Goal: Information Seeking & Learning: Learn about a topic

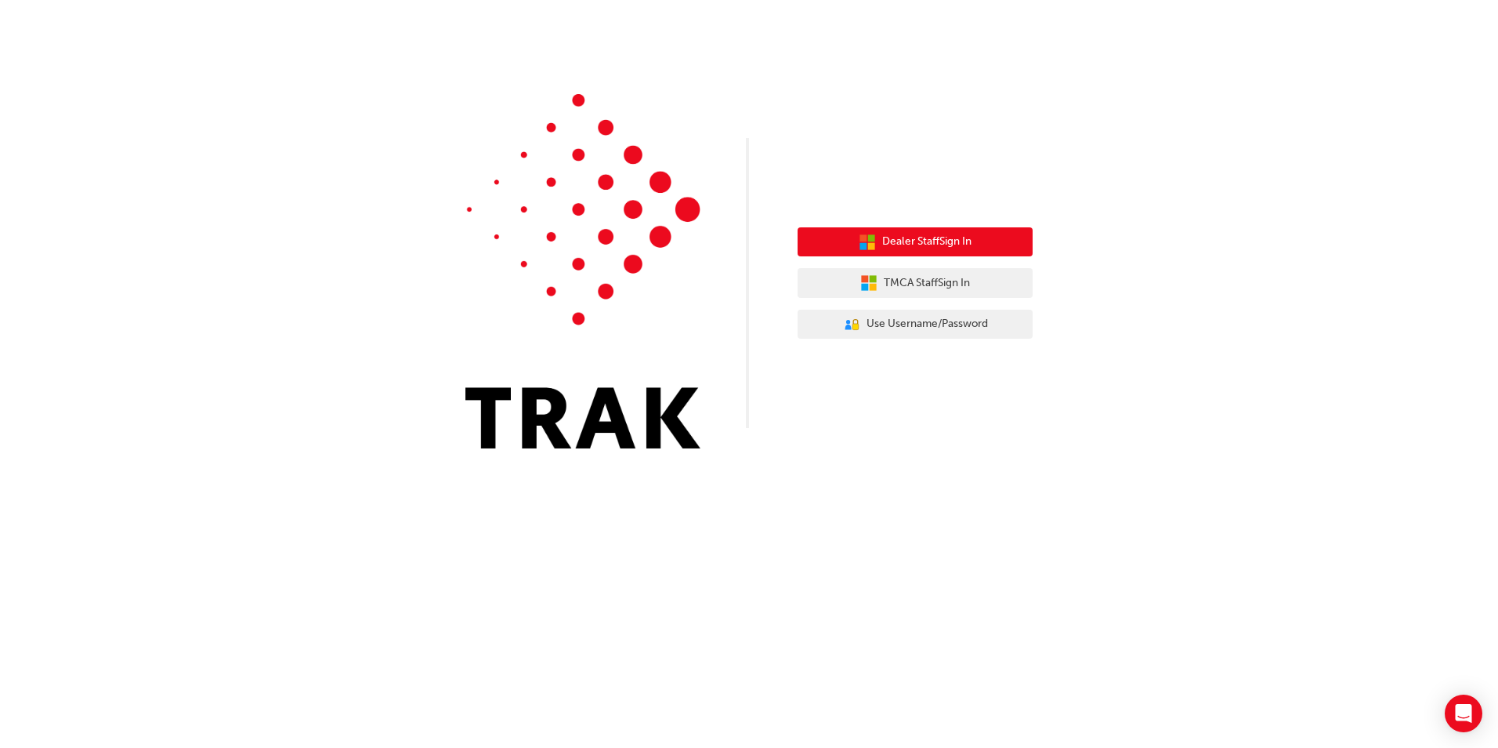
click at [955, 228] on button "Dealer Staff Sign In" at bounding box center [915, 242] width 235 height 30
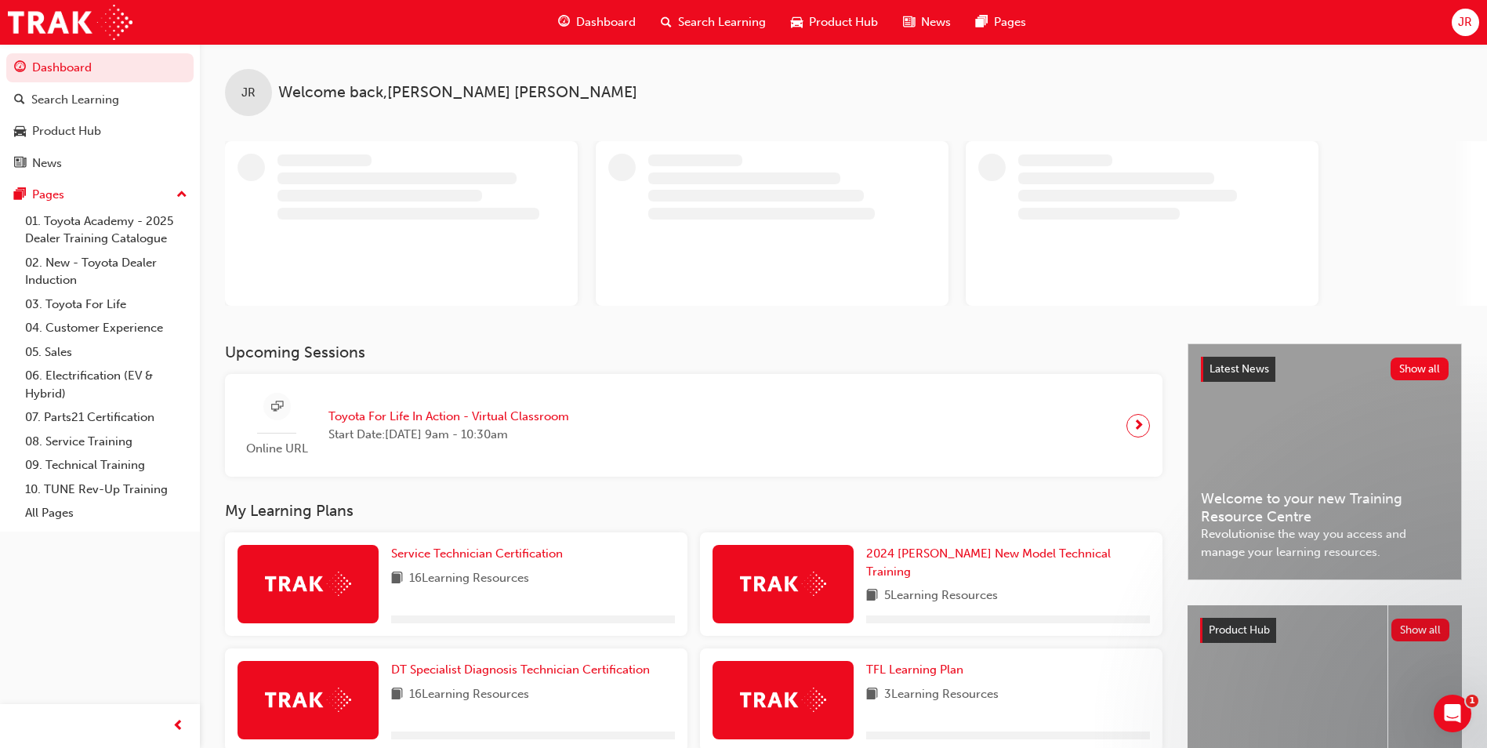
click at [103, 82] on button "Dashboard Search Learning Product Hub News Pages" at bounding box center [99, 115] width 187 height 130
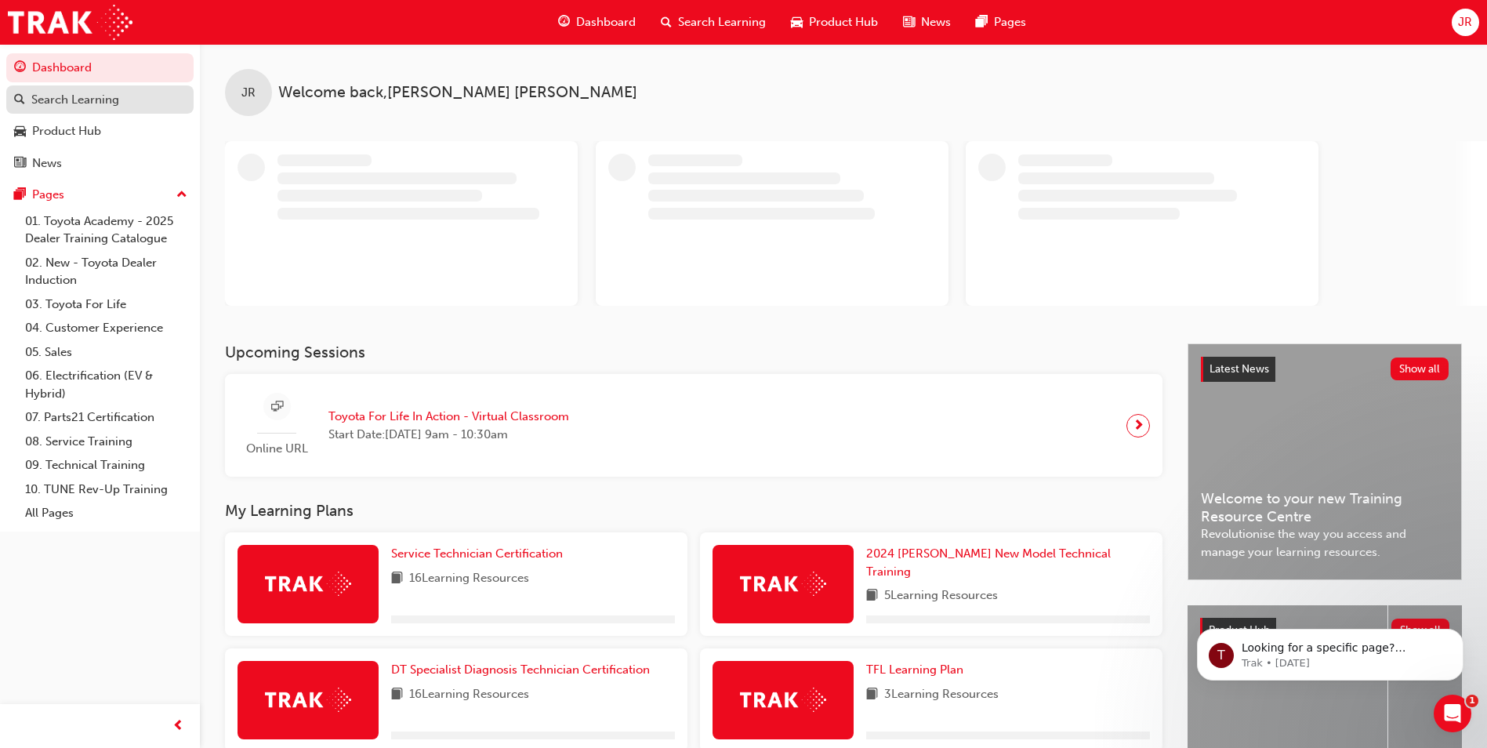
click at [92, 108] on div "Search Learning" at bounding box center [100, 100] width 172 height 20
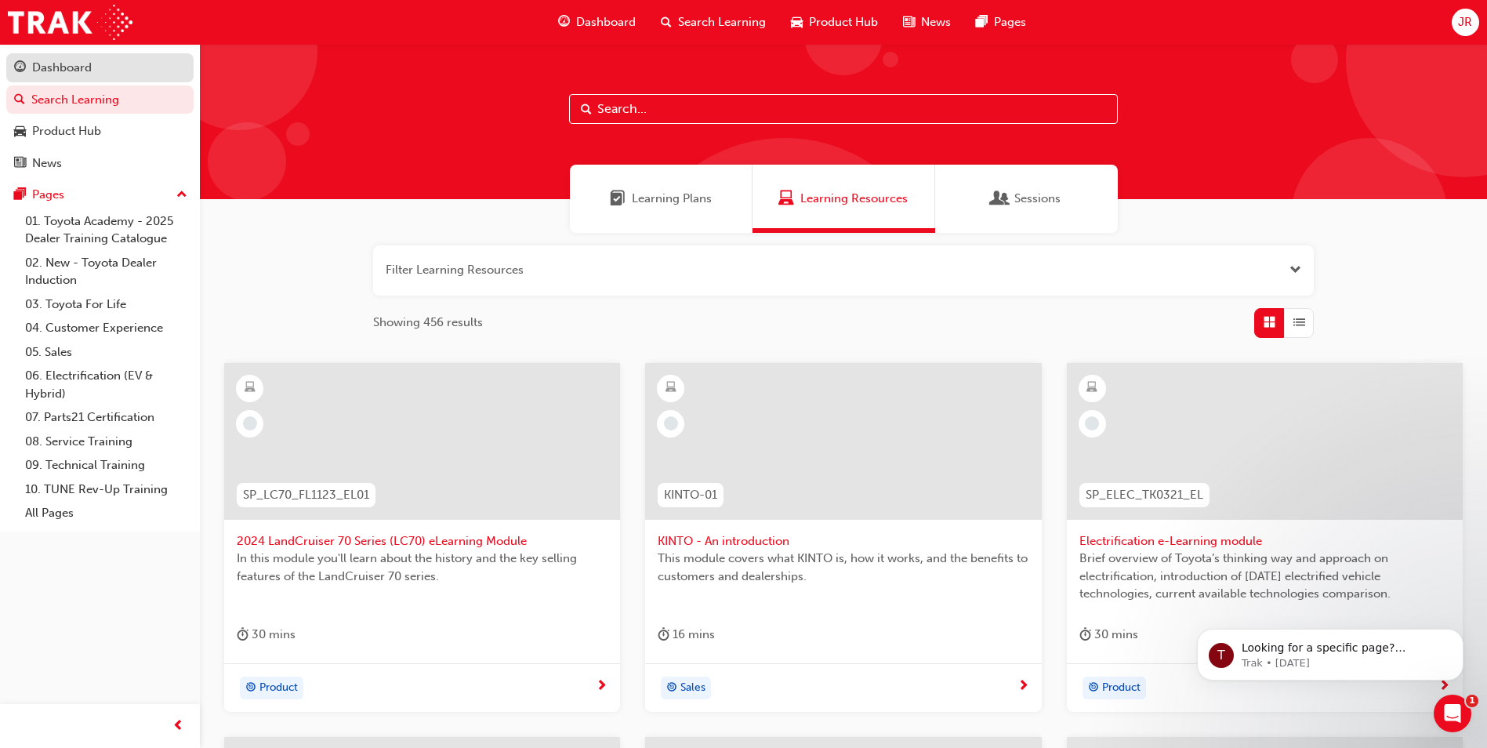
click at [55, 62] on div "Dashboard" at bounding box center [62, 68] width 60 height 18
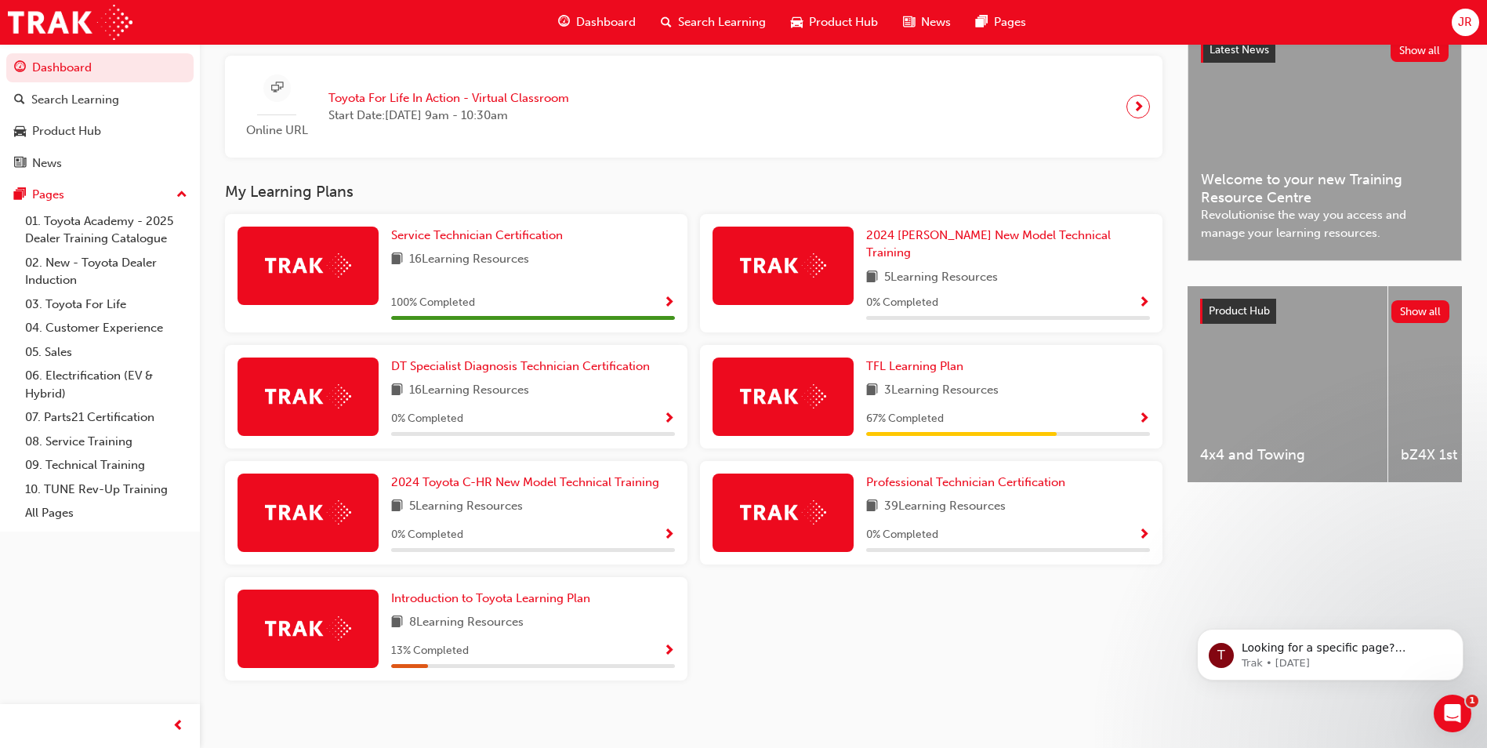
scroll to position [375, 0]
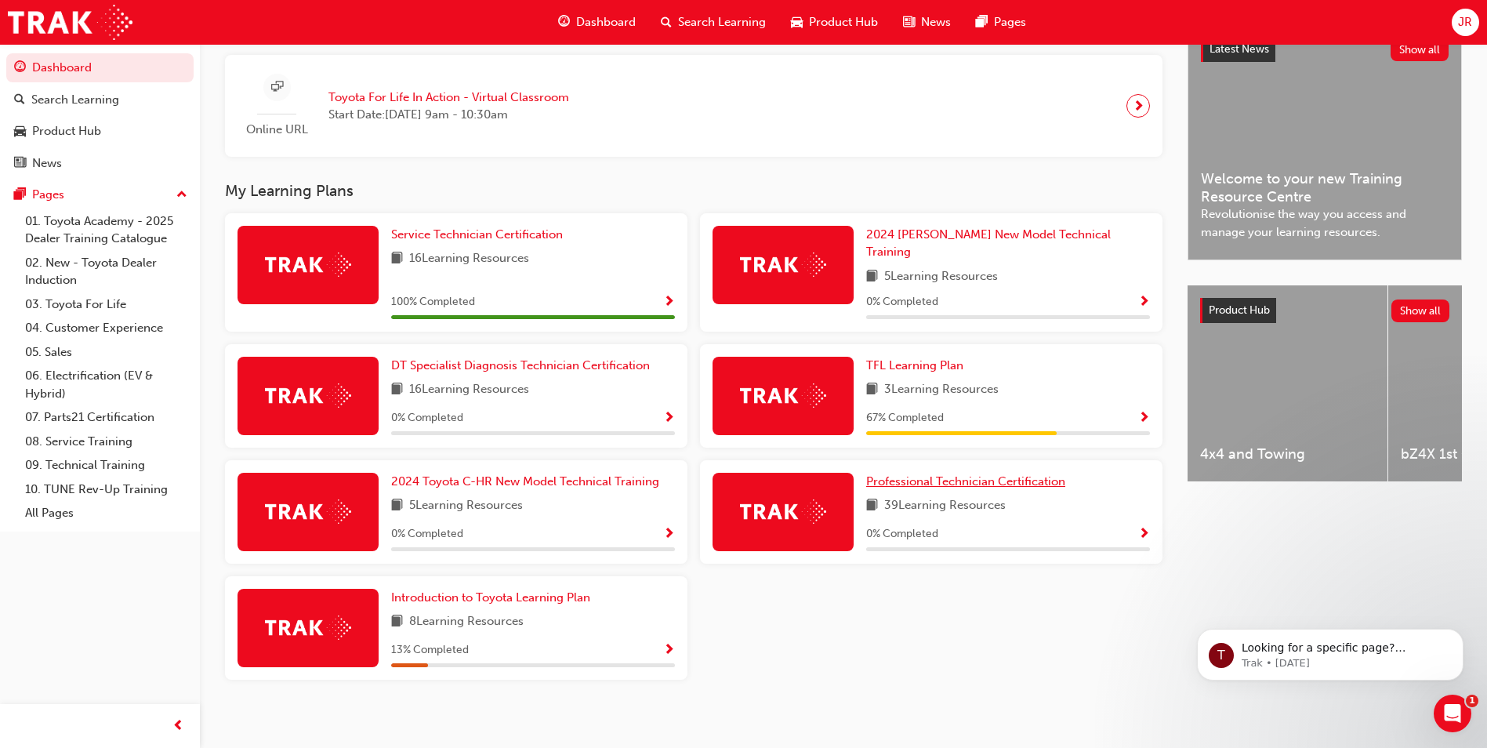
click at [1013, 474] on span "Professional Technician Certification" at bounding box center [965, 481] width 199 height 14
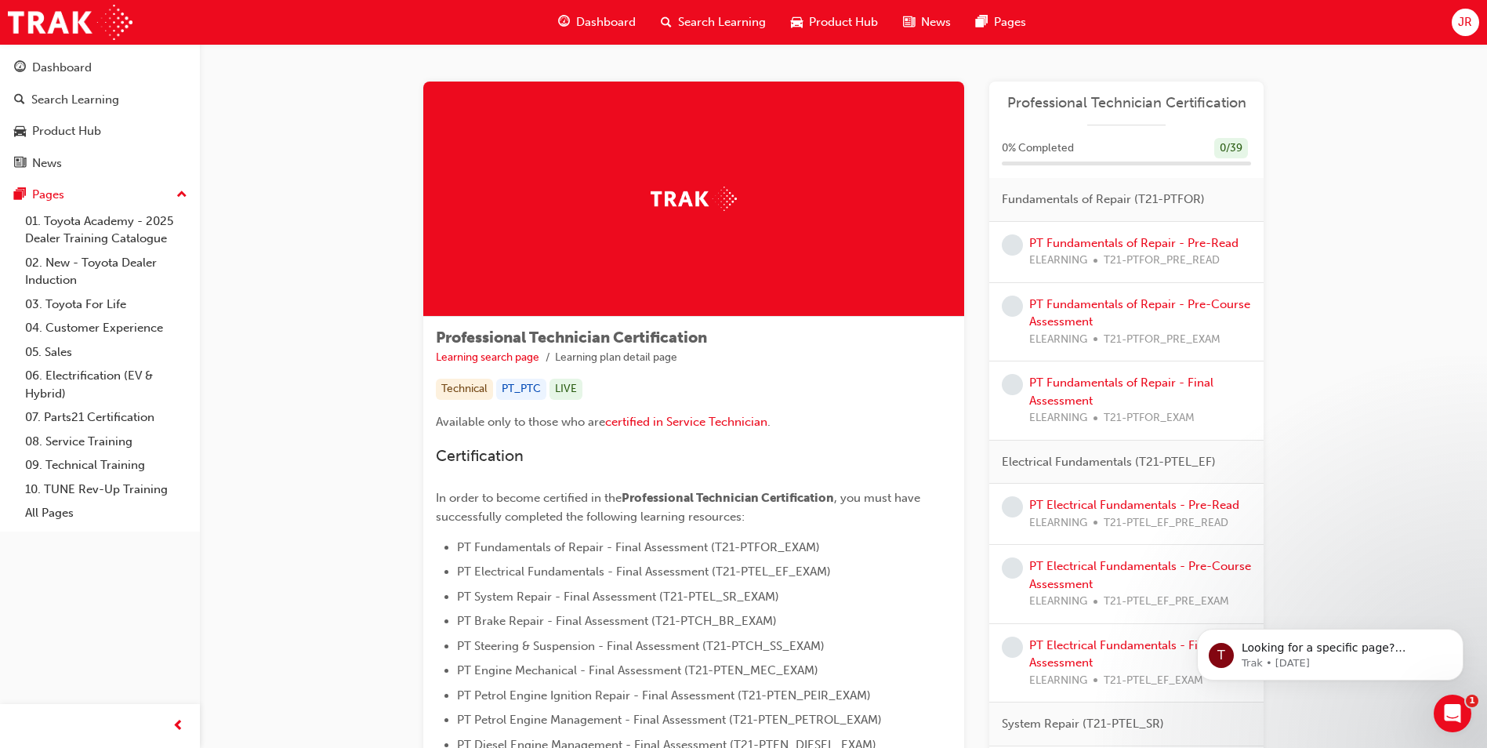
click at [1013, 247] on span "learningRecordVerb_NONE-icon" at bounding box center [1012, 244] width 21 height 21
click at [1060, 241] on link "PT Fundamentals of Repair - Pre-Read" at bounding box center [1133, 243] width 209 height 14
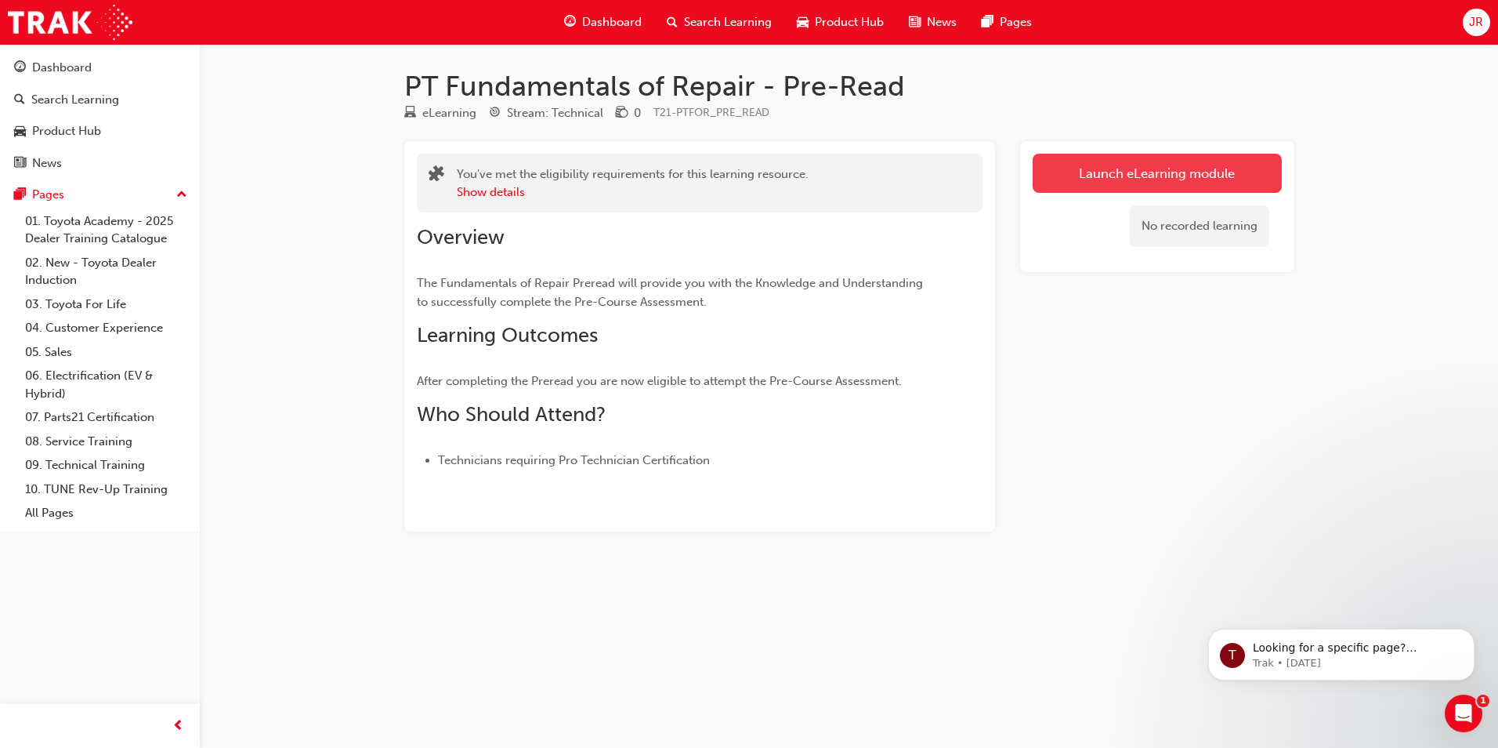
click at [1074, 172] on link "Launch eLearning module" at bounding box center [1157, 173] width 249 height 39
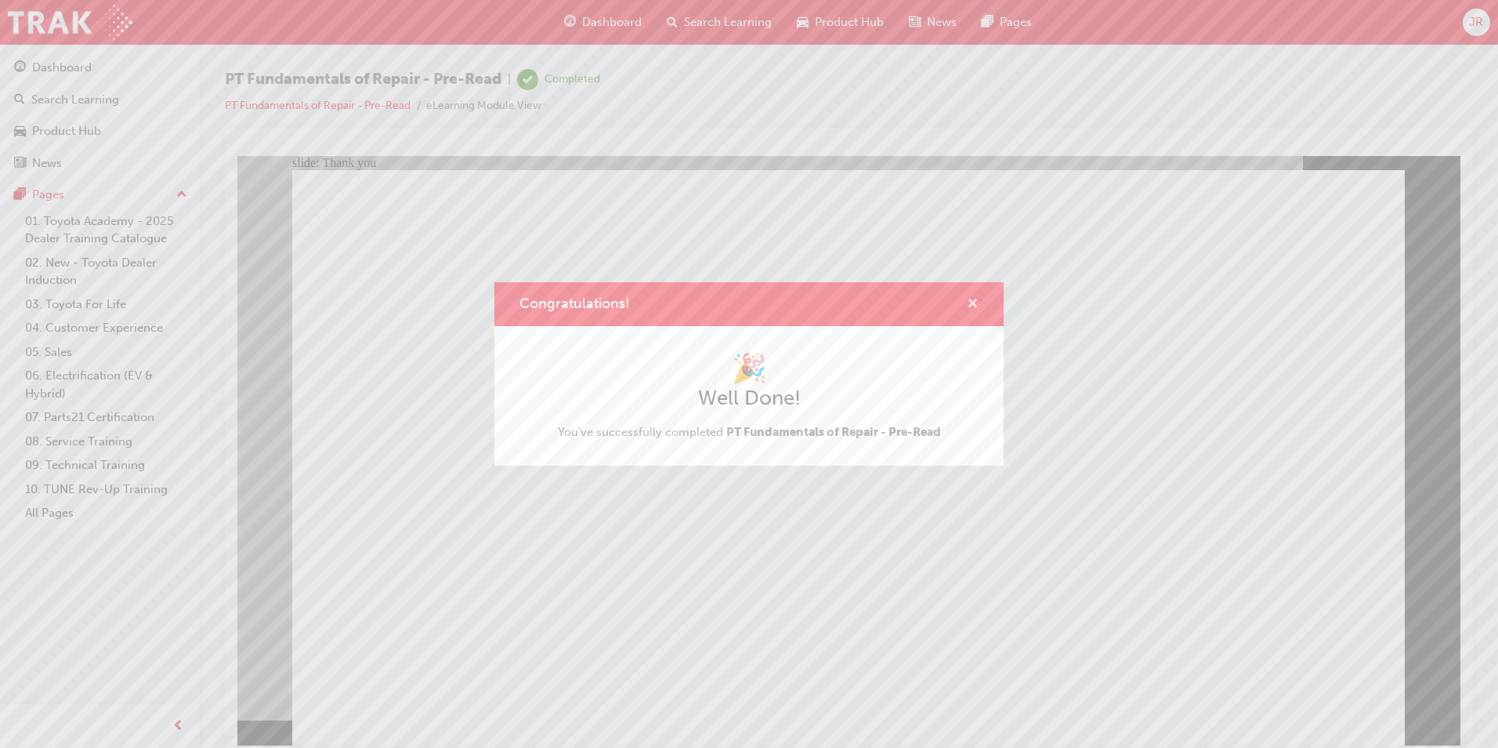
click at [974, 303] on span "cross-icon" at bounding box center [973, 305] width 12 height 14
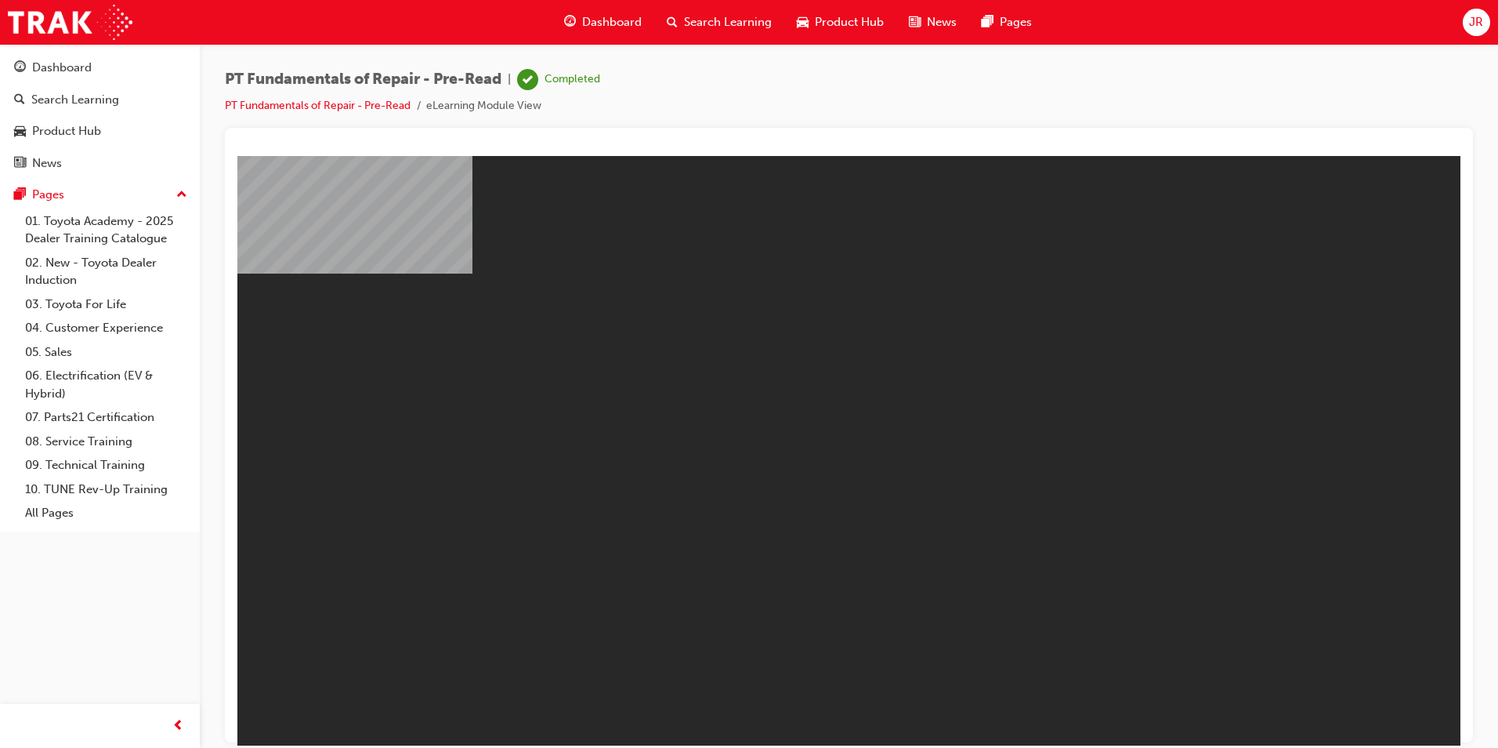
click at [181, 196] on span "up-icon" at bounding box center [181, 195] width 11 height 20
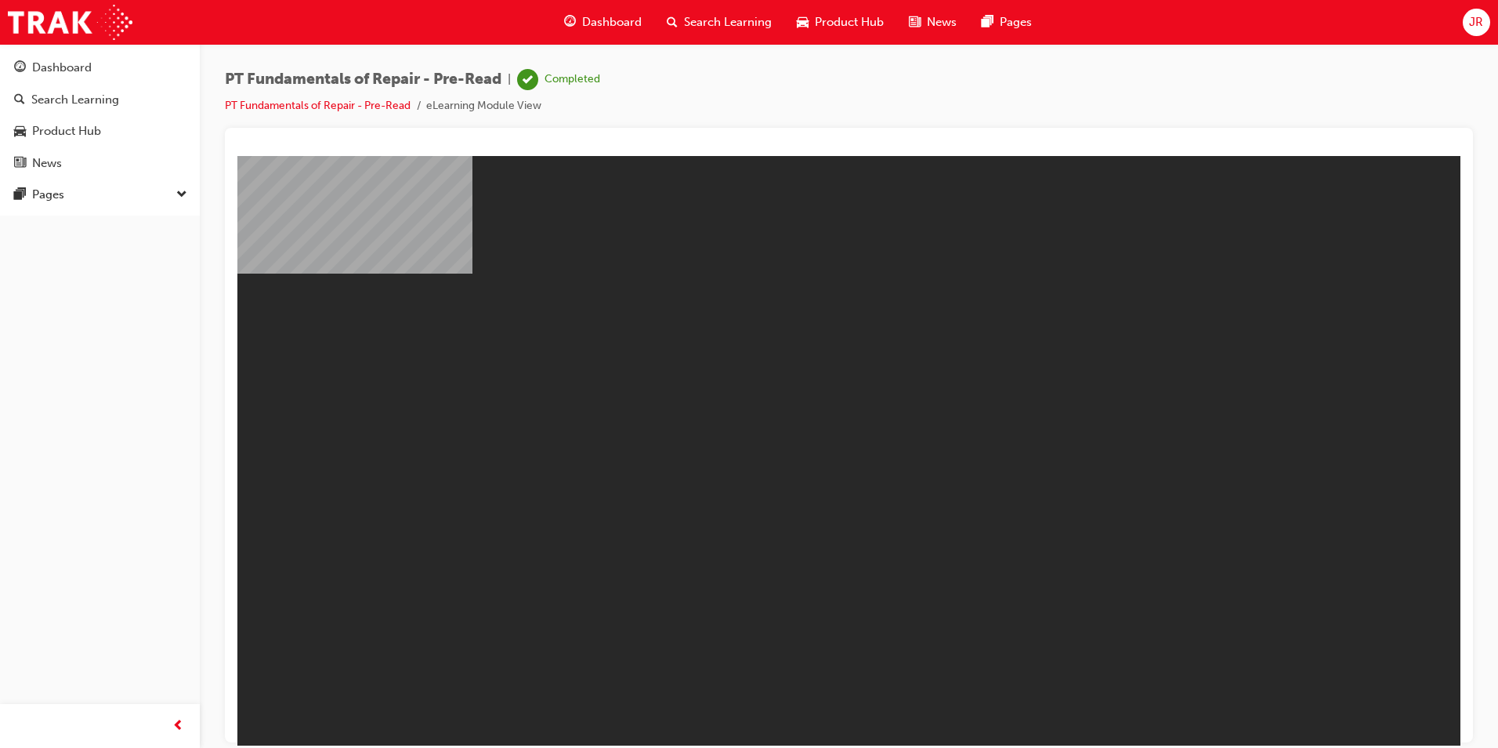
click at [181, 196] on span "down-icon" at bounding box center [181, 195] width 11 height 20
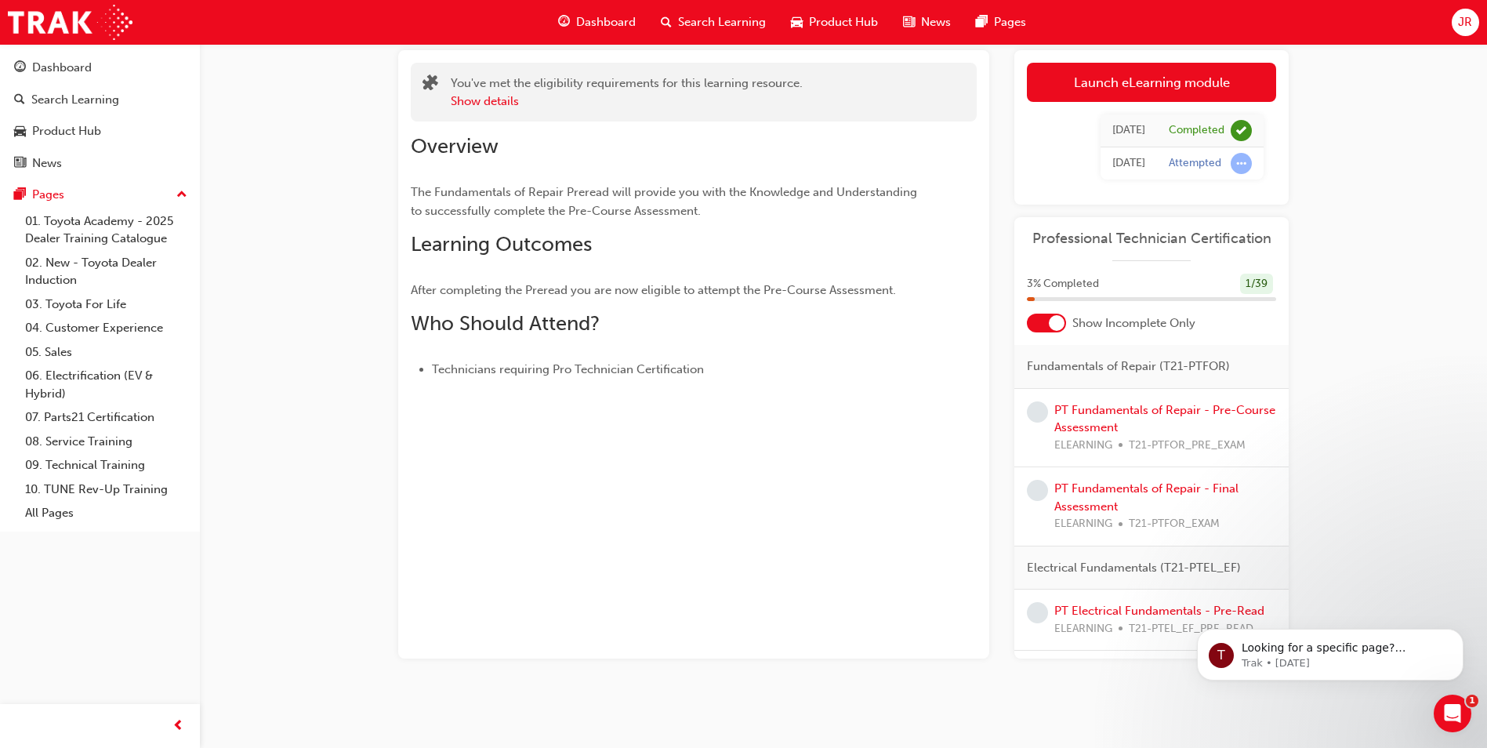
click at [1038, 407] on span "learningRecordVerb_NONE-icon" at bounding box center [1037, 411] width 21 height 21
click at [1071, 404] on link "PT Fundamentals of Repair - Pre-Course Assessment" at bounding box center [1164, 419] width 221 height 32
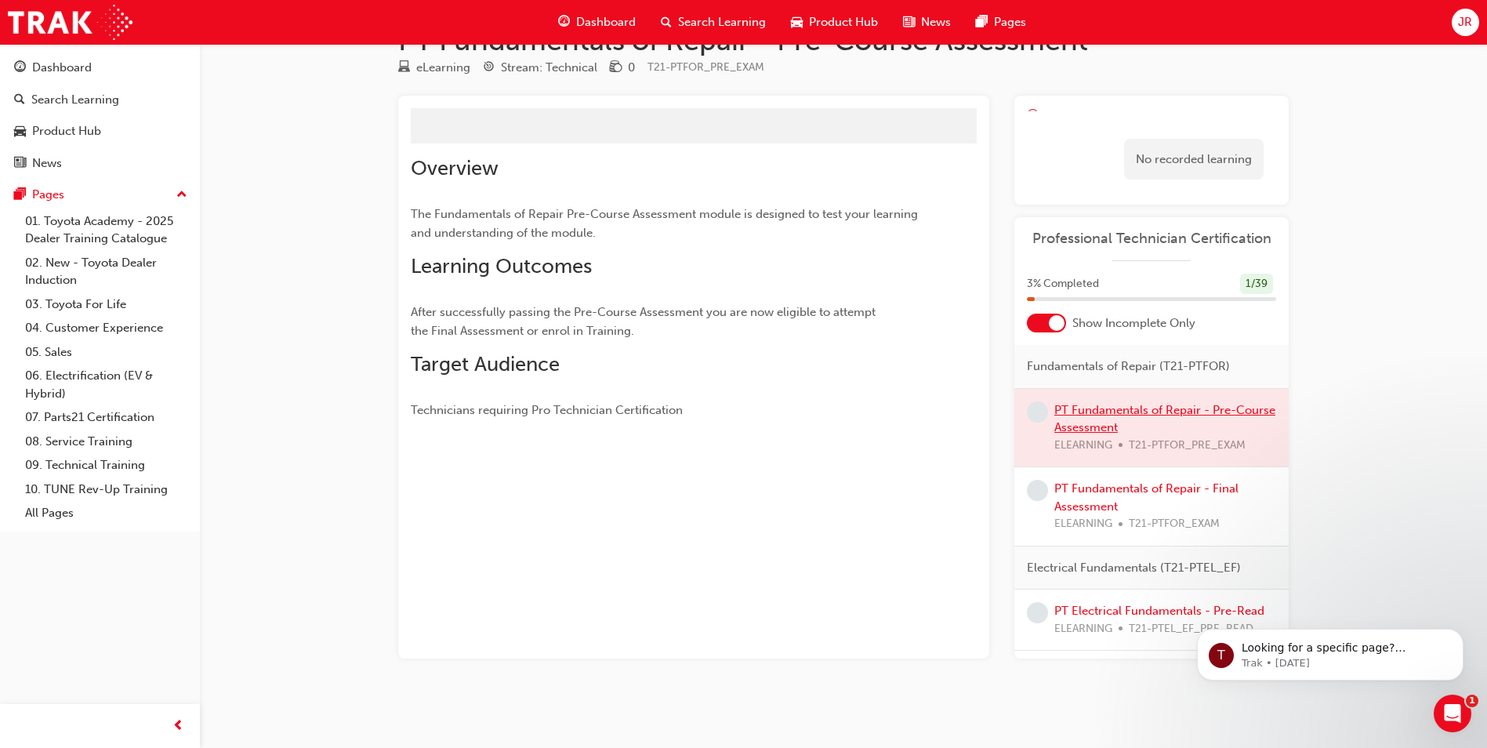
scroll to position [67, 0]
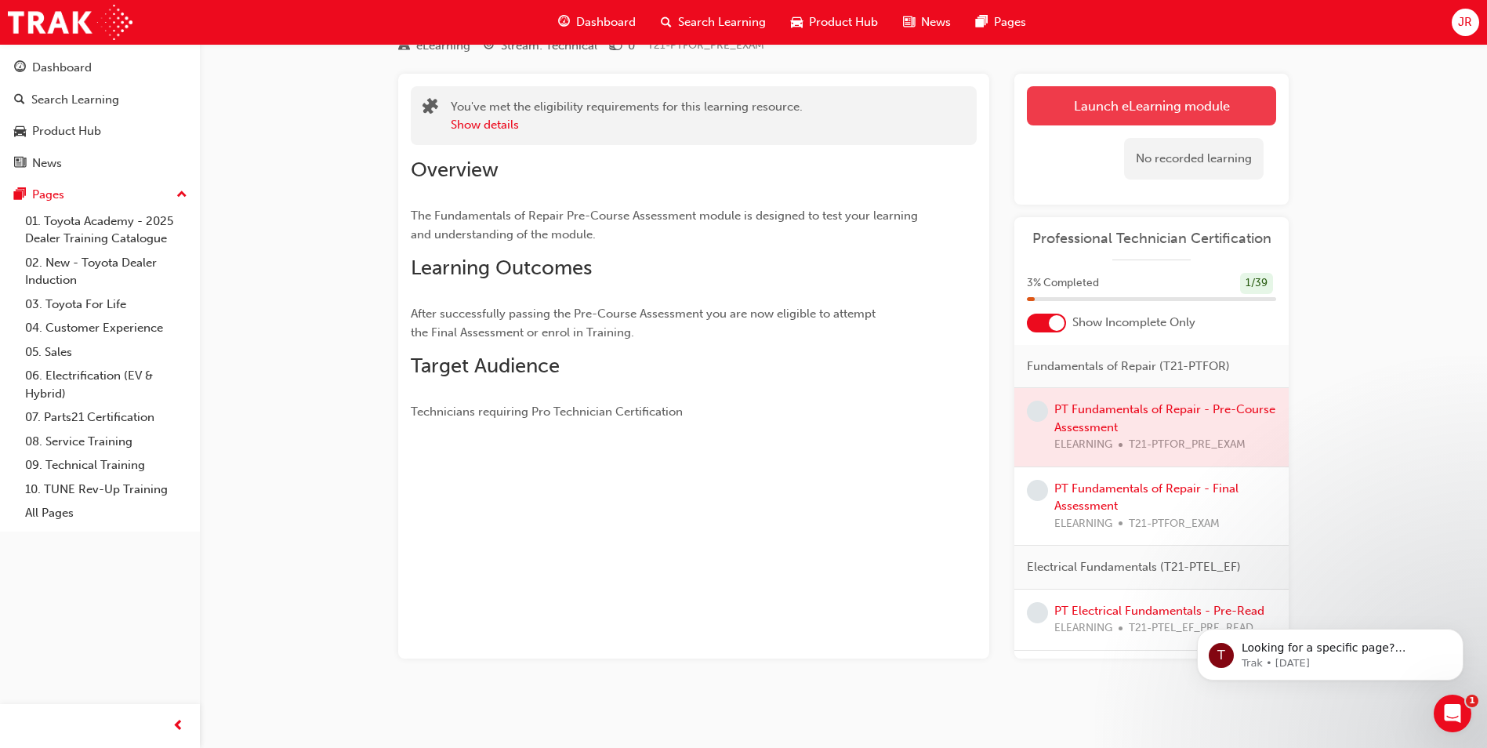
click at [1132, 101] on link "Launch eLearning module" at bounding box center [1151, 105] width 249 height 39
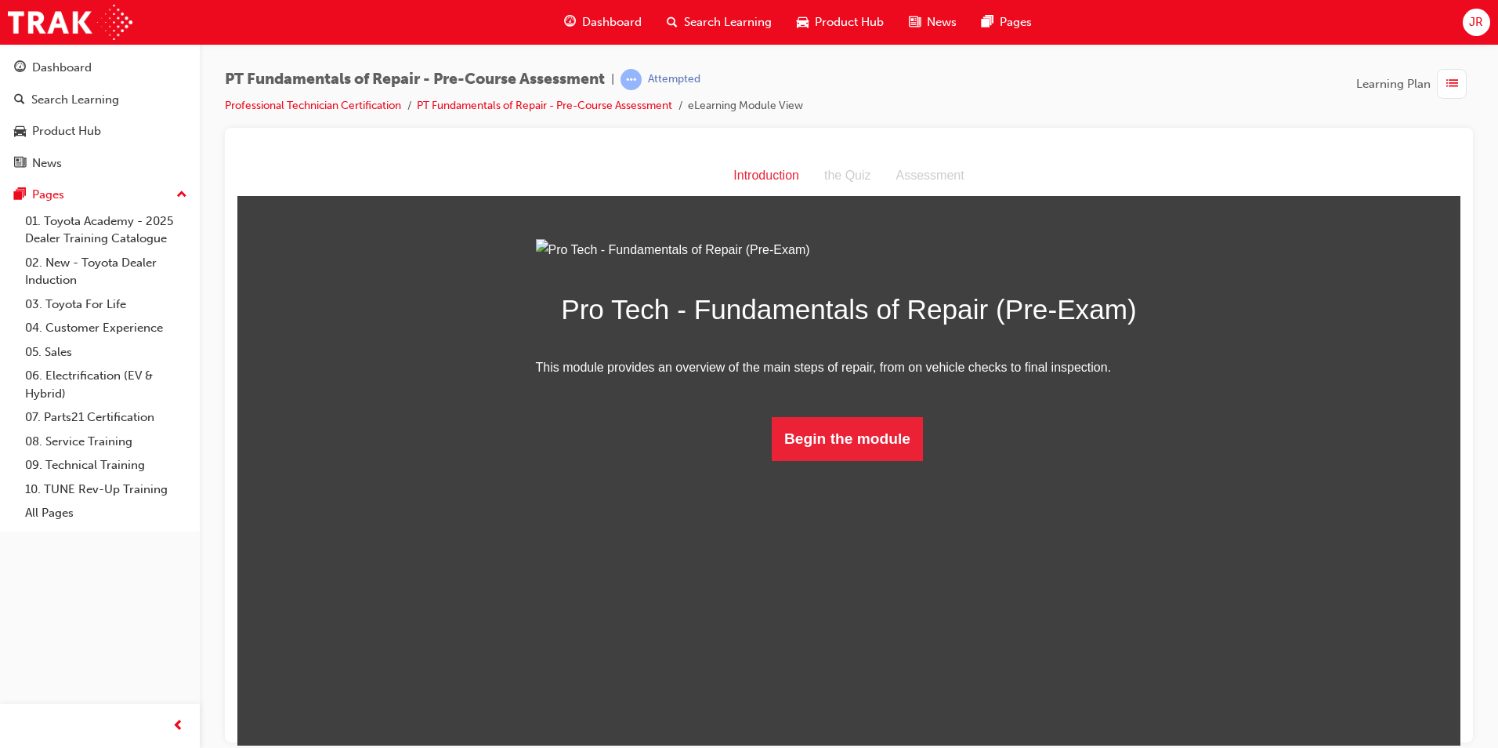
click at [856, 636] on html "Introduction Introduction the Quiz Assessment Pro Tech - Fundamentals of Repair…" at bounding box center [848, 449] width 1223 height 589
click at [854, 460] on button "Begin the module" at bounding box center [847, 438] width 151 height 44
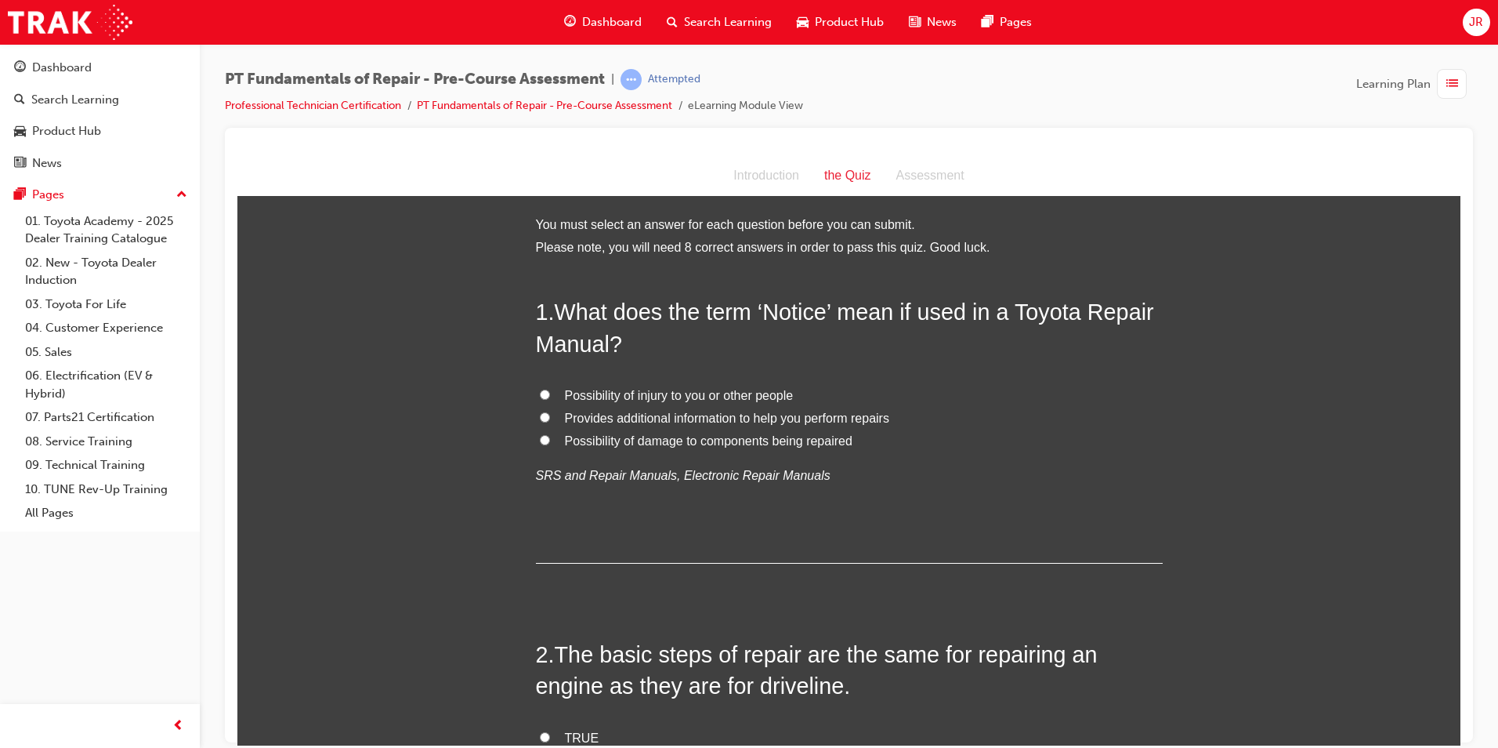
click at [540, 414] on input "Provides additional information to help you perform repairs" at bounding box center [545, 416] width 10 height 10
radio input "true"
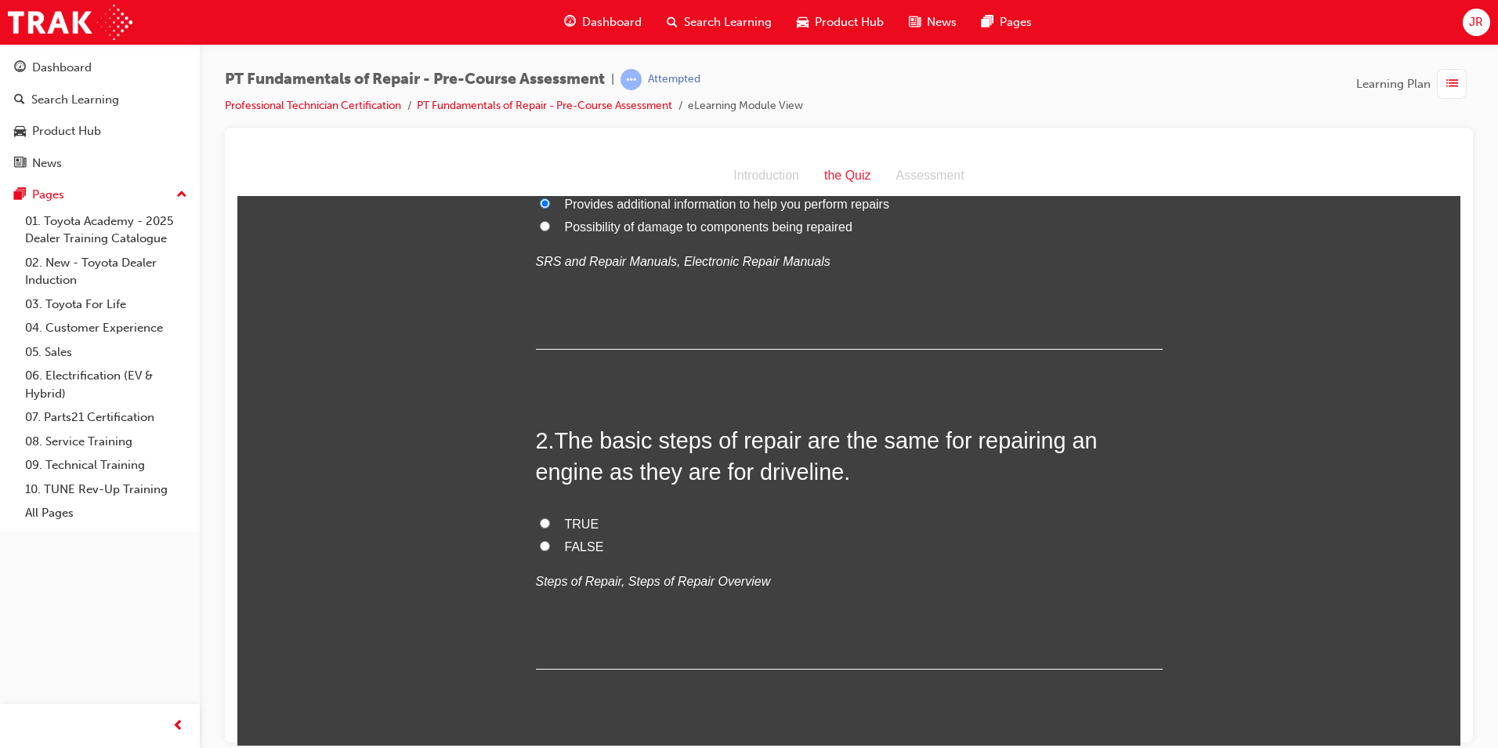
scroll to position [235, 0]
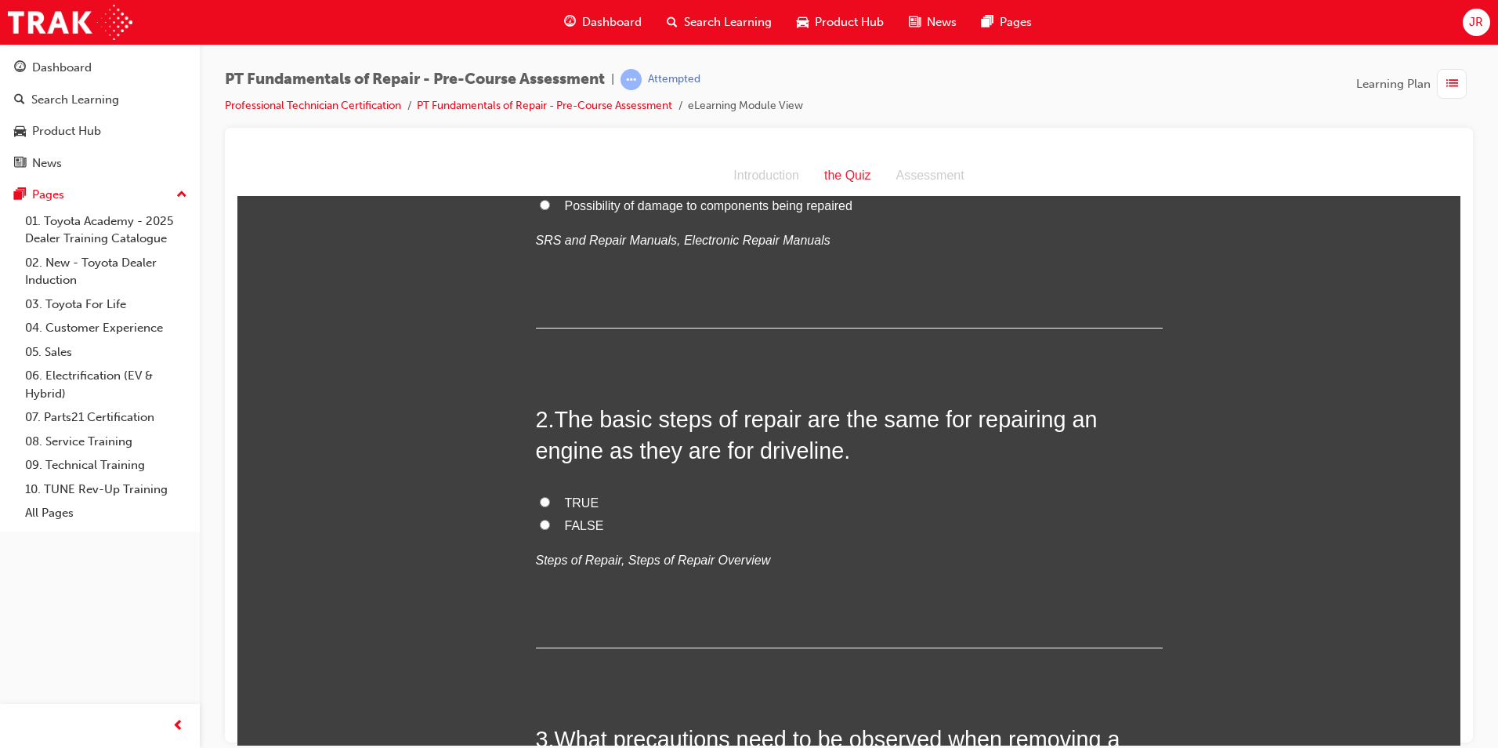
click at [542, 500] on input "TRUE" at bounding box center [545, 501] width 10 height 10
radio input "true"
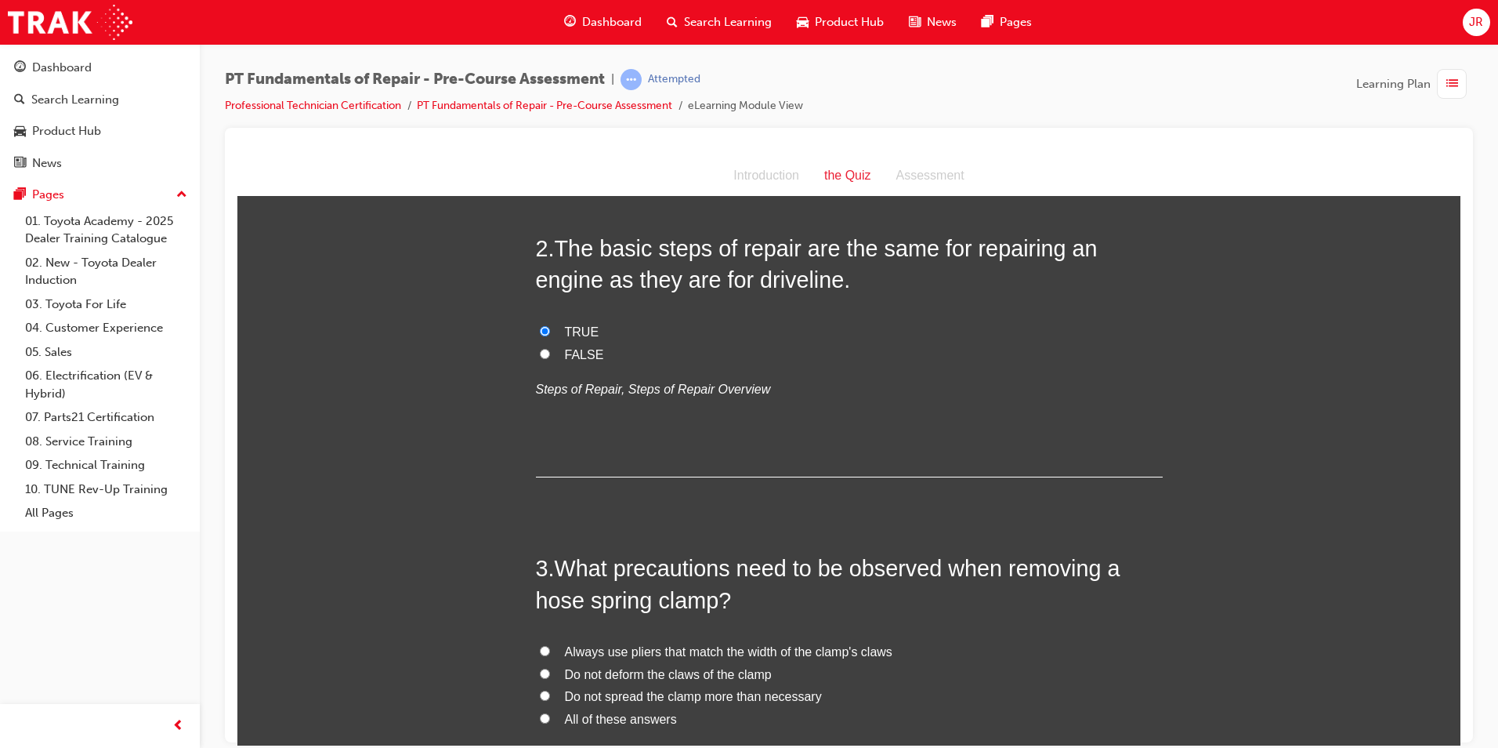
scroll to position [470, 0]
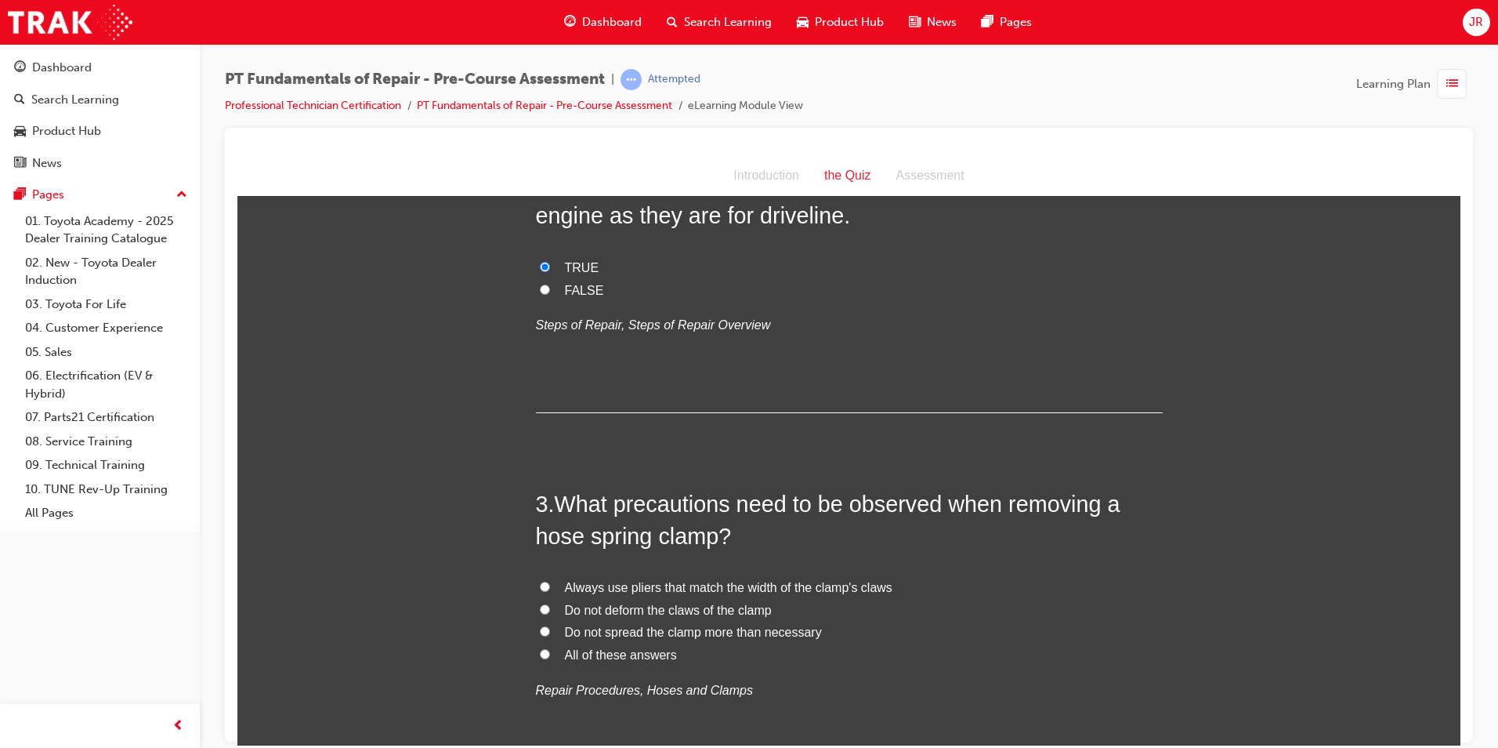
click at [542, 653] on input "All of these answers" at bounding box center [545, 653] width 10 height 10
radio input "true"
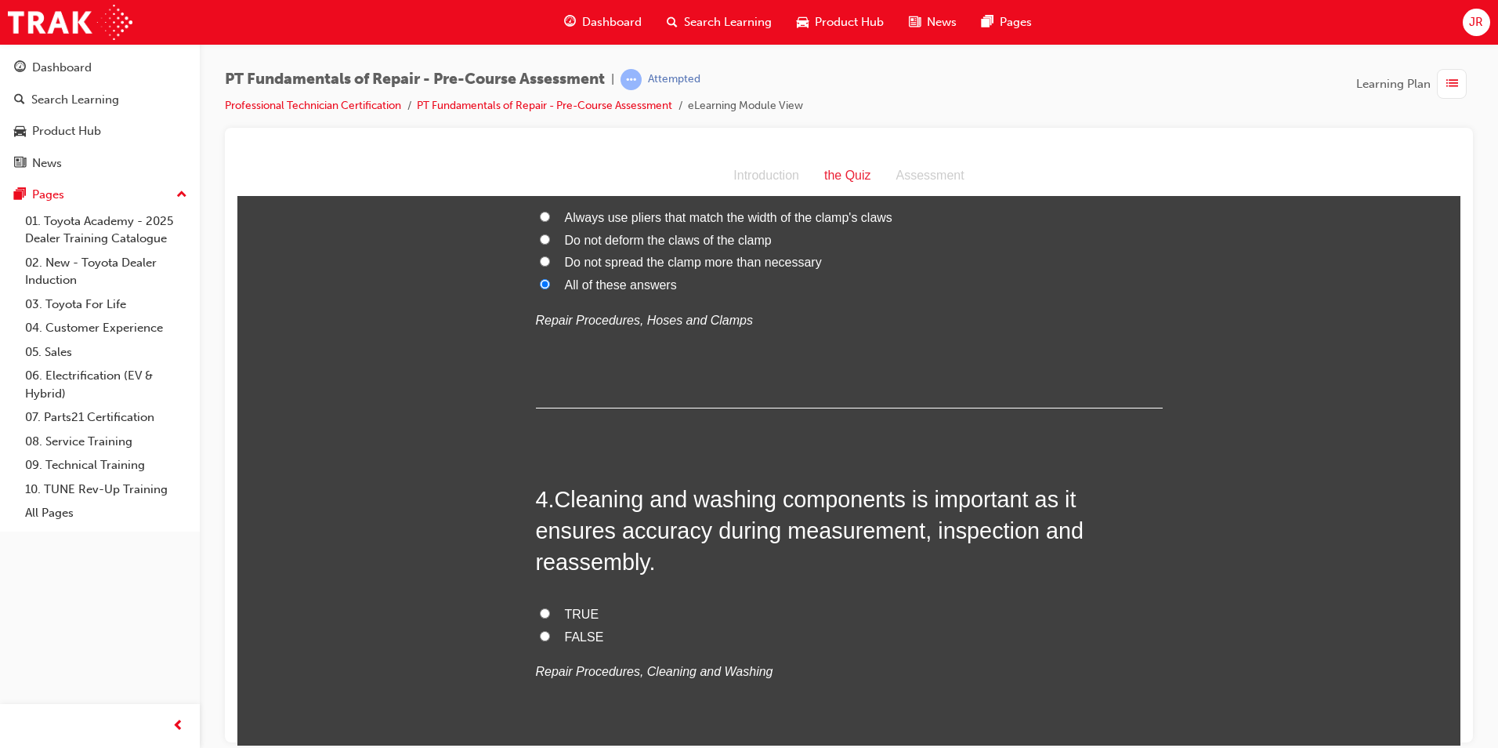
scroll to position [862, 0]
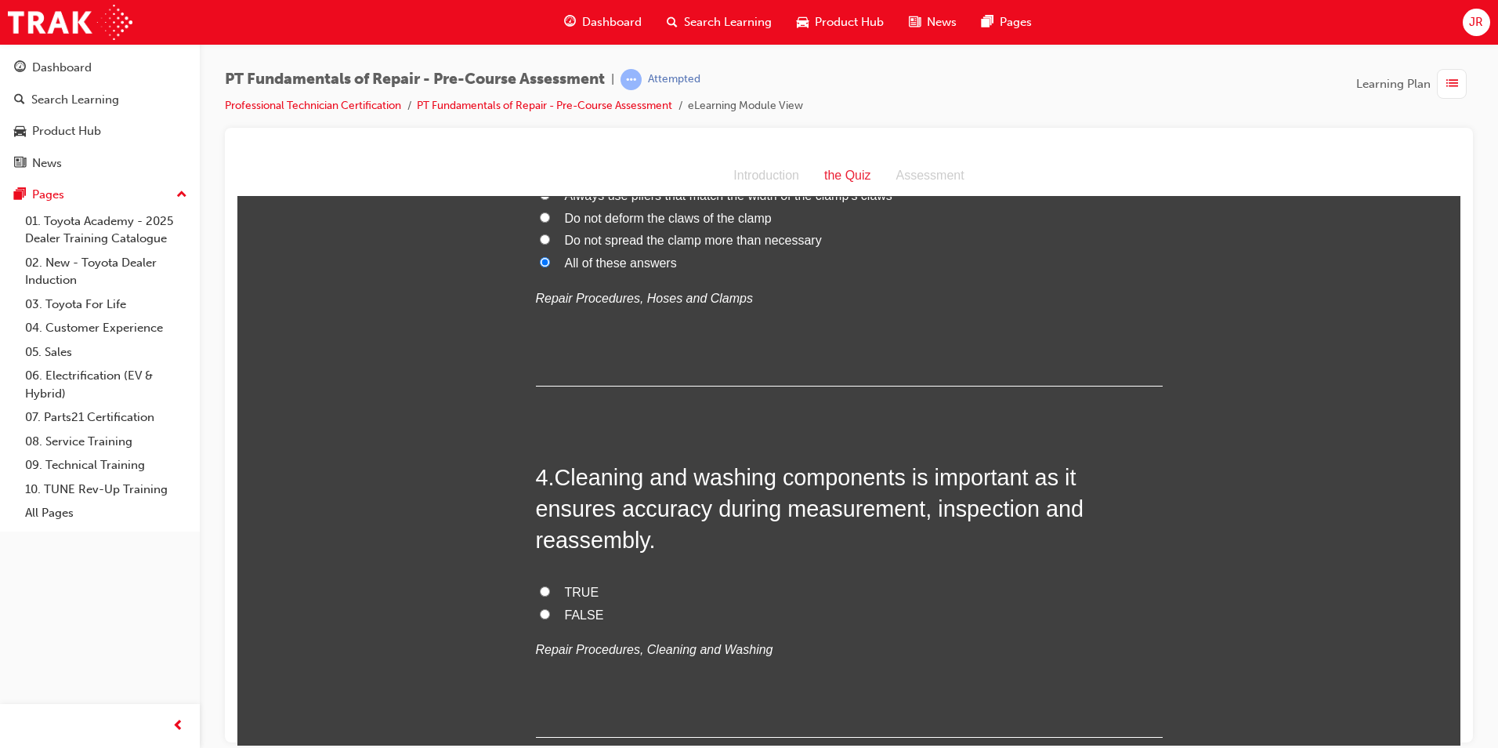
click at [540, 585] on input "TRUE" at bounding box center [545, 590] width 10 height 10
radio input "true"
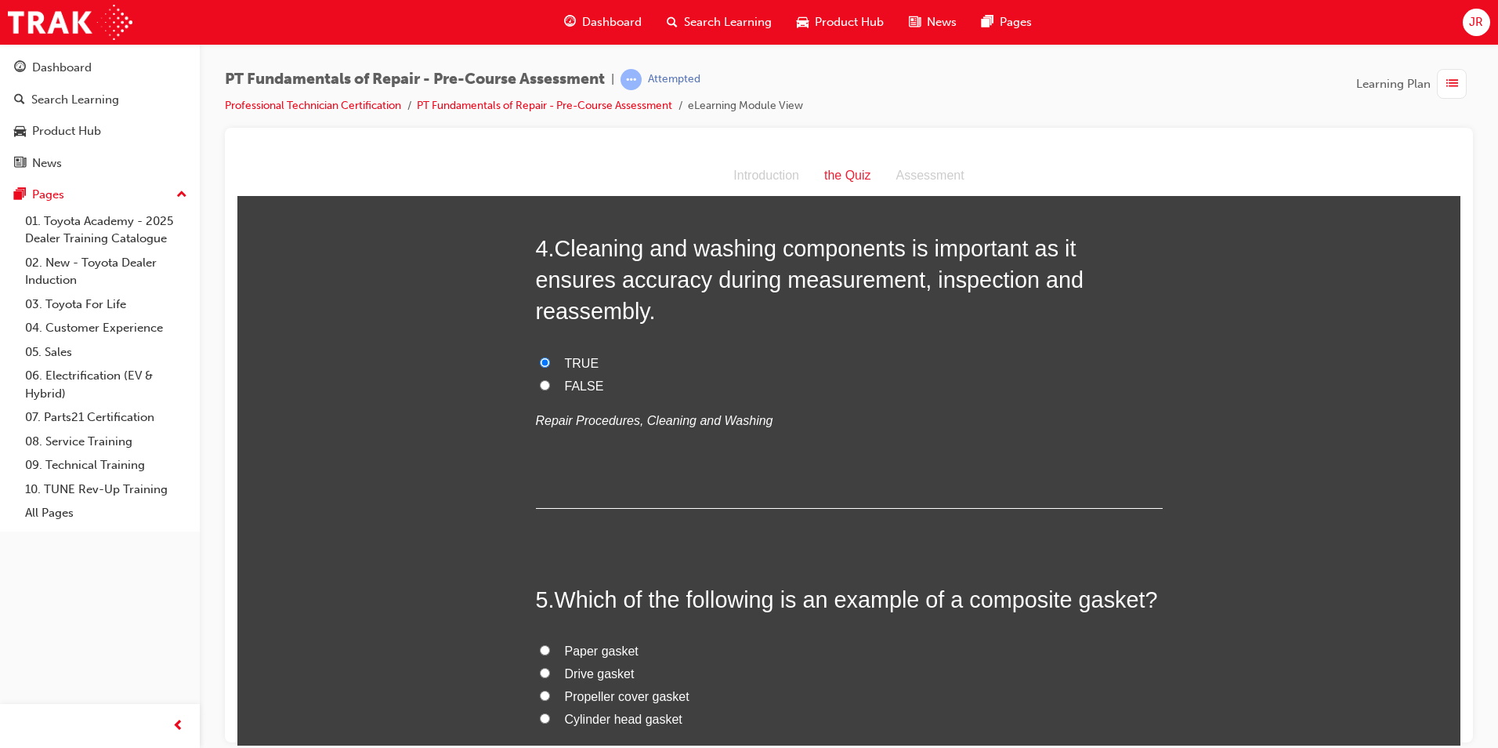
scroll to position [1176, 0]
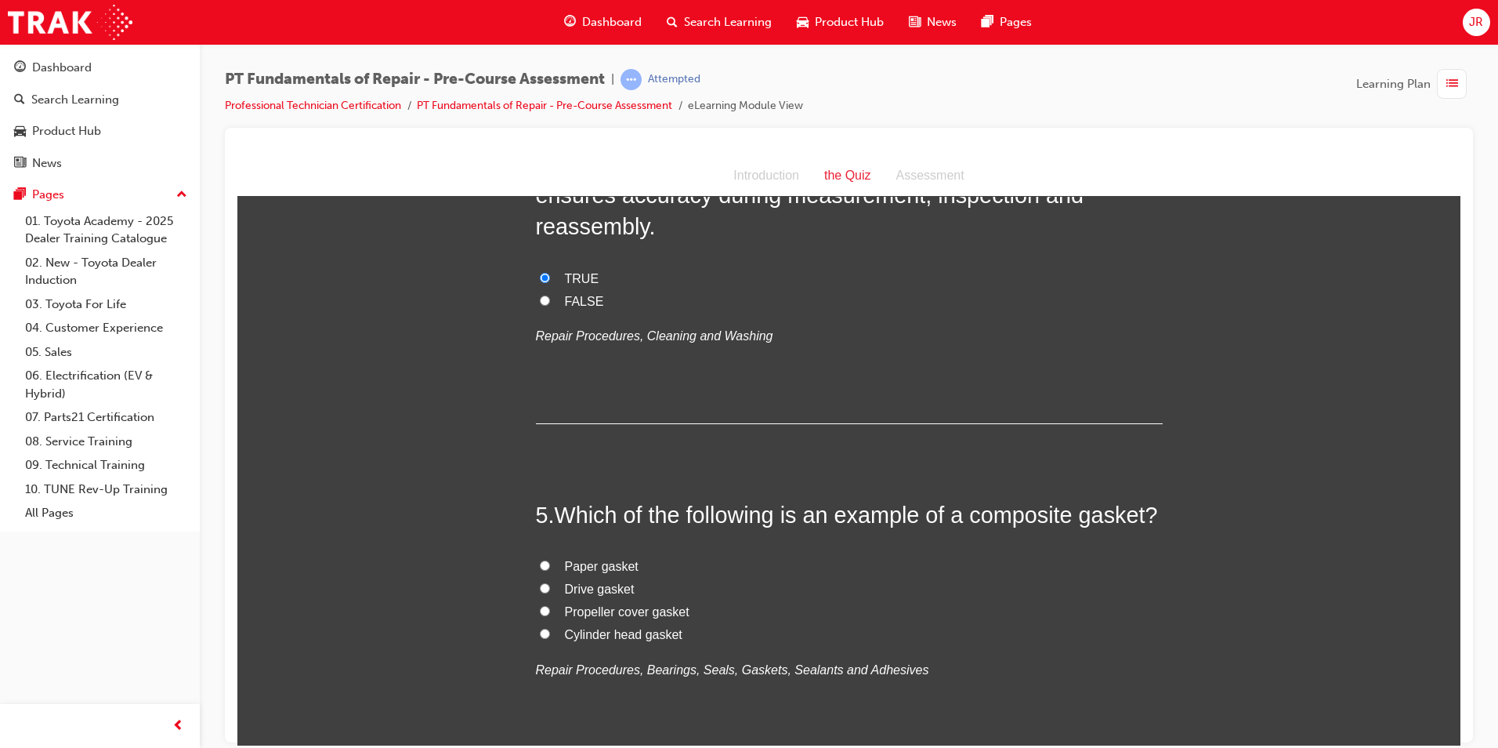
click at [541, 560] on input "Paper gasket" at bounding box center [545, 565] width 10 height 10
radio input "true"
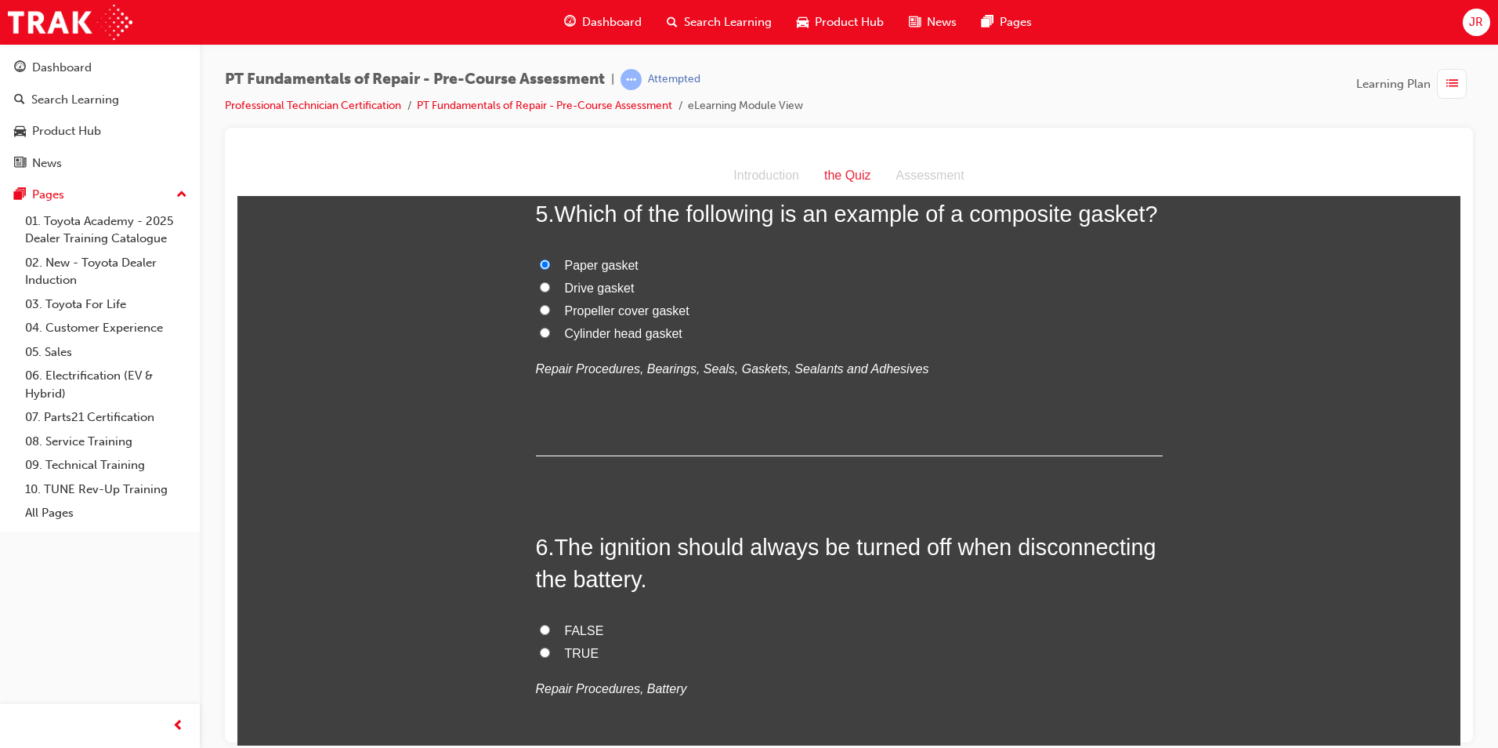
scroll to position [1489, 0]
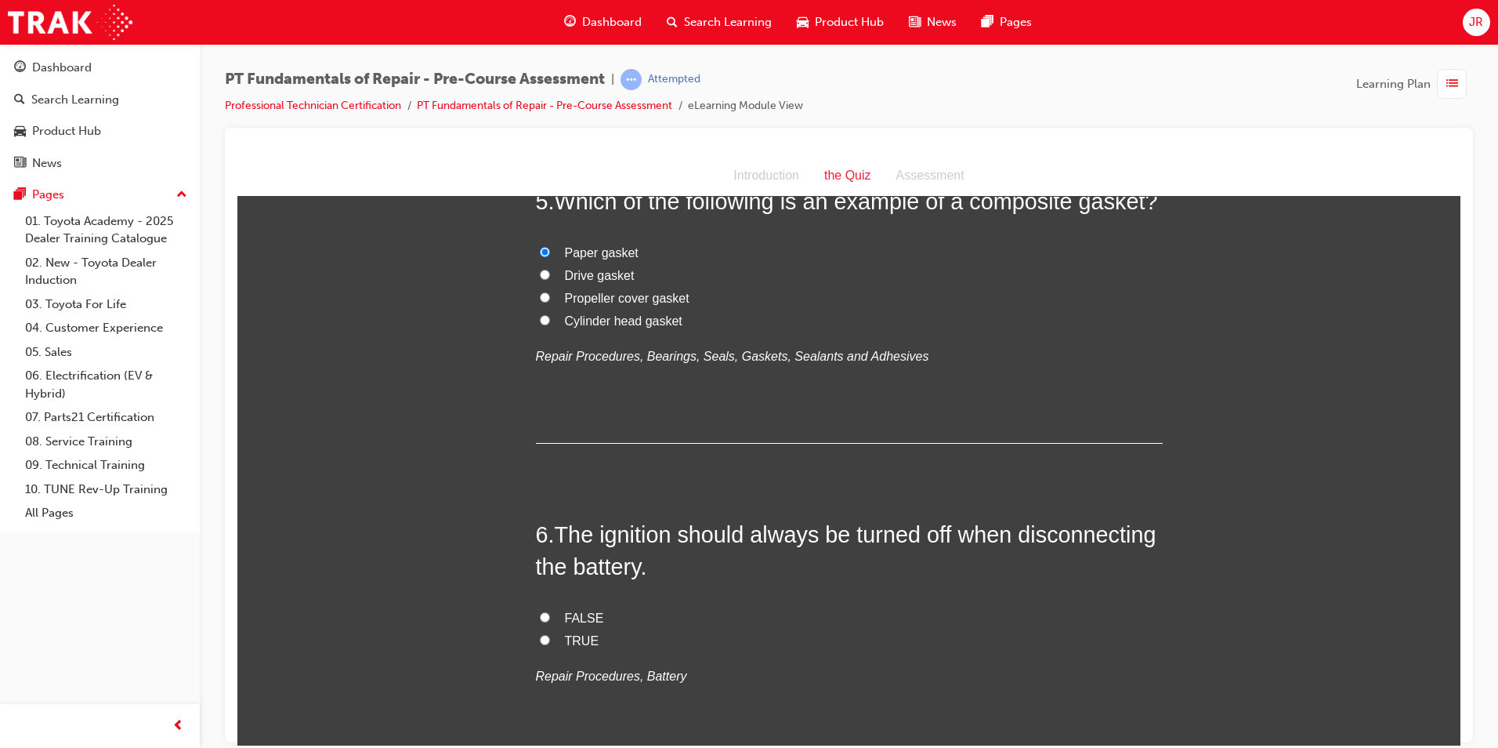
click at [540, 634] on input "TRUE" at bounding box center [545, 639] width 10 height 10
radio input "true"
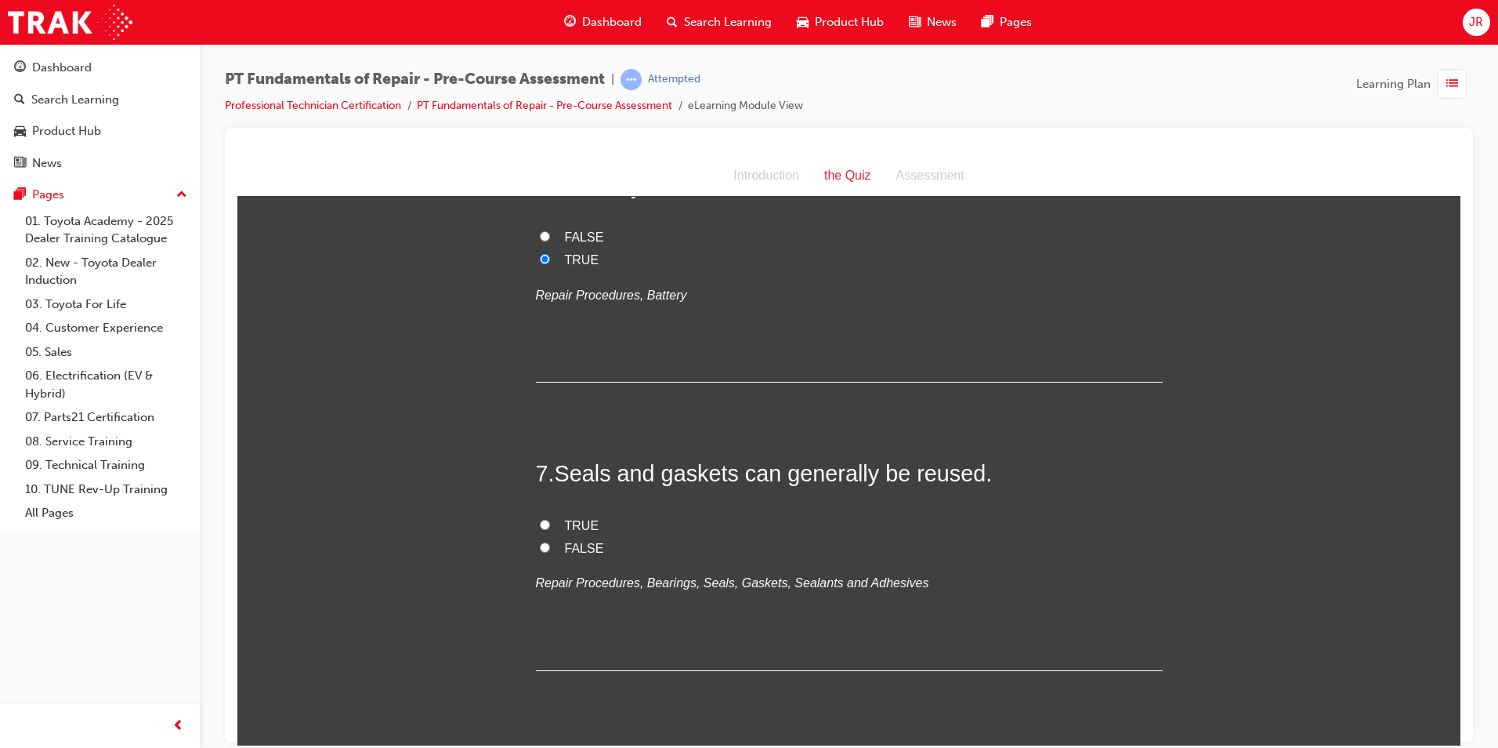
scroll to position [1881, 0]
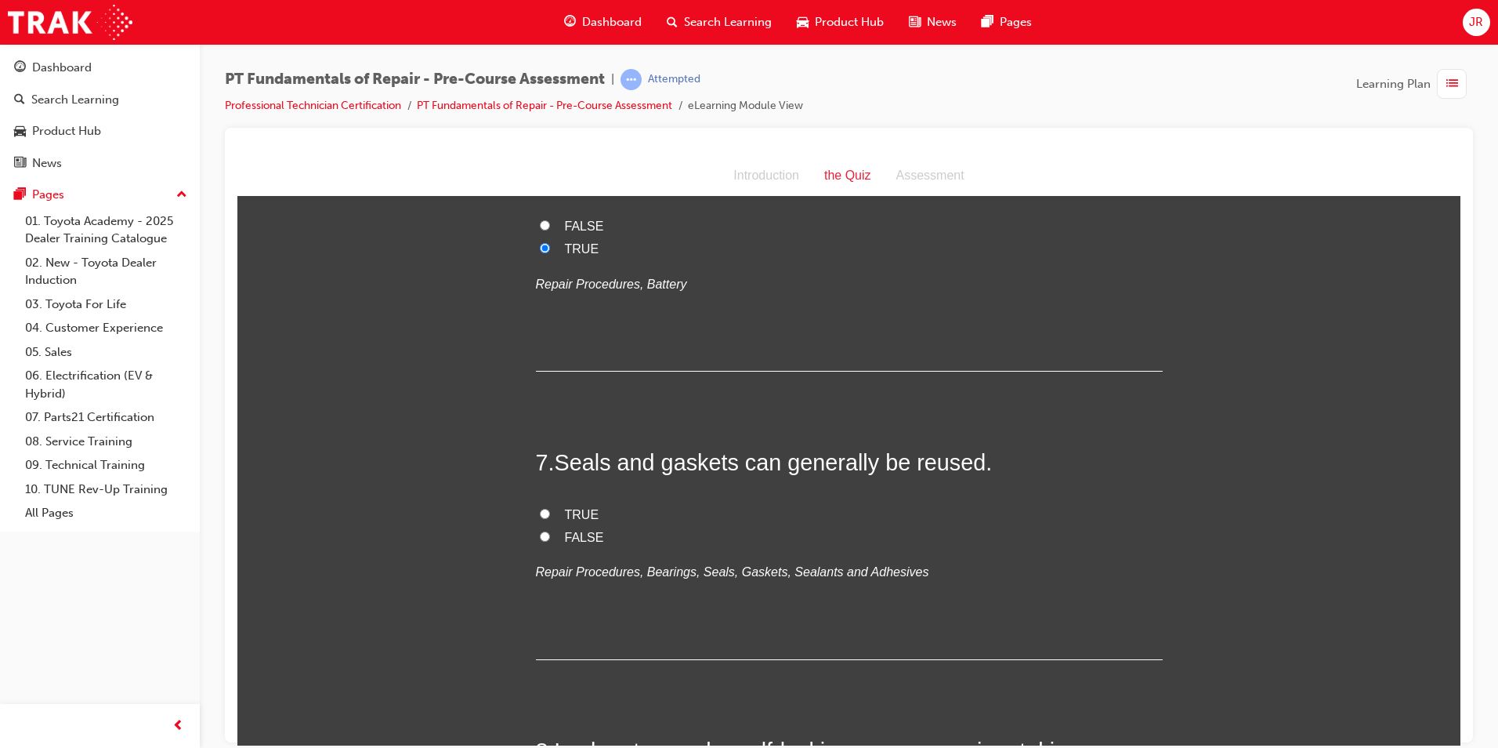
click at [540, 531] on input "FALSE" at bounding box center [545, 536] width 10 height 10
radio input "true"
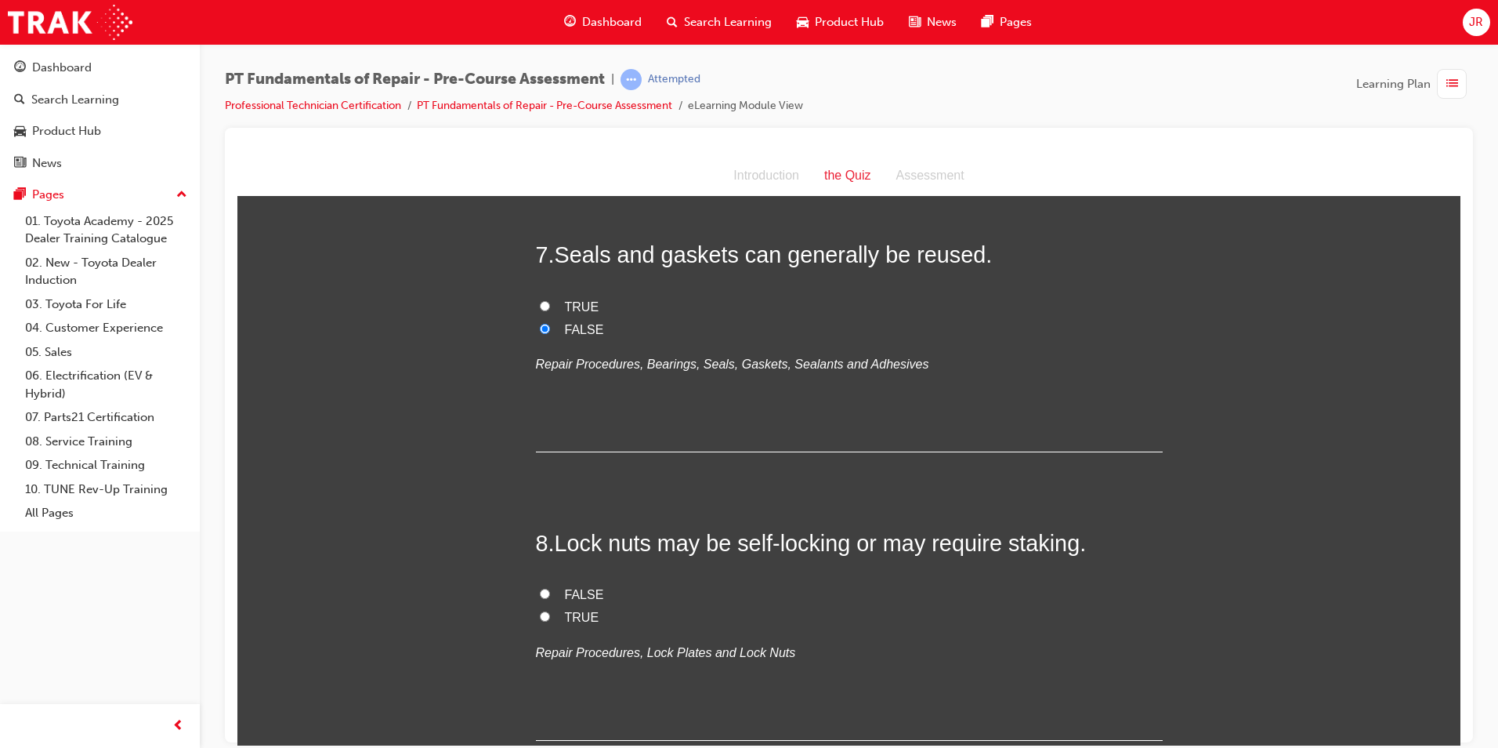
scroll to position [2116, 0]
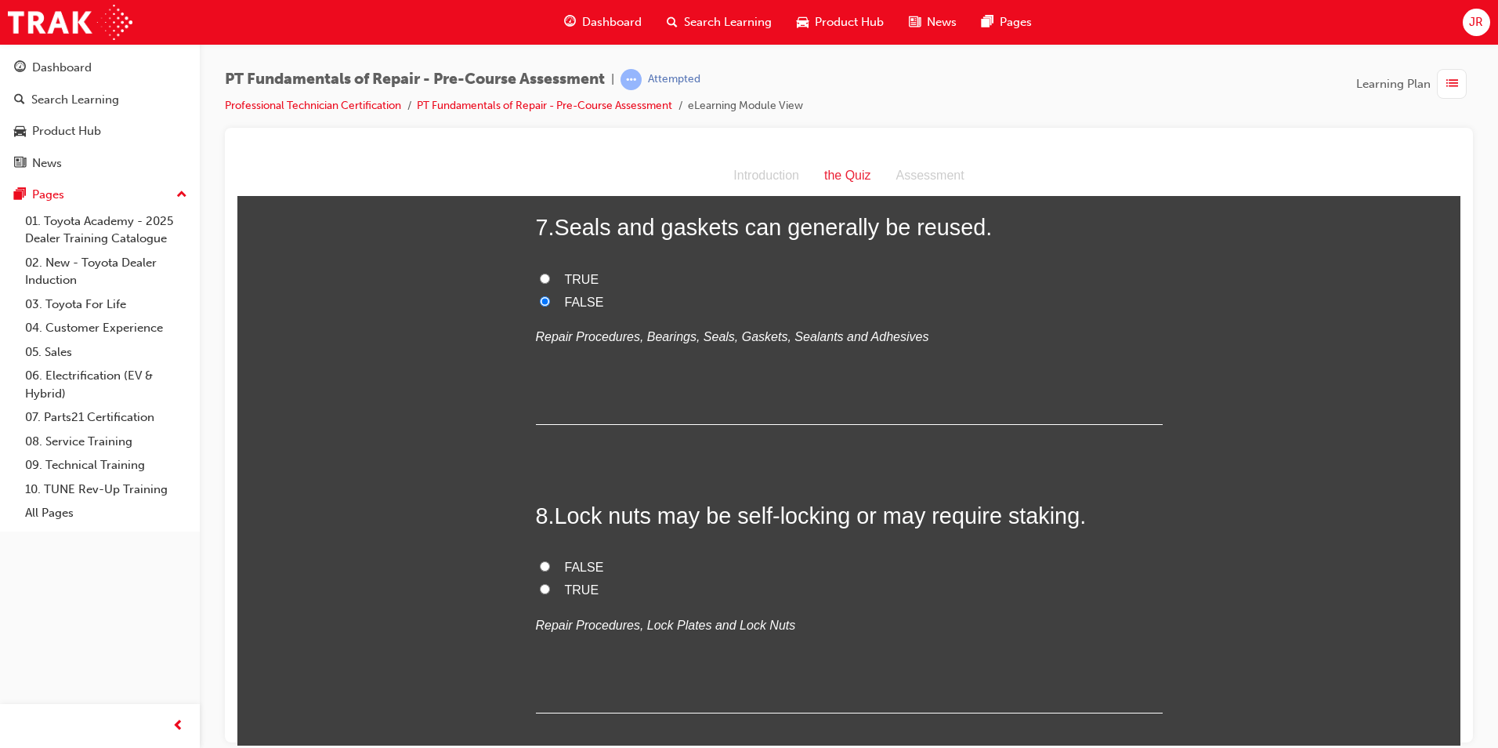
click at [540, 583] on input "TRUE" at bounding box center [545, 588] width 10 height 10
radio input "true"
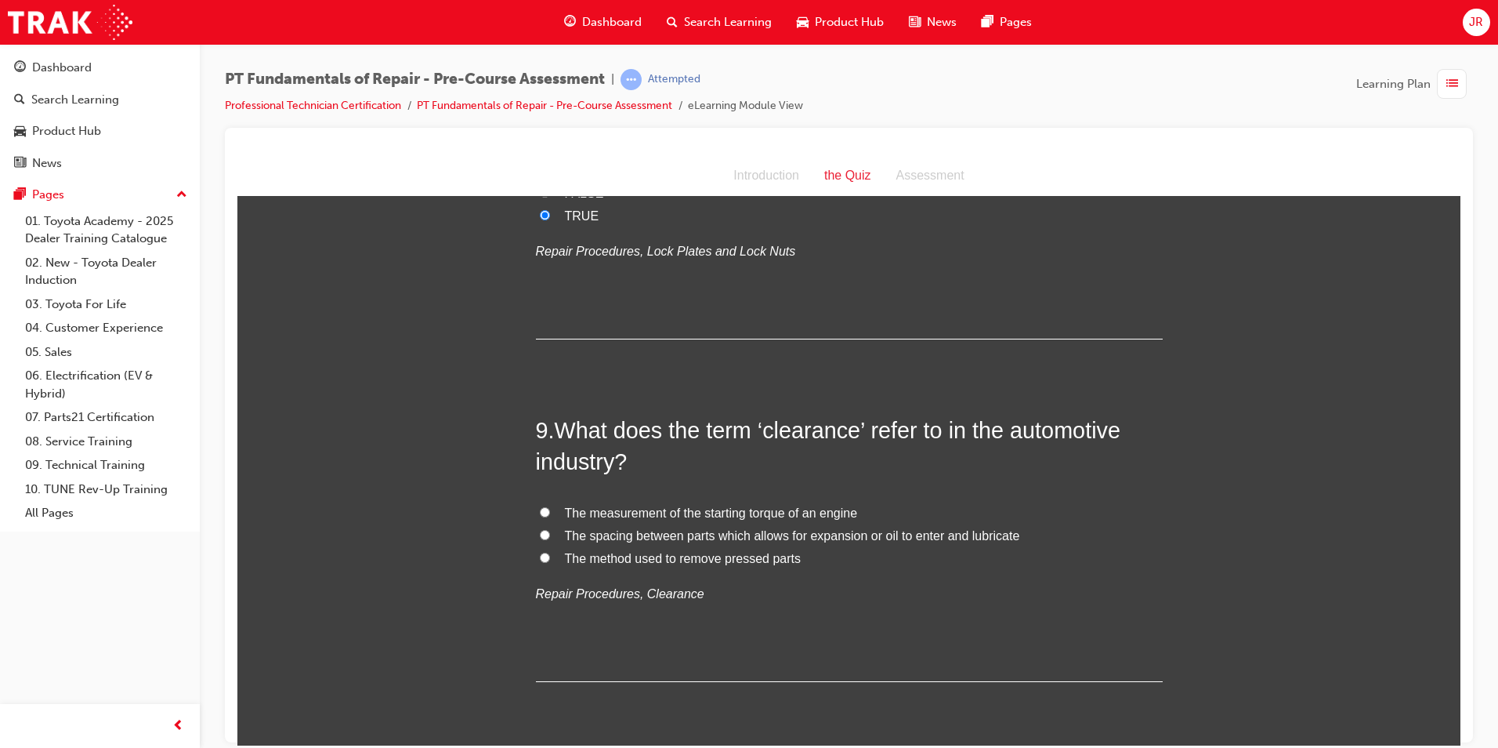
scroll to position [2508, 0]
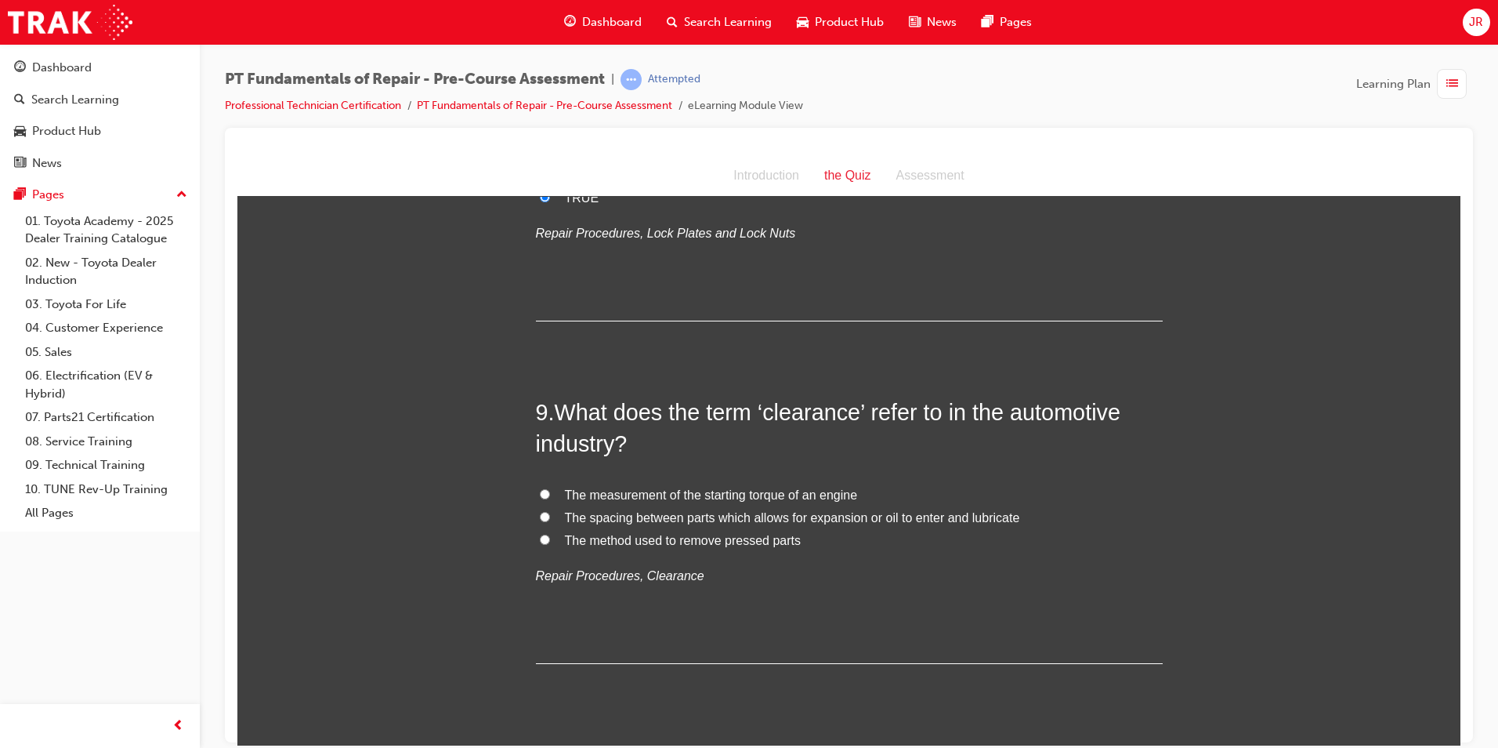
click at [540, 511] on input "The spacing between parts which allows for expansion or oil to enter and lubric…" at bounding box center [545, 516] width 10 height 10
radio input "true"
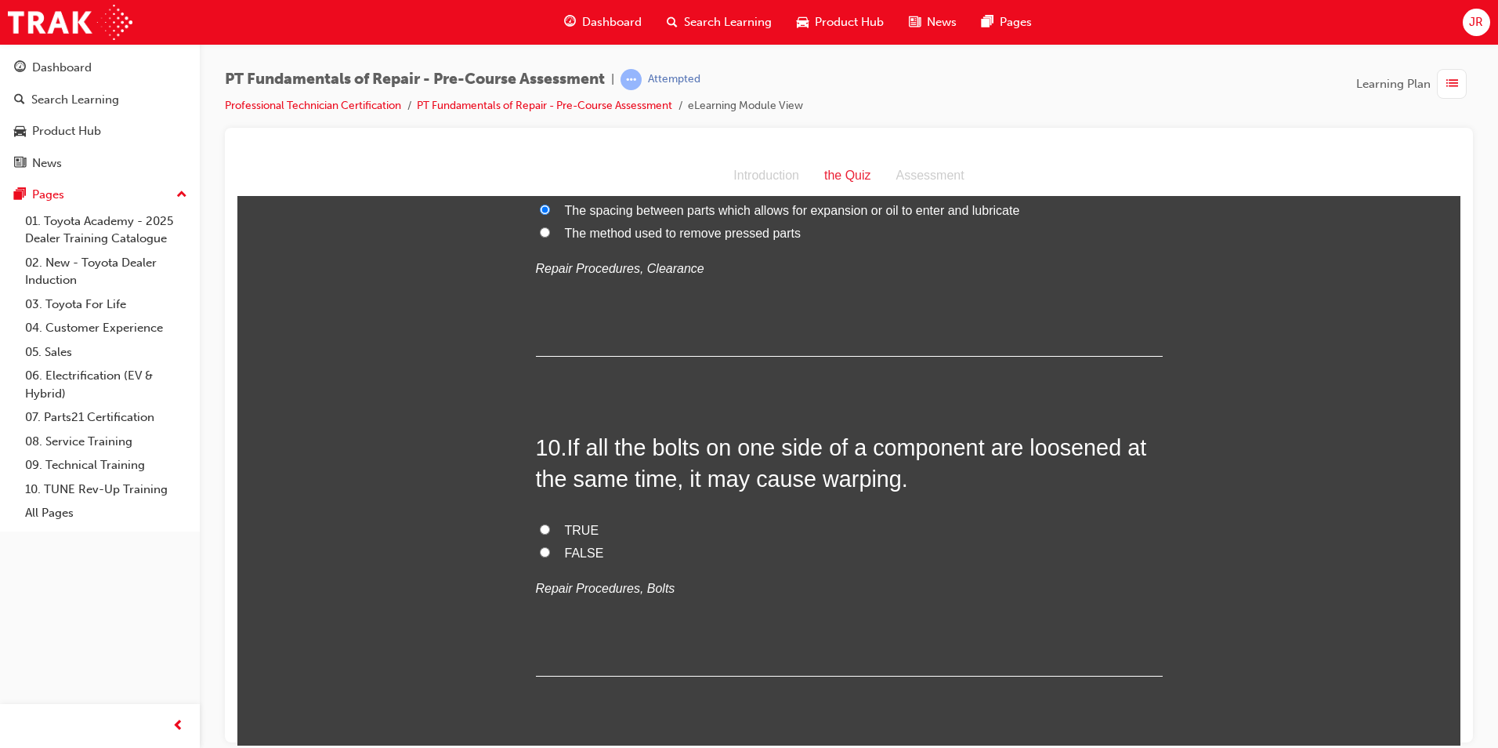
scroll to position [2832, 0]
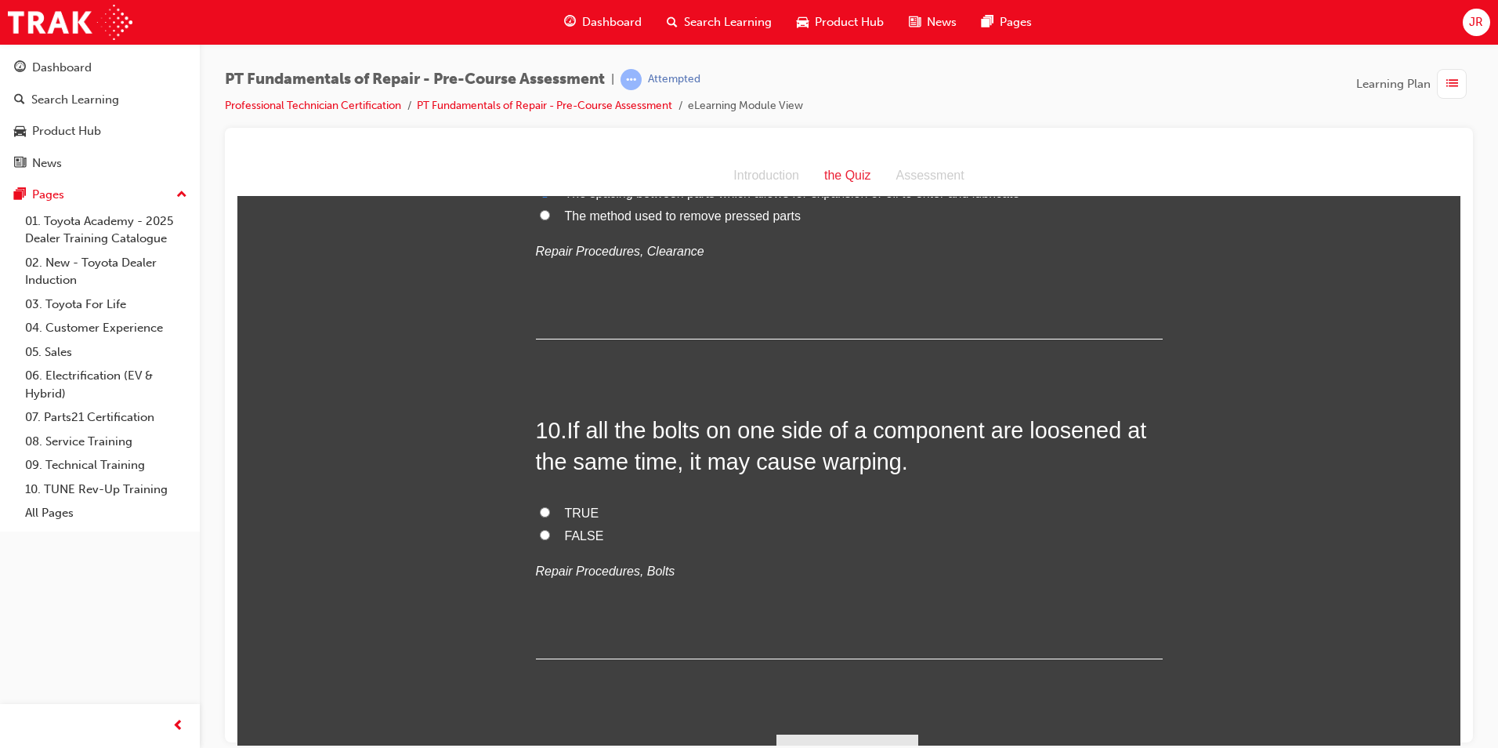
click at [542, 529] on input "FALSE" at bounding box center [545, 534] width 10 height 10
radio input "true"
click at [799, 734] on button "Submit Answers" at bounding box center [848, 756] width 143 height 44
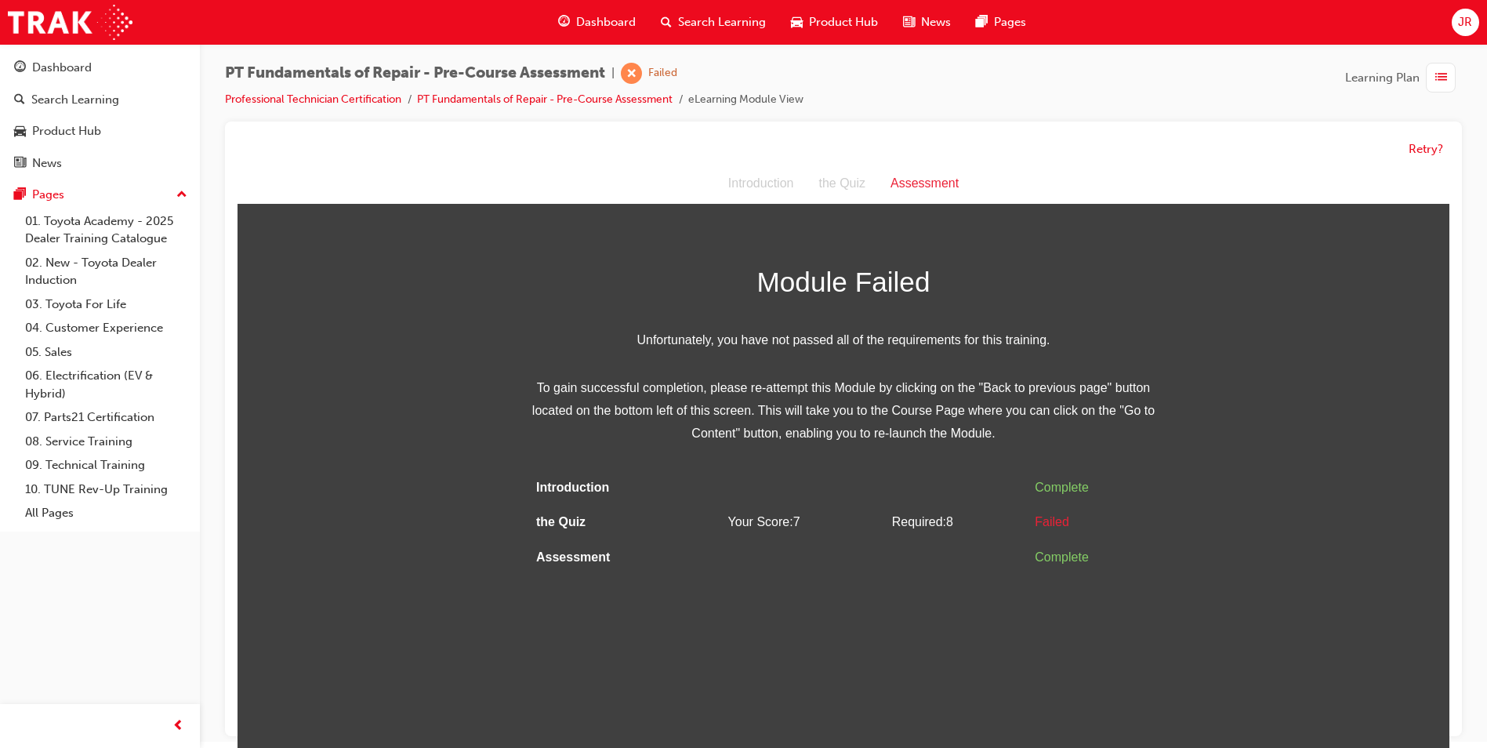
scroll to position [12, 0]
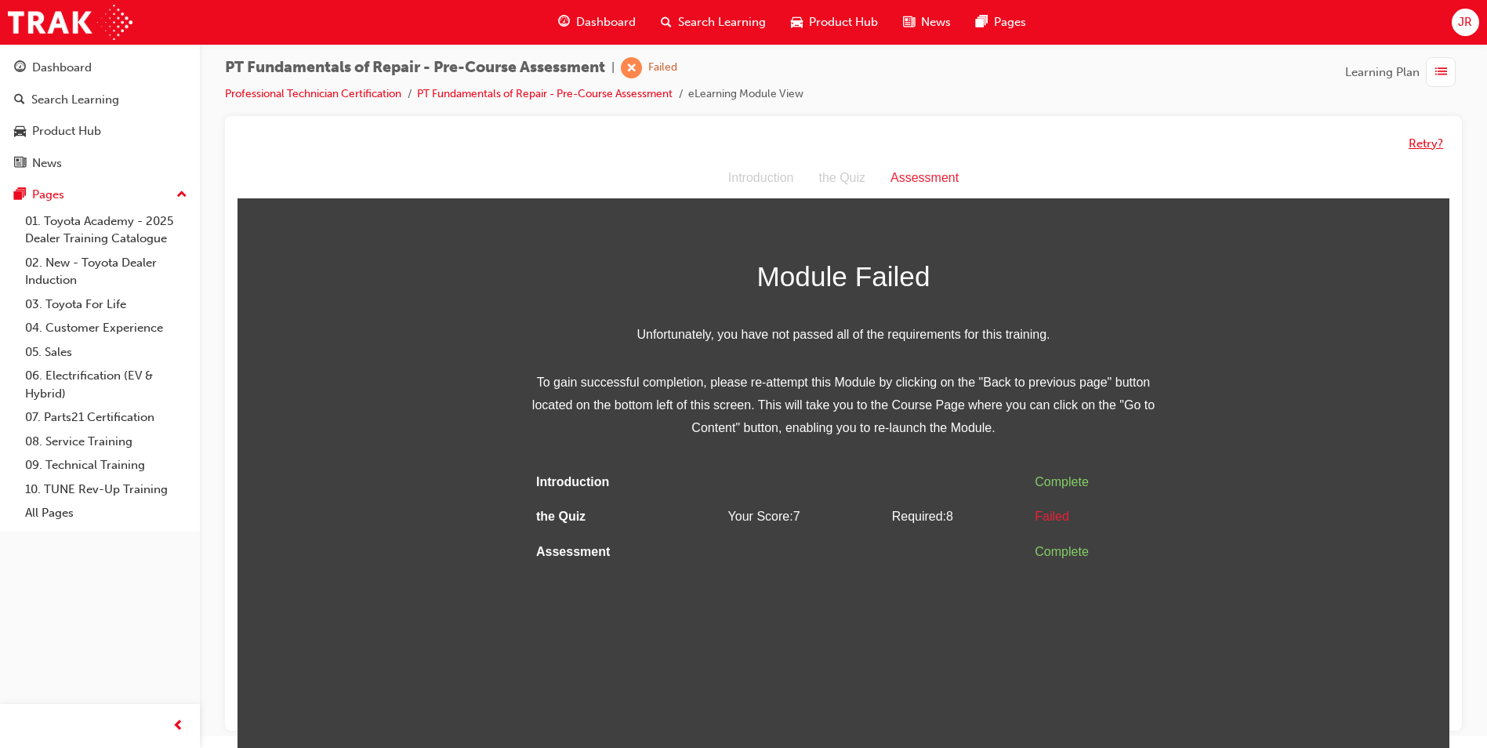
click at [1422, 143] on button "Retry?" at bounding box center [1425, 144] width 34 height 18
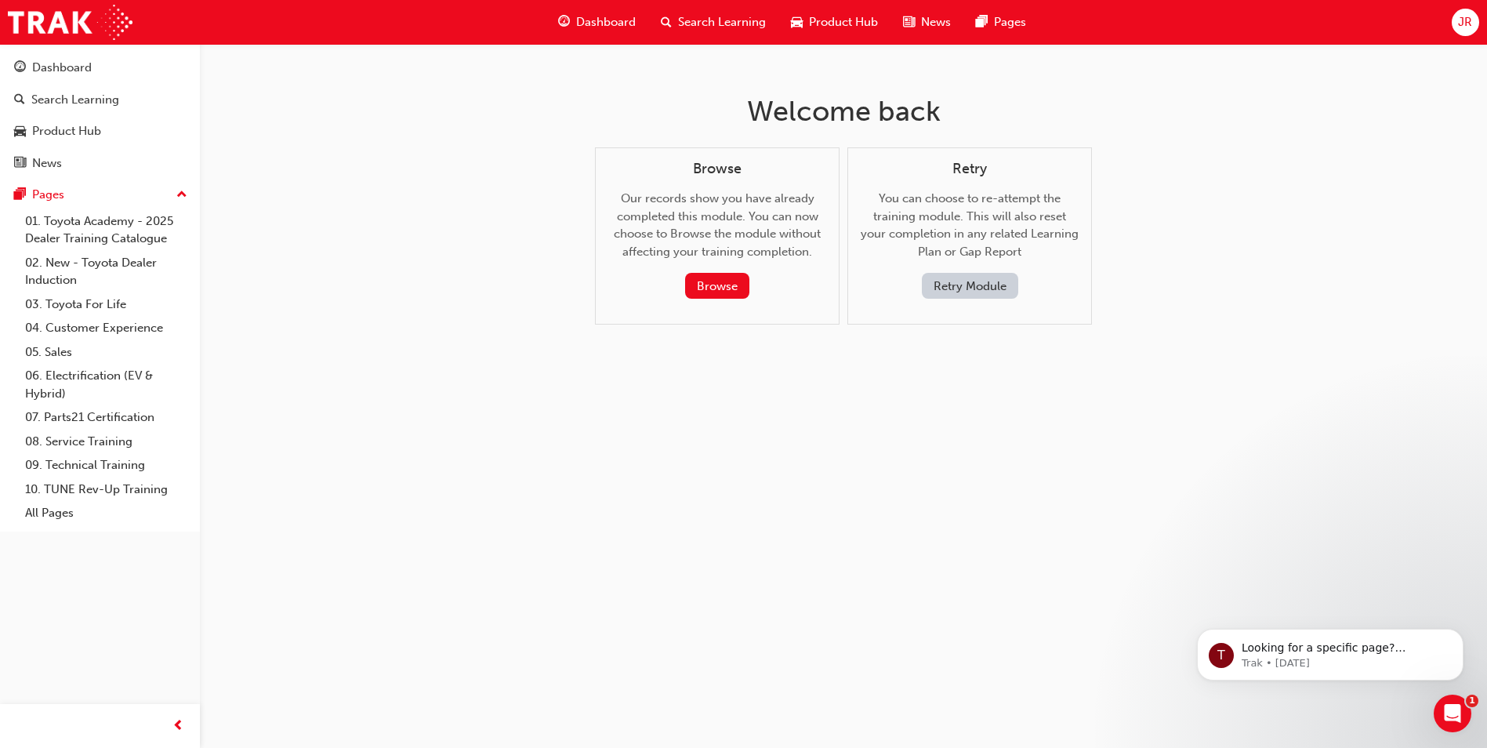
scroll to position [0, 0]
click at [981, 284] on button "Retry Module" at bounding box center [975, 286] width 96 height 26
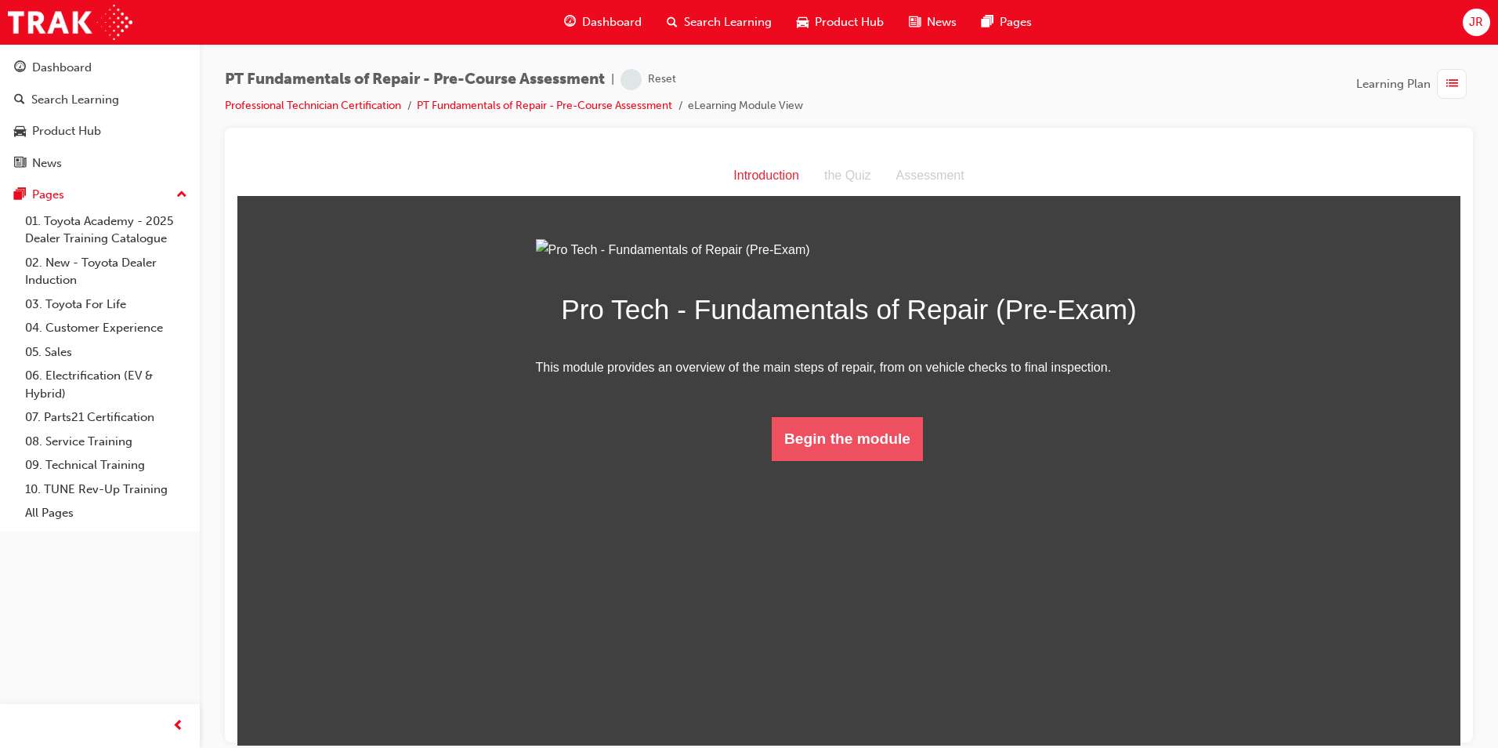
click at [867, 460] on button "Begin the module" at bounding box center [847, 438] width 151 height 44
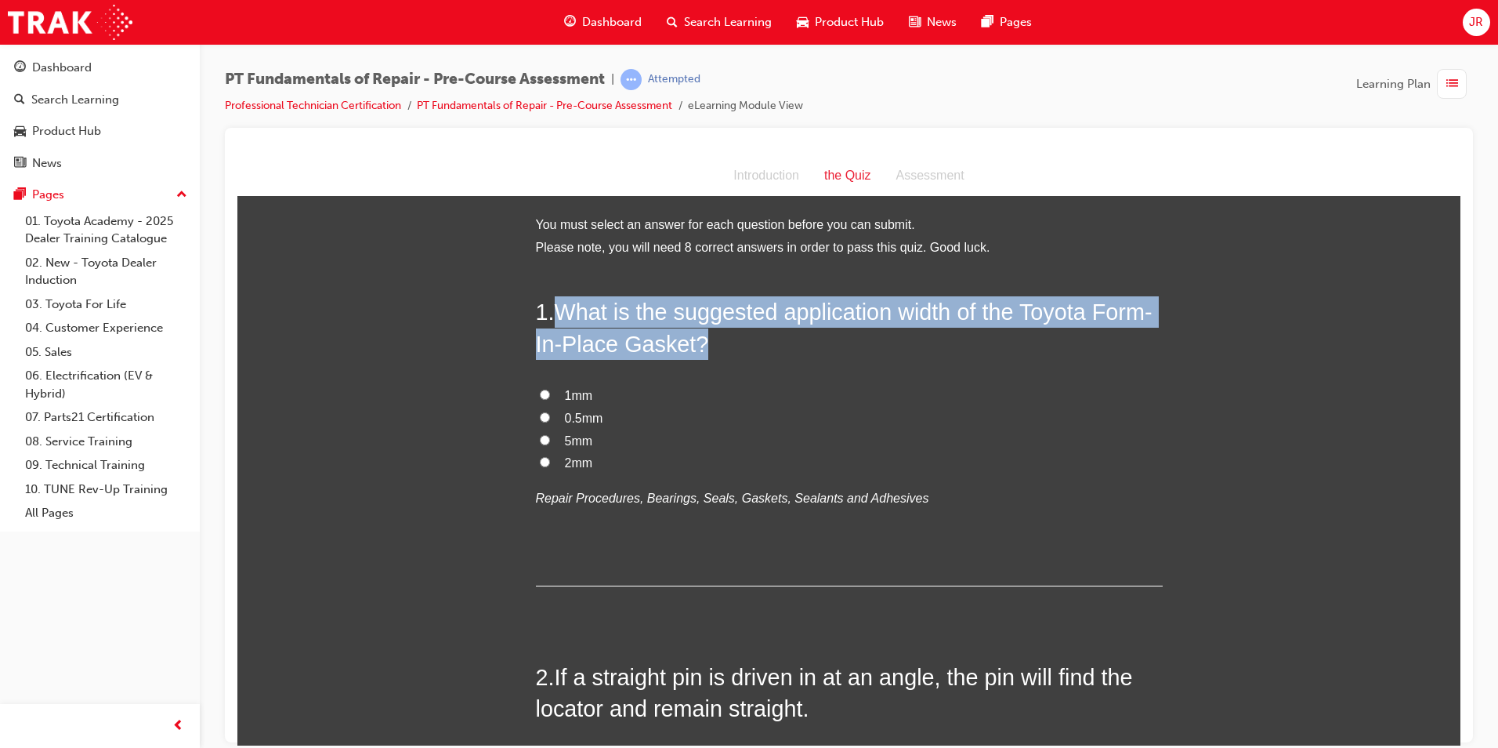
drag, startPoint x: 551, startPoint y: 309, endPoint x: 700, endPoint y: 342, distance: 152.7
click at [700, 342] on h2 "1 . What is the suggested application width of the Toyota Form-In-Place Gasket?" at bounding box center [849, 326] width 627 height 63
copy h2 "What is the suggested application width of the Toyota Form-In-Place Gasket?"
click at [540, 416] on input "0.5mm" at bounding box center [545, 416] width 10 height 10
radio input "true"
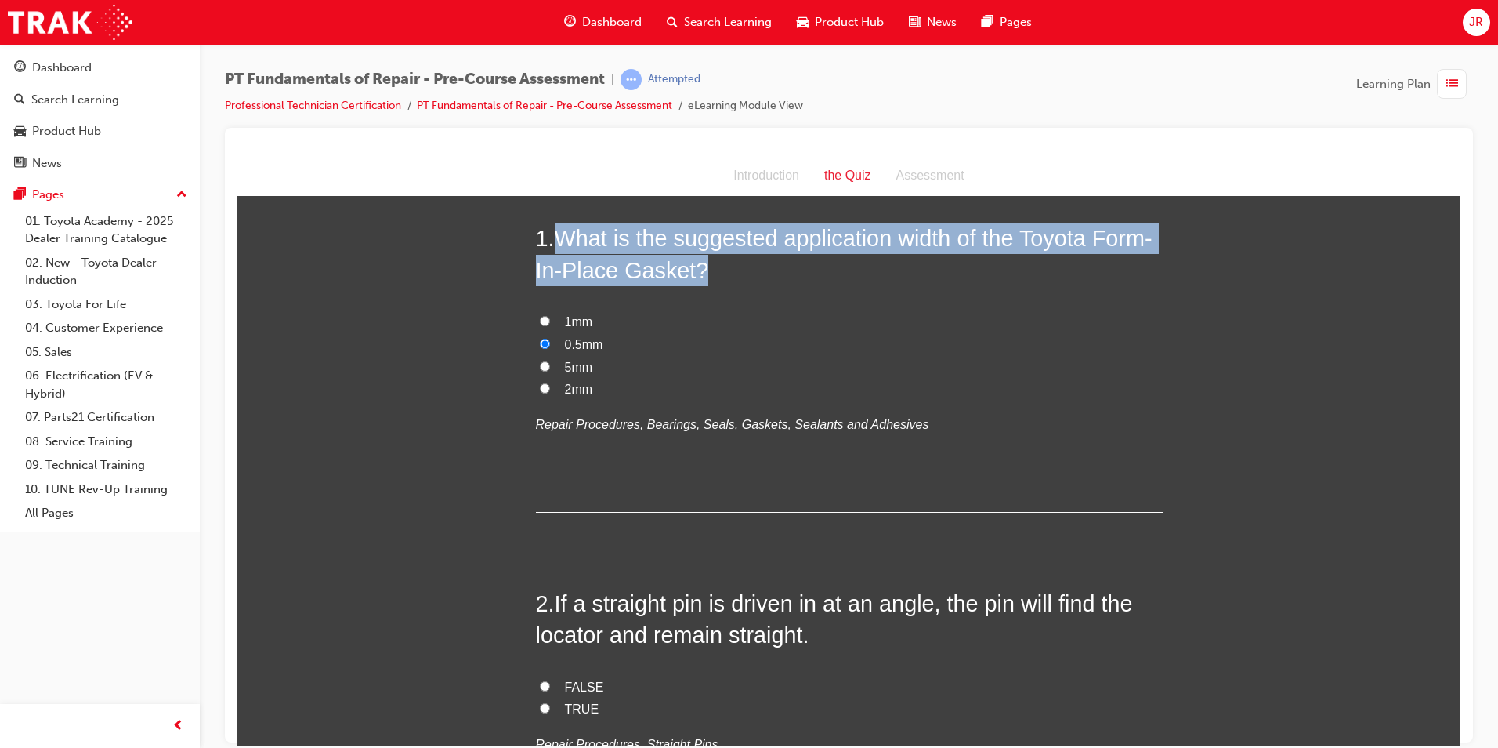
scroll to position [157, 0]
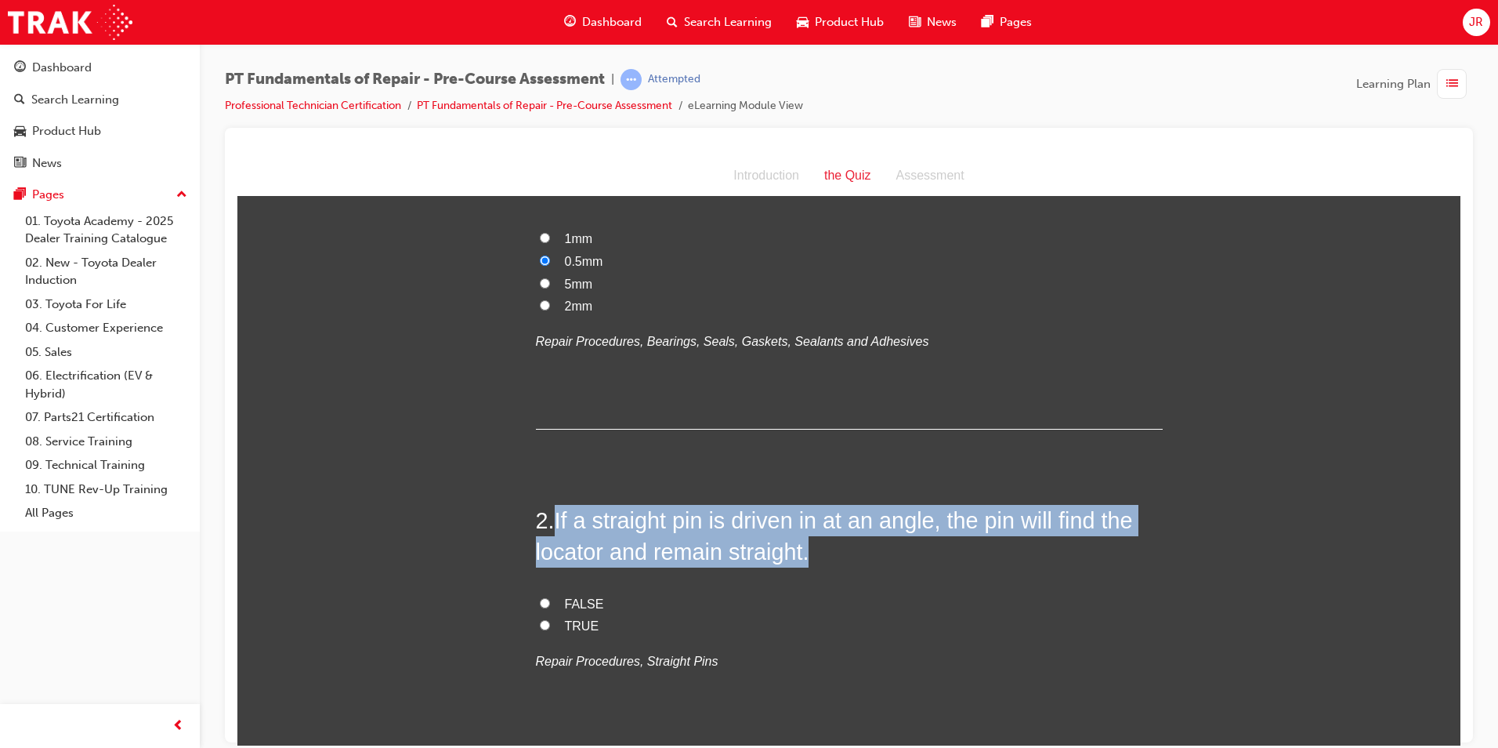
drag, startPoint x: 554, startPoint y: 513, endPoint x: 807, endPoint y: 560, distance: 257.5
click at [807, 560] on h2 "2 . If a straight pin is driven in at an angle, the pin will find the locator a…" at bounding box center [849, 535] width 627 height 63
copy span "If a straight pin is driven in at an angle, the pin will find the locator and r…"
click at [540, 625] on input "TRUE" at bounding box center [545, 624] width 10 height 10
radio input "true"
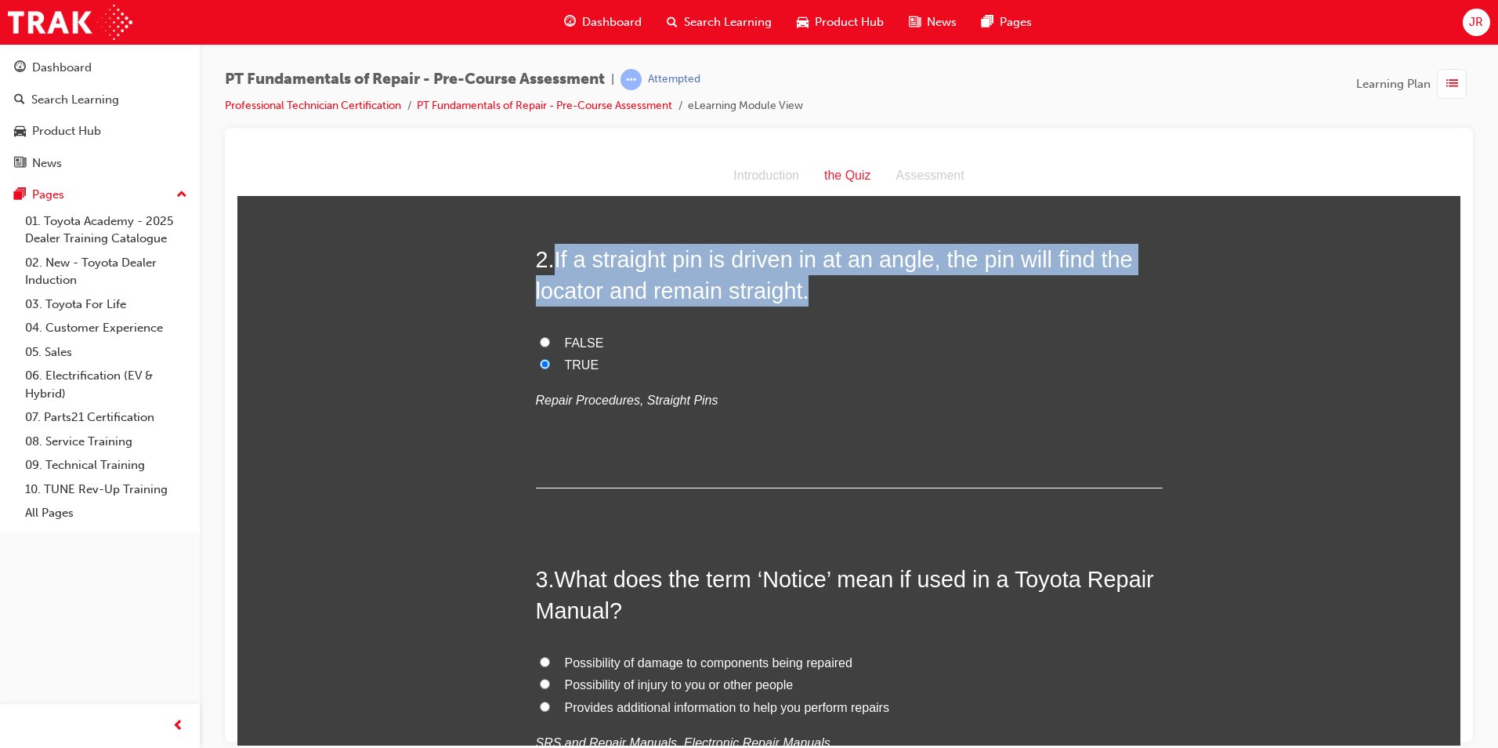
scroll to position [470, 0]
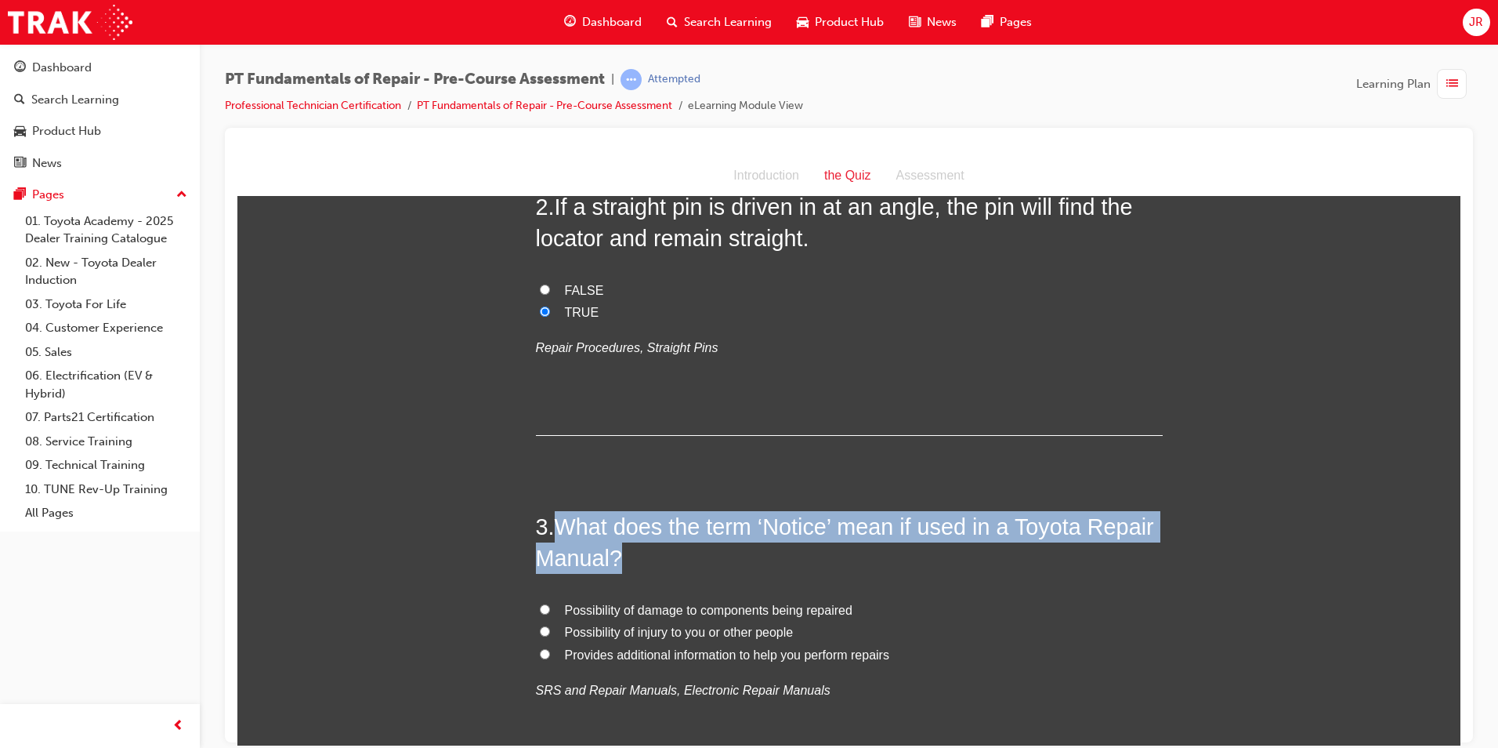
drag, startPoint x: 549, startPoint y: 520, endPoint x: 615, endPoint y: 545, distance: 70.7
click at [615, 545] on h2 "3 . What does the term ‘Notice’ mean if used in a Toyota Repair Manual?" at bounding box center [849, 541] width 627 height 63
copy h2 "What does the term ‘Notice’ mean if used in a Toyota Repair Manual?"
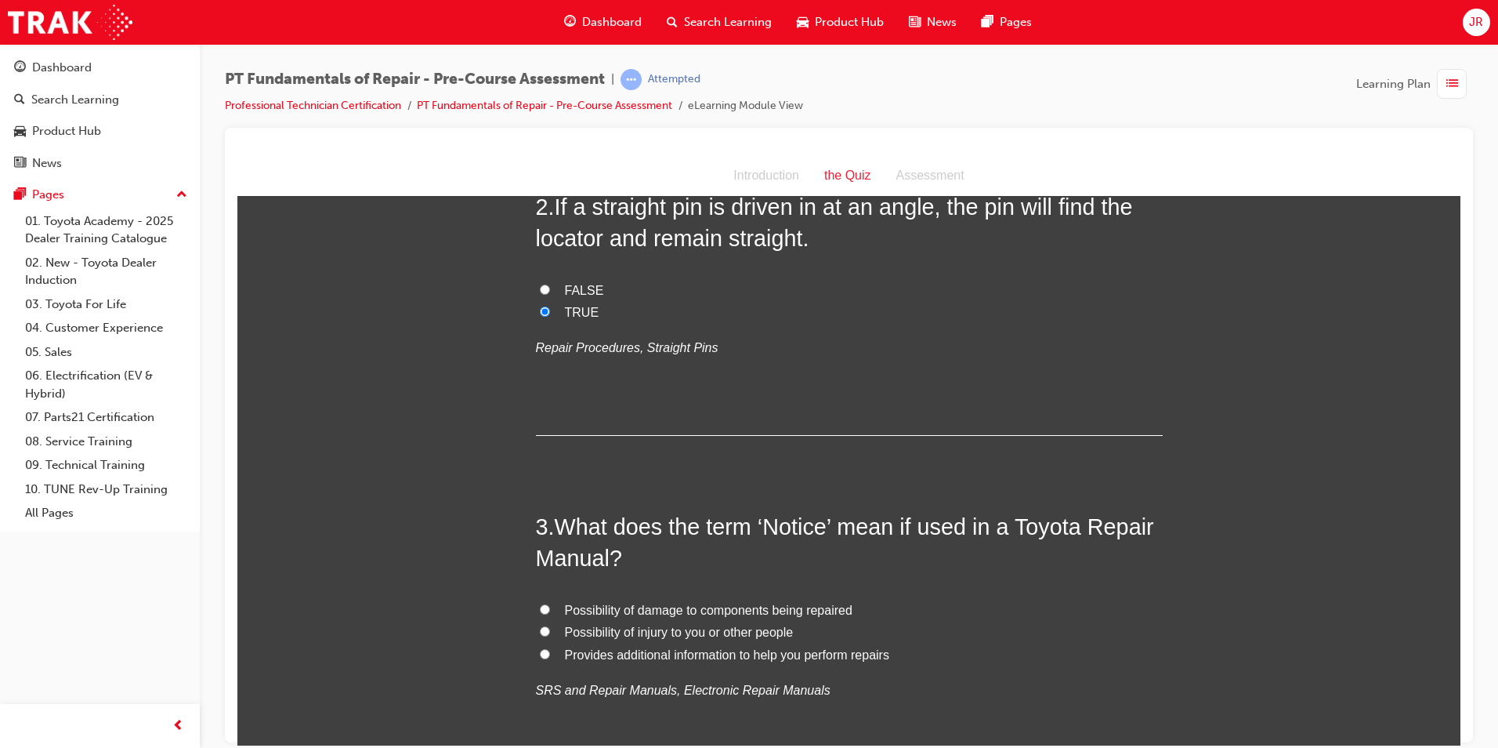
click at [886, 599] on label "Possibility of damage to components being repaired" at bounding box center [849, 610] width 627 height 23
click at [550, 603] on input "Possibility of damage to components being repaired" at bounding box center [545, 608] width 10 height 10
radio input "true"
click at [540, 650] on input "Provides additional information to help you perform repairs" at bounding box center [545, 653] width 10 height 10
radio input "true"
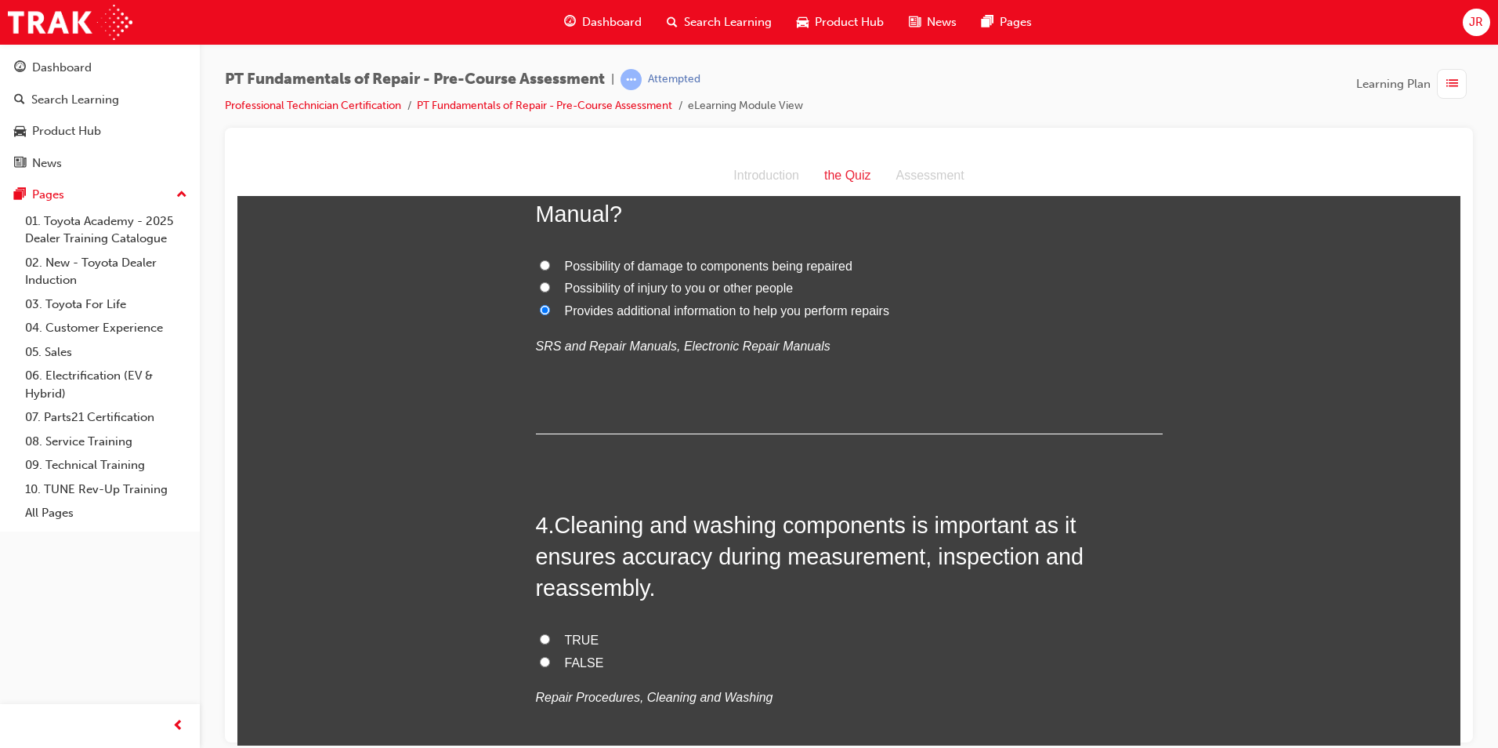
scroll to position [940, 0]
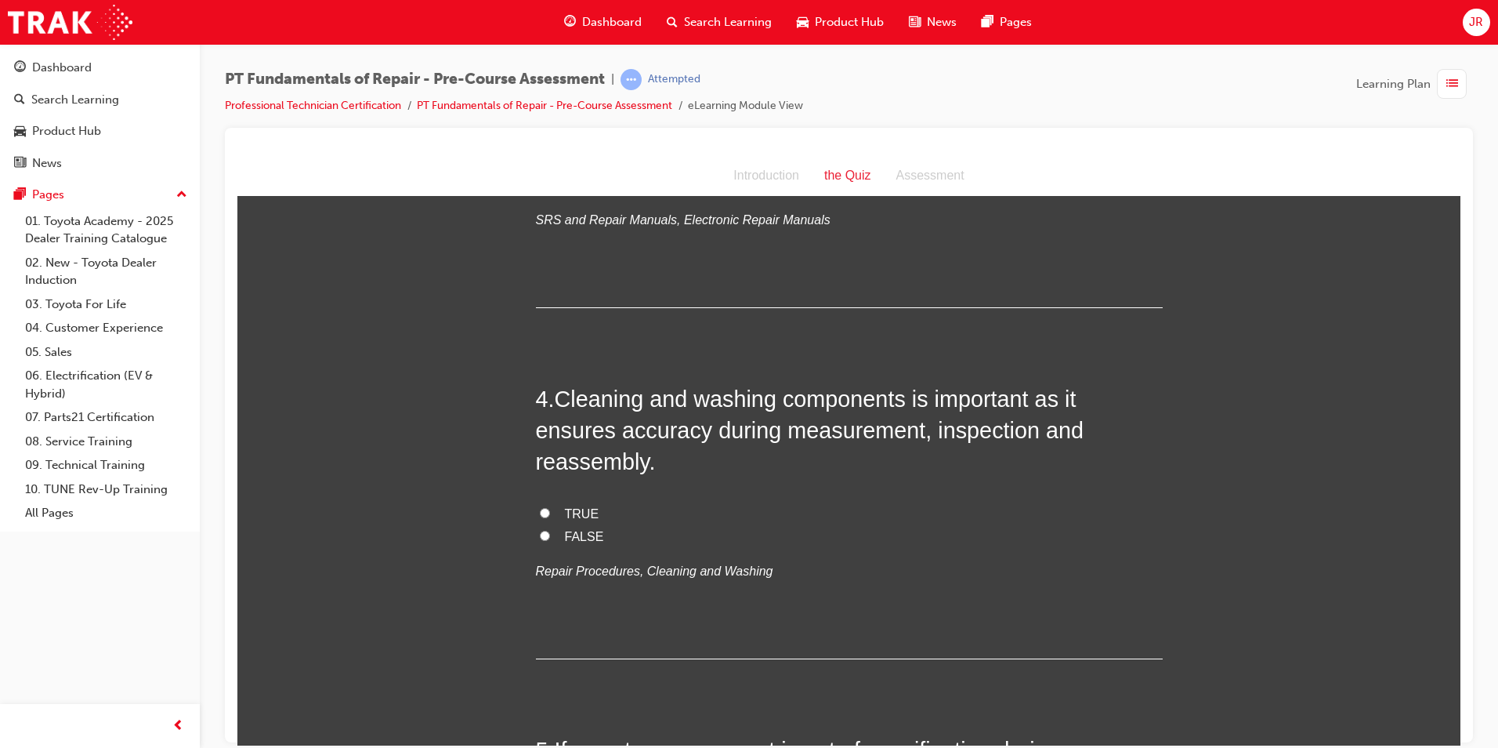
click at [541, 507] on input "TRUE" at bounding box center [545, 512] width 10 height 10
radio input "true"
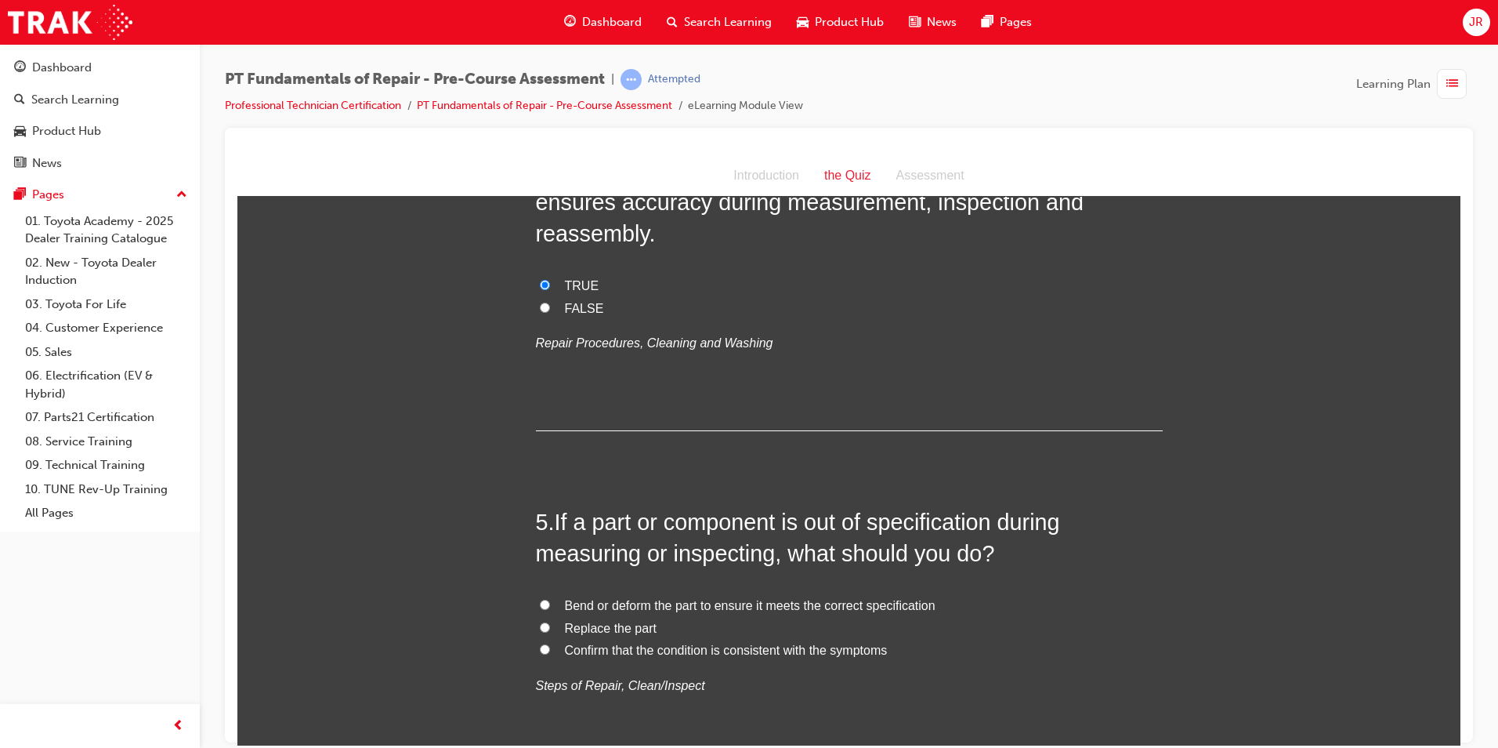
scroll to position [1176, 0]
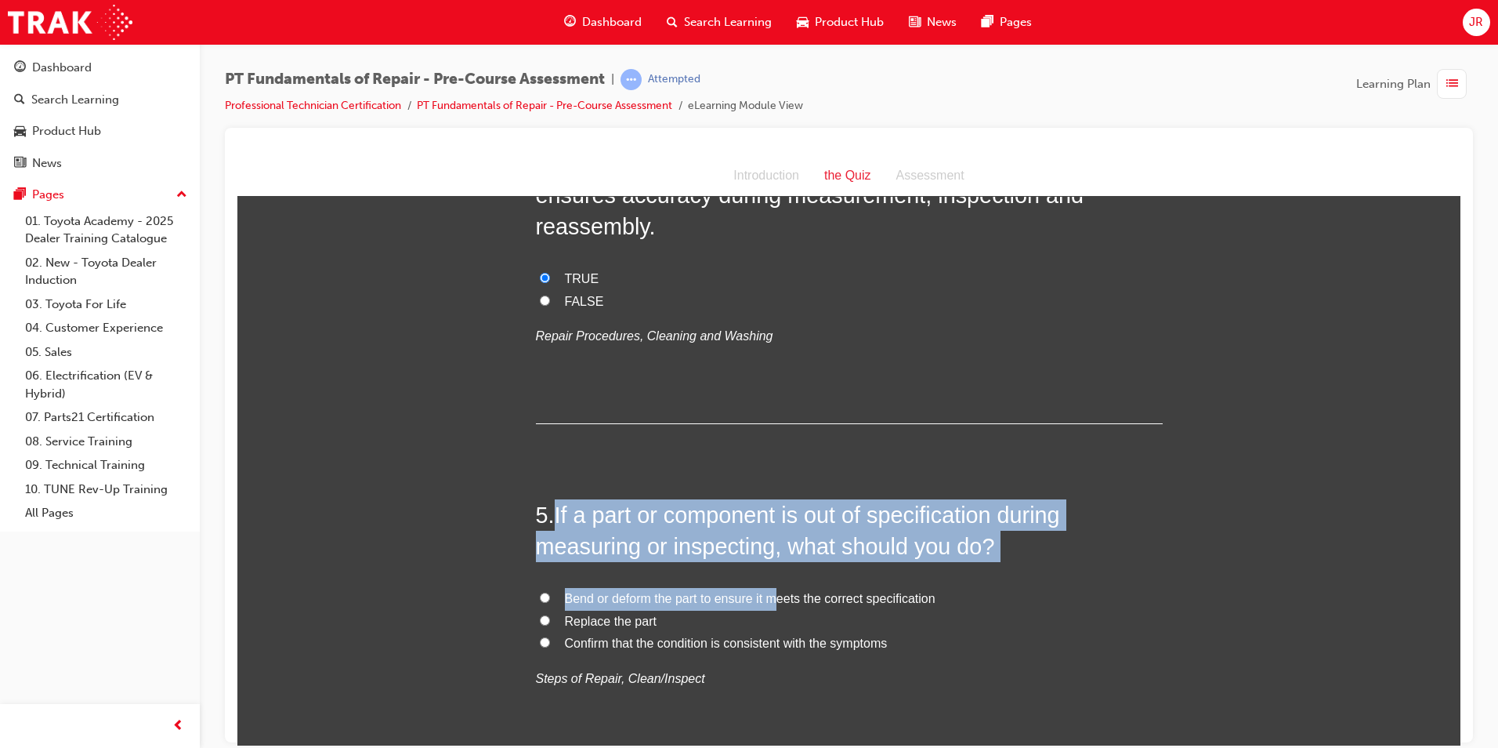
drag, startPoint x: 553, startPoint y: 476, endPoint x: 795, endPoint y: 538, distance: 250.0
click at [795, 538] on div "5 . If a part or component is out of specification during measuring or inspecti…" at bounding box center [849, 631] width 627 height 267
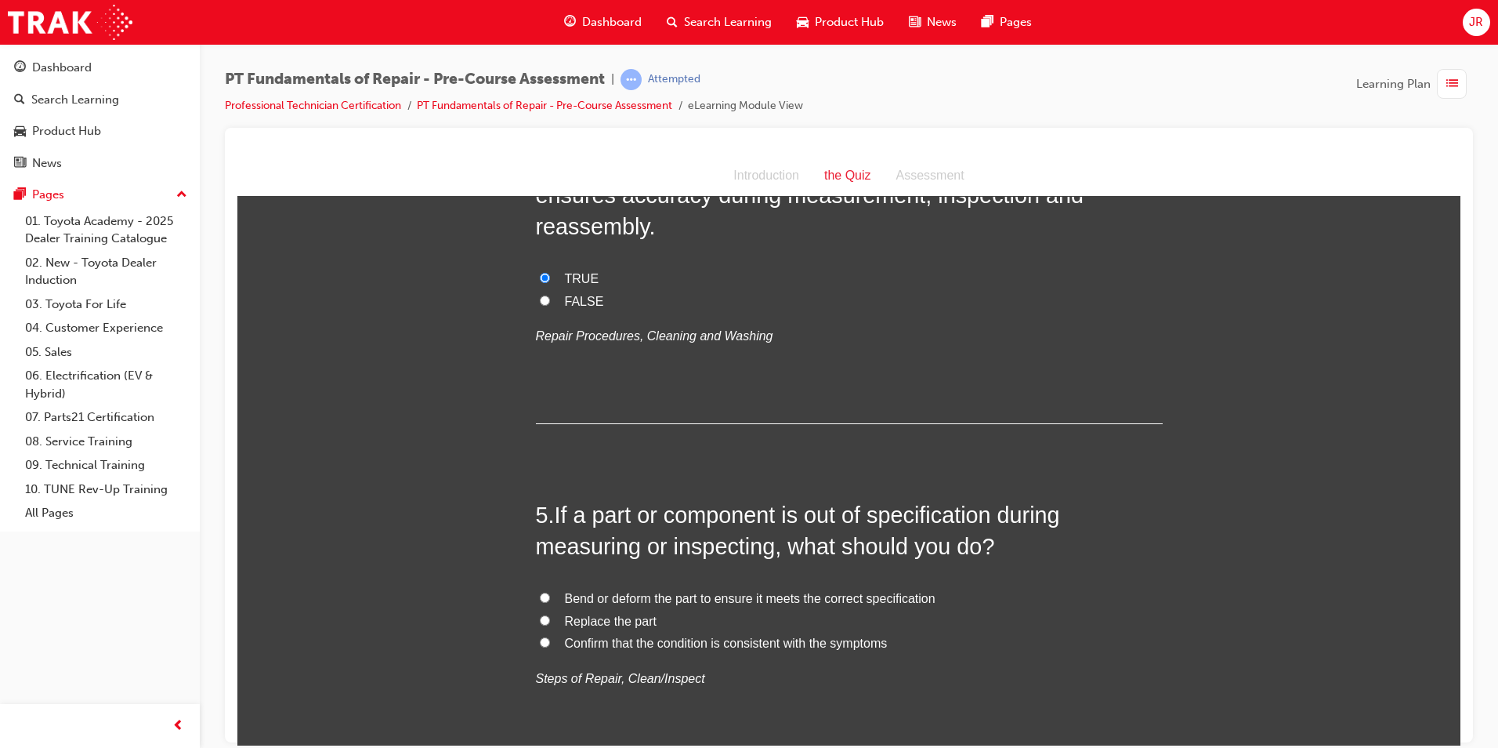
drag, startPoint x: 795, startPoint y: 538, endPoint x: 835, endPoint y: 545, distance: 40.6
click at [835, 545] on div "5 . If a part or component is out of specification during measuring or inspecti…" at bounding box center [849, 631] width 627 height 267
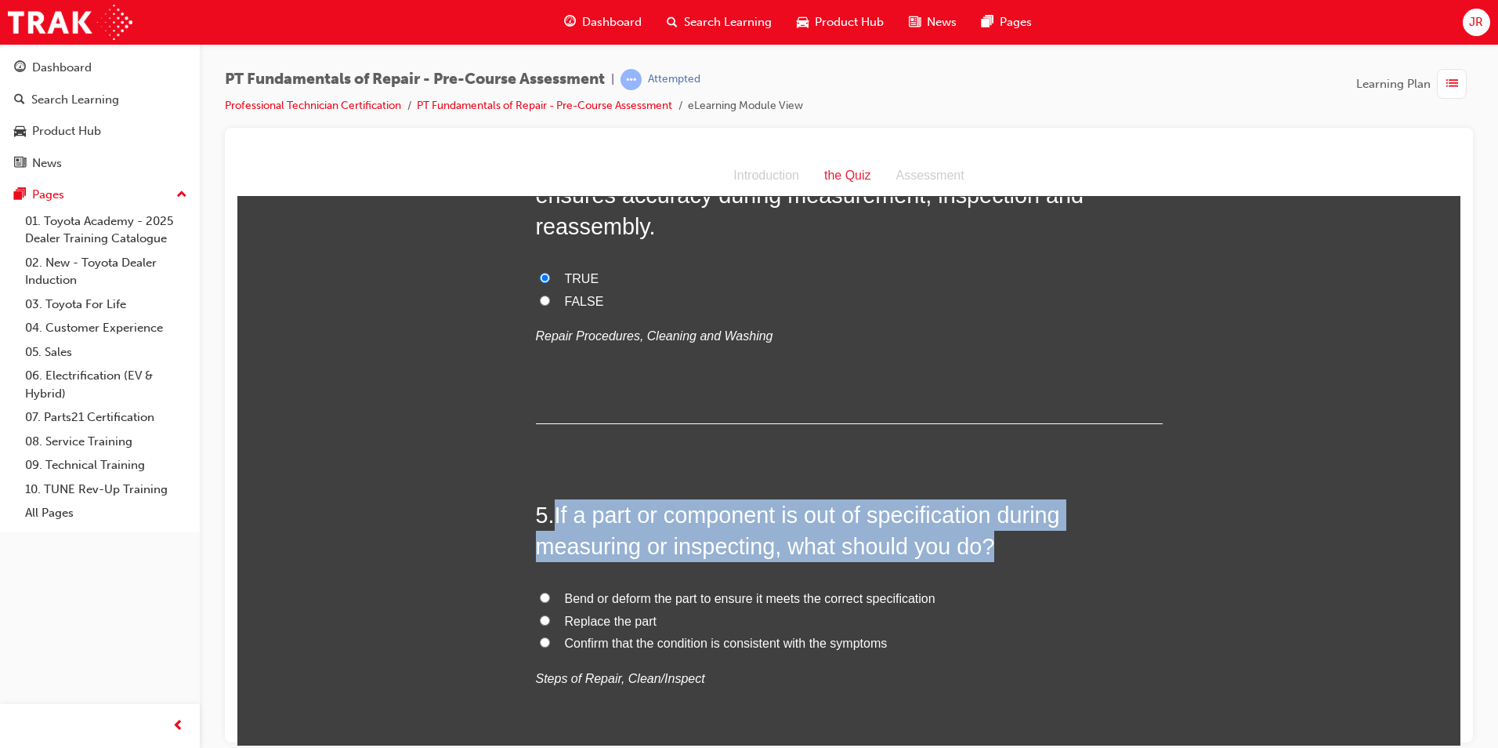
drag, startPoint x: 552, startPoint y: 482, endPoint x: 985, endPoint y: 515, distance: 434.6
click at [985, 515] on h2 "5 . If a part or component is out of specification during measuring or inspecti…" at bounding box center [849, 529] width 627 height 63
copy span "If a part or component is out of specification during measuring or inspecting, …"
click at [540, 614] on input "Replace the part" at bounding box center [545, 619] width 10 height 10
radio input "true"
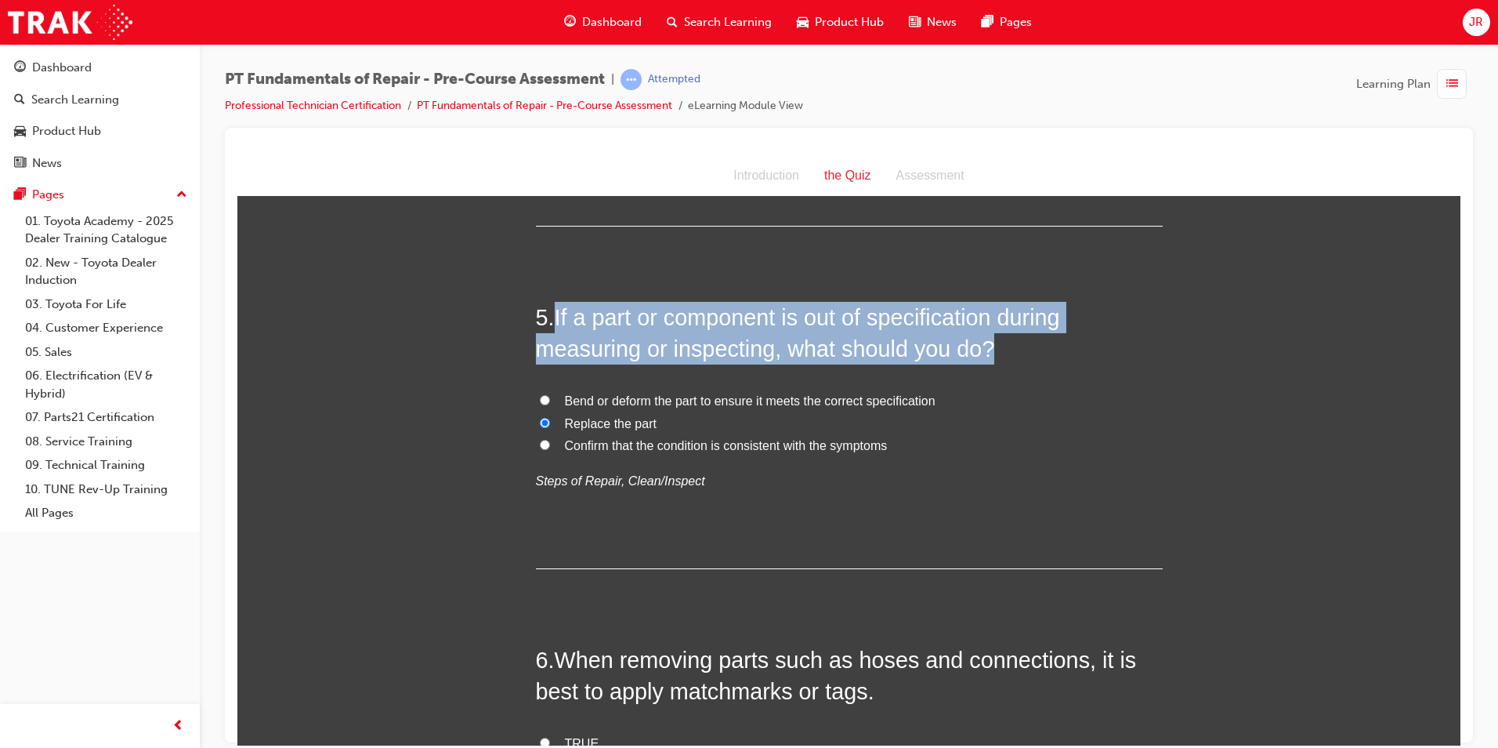
scroll to position [1411, 0]
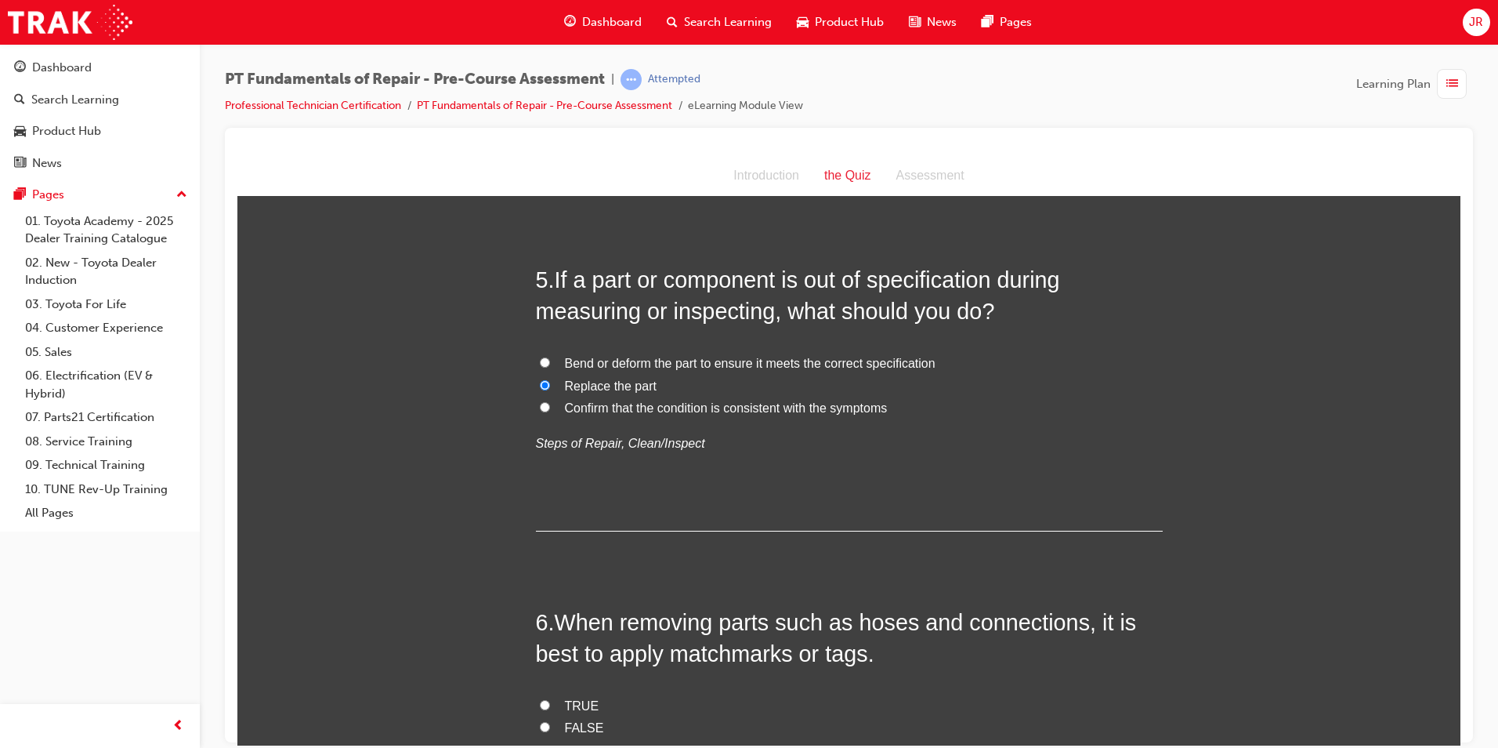
click at [797, 478] on div "5 . If a part or component is out of specification during measuring or inspecti…" at bounding box center [849, 396] width 627 height 267
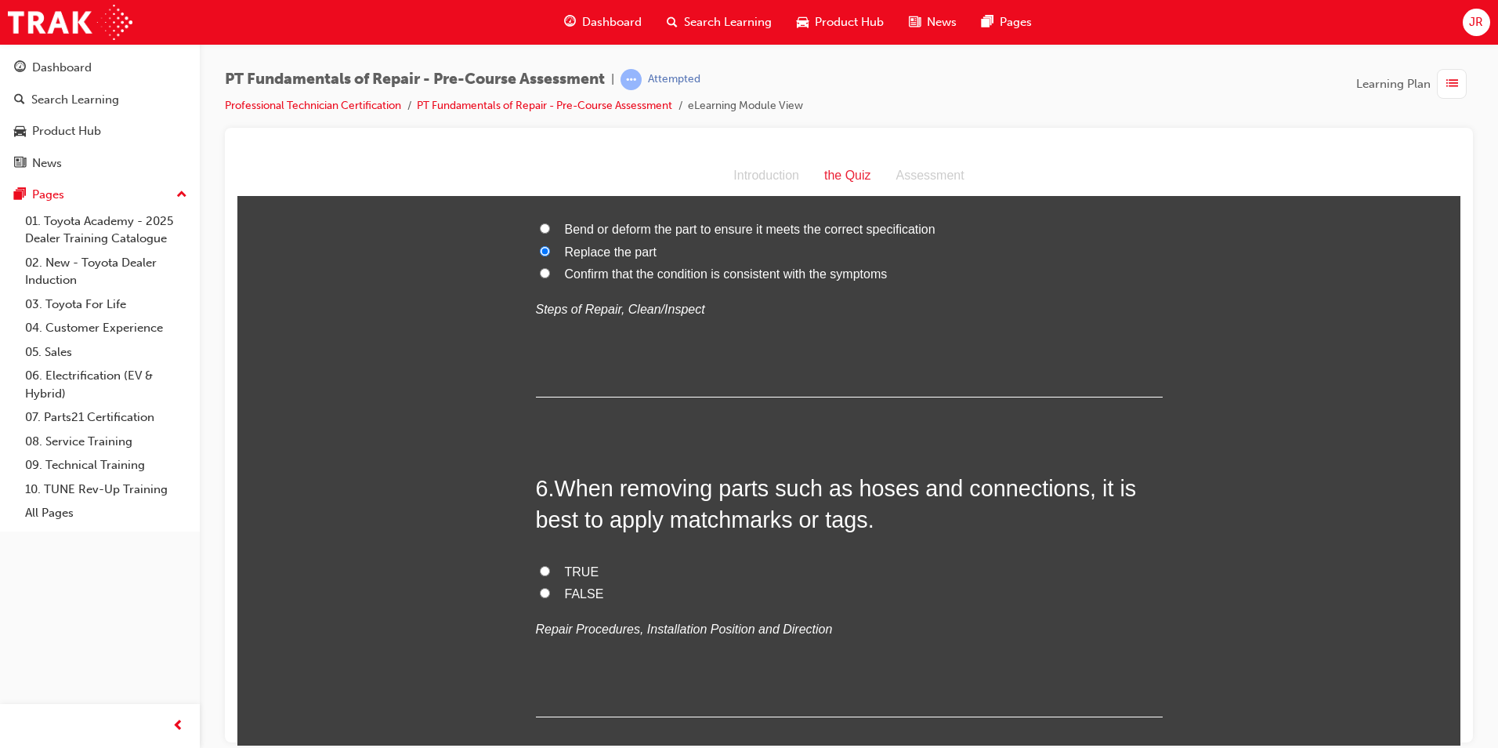
scroll to position [1567, 0]
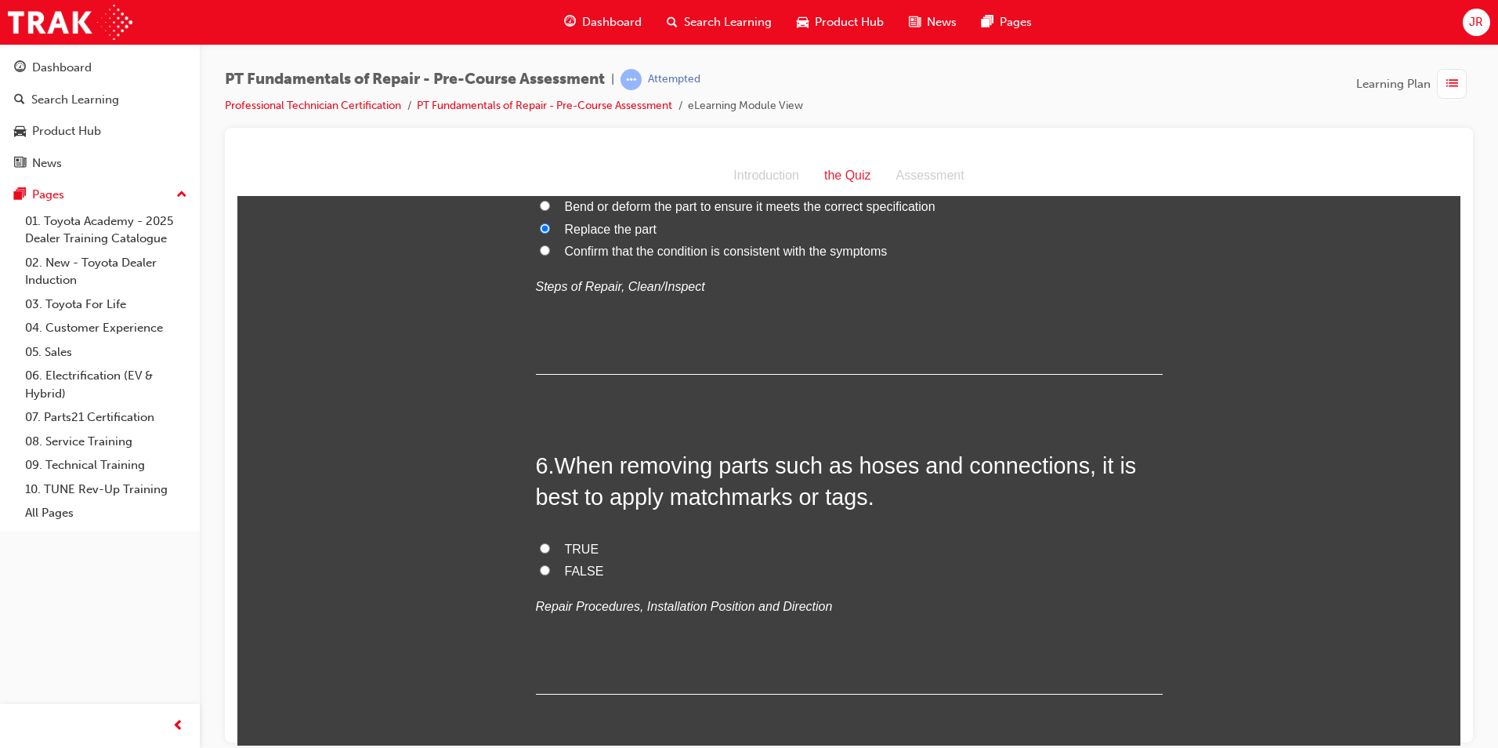
click at [540, 542] on input "TRUE" at bounding box center [545, 547] width 10 height 10
radio input "true"
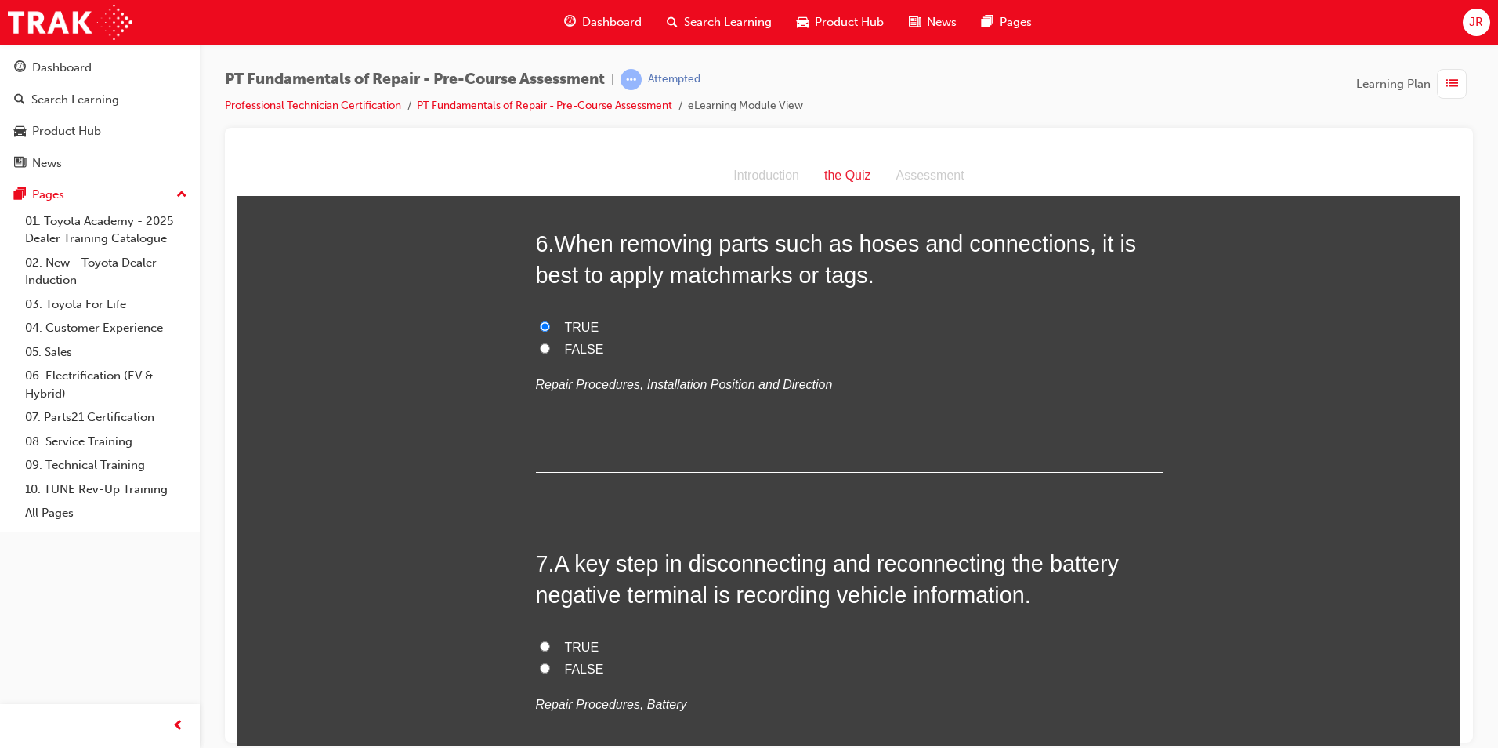
scroll to position [1803, 0]
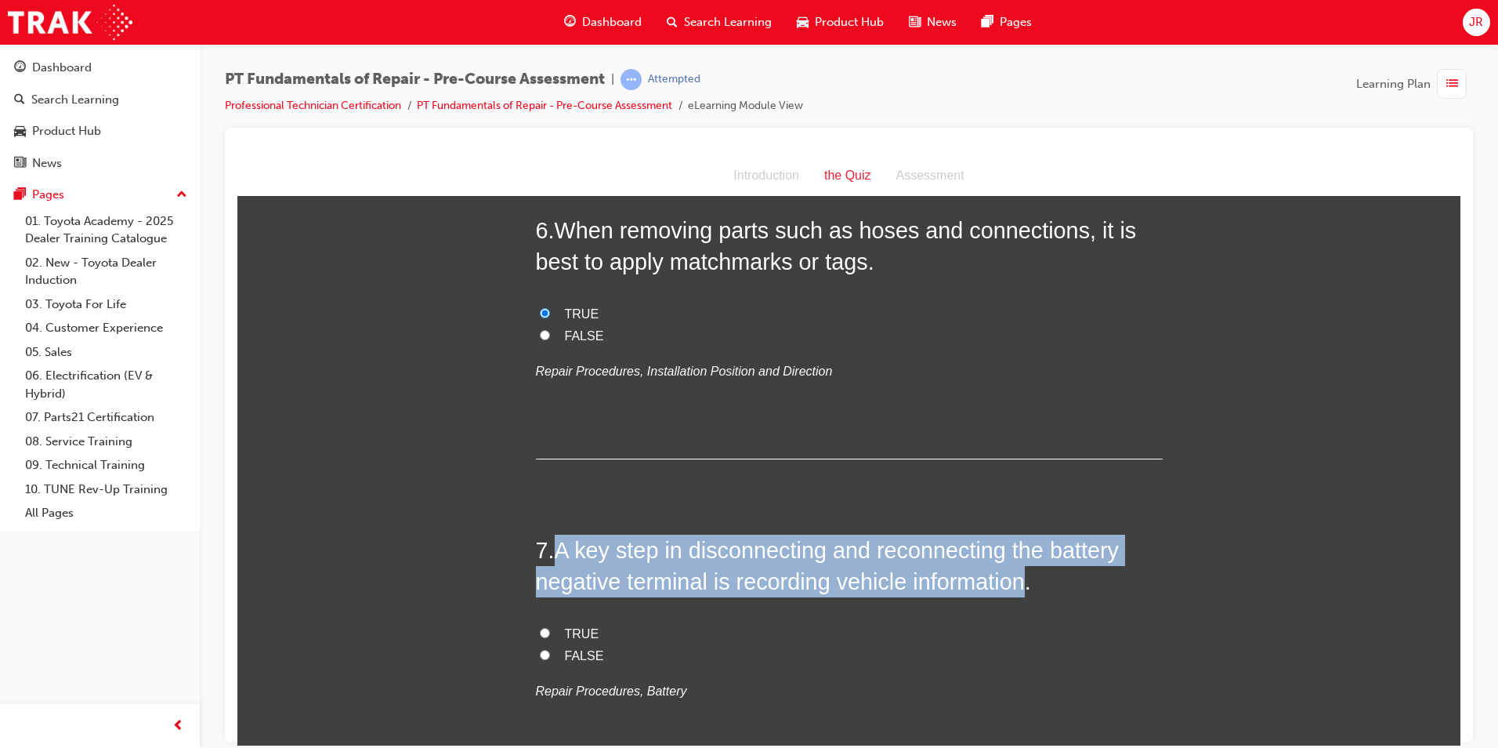
drag, startPoint x: 556, startPoint y: 518, endPoint x: 1030, endPoint y: 560, distance: 476.0
click at [1030, 560] on span "A key step in disconnecting and reconnecting the battery negative terminal is r…" at bounding box center [827, 565] width 583 height 56
copy span "A key step in disconnecting and reconnecting the battery negative terminal is r…"
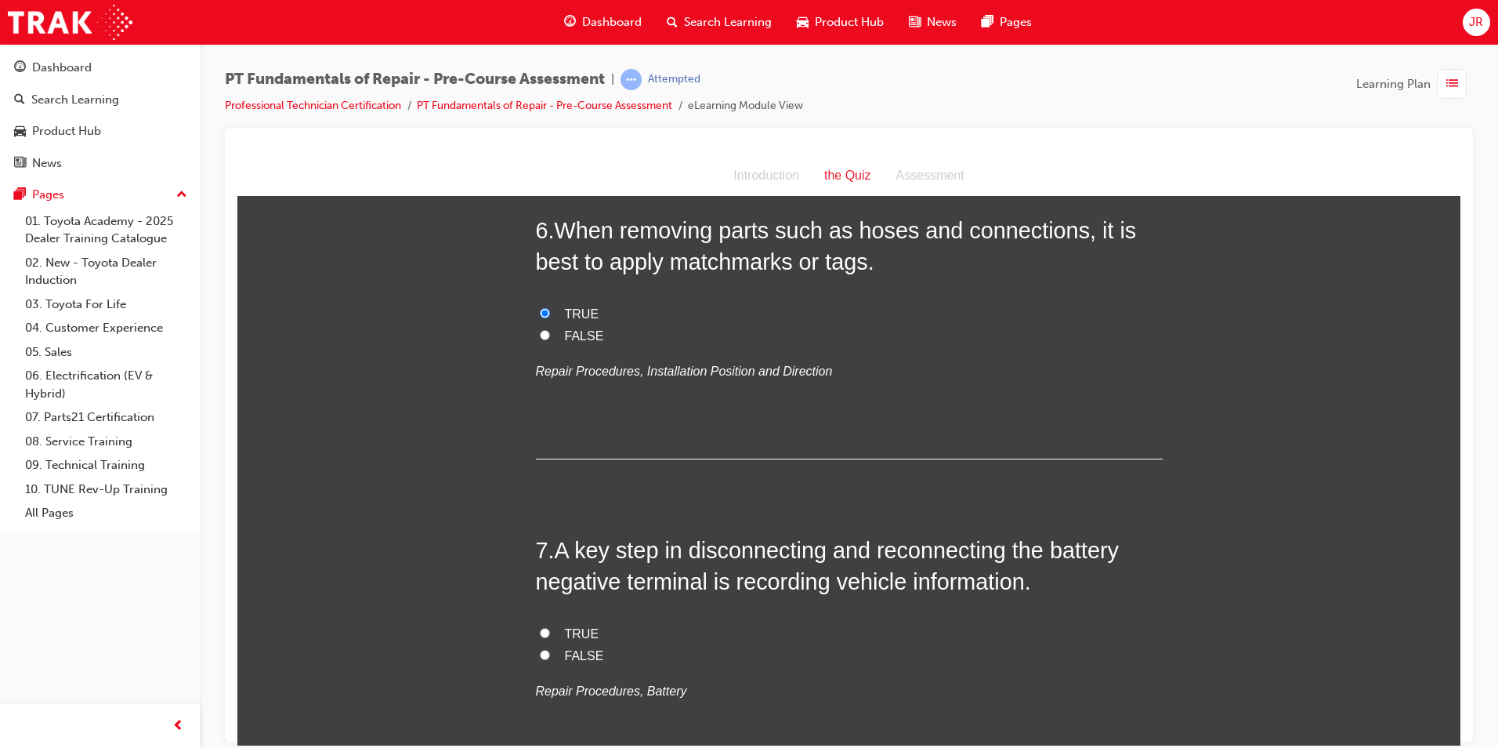
click at [780, 639] on div "TRUE FALSE Repair Procedures, Battery" at bounding box center [849, 662] width 627 height 80
click at [540, 627] on input "TRUE" at bounding box center [545, 632] width 10 height 10
radio input "true"
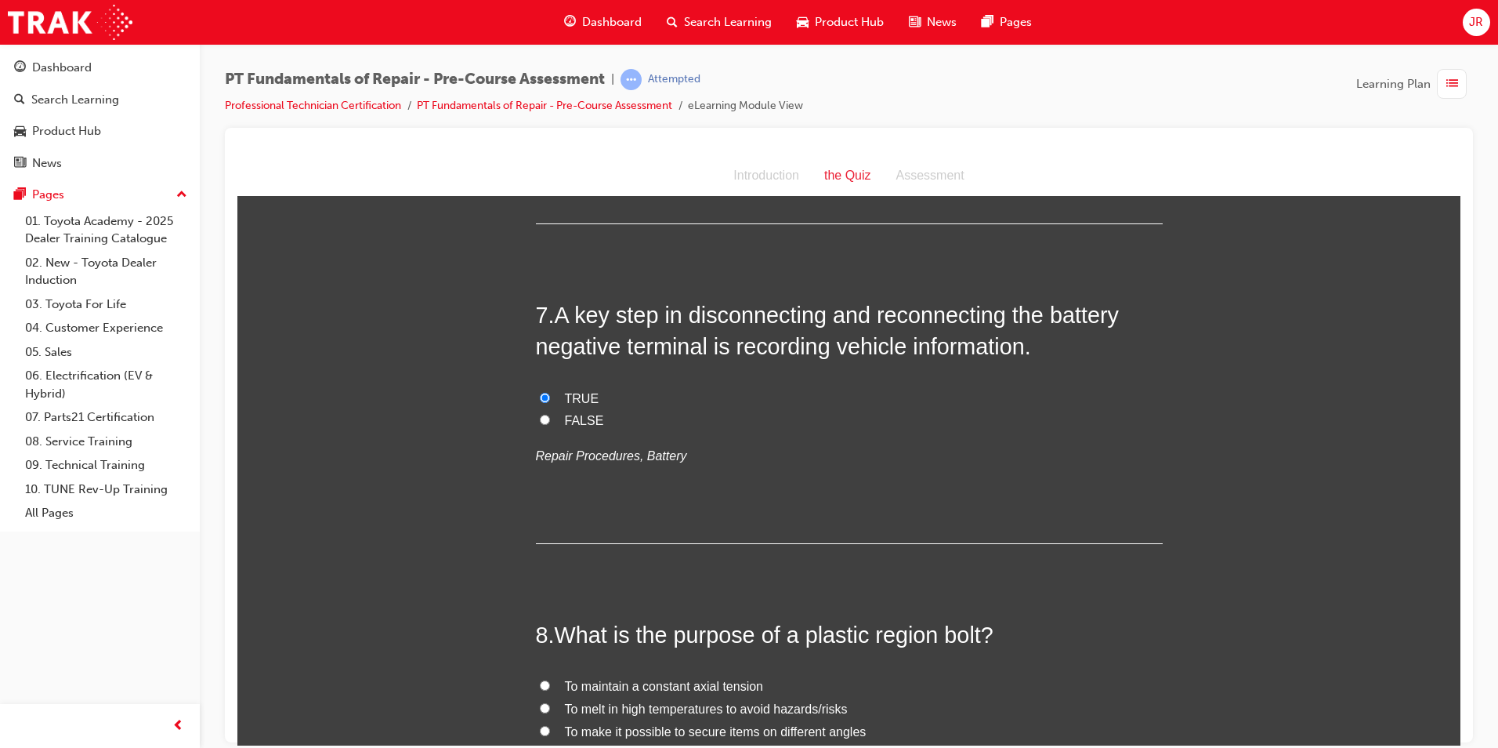
scroll to position [2194, 0]
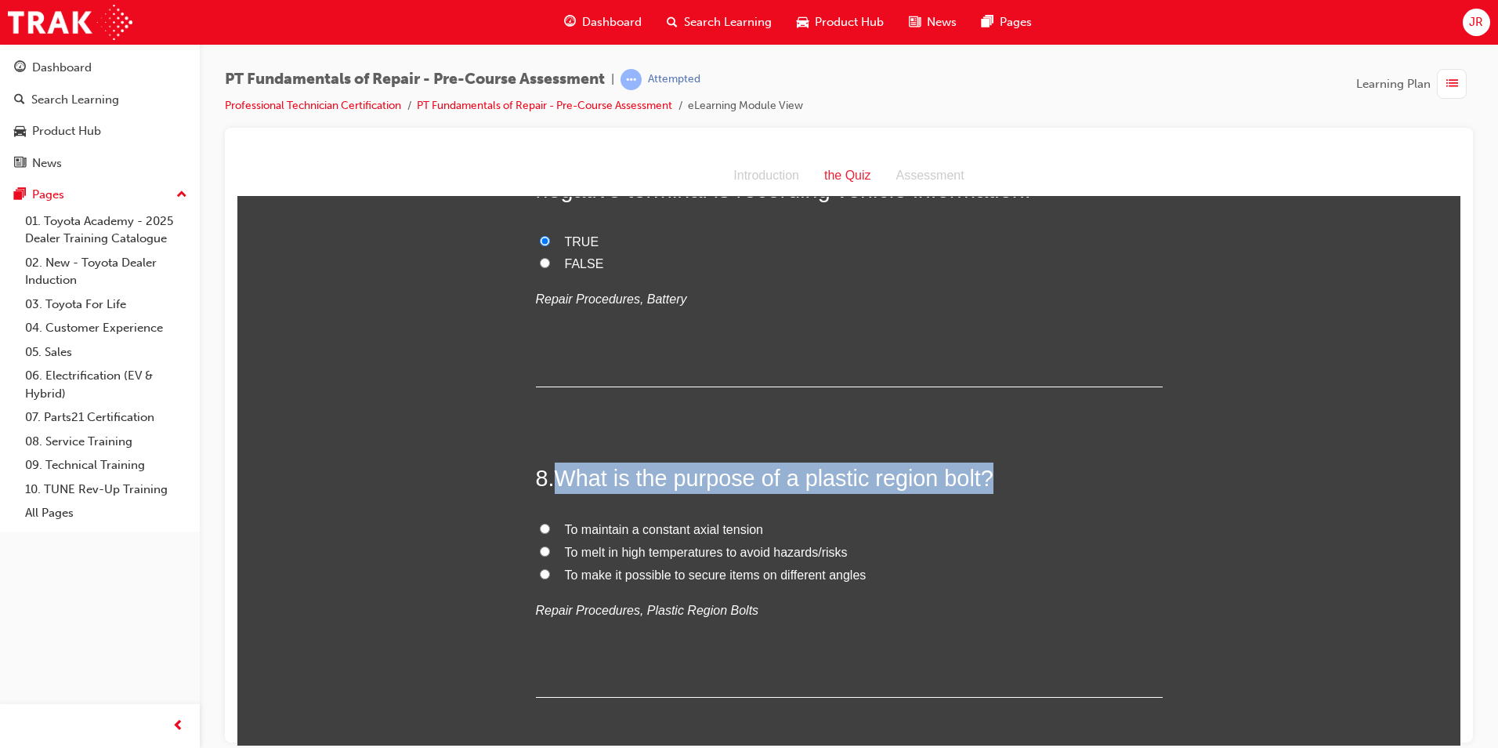
drag, startPoint x: 556, startPoint y: 444, endPoint x: 987, endPoint y: 440, distance: 430.3
click at [987, 465] on span "What is the purpose of a plastic region bolt?" at bounding box center [774, 477] width 439 height 25
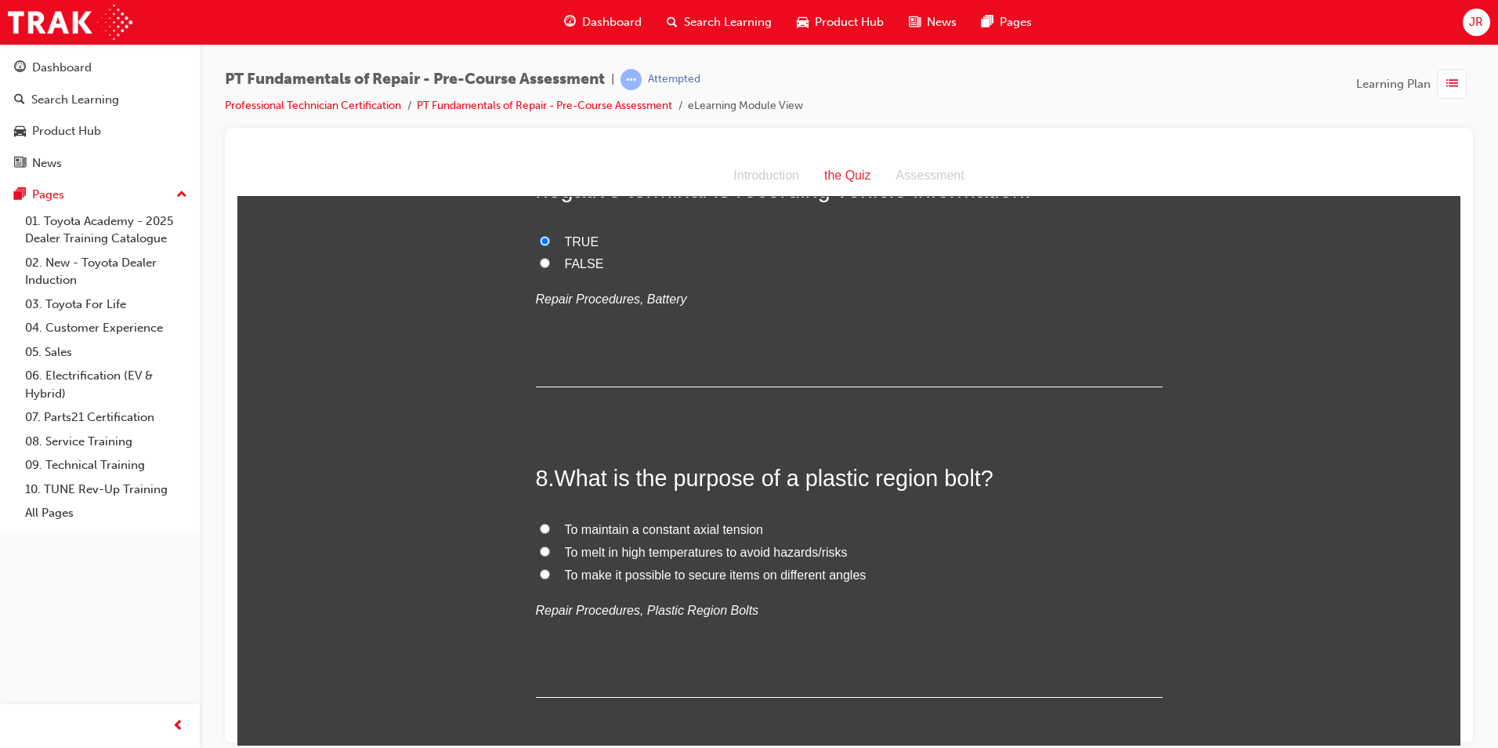
drag, startPoint x: 987, startPoint y: 440, endPoint x: 975, endPoint y: 524, distance: 84.7
click at [975, 541] on label "To melt in high temperatures to avoid hazards/risks" at bounding box center [849, 552] width 627 height 23
click at [550, 545] on input "To melt in high temperatures to avoid hazards/risks" at bounding box center [545, 550] width 10 height 10
radio input "true"
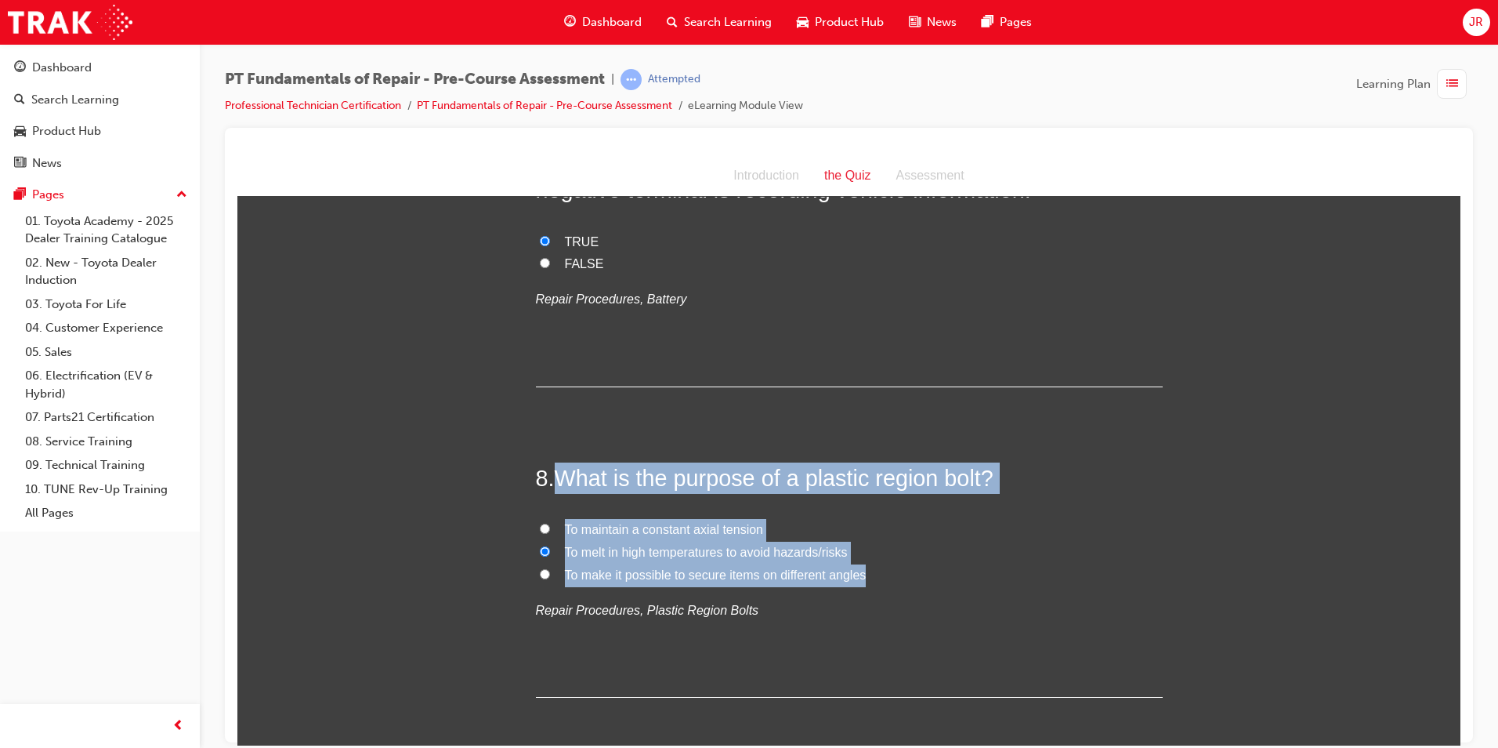
drag, startPoint x: 549, startPoint y: 444, endPoint x: 862, endPoint y: 535, distance: 326.6
click at [862, 535] on div "8 . What is the purpose of a plastic region bolt? To maintain a constant axial …" at bounding box center [849, 580] width 627 height 236
copy div "What is the purpose of a plastic region bolt? To maintain a constant axial tens…"
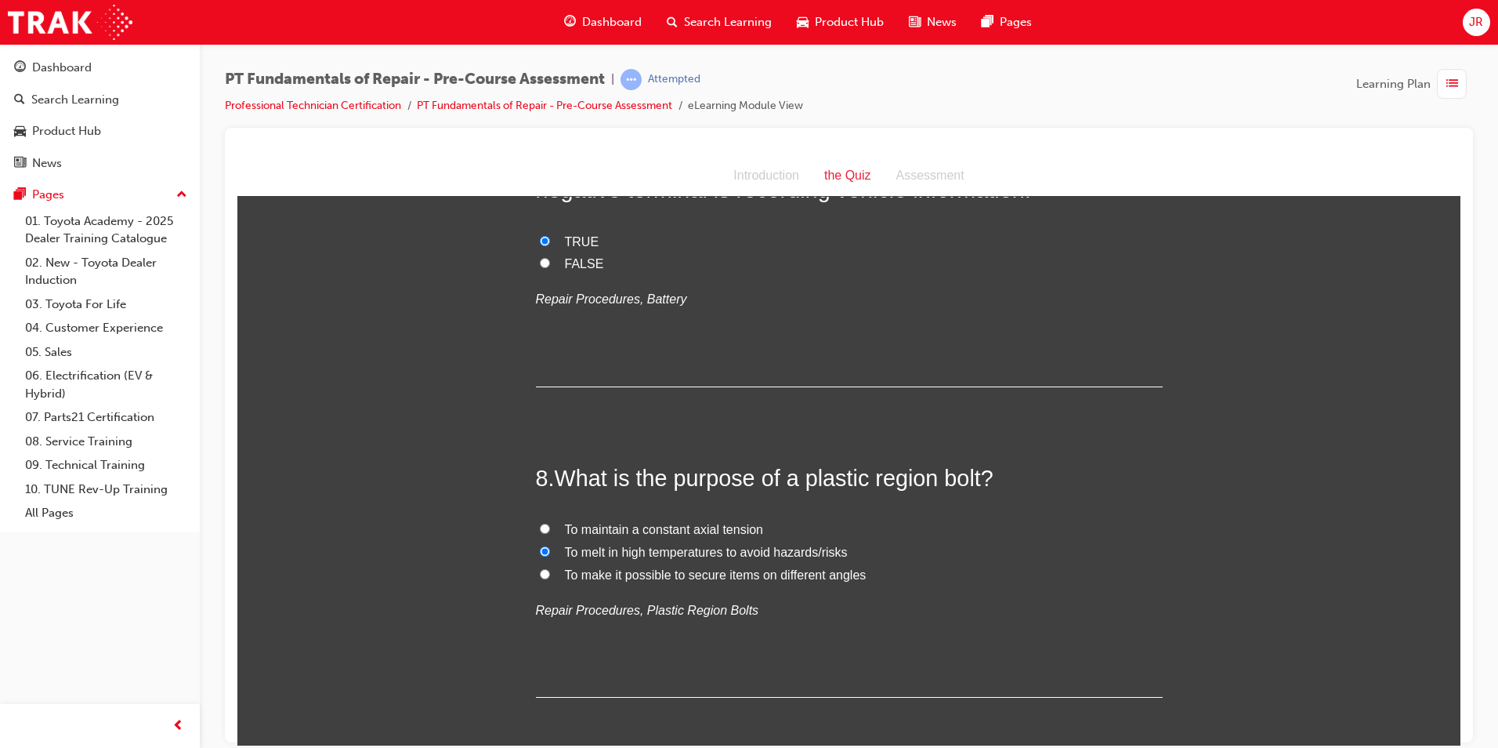
click at [540, 523] on input "To maintain a constant axial tension" at bounding box center [545, 528] width 10 height 10
radio input "true"
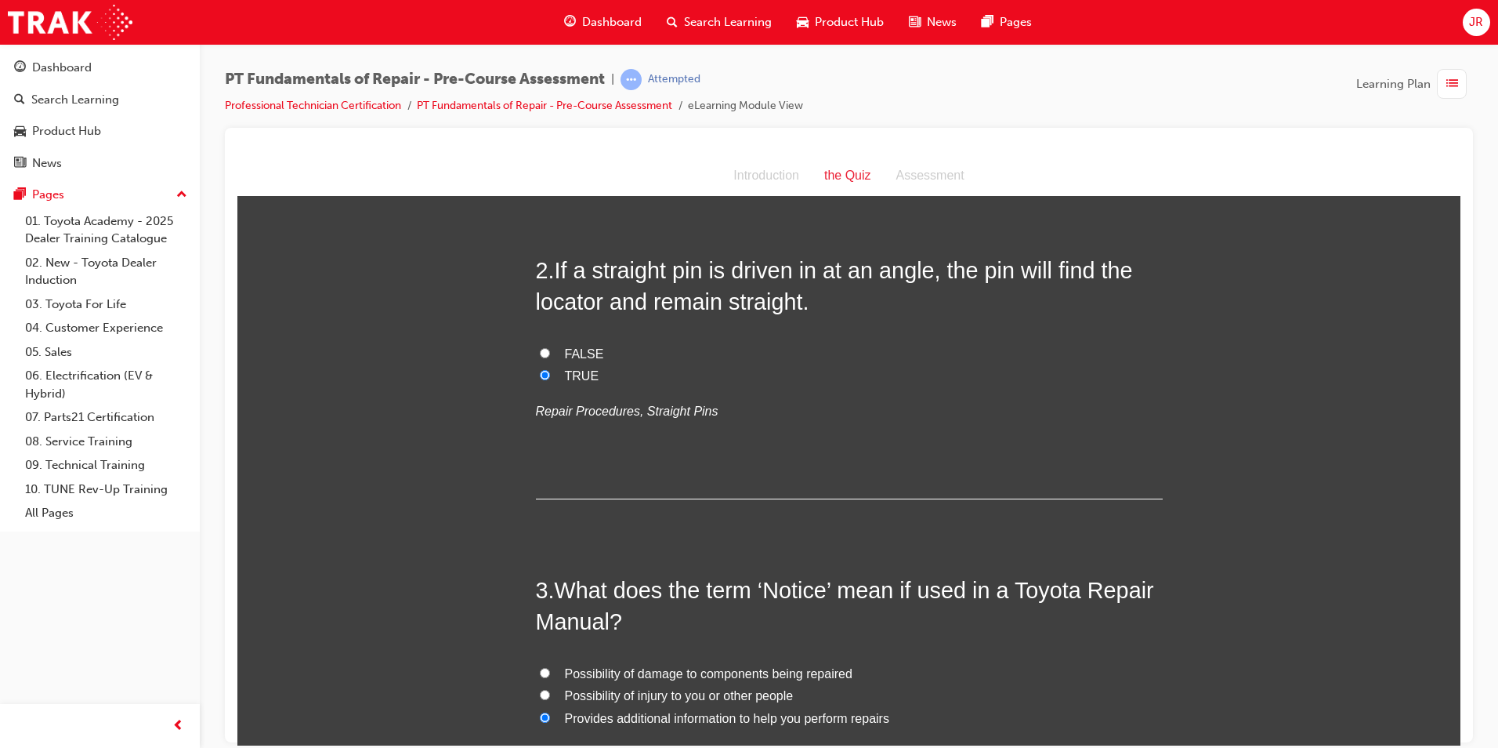
scroll to position [392, 0]
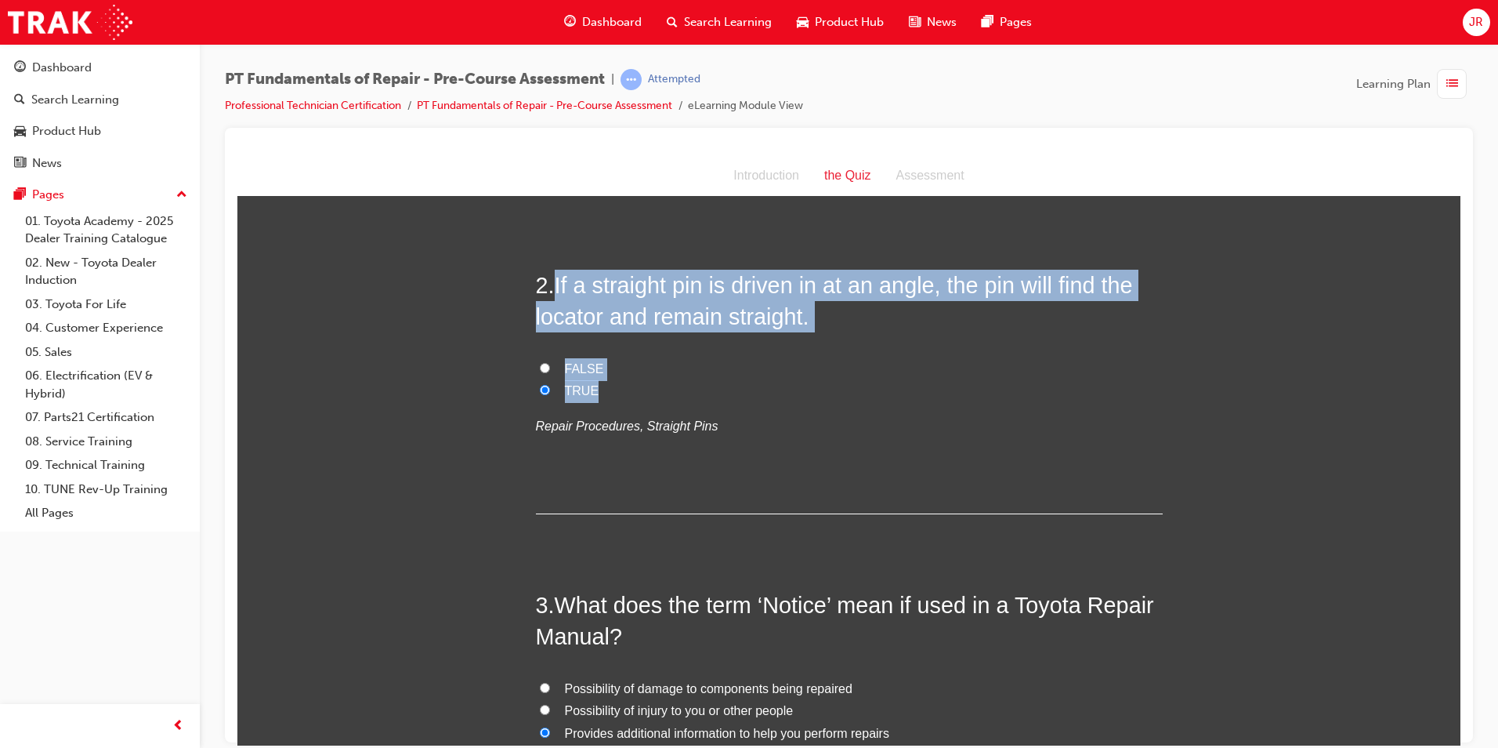
drag, startPoint x: 553, startPoint y: 278, endPoint x: 648, endPoint y: 389, distance: 145.6
click at [648, 389] on div "2 . If a straight pin is driven in at an angle, the pin will find the locator a…" at bounding box center [849, 391] width 627 height 245
copy div "If a straight pin is driven in at an angle, the pin will find the locator and r…"
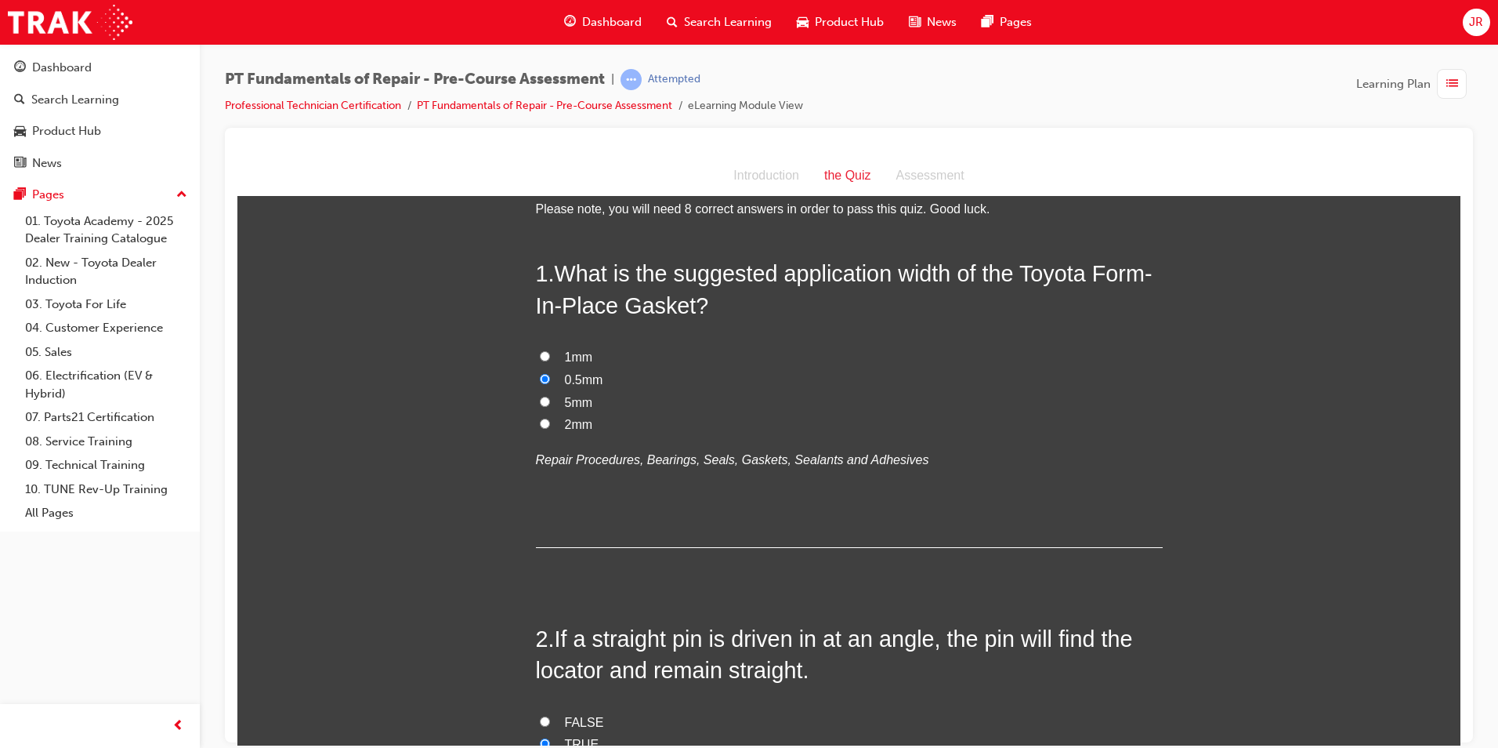
scroll to position [0, 0]
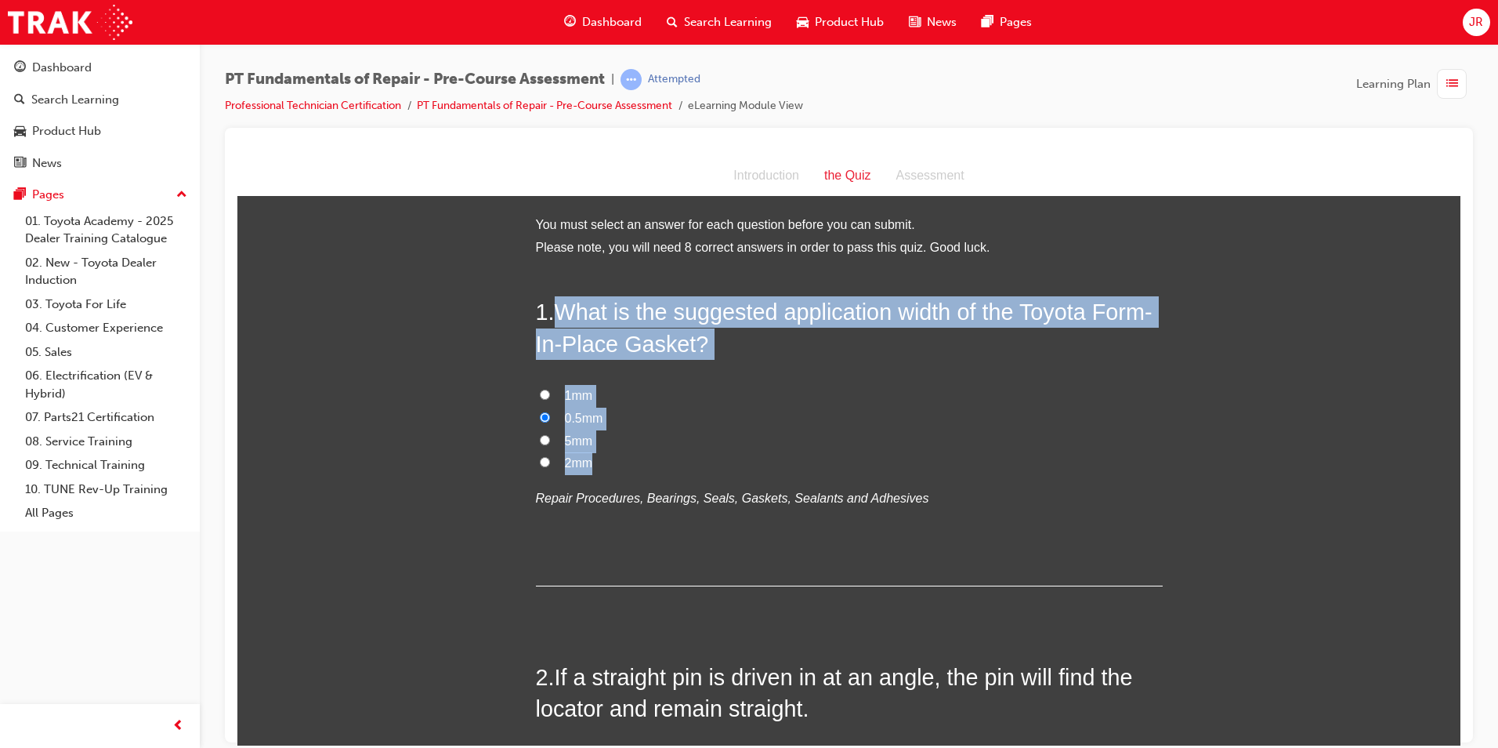
drag, startPoint x: 553, startPoint y: 309, endPoint x: 632, endPoint y: 457, distance: 167.9
click at [632, 457] on div "1 . What is the suggested application width of the Toyota Form-In-Place Gasket?…" at bounding box center [849, 440] width 627 height 290
copy div "What is the suggested application width of the Toyota Form-In-Place Gasket? 1mm…"
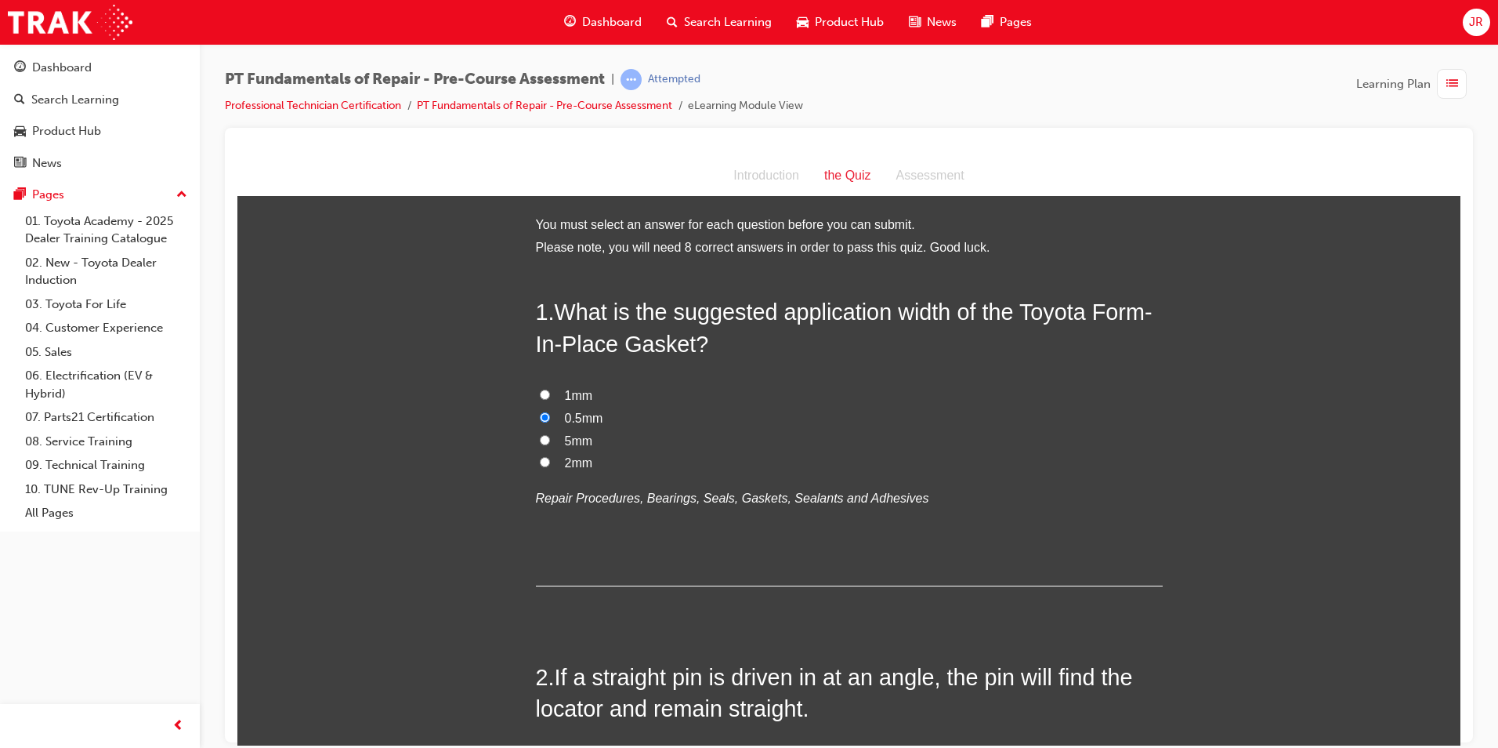
click at [540, 458] on input "2mm" at bounding box center [545, 461] width 10 height 10
radio input "true"
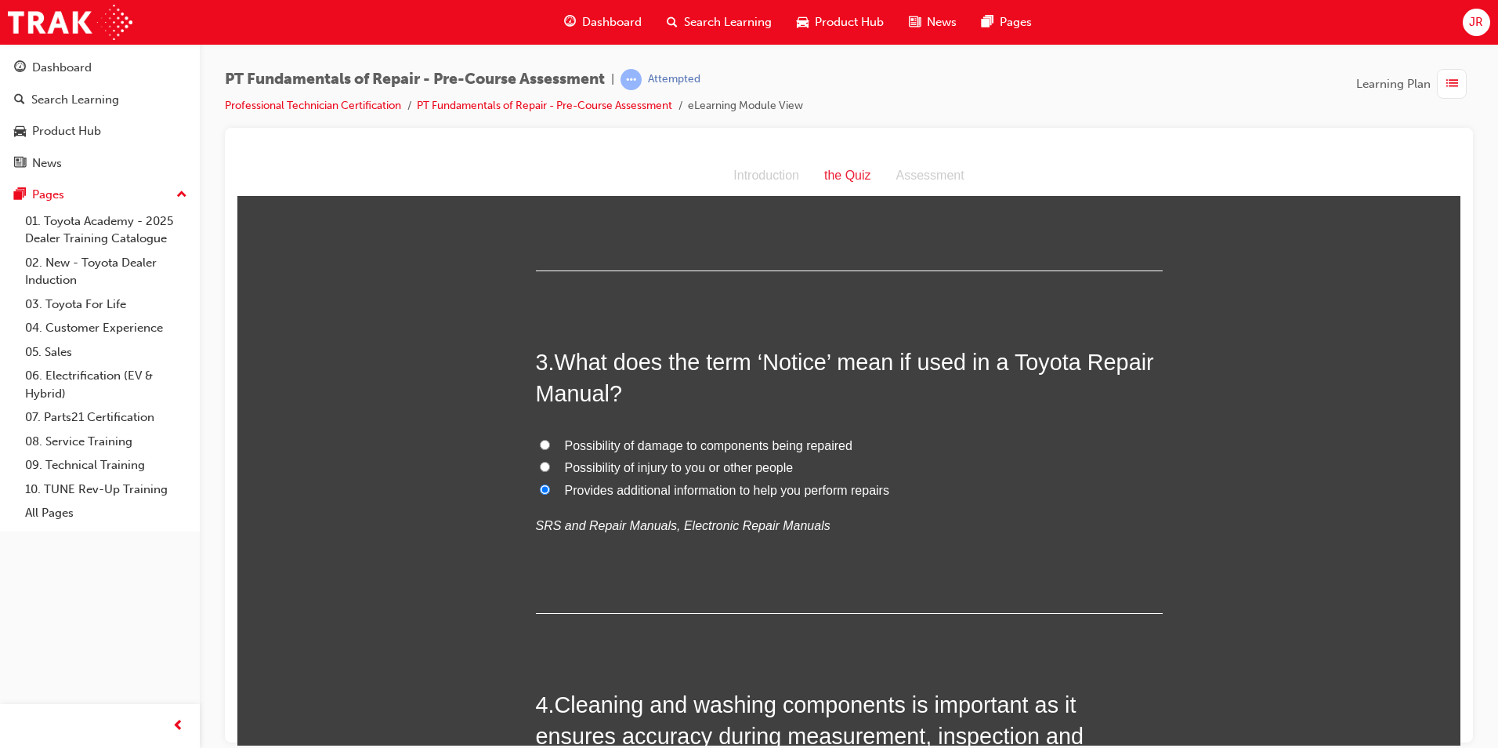
scroll to position [705, 0]
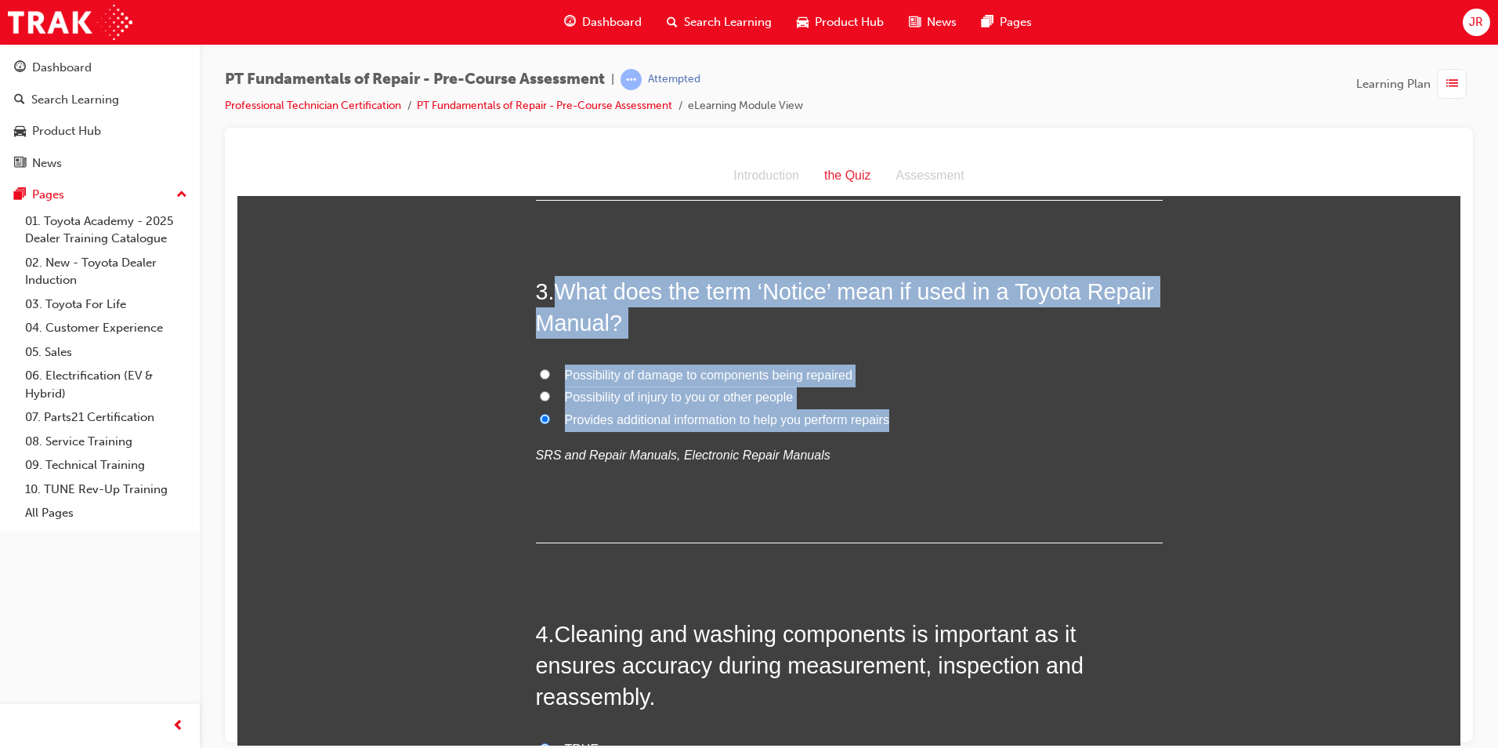
drag, startPoint x: 553, startPoint y: 281, endPoint x: 892, endPoint y: 416, distance: 365.1
click at [892, 416] on div "3 . What does the term ‘Notice’ mean if used in a Toyota Repair Manual? Possibi…" at bounding box center [849, 408] width 627 height 267
copy div "What does the term ‘Notice’ mean if used in a Toyota Repair Manual? Possibility…"
click at [540, 368] on input "Possibility of damage to components being repaired" at bounding box center [545, 373] width 10 height 10
radio input "true"
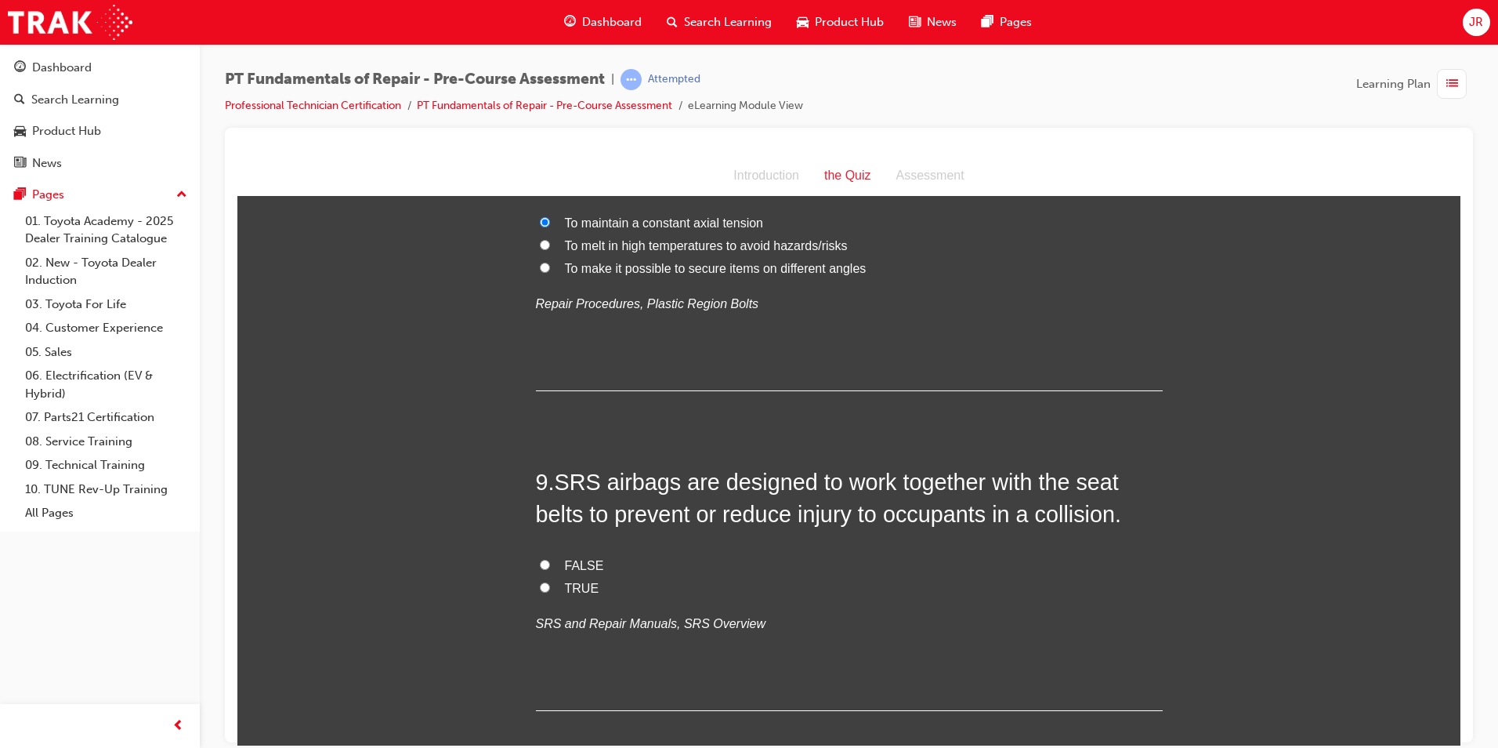
scroll to position [2508, 0]
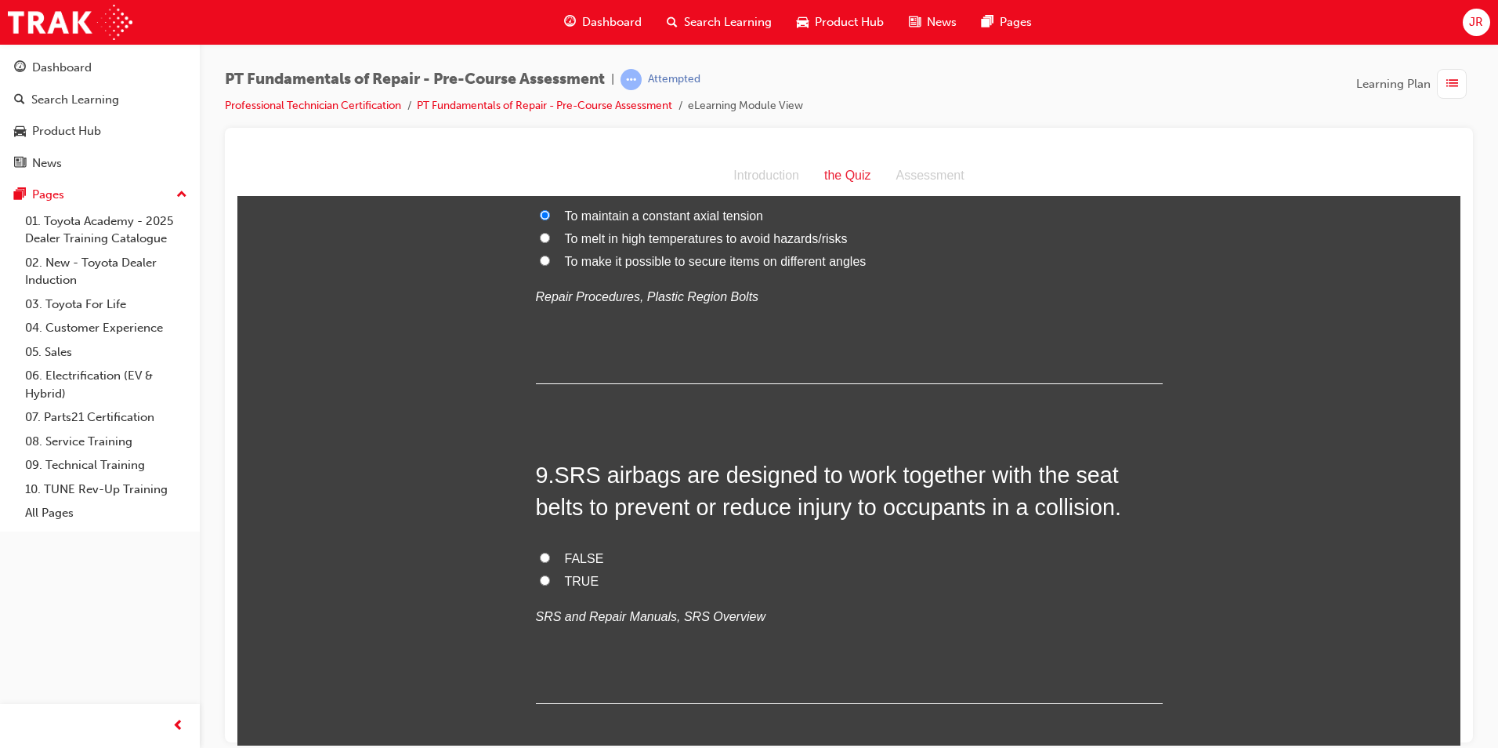
click at [540, 574] on input "TRUE" at bounding box center [545, 579] width 10 height 10
radio input "true"
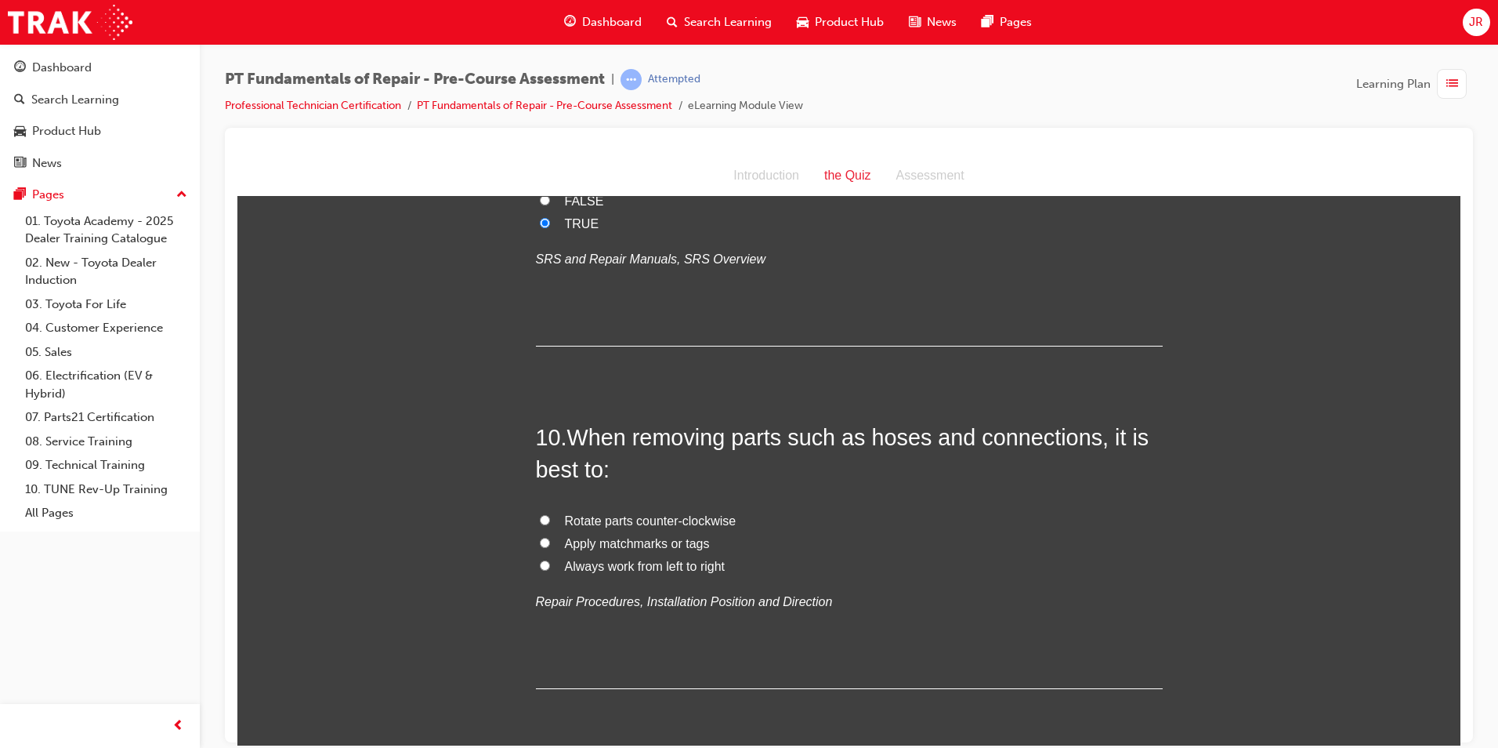
scroll to position [2896, 0]
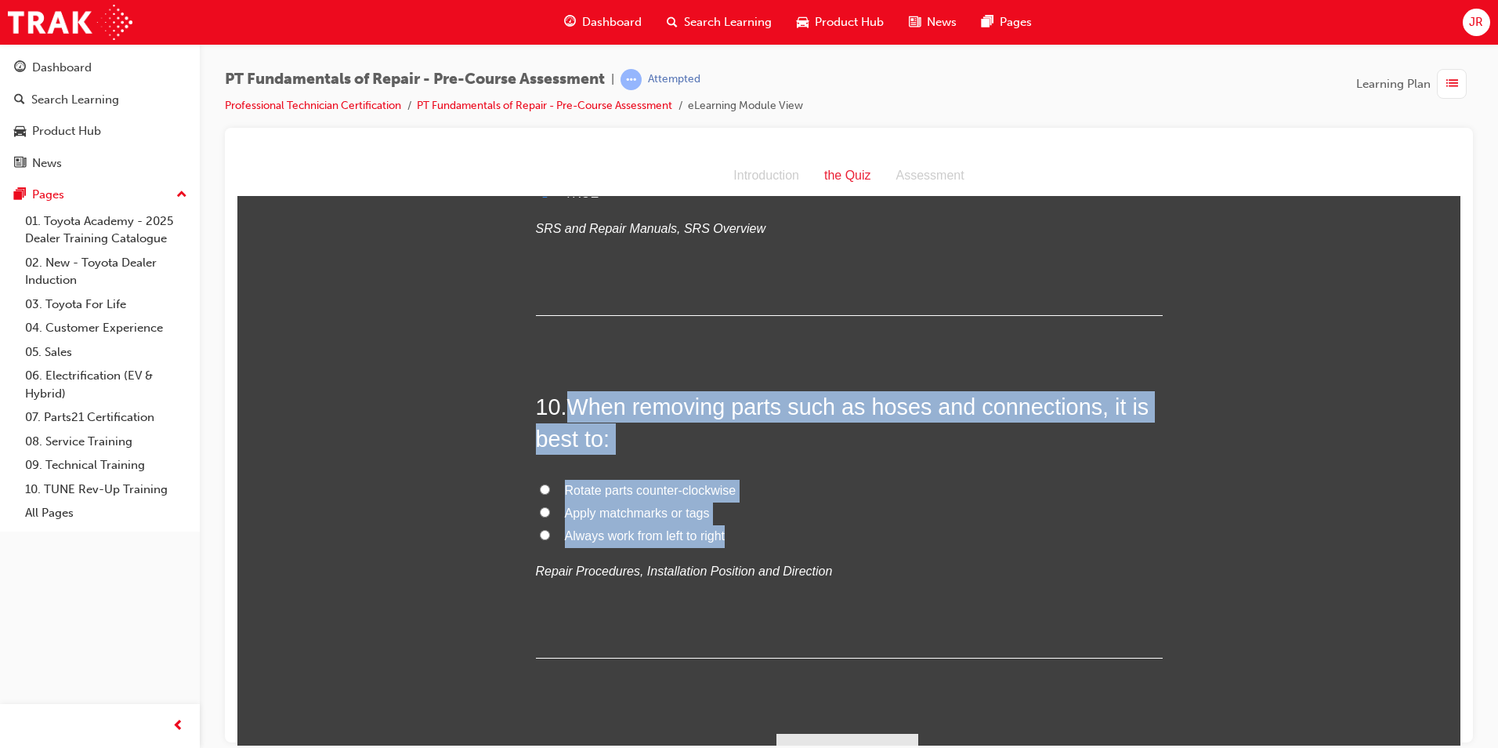
drag, startPoint x: 566, startPoint y: 371, endPoint x: 760, endPoint y: 507, distance: 237.4
click at [760, 507] on div "10 . When removing parts such as hoses and connections, it is best to: Rotate p…" at bounding box center [849, 523] width 627 height 267
copy div "When removing parts such as hoses and connections, it is best to: Rotate parts …"
click at [542, 506] on input "Apply matchmarks or tags" at bounding box center [545, 511] width 10 height 10
radio input "true"
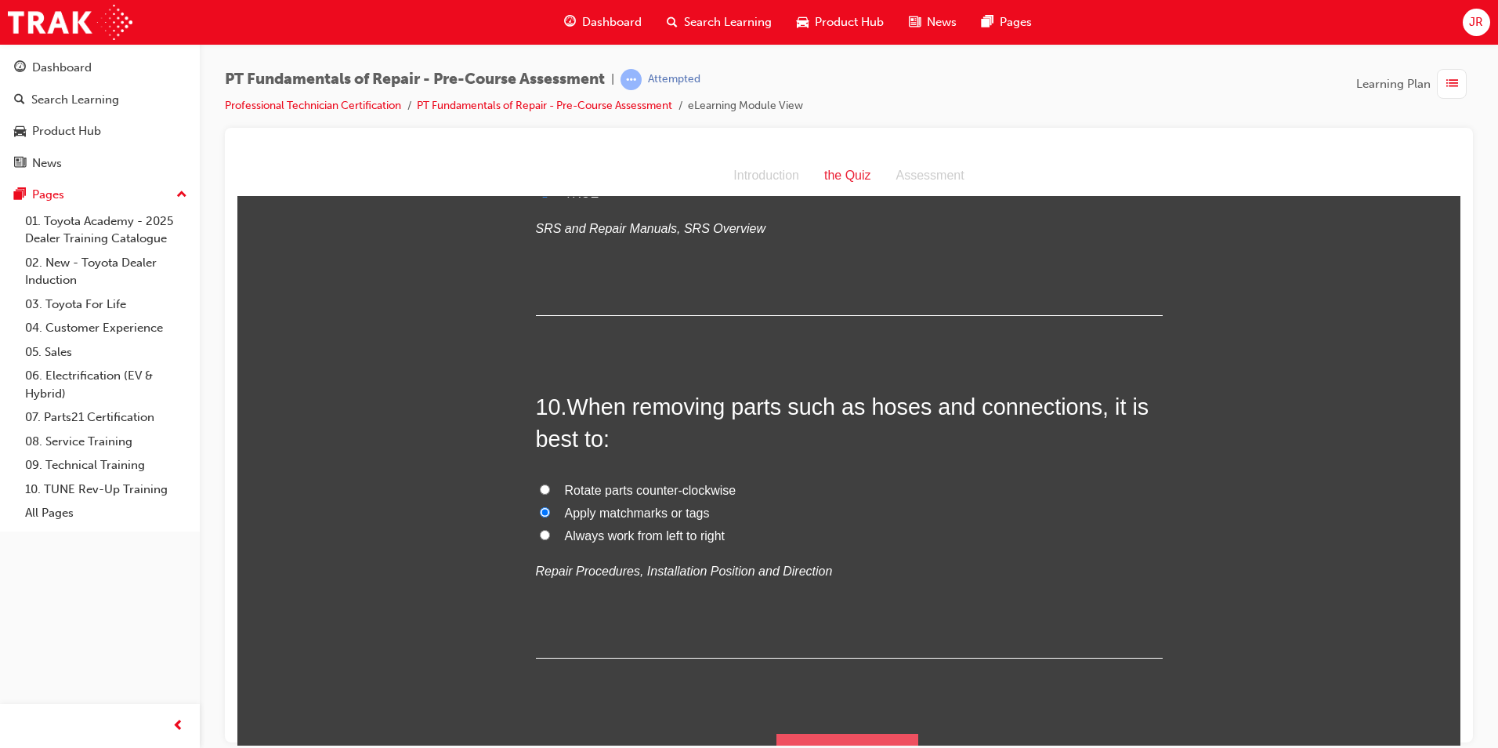
click at [810, 733] on button "Submit Answers" at bounding box center [848, 755] width 143 height 44
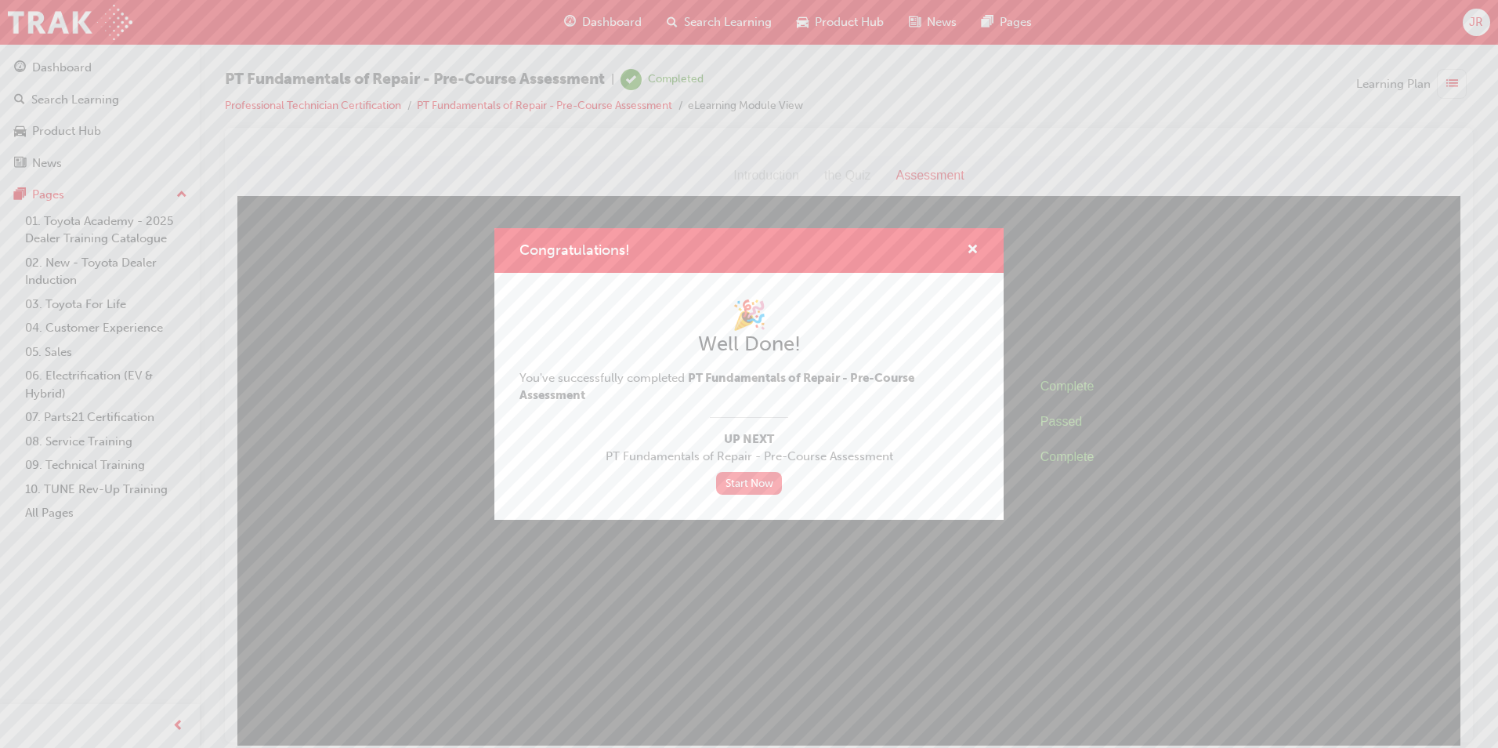
click at [753, 482] on link "Start Now" at bounding box center [749, 483] width 66 height 23
click at [748, 484] on link "Start Now" at bounding box center [749, 483] width 66 height 23
click at [733, 484] on link "Start Now" at bounding box center [749, 483] width 66 height 23
click at [763, 482] on link "Start Now" at bounding box center [749, 483] width 66 height 23
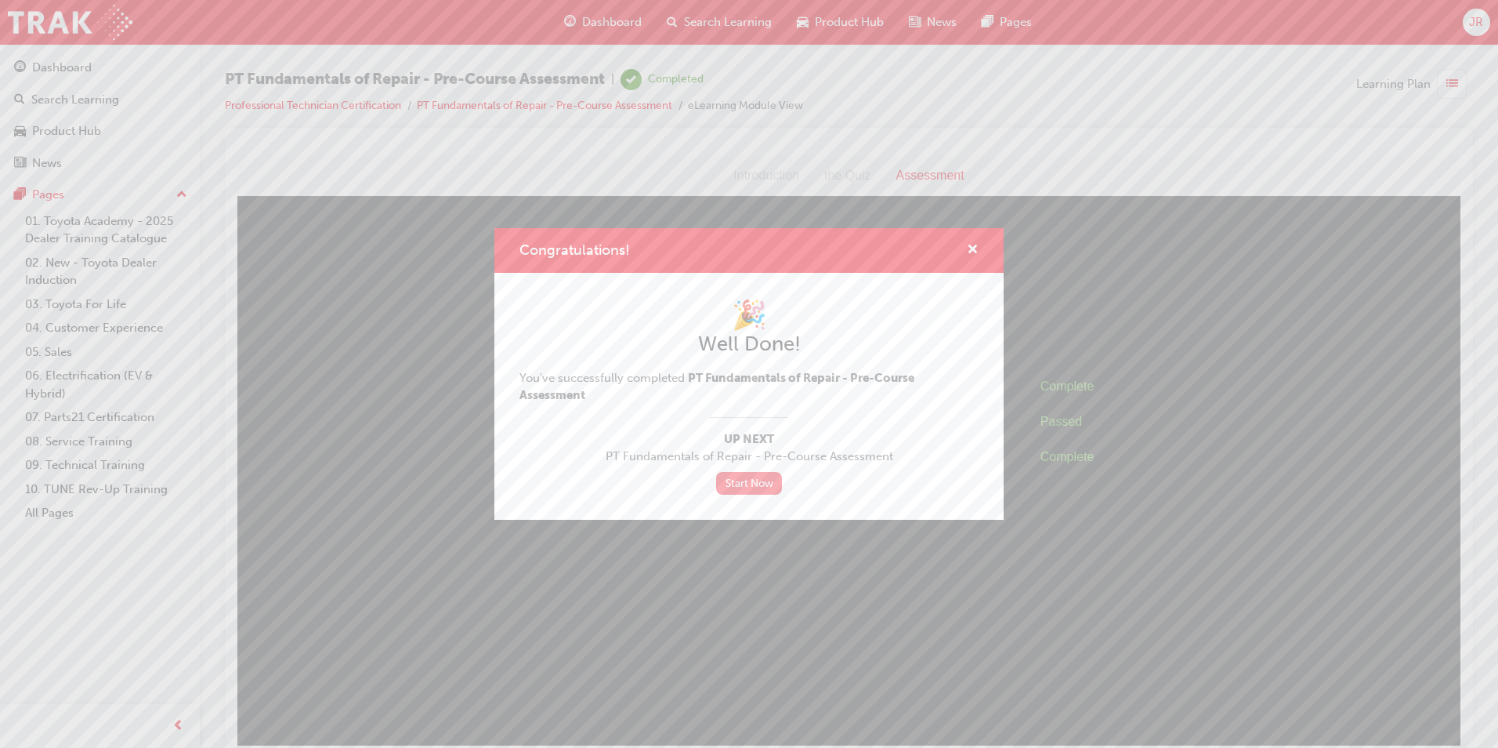
click at [763, 482] on link "Start Now" at bounding box center [749, 483] width 66 height 23
click at [980, 247] on div "Congratulations!" at bounding box center [749, 250] width 509 height 45
click at [975, 251] on span "cross-icon" at bounding box center [973, 251] width 12 height 14
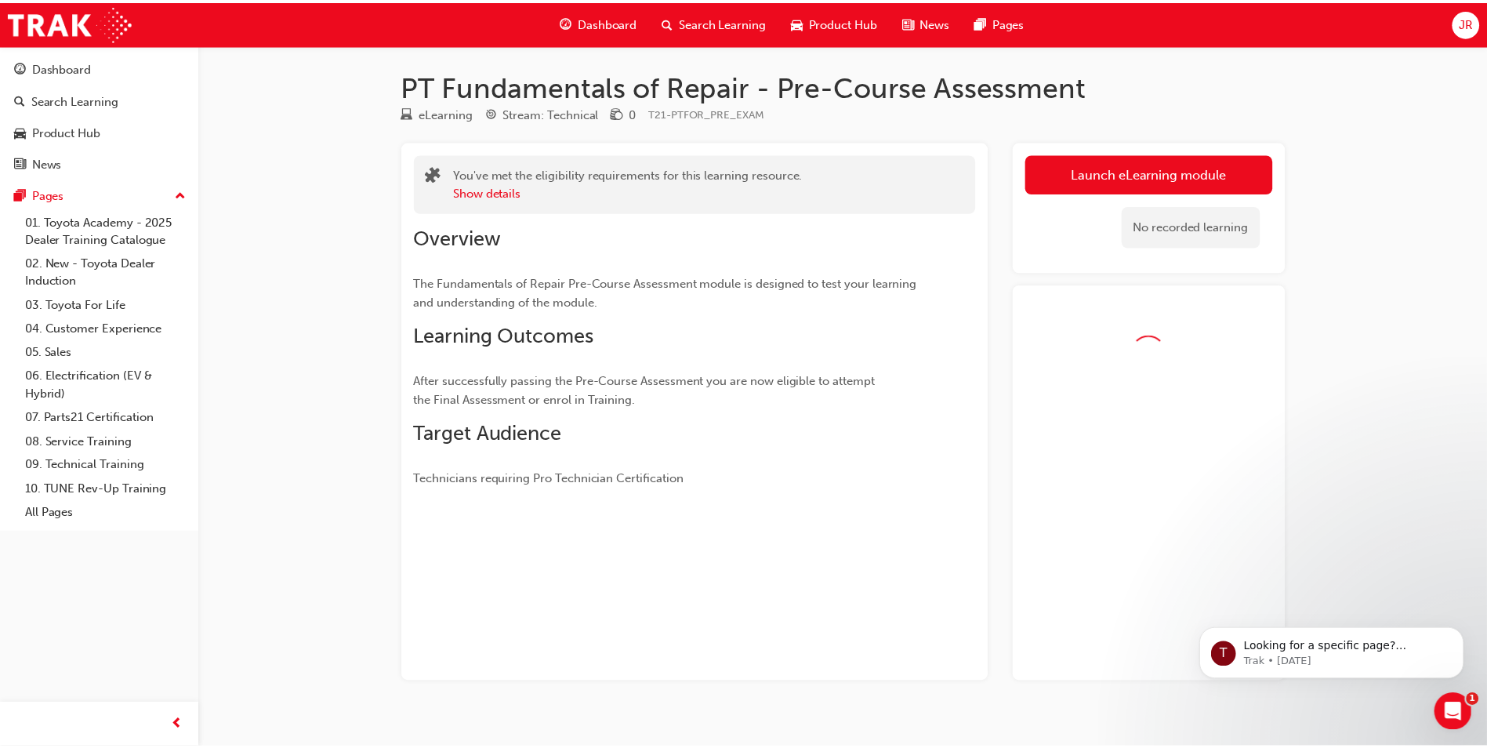
scroll to position [24, 0]
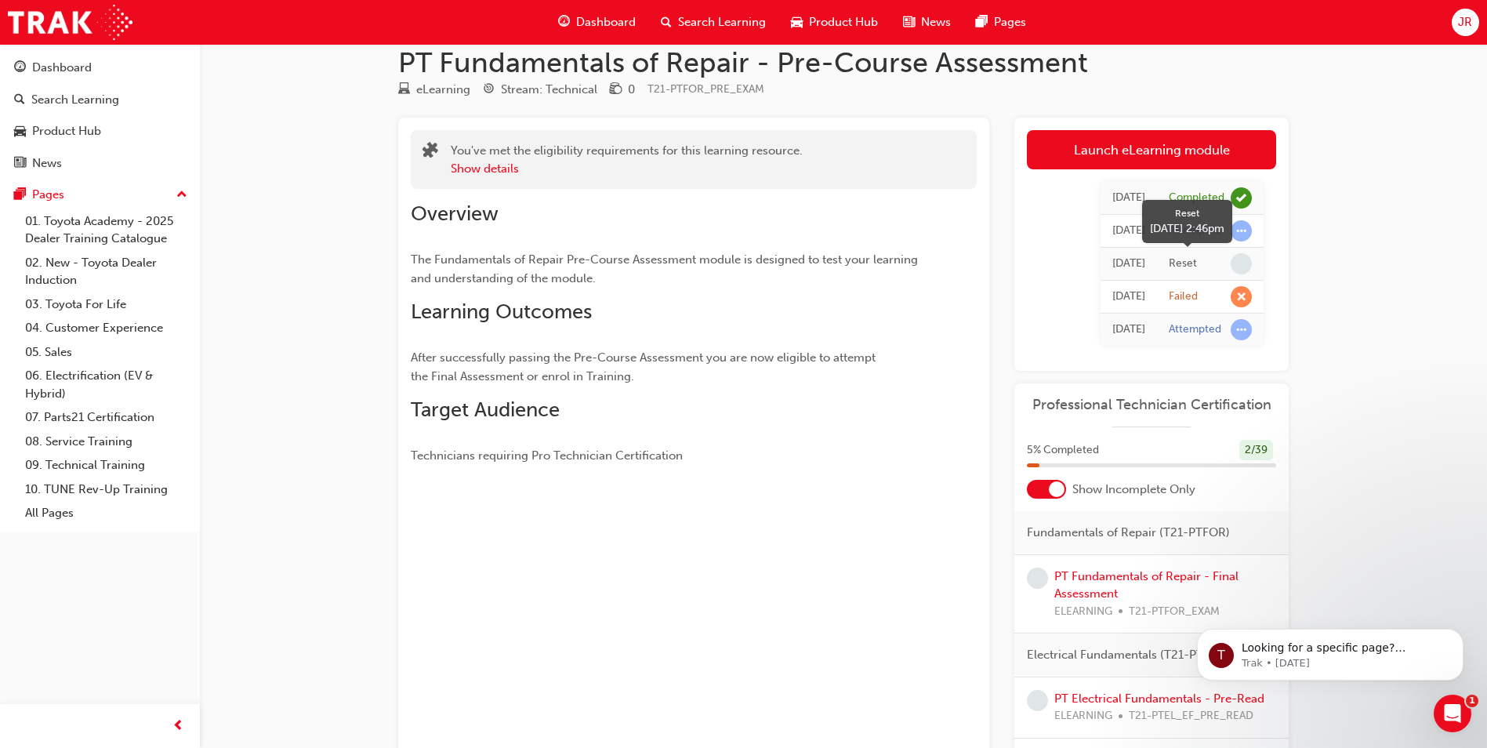
click at [1245, 259] on span "learningRecordVerb_NONE-icon" at bounding box center [1240, 263] width 21 height 21
click at [1170, 263] on div "Reset" at bounding box center [1182, 263] width 28 height 15
click at [1235, 263] on span "learningRecordVerb_NONE-icon" at bounding box center [1240, 263] width 21 height 21
click at [1247, 297] on span "learningRecordVerb_FAIL-icon" at bounding box center [1240, 296] width 21 height 21
click at [1241, 336] on span "learningRecordVerb_ATTEMPT-icon" at bounding box center [1240, 329] width 21 height 21
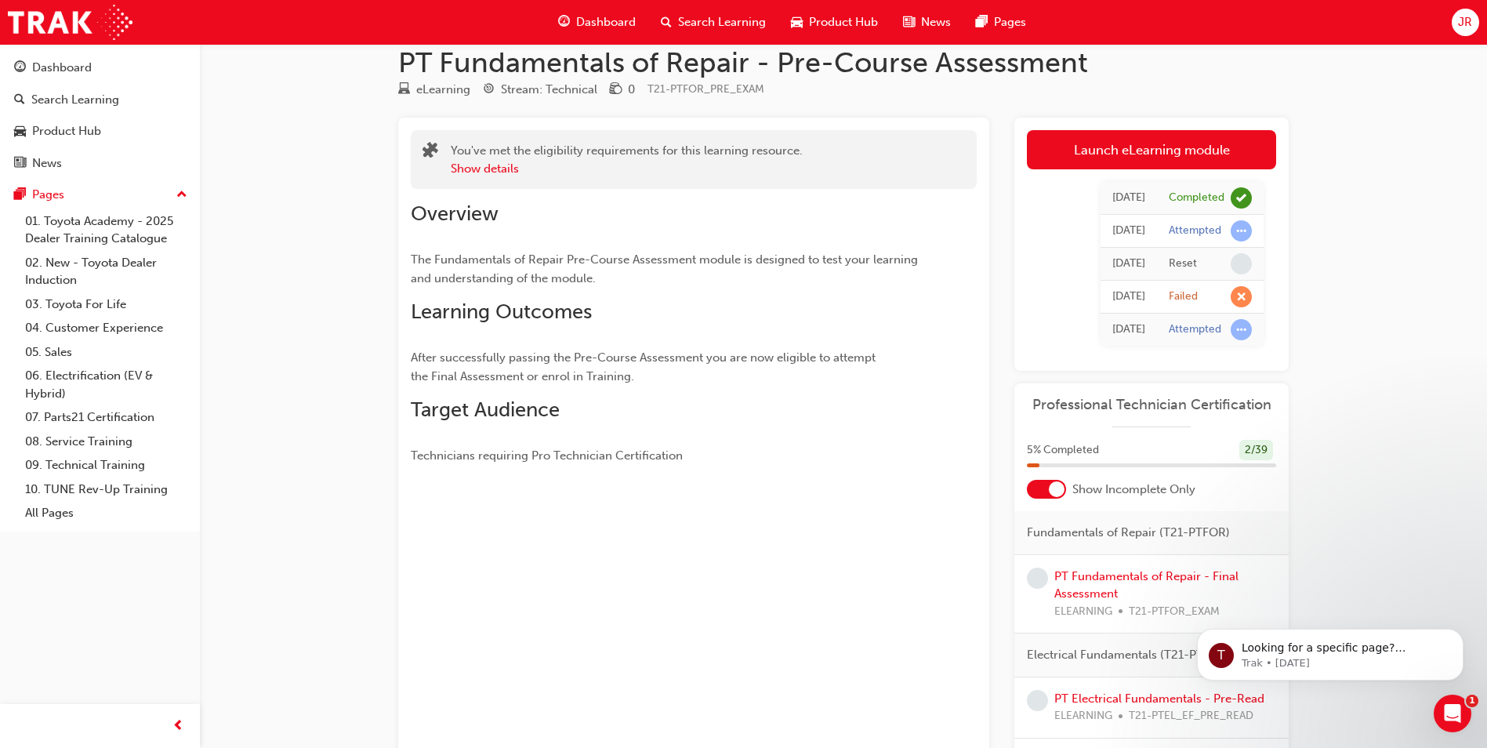
click at [1132, 267] on div "Today" at bounding box center [1128, 264] width 33 height 18
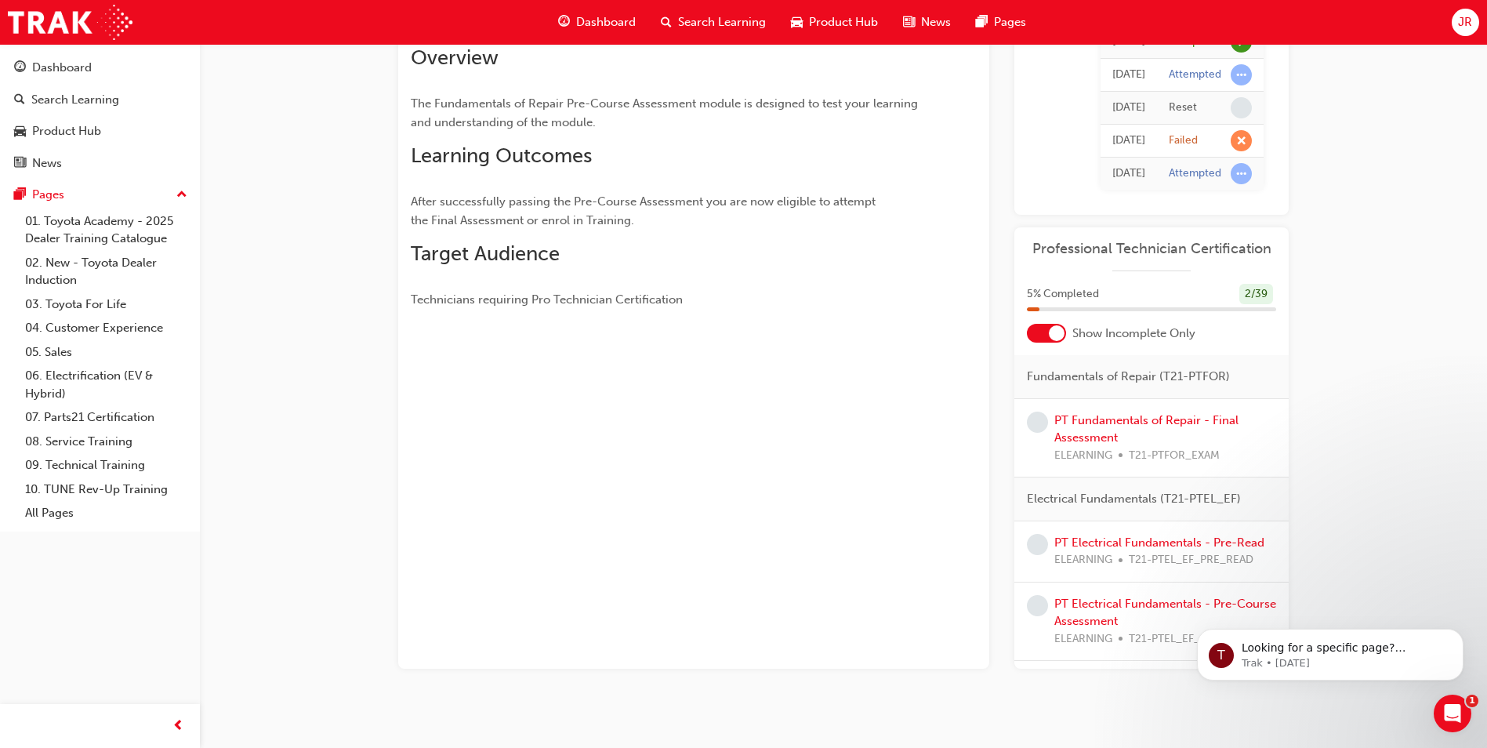
scroll to position [180, 0]
click at [1040, 420] on span "learningRecordVerb_NONE-icon" at bounding box center [1037, 421] width 21 height 21
click at [1073, 417] on link "PT Fundamentals of Repair - Final Assessment" at bounding box center [1146, 428] width 184 height 32
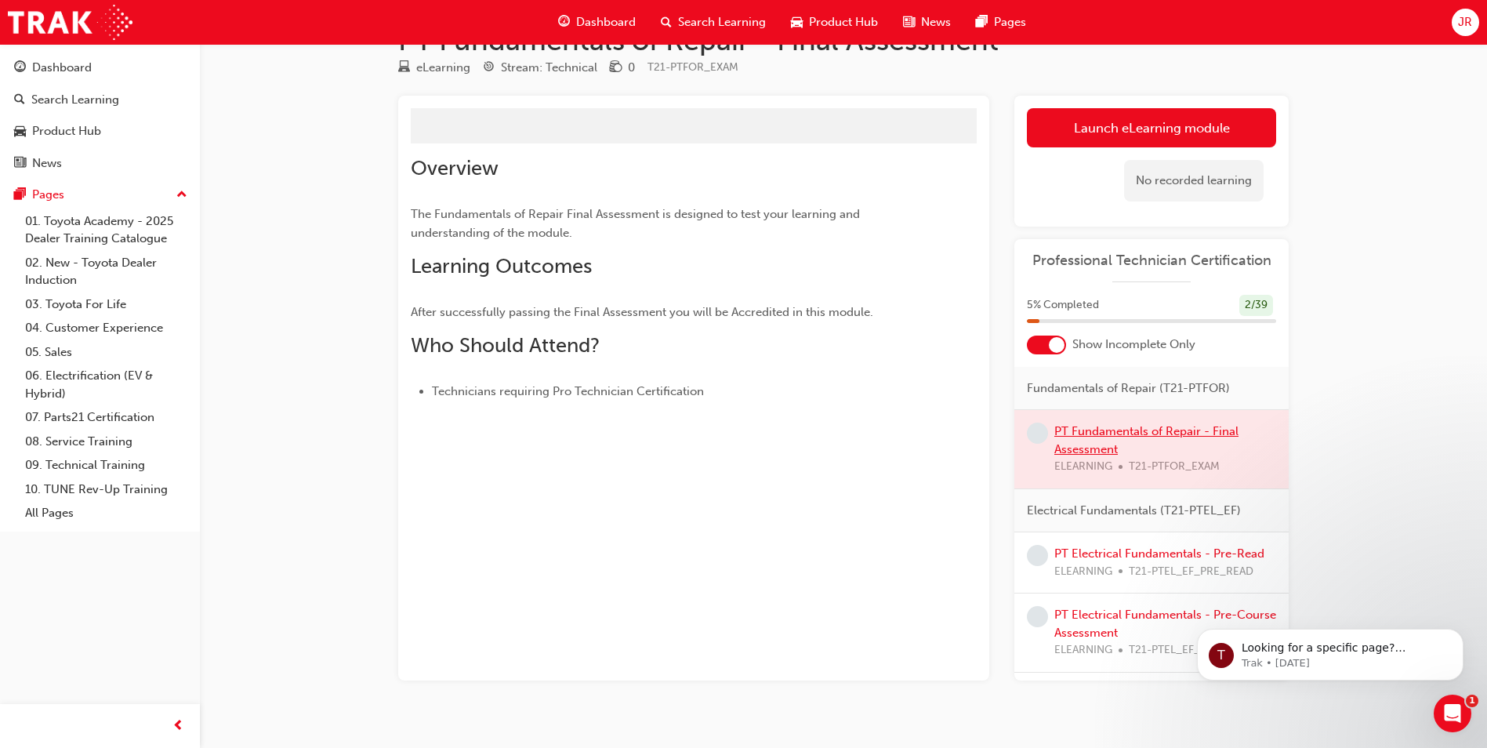
scroll to position [67, 0]
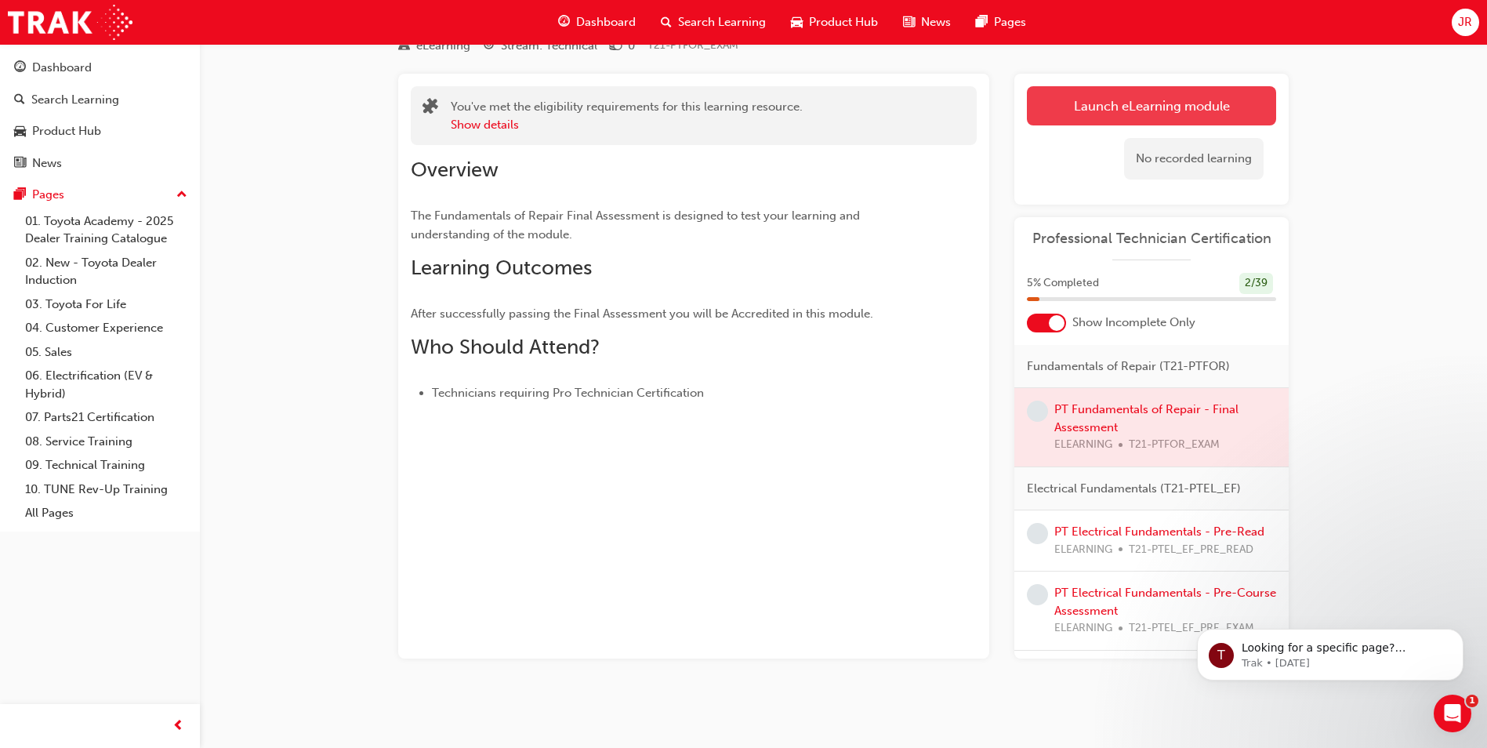
click at [1136, 107] on link "Launch eLearning module" at bounding box center [1151, 105] width 249 height 39
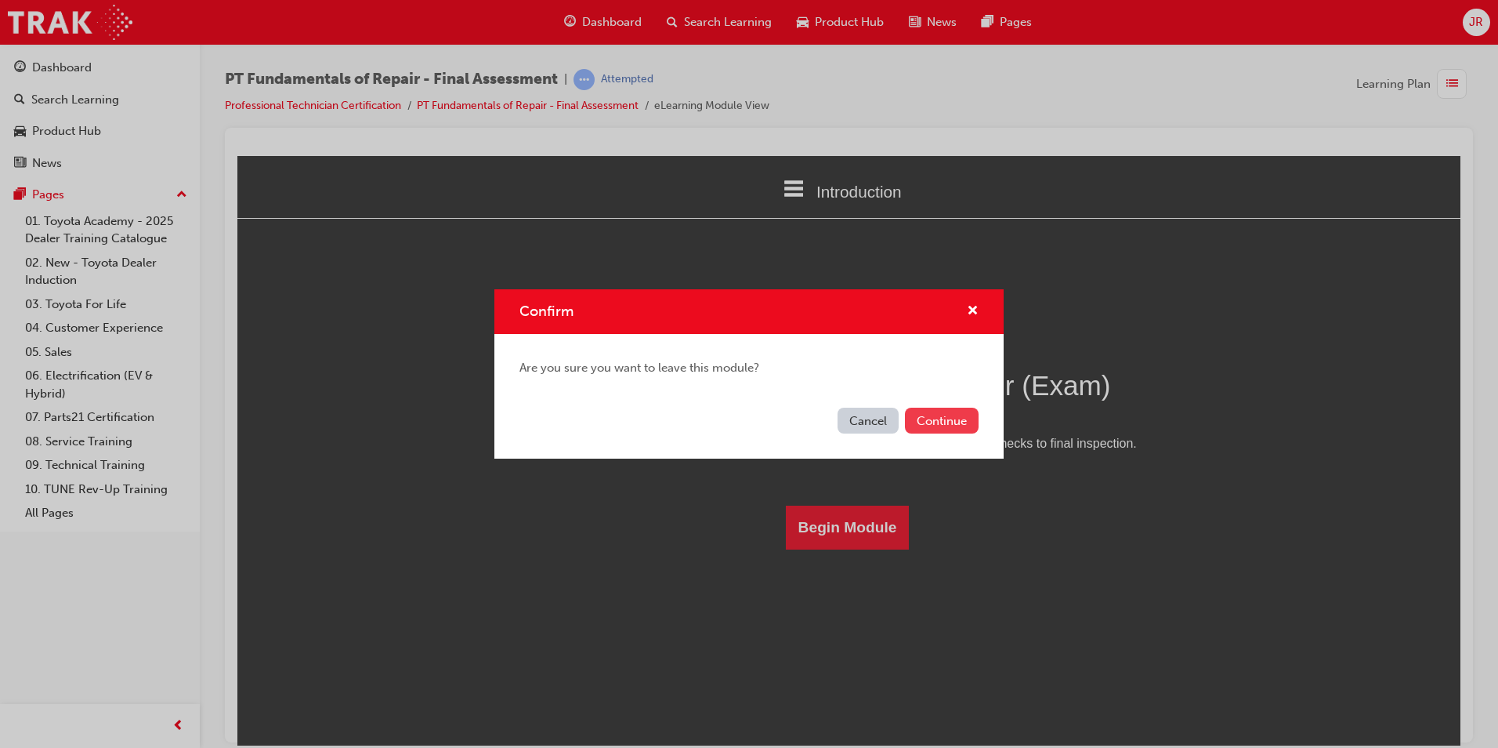
click at [924, 418] on button "Continue" at bounding box center [942, 421] width 74 height 26
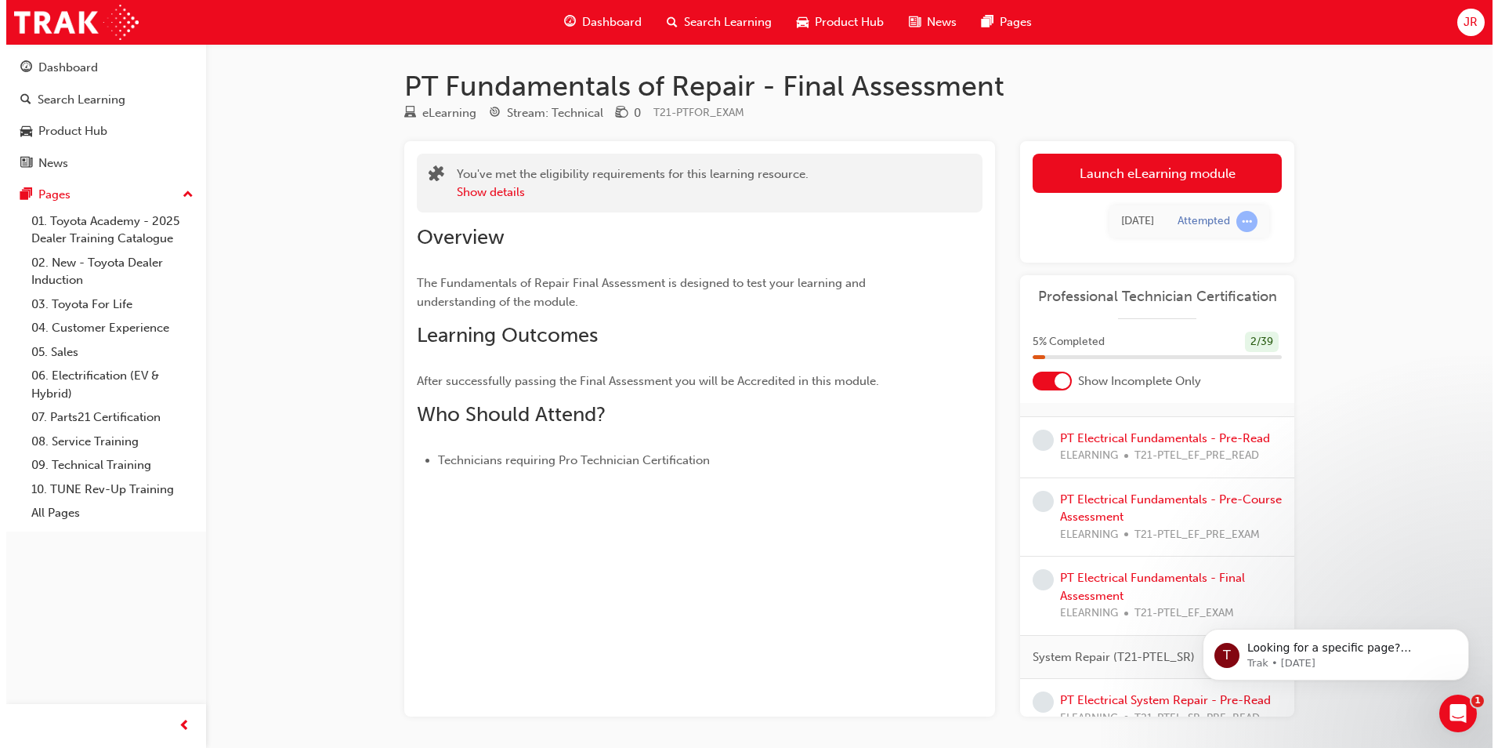
scroll to position [157, 0]
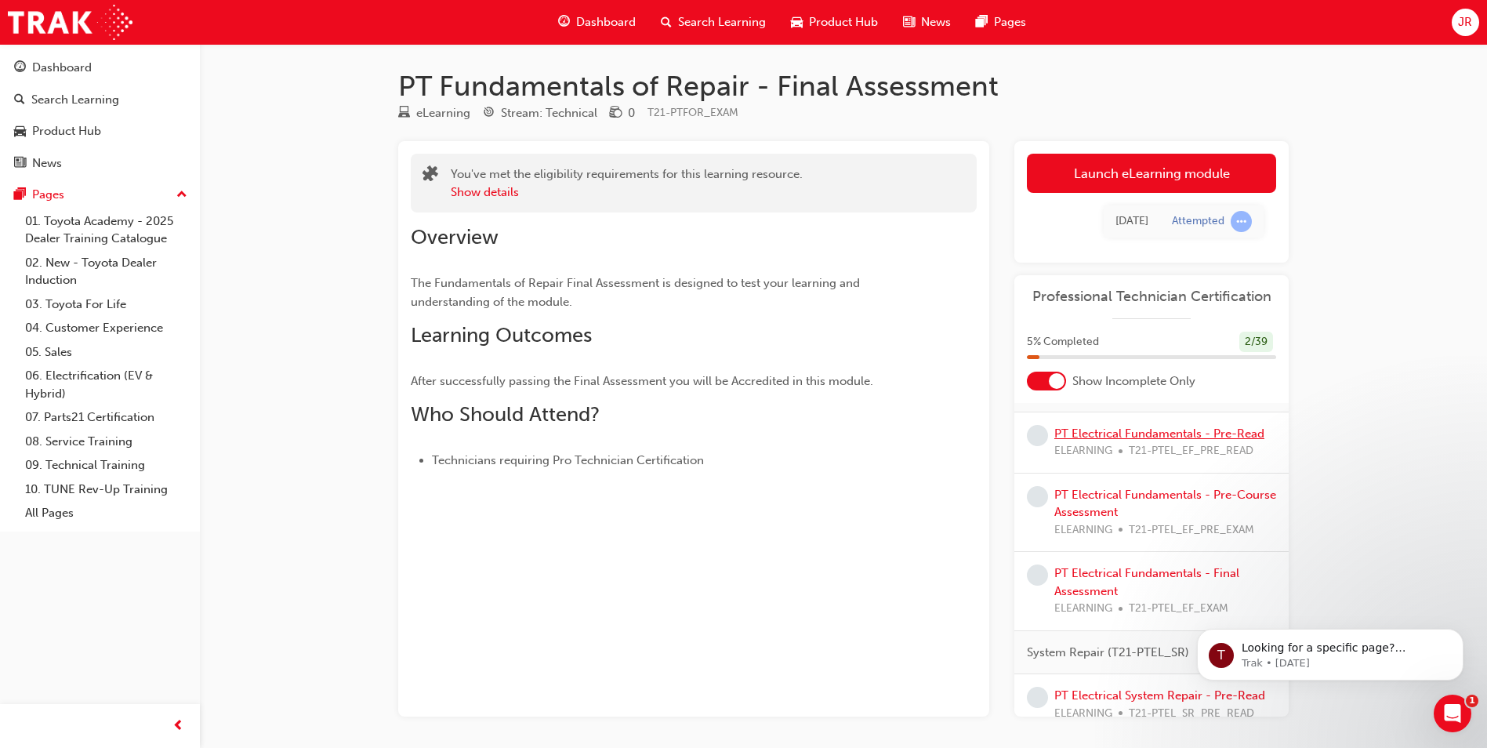
click at [1093, 431] on link "PT Electrical Fundamentals - Pre-Read" at bounding box center [1159, 433] width 210 height 14
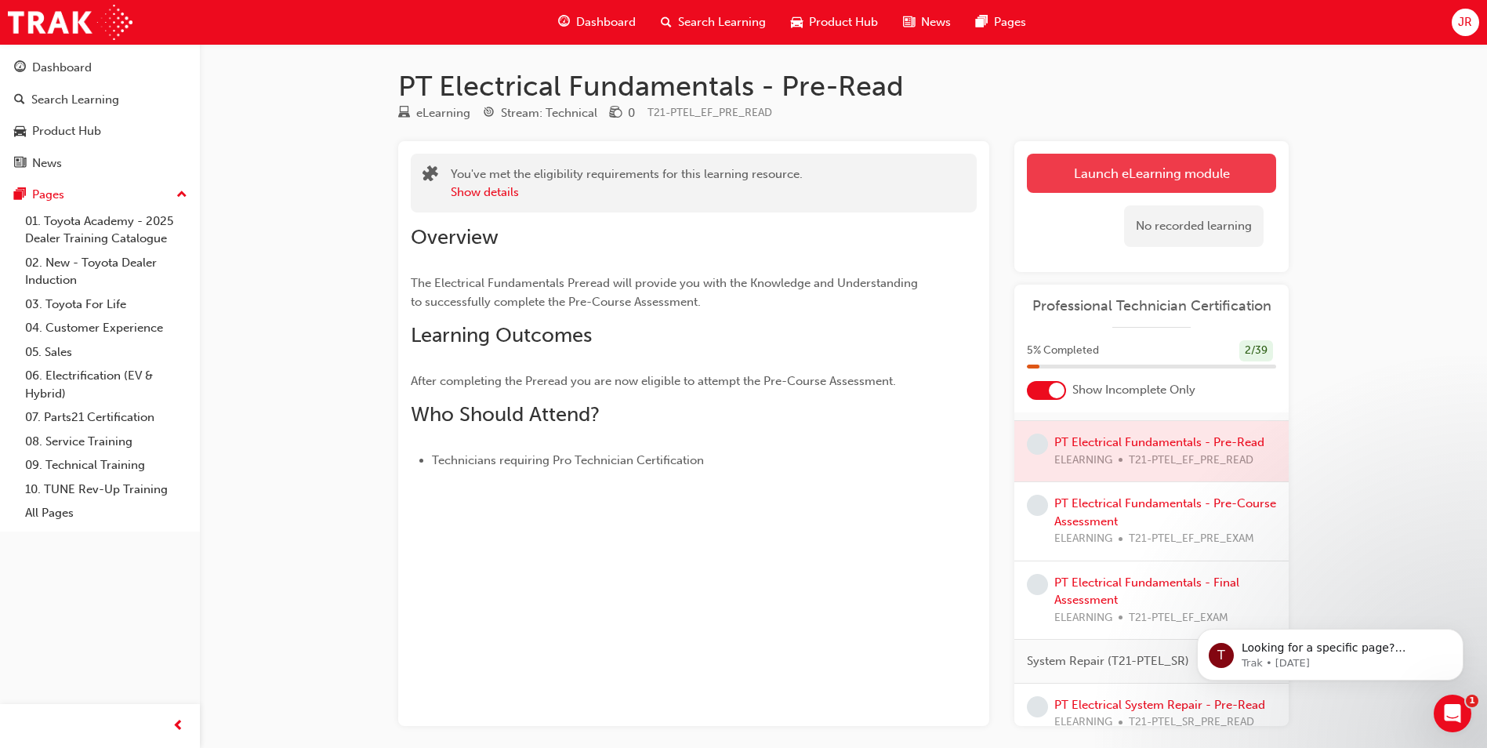
click at [1166, 167] on link "Launch eLearning module" at bounding box center [1151, 173] width 249 height 39
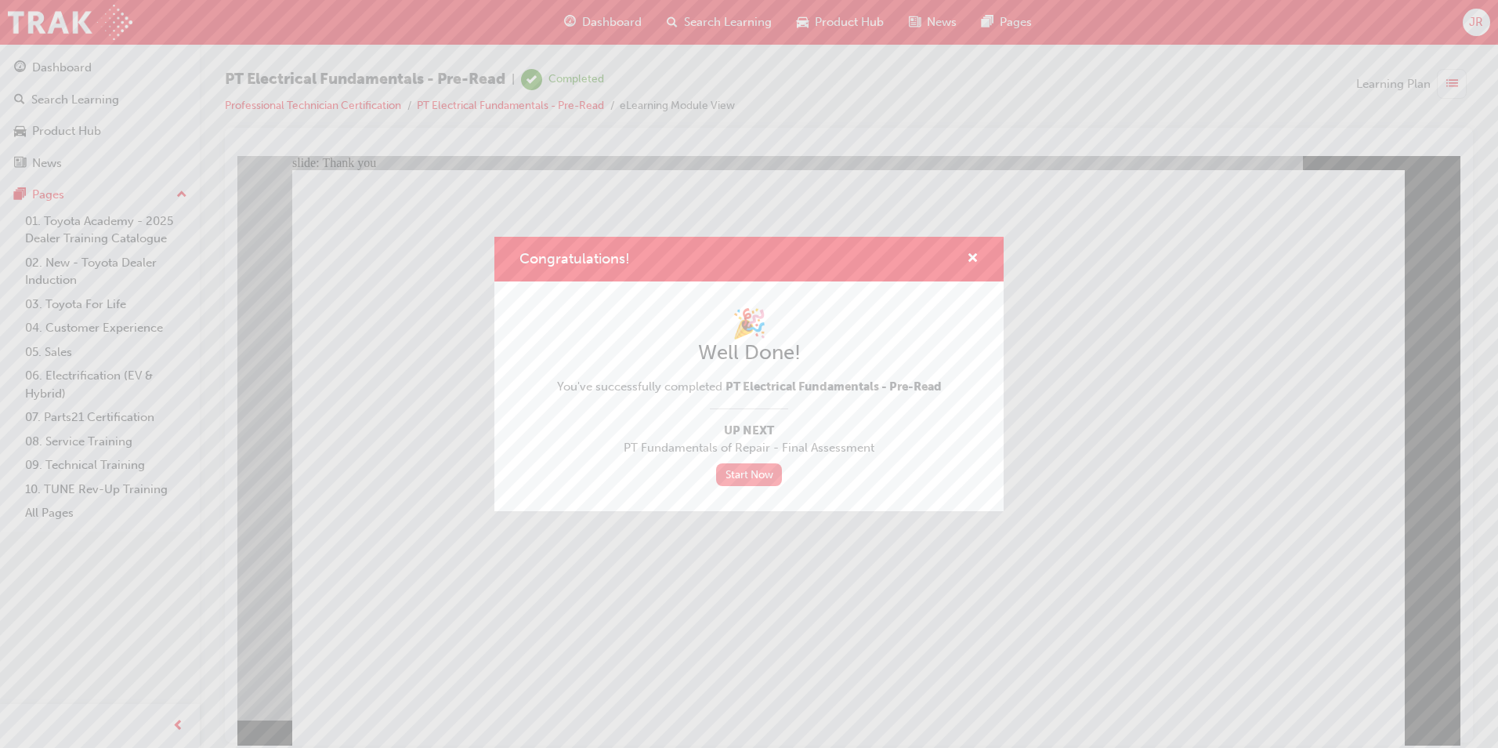
click at [741, 472] on link "Start Now" at bounding box center [749, 474] width 66 height 23
click at [772, 474] on link "Start Now" at bounding box center [749, 474] width 66 height 23
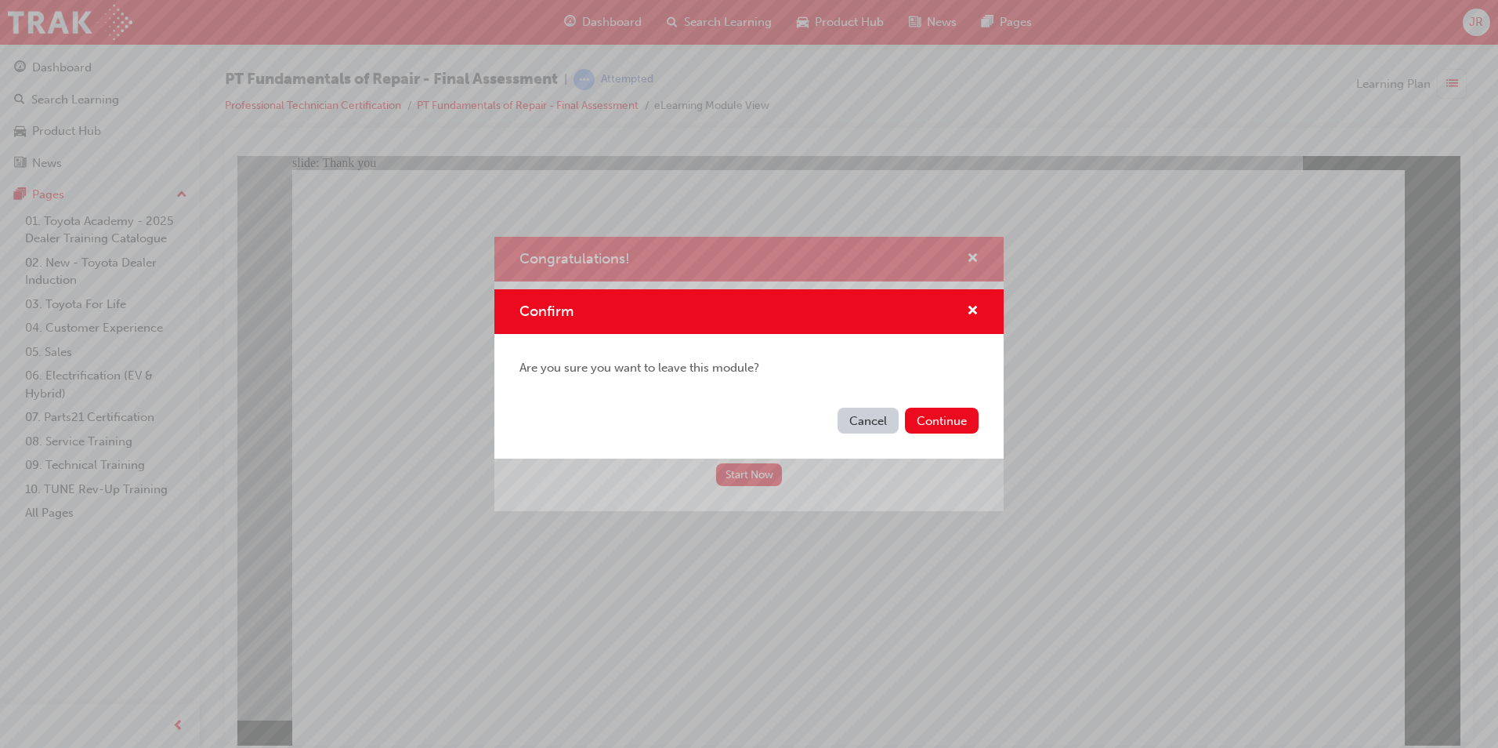
click at [858, 425] on button "Cancel" at bounding box center [868, 421] width 61 height 26
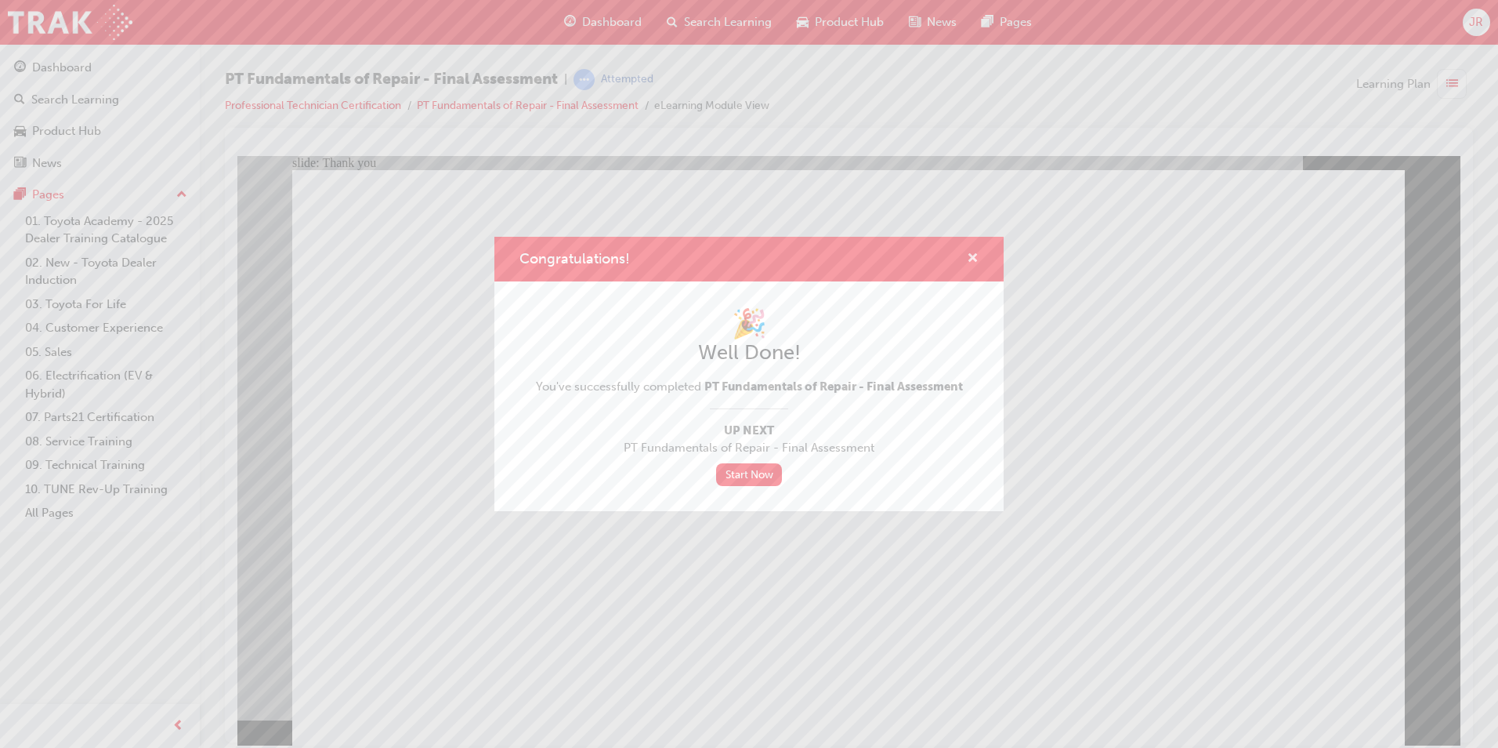
click at [978, 259] on span "cross-icon" at bounding box center [973, 259] width 12 height 14
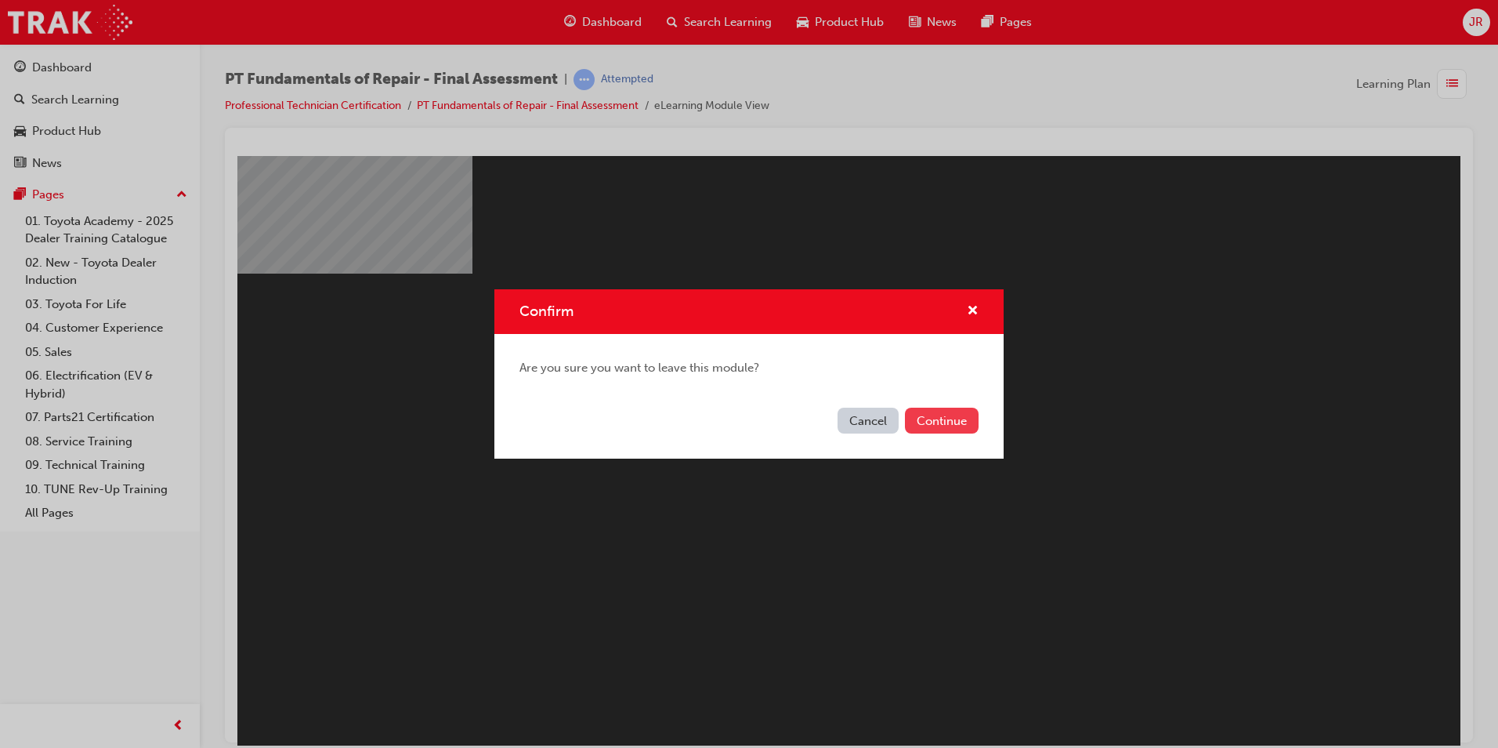
click at [935, 421] on button "Continue" at bounding box center [942, 421] width 74 height 26
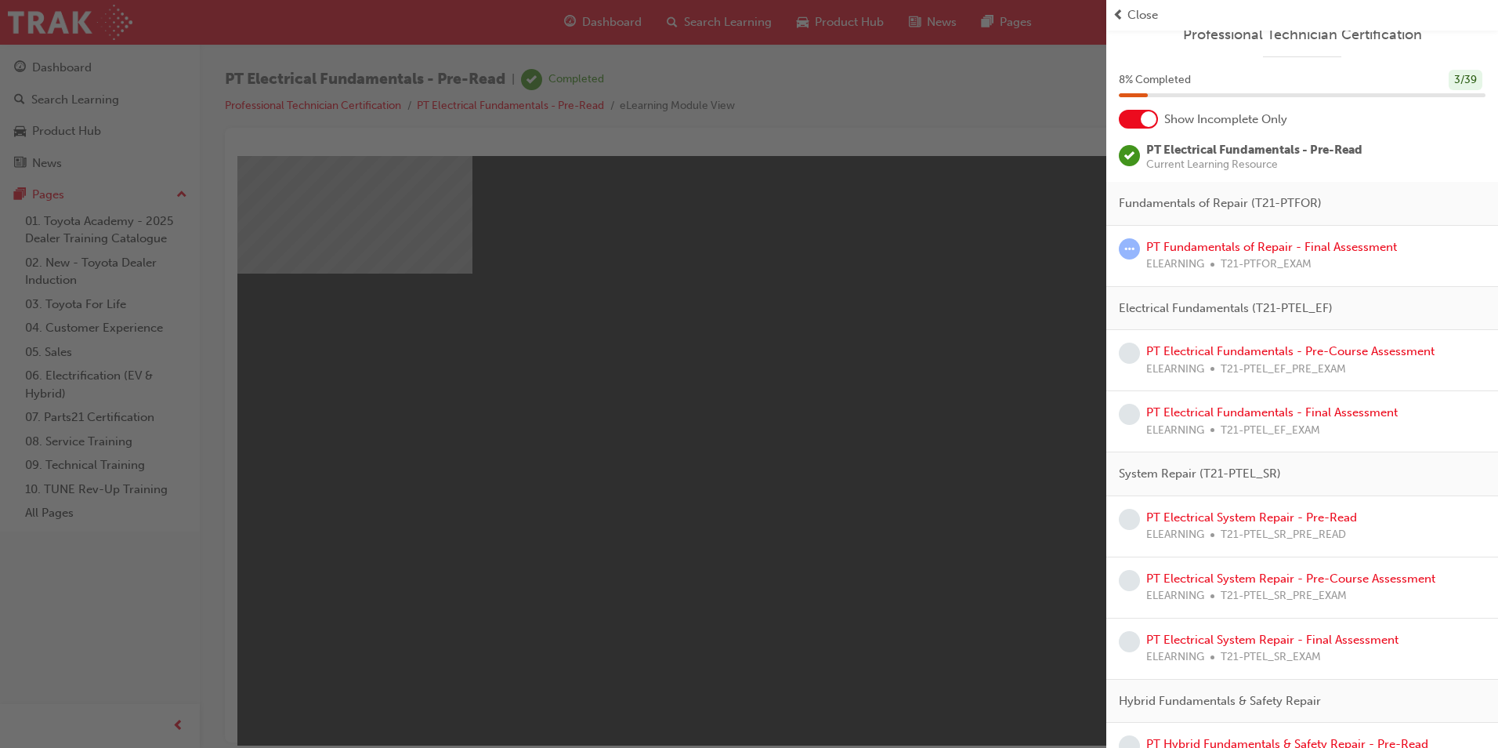
scroll to position [10, 0]
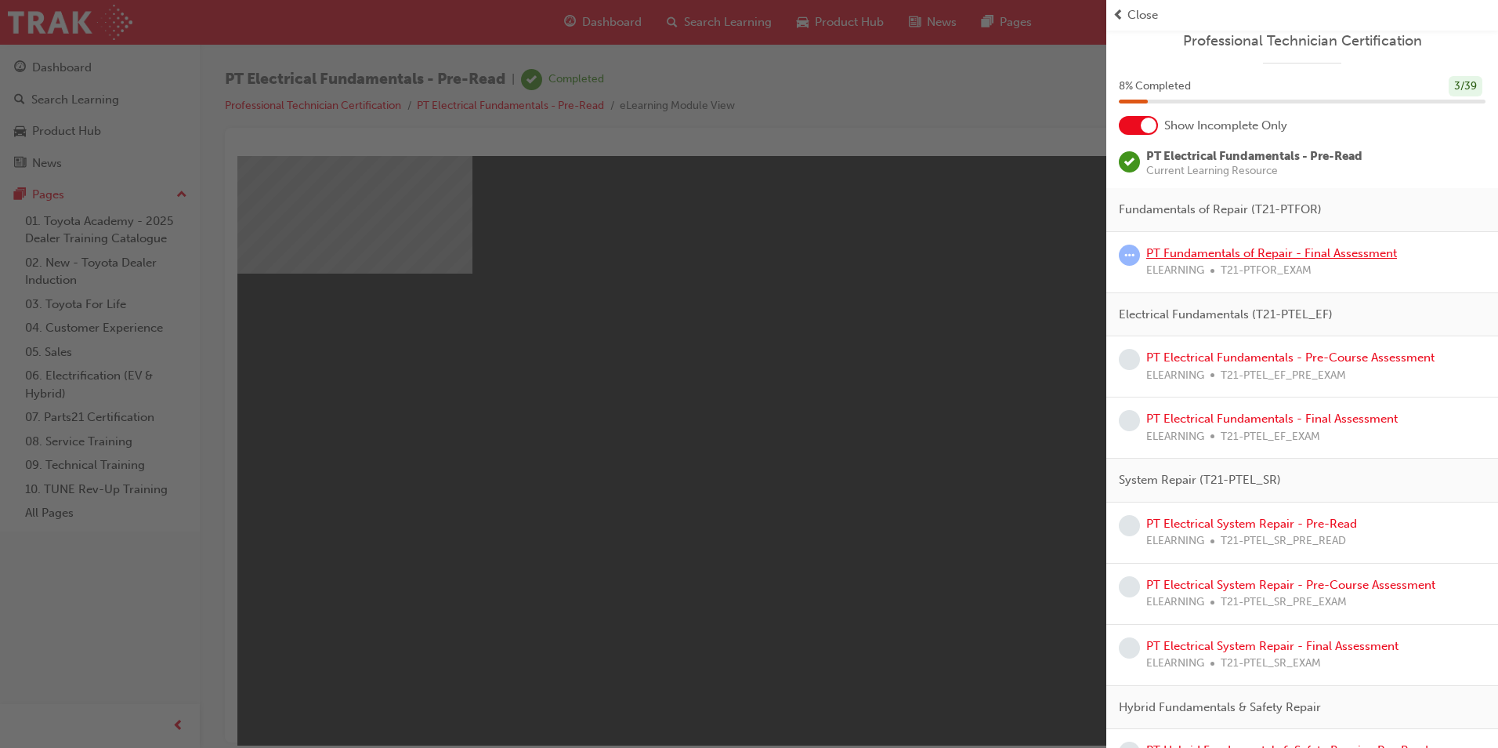
click at [1273, 248] on link "PT Fundamentals of Repair - Final Assessment" at bounding box center [1272, 253] width 251 height 14
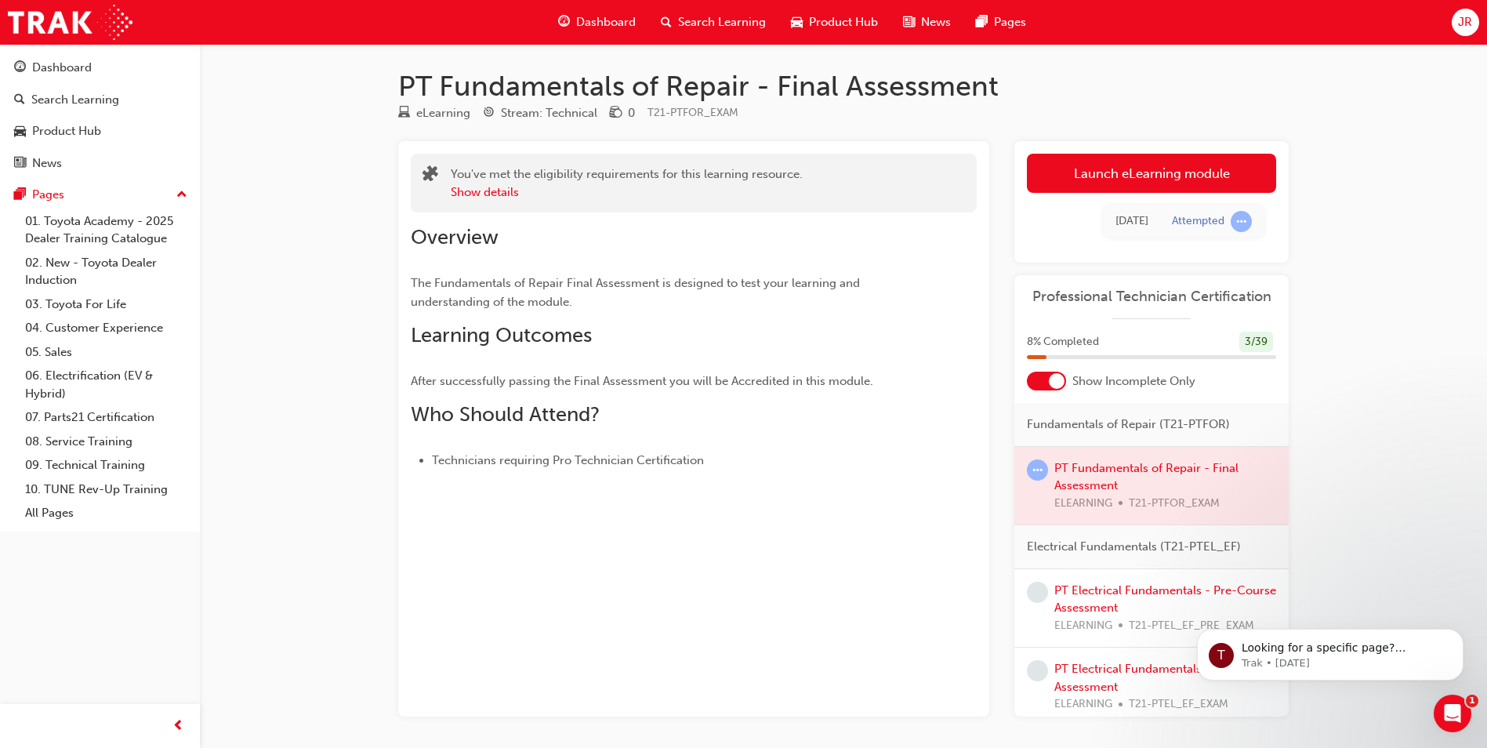
click at [1142, 463] on div at bounding box center [1151, 486] width 274 height 78
click at [1139, 469] on div at bounding box center [1151, 486] width 274 height 78
click at [1071, 596] on link "PT Electrical Fundamentals - Pre-Course Assessment" at bounding box center [1165, 599] width 222 height 32
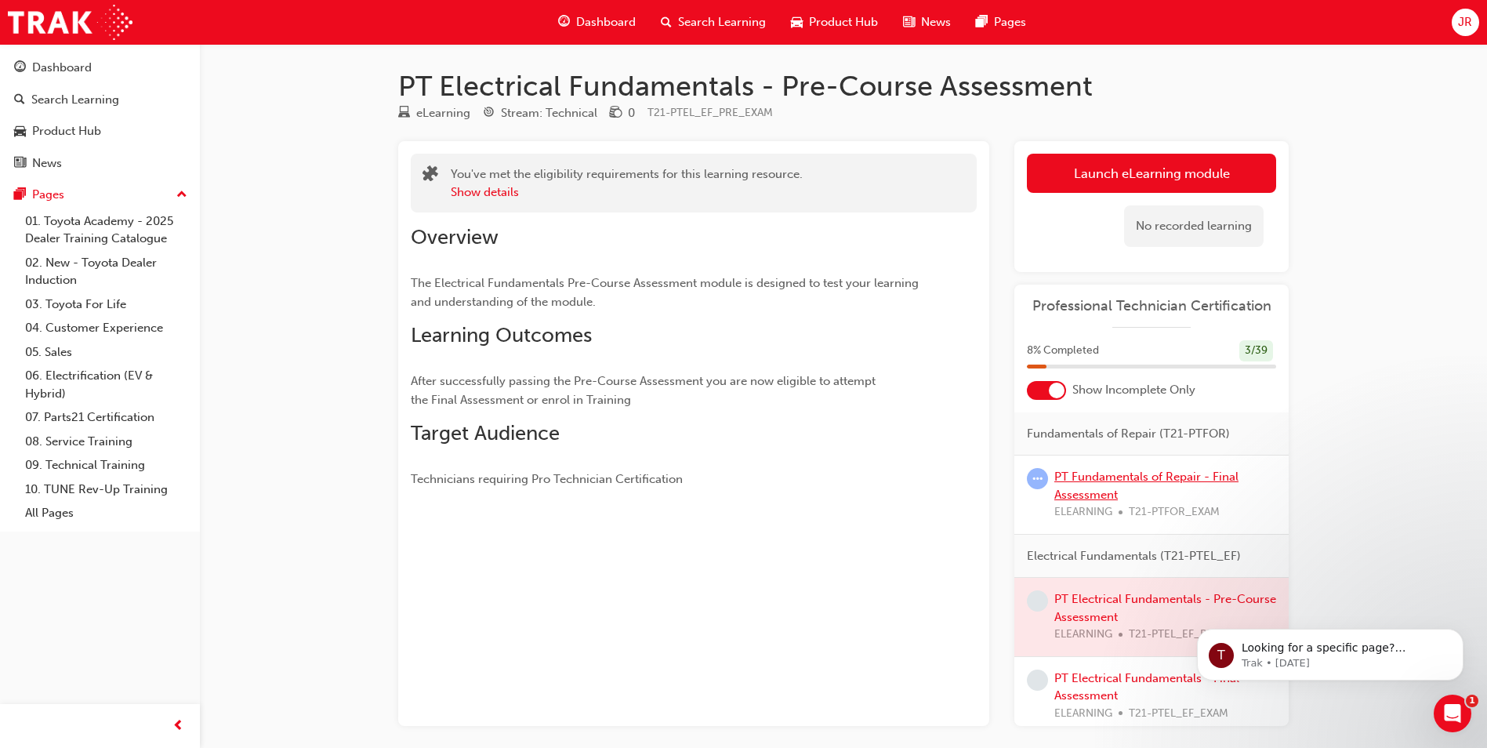
click at [1096, 483] on link "PT Fundamentals of Repair - Final Assessment" at bounding box center [1146, 485] width 184 height 32
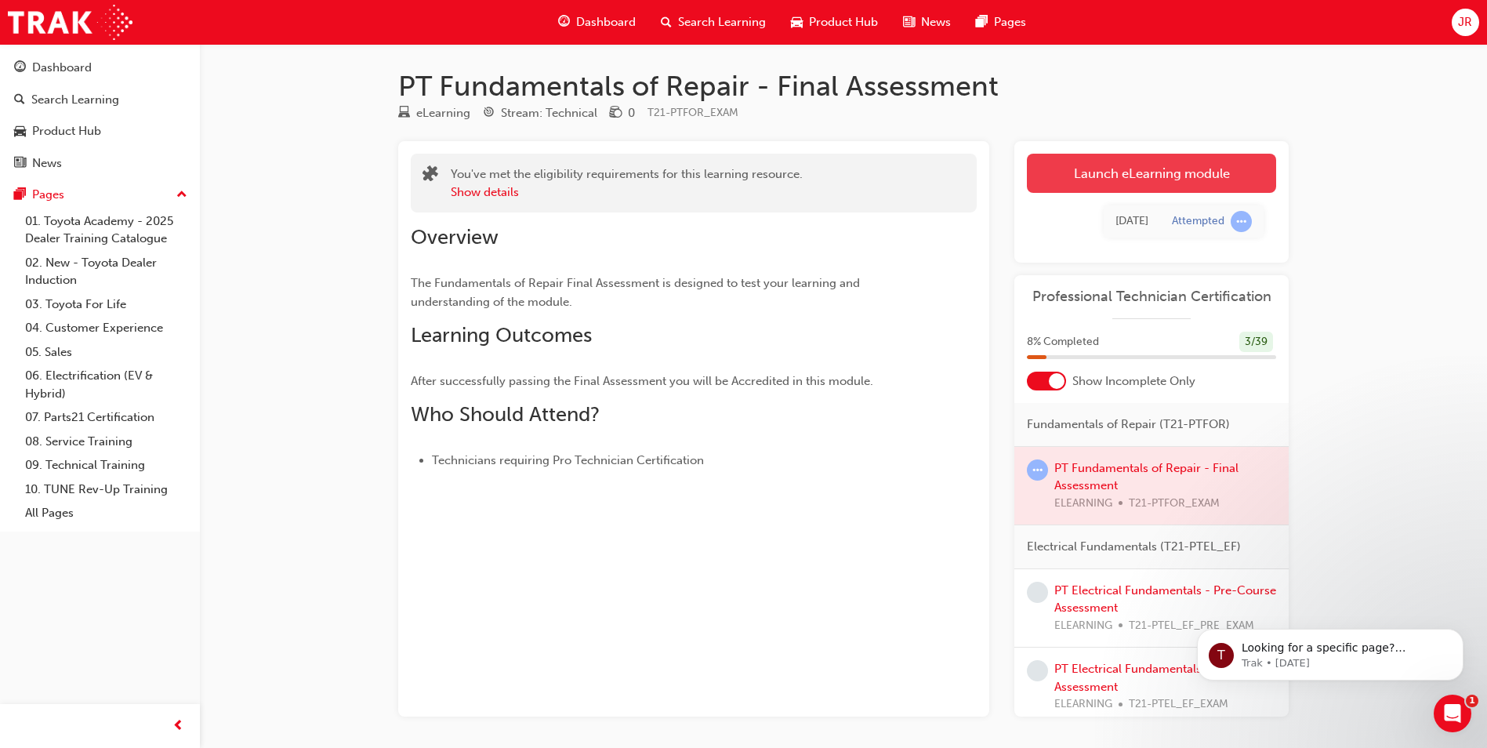
click at [1148, 172] on link "Launch eLearning module" at bounding box center [1151, 173] width 249 height 39
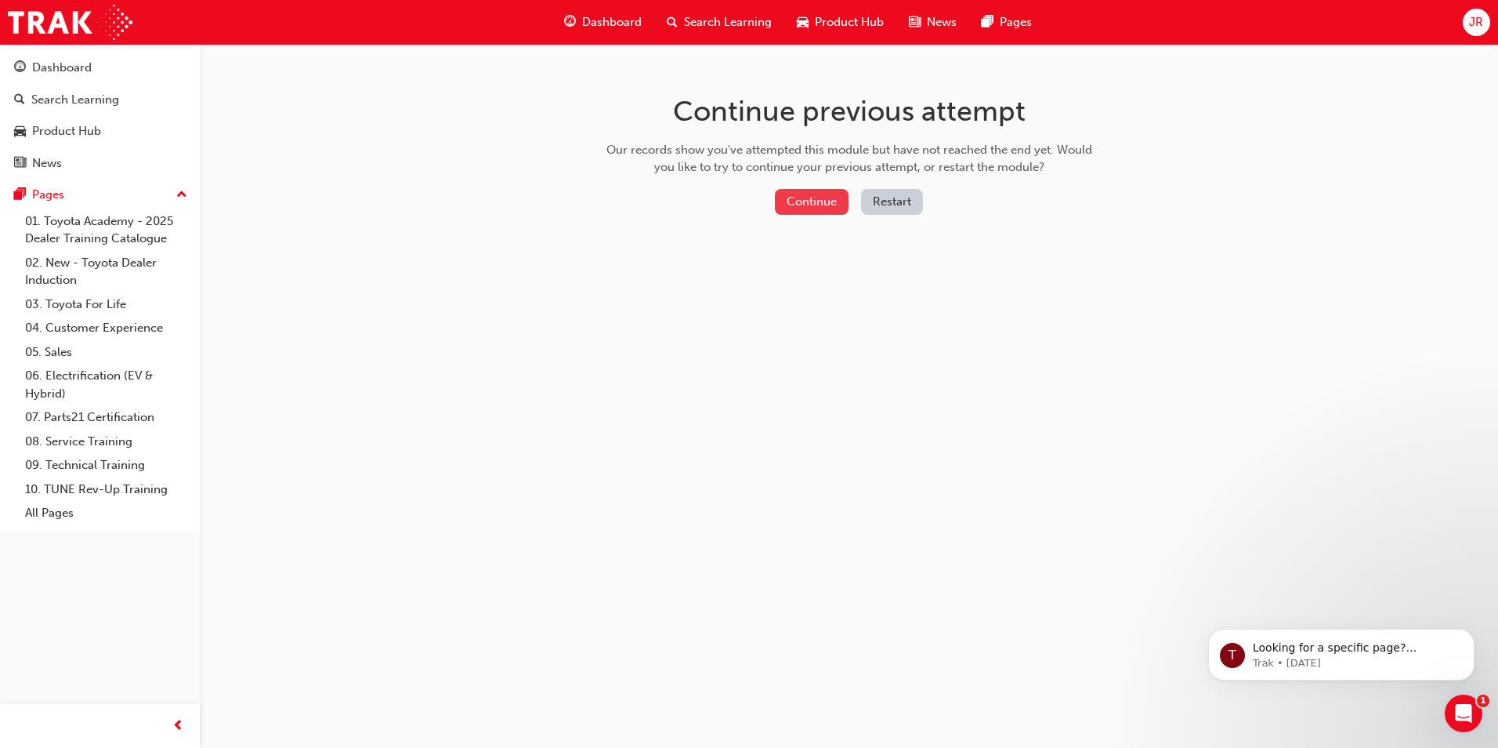
click at [832, 202] on button "Continue" at bounding box center [812, 202] width 74 height 26
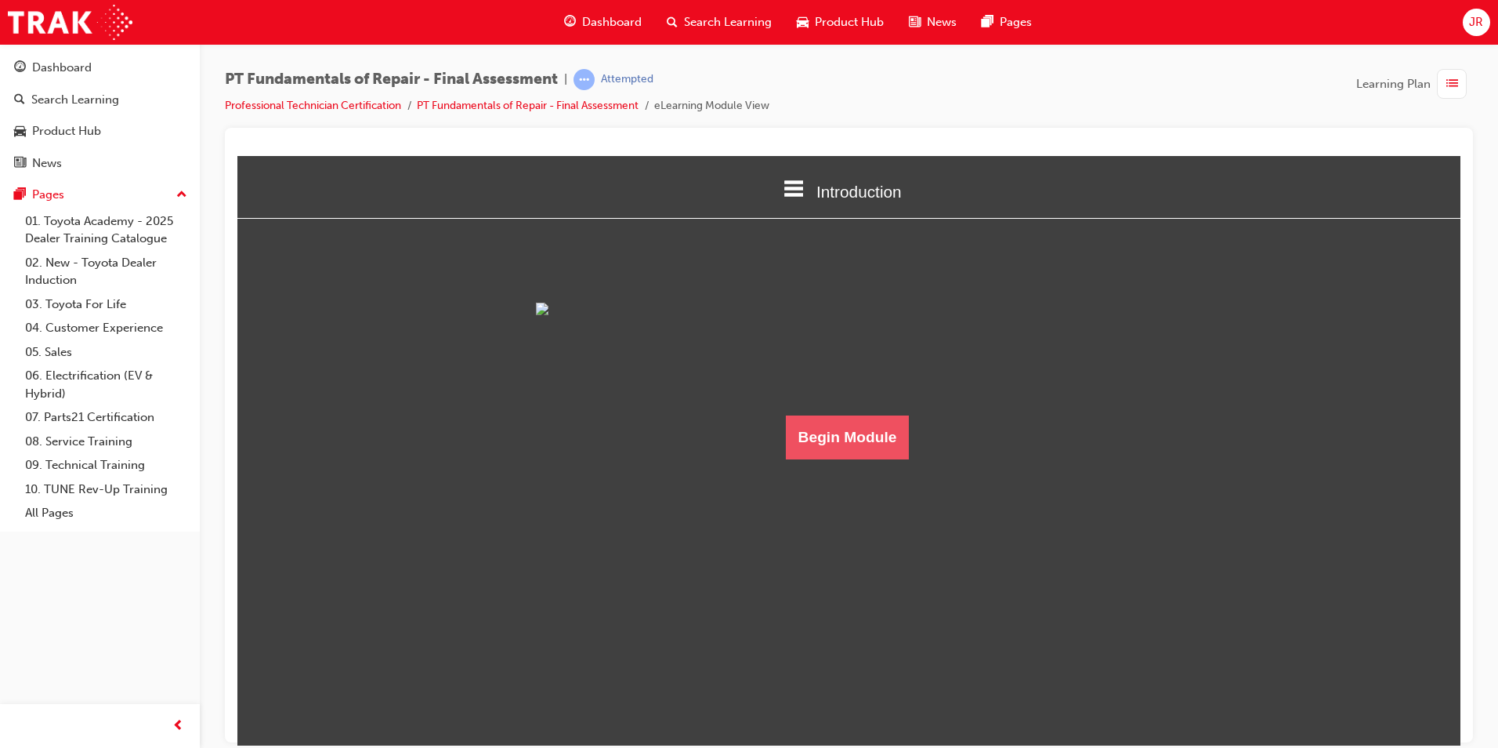
click at [842, 458] on button "Begin Module" at bounding box center [848, 437] width 124 height 44
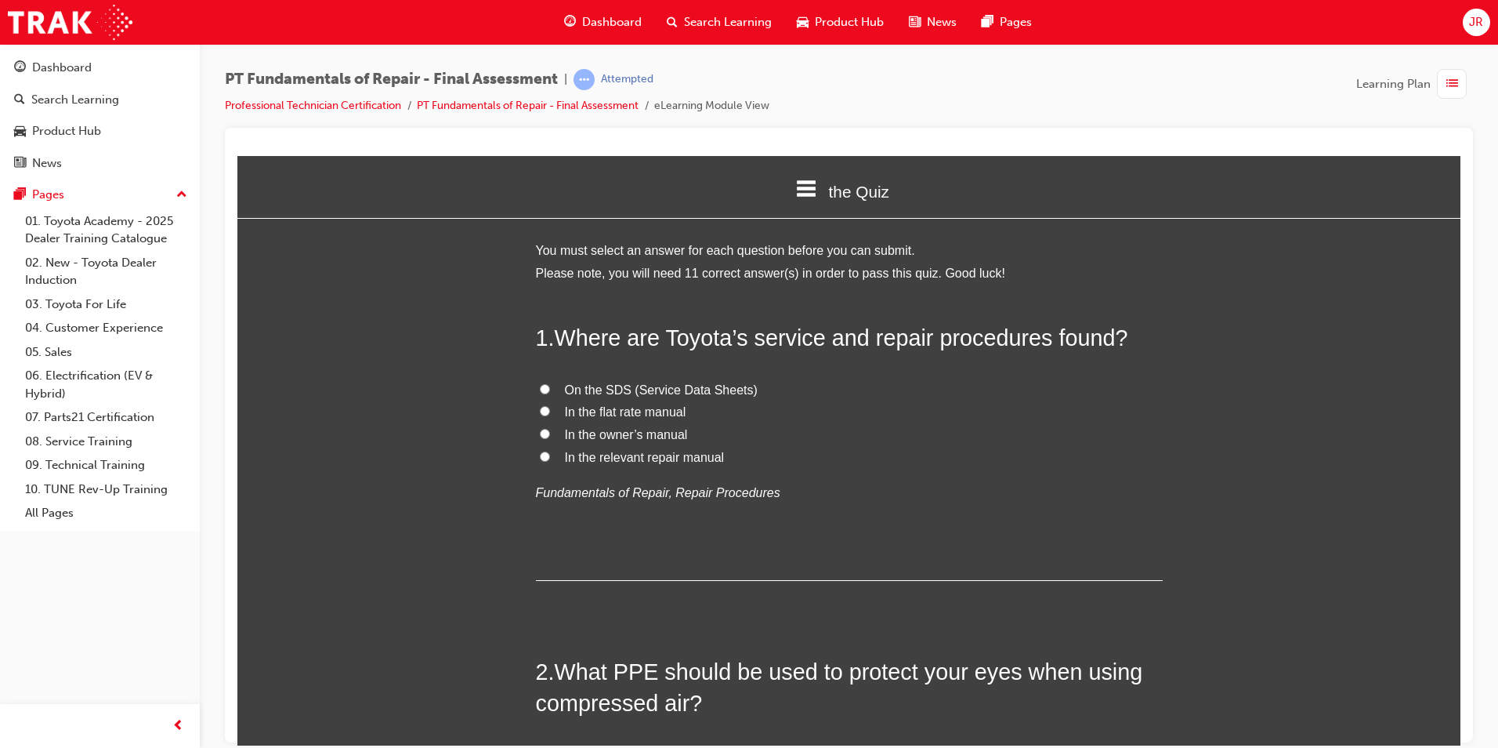
click at [540, 432] on input "In the owner’s manual" at bounding box center [545, 433] width 10 height 10
radio input "true"
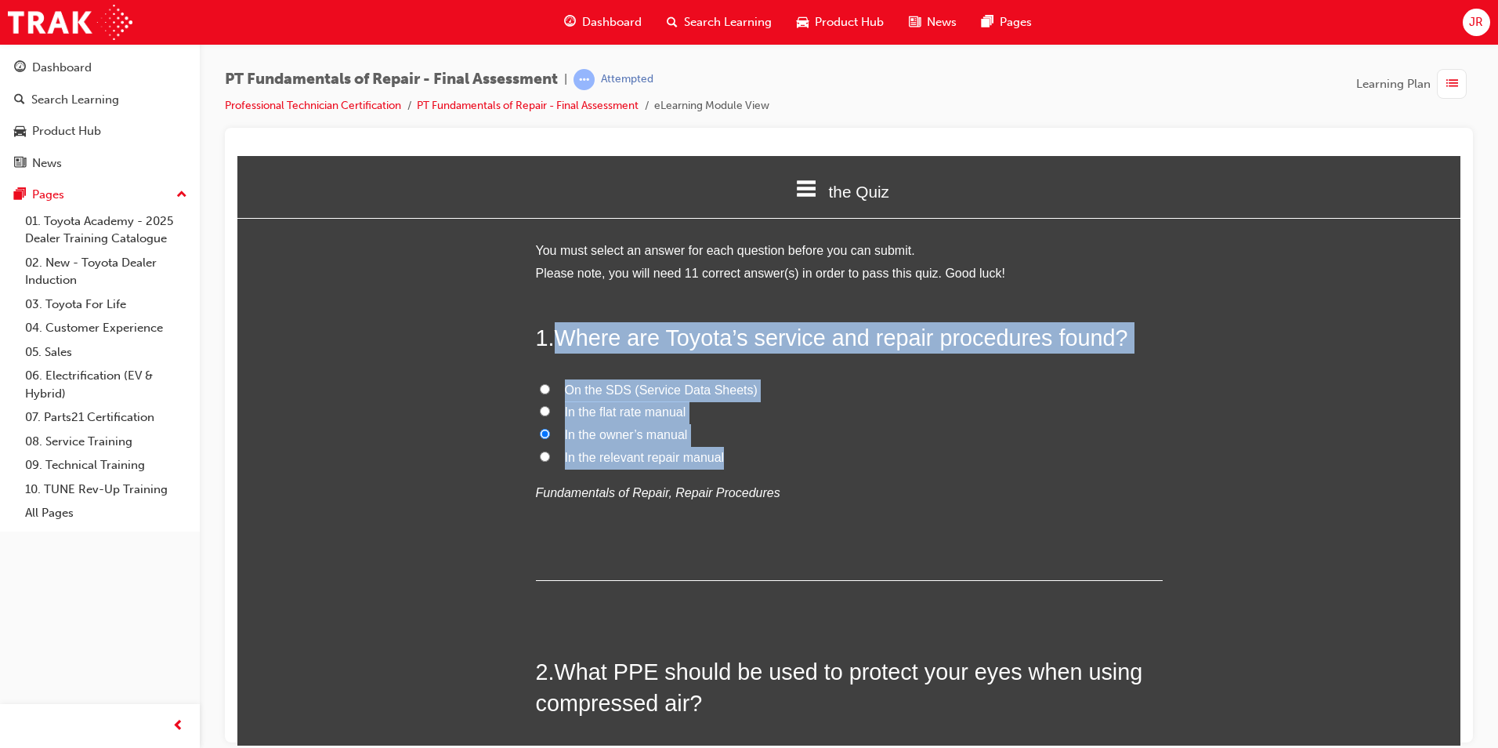
drag, startPoint x: 549, startPoint y: 333, endPoint x: 717, endPoint y: 454, distance: 206.6
click at [717, 454] on div "1 . Where are Toyota’s service and repair procedures found? On the SDS (Service…" at bounding box center [849, 450] width 627 height 258
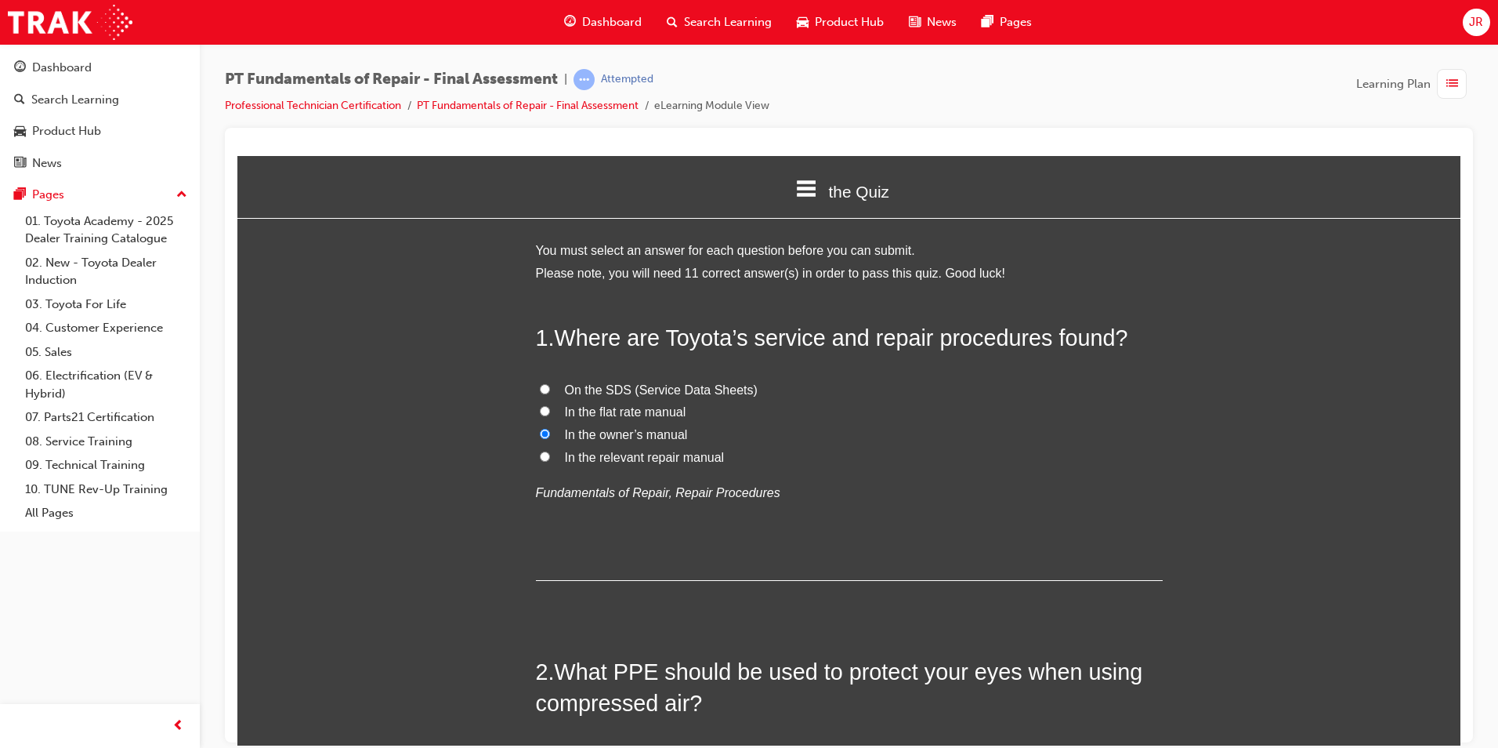
click at [808, 484] on p "Fundamentals of Repair, Repair Procedures" at bounding box center [849, 492] width 627 height 23
click at [540, 453] on input "In the relevant repair manual" at bounding box center [545, 456] width 10 height 10
radio input "true"
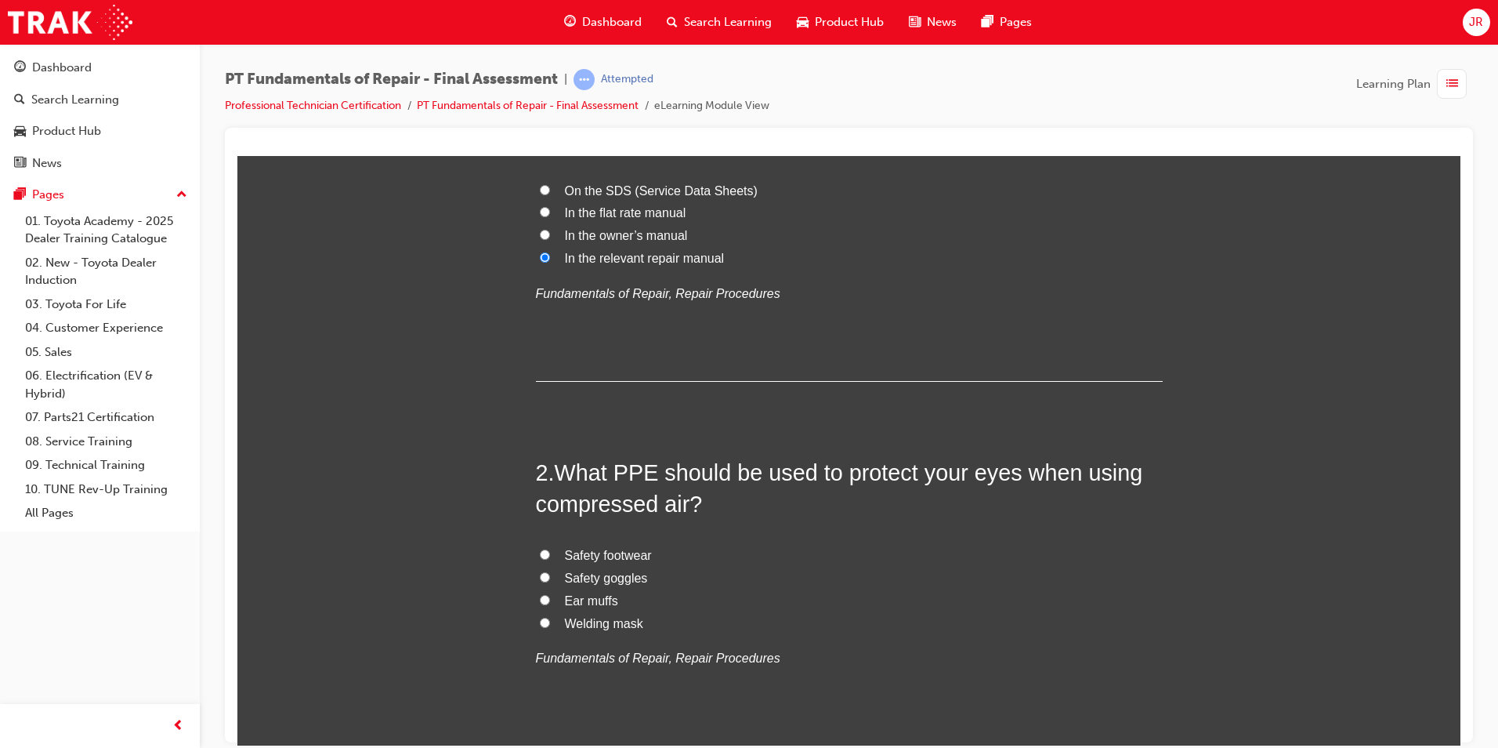
scroll to position [313, 0]
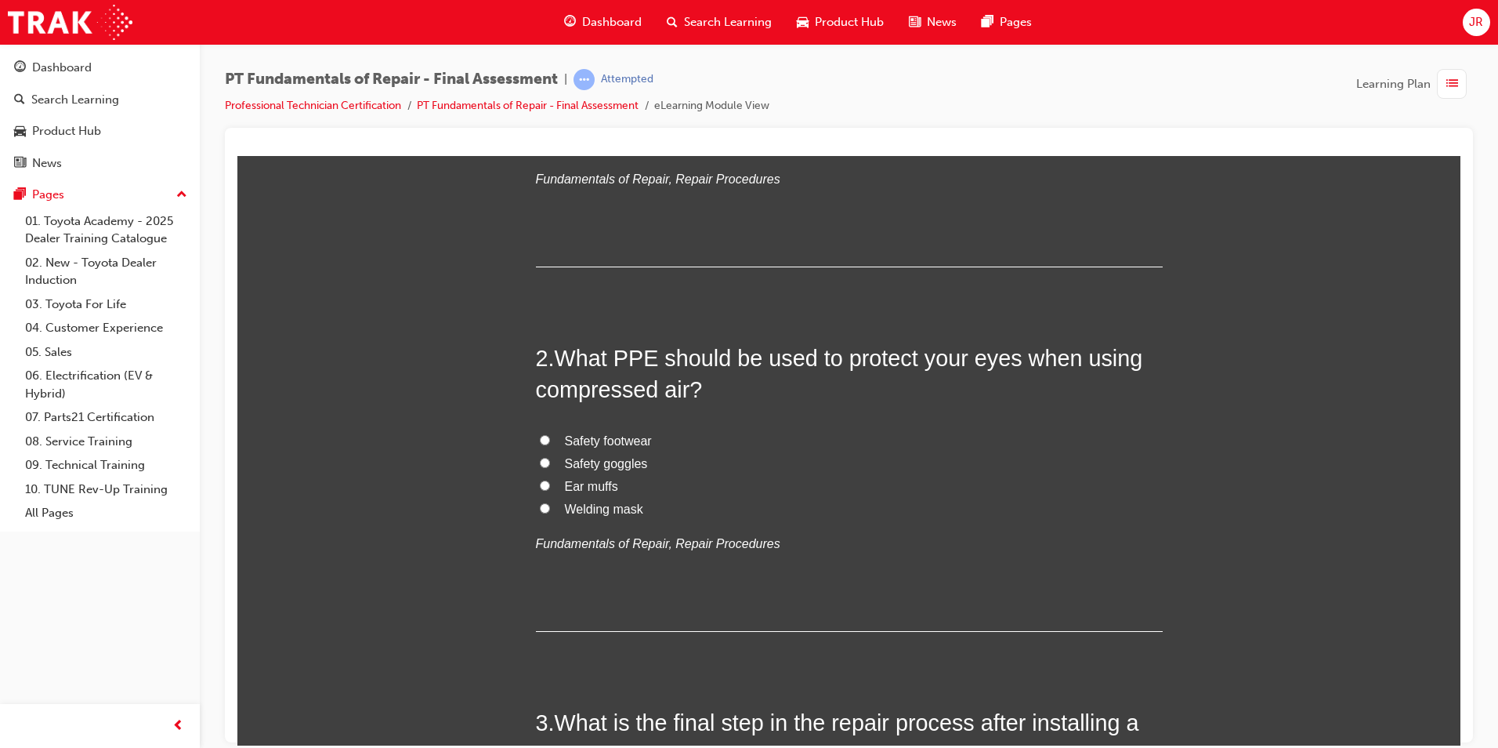
click at [540, 463] on input "Safety goggles" at bounding box center [545, 462] width 10 height 10
radio input "true"
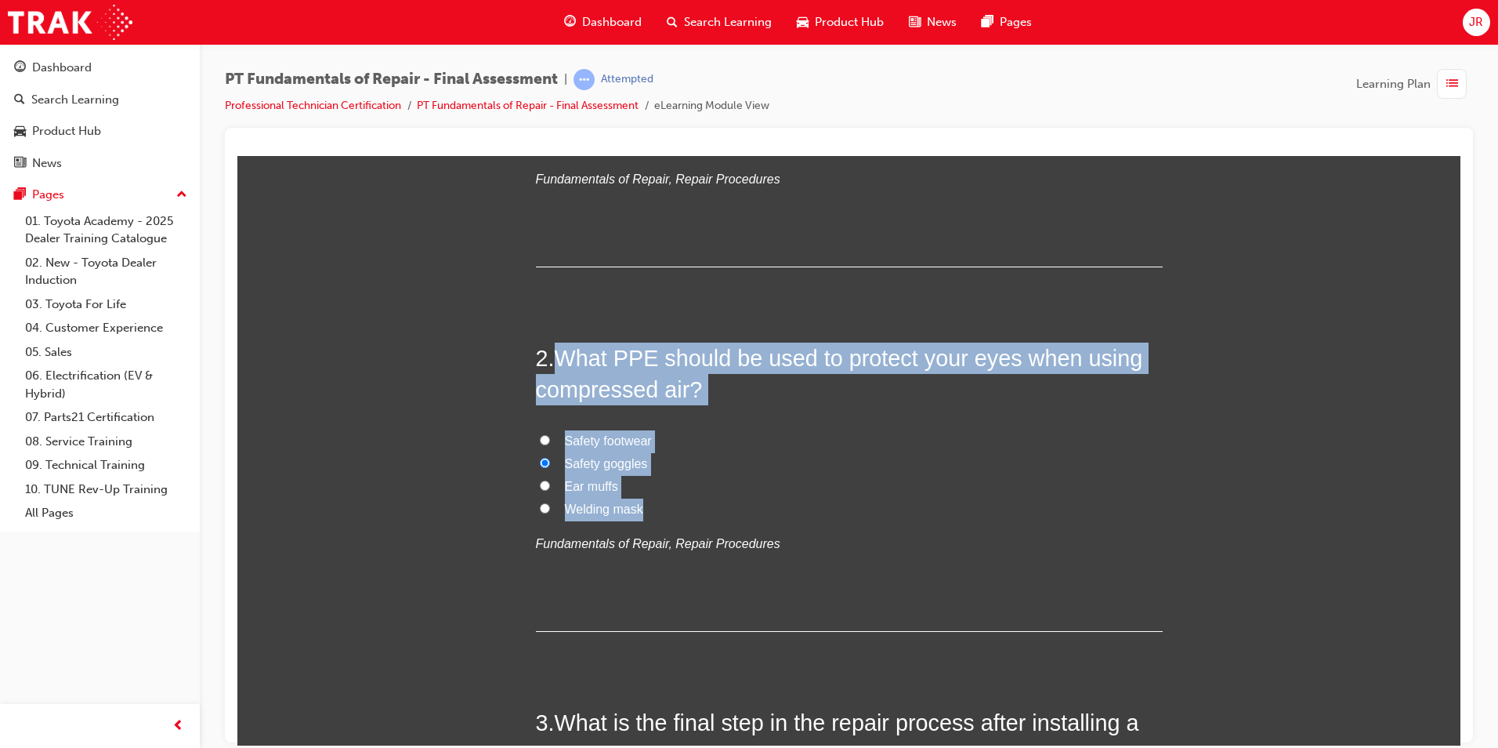
drag, startPoint x: 554, startPoint y: 351, endPoint x: 660, endPoint y: 514, distance: 194.3
click at [660, 514] on div "2 . What PPE should be used to protect your eyes when using compressed air? Saf…" at bounding box center [849, 487] width 627 height 290
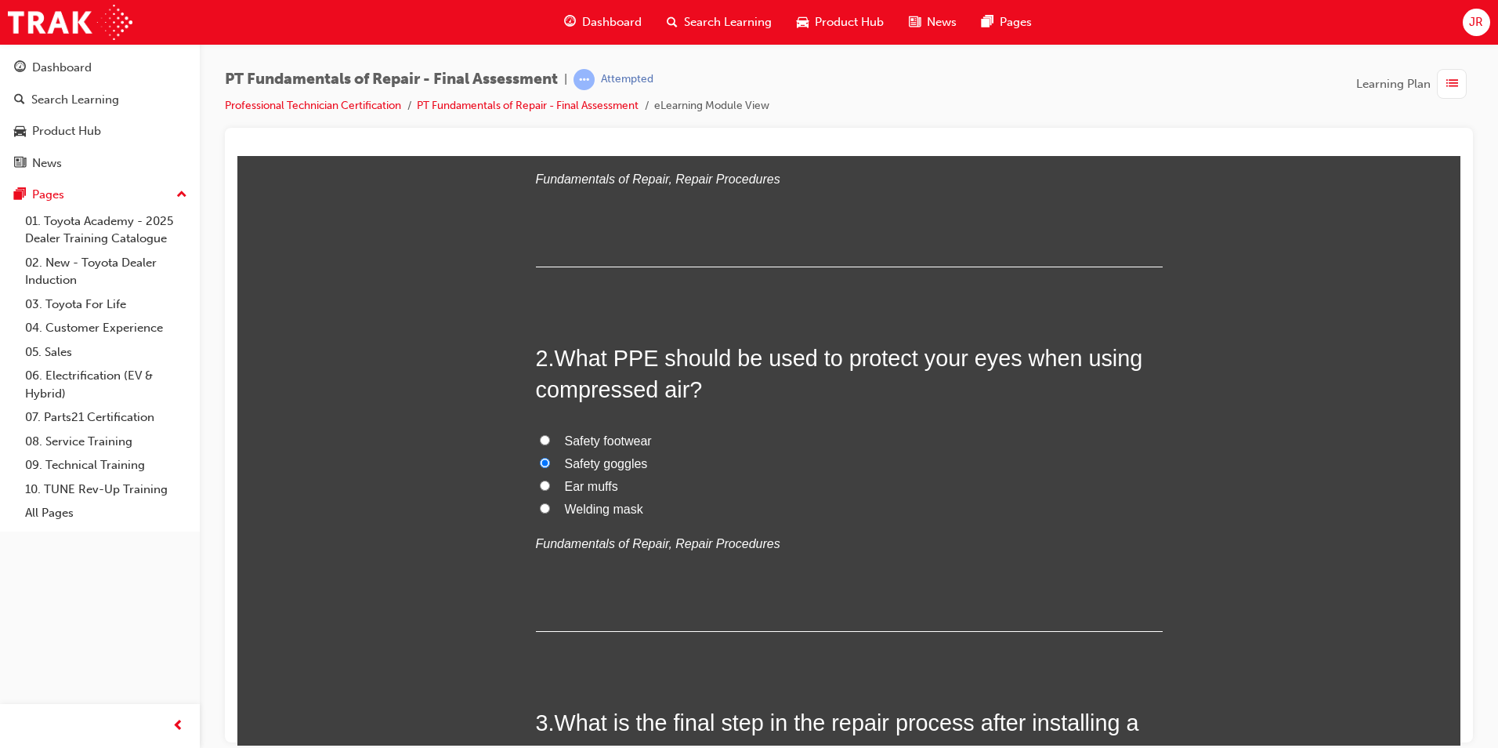
click at [541, 630] on hr at bounding box center [849, 630] width 627 height 1
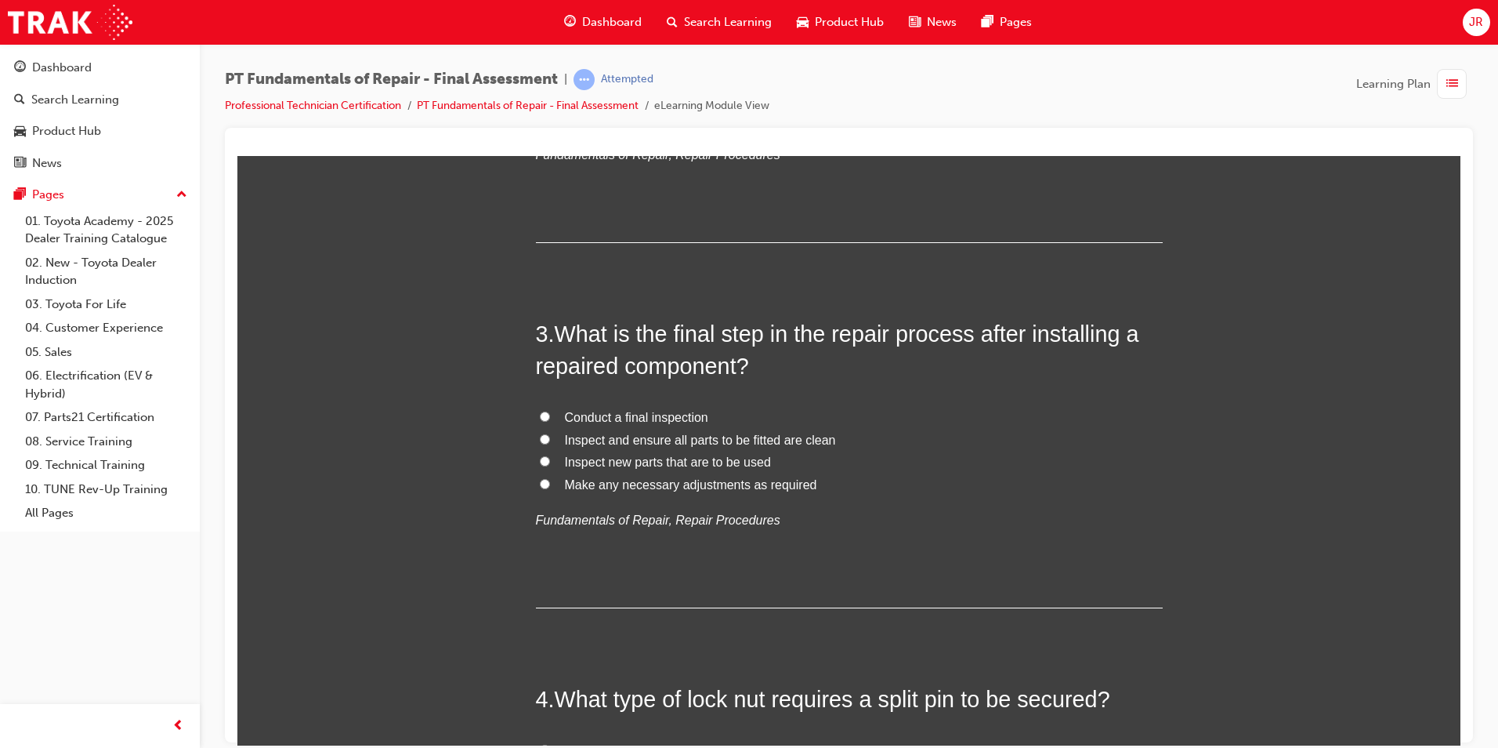
scroll to position [705, 0]
click at [540, 413] on input "Conduct a final inspection" at bounding box center [545, 413] width 10 height 10
radio input "true"
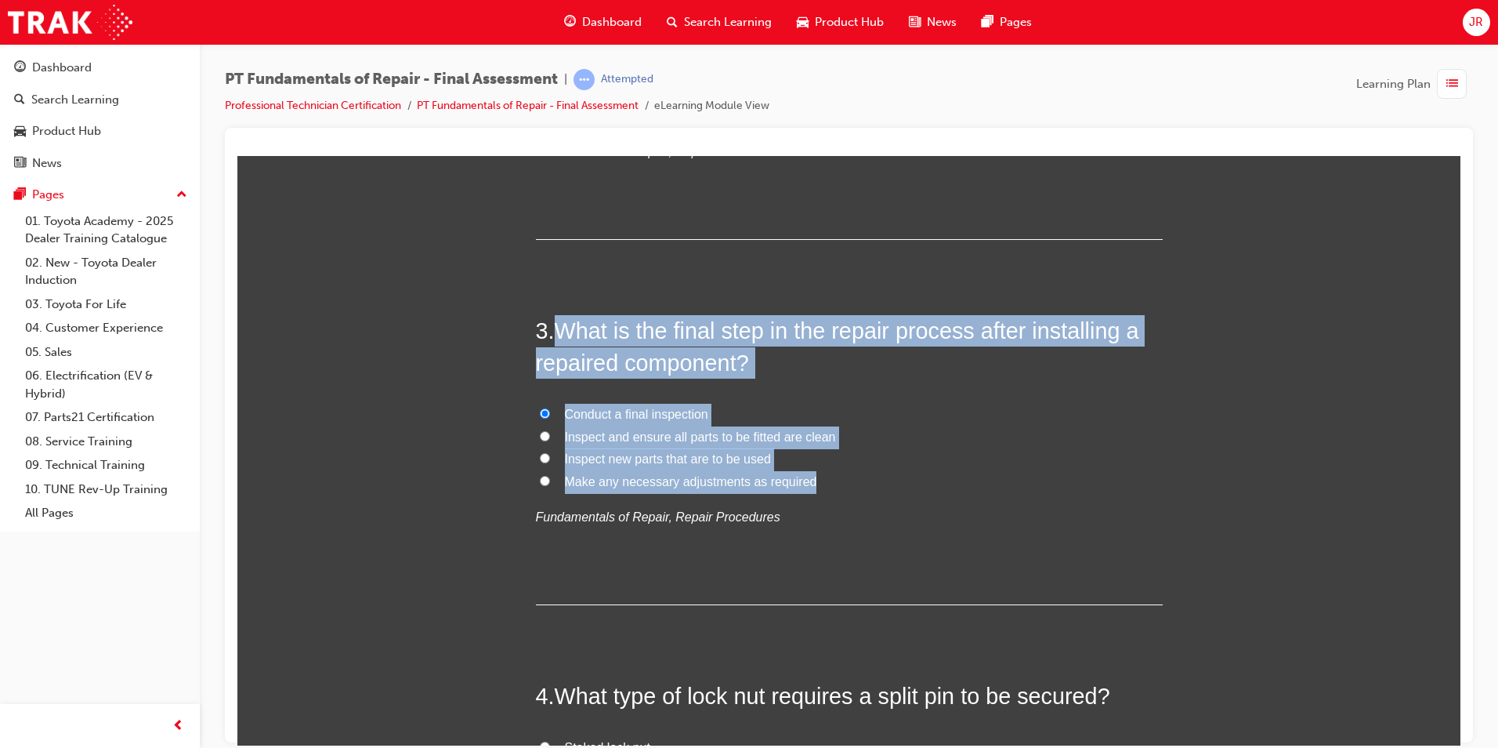
drag, startPoint x: 554, startPoint y: 327, endPoint x: 806, endPoint y: 483, distance: 296.0
click at [806, 483] on div "3 . What is the final step in the repair process after installing a repaired co…" at bounding box center [849, 459] width 627 height 290
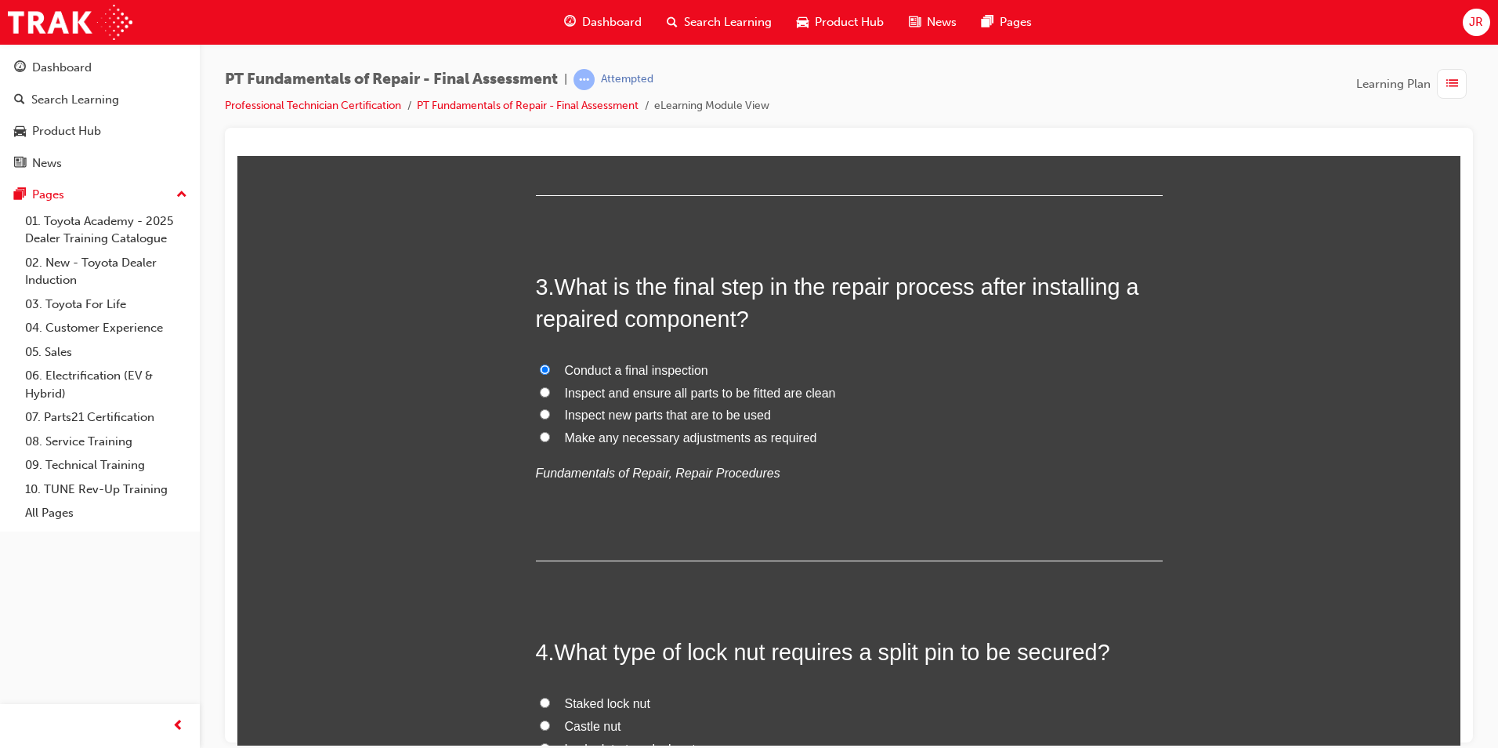
scroll to position [940, 0]
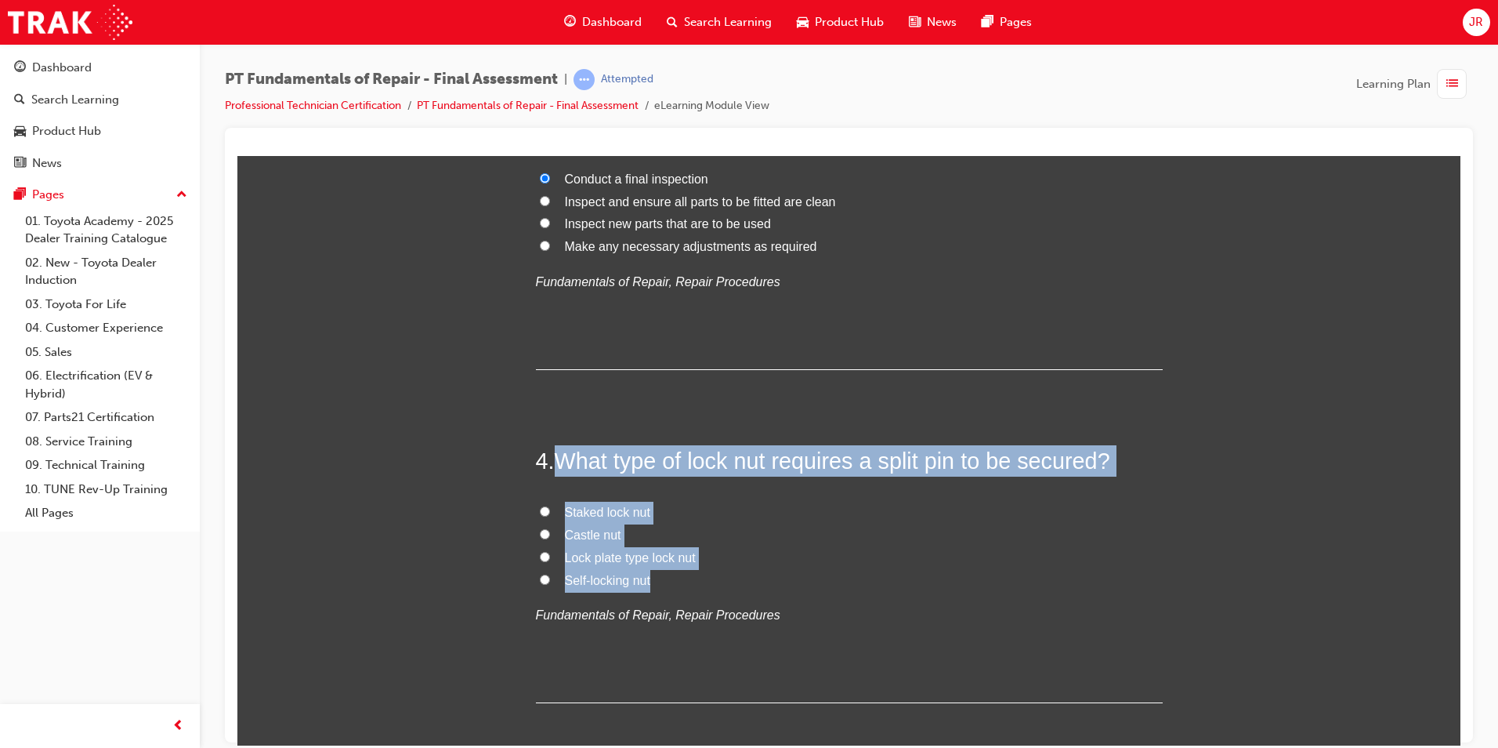
drag, startPoint x: 554, startPoint y: 456, endPoint x: 665, endPoint y: 579, distance: 165.4
click at [665, 579] on div "4 . What type of lock nut requires a split pin to be secured? Staked lock nut C…" at bounding box center [849, 573] width 627 height 258
click at [540, 534] on input "Castle nut" at bounding box center [545, 533] width 10 height 10
radio input "true"
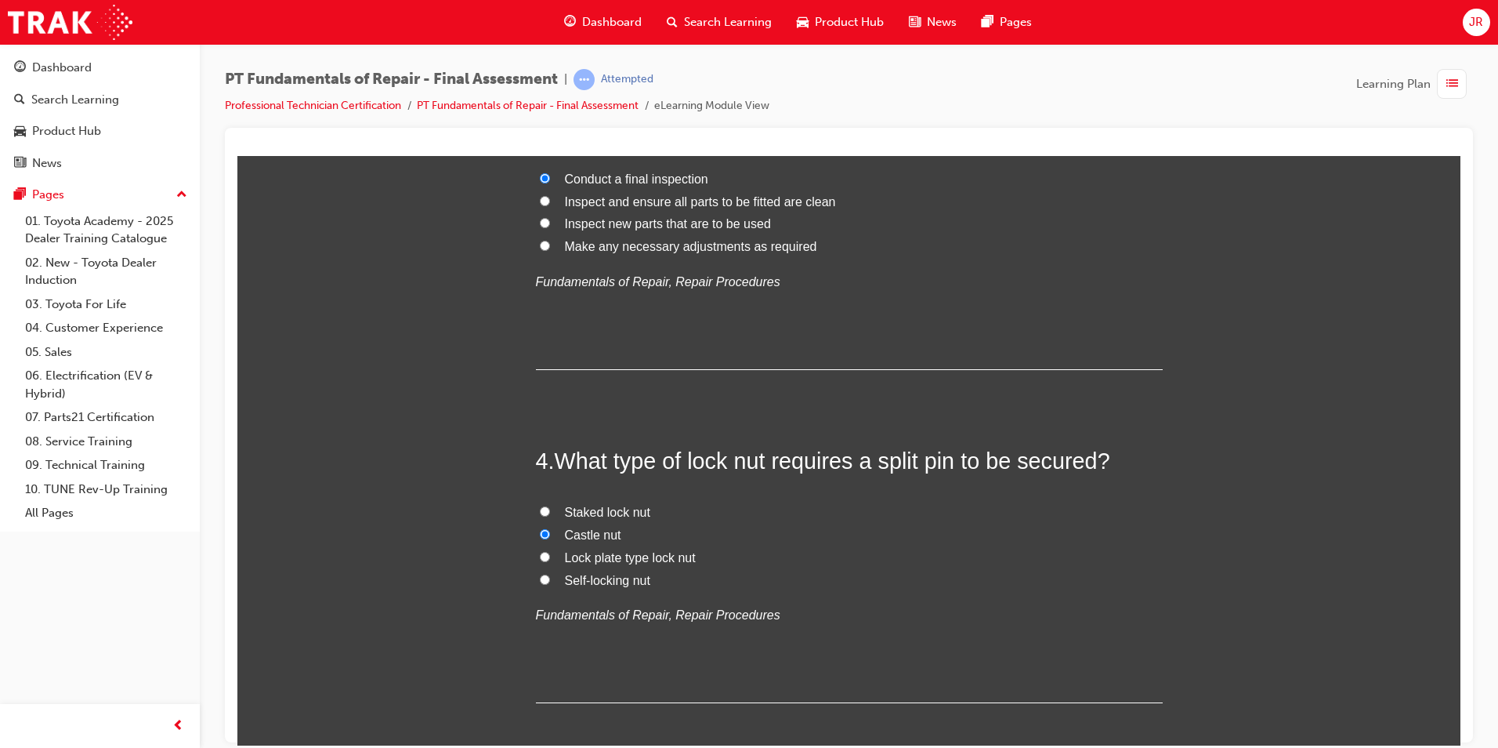
click at [755, 630] on div "4 . What type of lock nut requires a split pin to be secured? Staked lock nut C…" at bounding box center [849, 573] width 627 height 258
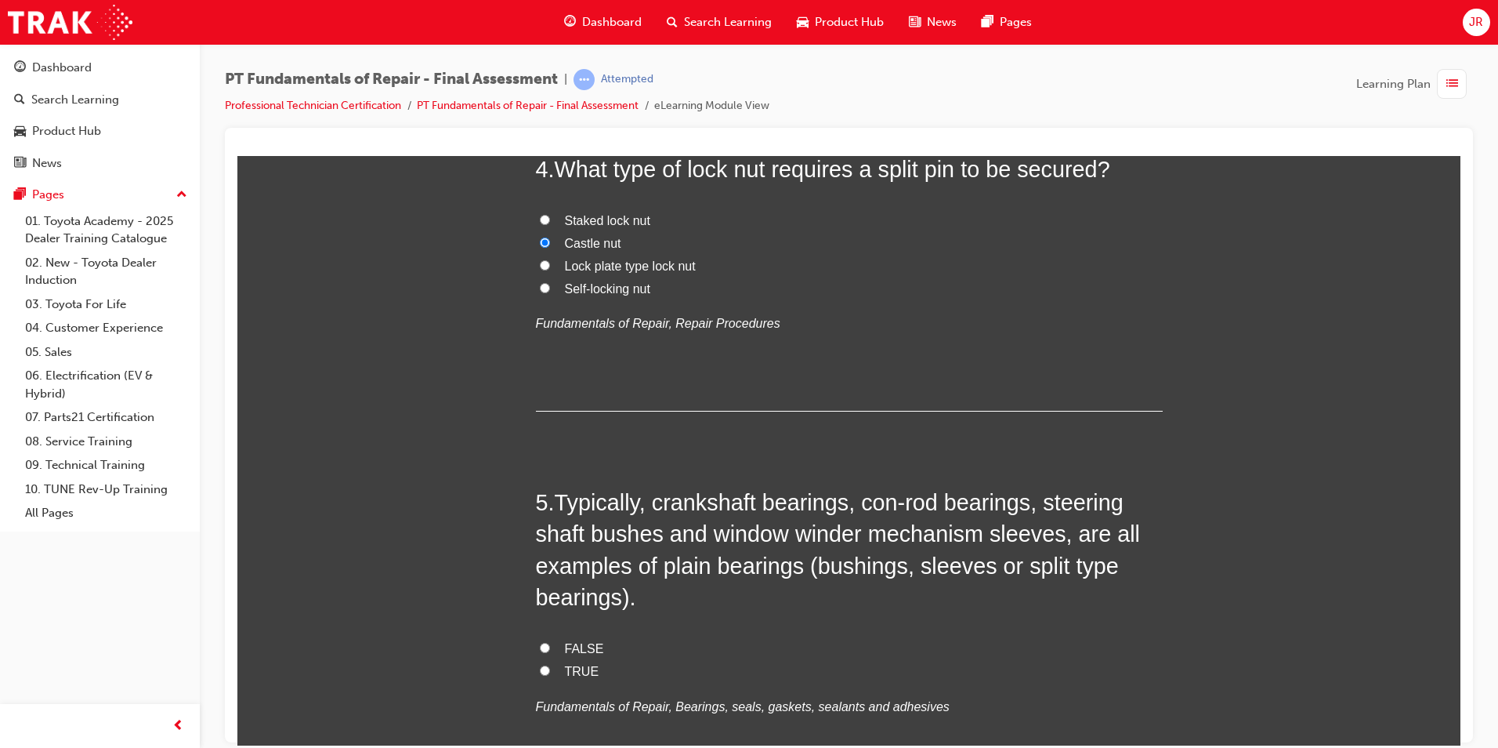
scroll to position [1332, 0]
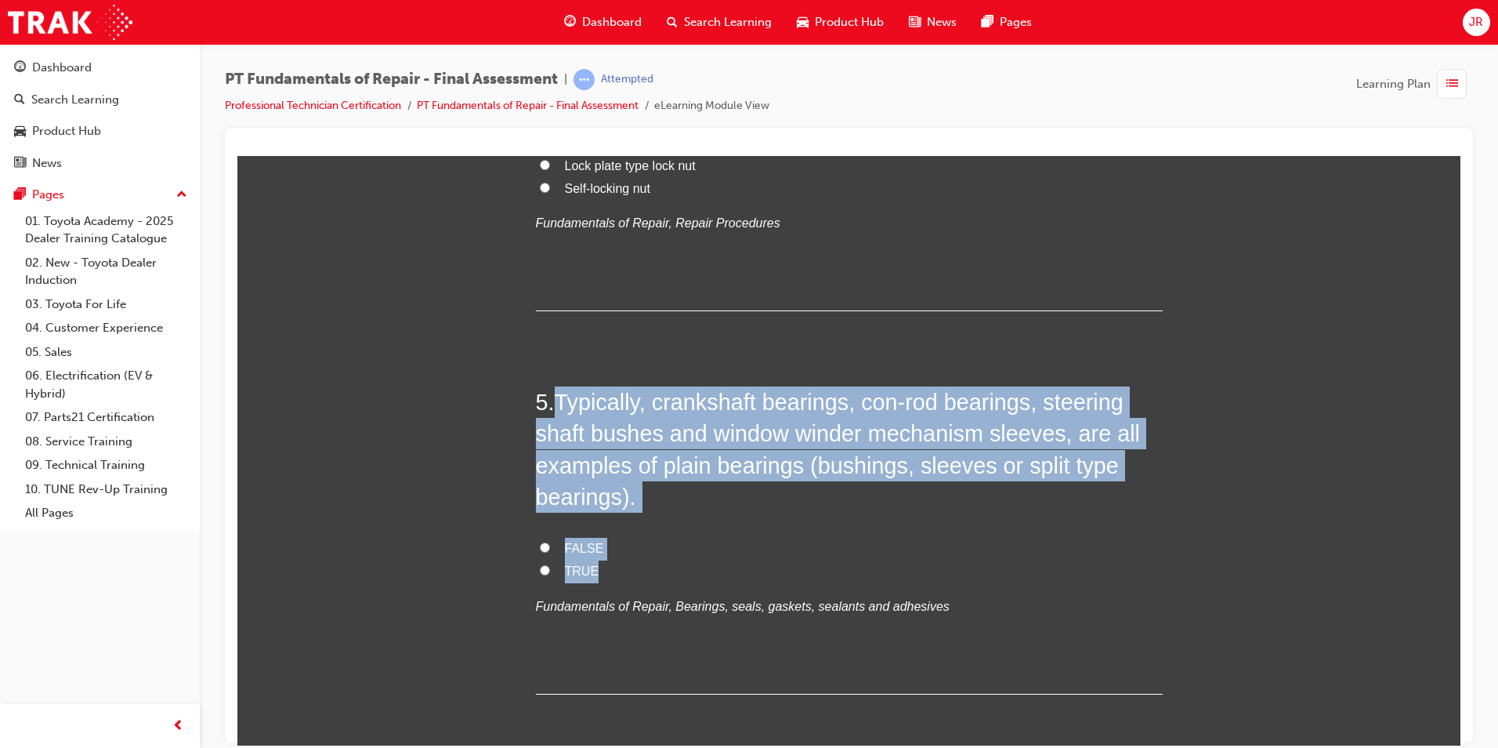
drag, startPoint x: 555, startPoint y: 395, endPoint x: 629, endPoint y: 575, distance: 195.0
click at [629, 575] on div "5 . Typically, crankshaft bearings, con-rod bearings, steering shaft bushes and…" at bounding box center [849, 540] width 627 height 308
click at [540, 567] on input "TRUE" at bounding box center [545, 569] width 10 height 10
radio input "true"
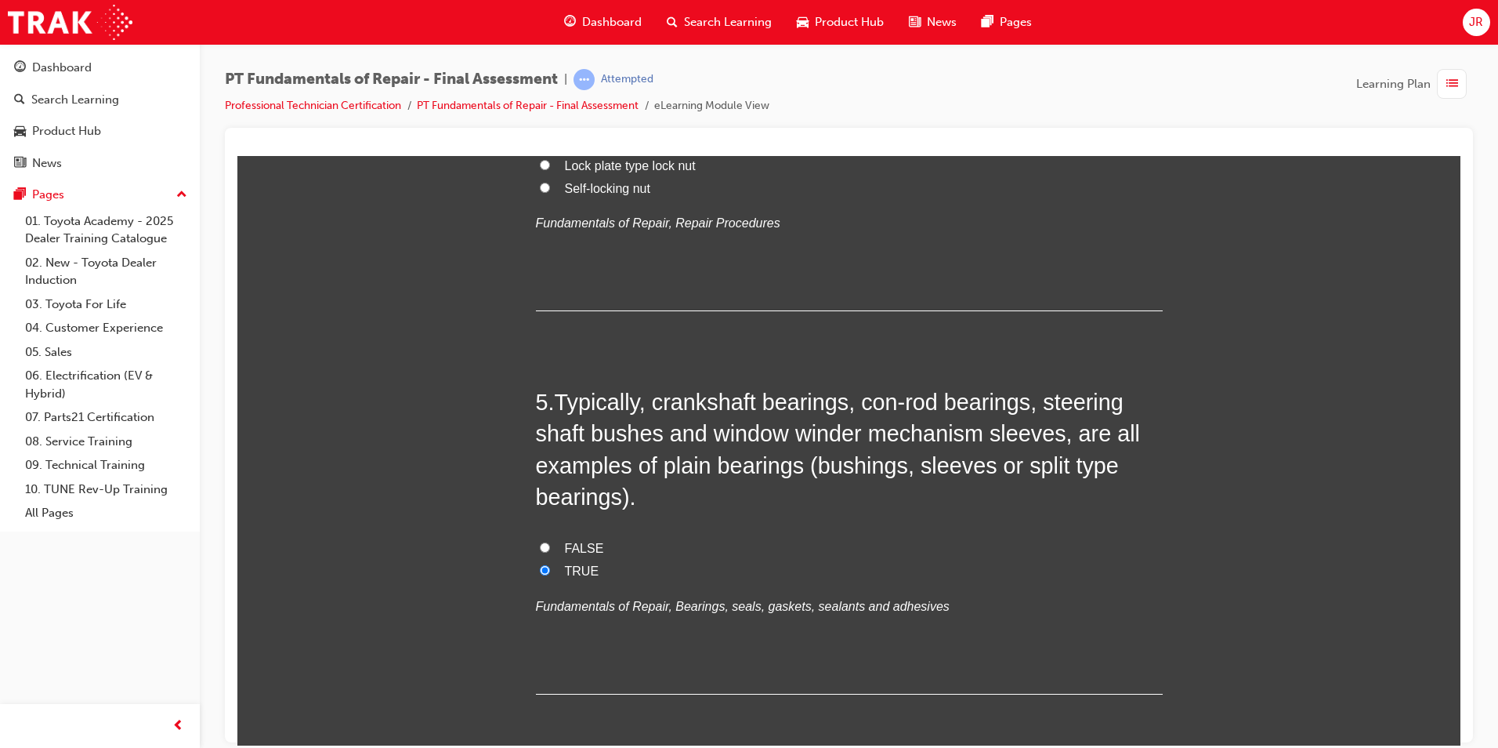
click at [774, 589] on div "FALSE TRUE Fundamentals of Repair, Bearings, seals, gaskets, sealants and adhes…" at bounding box center [849, 577] width 627 height 80
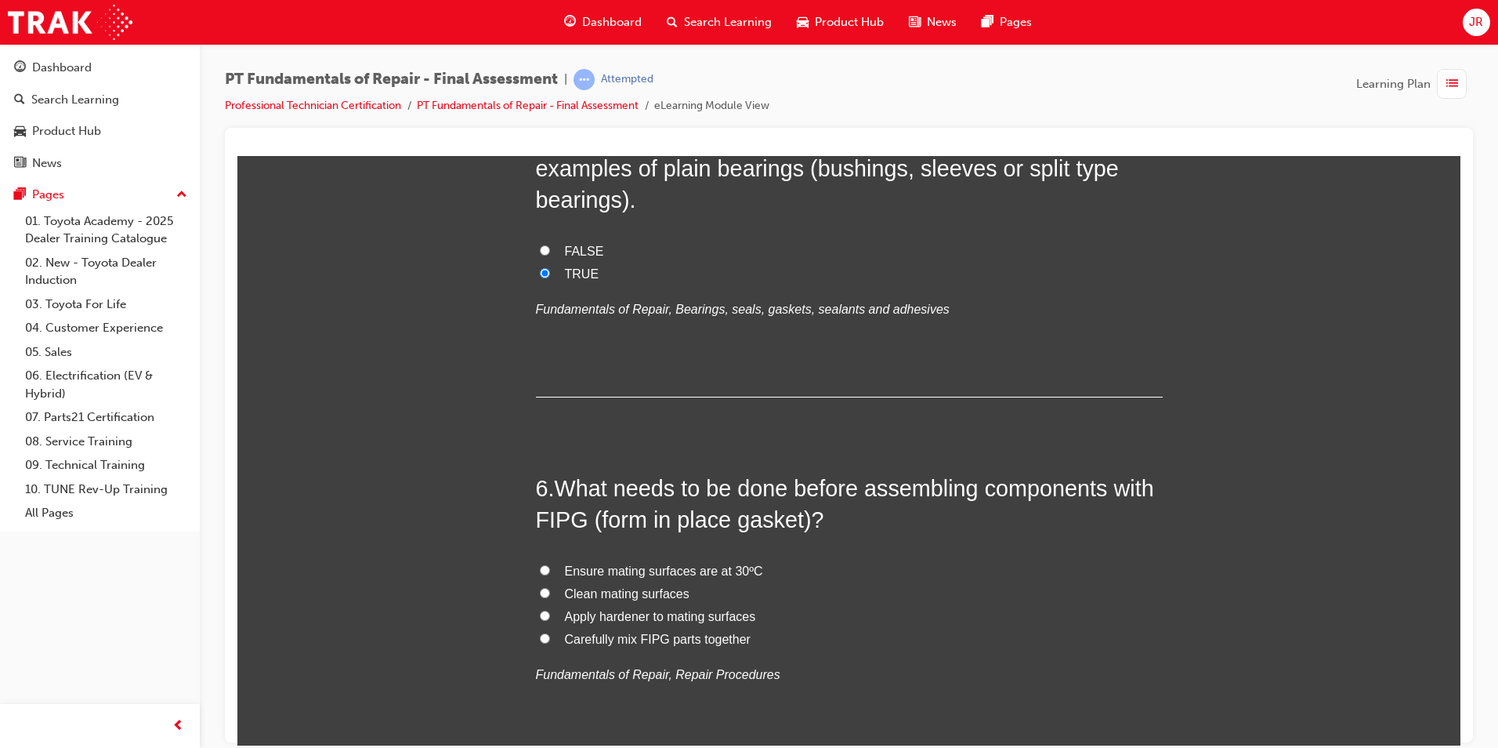
scroll to position [1724, 0]
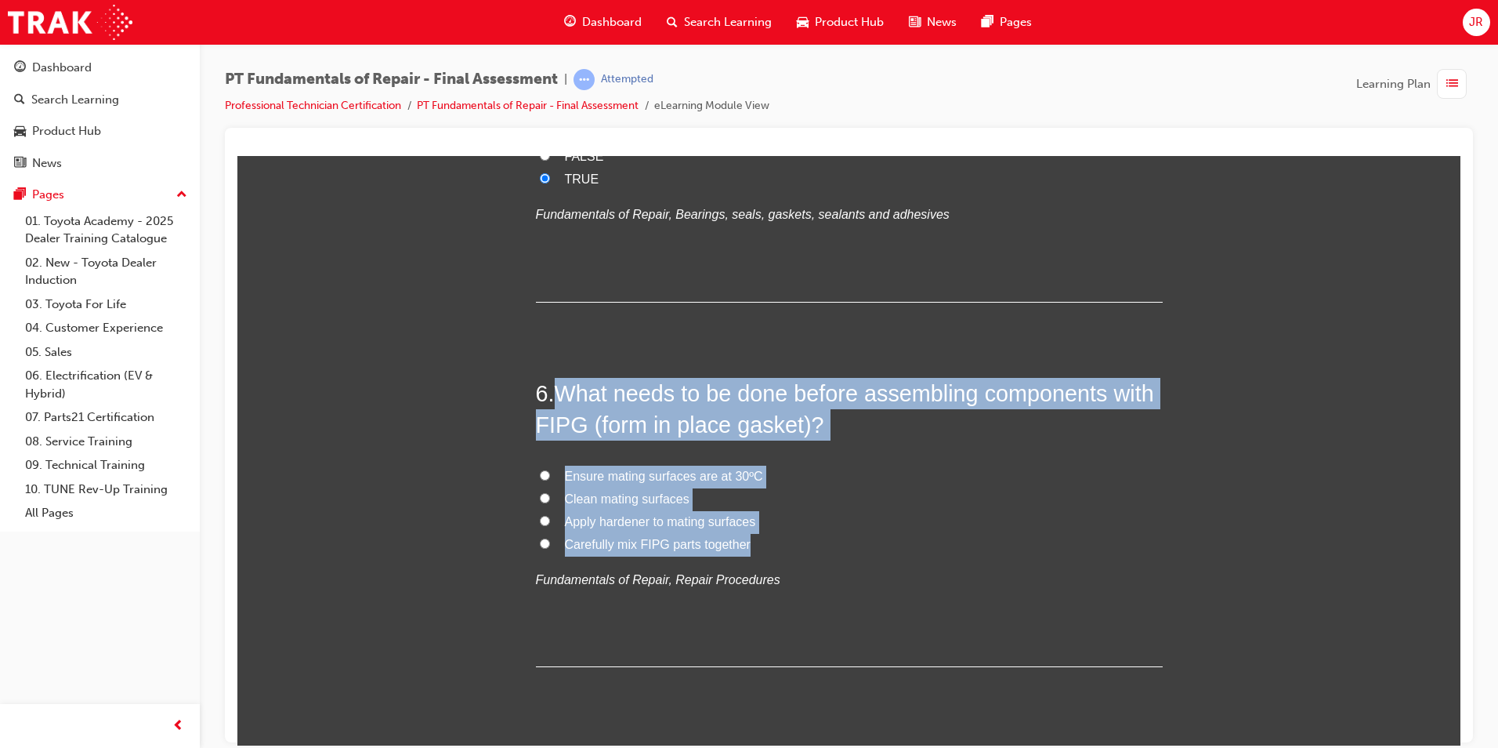
drag, startPoint x: 553, startPoint y: 389, endPoint x: 770, endPoint y: 549, distance: 269.8
click at [770, 549] on div "6 . What needs to be done before assembling components with FIPG (form in place…" at bounding box center [849, 522] width 627 height 290
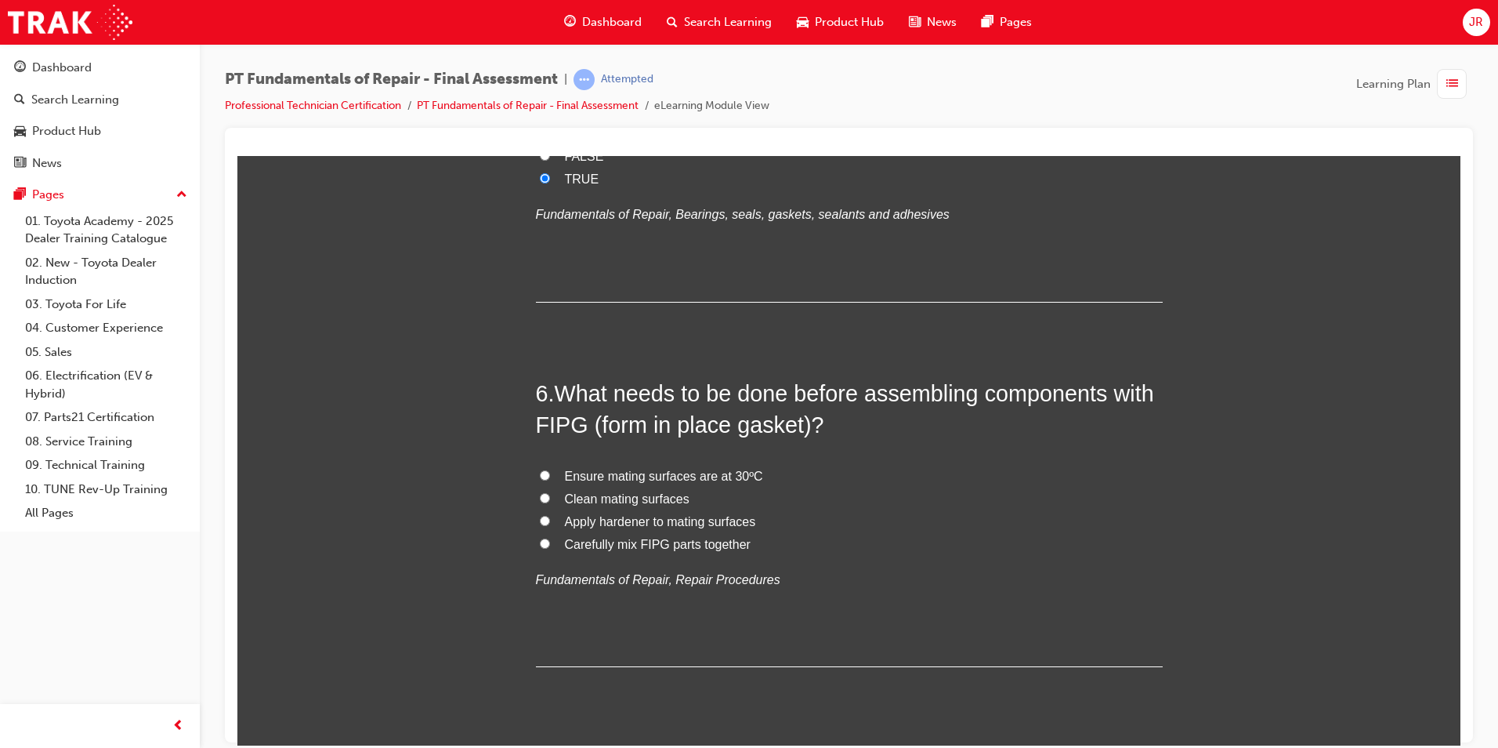
click at [540, 493] on input "Clean mating surfaces" at bounding box center [545, 497] width 10 height 10
radio input "true"
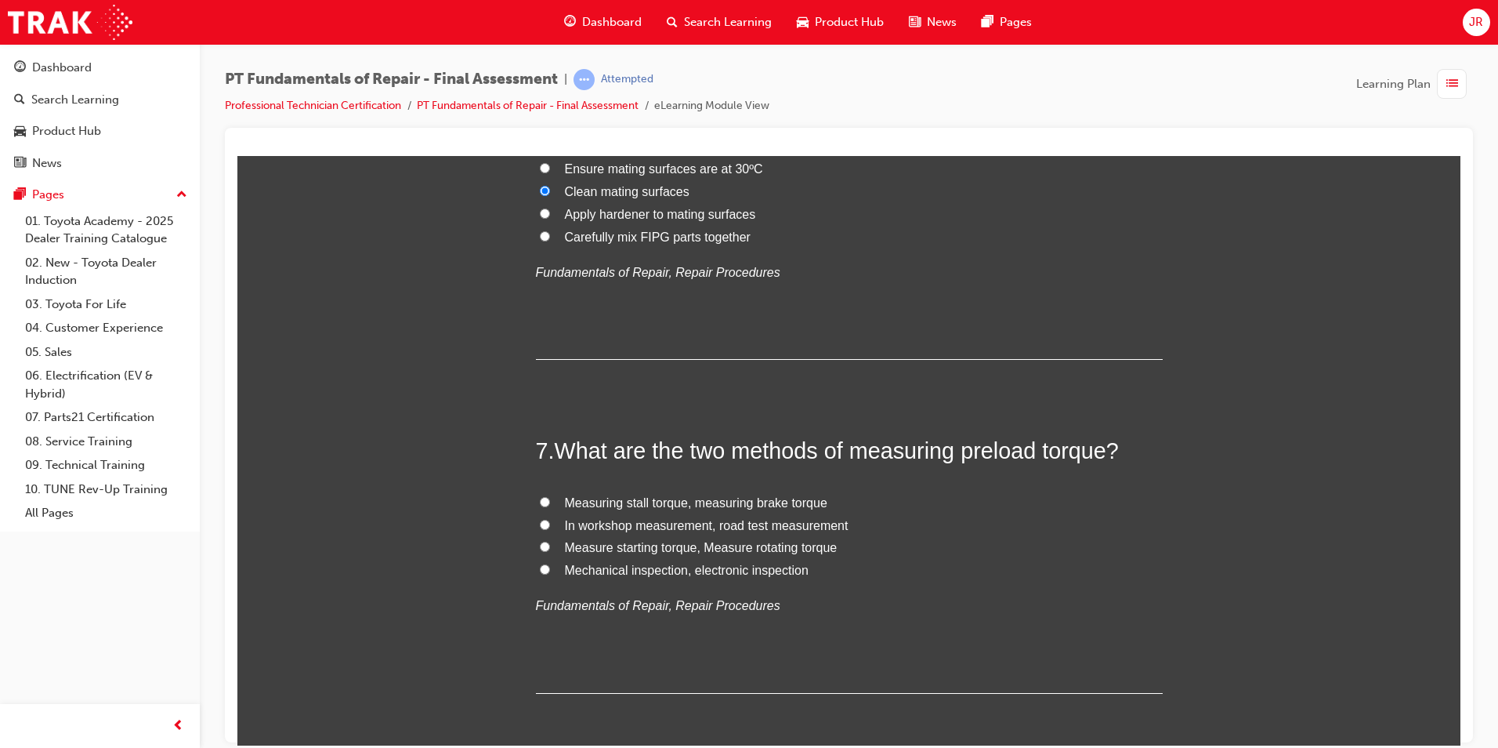
scroll to position [2038, 0]
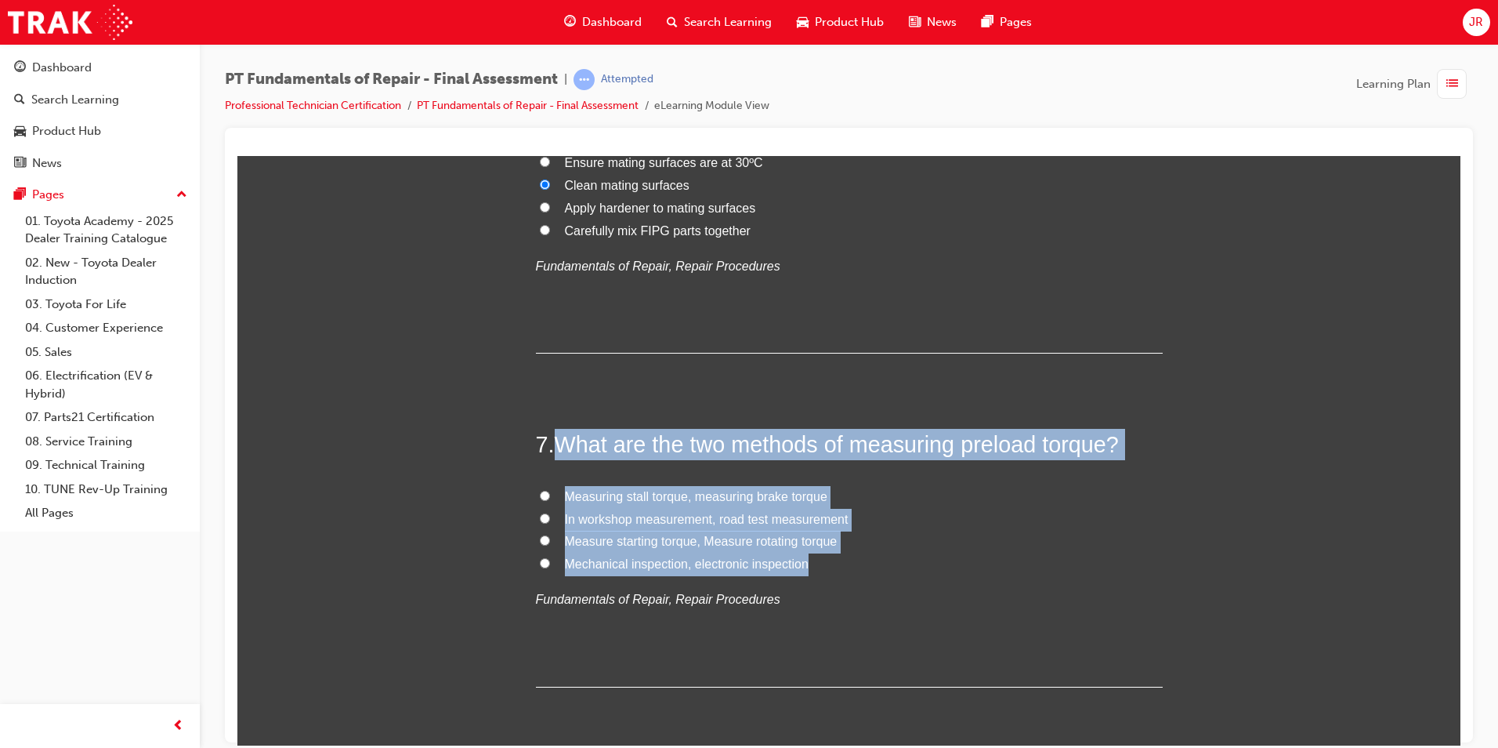
drag, startPoint x: 552, startPoint y: 435, endPoint x: 809, endPoint y: 564, distance: 287.7
click at [809, 564] on div "7 . What are the two methods of measuring preload torque? Measuring stall torqu…" at bounding box center [849, 557] width 627 height 258
click at [540, 538] on input "Measure starting torque, Measure rotating torque" at bounding box center [545, 539] width 10 height 10
radio input "true"
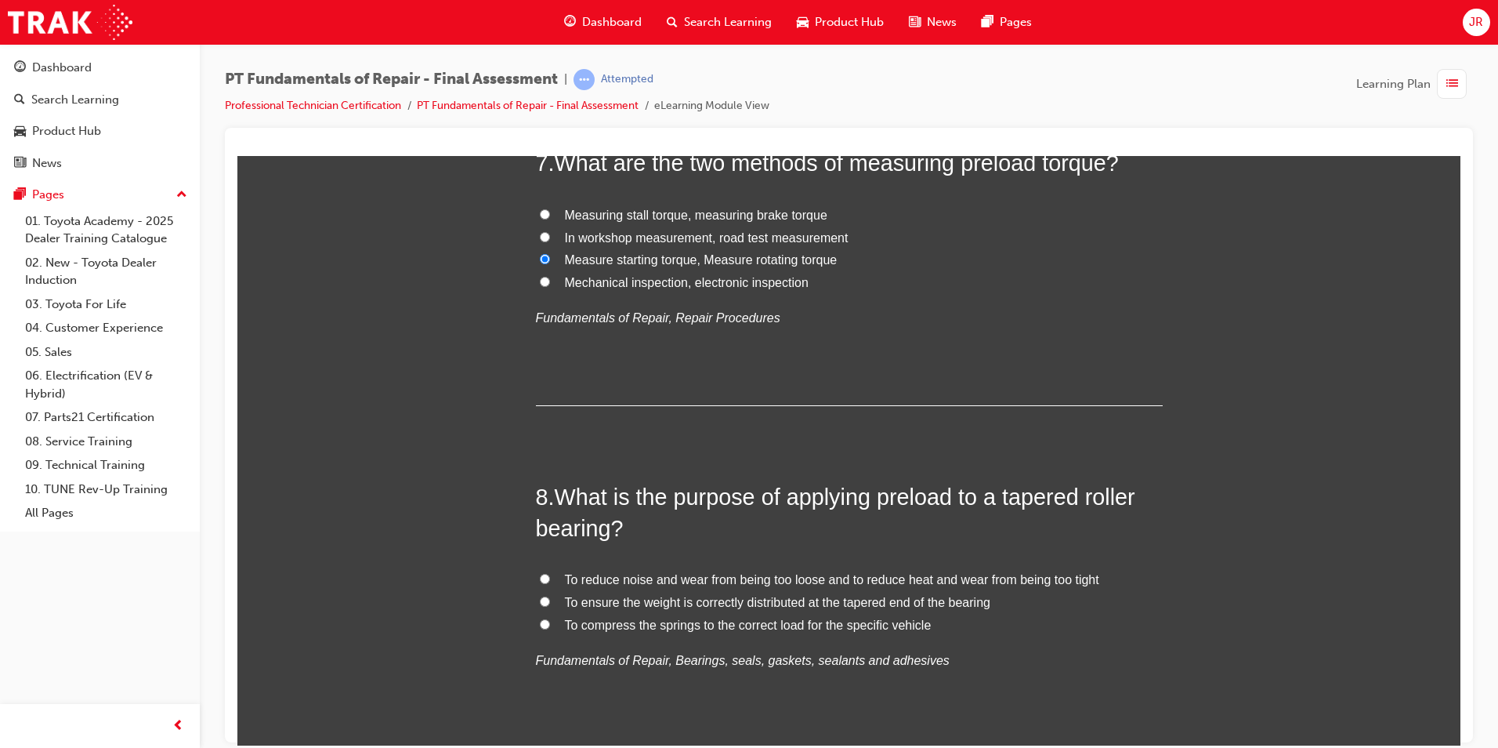
scroll to position [2351, 0]
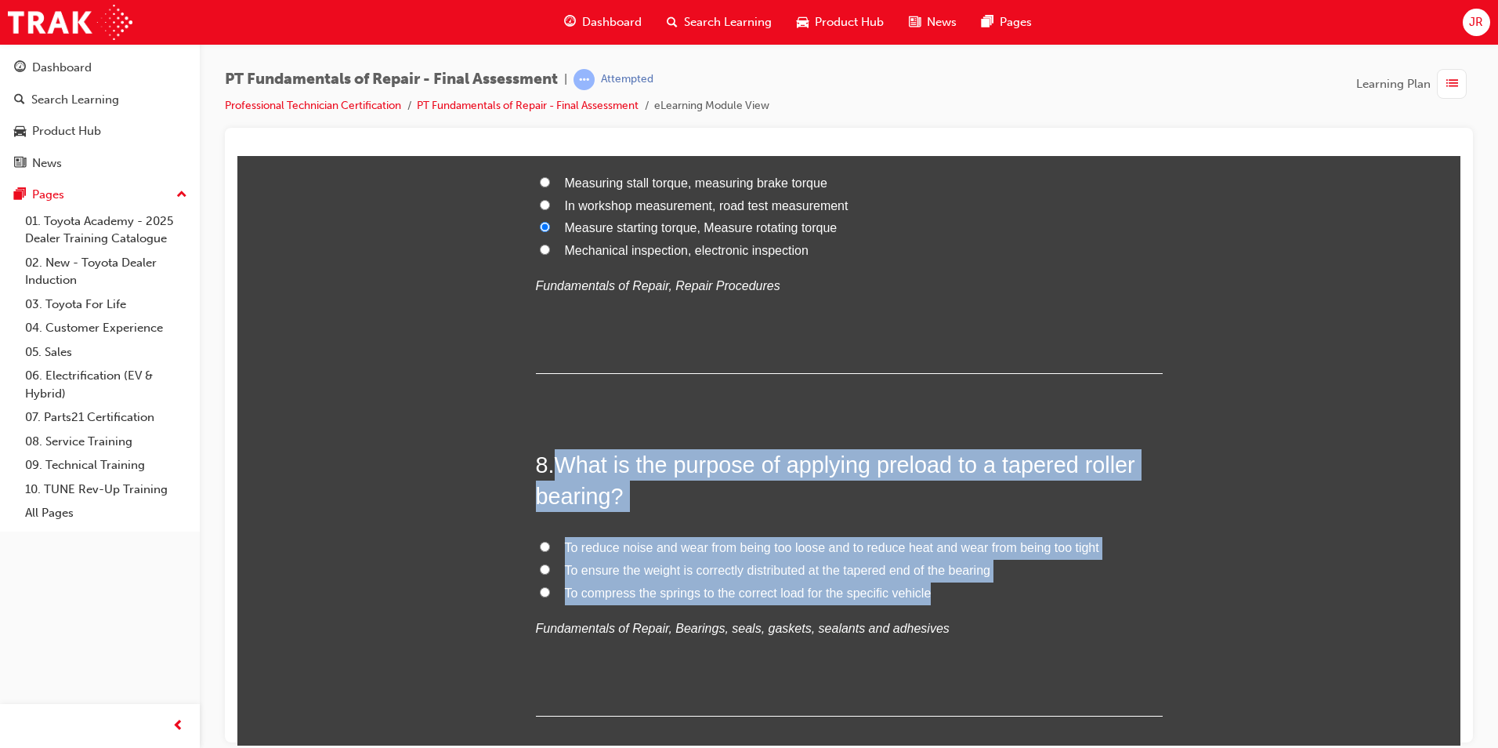
drag, startPoint x: 555, startPoint y: 463, endPoint x: 932, endPoint y: 590, distance: 397.8
click at [932, 590] on div "8 . What is the purpose of applying preload to a tapered roller bearing? To red…" at bounding box center [849, 581] width 627 height 267
click at [540, 547] on input "To reduce noise and wear from being too loose and to reduce heat and wear from …" at bounding box center [545, 546] width 10 height 10
radio input "true"
click at [495, 589] on div "You must select an answer for each question before you can submit. Please note,…" at bounding box center [848, 449] width 1223 height 5122
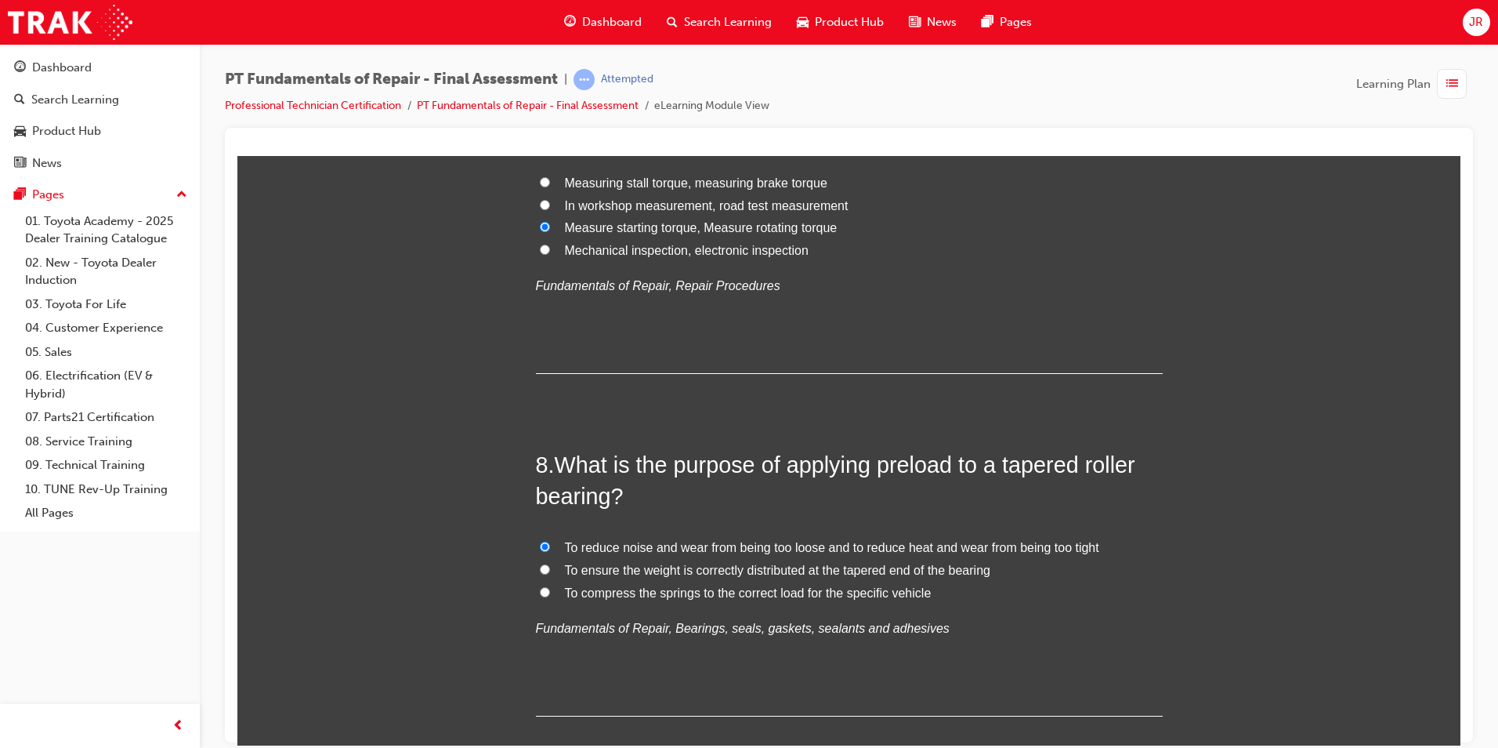
click at [1002, 609] on div "To reduce noise and wear from being too loose and to reduce heat and wear from …" at bounding box center [849, 587] width 627 height 103
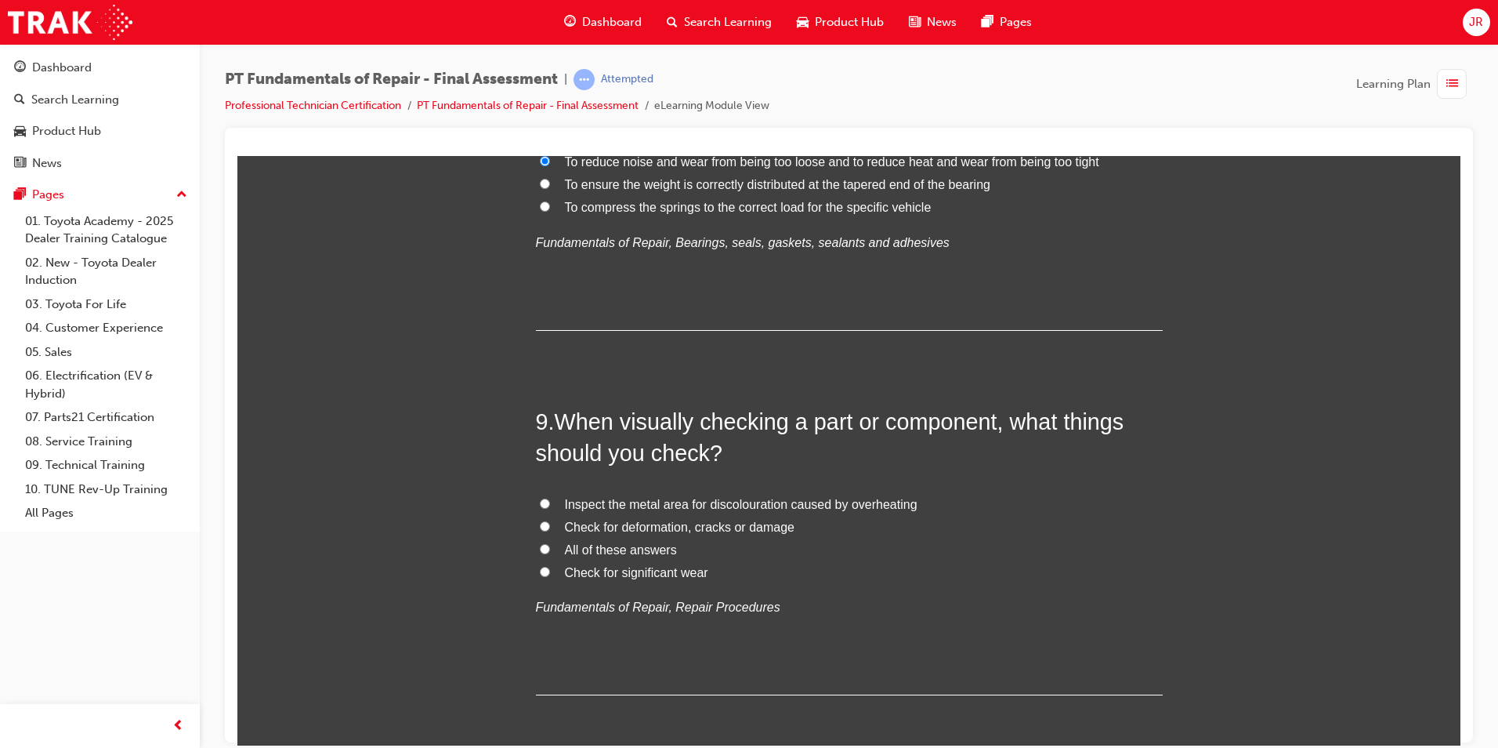
scroll to position [2743, 0]
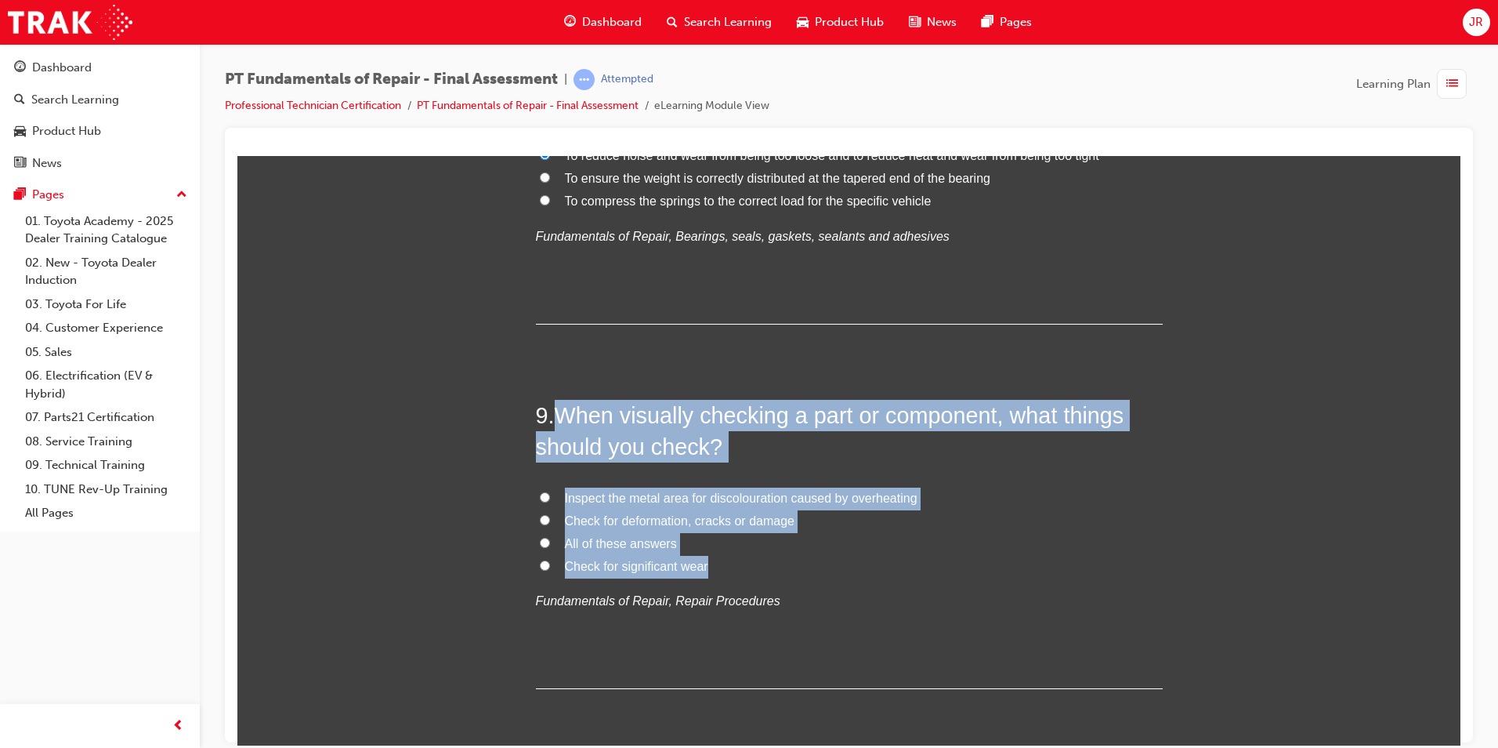
drag, startPoint x: 554, startPoint y: 412, endPoint x: 724, endPoint y: 562, distance: 226.6
click at [724, 562] on div "9 . When visually checking a part or component, what things should you check? I…" at bounding box center [849, 544] width 627 height 290
click at [540, 541] on input "All of these answers" at bounding box center [545, 542] width 10 height 10
radio input "true"
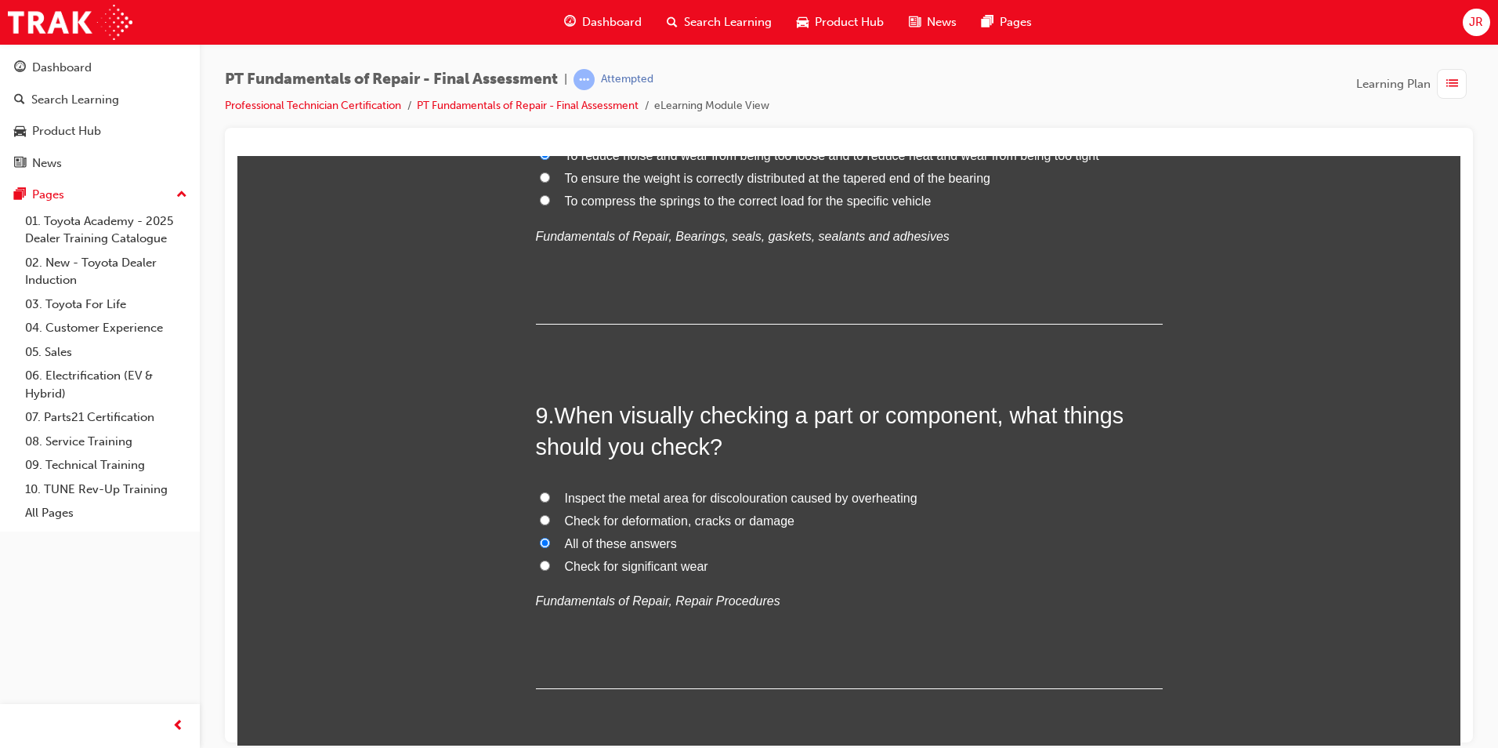
click at [560, 634] on div "9 . When visually checking a part or component, what things should you check? I…" at bounding box center [849, 544] width 627 height 290
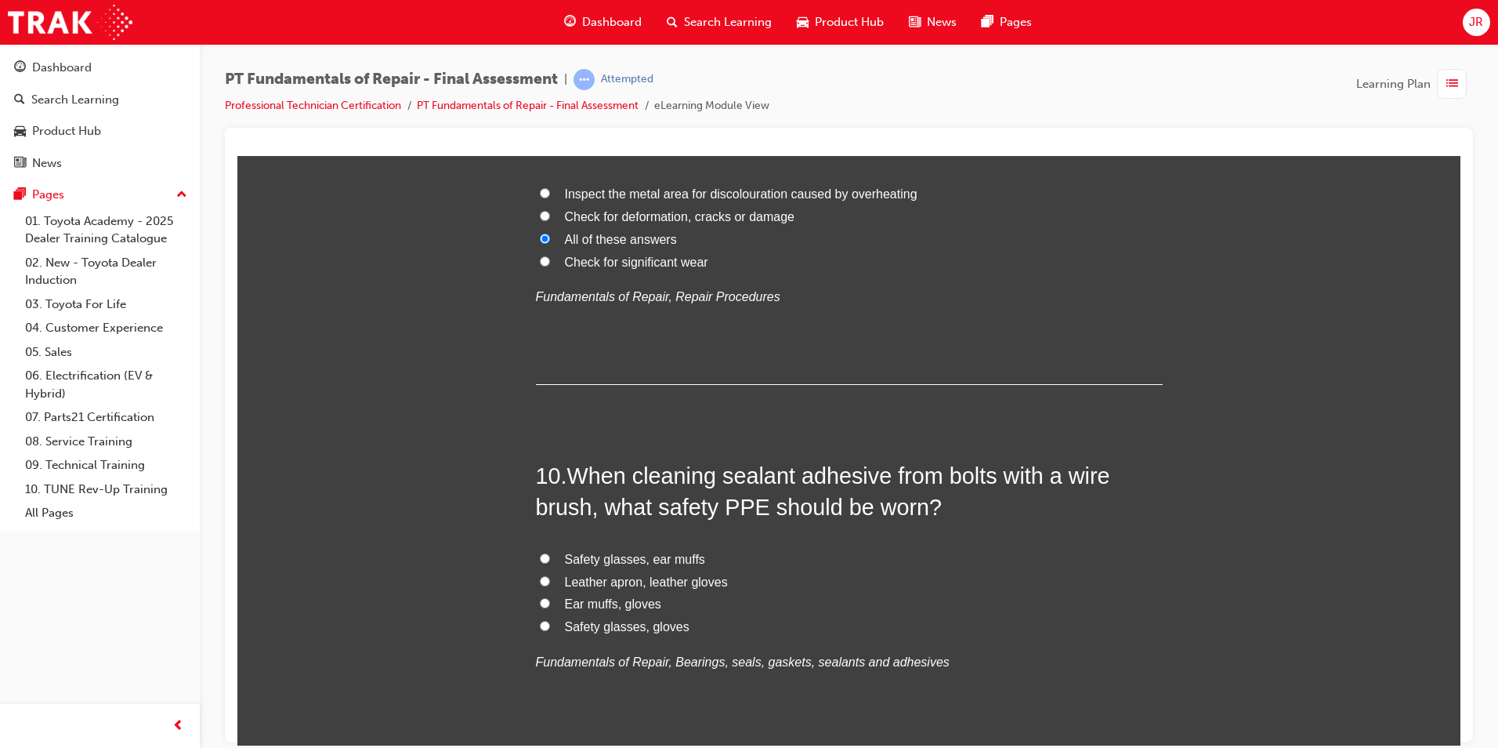
scroll to position [3056, 0]
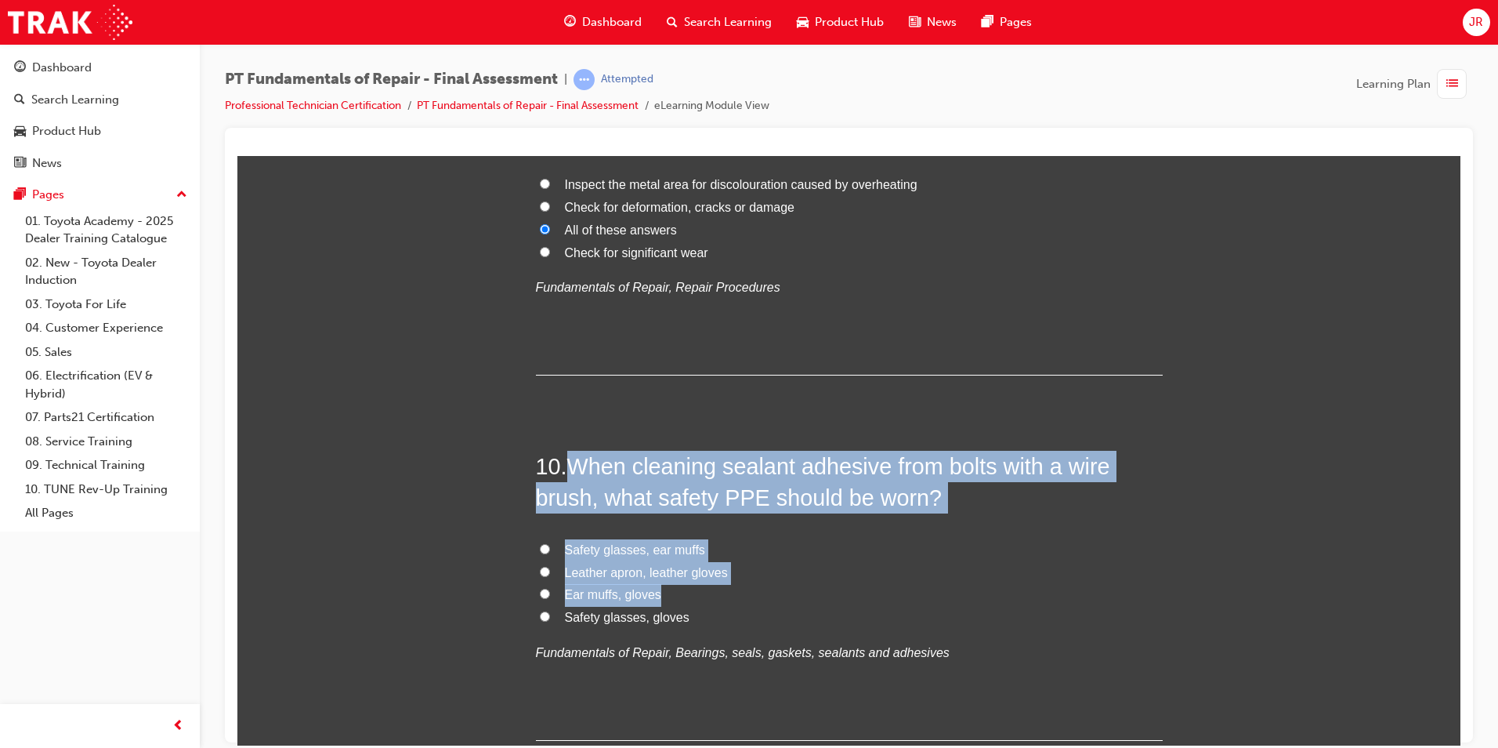
drag, startPoint x: 565, startPoint y: 463, endPoint x: 679, endPoint y: 604, distance: 181.6
click at [679, 604] on div "10 . When cleaning sealant adhesive from bolts with a wire brush, what safety P…" at bounding box center [849, 595] width 627 height 290
drag, startPoint x: 679, startPoint y: 604, endPoint x: 793, endPoint y: 605, distance: 113.6
click at [793, 606] on label "Safety glasses, gloves" at bounding box center [849, 617] width 627 height 23
click at [550, 611] on input "Safety glasses, gloves" at bounding box center [545, 616] width 10 height 10
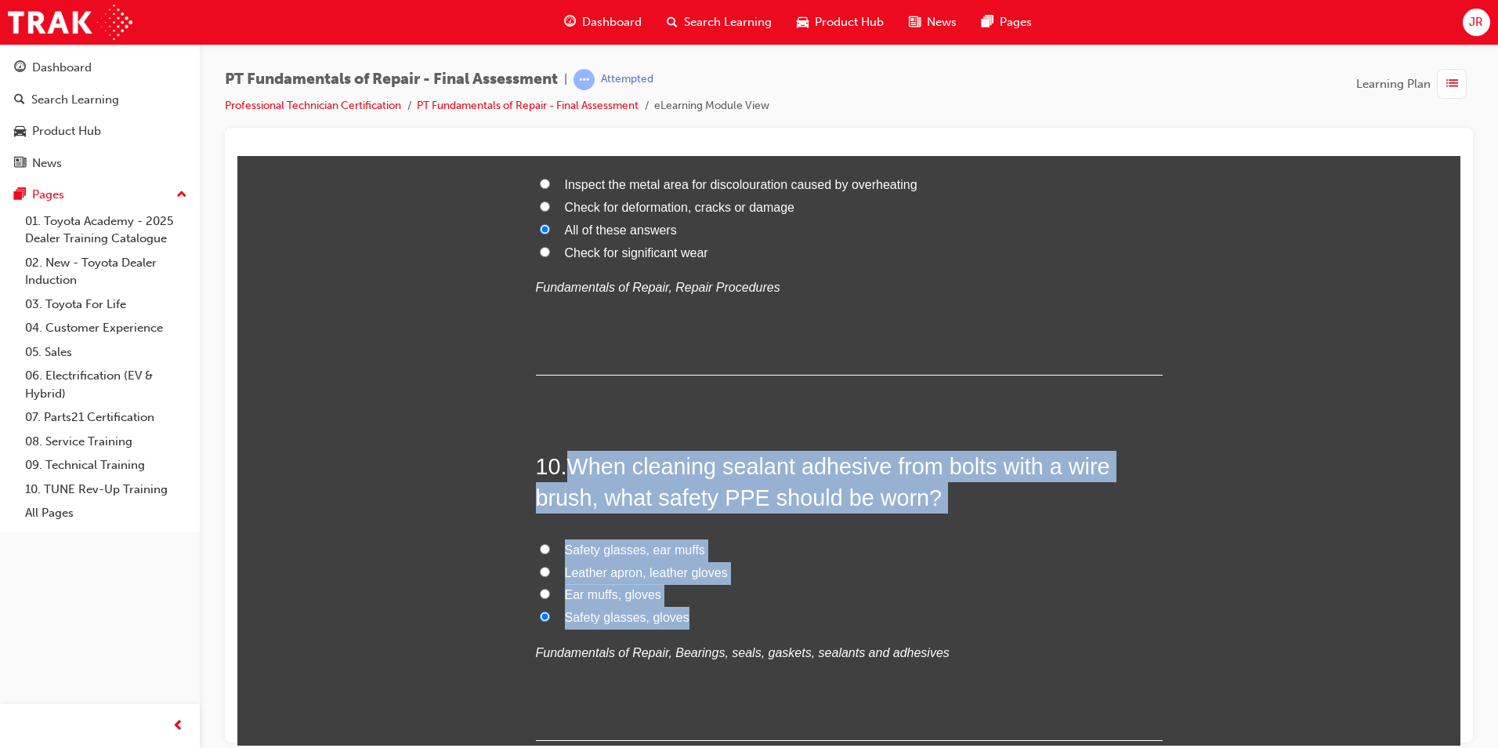
radio input "true"
drag, startPoint x: 568, startPoint y: 462, endPoint x: 694, endPoint y: 618, distance: 199.5
click at [694, 618] on div "10 . When cleaning sealant adhesive from bolts with a wire brush, what safety P…" at bounding box center [849, 595] width 627 height 290
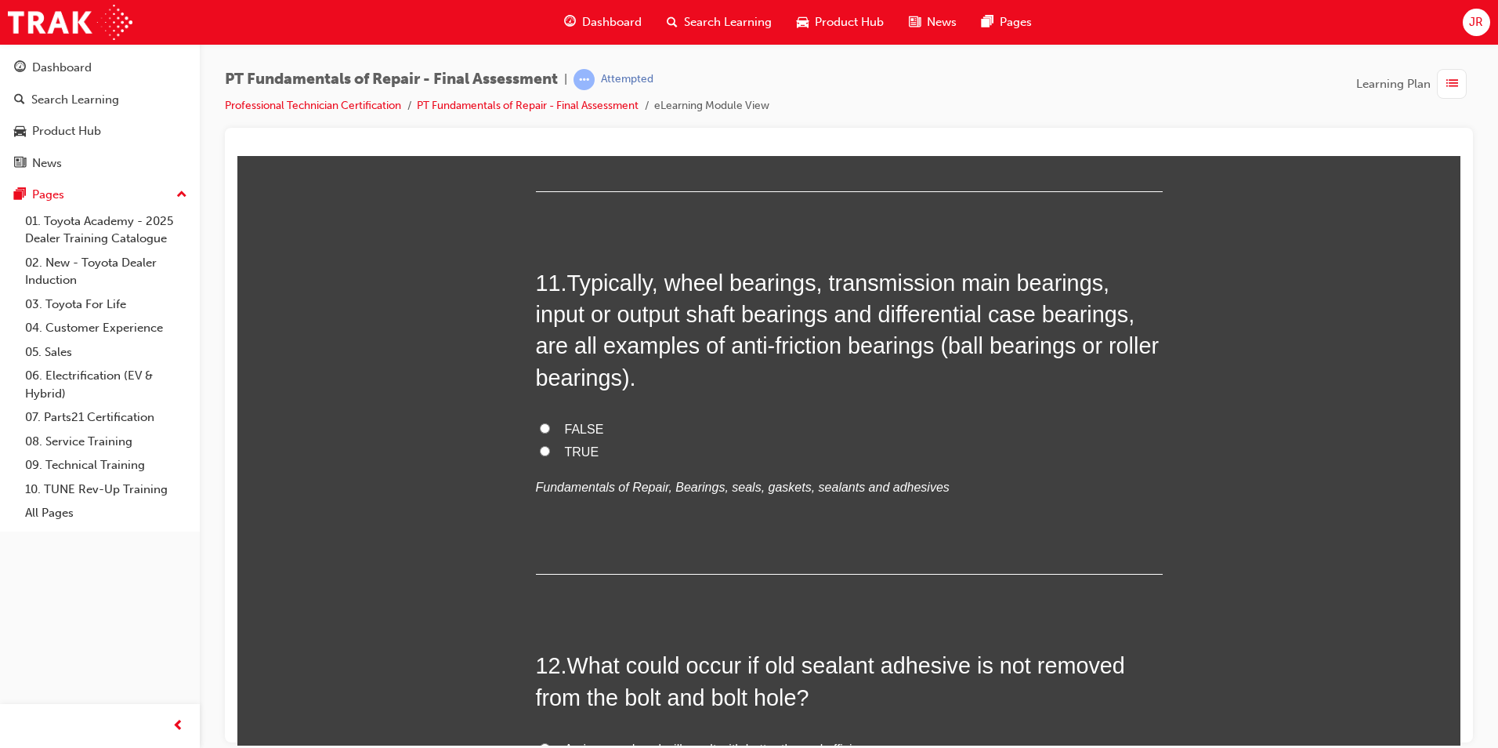
scroll to position [3527, 0]
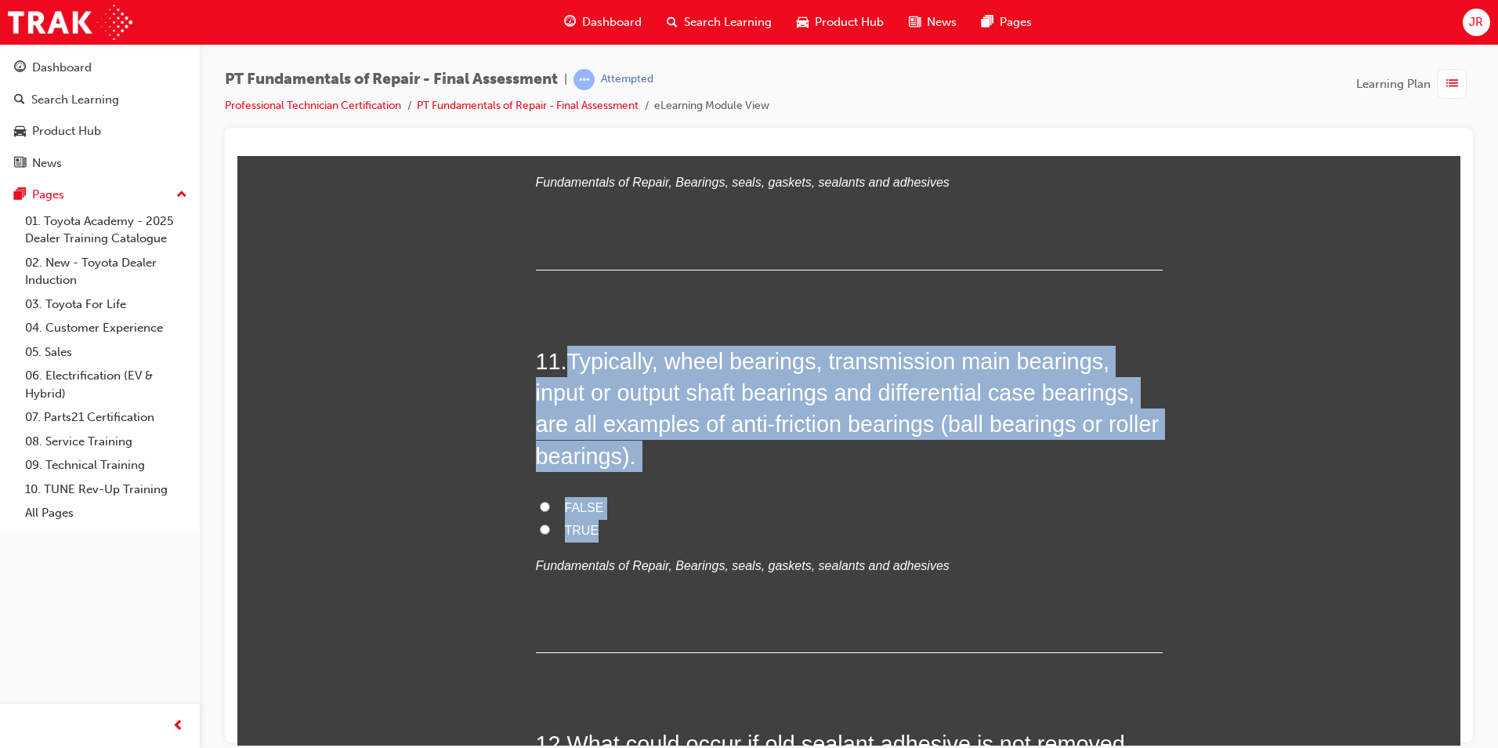
drag, startPoint x: 565, startPoint y: 356, endPoint x: 620, endPoint y: 527, distance: 179.4
click at [620, 527] on div "11 . Typically, wheel bearings, transmission main bearings, input or output sha…" at bounding box center [849, 499] width 627 height 308
click at [540, 527] on input "TRUE" at bounding box center [545, 529] width 10 height 10
radio input "true"
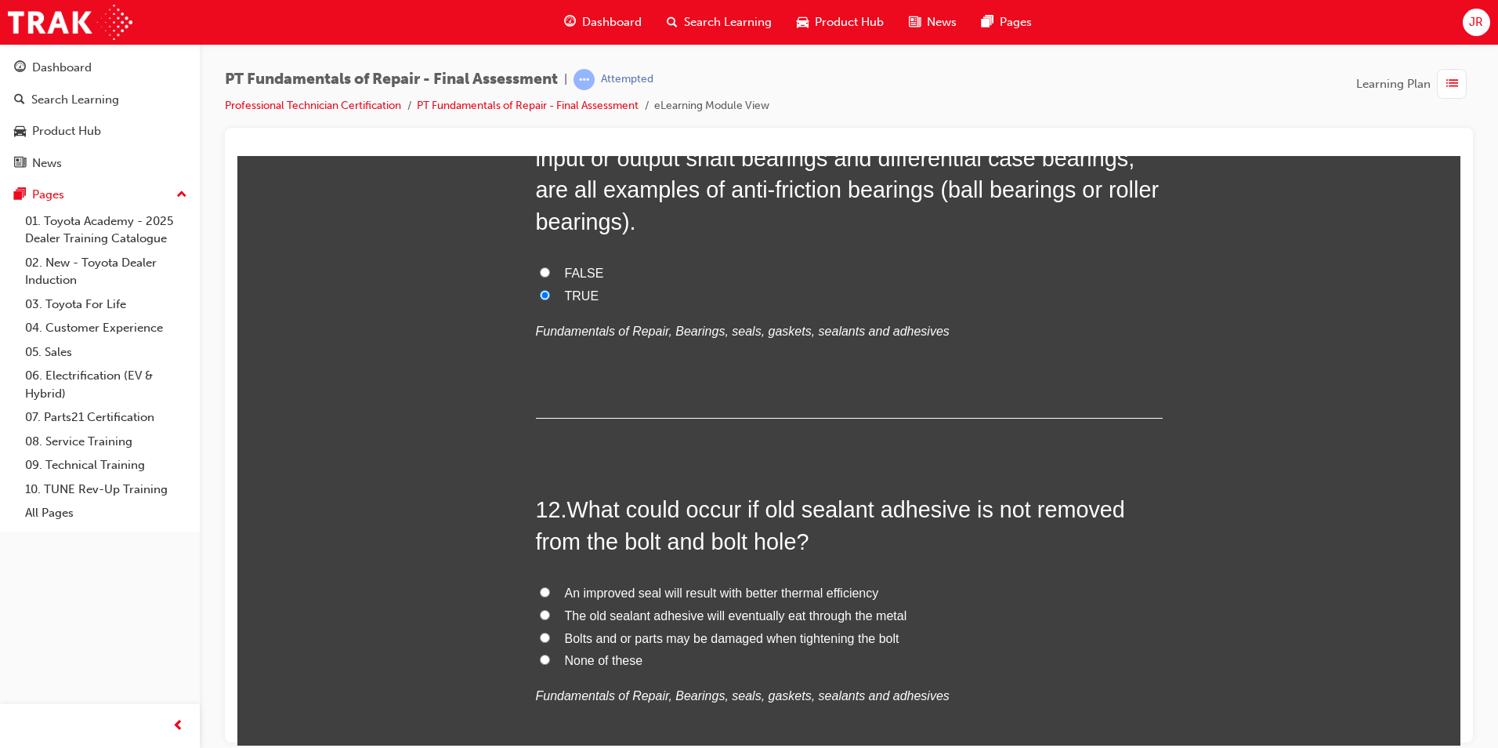
scroll to position [3762, 0]
click at [571, 507] on span "What could occur if old sealant adhesive is not removed from the bolt and bolt …" at bounding box center [830, 523] width 589 height 56
click at [568, 507] on span "What could occur if old sealant adhesive is not removed from the bolt and bolt …" at bounding box center [830, 523] width 589 height 56
click at [567, 507] on span "What could occur if old sealant adhesive is not removed from the bolt and bolt …" at bounding box center [830, 523] width 589 height 56
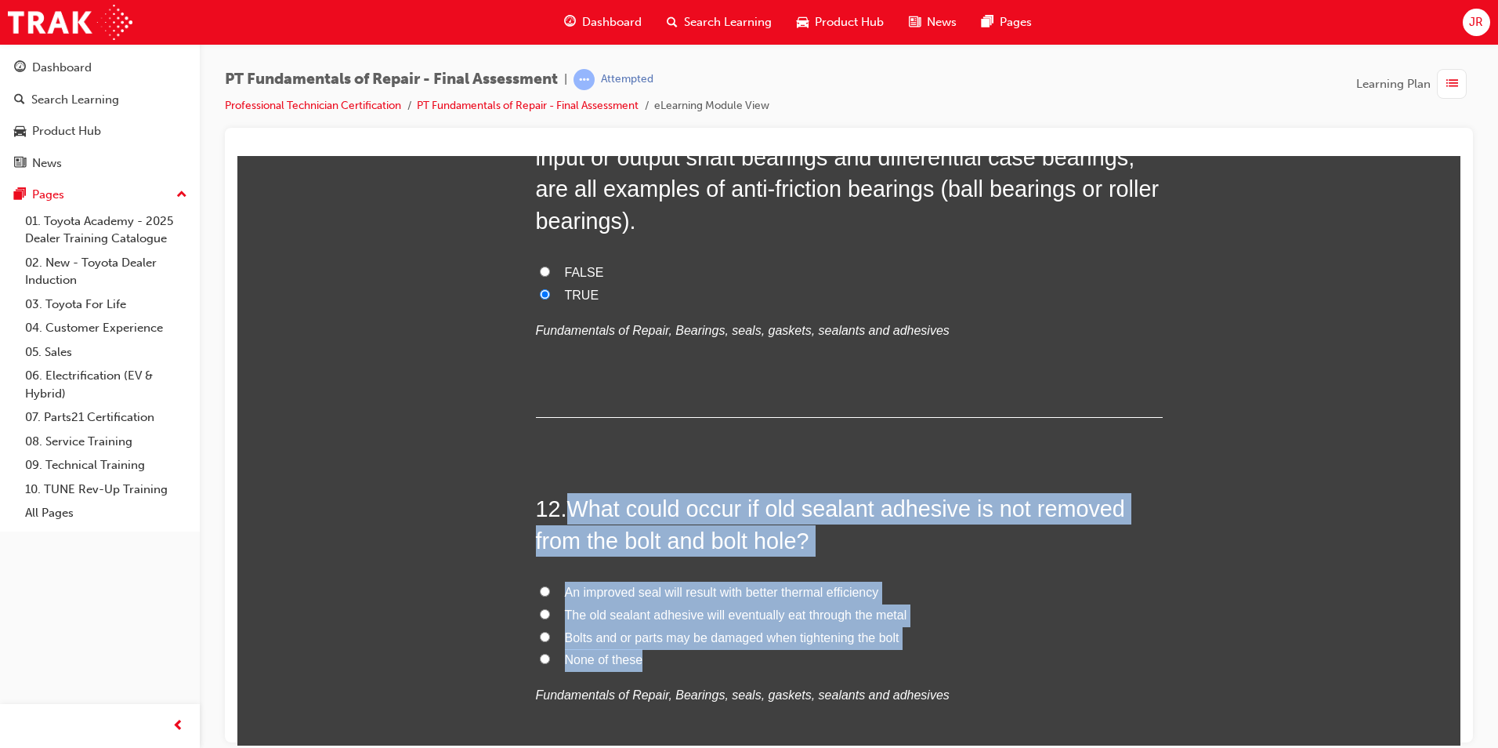
drag, startPoint x: 567, startPoint y: 507, endPoint x: 742, endPoint y: 663, distance: 234.8
click at [742, 663] on div "12 . What could occur if old sealant adhesive is not removed from the bolt and …" at bounding box center [849, 637] width 627 height 290
click at [542, 634] on input "Bolts and or parts may be damaged when tightening the bolt" at bounding box center [545, 636] width 10 height 10
radio input "true"
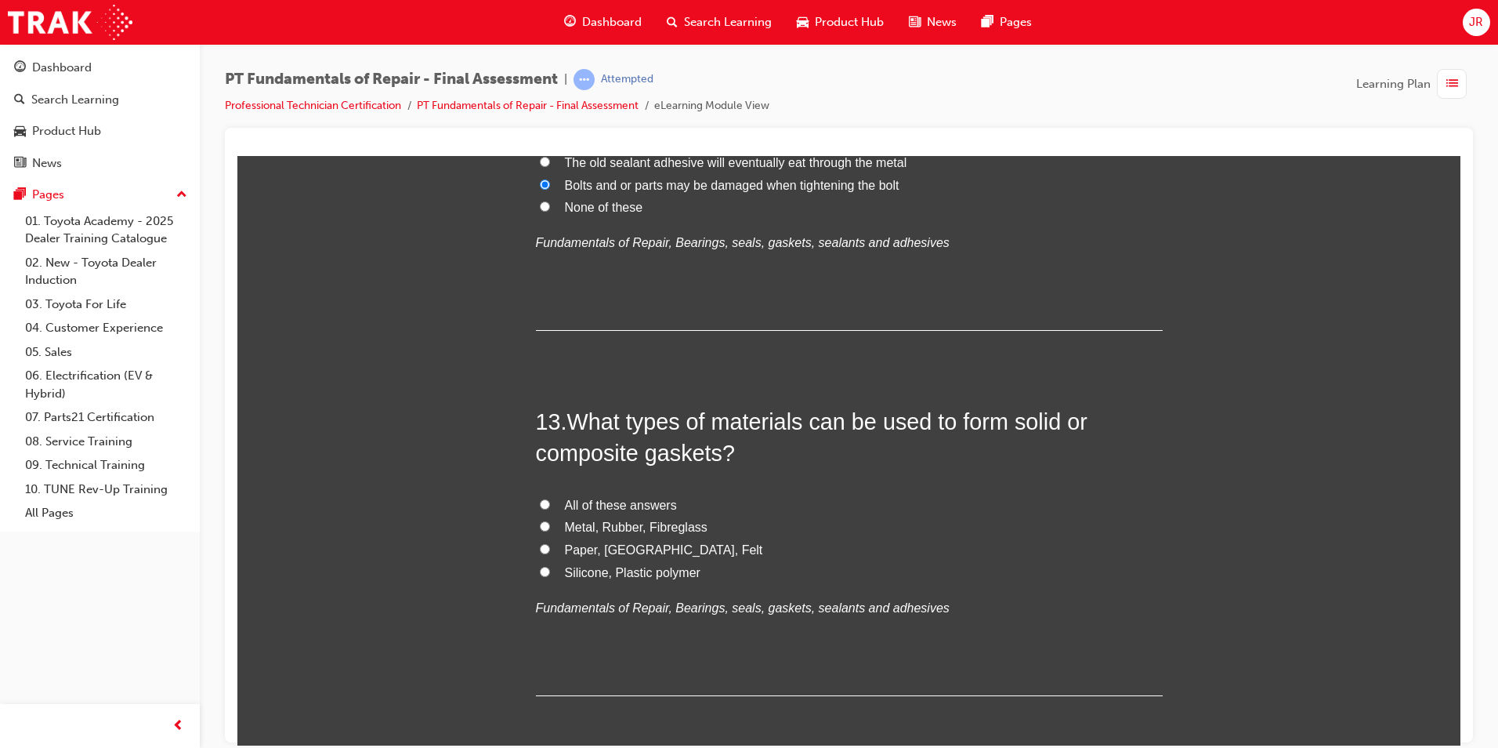
scroll to position [4232, 0]
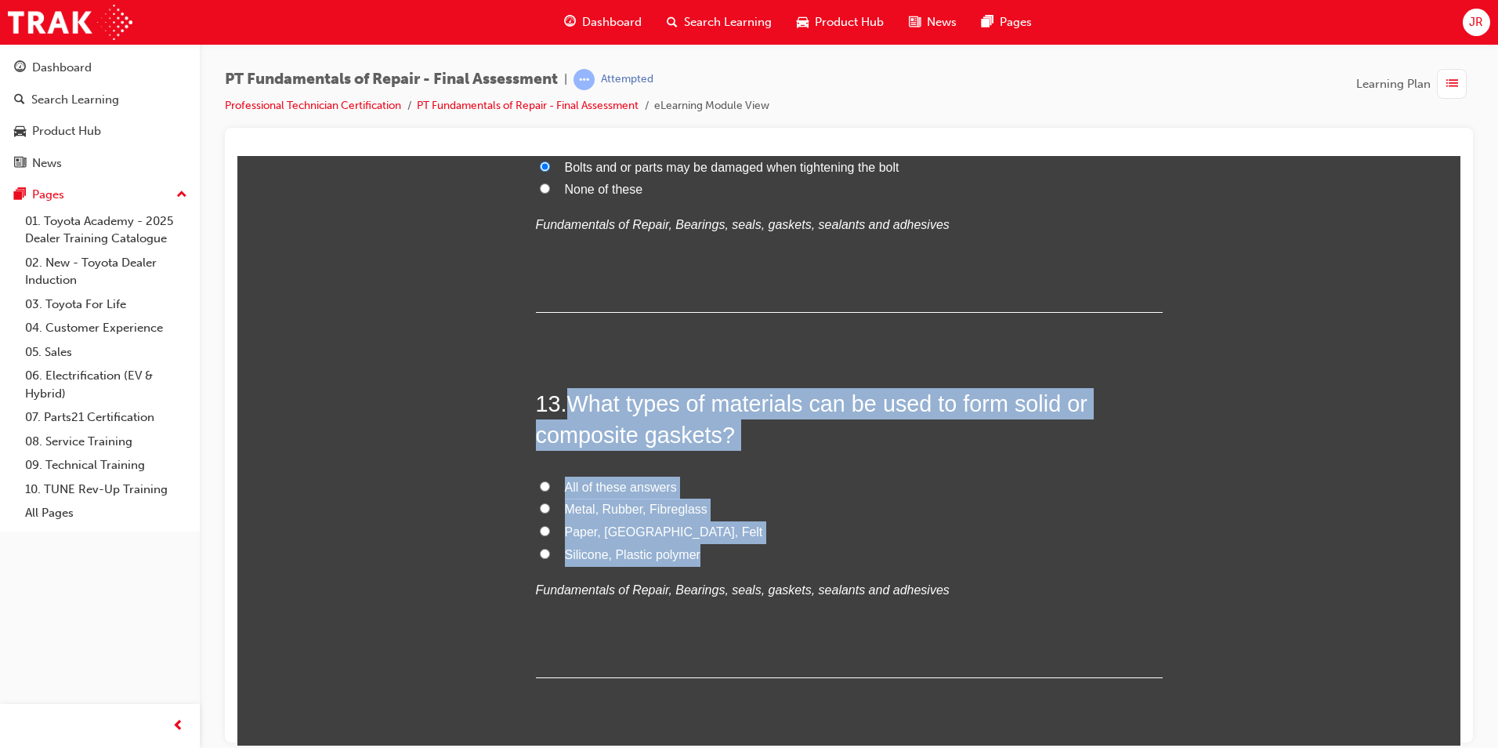
drag, startPoint x: 564, startPoint y: 401, endPoint x: 692, endPoint y: 559, distance: 202.8
click at [692, 559] on div "13 . What types of materials can be used to form solid or composite gaskets? Al…" at bounding box center [849, 532] width 627 height 290
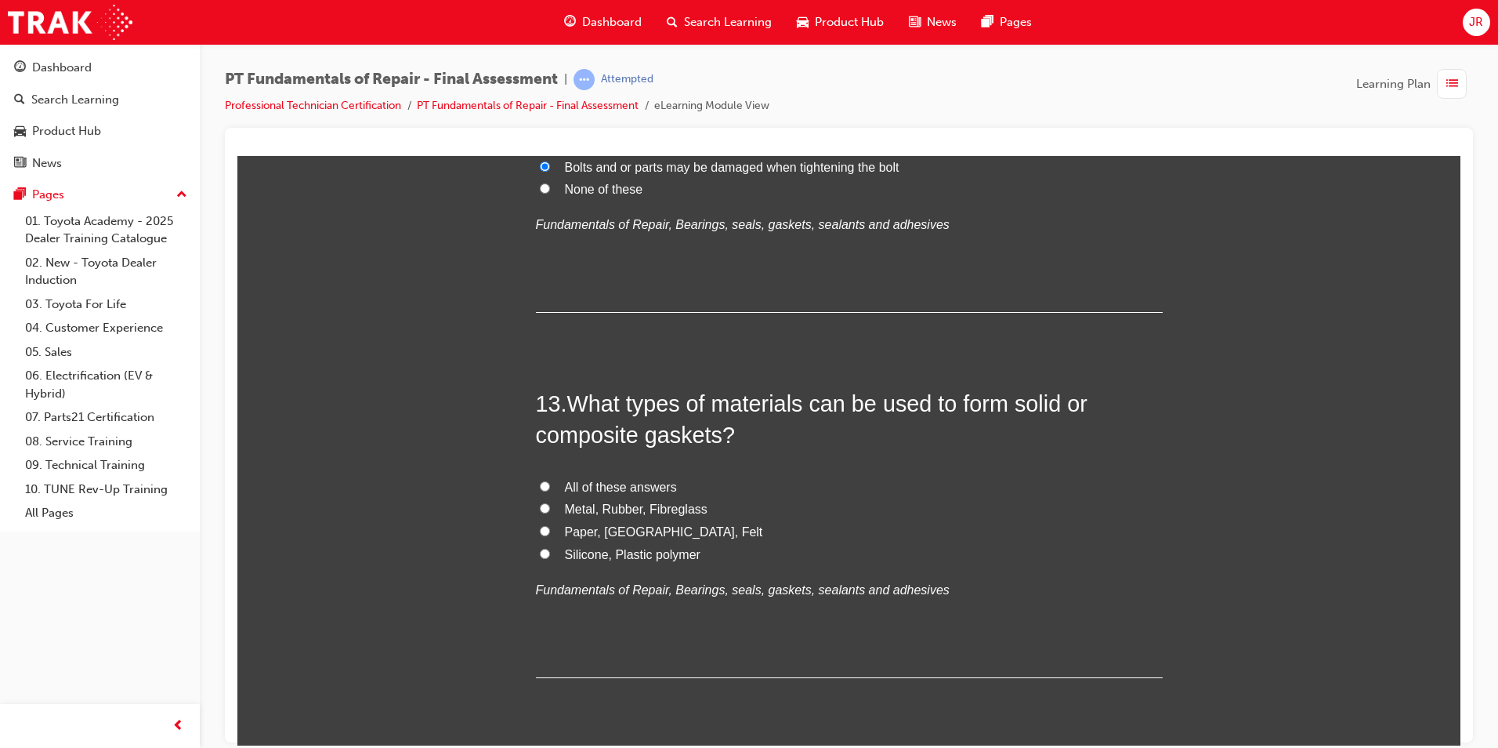
click at [540, 484] on input "All of these answers" at bounding box center [545, 485] width 10 height 10
radio input "true"
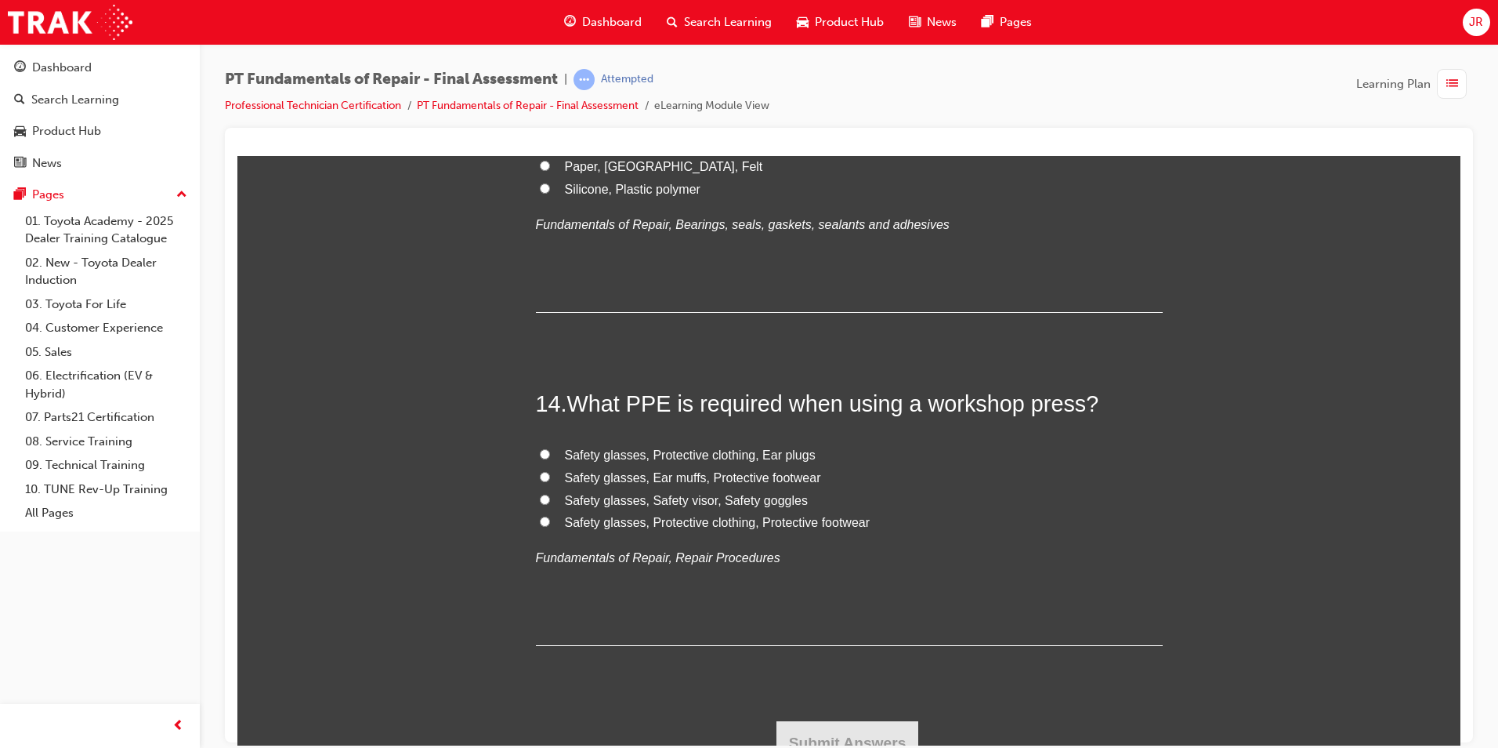
scroll to position [4616, 0]
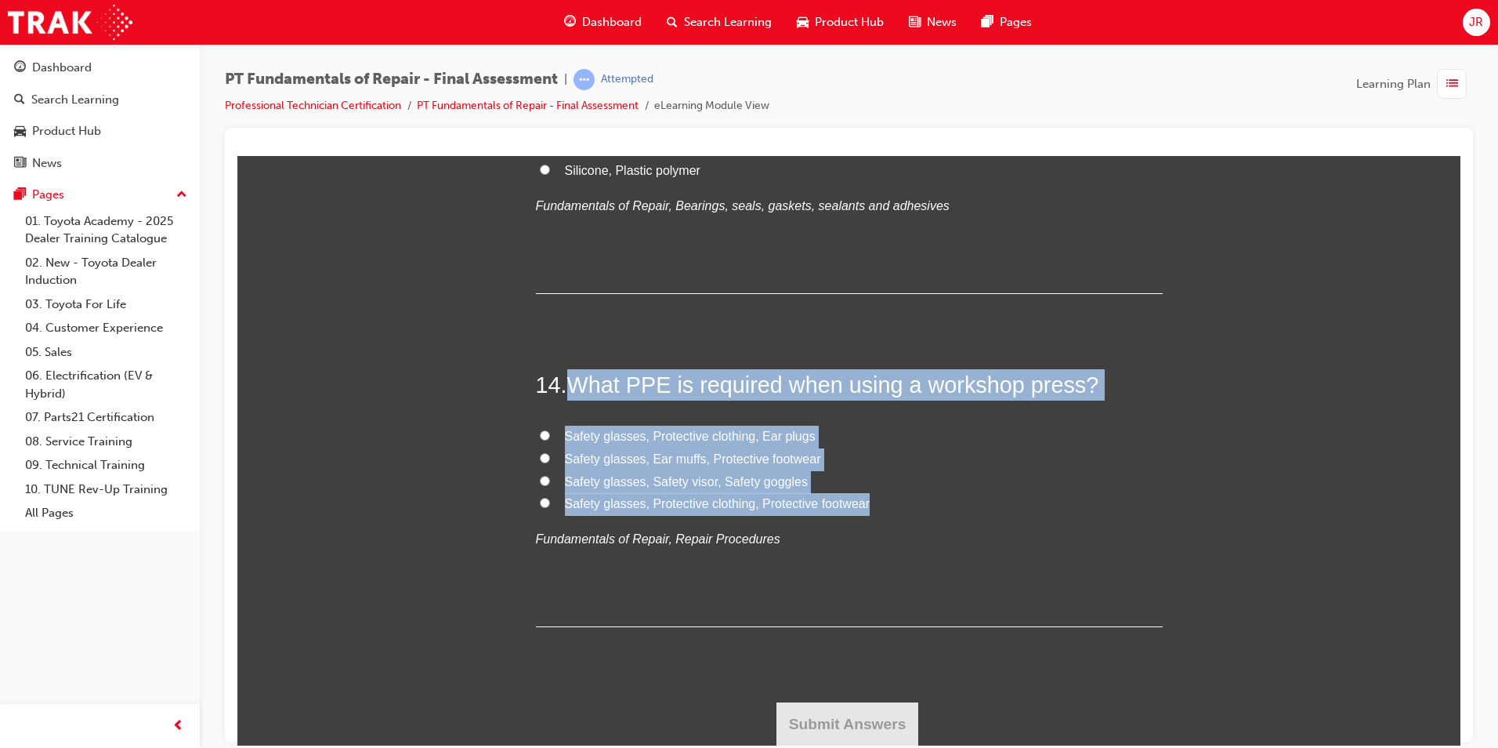
drag, startPoint x: 567, startPoint y: 380, endPoint x: 866, endPoint y: 505, distance: 324.3
click at [866, 505] on div "14 . What PPE is required when using a workshop press? Safety glasses, Protecti…" at bounding box center [849, 497] width 627 height 258
click at [540, 498] on input "Safety glasses, Protective clothing, Protective footwear" at bounding box center [545, 502] width 10 height 10
radio input "true"
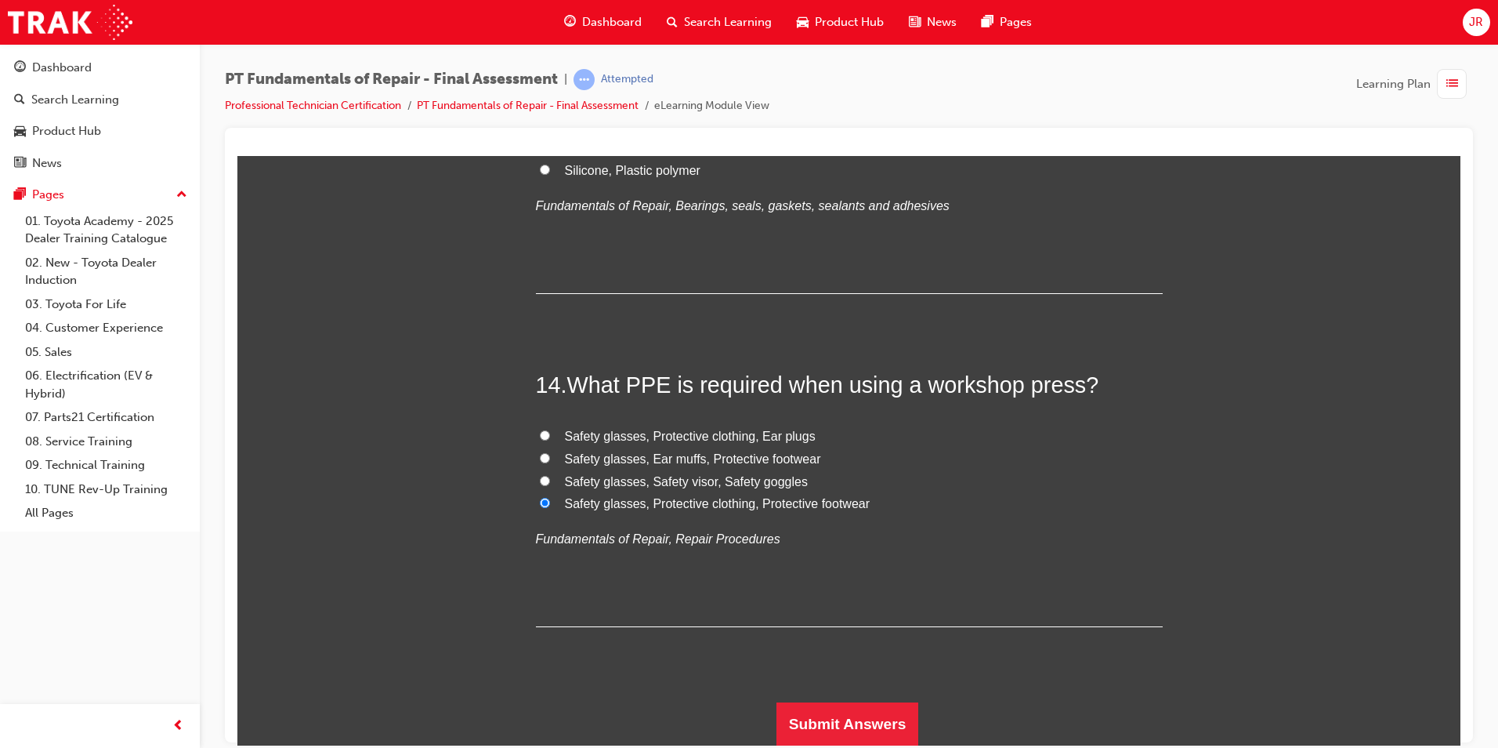
click at [850, 712] on button "Submit Answers" at bounding box center [848, 723] width 143 height 44
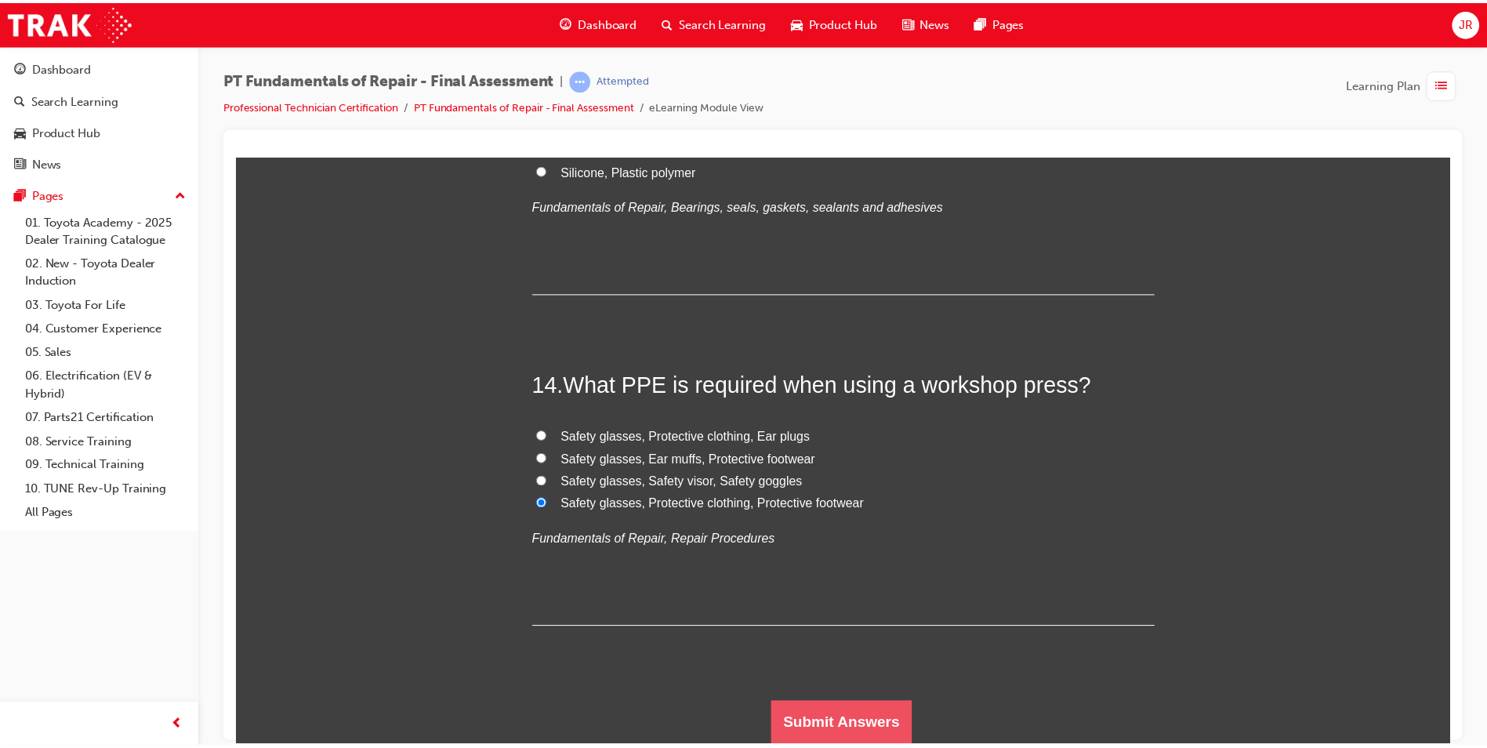
scroll to position [0, 0]
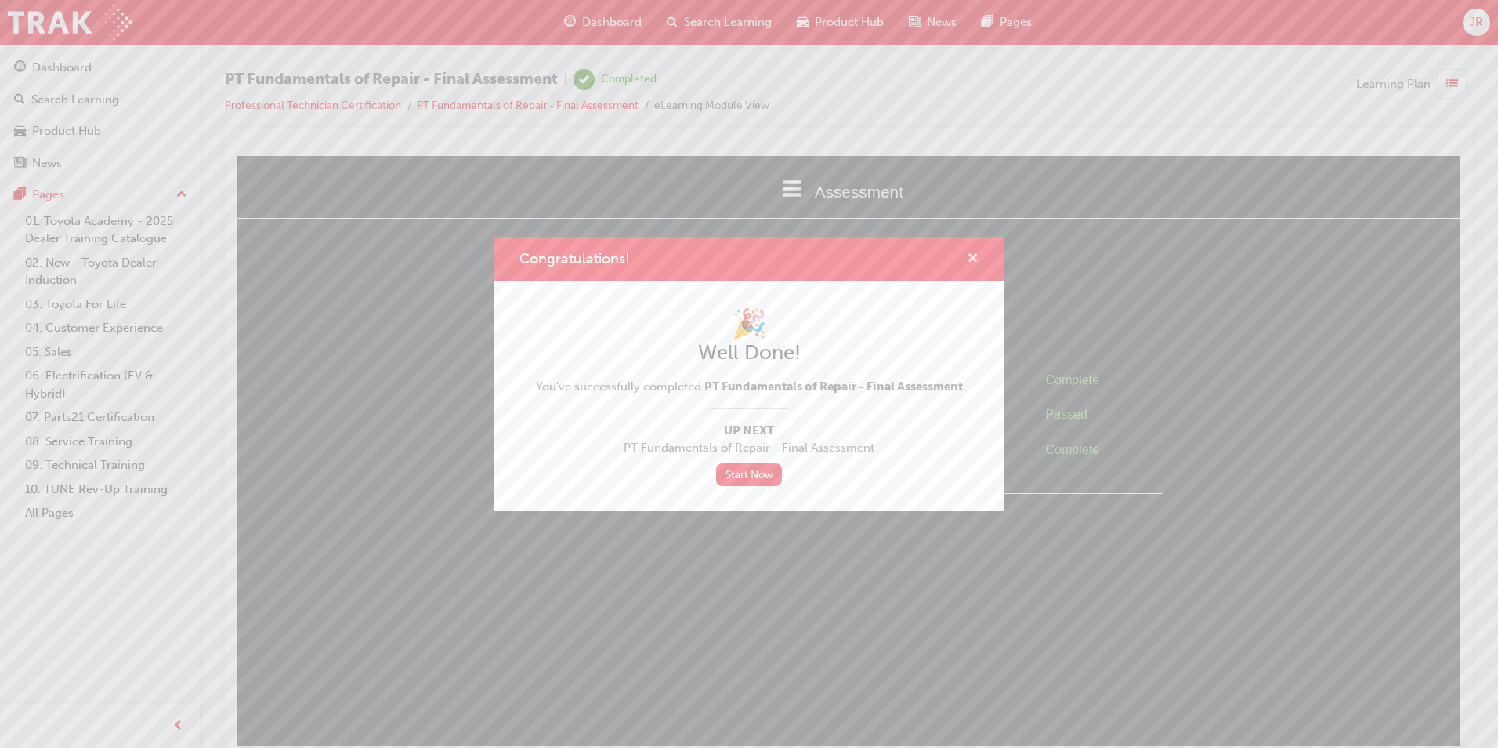
click at [973, 255] on span "cross-icon" at bounding box center [973, 259] width 12 height 14
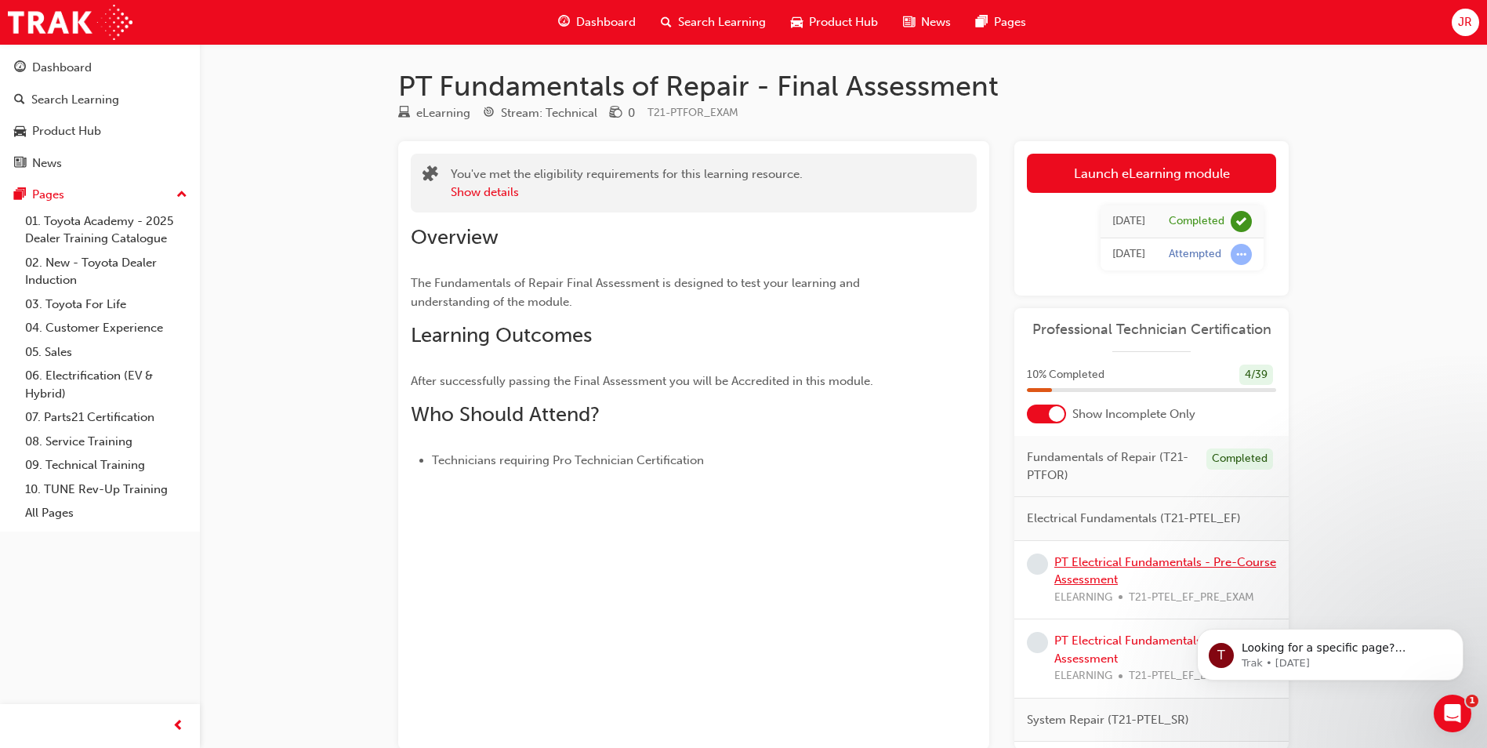
click at [1101, 560] on link "PT Electrical Fundamentals - Pre-Course Assessment" at bounding box center [1165, 571] width 222 height 32
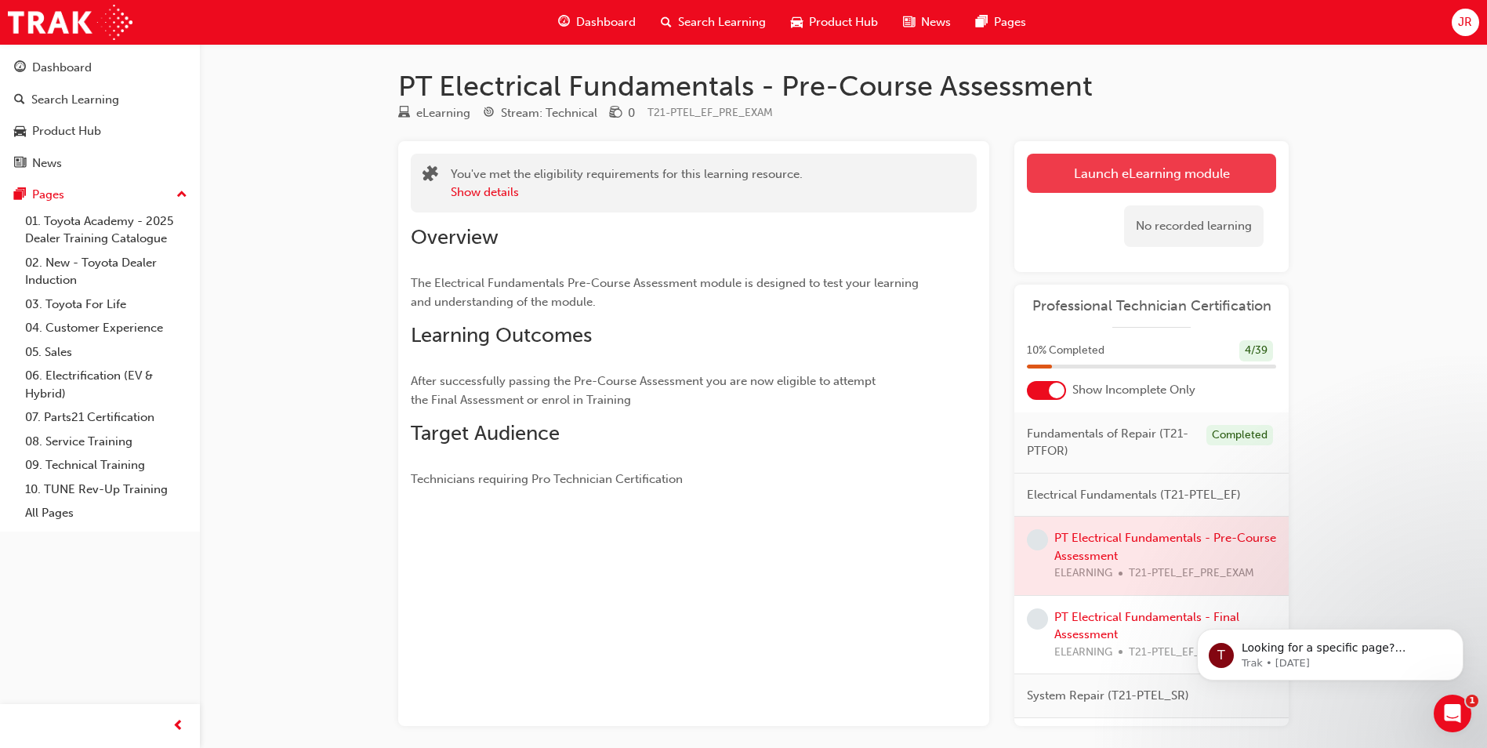
click at [1132, 177] on link "Launch eLearning module" at bounding box center [1151, 173] width 249 height 39
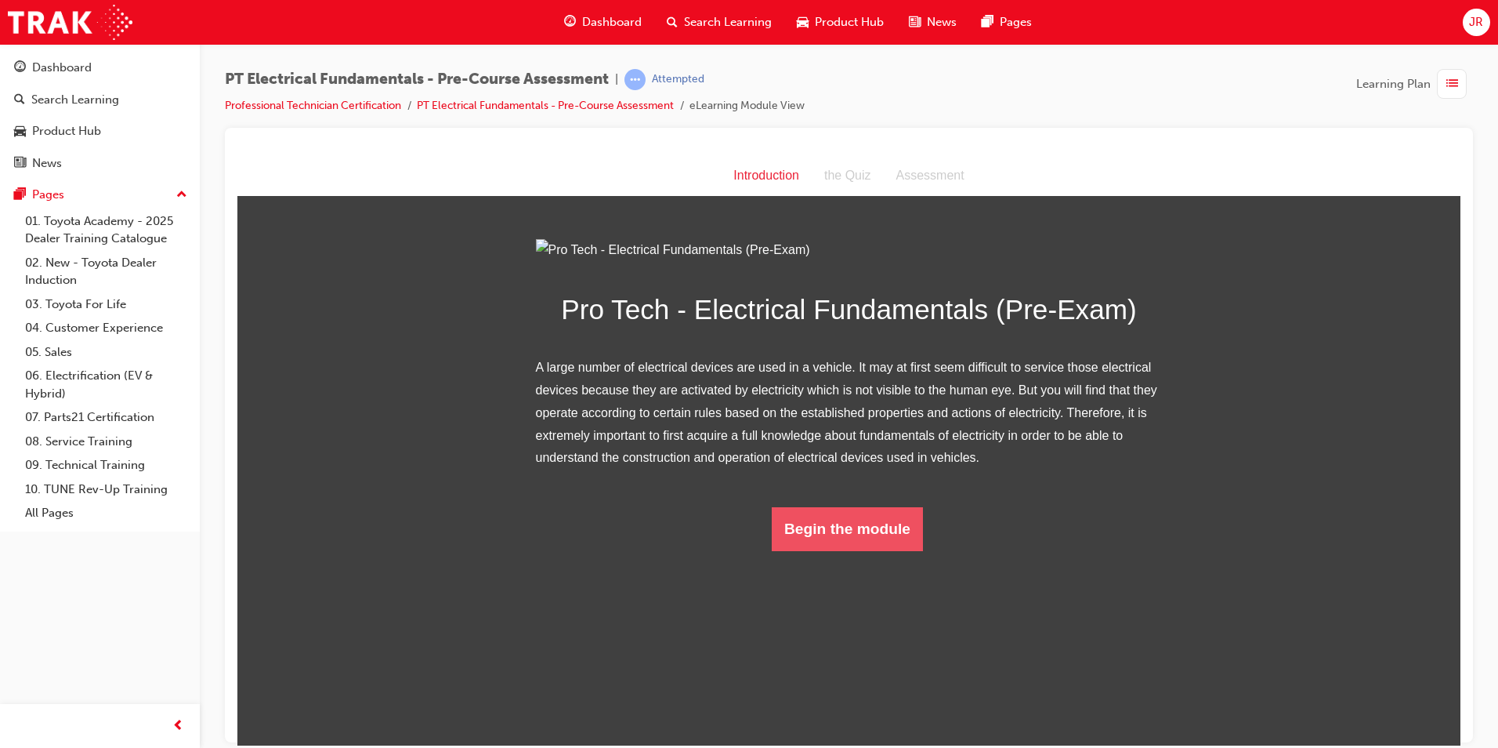
click at [888, 550] on button "Begin the module" at bounding box center [847, 528] width 151 height 44
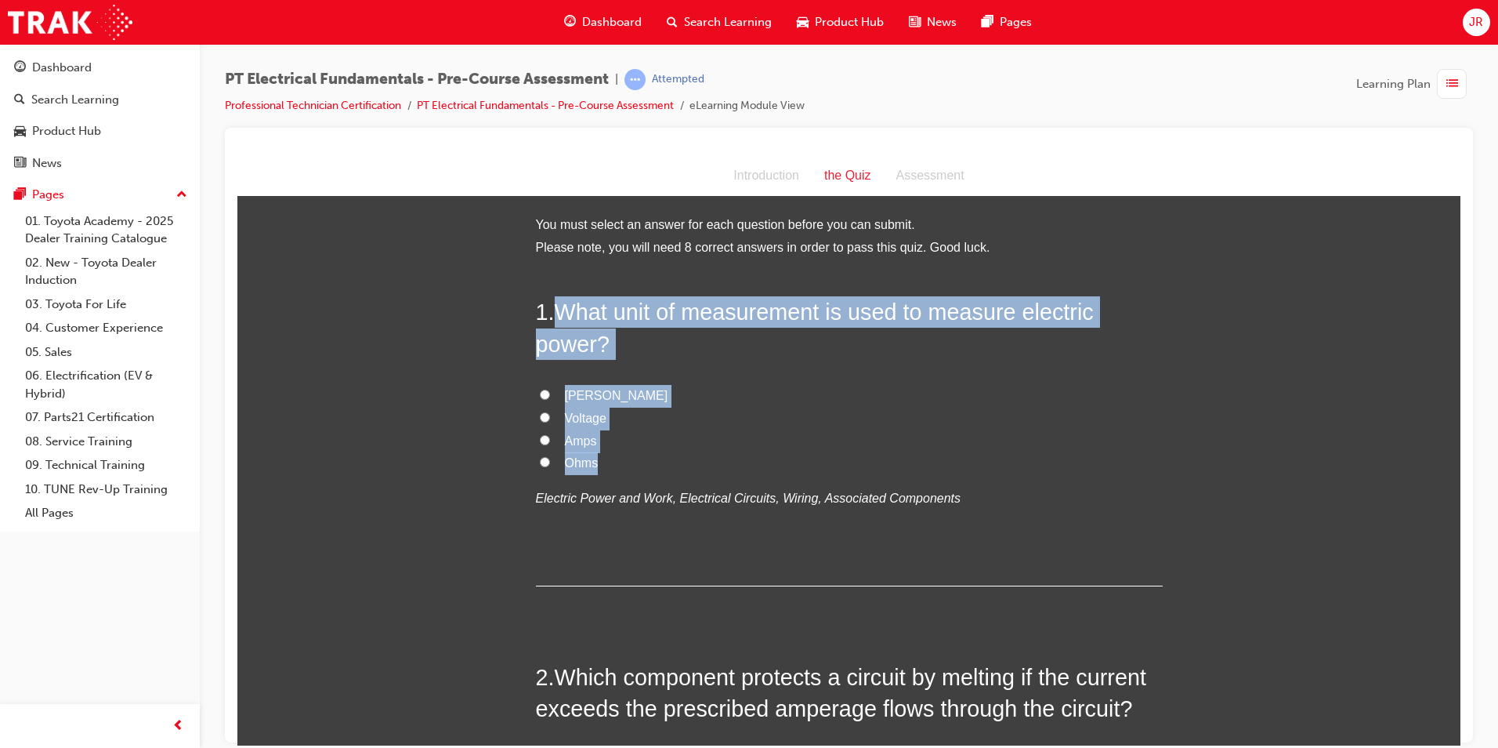
drag, startPoint x: 557, startPoint y: 307, endPoint x: 610, endPoint y: 458, distance: 159.4
click at [610, 458] on div "1 . What unit of measurement is used to measure electric power? Watts Voltage A…" at bounding box center [849, 440] width 627 height 290
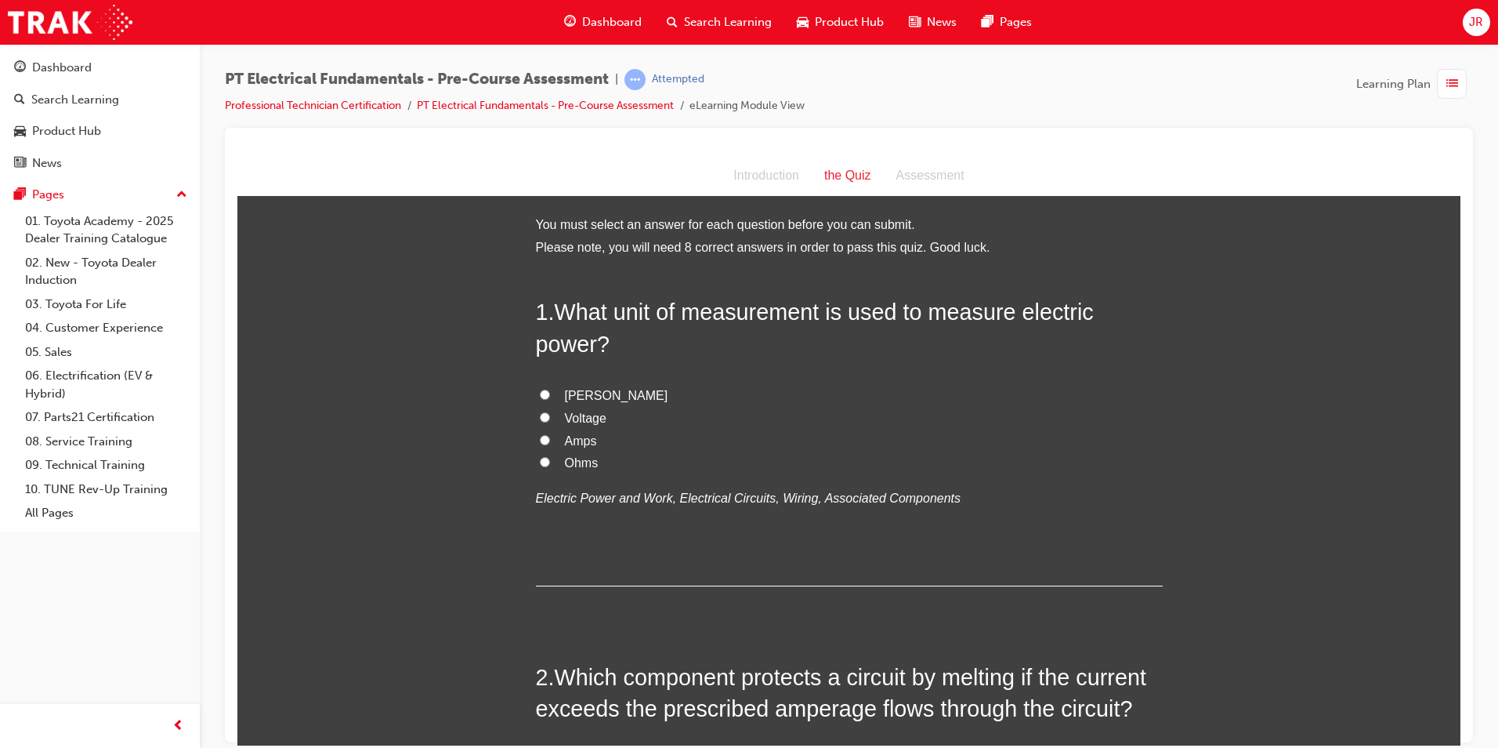
click at [540, 397] on input "Watts" at bounding box center [545, 394] width 10 height 10
radio input "true"
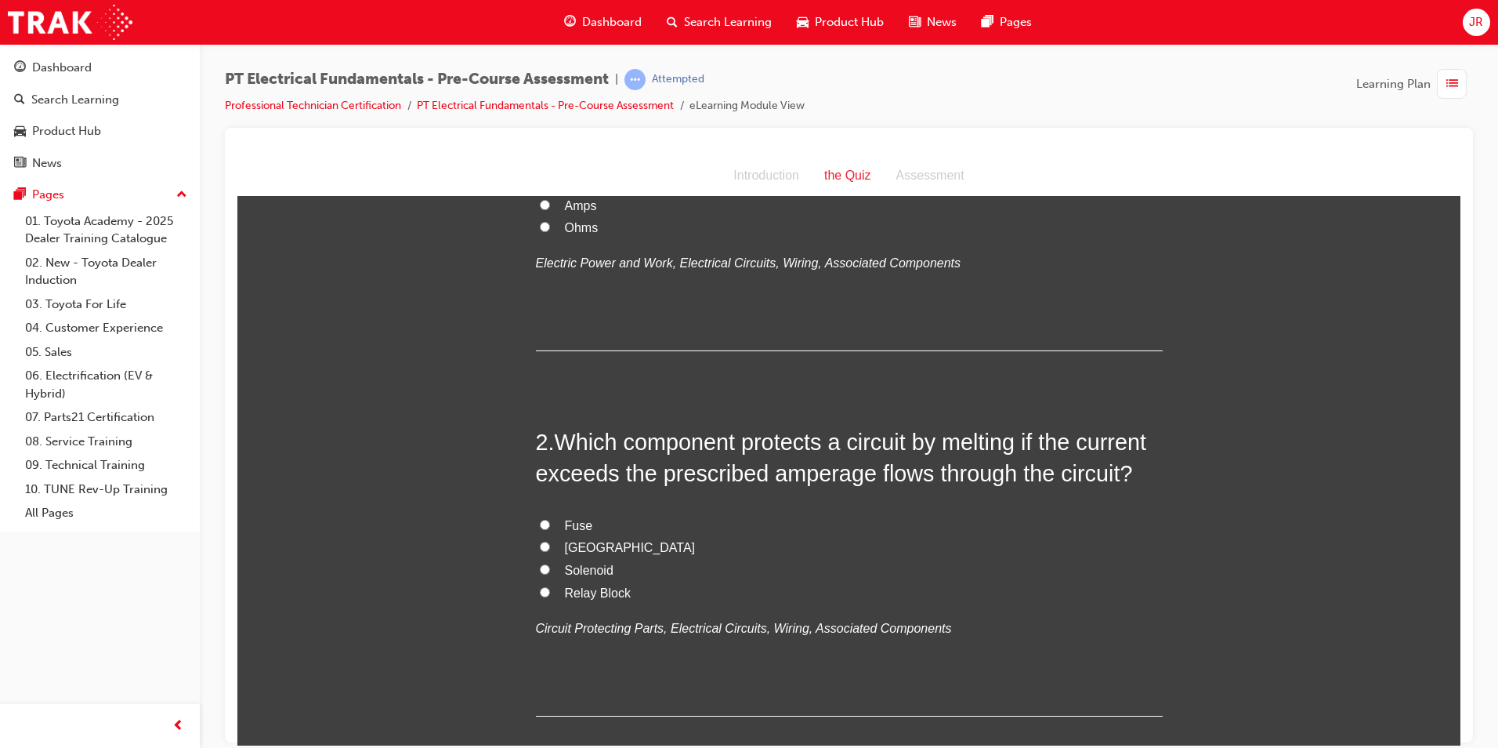
scroll to position [313, 0]
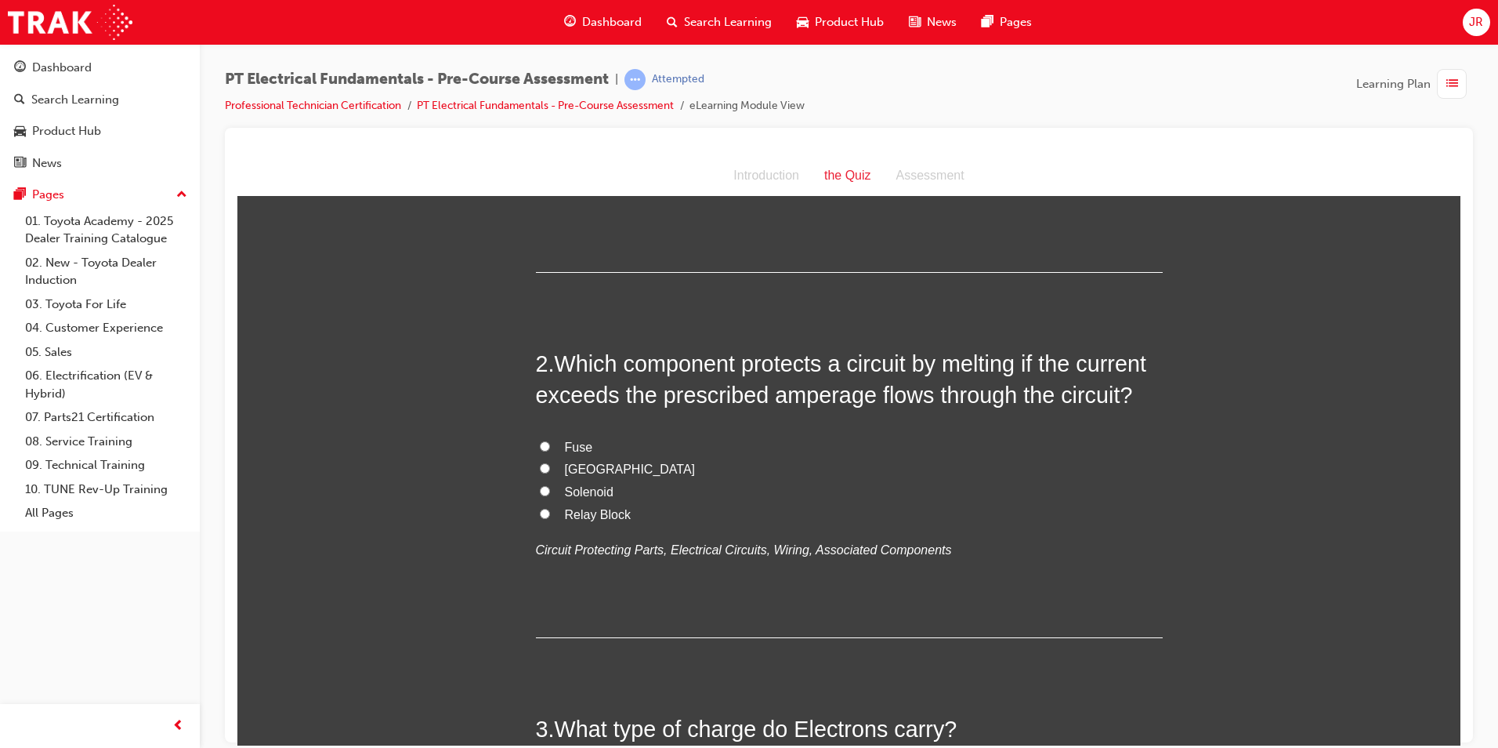
click at [540, 444] on input "Fuse" at bounding box center [545, 445] width 10 height 10
radio input "true"
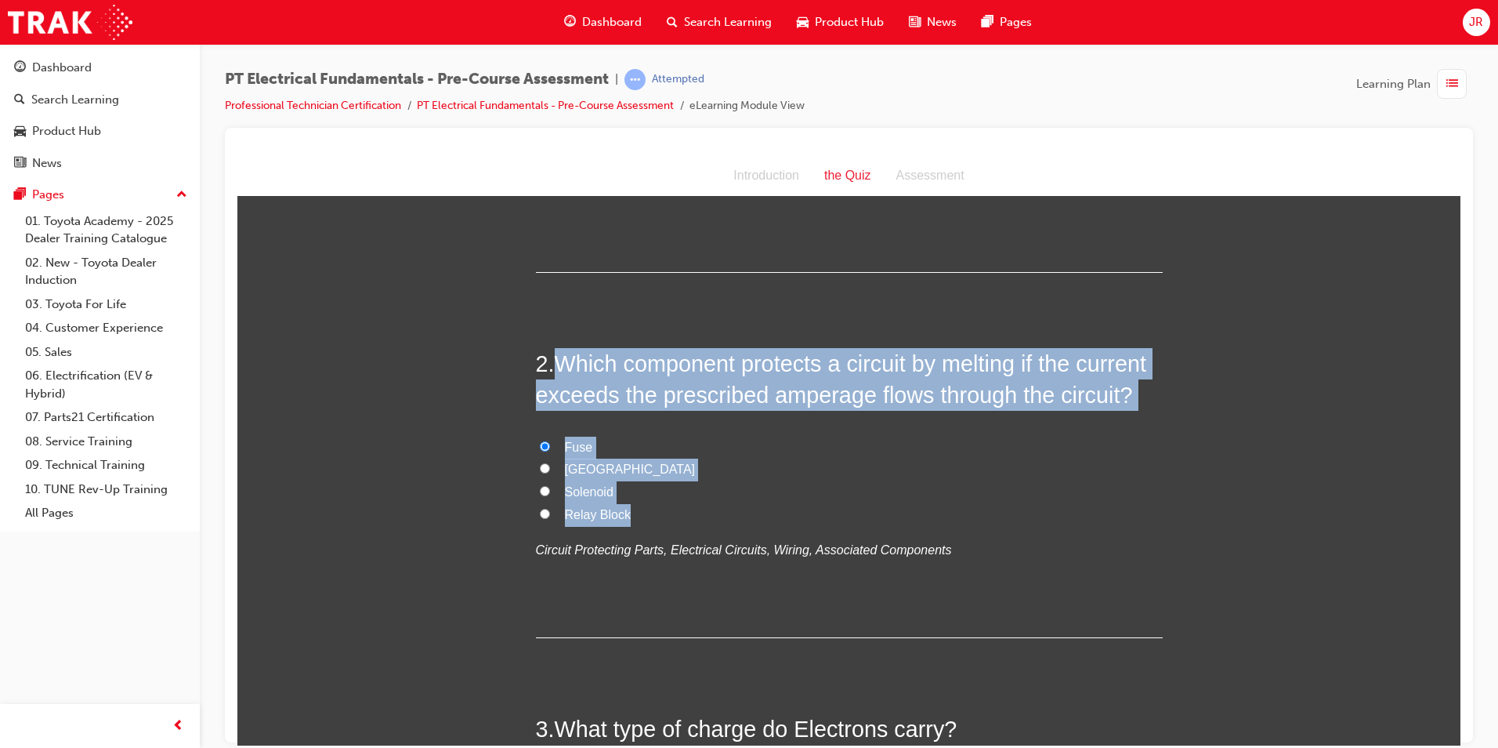
drag, startPoint x: 554, startPoint y: 353, endPoint x: 663, endPoint y: 509, distance: 190.2
click at [663, 509] on div "2 . Which component protects a circuit by melting if the current exceeds the pr…" at bounding box center [849, 492] width 627 height 290
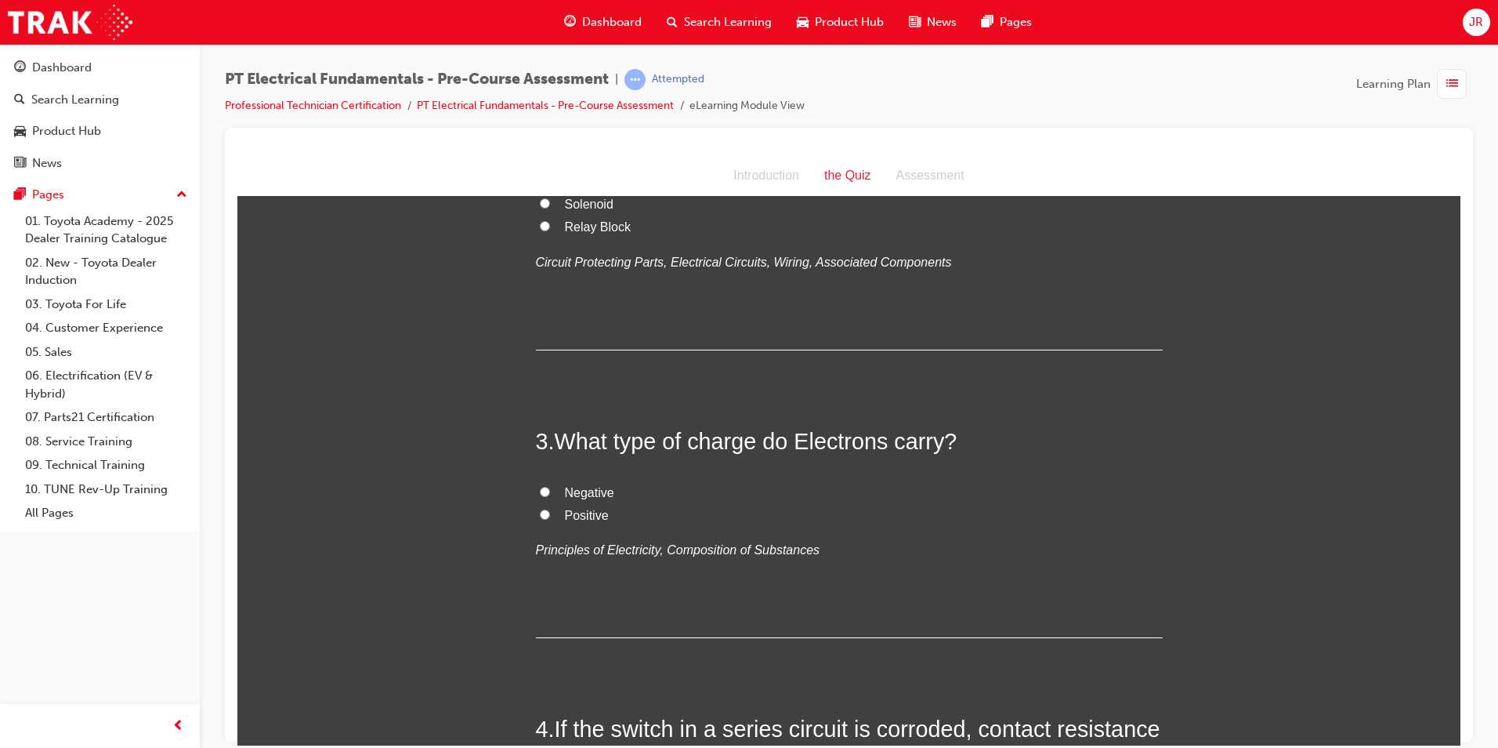
scroll to position [627, 0]
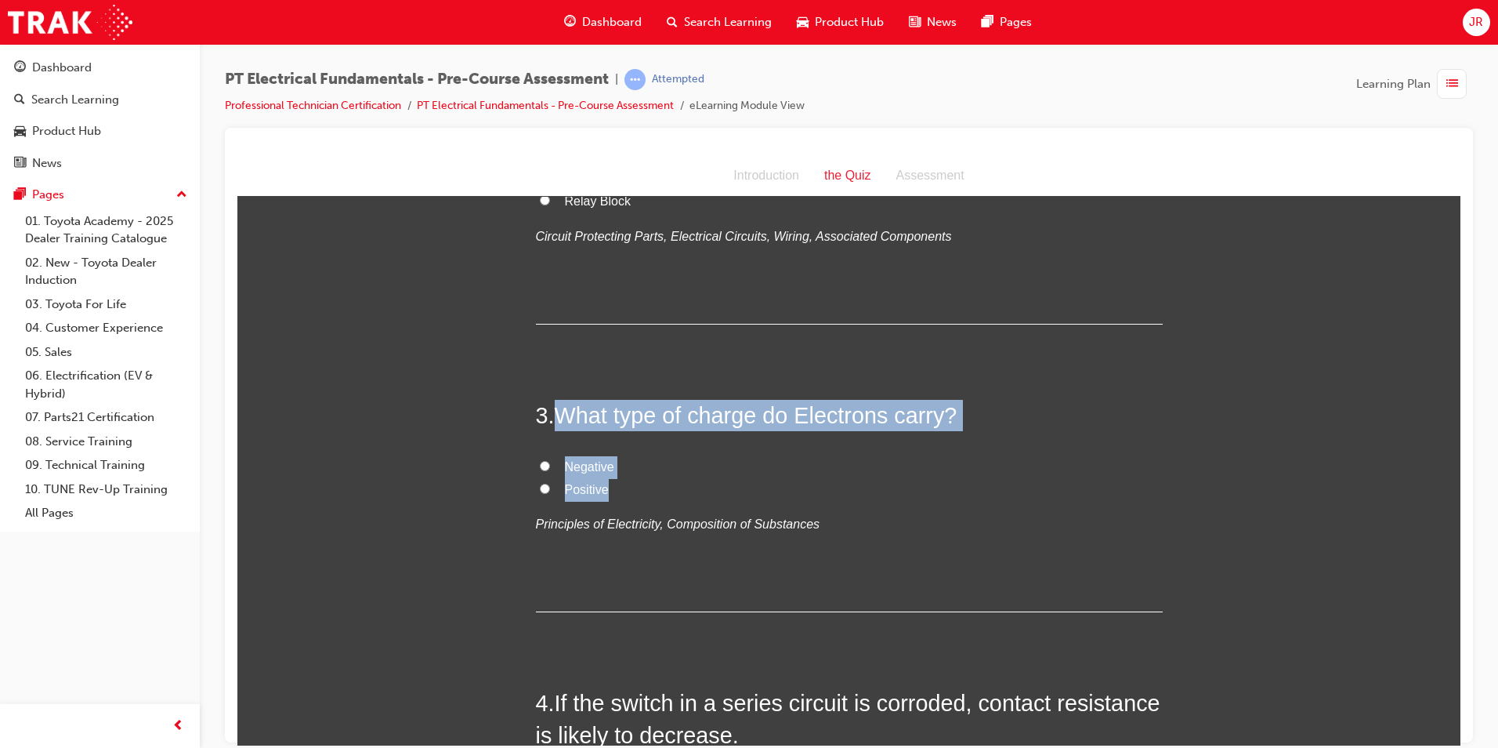
drag, startPoint x: 556, startPoint y: 415, endPoint x: 635, endPoint y: 492, distance: 110.3
click at [635, 492] on div "3 . What type of charge do Electrons carry? Negative Positive Principles of Ele…" at bounding box center [849, 505] width 627 height 213
click at [540, 462] on input "Negative" at bounding box center [545, 465] width 10 height 10
radio input "true"
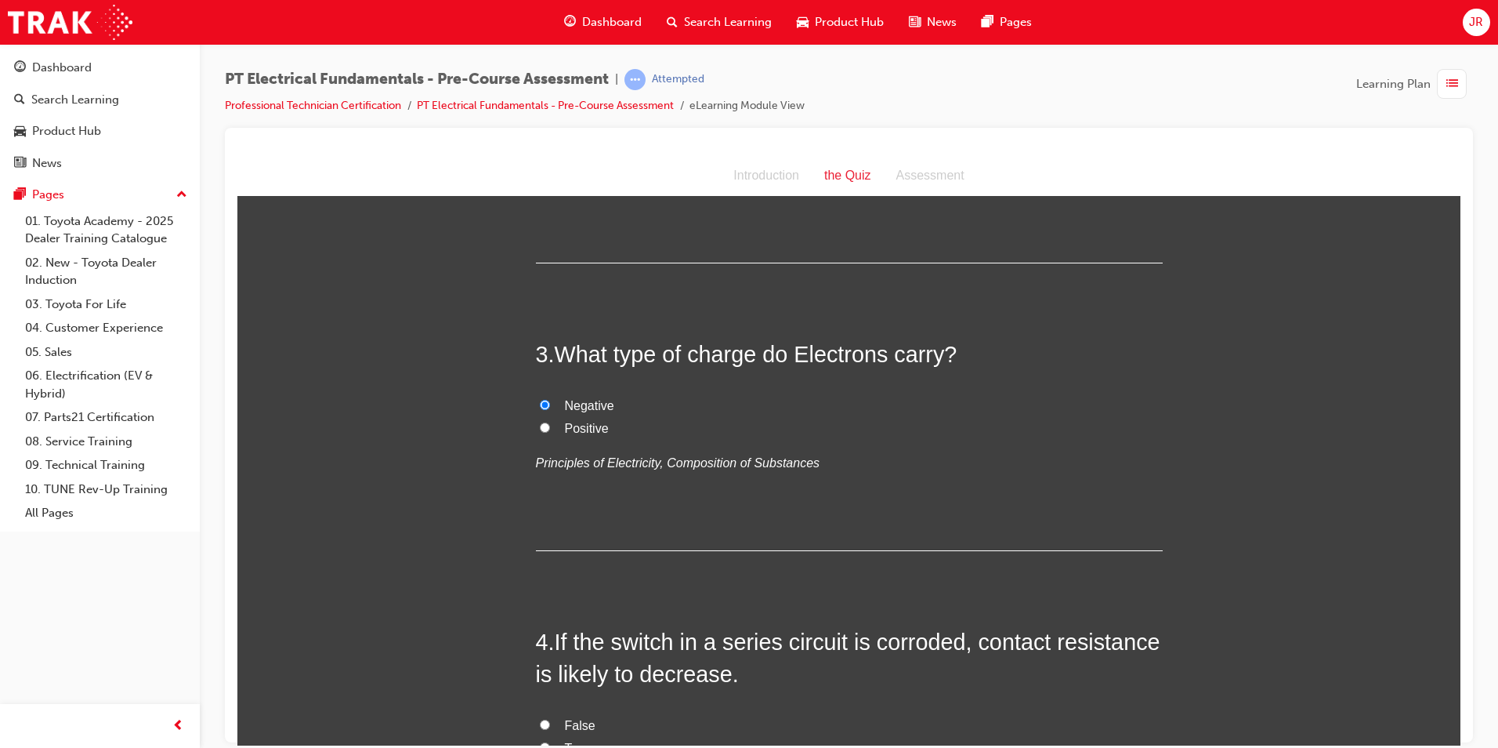
scroll to position [784, 0]
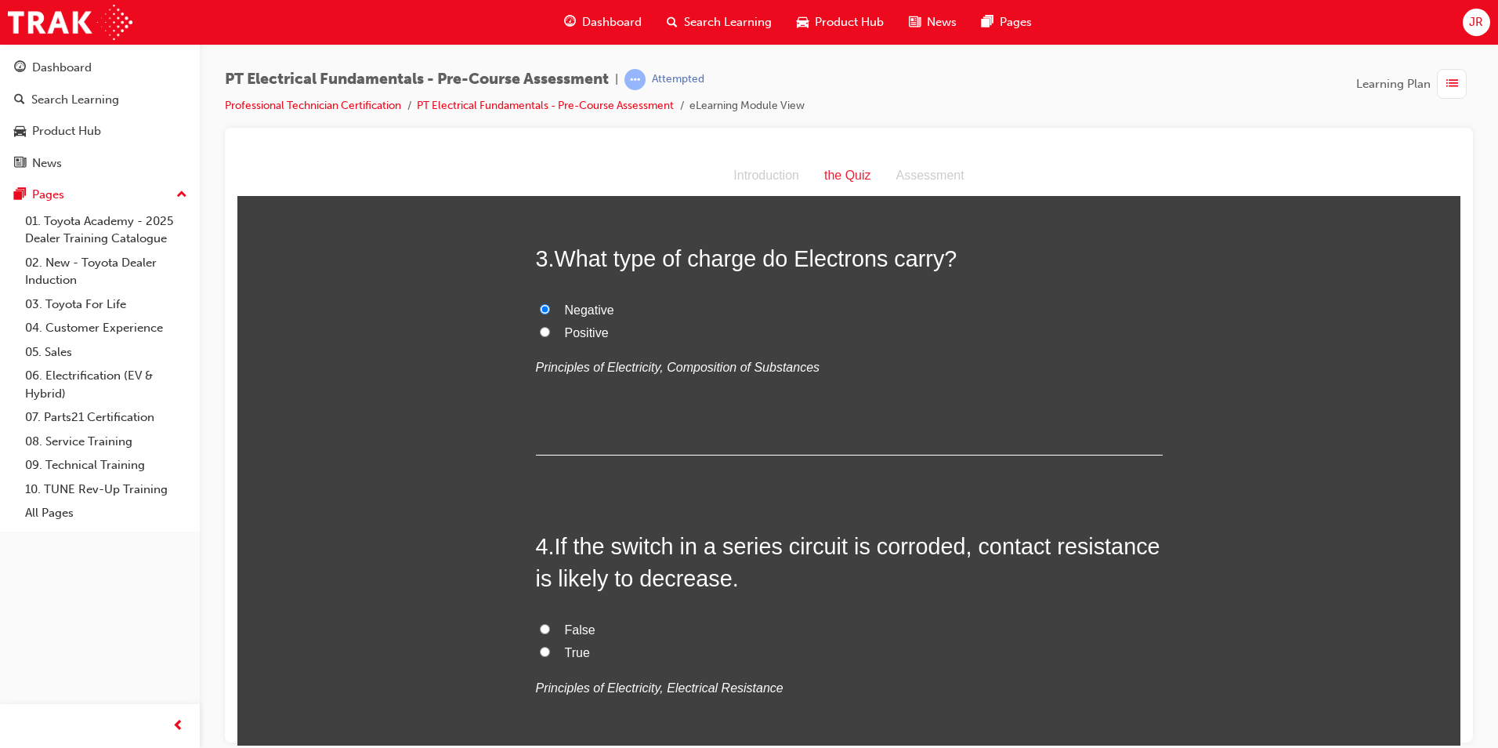
click at [540, 650] on input "True" at bounding box center [545, 651] width 10 height 10
radio input "true"
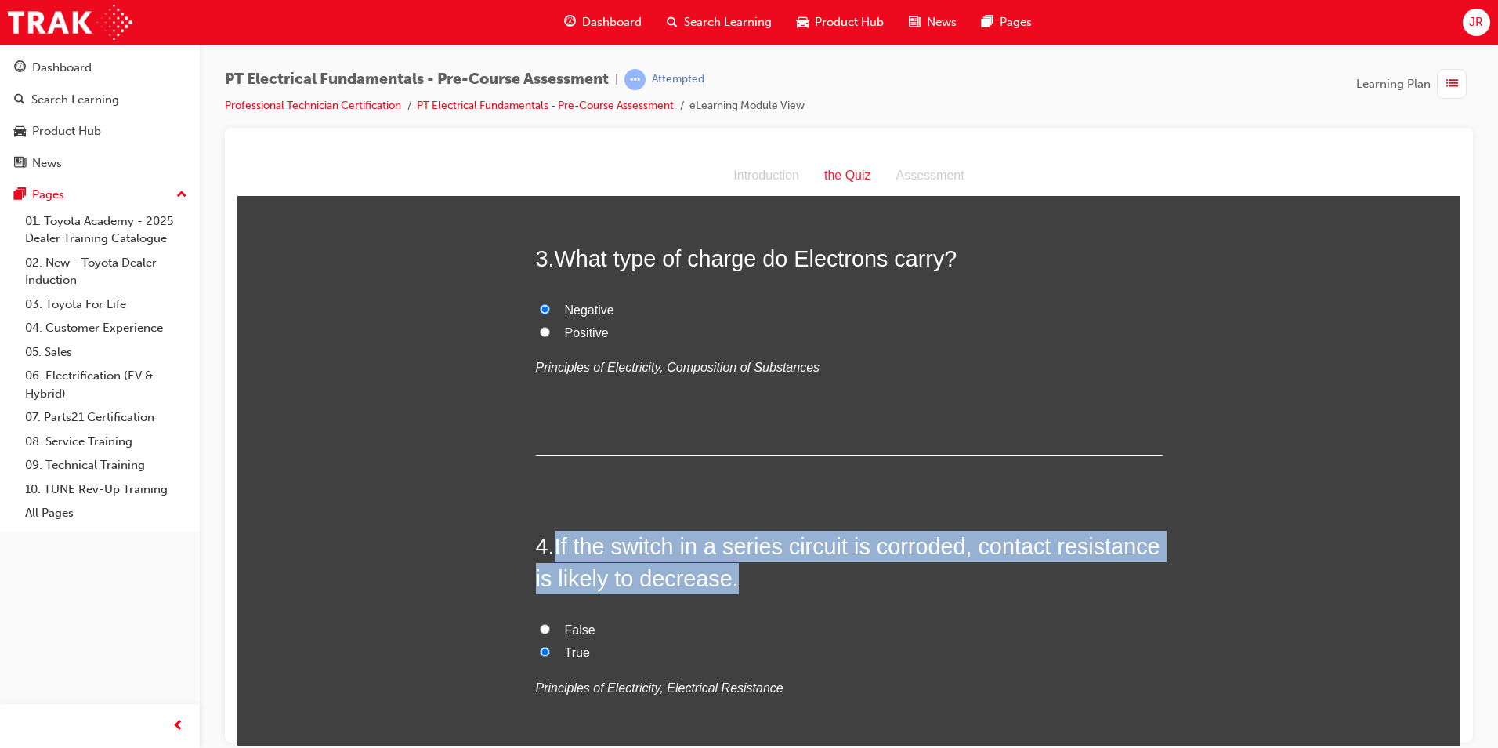
drag, startPoint x: 553, startPoint y: 537, endPoint x: 734, endPoint y: 573, distance: 184.6
click at [734, 573] on h2 "4 . If the switch in a series circuit is corroded, contact resistance is likely…" at bounding box center [849, 561] width 627 height 63
click at [540, 625] on input "False" at bounding box center [545, 628] width 10 height 10
radio input "true"
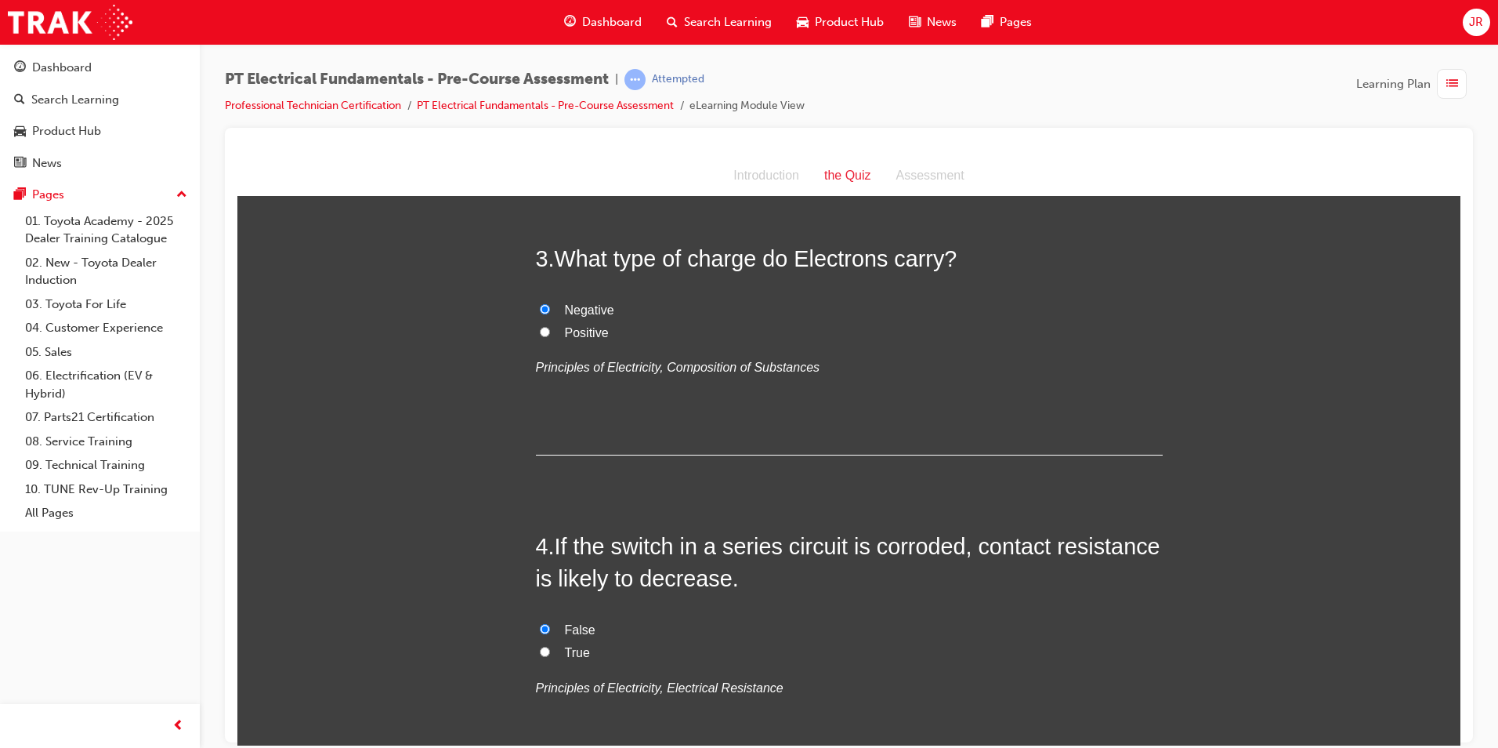
click at [797, 648] on label "True" at bounding box center [849, 652] width 627 height 23
click at [550, 648] on input "True" at bounding box center [545, 651] width 10 height 10
radio input "true"
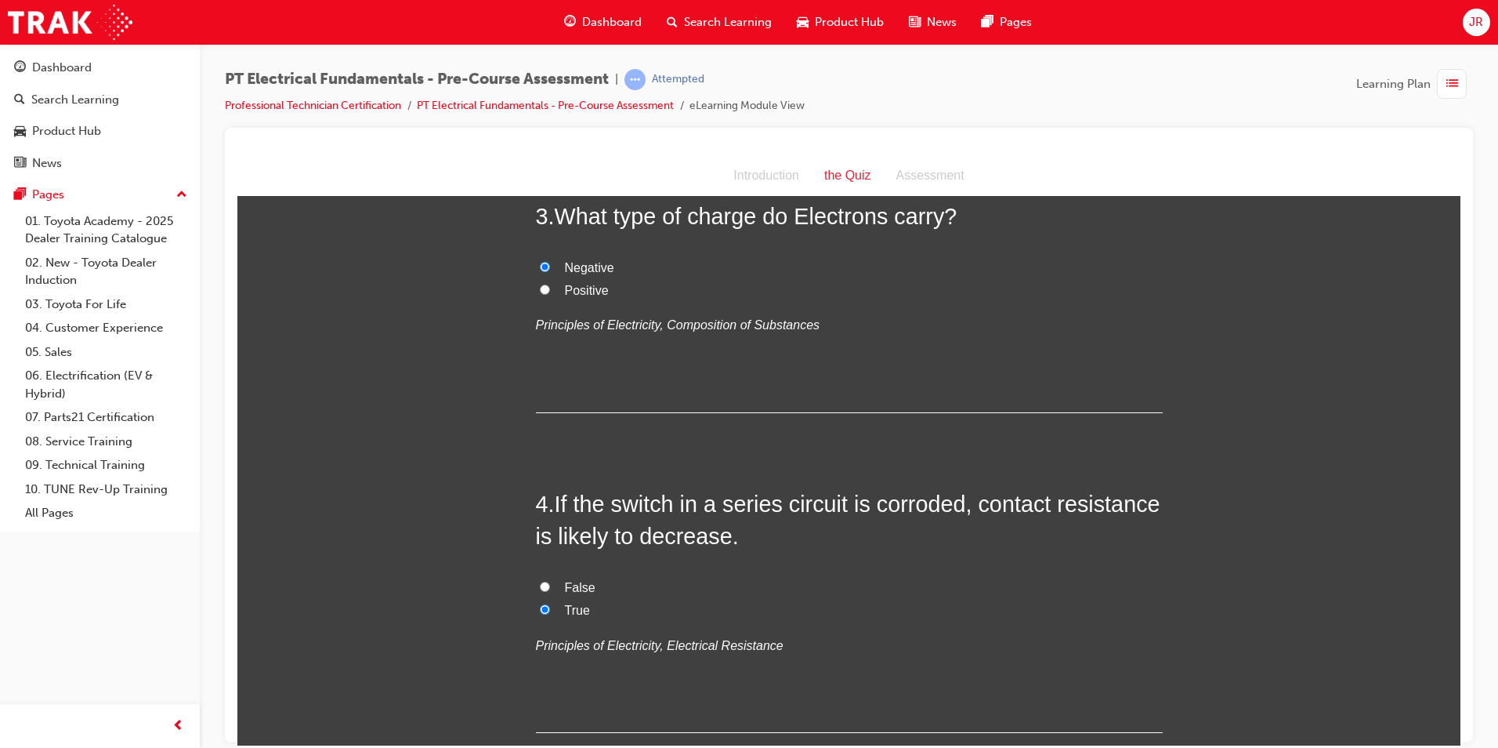
scroll to position [862, 0]
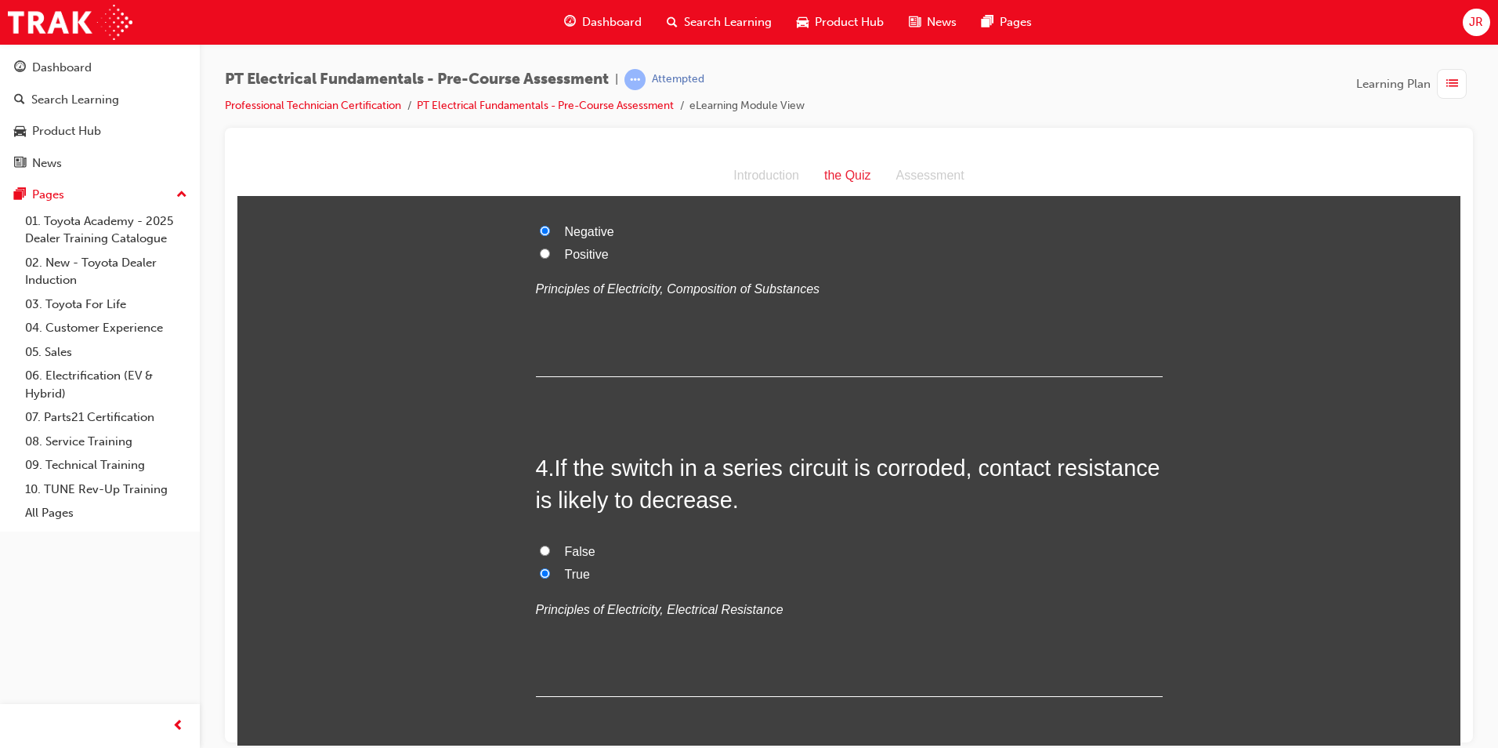
click at [540, 550] on input "False" at bounding box center [545, 550] width 10 height 10
radio input "true"
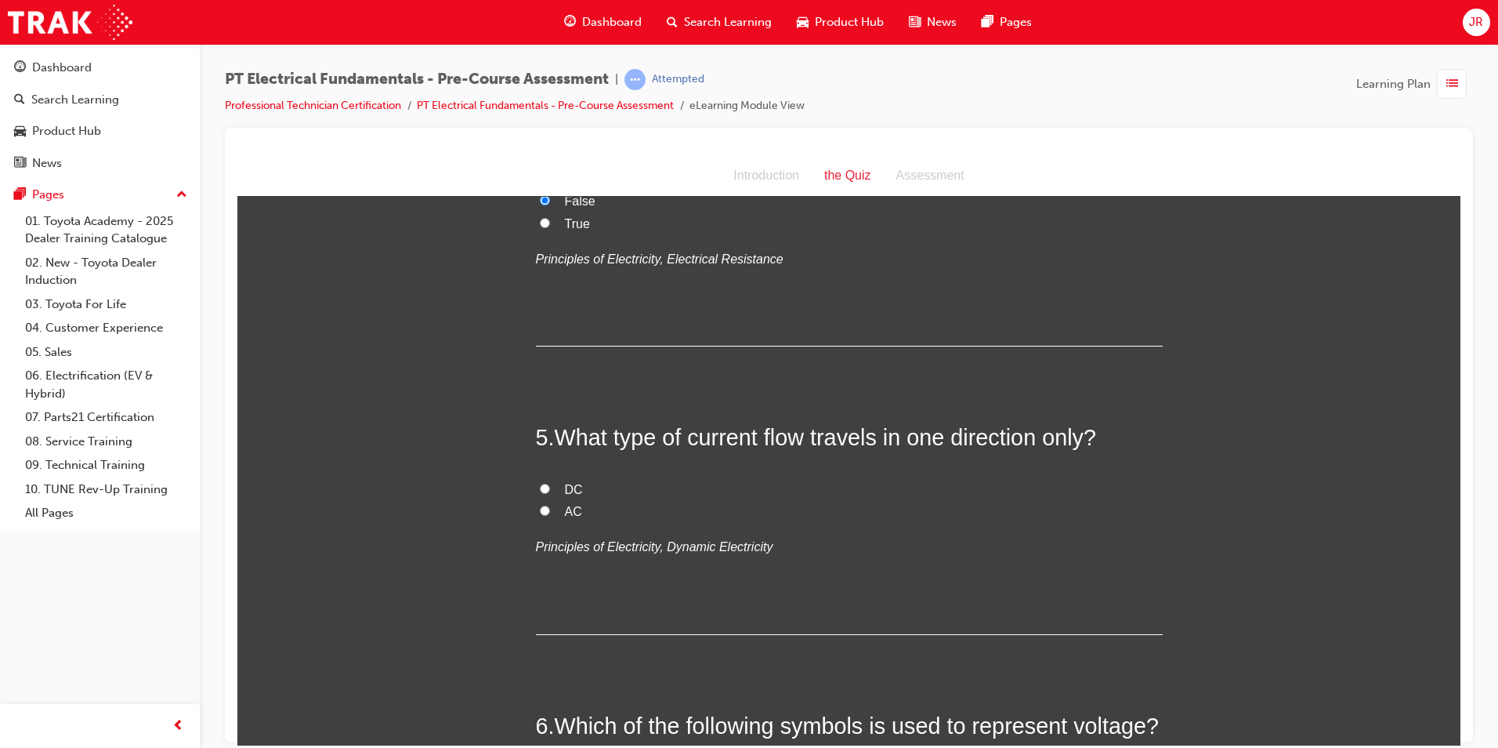
scroll to position [1254, 0]
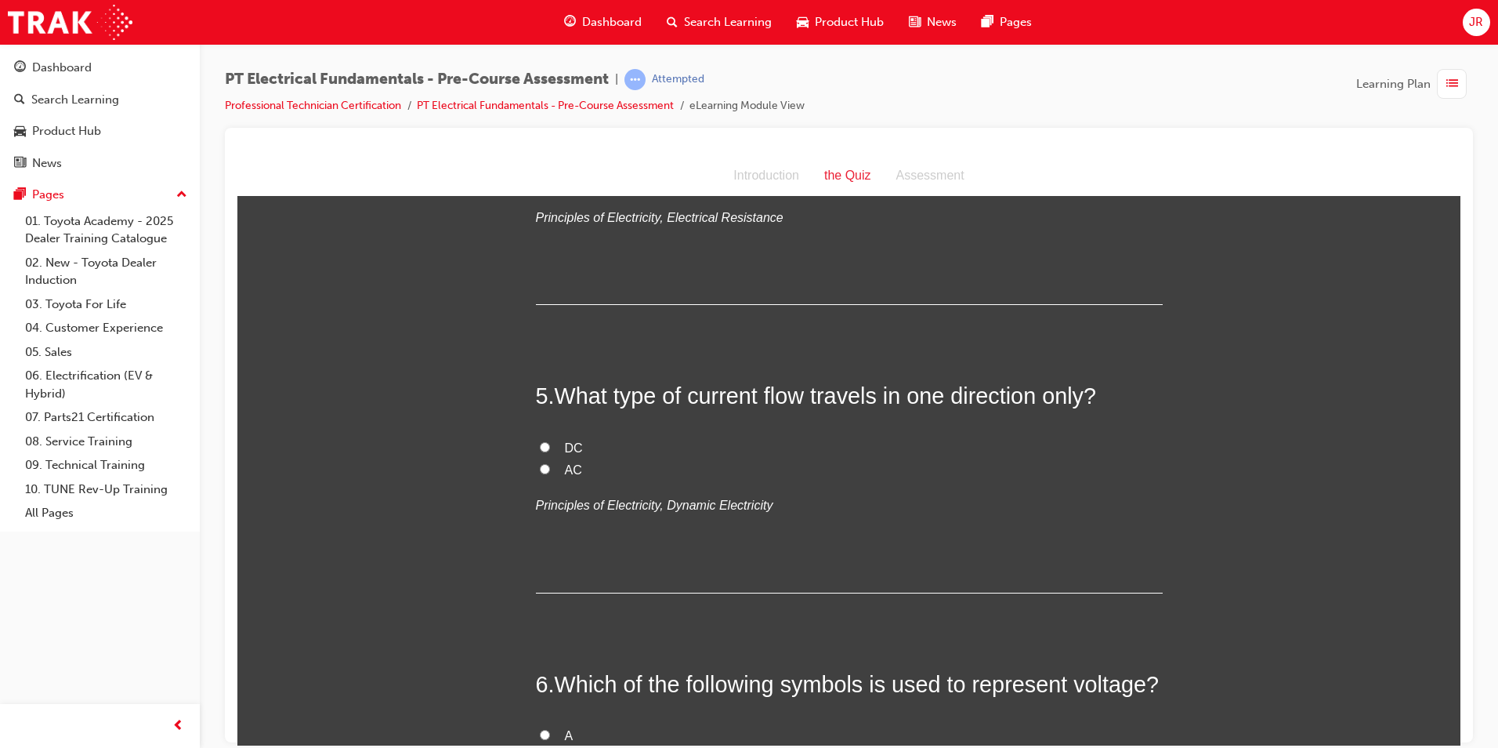
click at [540, 442] on input "DC" at bounding box center [545, 446] width 10 height 10
radio input "true"
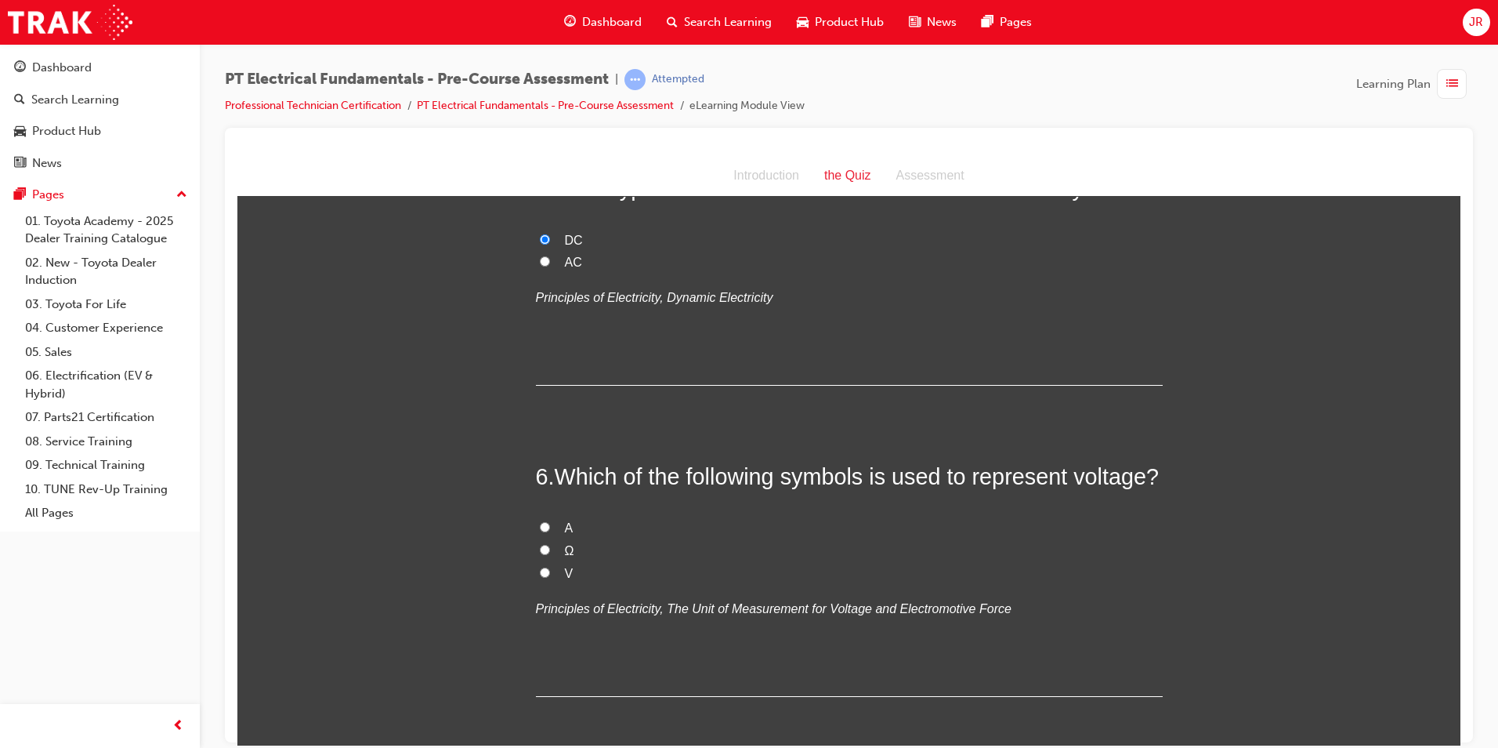
scroll to position [1489, 0]
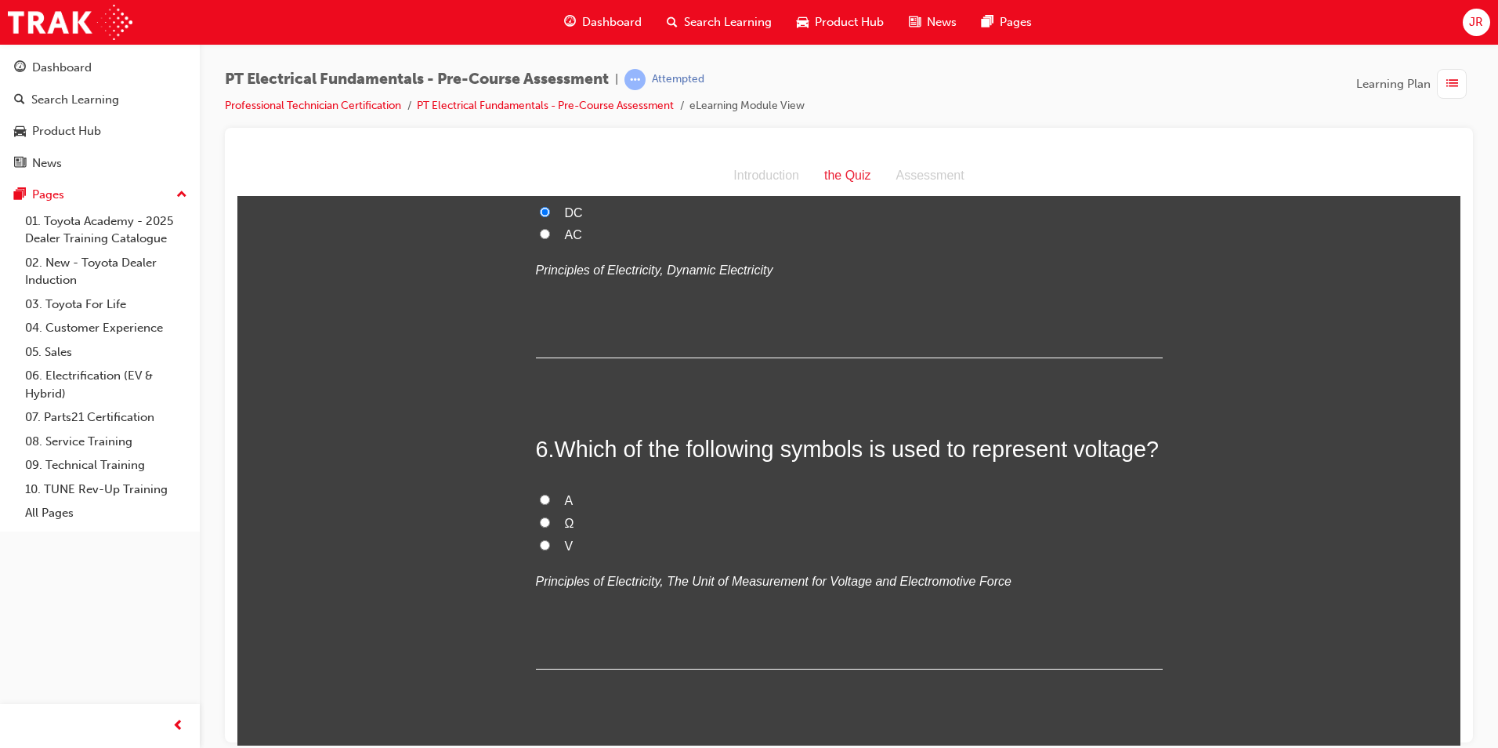
click at [540, 542] on input "V" at bounding box center [545, 544] width 10 height 10
radio input "true"
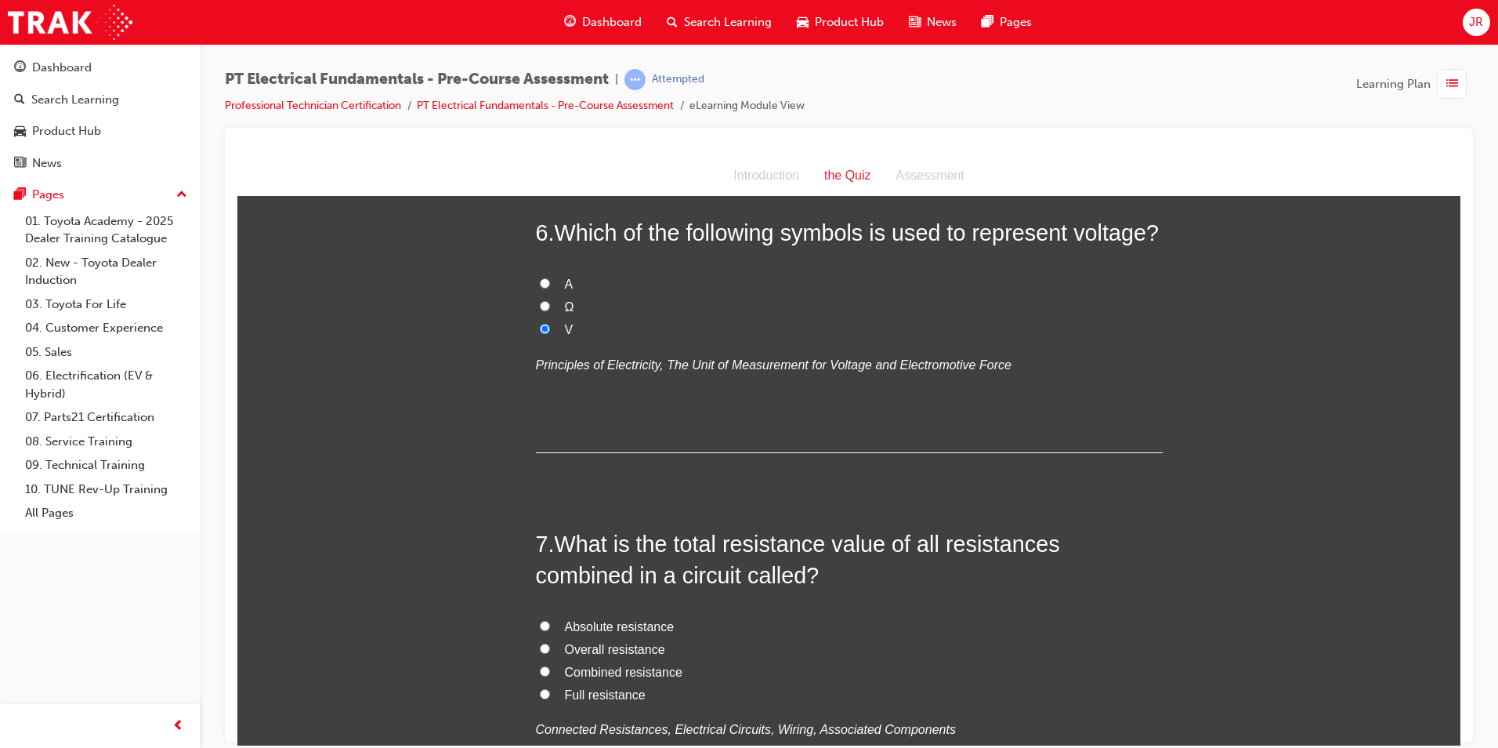
scroll to position [1724, 0]
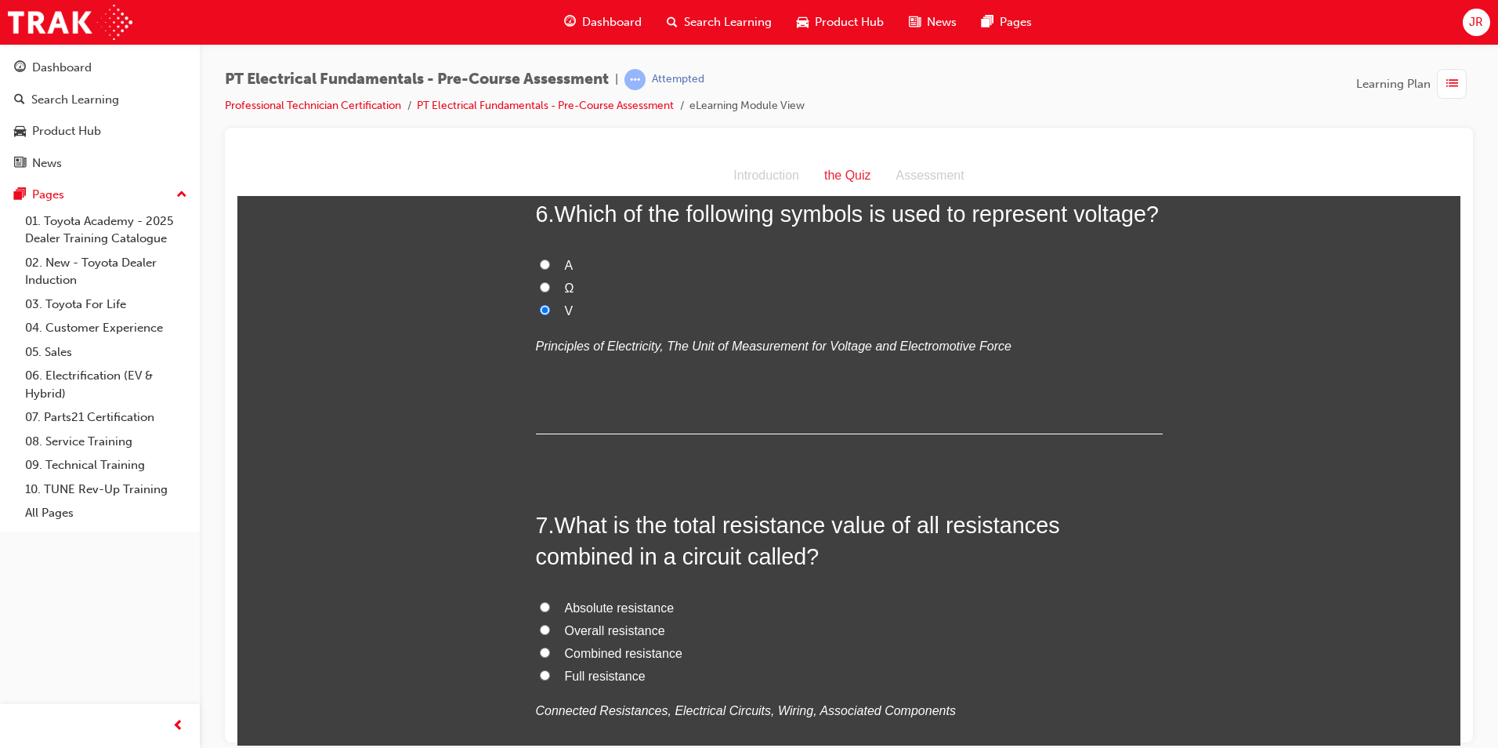
click at [540, 604] on input "Absolute resistance" at bounding box center [545, 606] width 10 height 10
radio input "true"
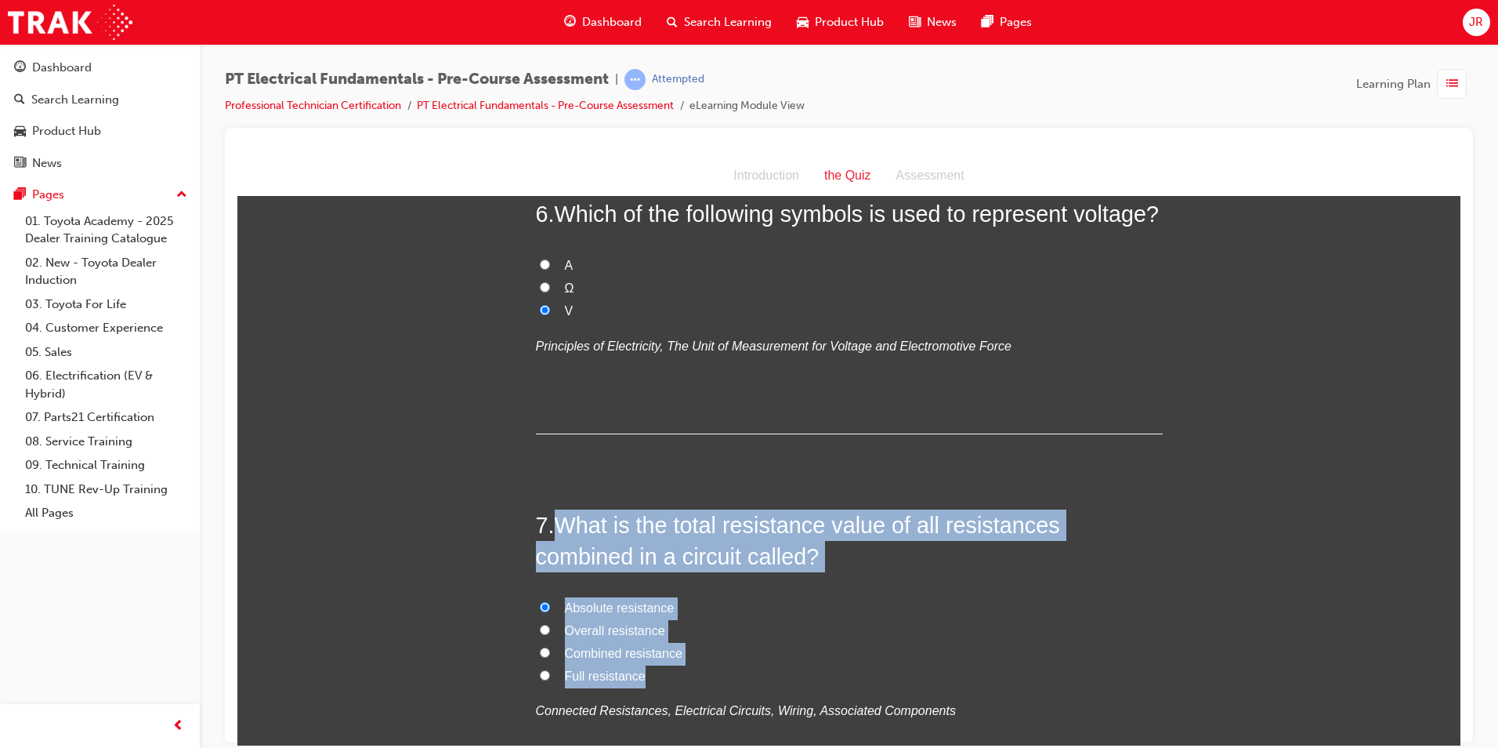
drag, startPoint x: 556, startPoint y: 525, endPoint x: 654, endPoint y: 673, distance: 177.6
click at [654, 673] on div "7 . What is the total resistance value of all resistances combined in a circuit…" at bounding box center [849, 654] width 627 height 290
click at [451, 568] on div "You must select an answer for each question before you can submit. Please note,…" at bounding box center [848, 223] width 1223 height 3468
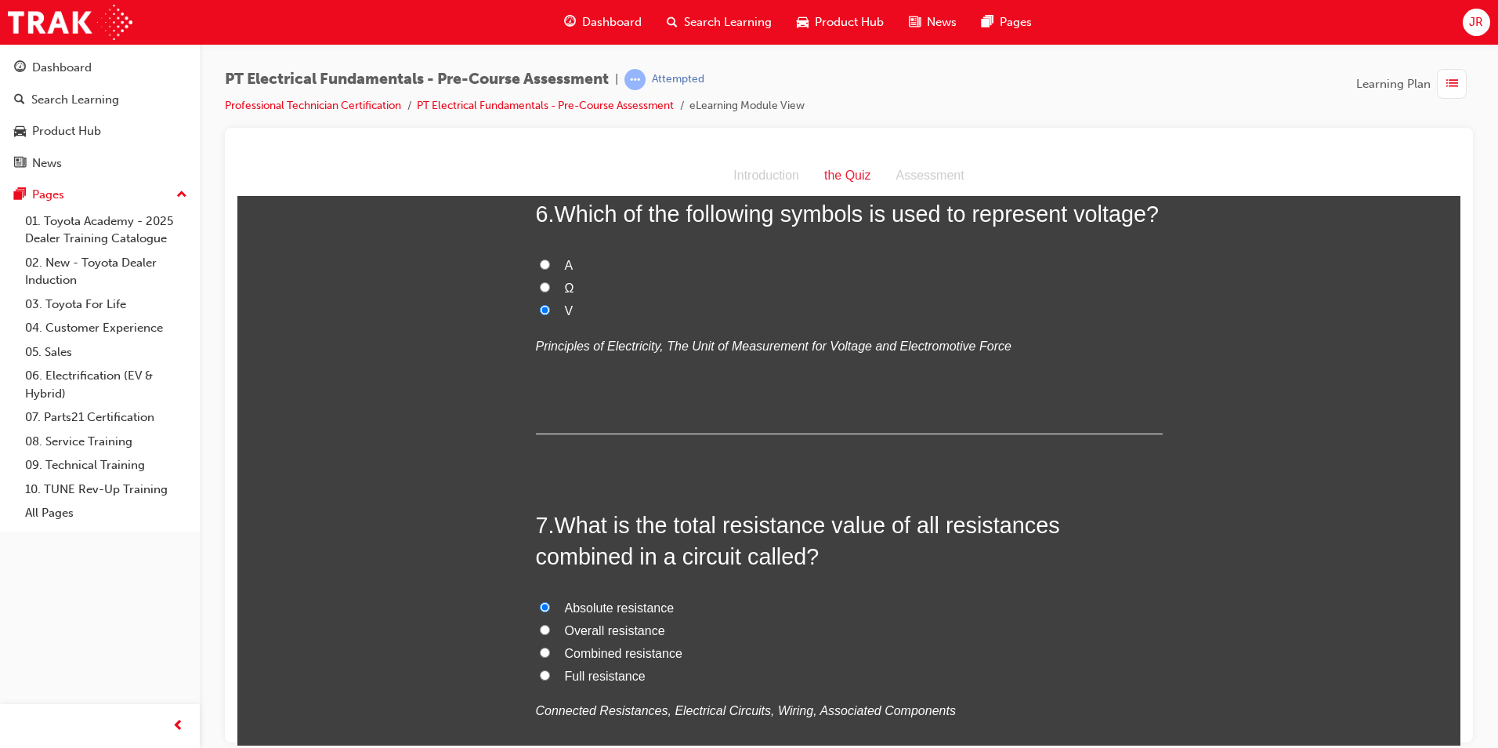
click at [540, 650] on input "Combined resistance" at bounding box center [545, 652] width 10 height 10
radio input "true"
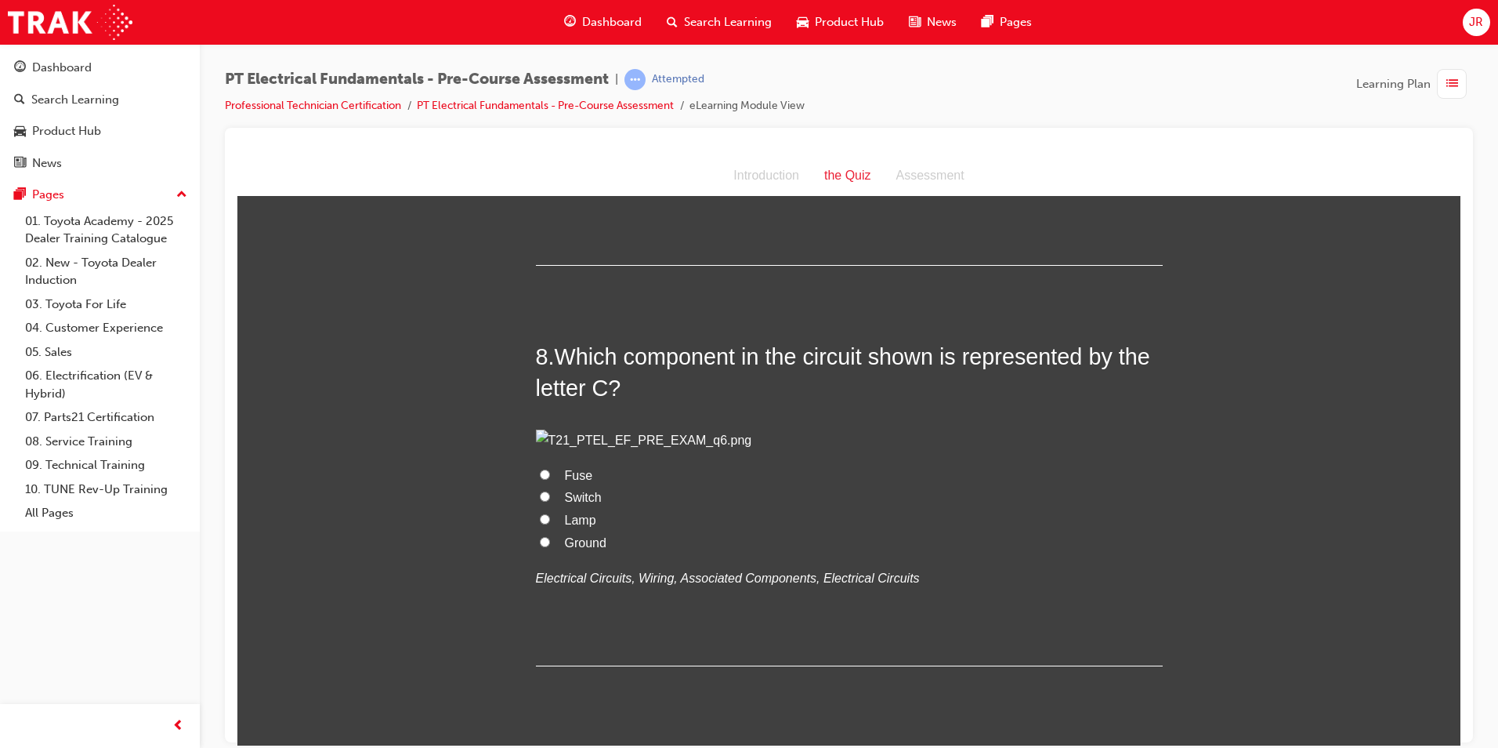
scroll to position [2273, 0]
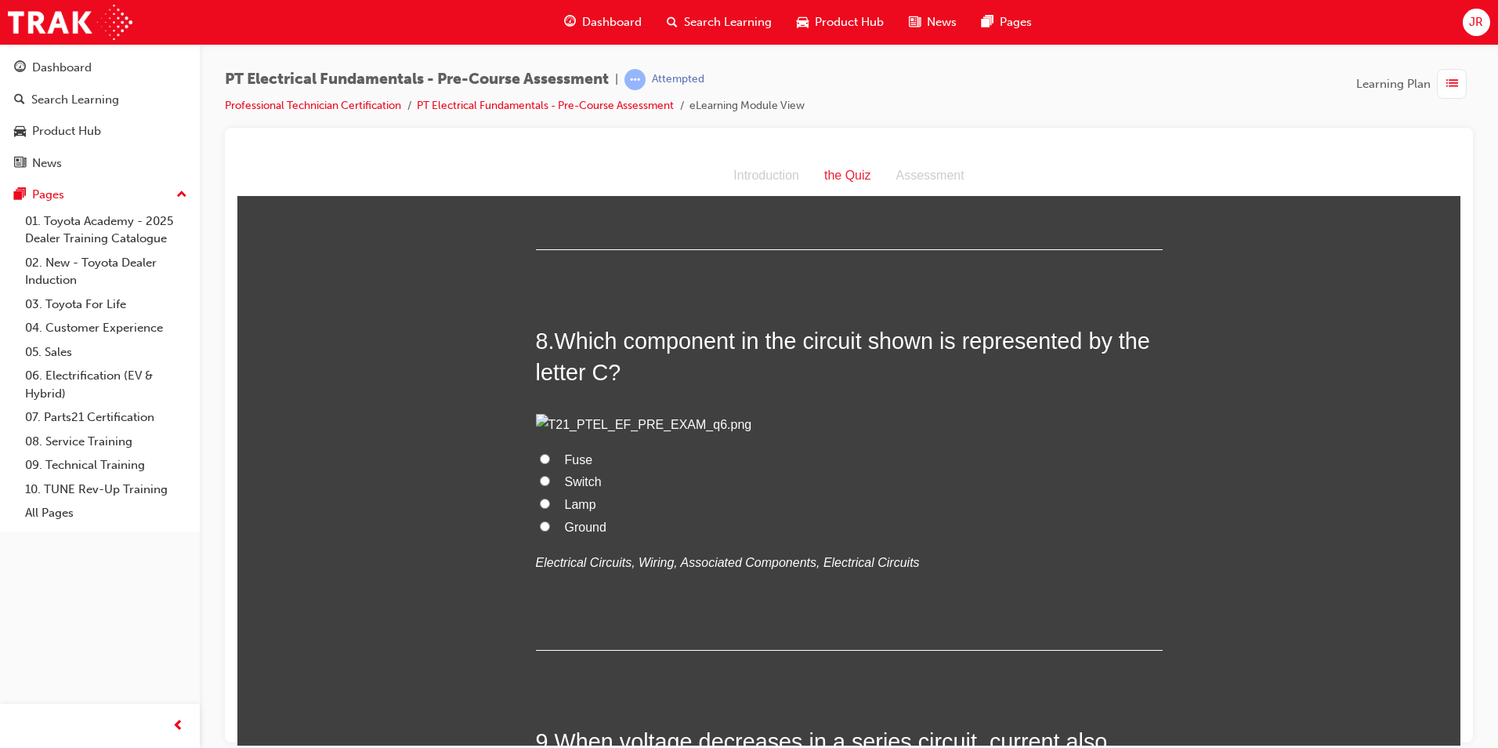
click at [540, 463] on input "Fuse" at bounding box center [545, 458] width 10 height 10
radio input "true"
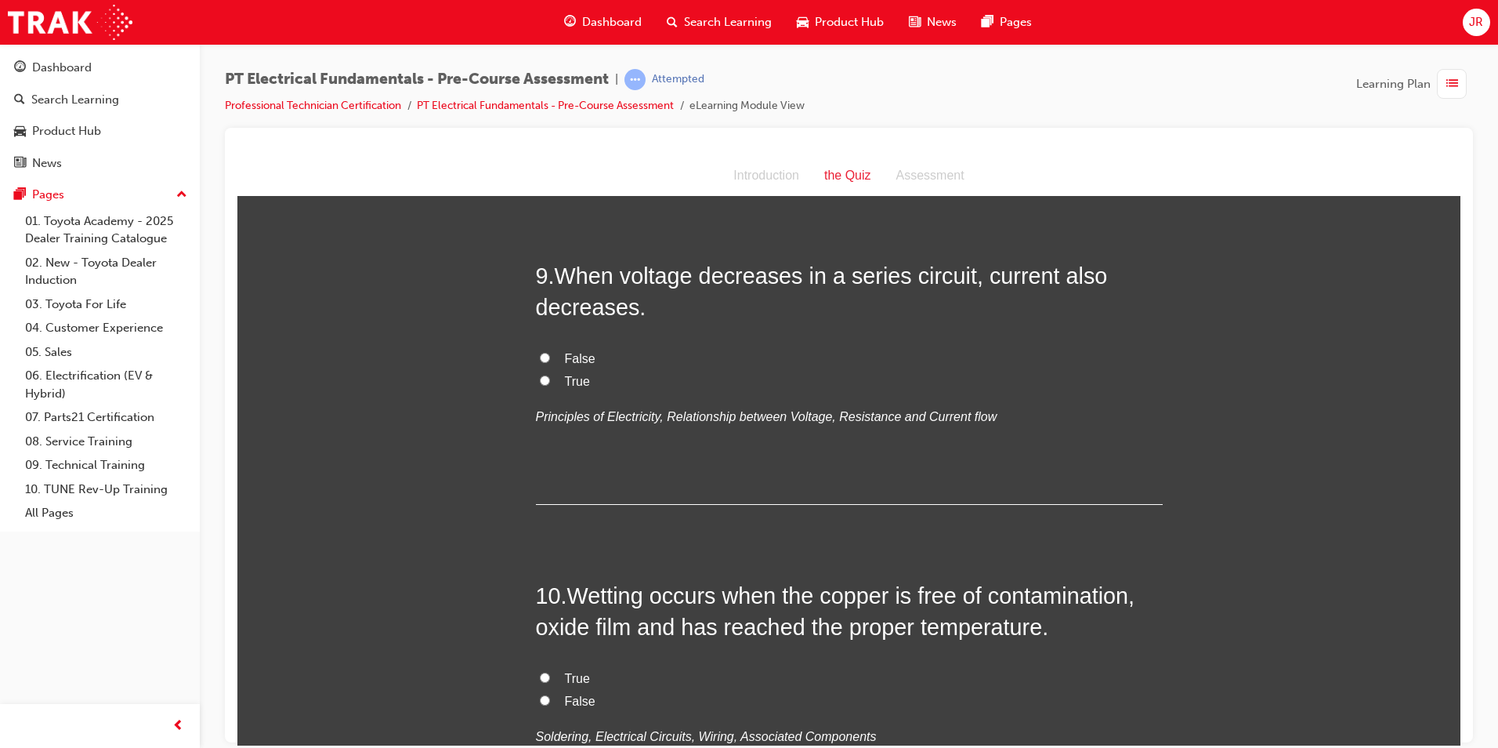
scroll to position [2743, 0]
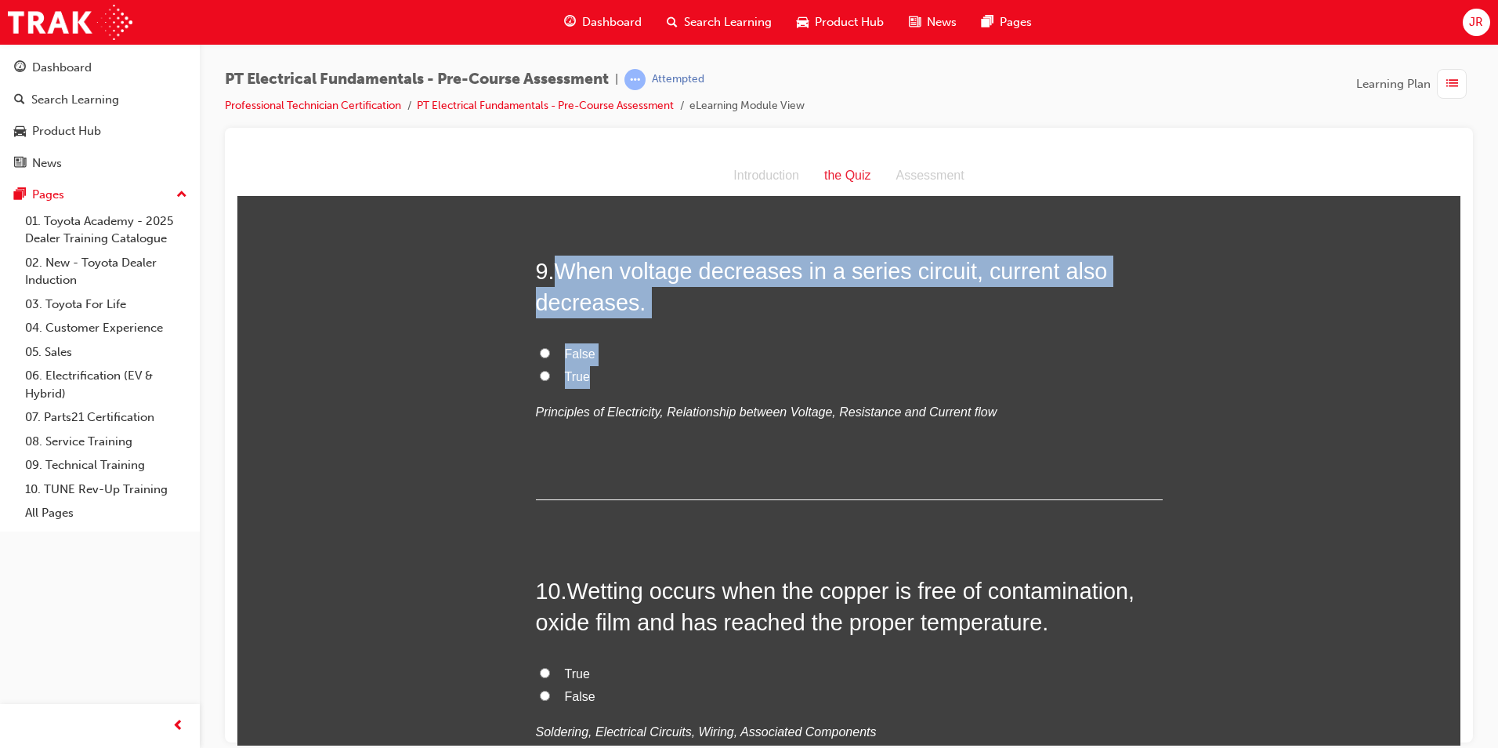
drag, startPoint x: 556, startPoint y: 445, endPoint x: 603, endPoint y: 560, distance: 123.7
click at [603, 499] on div "9 . When voltage decreases in a series circuit, current also decreases. False T…" at bounding box center [849, 377] width 627 height 245
click at [540, 380] on input "True" at bounding box center [545, 375] width 10 height 10
radio input "true"
click at [683, 388] on label "True" at bounding box center [849, 376] width 627 height 23
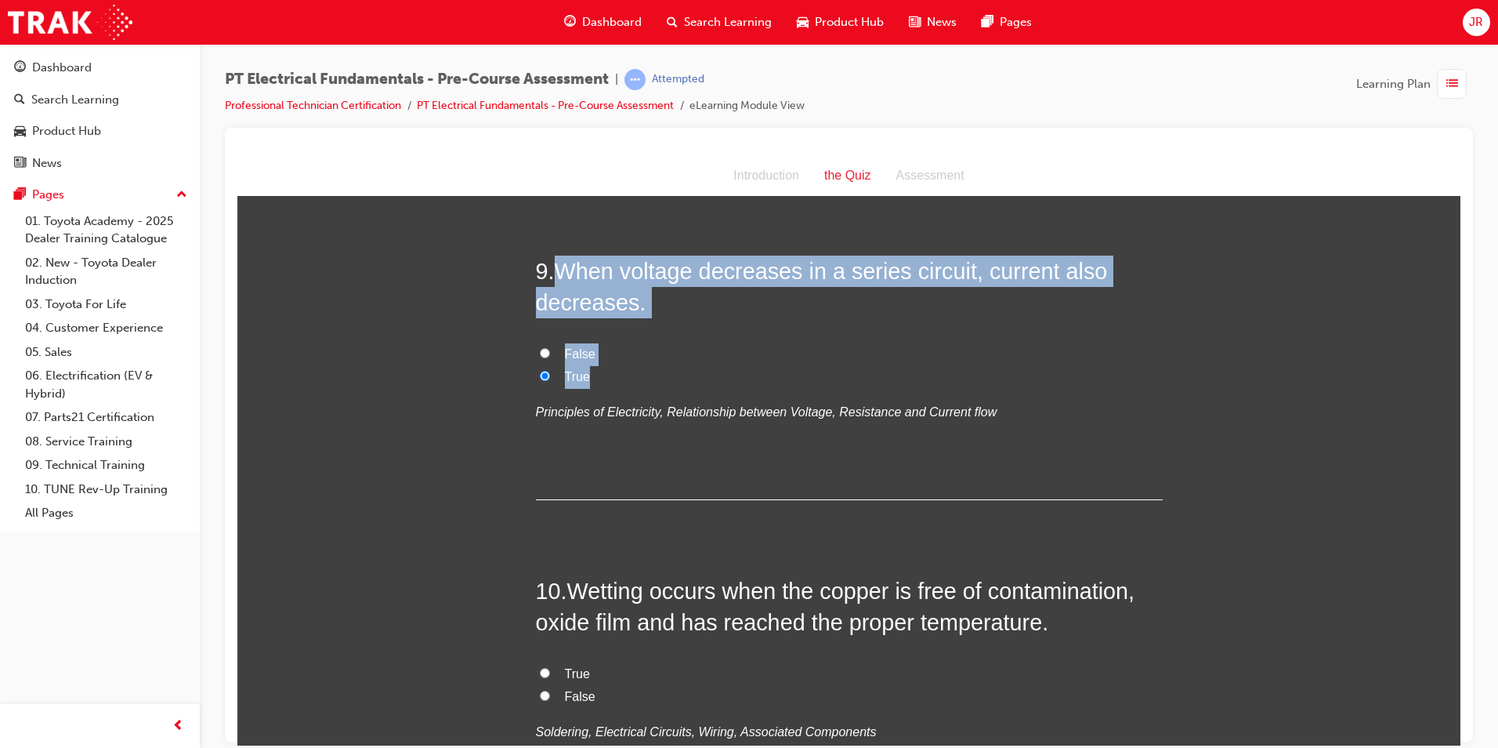
click at [550, 380] on input "True" at bounding box center [545, 375] width 10 height 10
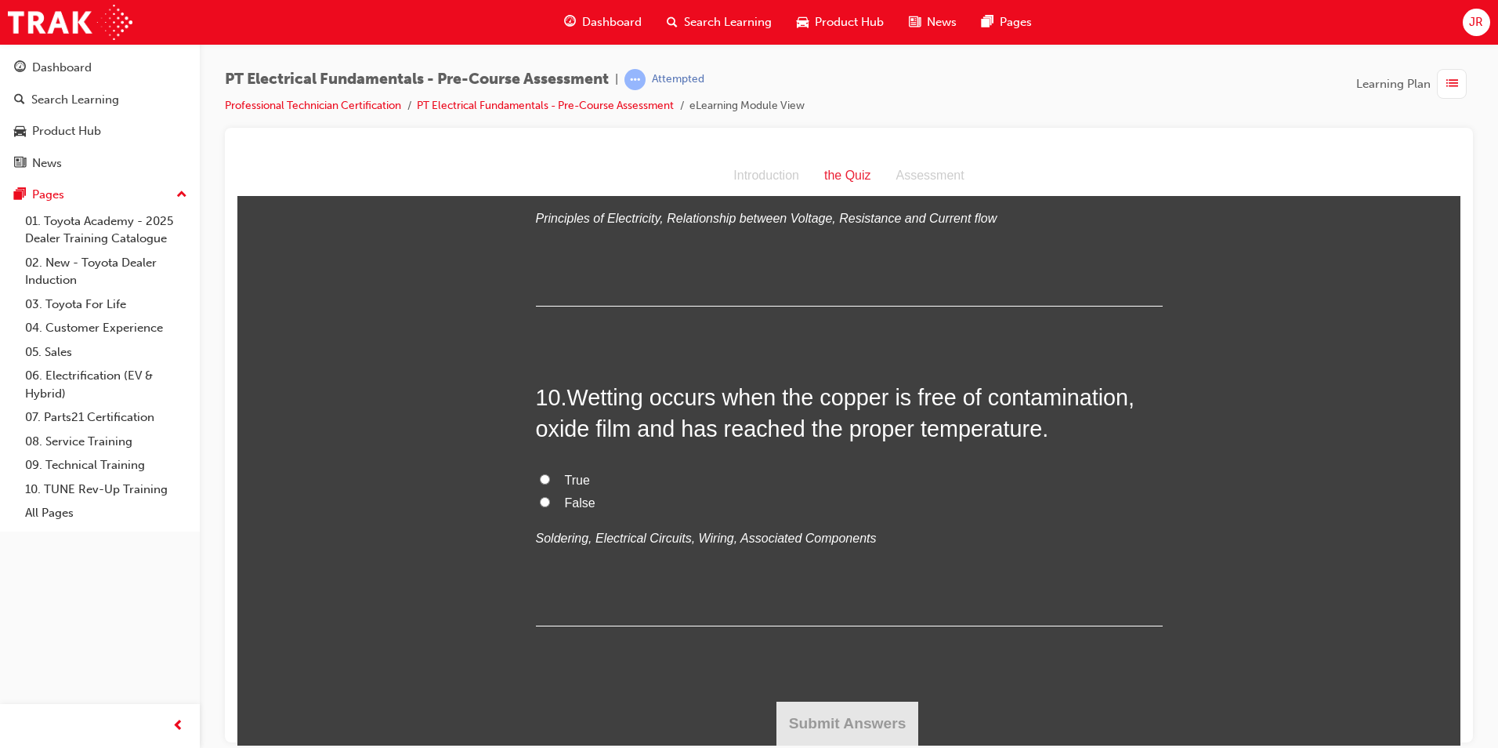
scroll to position [3116, 0]
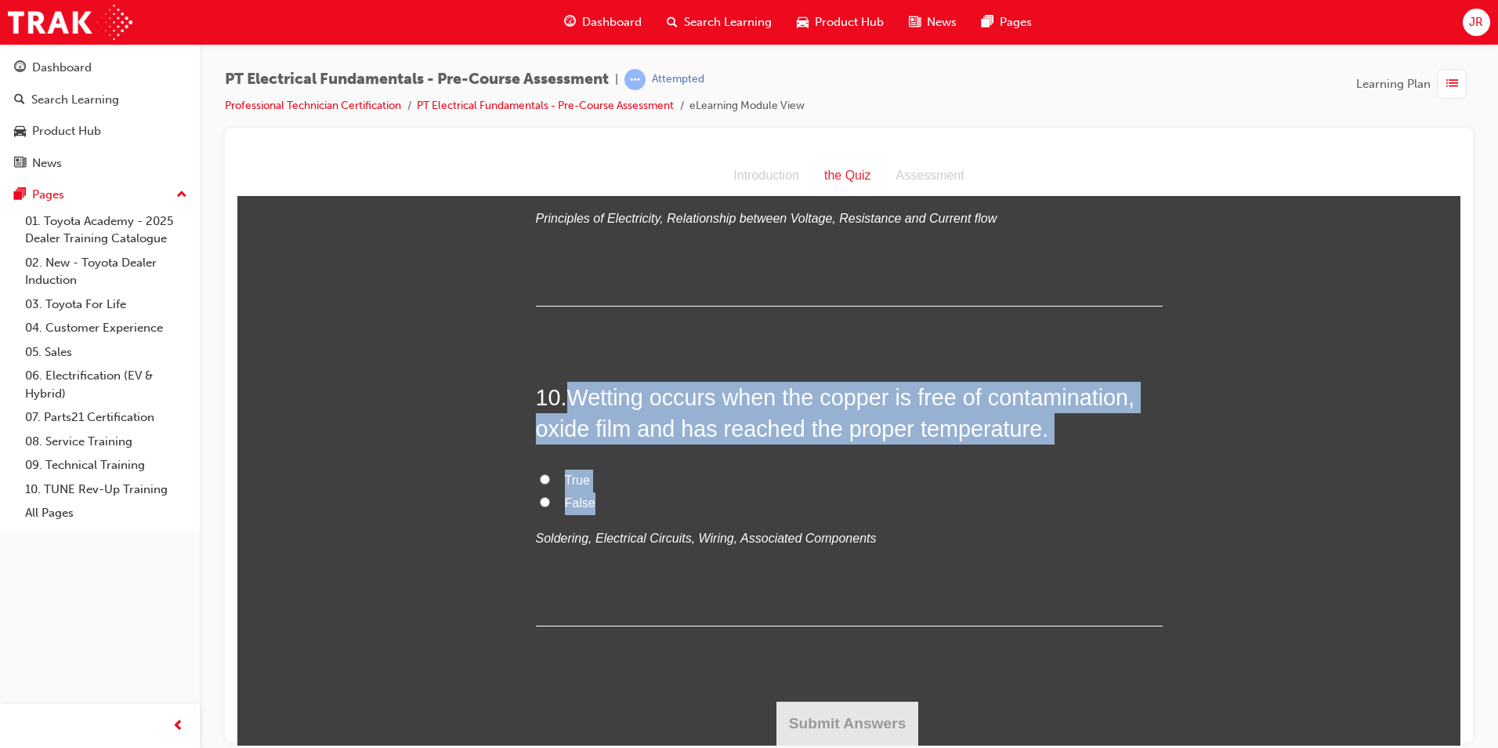
drag, startPoint x: 567, startPoint y: 389, endPoint x: 622, endPoint y: 505, distance: 128.6
click at [622, 505] on div "10 . Wetting occurs when the copper is free of contamination, oxide film and ha…" at bounding box center [849, 503] width 627 height 245
click at [540, 477] on input "True" at bounding box center [545, 478] width 10 height 10
radio input "true"
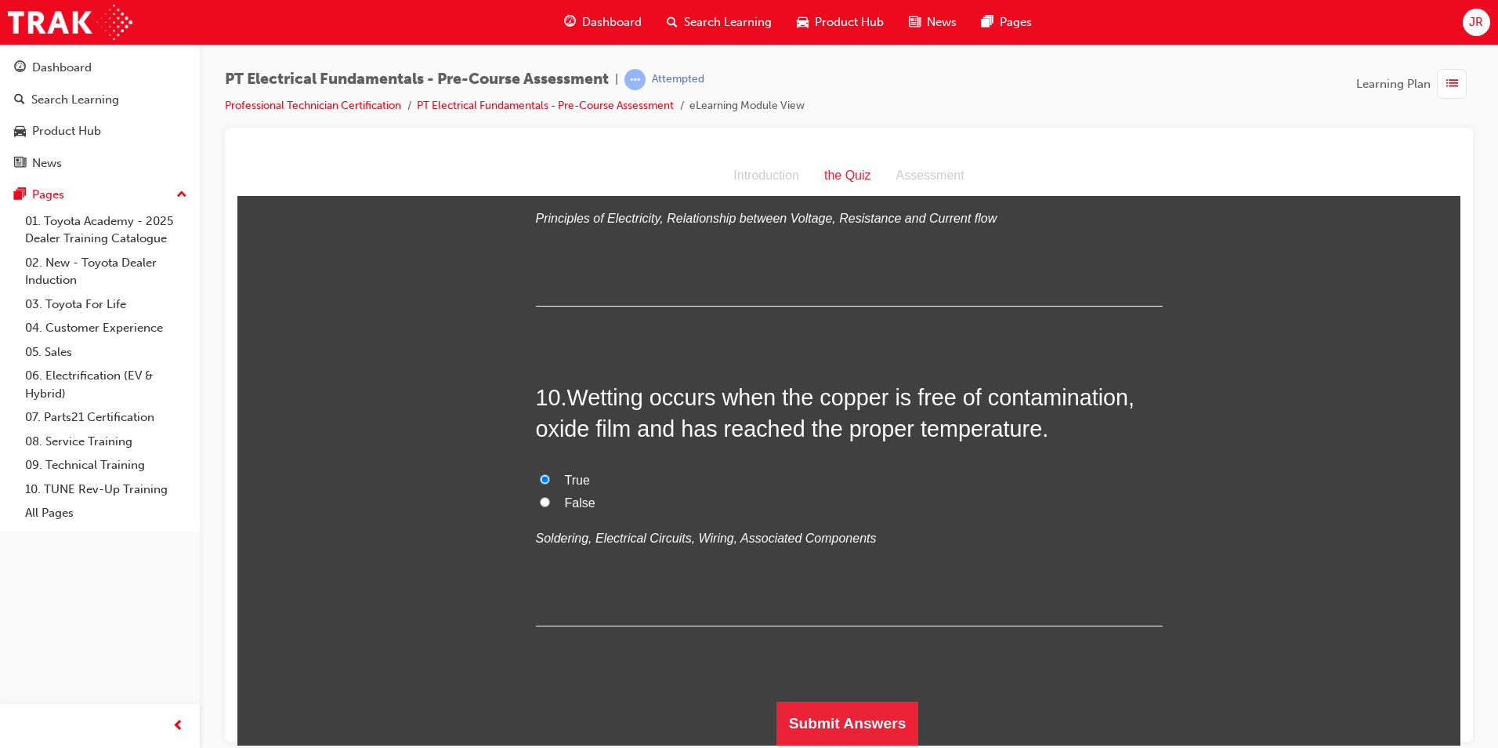
click at [822, 722] on button "Submit Answers" at bounding box center [848, 723] width 143 height 44
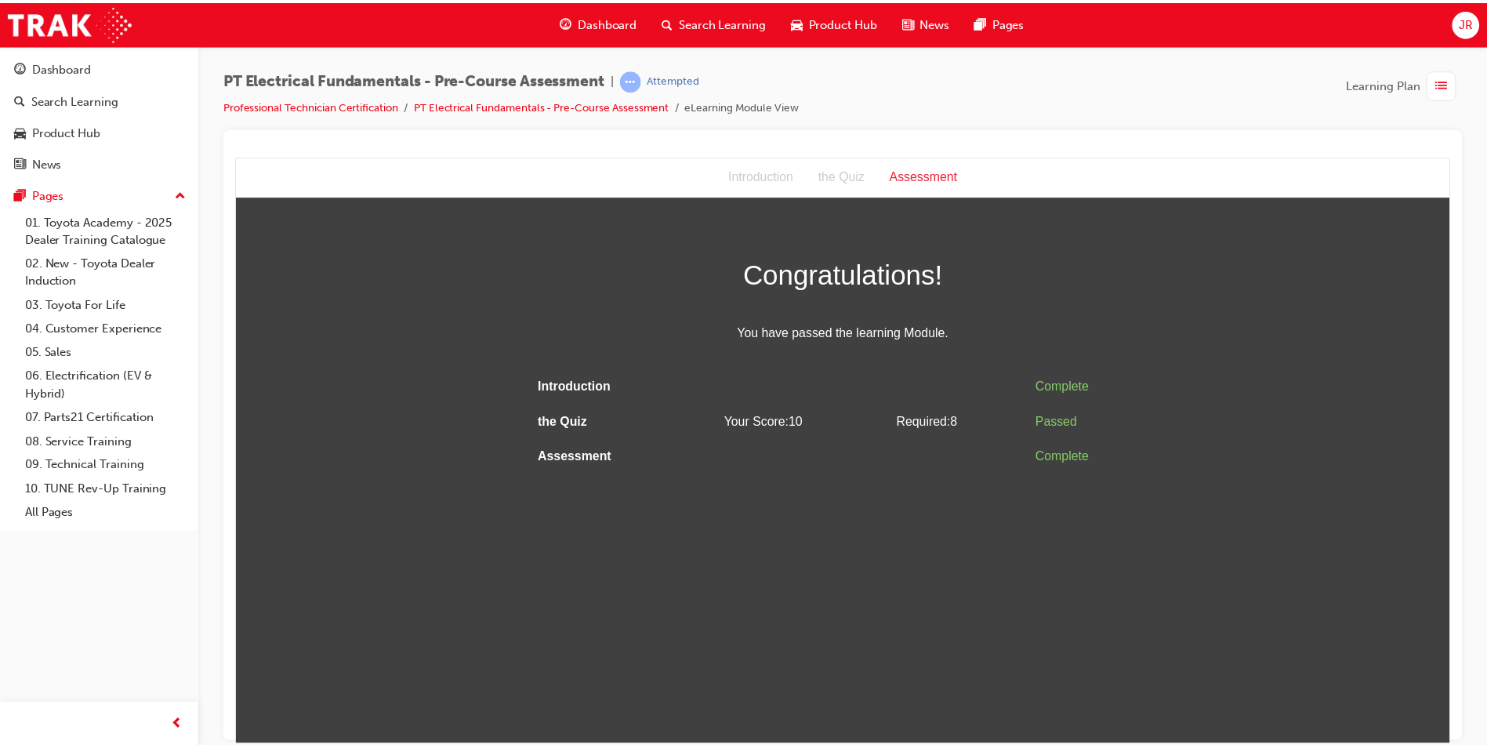
scroll to position [0, 0]
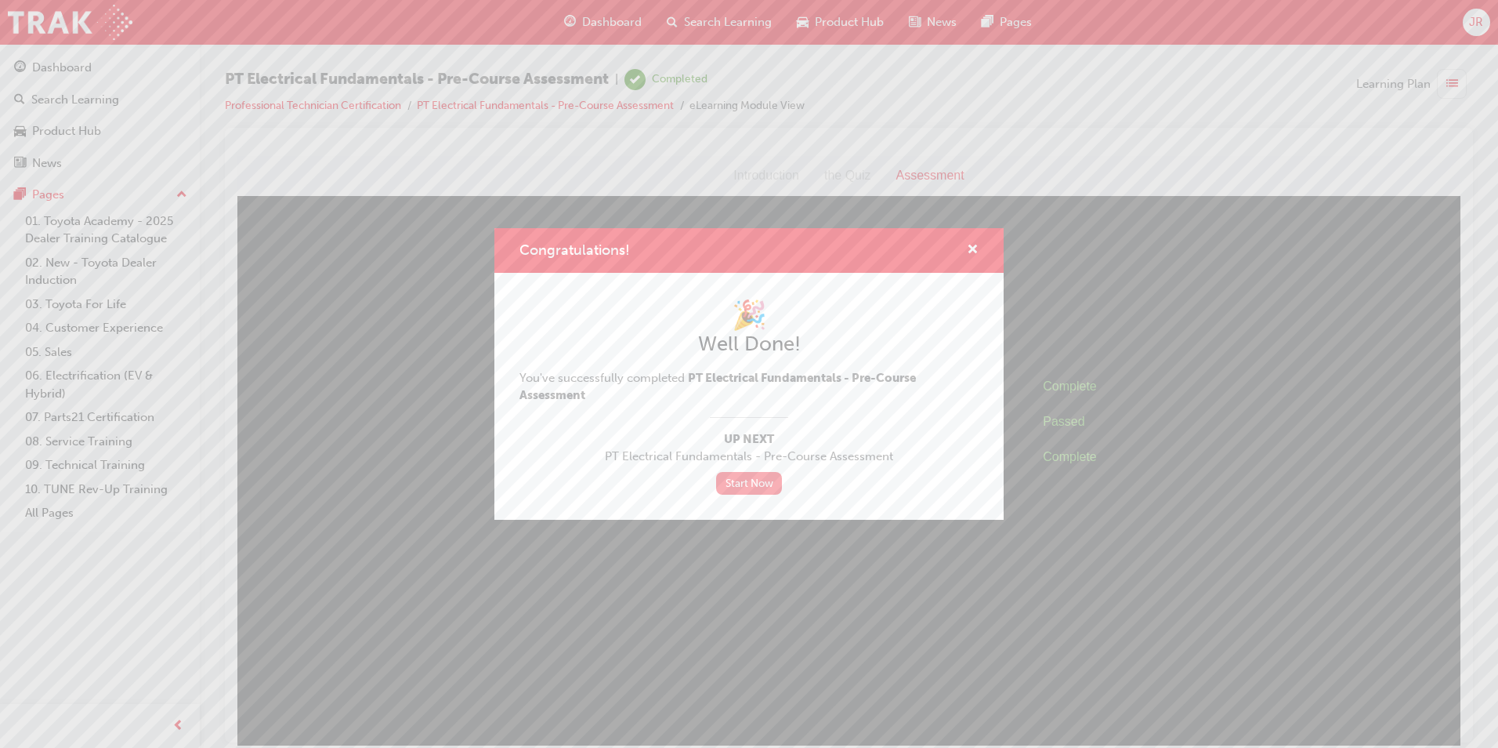
click at [756, 487] on link "Start Now" at bounding box center [749, 483] width 66 height 23
click at [977, 247] on span "cross-icon" at bounding box center [973, 251] width 12 height 14
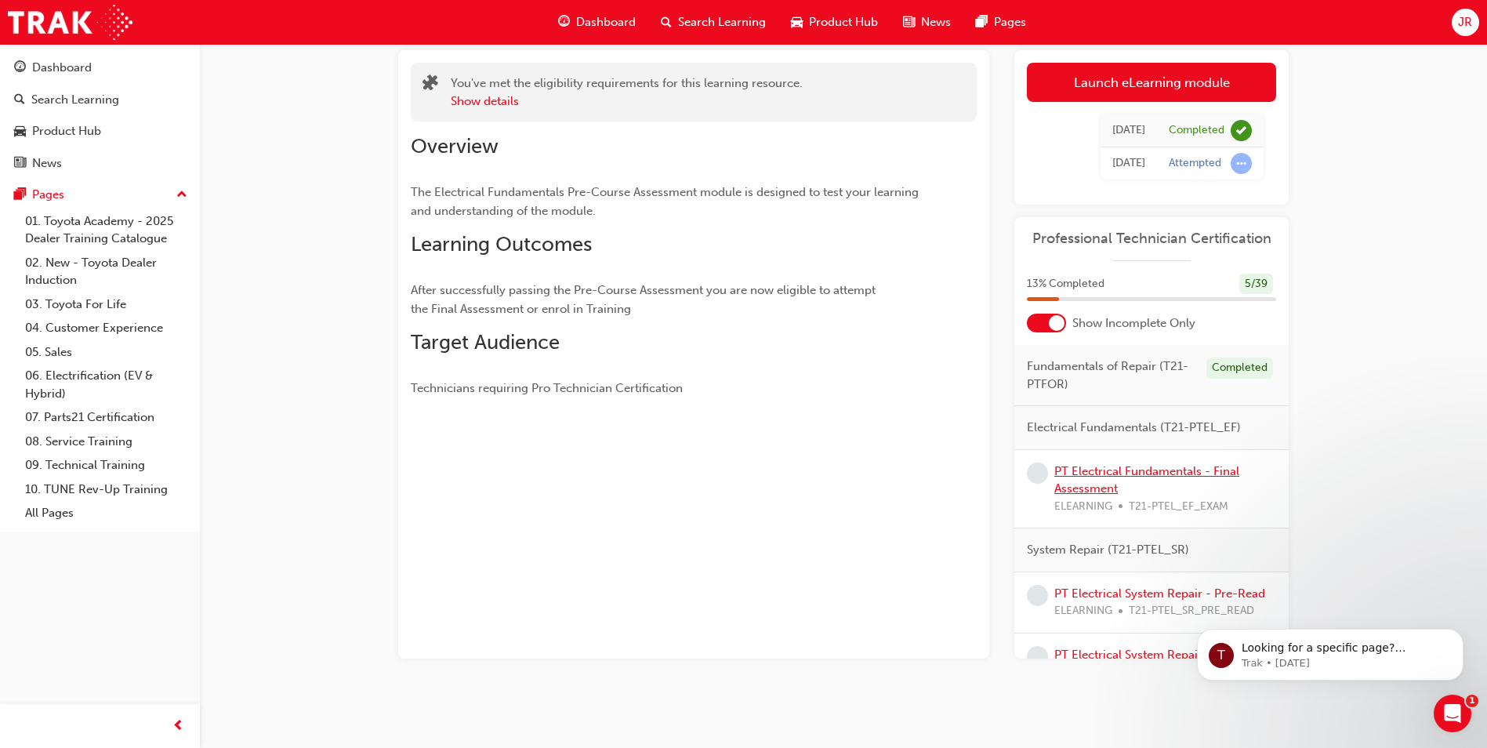
click at [1080, 469] on link "PT Electrical Fundamentals - Final Assessment" at bounding box center [1146, 480] width 185 height 32
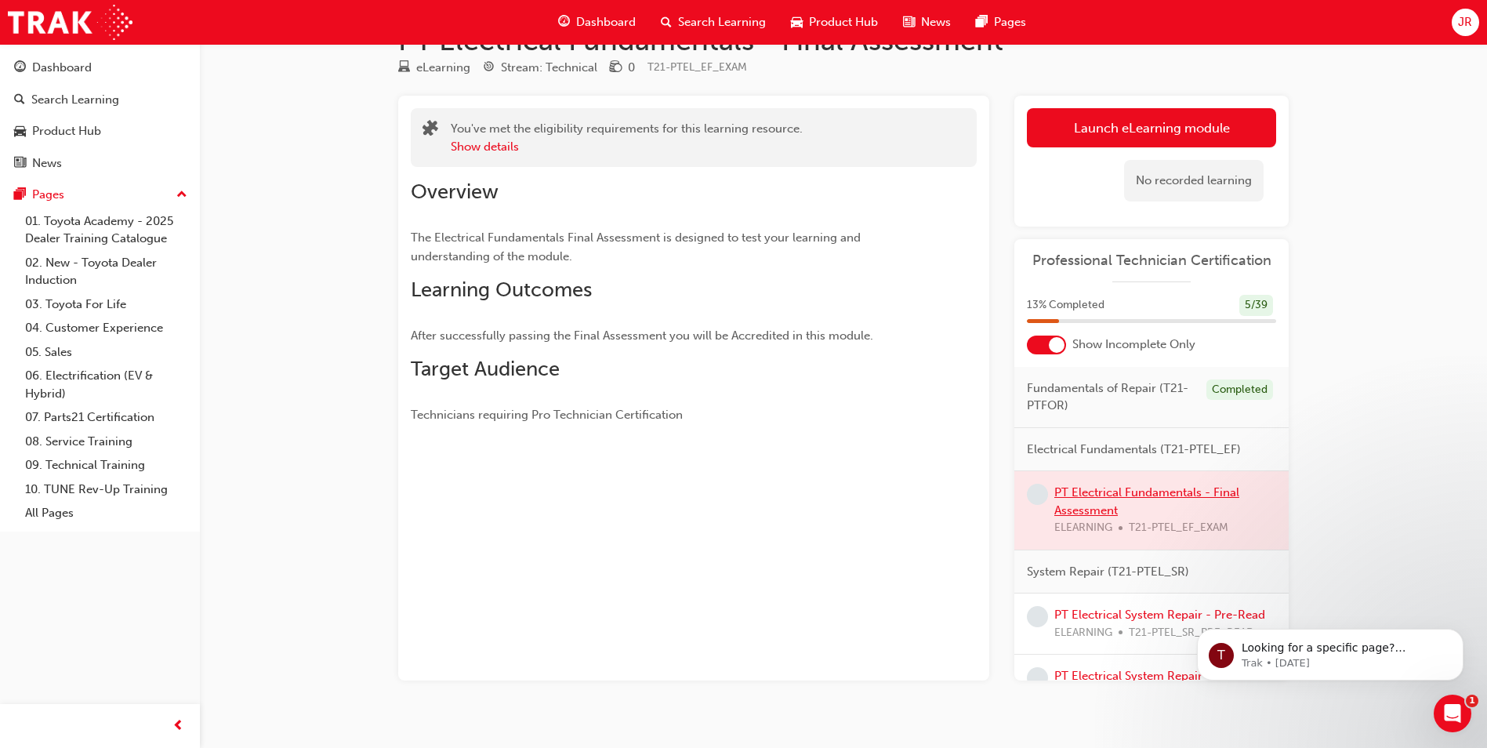
scroll to position [67, 0]
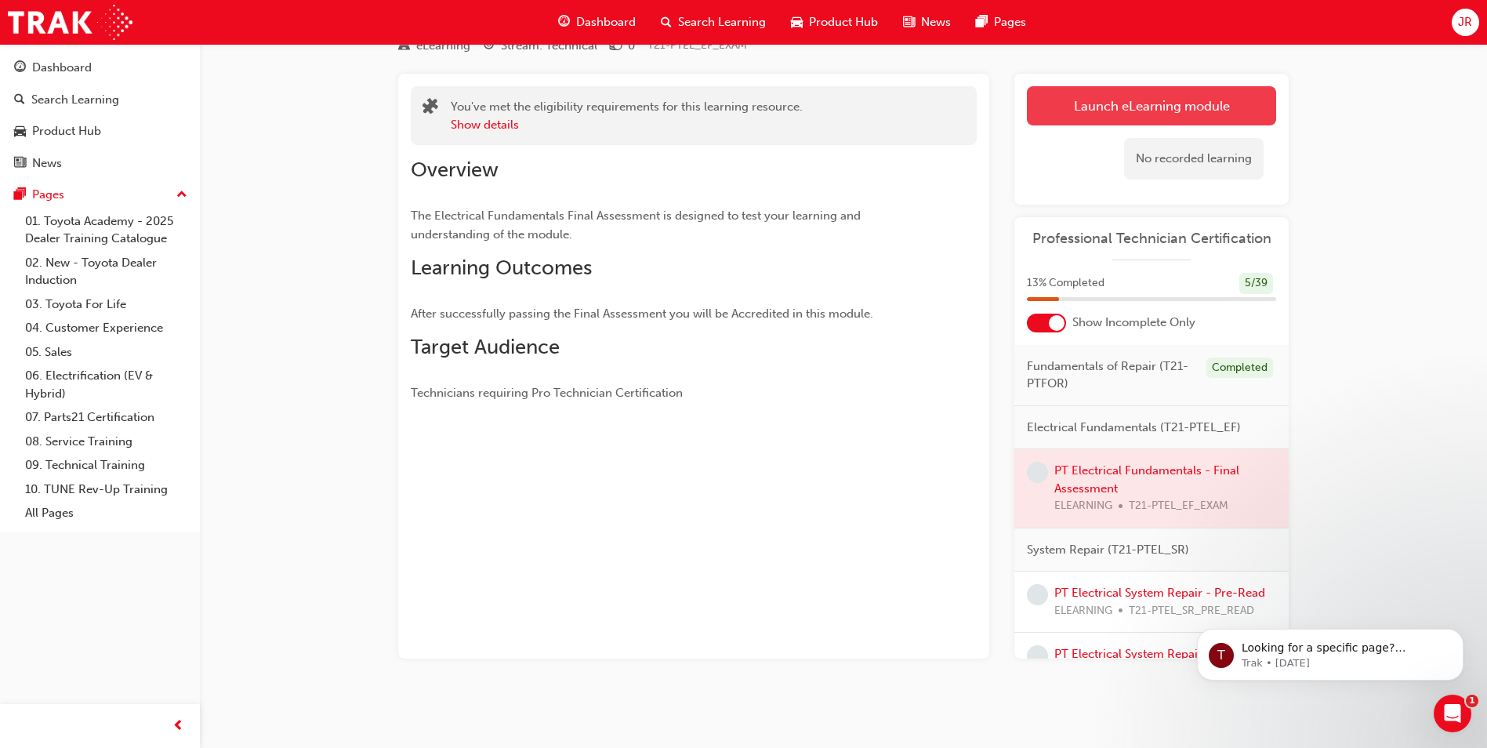
click at [1117, 100] on link "Launch eLearning module" at bounding box center [1151, 105] width 249 height 39
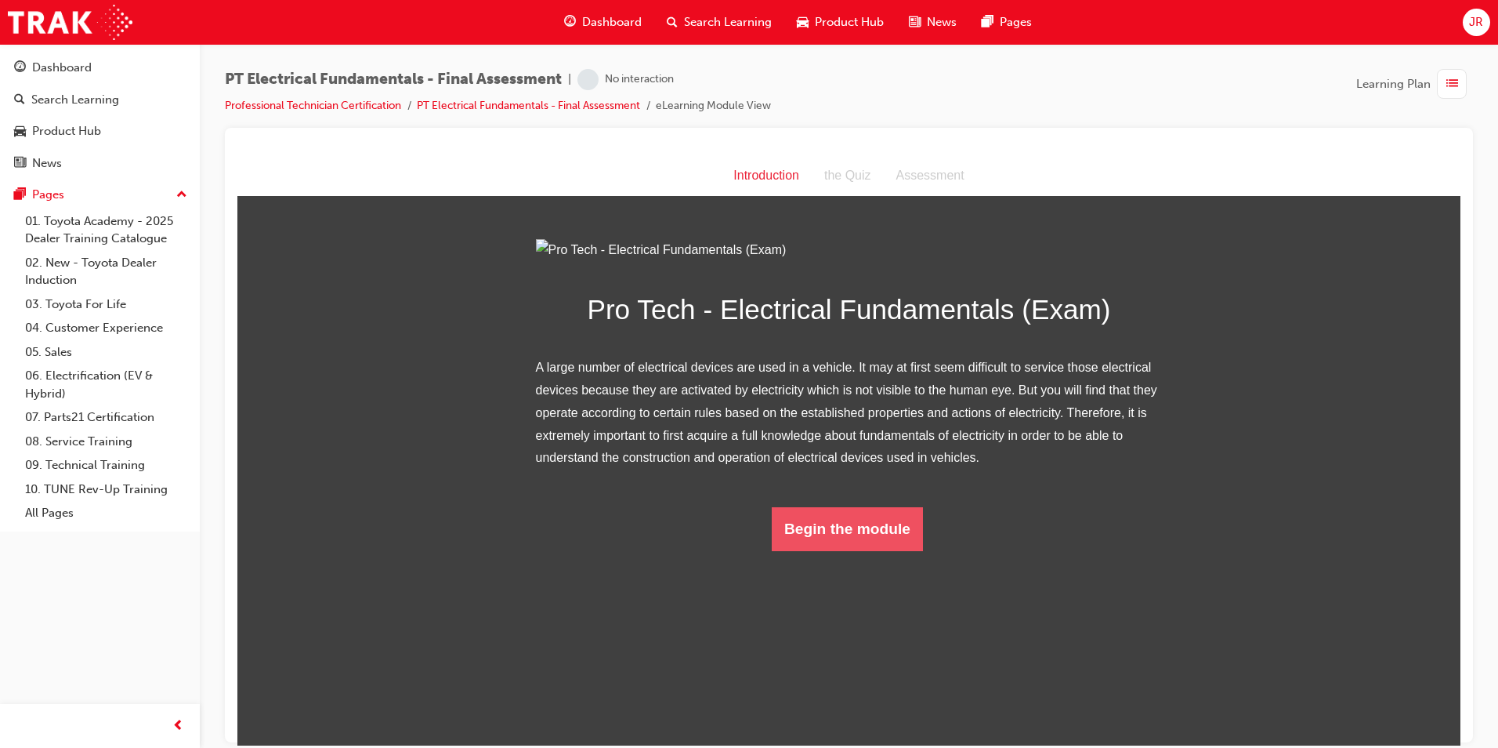
click at [837, 550] on button "Begin the module" at bounding box center [847, 528] width 151 height 44
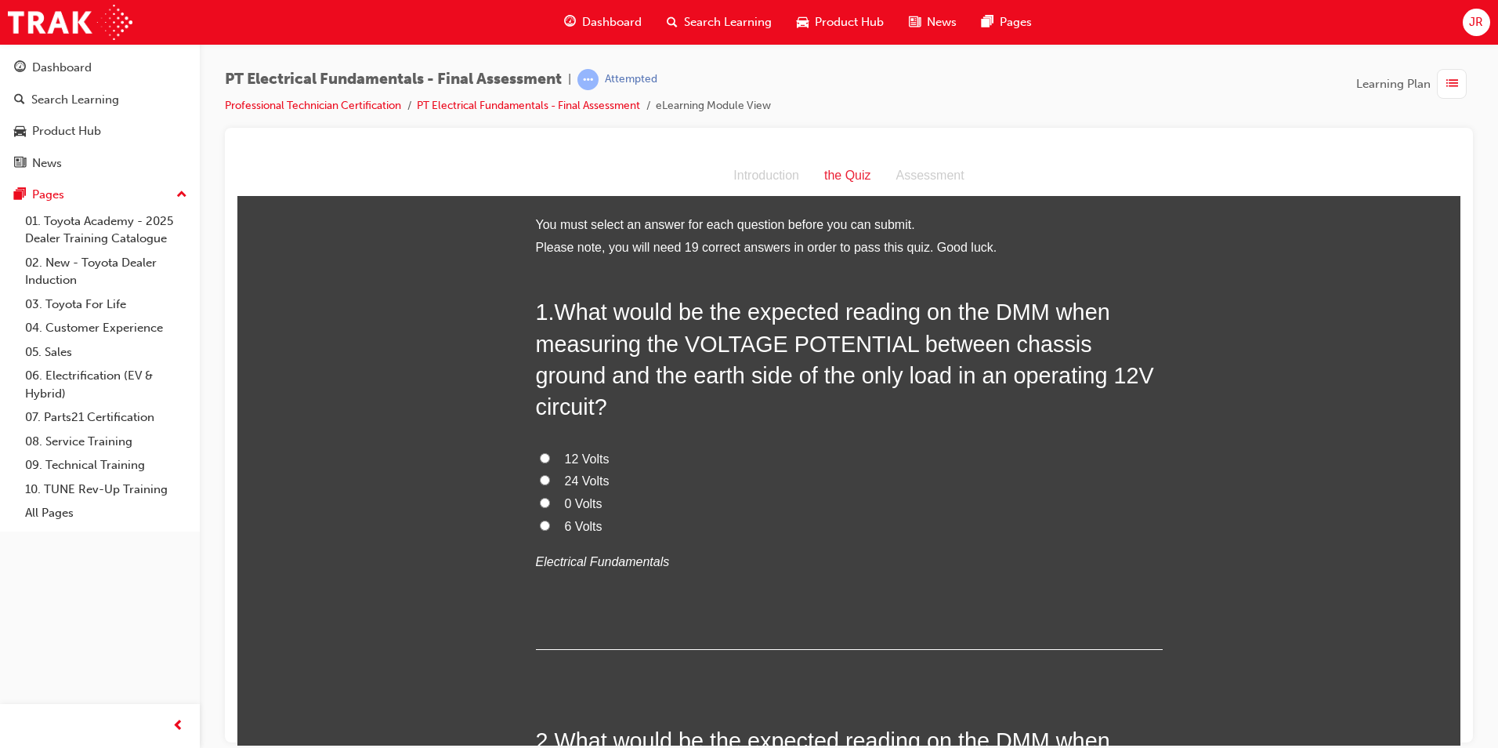
click at [540, 452] on input "12 Volts" at bounding box center [545, 457] width 10 height 10
radio input "true"
click at [556, 308] on span "What would be the expected reading on the DMM when measuring the VOLTAGE POTENT…" at bounding box center [845, 359] width 618 height 120
click at [561, 310] on span "What would be the expected reading on the DMM when measuring the VOLTAGE POTENT…" at bounding box center [845, 359] width 618 height 120
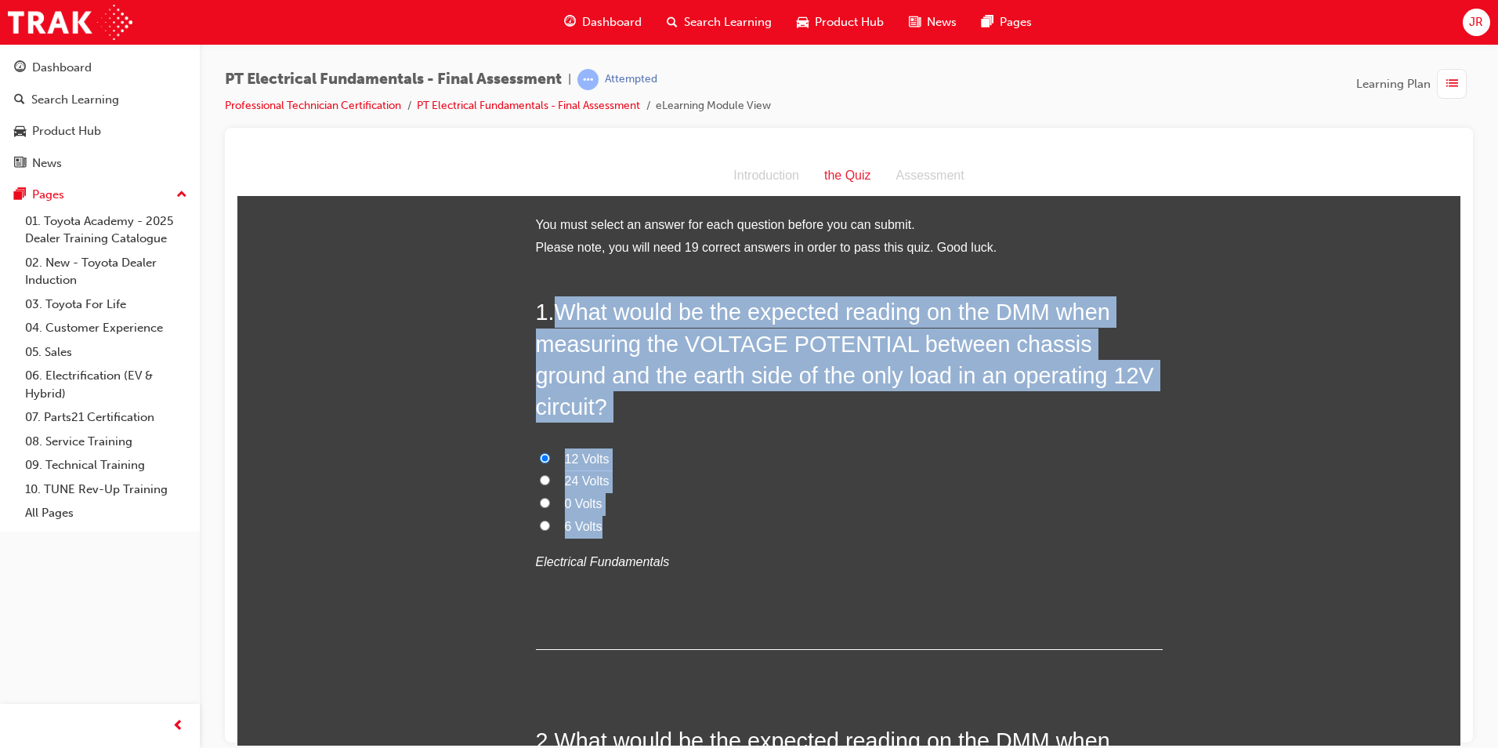
drag, startPoint x: 553, startPoint y: 313, endPoint x: 617, endPoint y: 496, distance: 194.1
click at [617, 496] on div "1 . What would be the expected reading on the DMM when measuring the VOLTAGE PO…" at bounding box center [849, 471] width 627 height 353
click at [540, 497] on input "0 Volts" at bounding box center [545, 502] width 10 height 10
radio input "true"
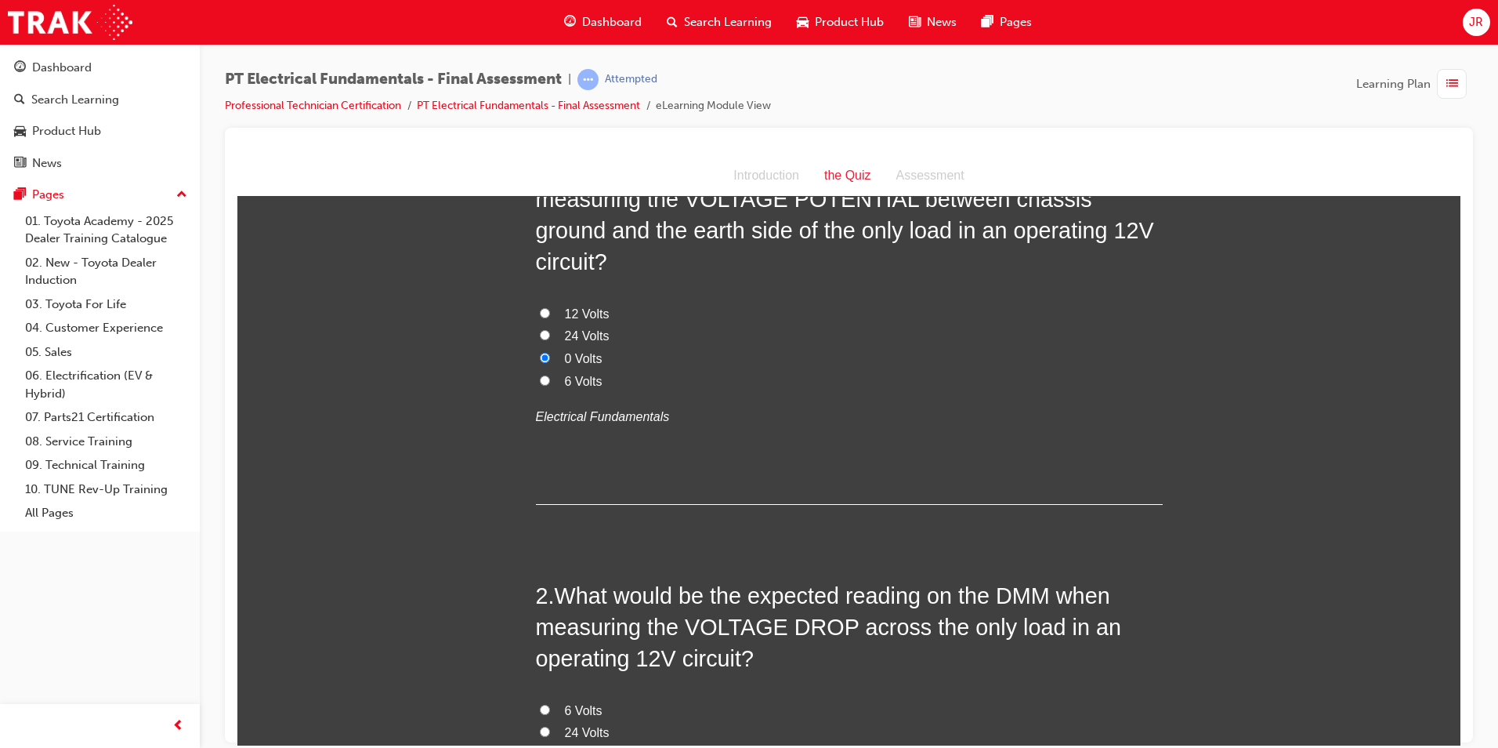
scroll to position [235, 0]
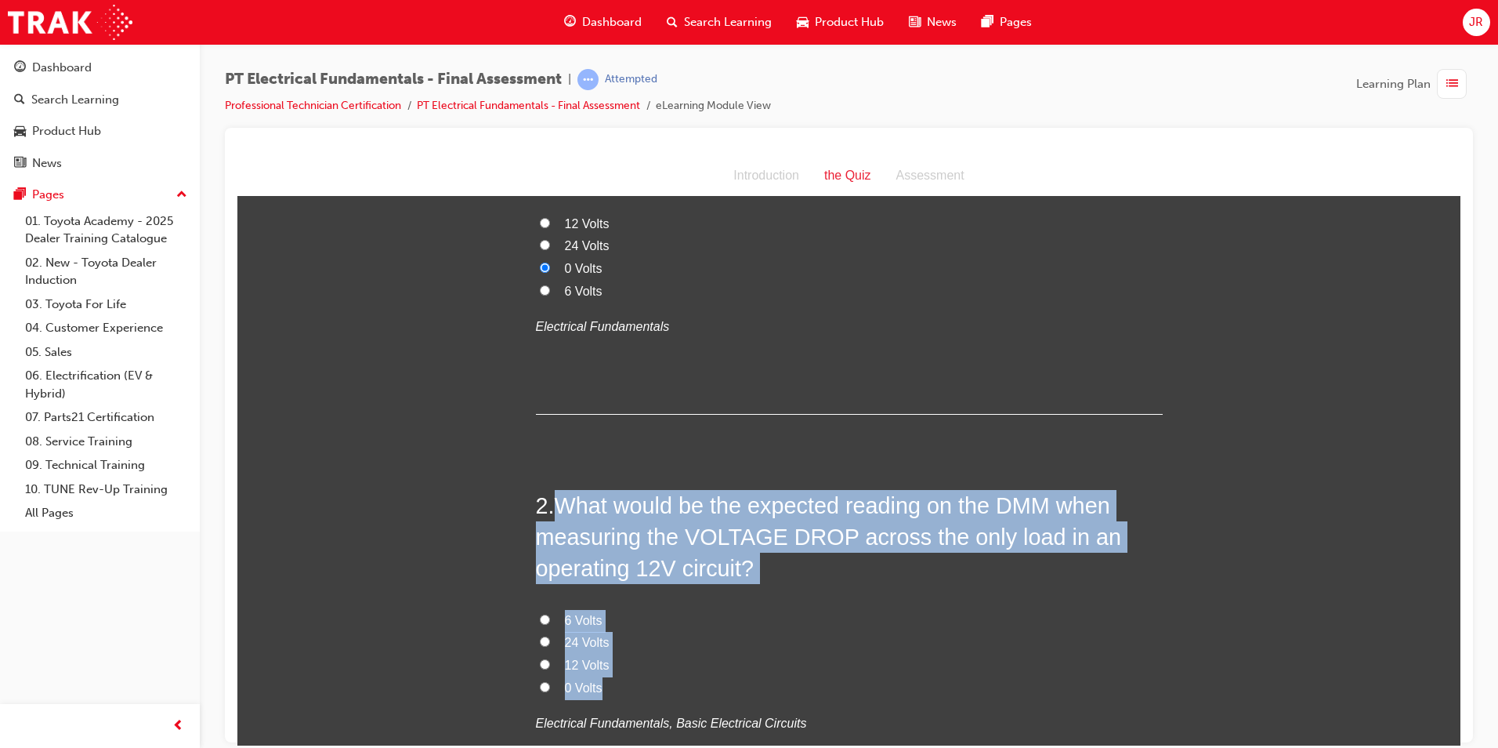
drag, startPoint x: 555, startPoint y: 471, endPoint x: 665, endPoint y: 664, distance: 221.8
click at [665, 664] on div "2 . What would be the expected reading on the DMM when measuring the VOLTAGE DR…" at bounding box center [849, 649] width 627 height 321
click at [540, 658] on input "12 Volts" at bounding box center [545, 663] width 10 height 10
radio input "true"
click at [759, 654] on label "12 Volts" at bounding box center [849, 665] width 627 height 23
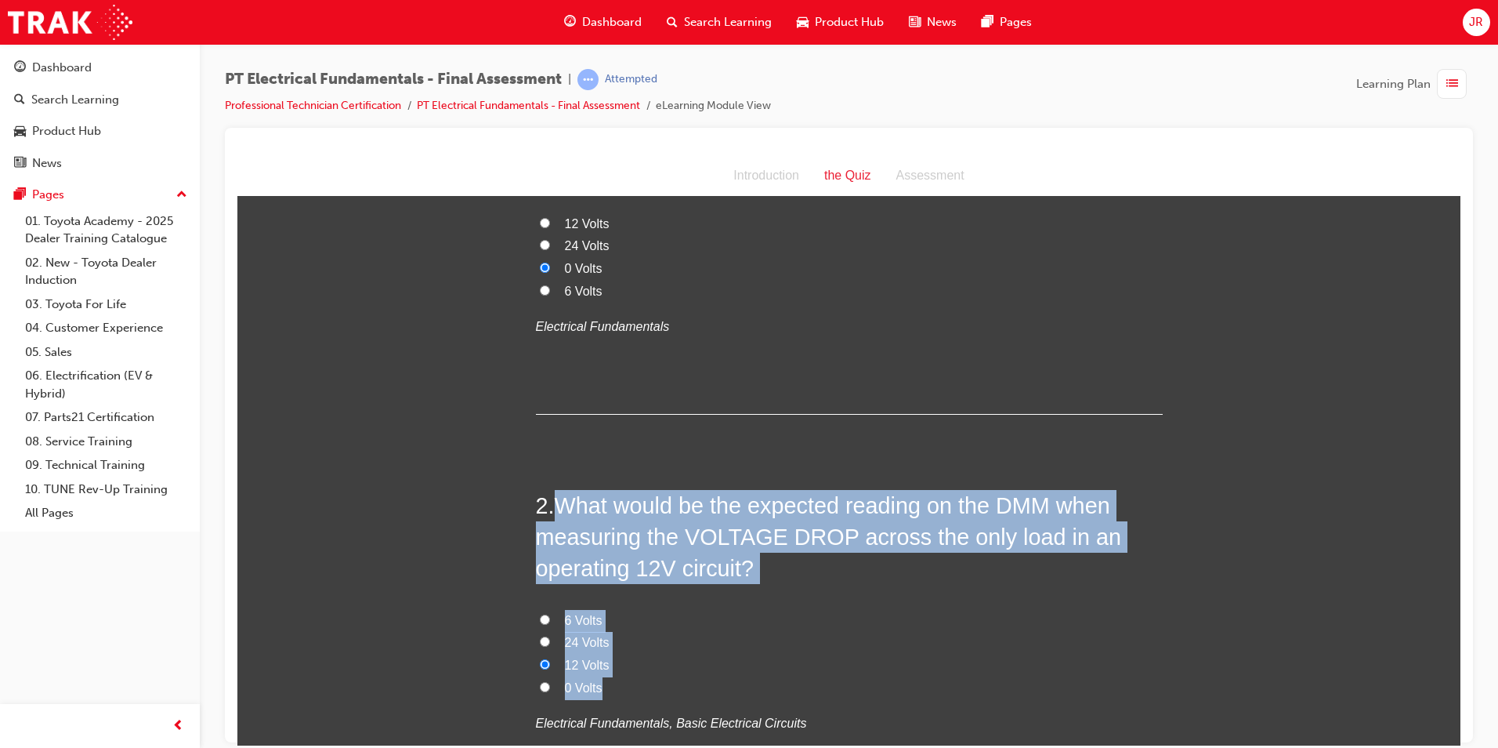
click at [550, 658] on input "12 Volts" at bounding box center [545, 663] width 10 height 10
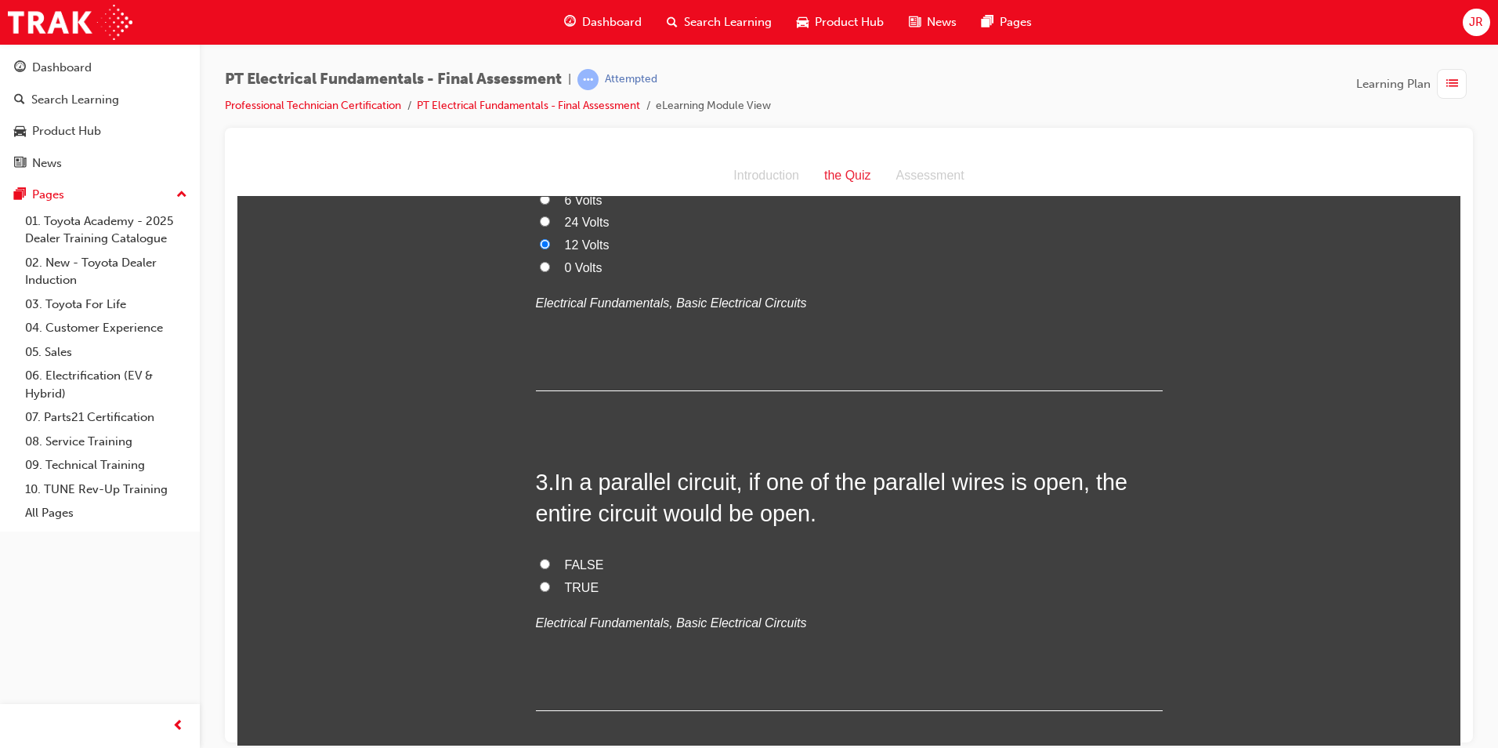
scroll to position [705, 0]
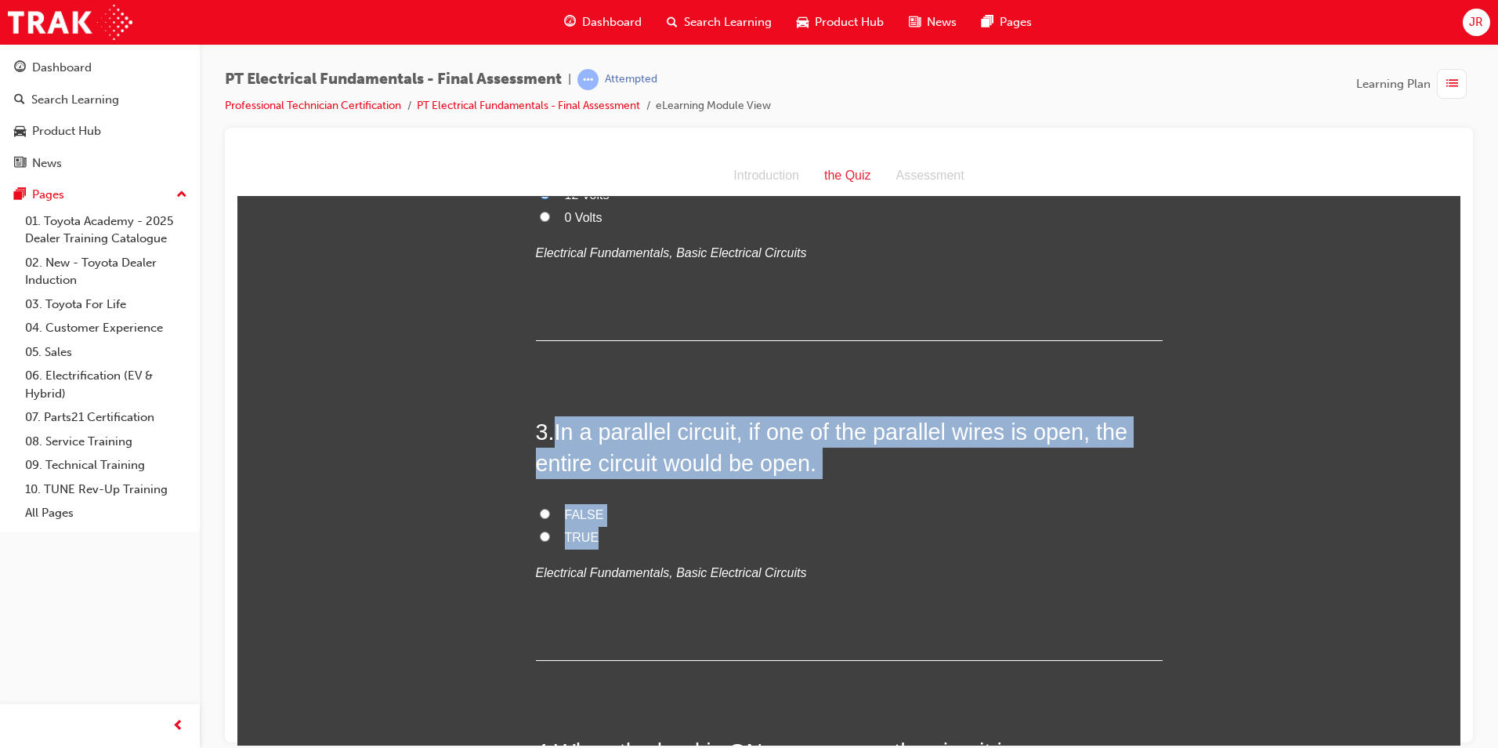
drag, startPoint x: 553, startPoint y: 393, endPoint x: 618, endPoint y: 506, distance: 130.6
click at [618, 506] on div "3 . In a parallel circuit, if one of the parallel wires is open, the entire cir…" at bounding box center [849, 537] width 627 height 245
click at [542, 508] on input "FALSE" at bounding box center [545, 513] width 10 height 10
radio input "true"
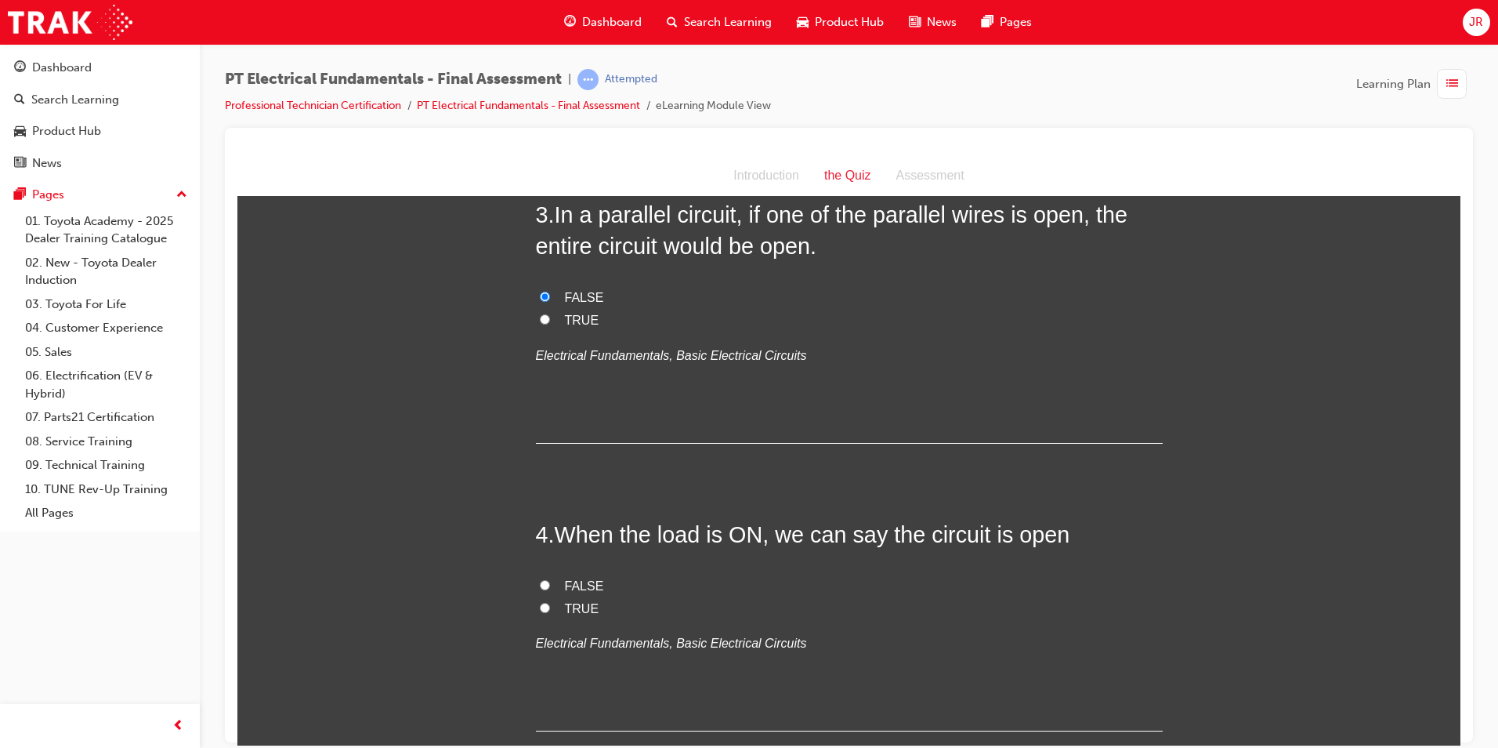
scroll to position [940, 0]
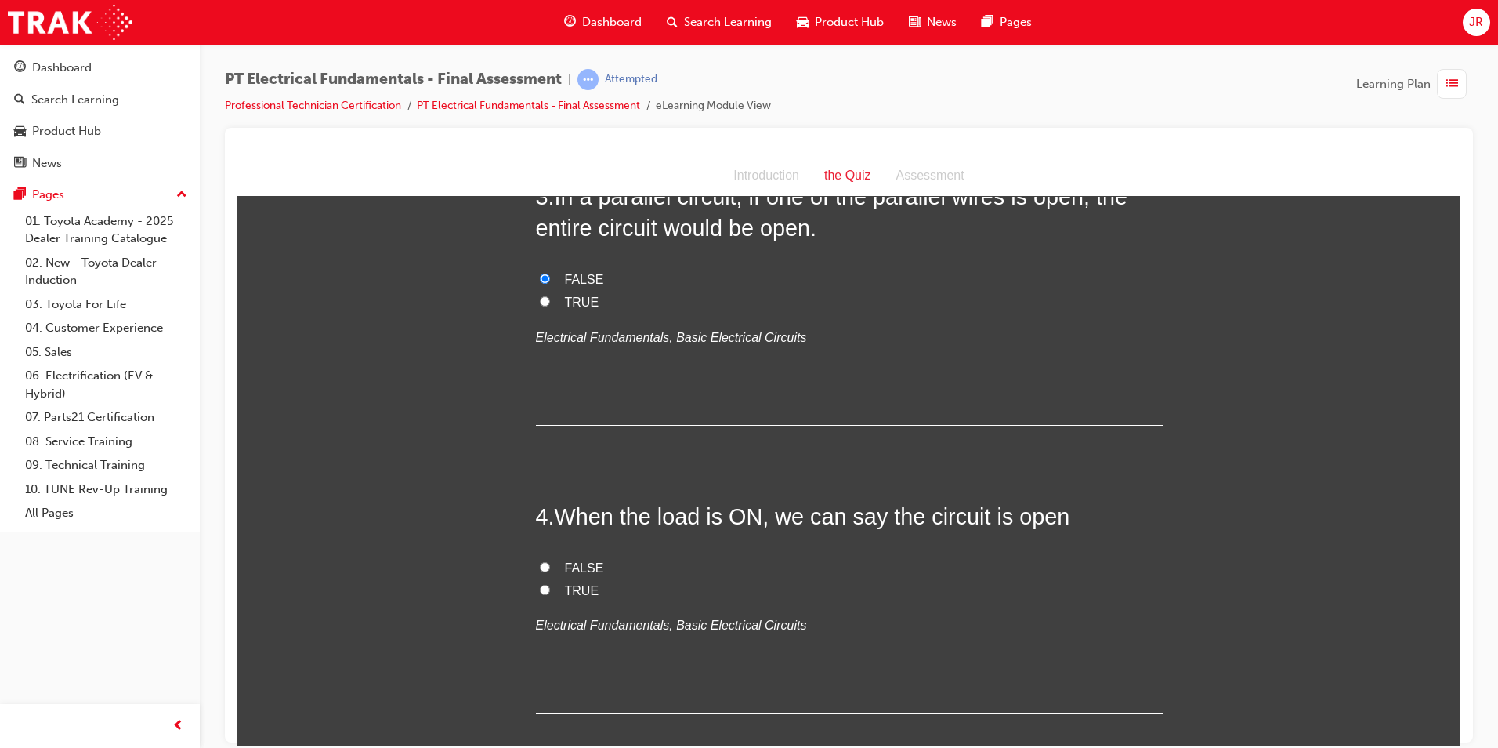
click at [540, 584] on input "TRUE" at bounding box center [545, 589] width 10 height 10
radio input "true"
click at [540, 561] on input "FALSE" at bounding box center [545, 566] width 10 height 10
radio input "true"
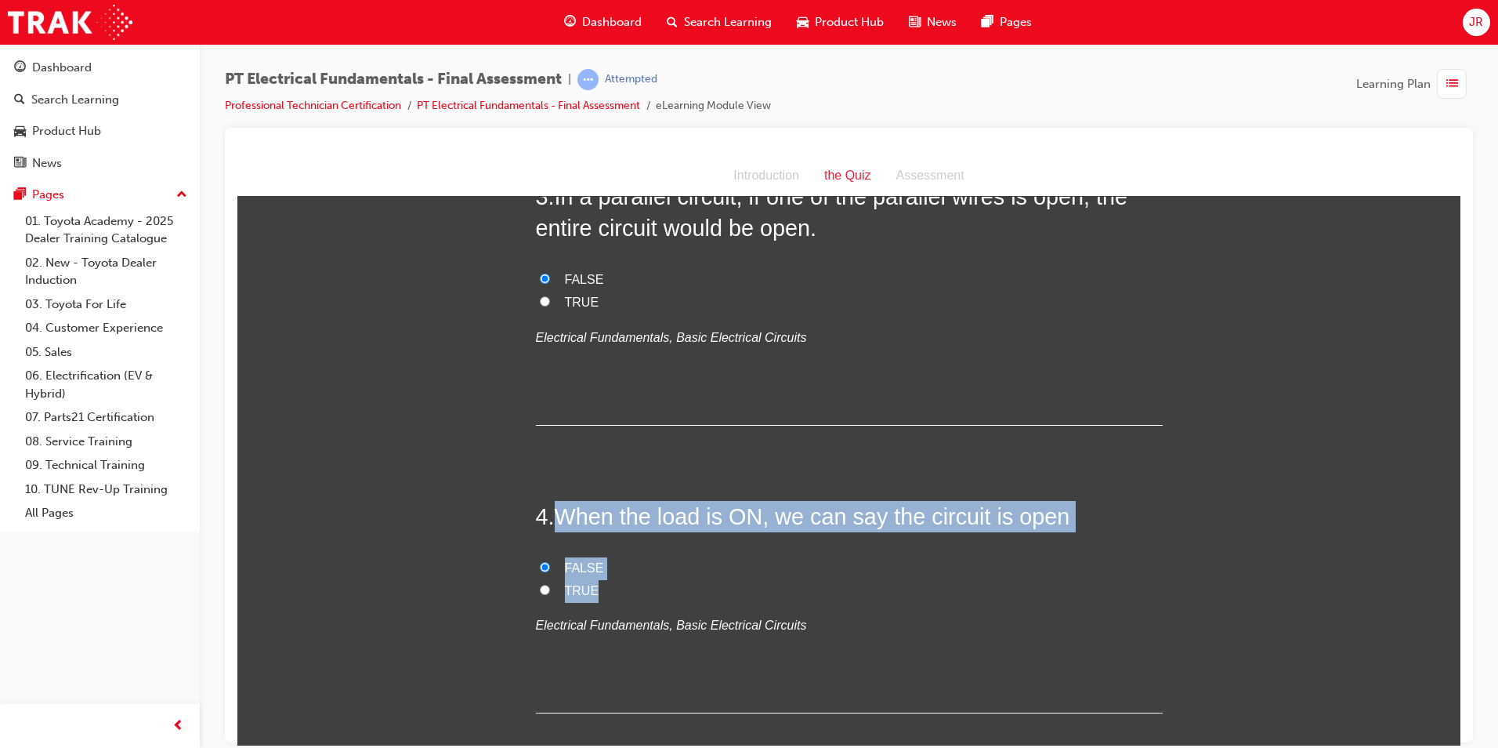
drag, startPoint x: 553, startPoint y: 480, endPoint x: 600, endPoint y: 559, distance: 91.7
click at [600, 559] on div "4 . When the load is ON, we can say the circuit is open FALSE TRUE Electrical F…" at bounding box center [849, 606] width 627 height 213
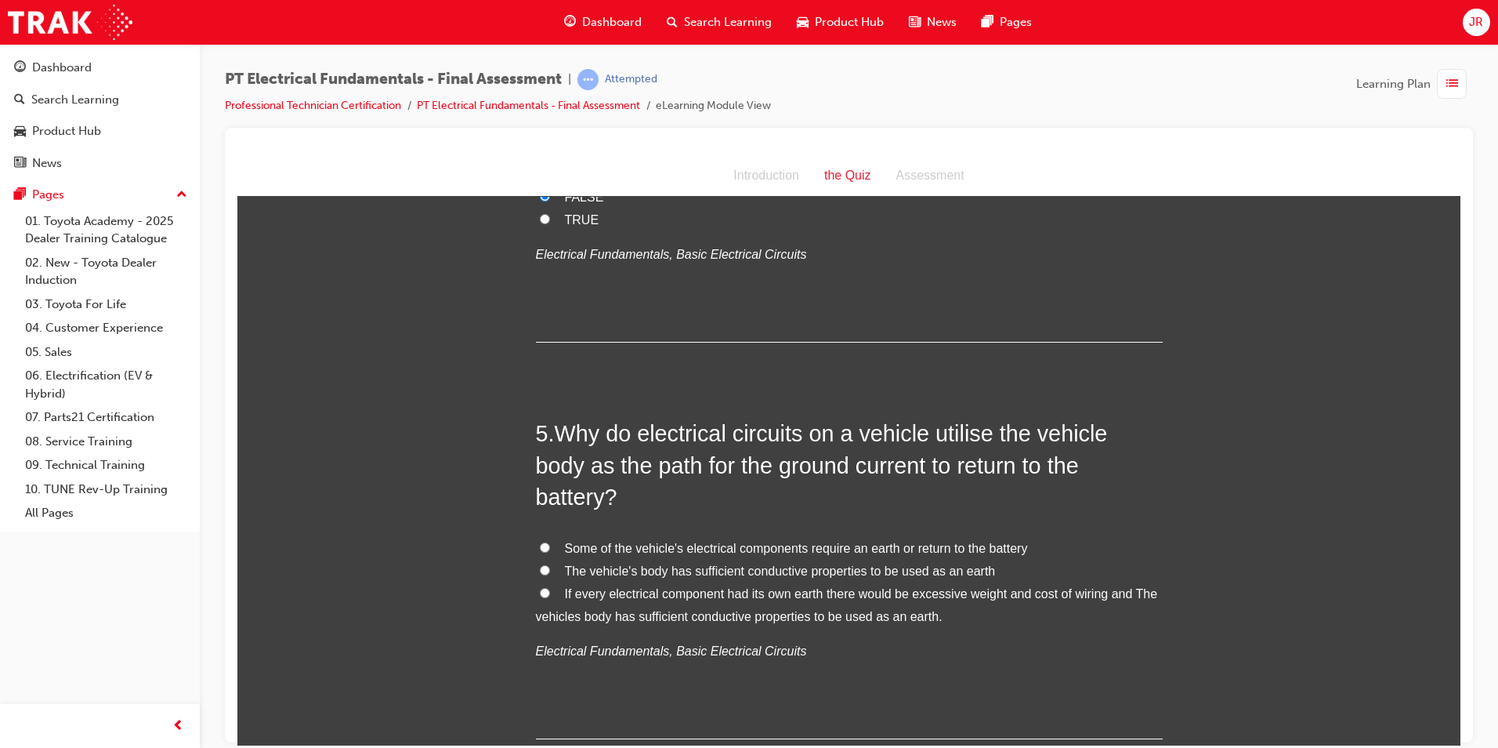
scroll to position [1332, 0]
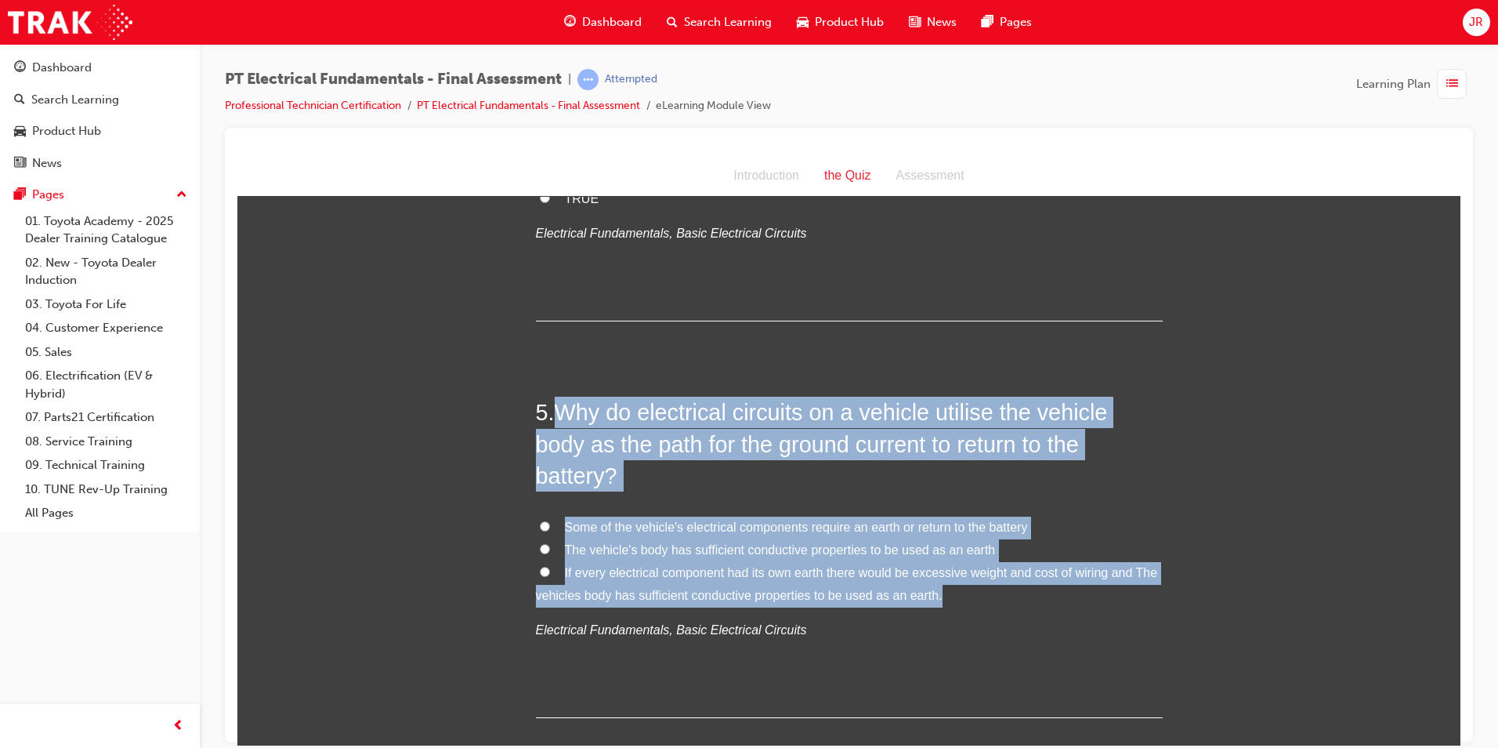
drag, startPoint x: 553, startPoint y: 380, endPoint x: 931, endPoint y: 534, distance: 407.8
click at [931, 534] on div "5 . Why do electrical circuits on a vehicle utilise the vehicle body as the pat…" at bounding box center [849, 556] width 627 height 321
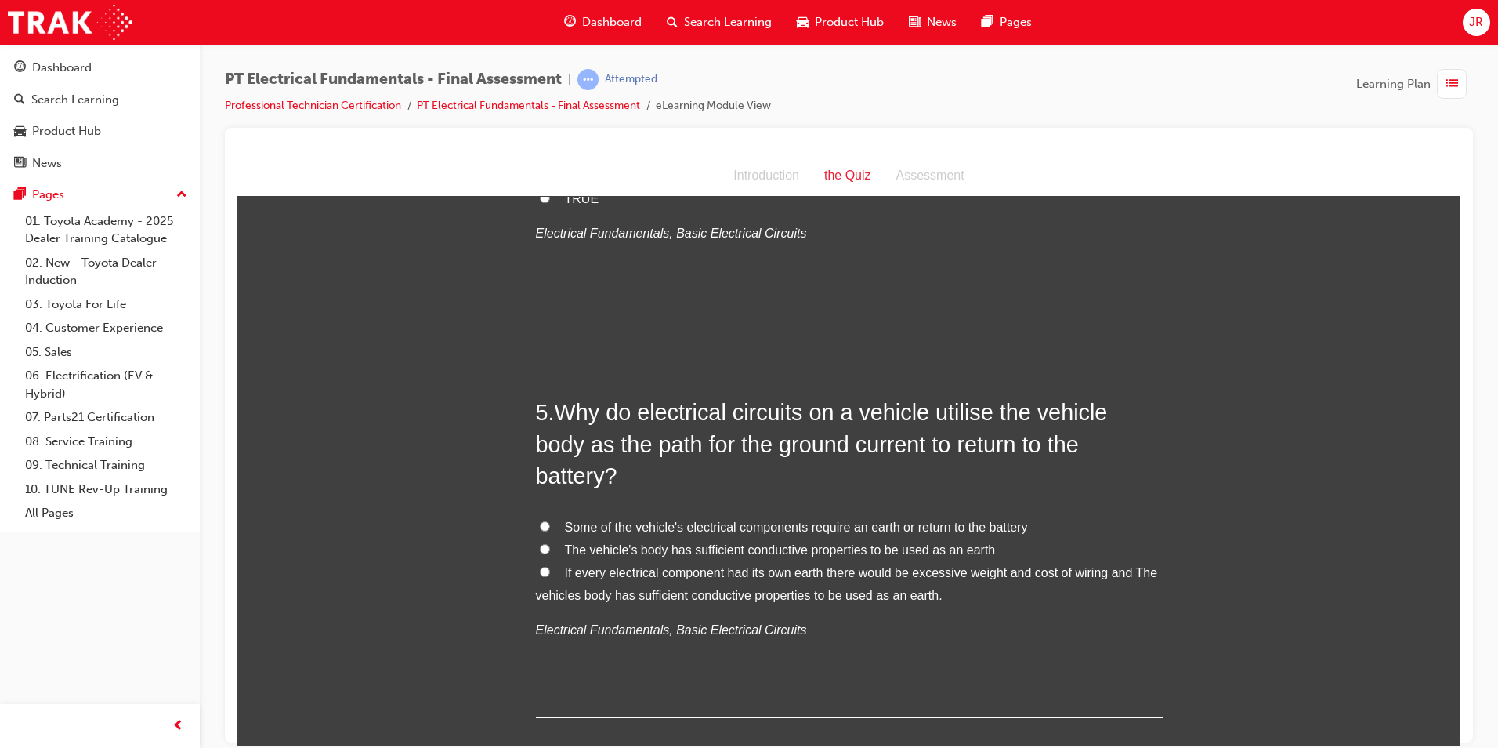
click at [542, 566] on input "If every electrical component had its own earth there would be excessive weight…" at bounding box center [545, 571] width 10 height 10
radio input "true"
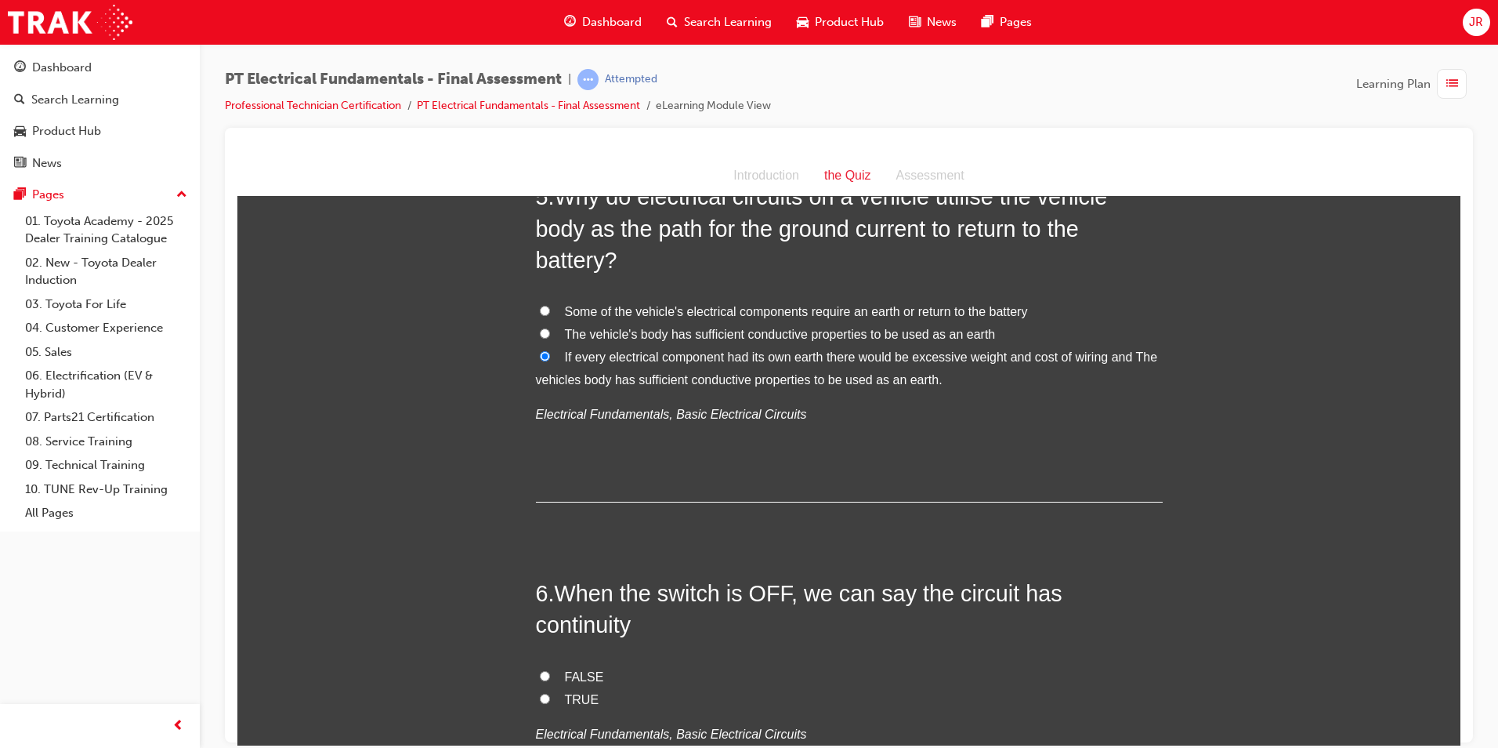
scroll to position [1567, 0]
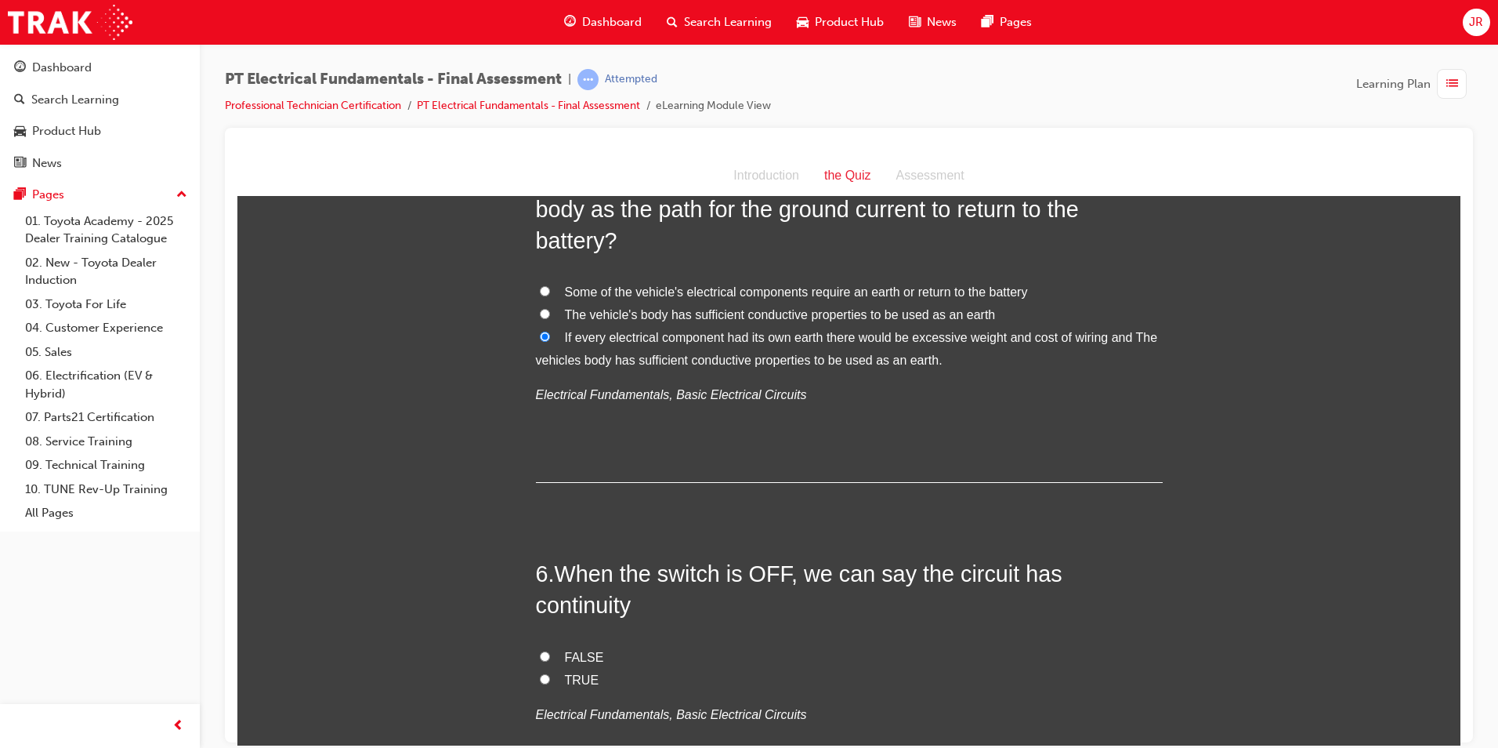
click at [540, 673] on input "TRUE" at bounding box center [545, 678] width 10 height 10
radio input "true"
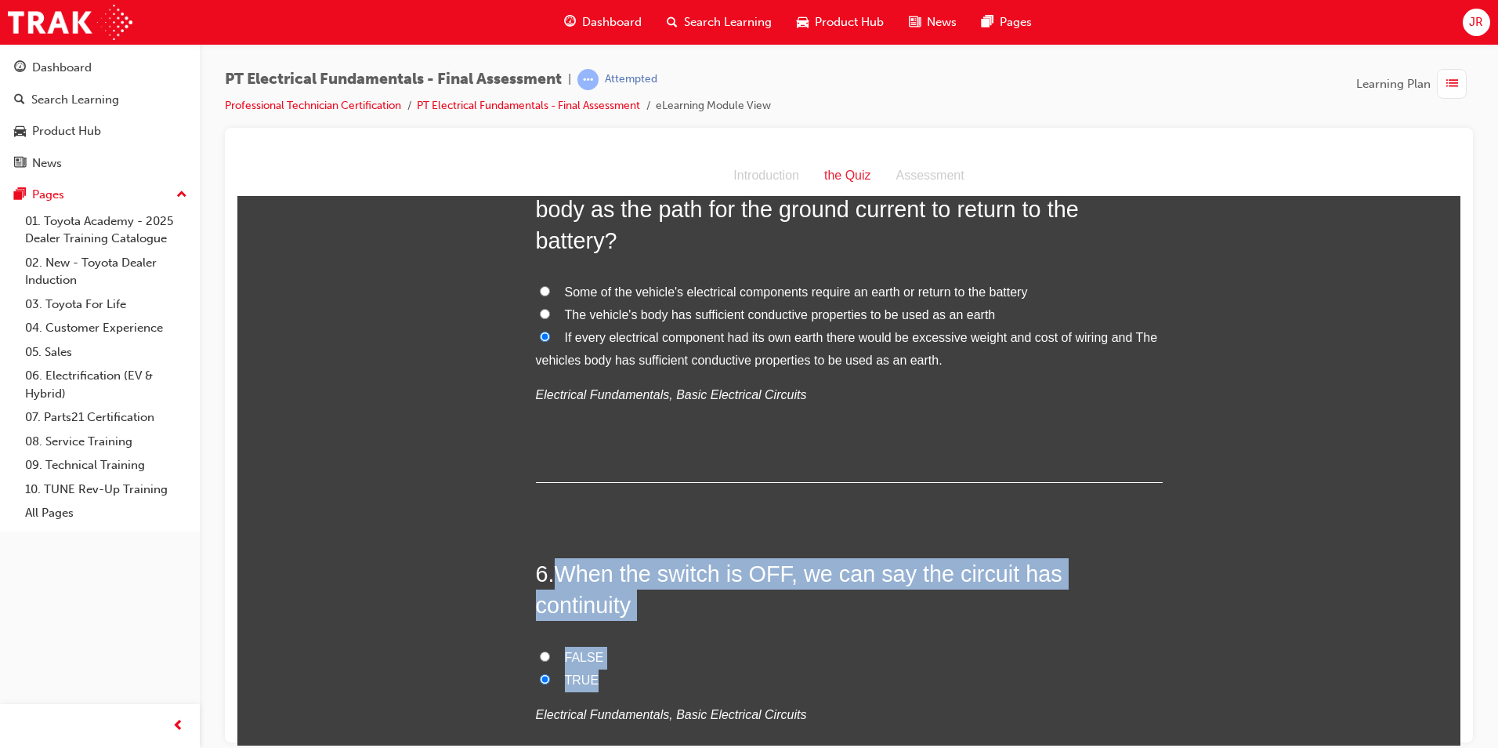
drag, startPoint x: 553, startPoint y: 508, endPoint x: 611, endPoint y: 580, distance: 92.0
click at [611, 580] on div "6 . When the switch is OFF, we can say the circuit has continuity FALSE TRUE El…" at bounding box center [849, 679] width 627 height 245
click at [540, 650] on input "FALSE" at bounding box center [545, 655] width 10 height 10
radio input "true"
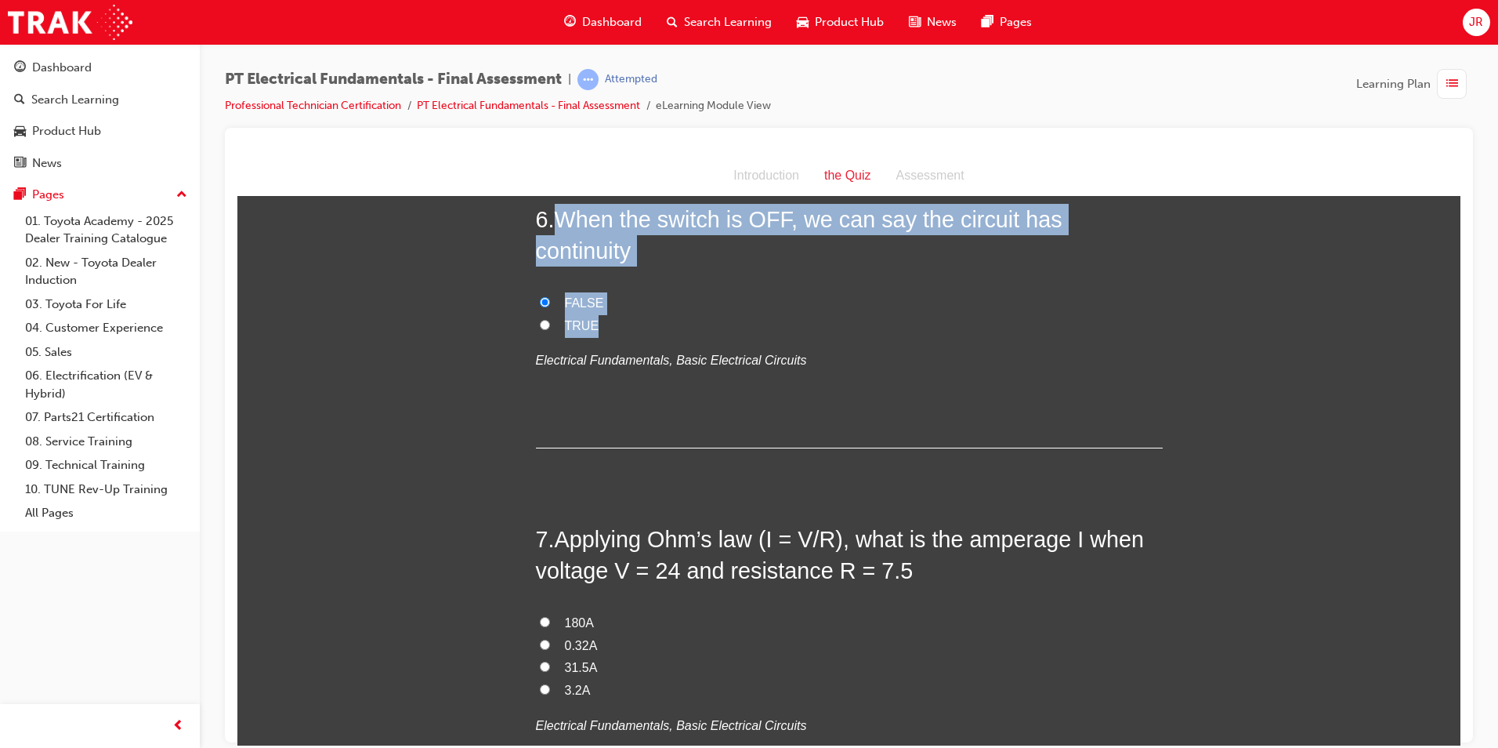
scroll to position [1959, 0]
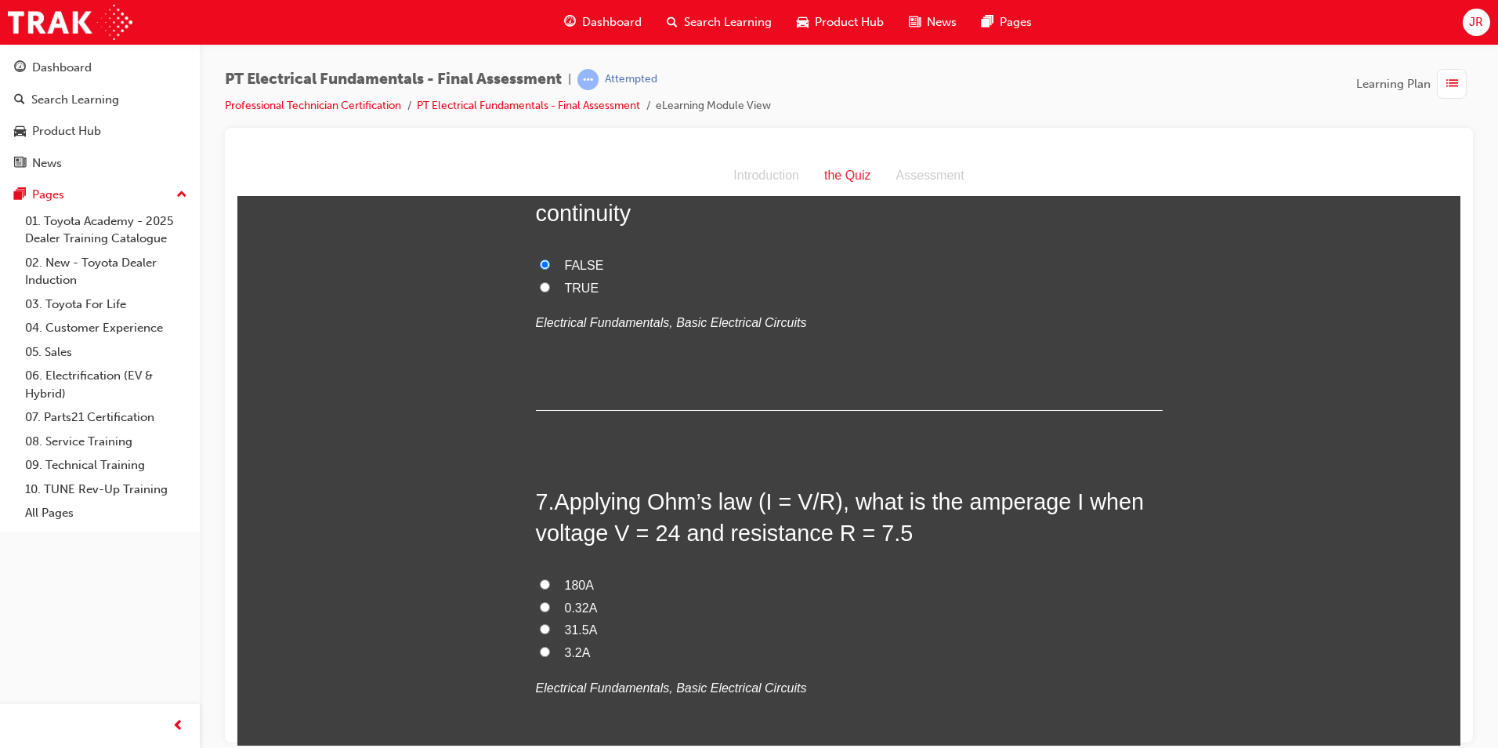
click at [556, 488] on span "Applying Ohm’s law (I = V/R), what is the amperage I when voltage V = 24 and re…" at bounding box center [840, 516] width 609 height 56
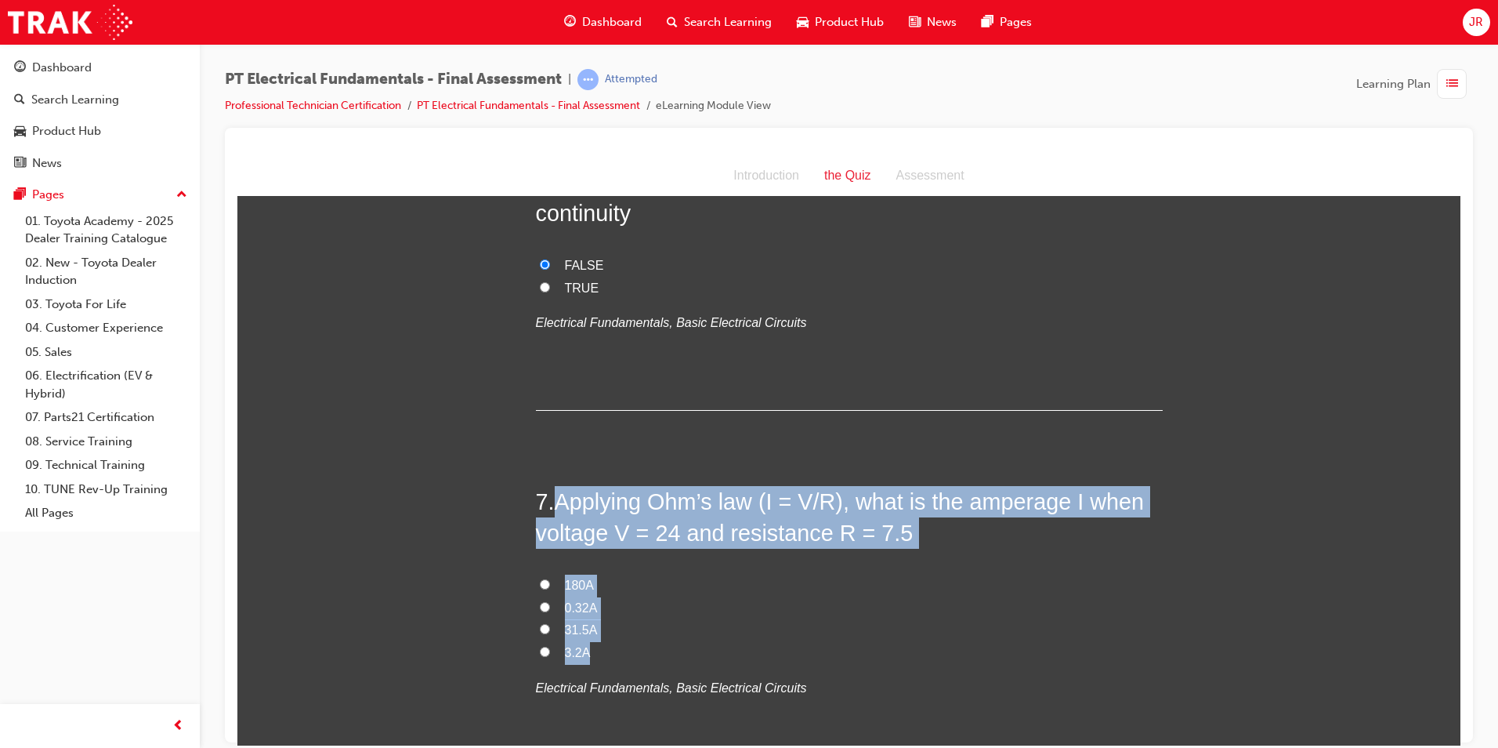
drag, startPoint x: 554, startPoint y: 398, endPoint x: 611, endPoint y: 549, distance: 161.7
click at [611, 549] on div "7 . Applying Ohm’s law (I = V/R), what is the amperage I when voltage V = 24 an…" at bounding box center [849, 630] width 627 height 290
click at [540, 646] on input "3.2A" at bounding box center [545, 651] width 10 height 10
radio input "true"
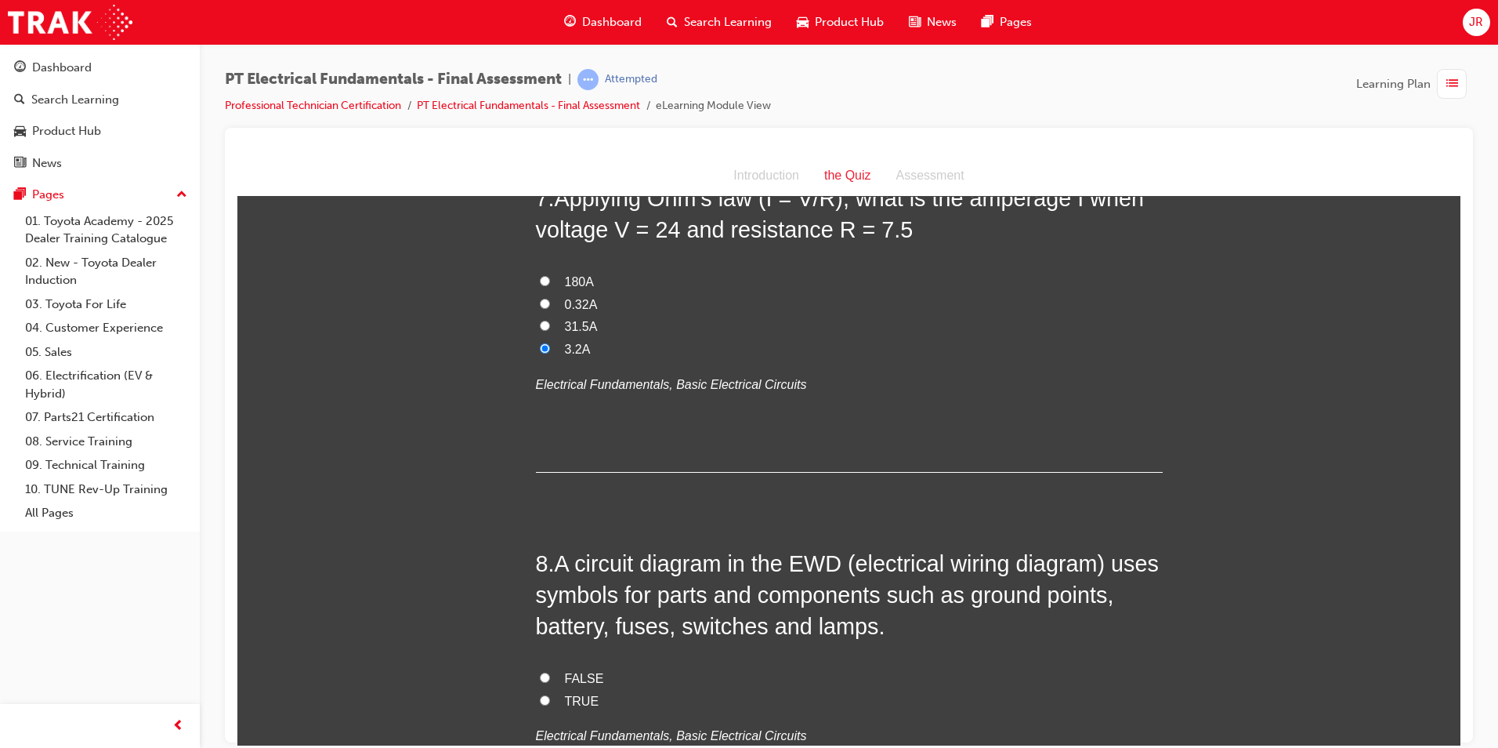
scroll to position [2273, 0]
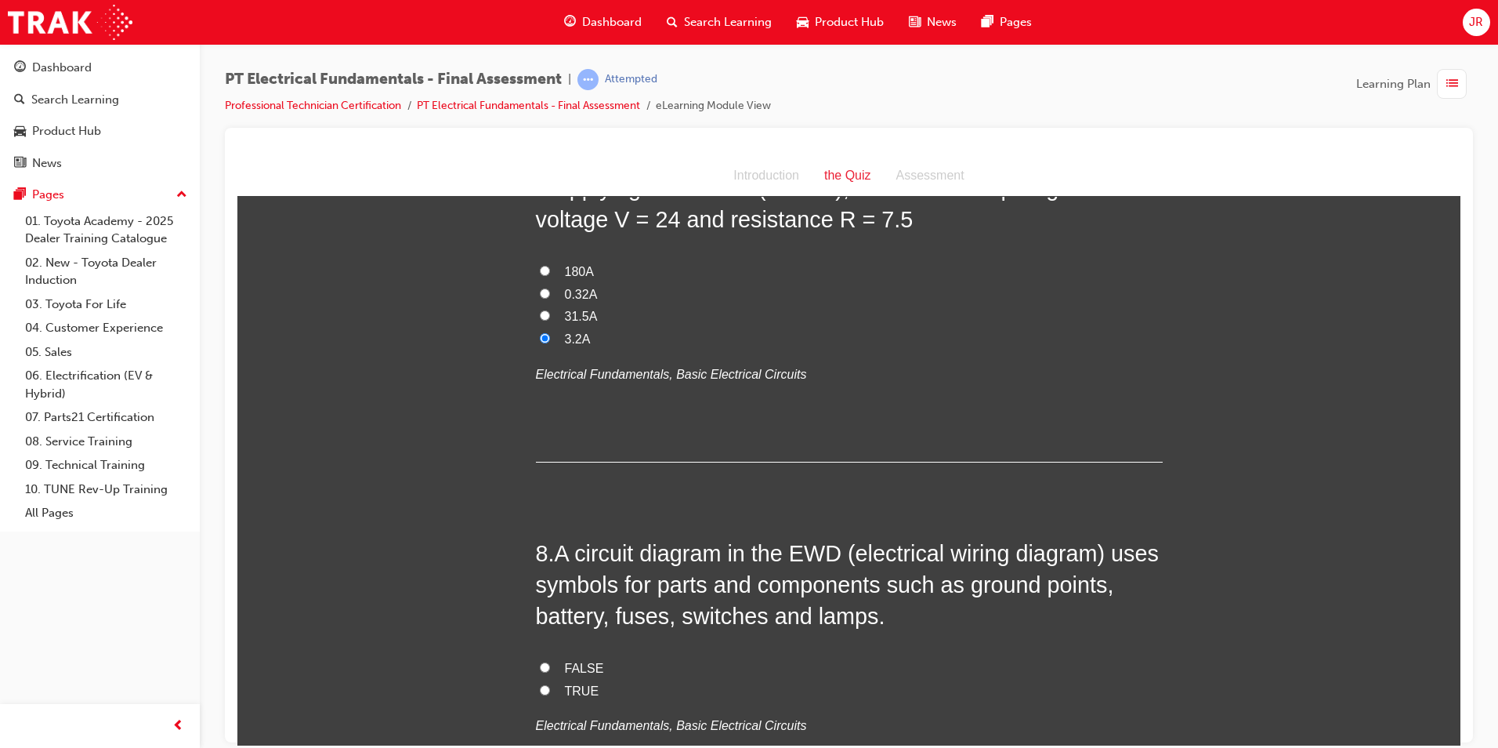
click at [540, 684] on input "TRUE" at bounding box center [545, 689] width 10 height 10
radio input "true"
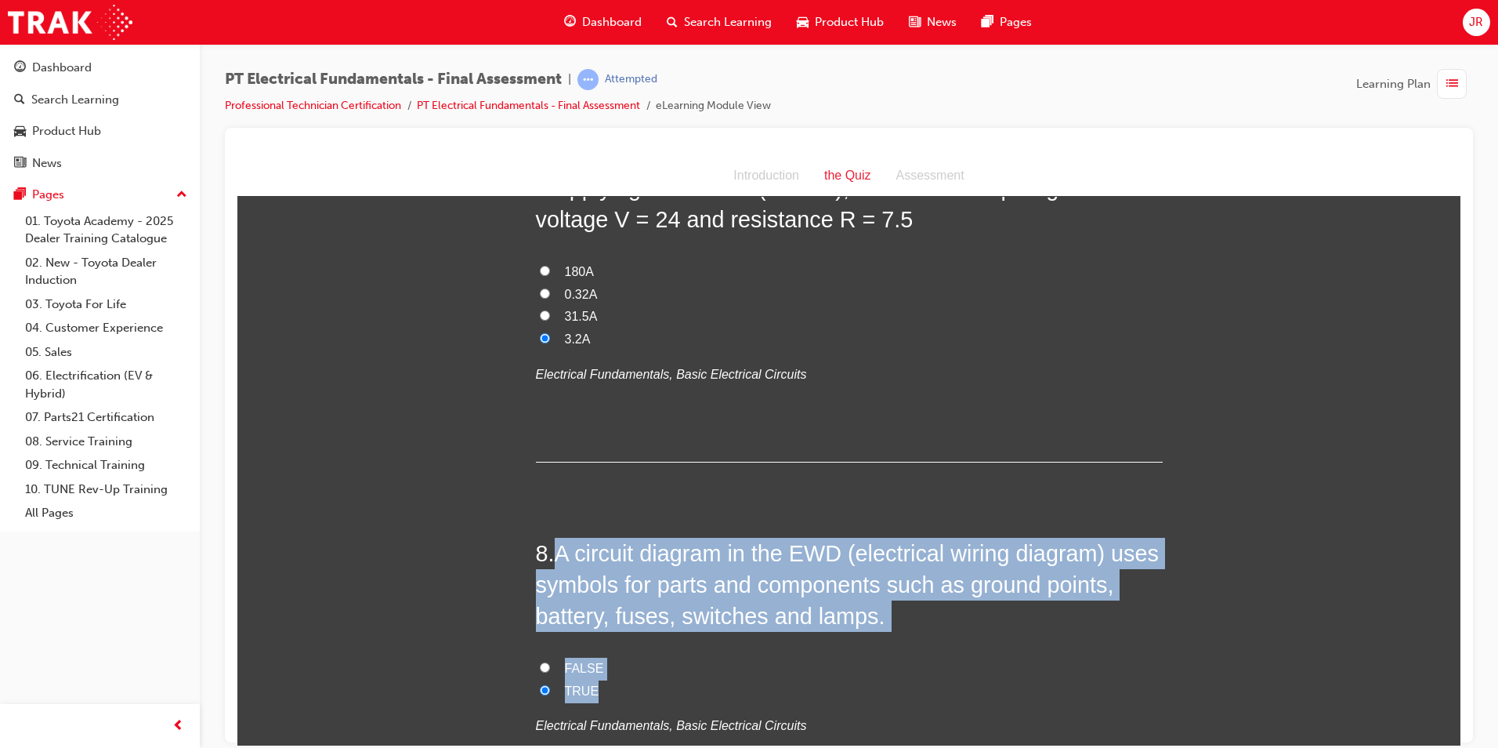
drag, startPoint x: 556, startPoint y: 458, endPoint x: 649, endPoint y: 594, distance: 165.2
click at [649, 594] on div "8 . A circuit diagram in the EWD (electrical wiring diagram) uses symbols for p…" at bounding box center [849, 675] width 627 height 276
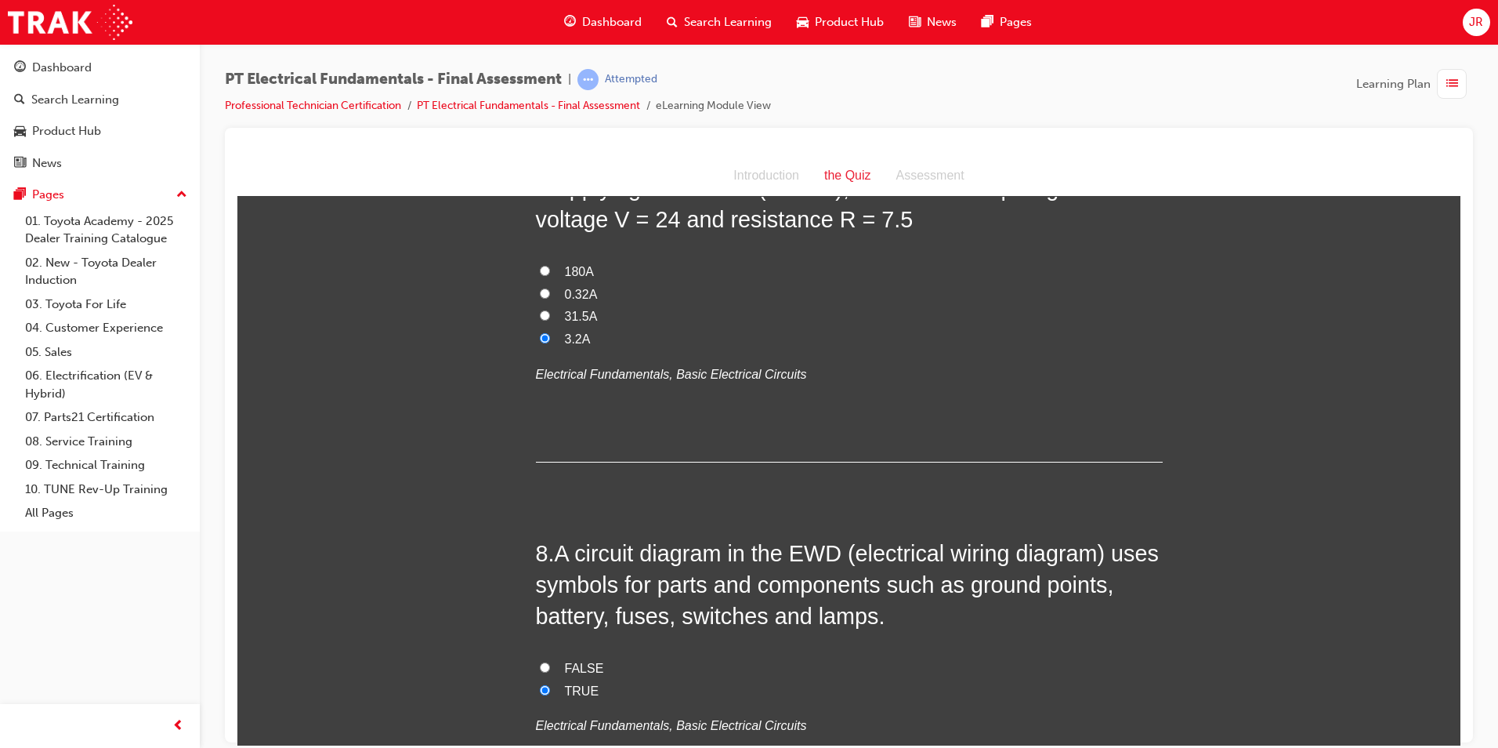
click at [575, 680] on div "8 . A circuit diagram in the EWD (electrical wiring diagram) uses symbols for p…" at bounding box center [849, 675] width 627 height 276
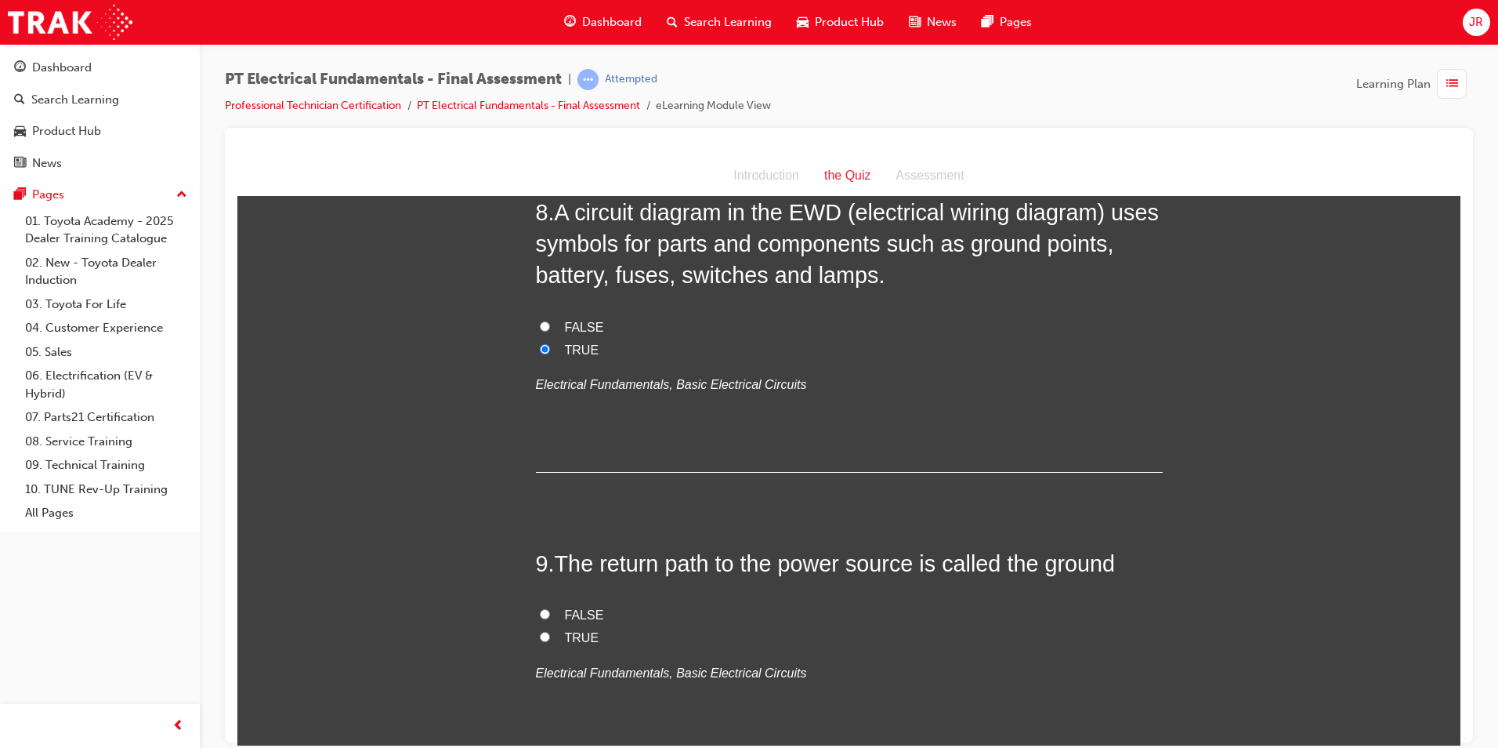
scroll to position [2665, 0]
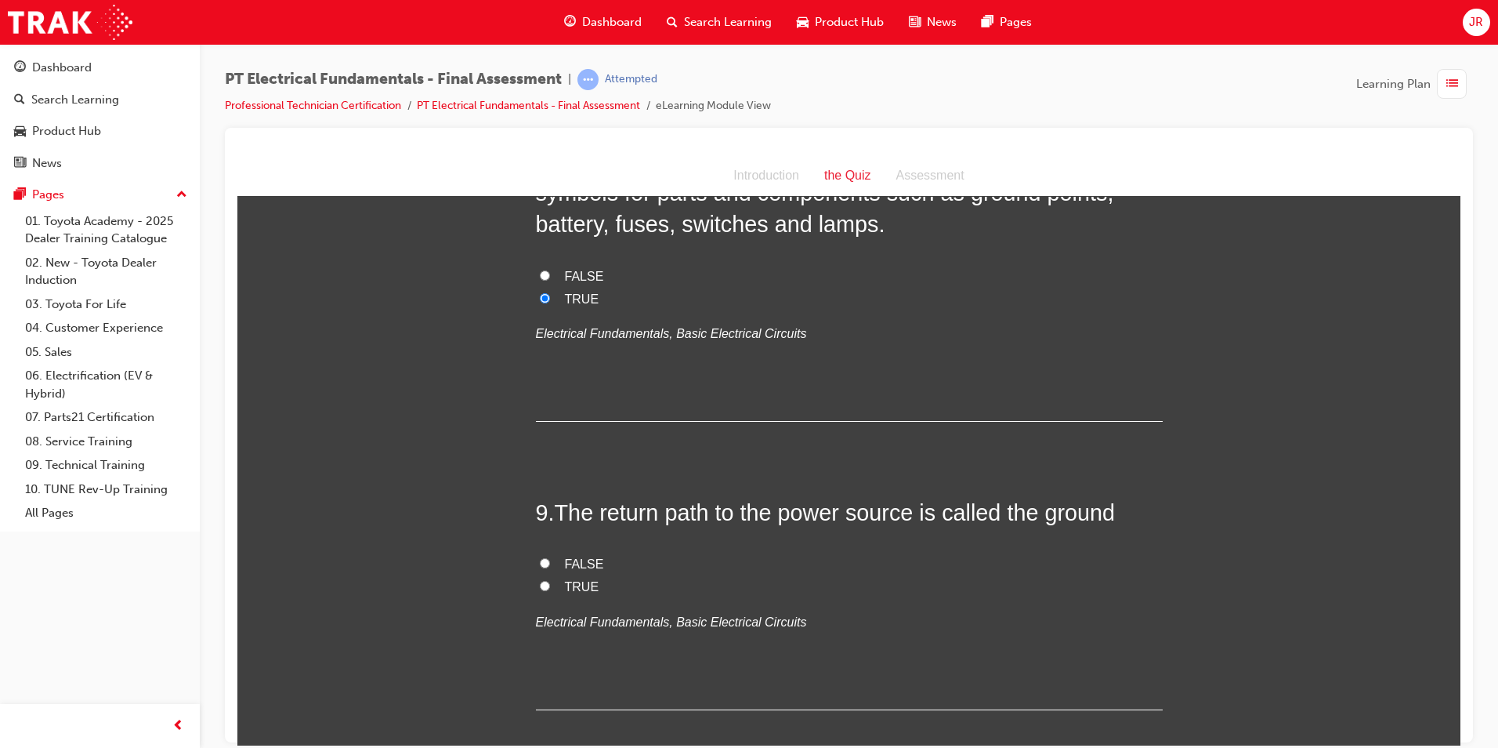
click at [542, 580] on input "TRUE" at bounding box center [545, 585] width 10 height 10
radio input "true"
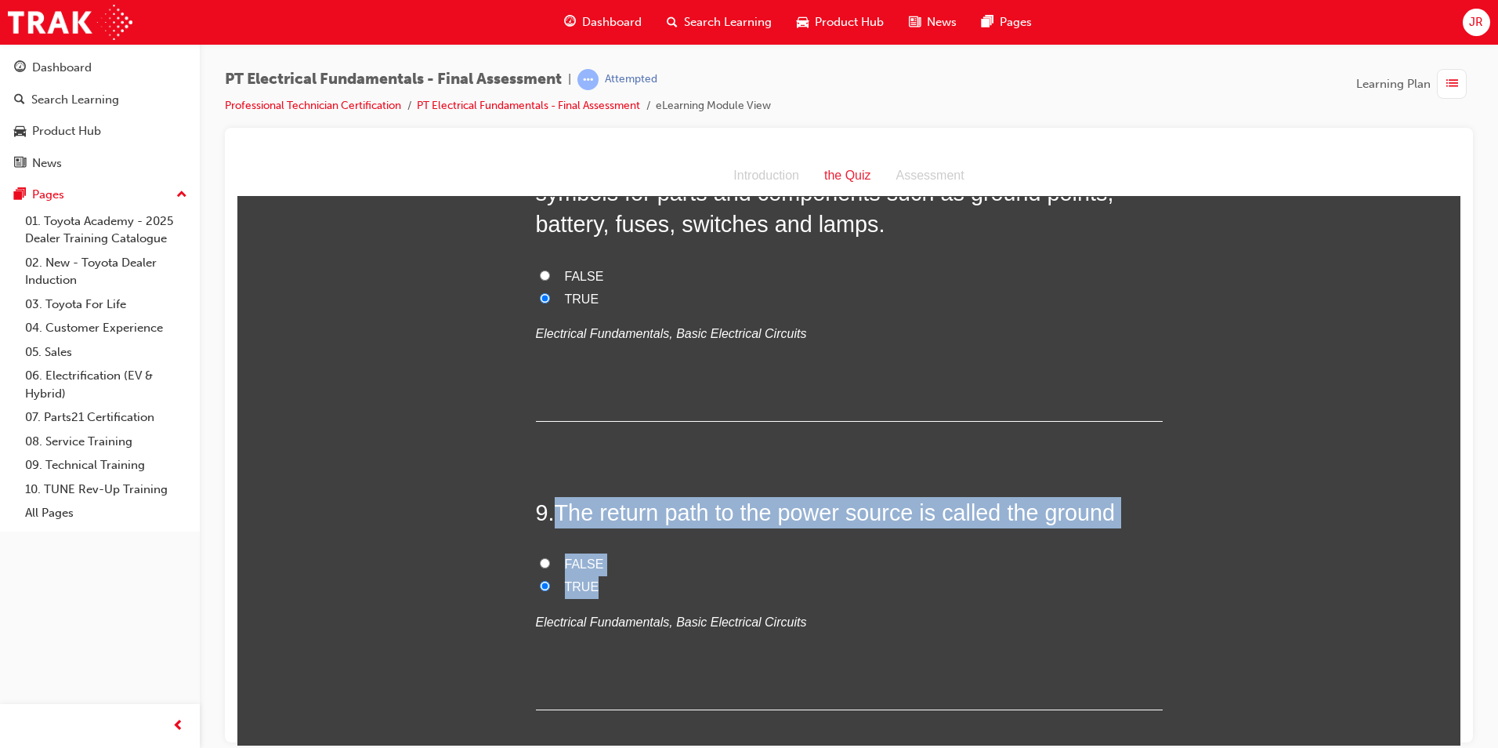
drag, startPoint x: 556, startPoint y: 416, endPoint x: 639, endPoint y: 482, distance: 106.0
click at [639, 496] on div "9 . The return path to the power source is called the ground FALSE TRUE Electri…" at bounding box center [849, 602] width 627 height 213
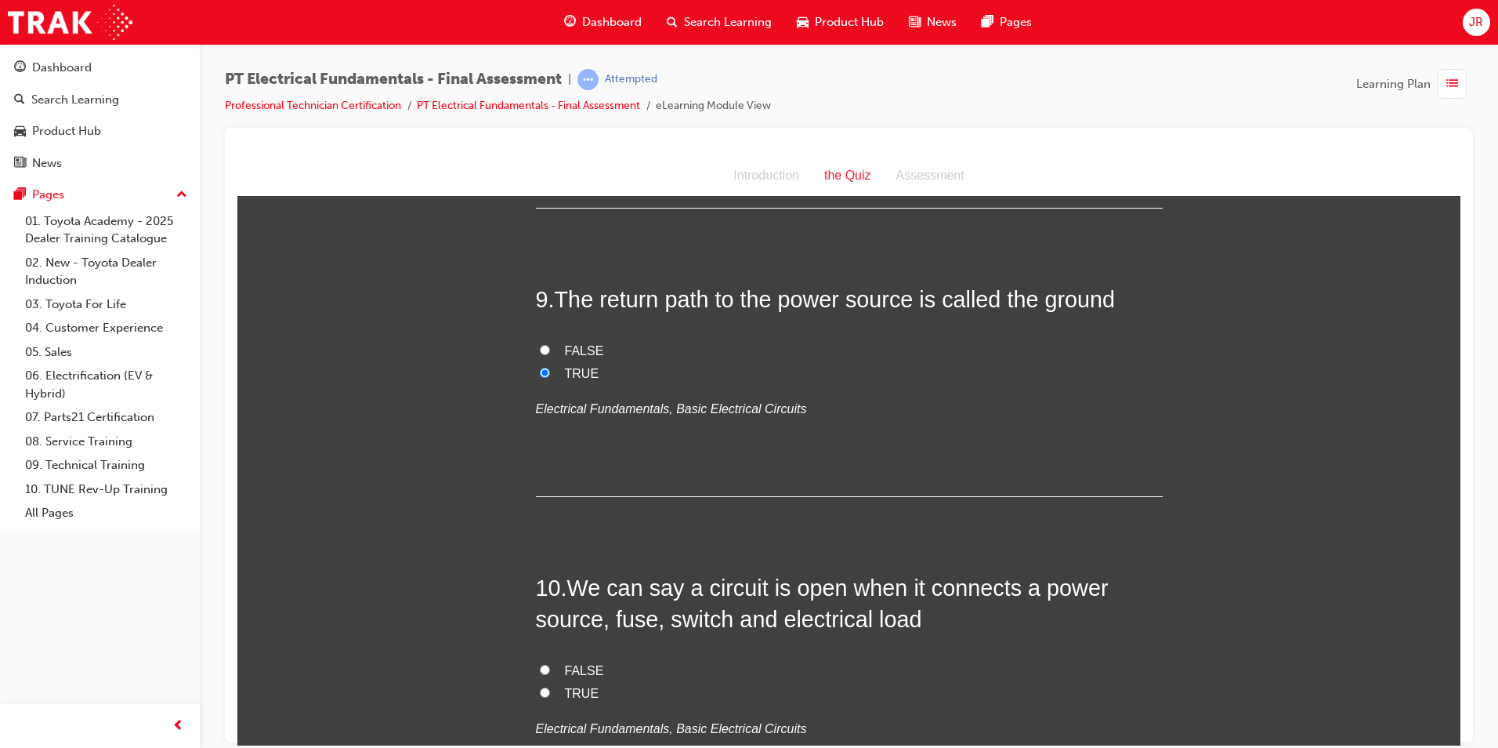
scroll to position [2900, 0]
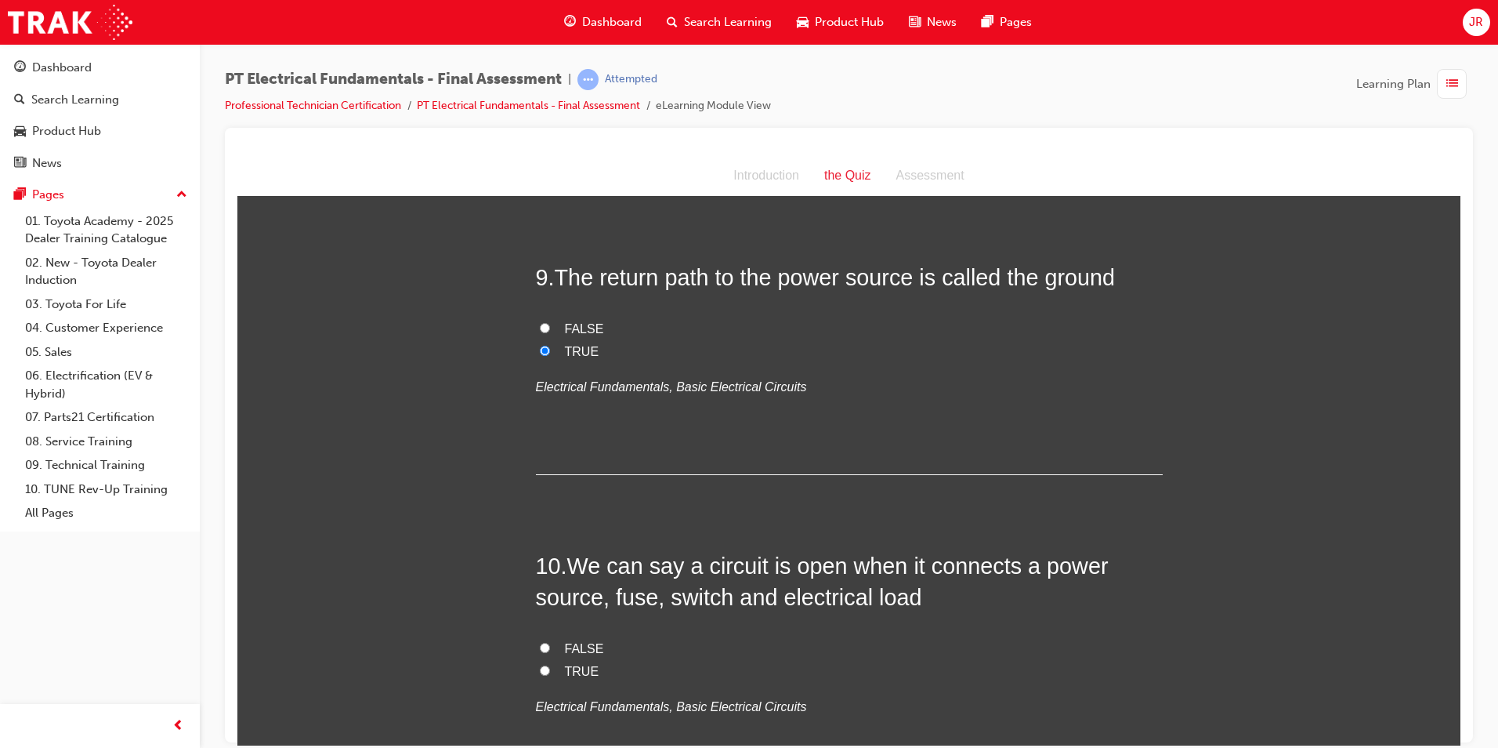
click at [540, 642] on input "FALSE" at bounding box center [545, 647] width 10 height 10
radio input "true"
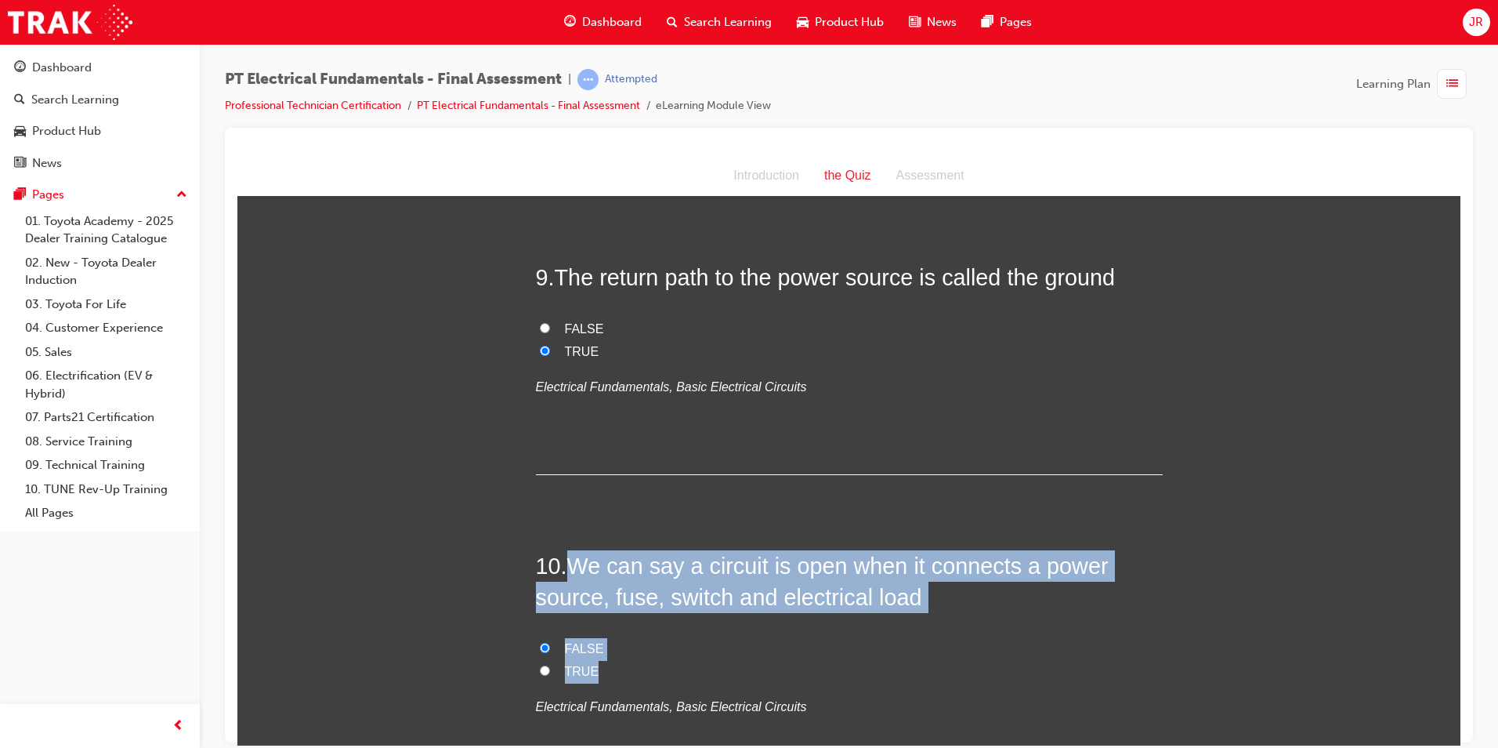
drag, startPoint x: 572, startPoint y: 466, endPoint x: 627, endPoint y: 567, distance: 115.0
click at [627, 567] on div "10 . We can say a circuit is open when it connects a power source, fuse, switch…" at bounding box center [849, 671] width 627 height 245
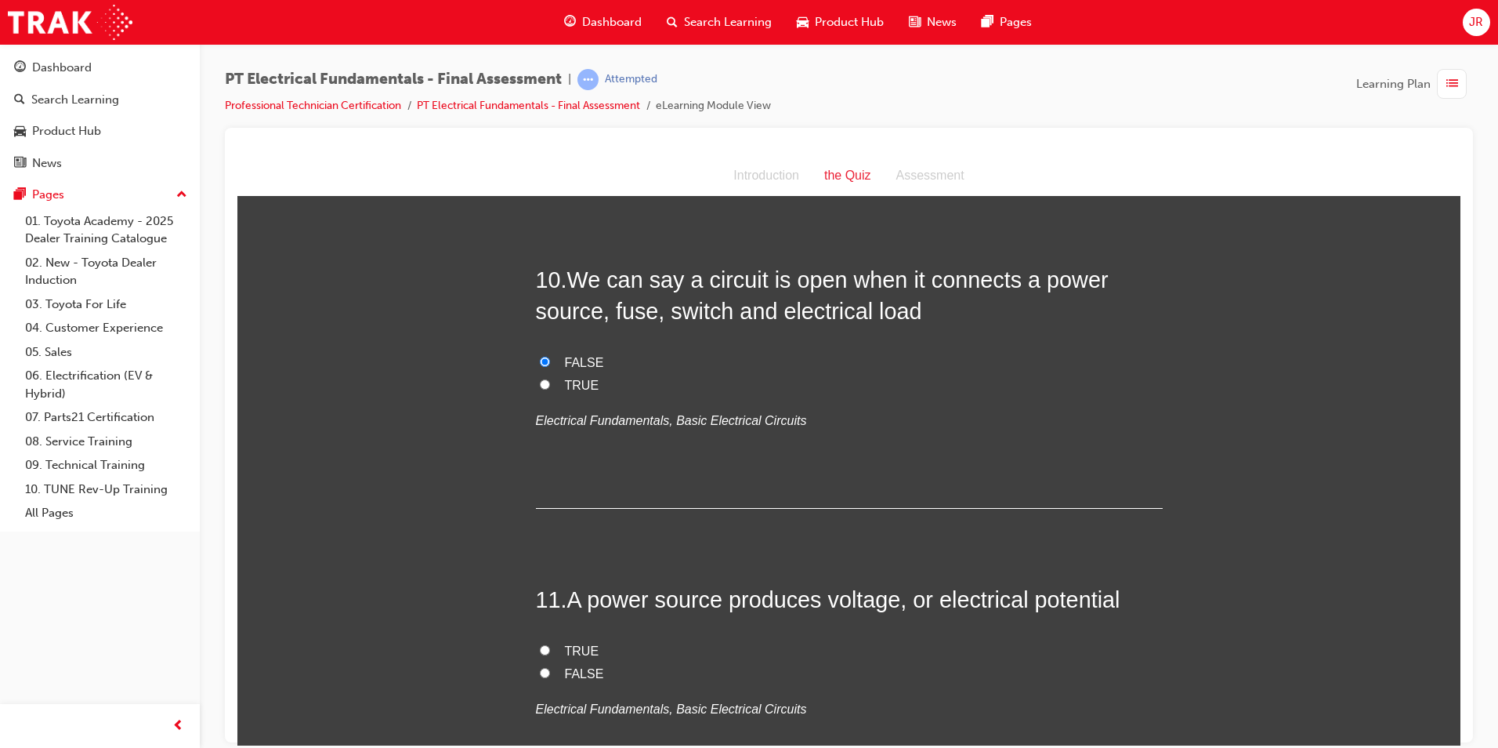
scroll to position [3213, 0]
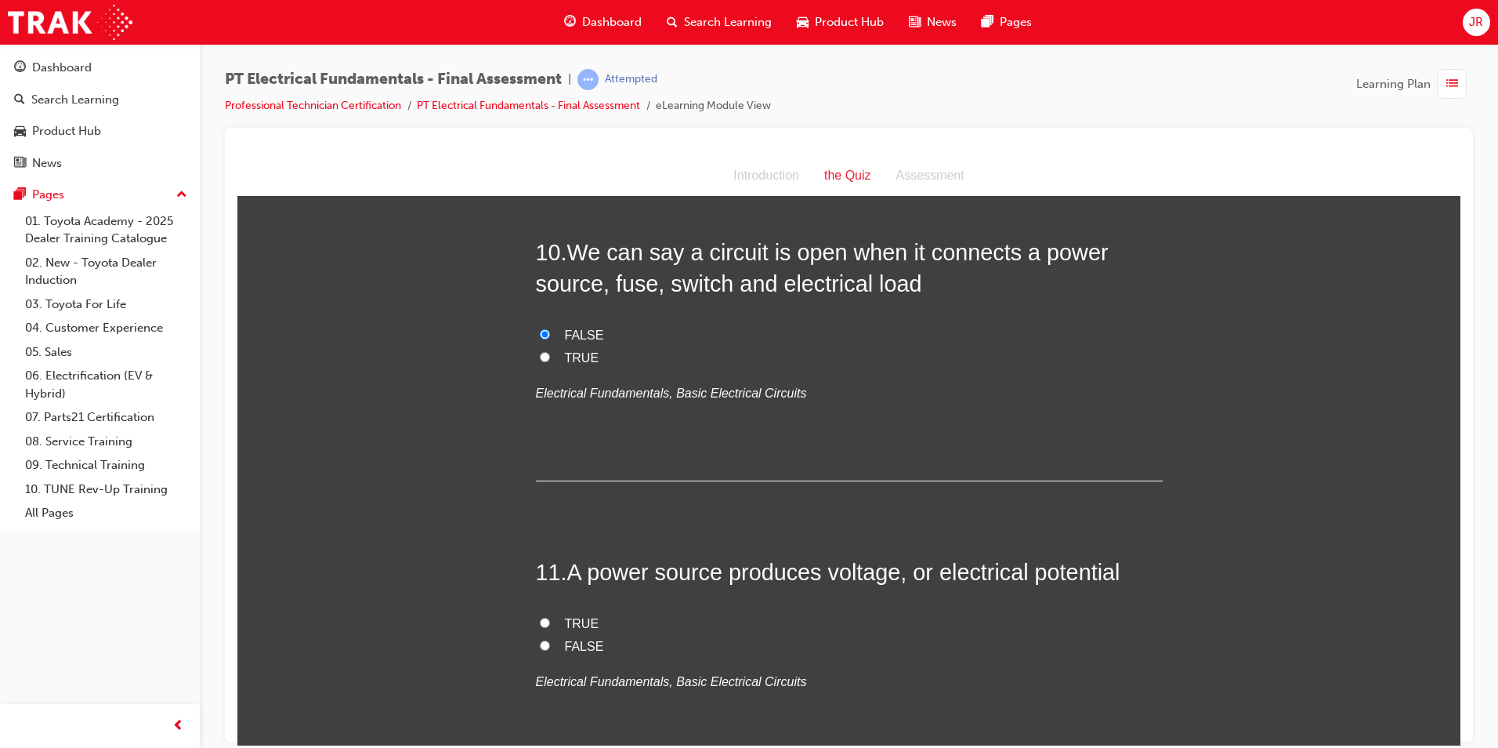
click at [540, 617] on input "TRUE" at bounding box center [545, 622] width 10 height 10
radio input "true"
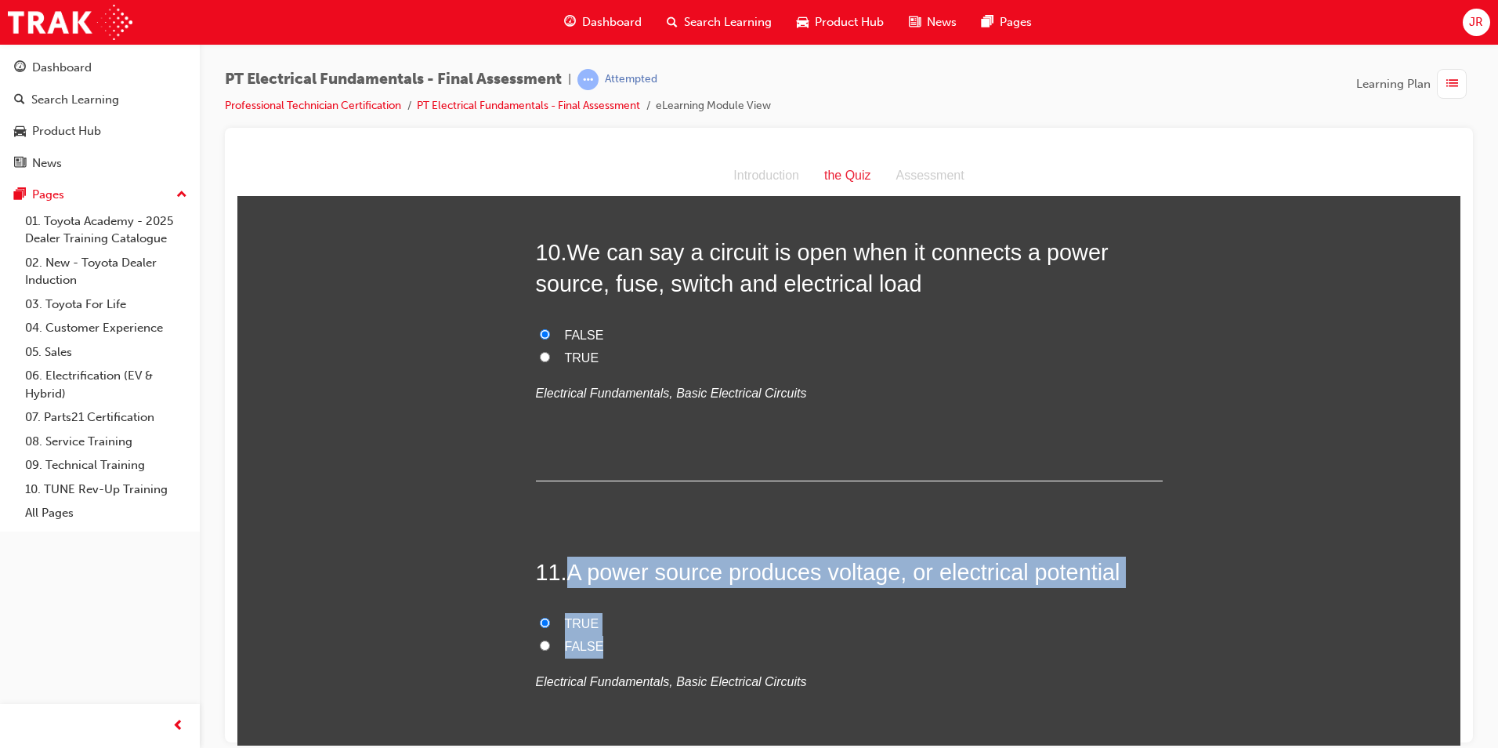
drag, startPoint x: 563, startPoint y: 473, endPoint x: 606, endPoint y: 542, distance: 82.0
click at [606, 556] on div "11 . A power source produces voltage, or electrical potential TRUE FALSE Electr…" at bounding box center [849, 662] width 627 height 213
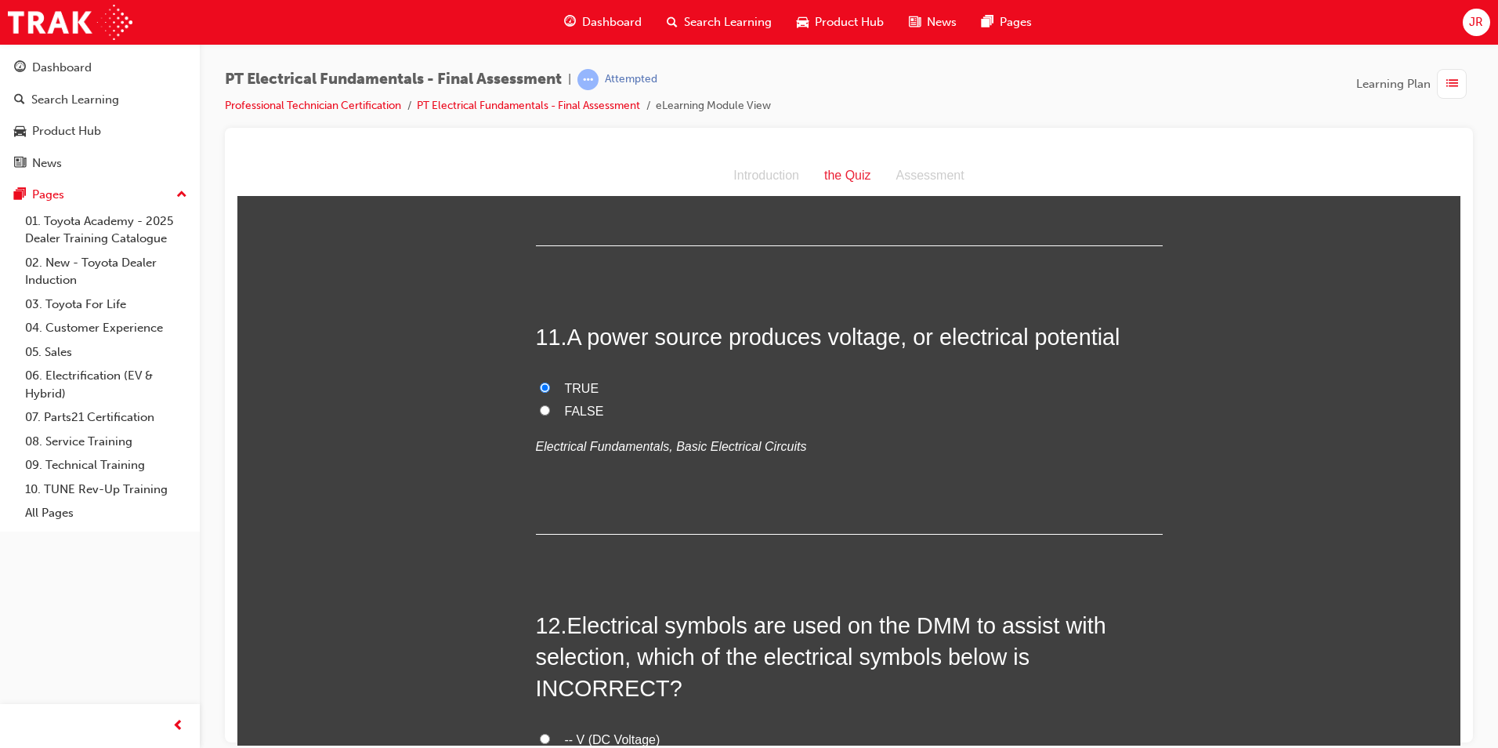
scroll to position [3527, 0]
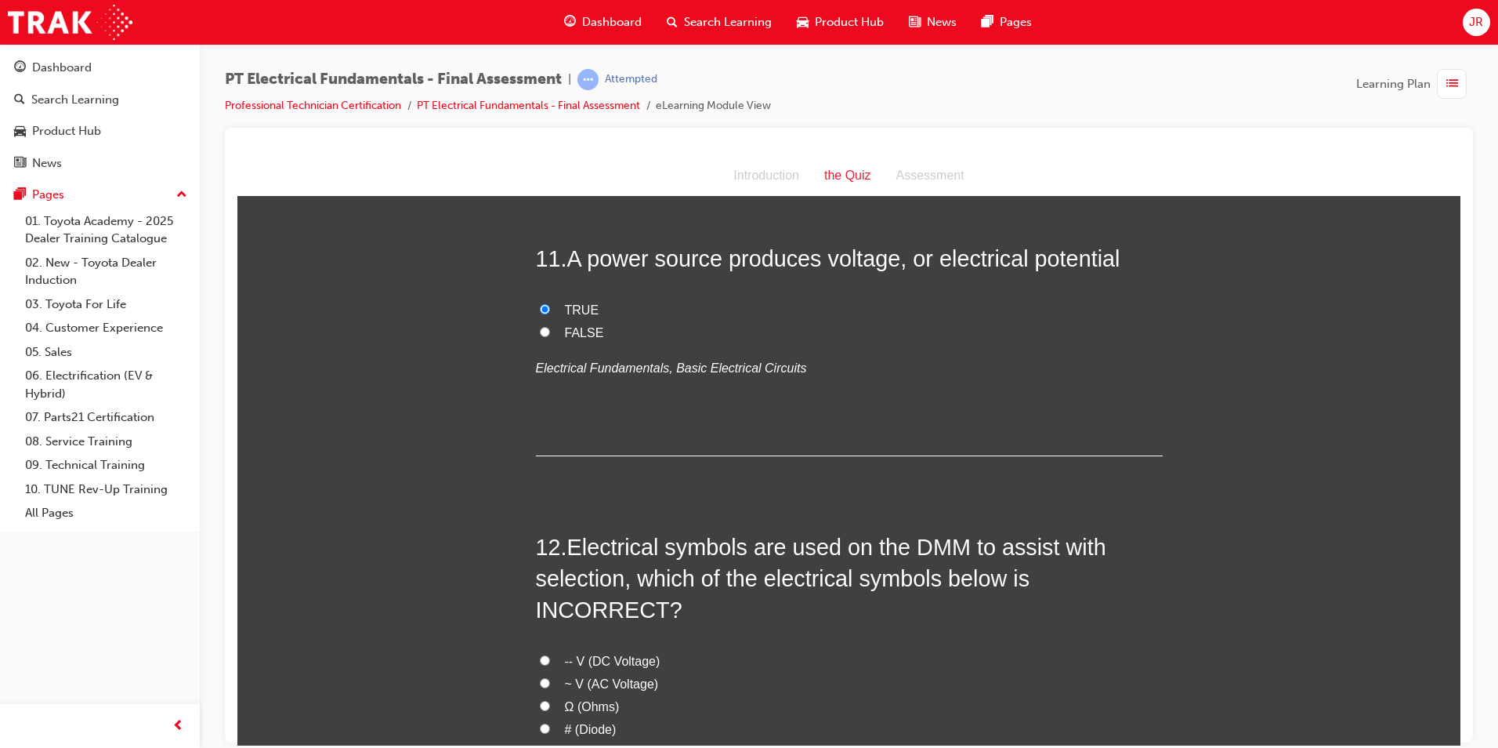
click at [540, 723] on input "# (Diode)" at bounding box center [545, 728] width 10 height 10
radio input "true"
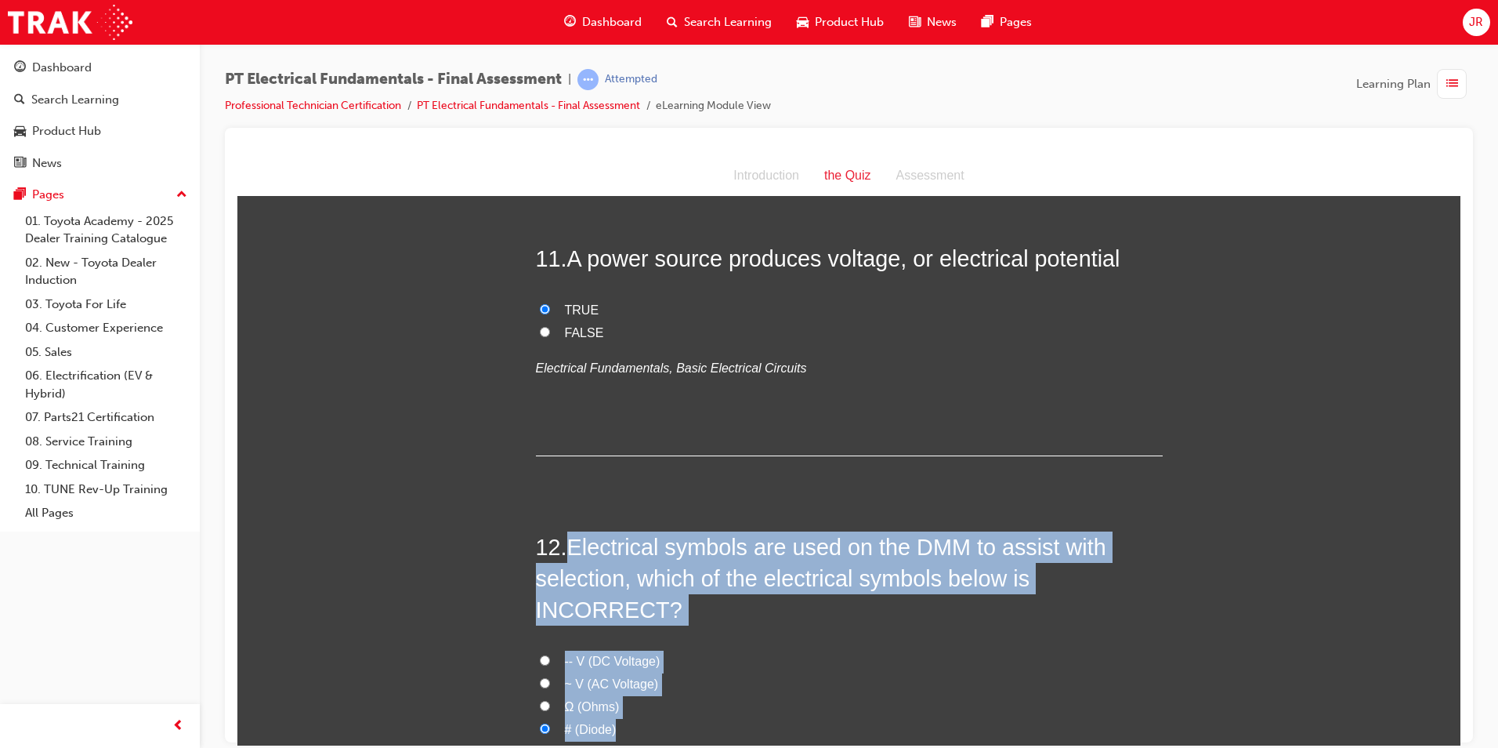
drag, startPoint x: 569, startPoint y: 444, endPoint x: 621, endPoint y: 611, distance: 174.8
click at [621, 611] on div "12 . Electrical symbols are used on the DMM to assist with selection, which of …" at bounding box center [849, 691] width 627 height 321
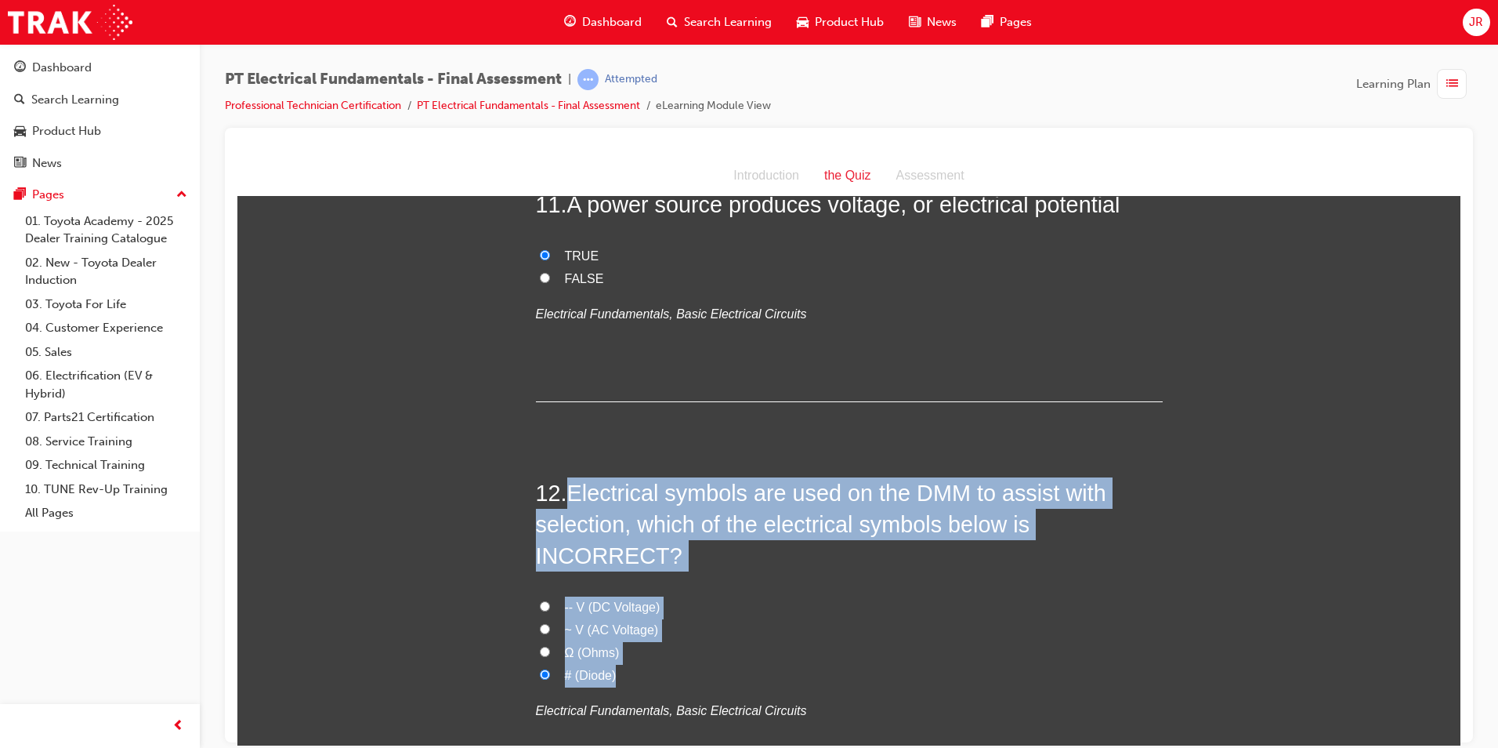
scroll to position [3605, 0]
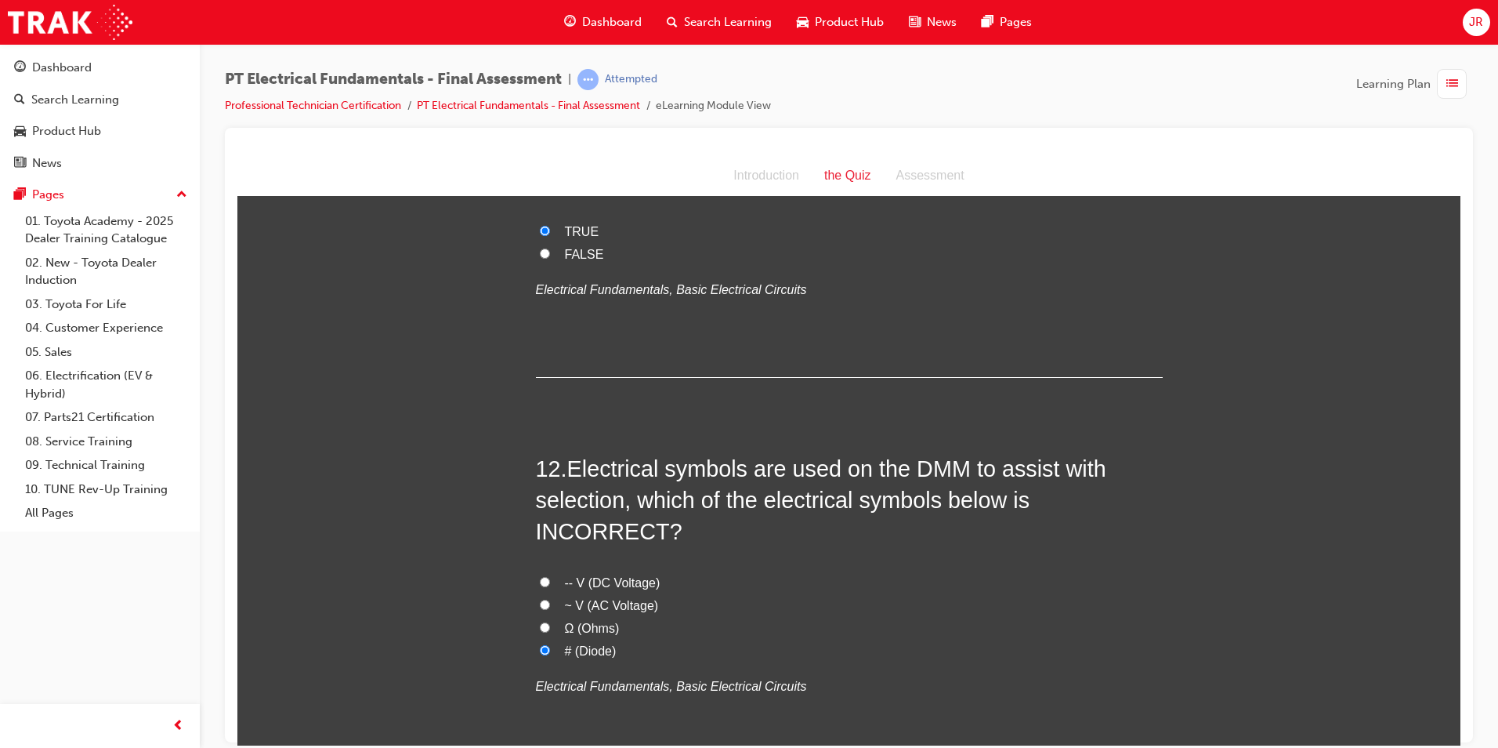
click at [421, 557] on div "You must select an answer for each question before you can submit. Please note,…" at bounding box center [848, 743] width 1223 height 8270
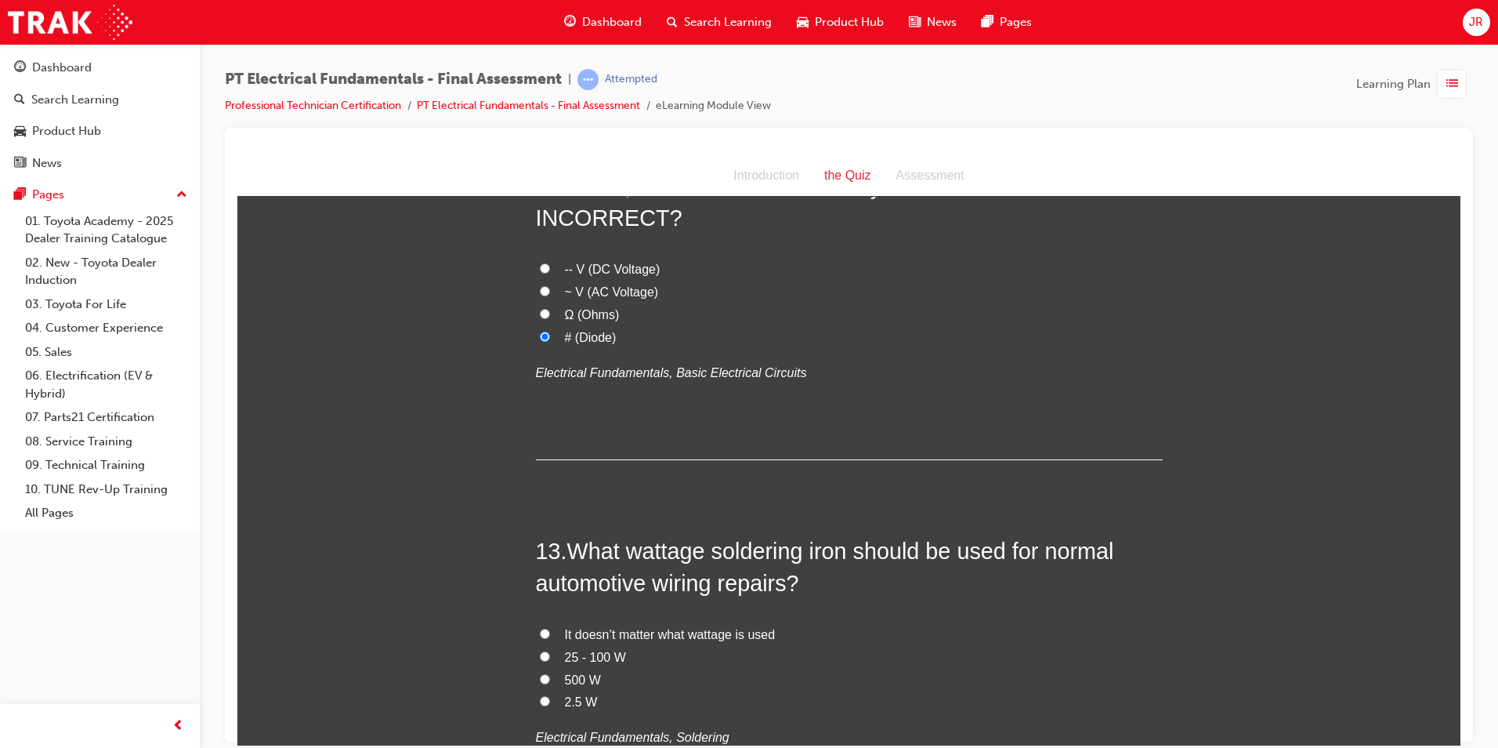
scroll to position [3997, 0]
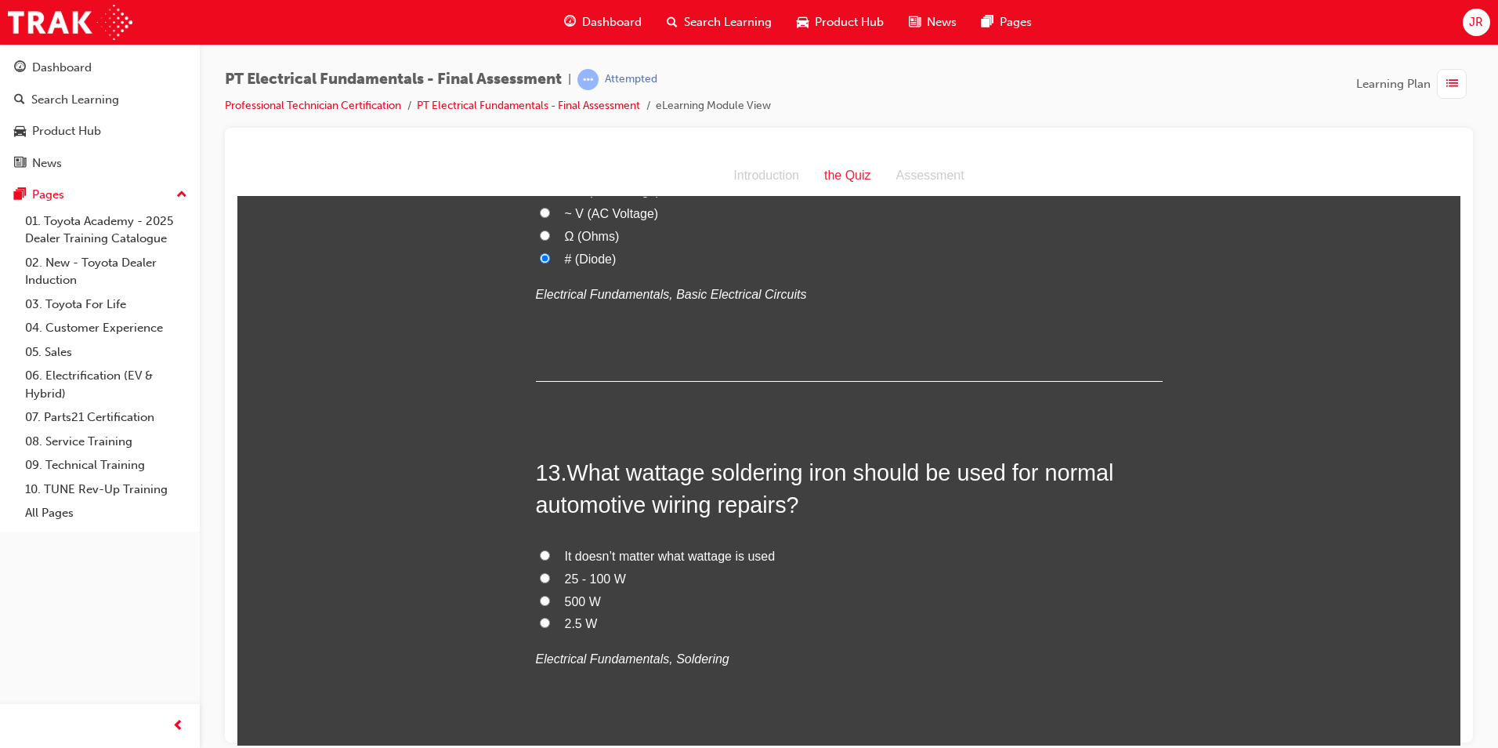
click at [540, 572] on input "25 - 100 W" at bounding box center [545, 577] width 10 height 10
radio input "true"
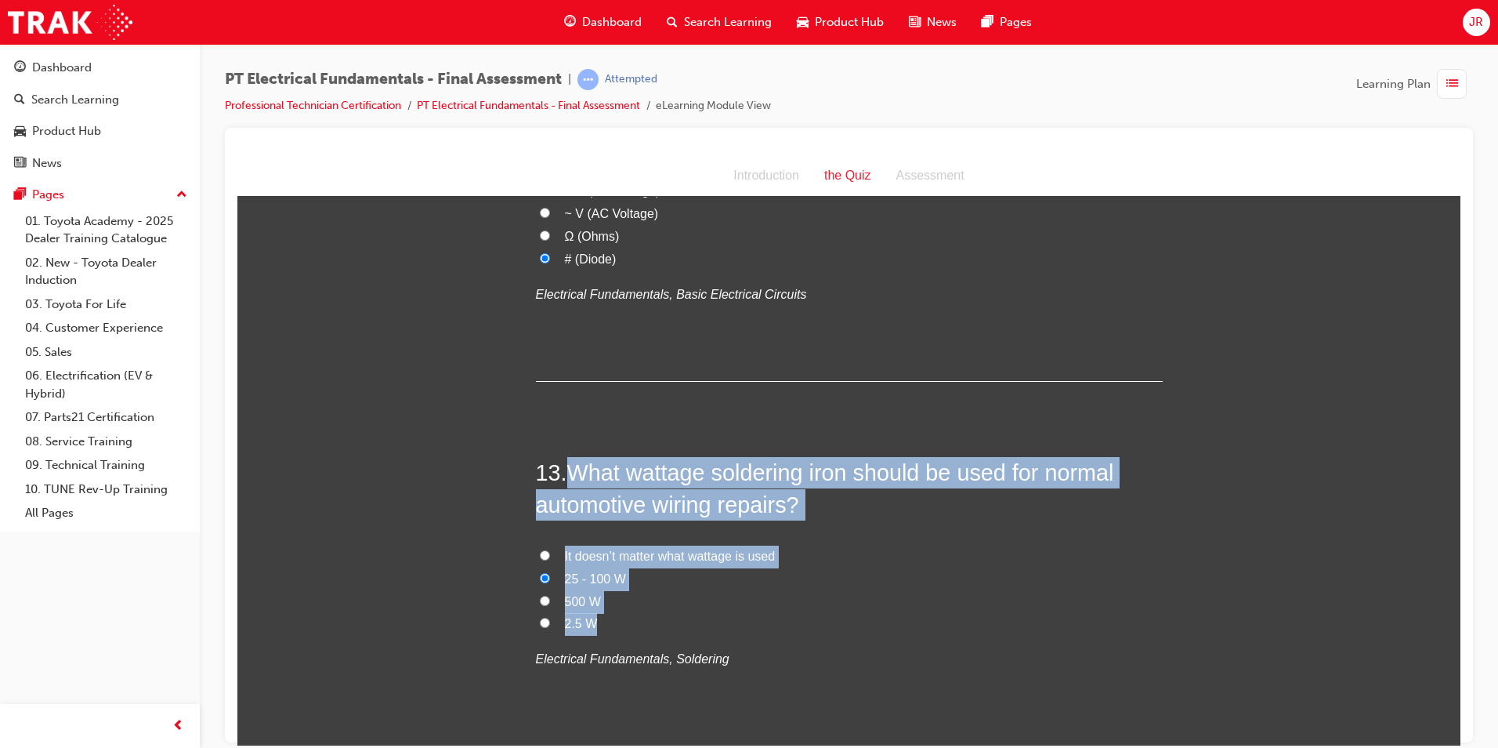
drag, startPoint x: 569, startPoint y: 337, endPoint x: 612, endPoint y: 493, distance: 161.8
click at [612, 493] on div "13 . What wattage soldering iron should be used for normal automotive wiring re…" at bounding box center [849, 601] width 627 height 290
click at [397, 476] on div "You must select an answer for each question before you can submit. Please note,…" at bounding box center [848, 351] width 1223 height 8270
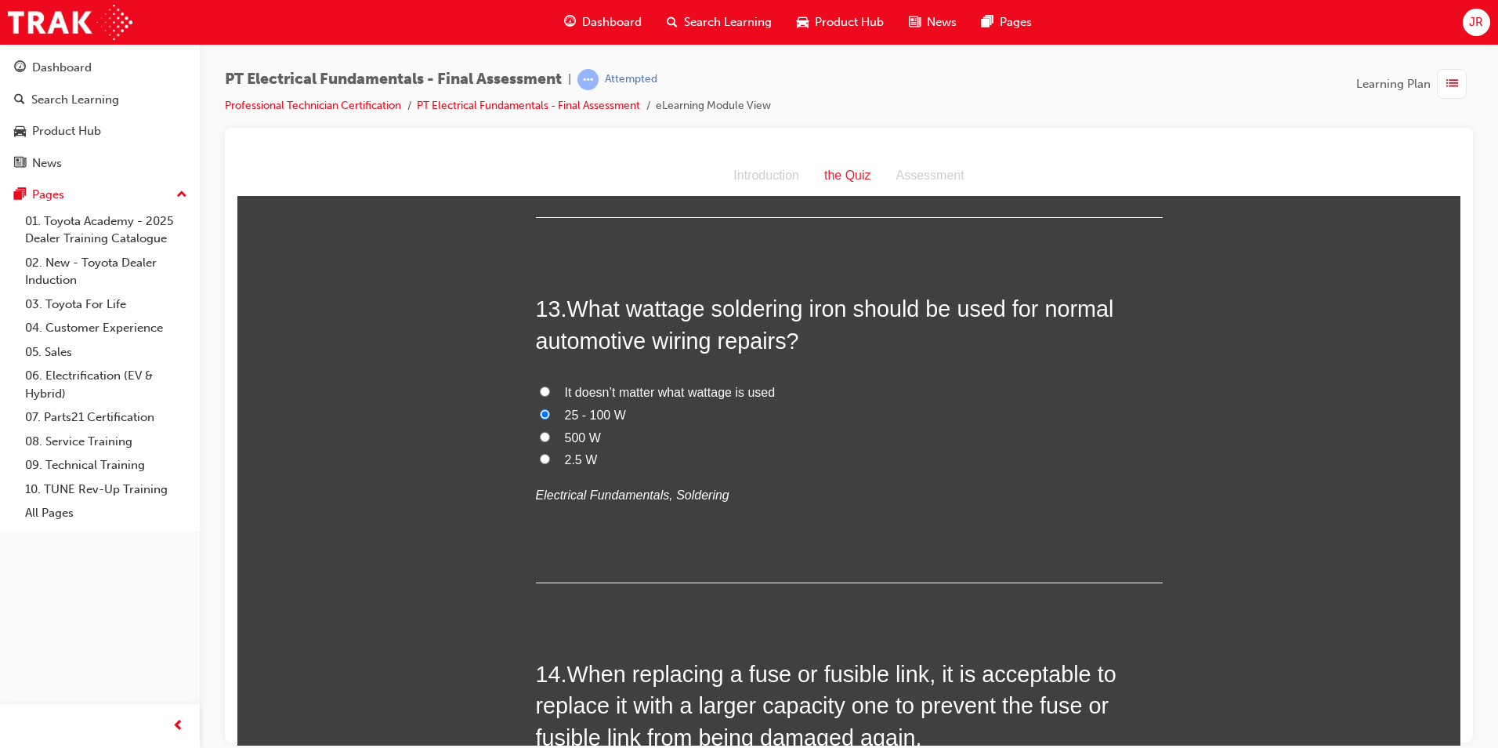
scroll to position [4232, 0]
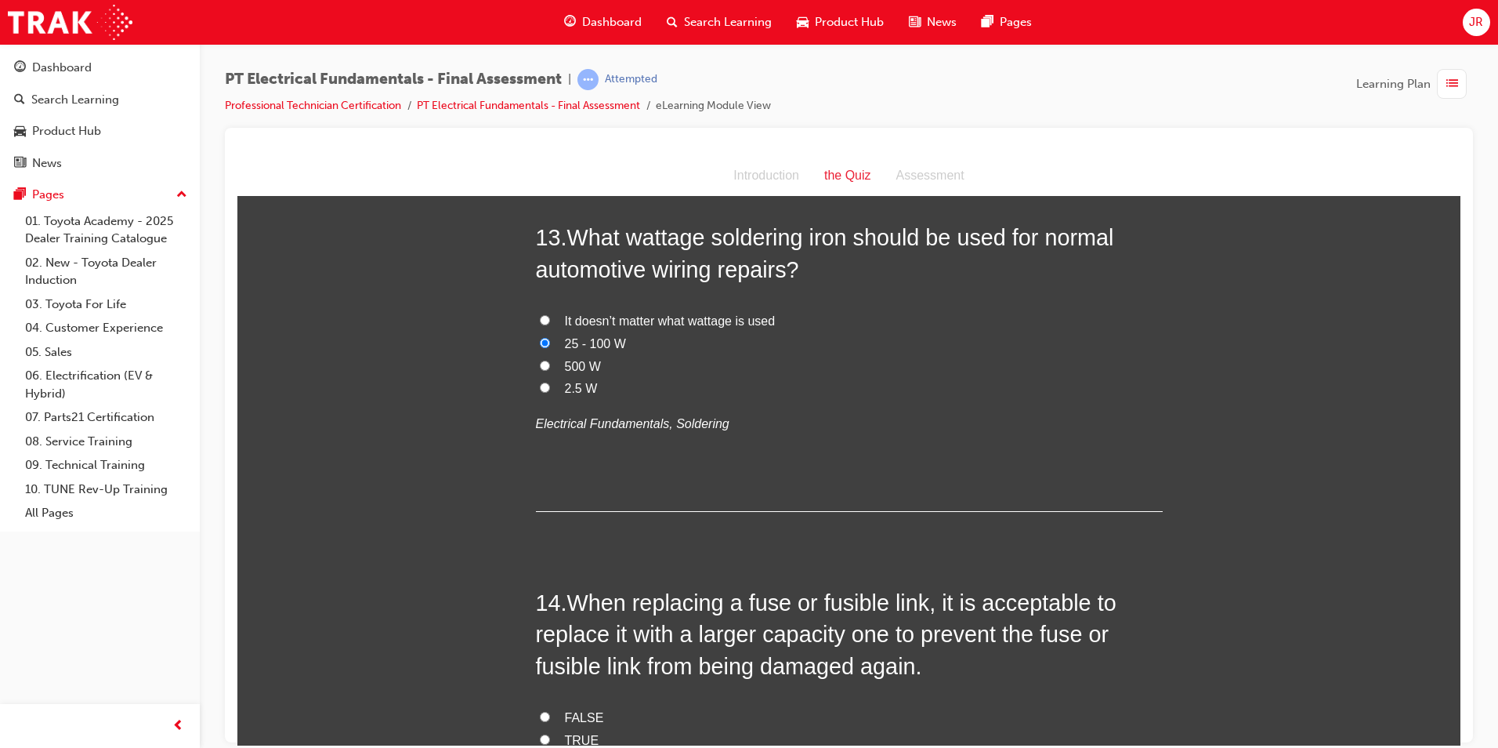
click at [540, 711] on input "FALSE" at bounding box center [545, 716] width 10 height 10
radio input "true"
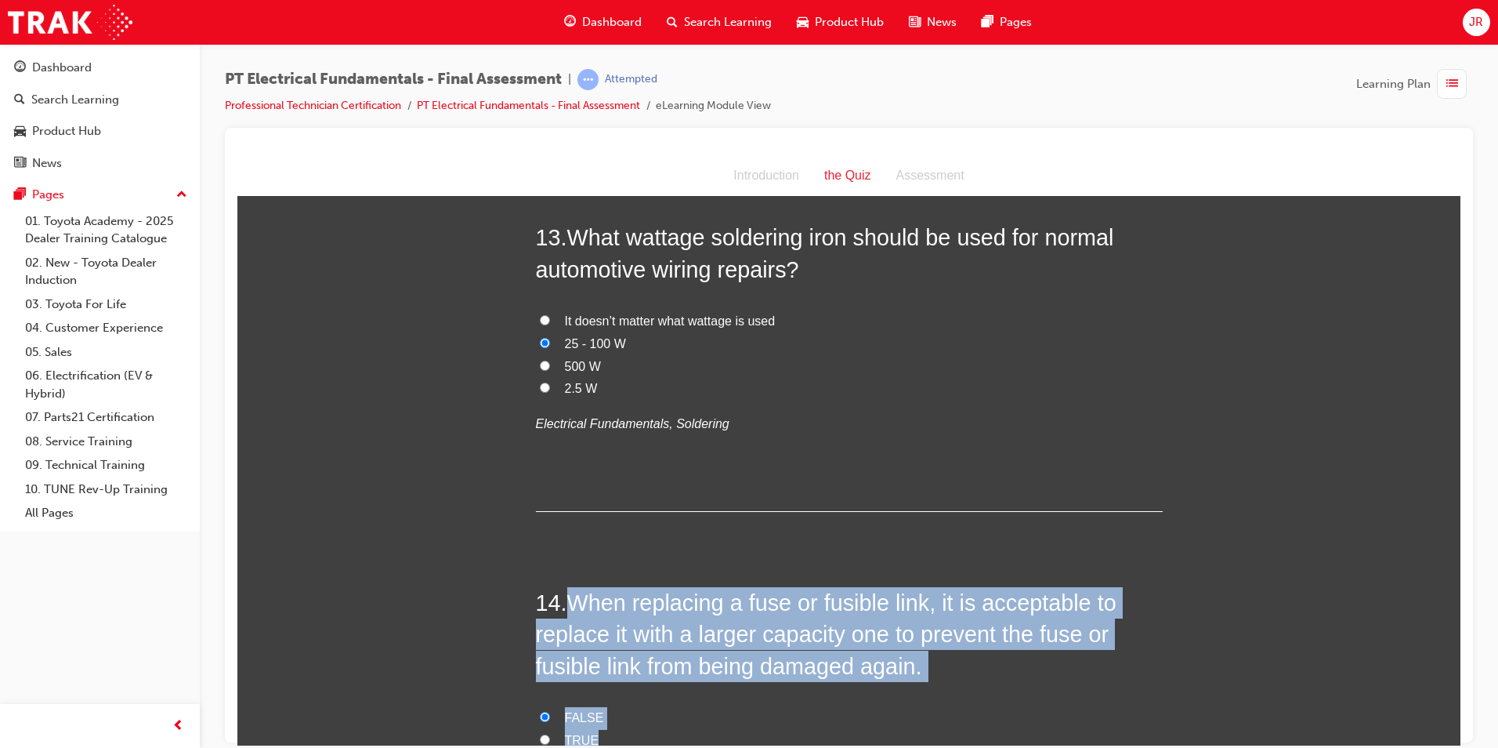
drag, startPoint x: 566, startPoint y: 470, endPoint x: 647, endPoint y: 614, distance: 165.6
click at [647, 614] on div "14 . When replacing a fuse or fusible link, it is acceptable to replace it with…" at bounding box center [849, 724] width 627 height 276
click at [422, 578] on div "You must select an answer for each question before you can submit. Please note,…" at bounding box center [848, 116] width 1223 height 8270
click at [452, 602] on div "You must select an answer for each question before you can submit. Please note,…" at bounding box center [848, 116] width 1223 height 8270
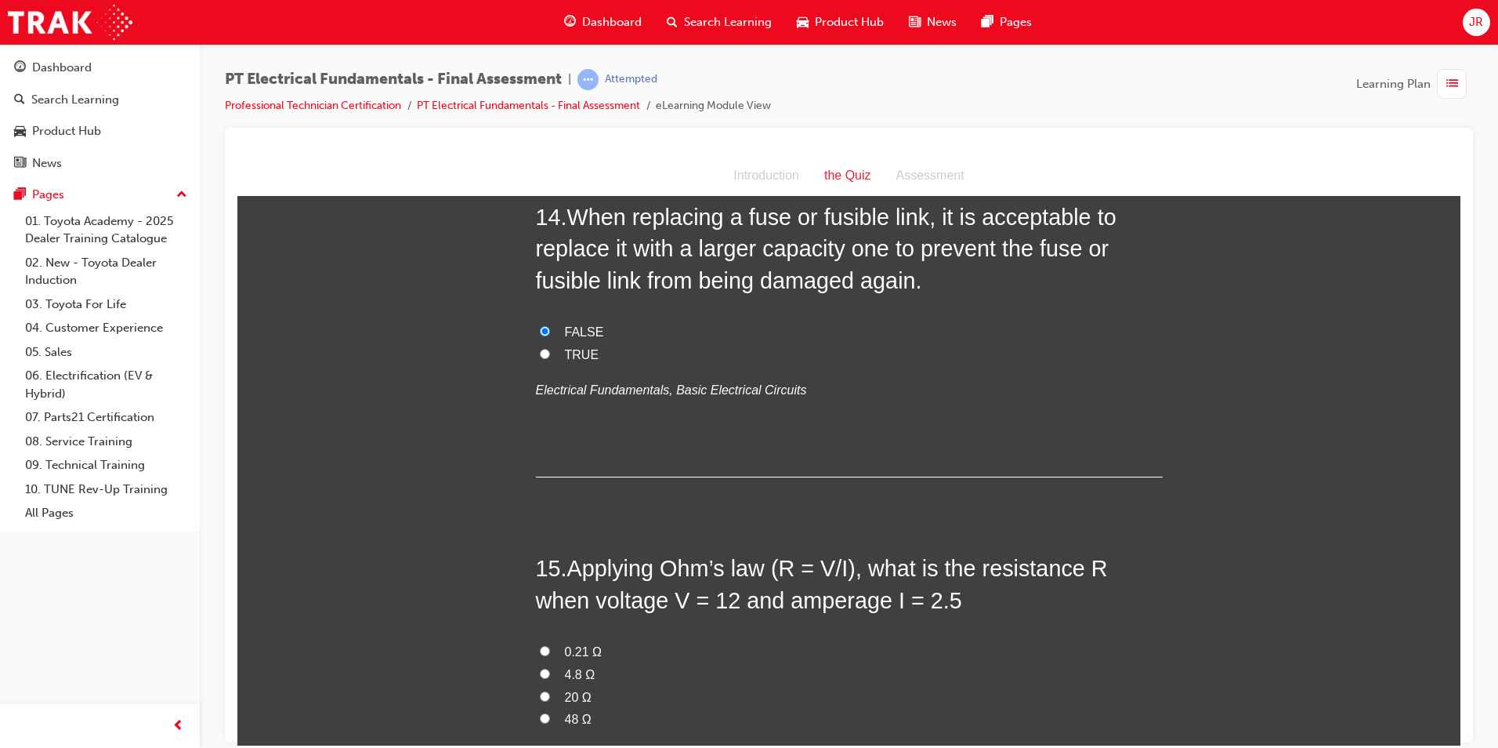
scroll to position [4624, 0]
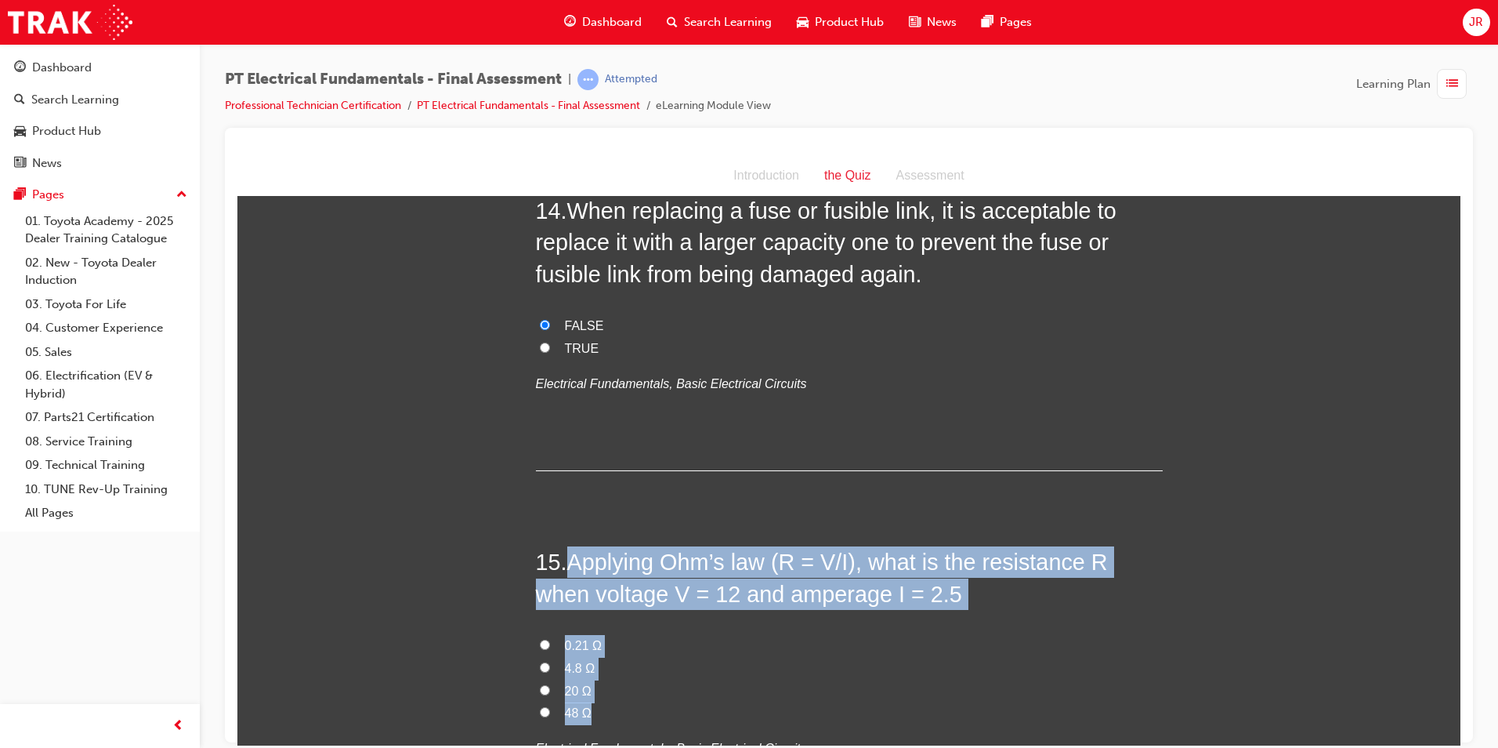
drag, startPoint x: 564, startPoint y: 435, endPoint x: 596, endPoint y: 587, distance: 155.2
click at [596, 587] on div "15 . Applying Ohm’s law (R = V/I), what is the resistance R when voltage V = 12…" at bounding box center [849, 690] width 627 height 290
click at [540, 661] on input "4.8 Ω" at bounding box center [545, 666] width 10 height 10
radio input "true"
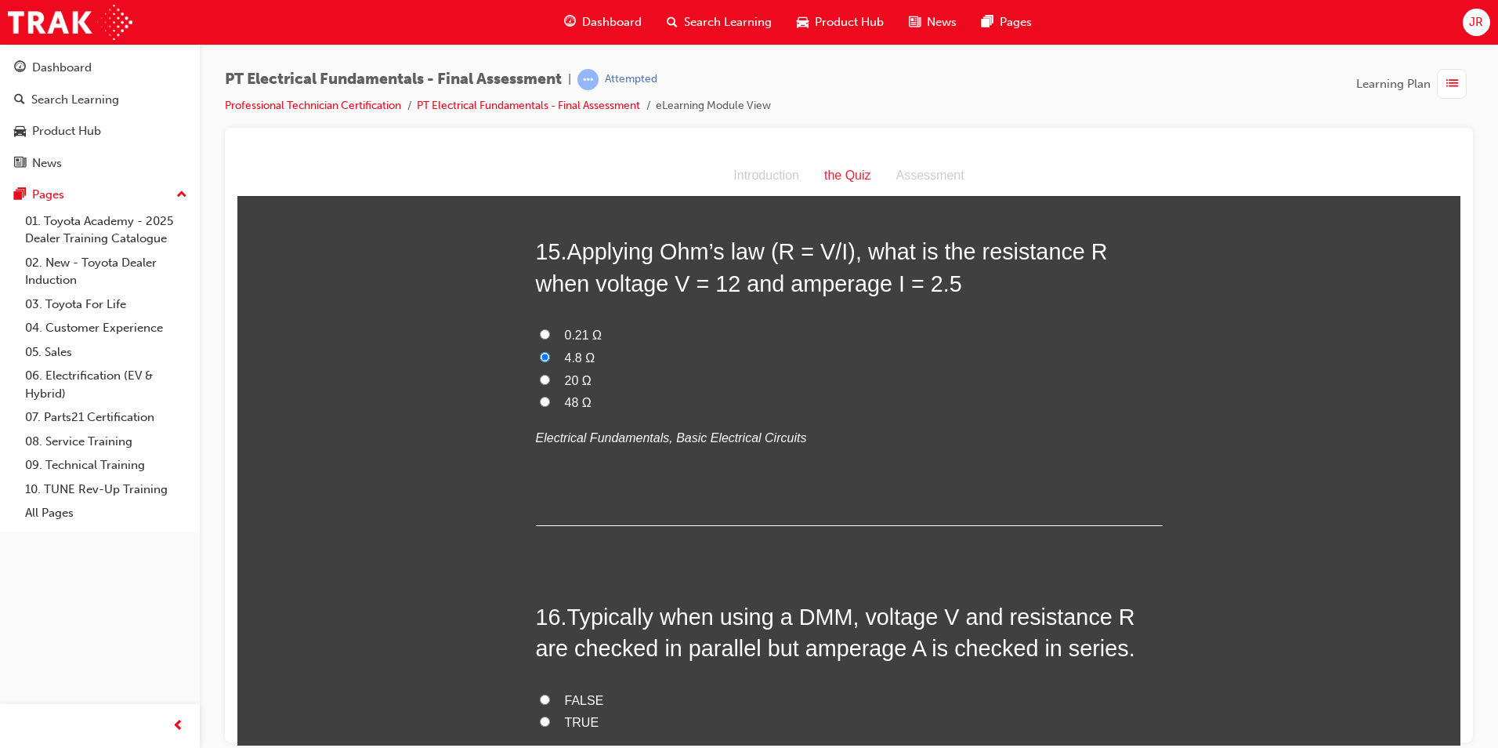
scroll to position [4937, 0]
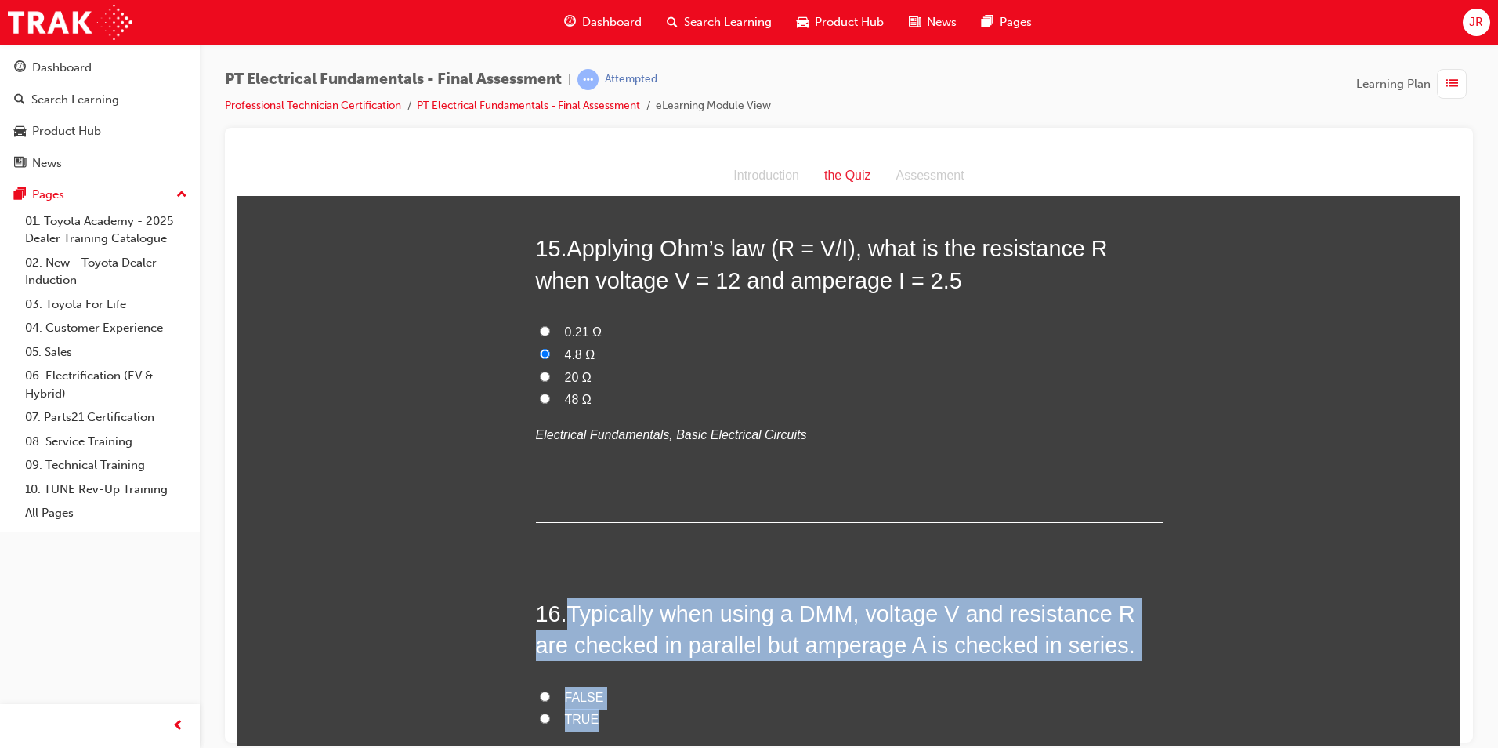
drag, startPoint x: 571, startPoint y: 485, endPoint x: 603, endPoint y: 585, distance: 105.6
click at [603, 597] on div "16 . Typically when using a DMM, voltage V and resistance R are checked in para…" at bounding box center [849, 719] width 627 height 245
click at [540, 712] on input "TRUE" at bounding box center [545, 717] width 10 height 10
radio input "true"
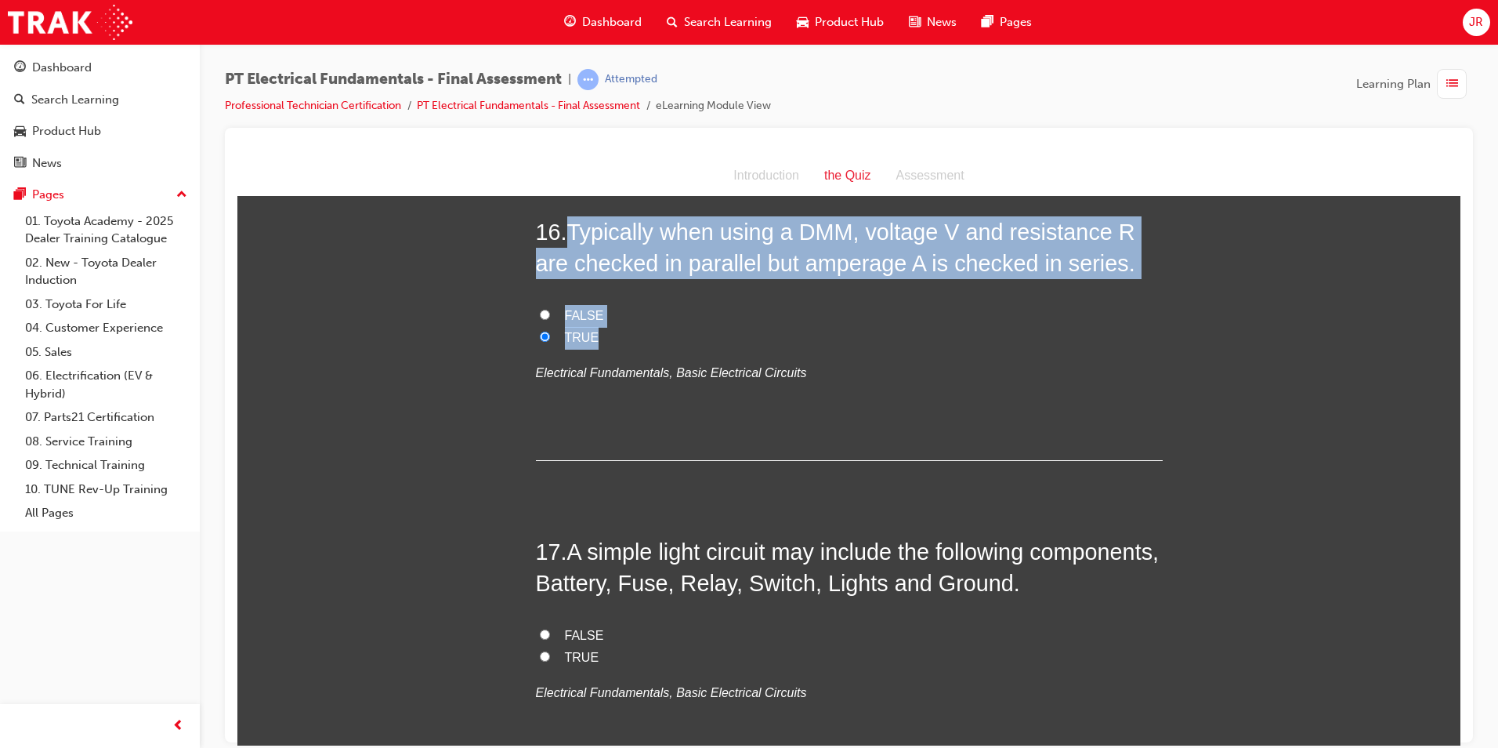
scroll to position [5329, 0]
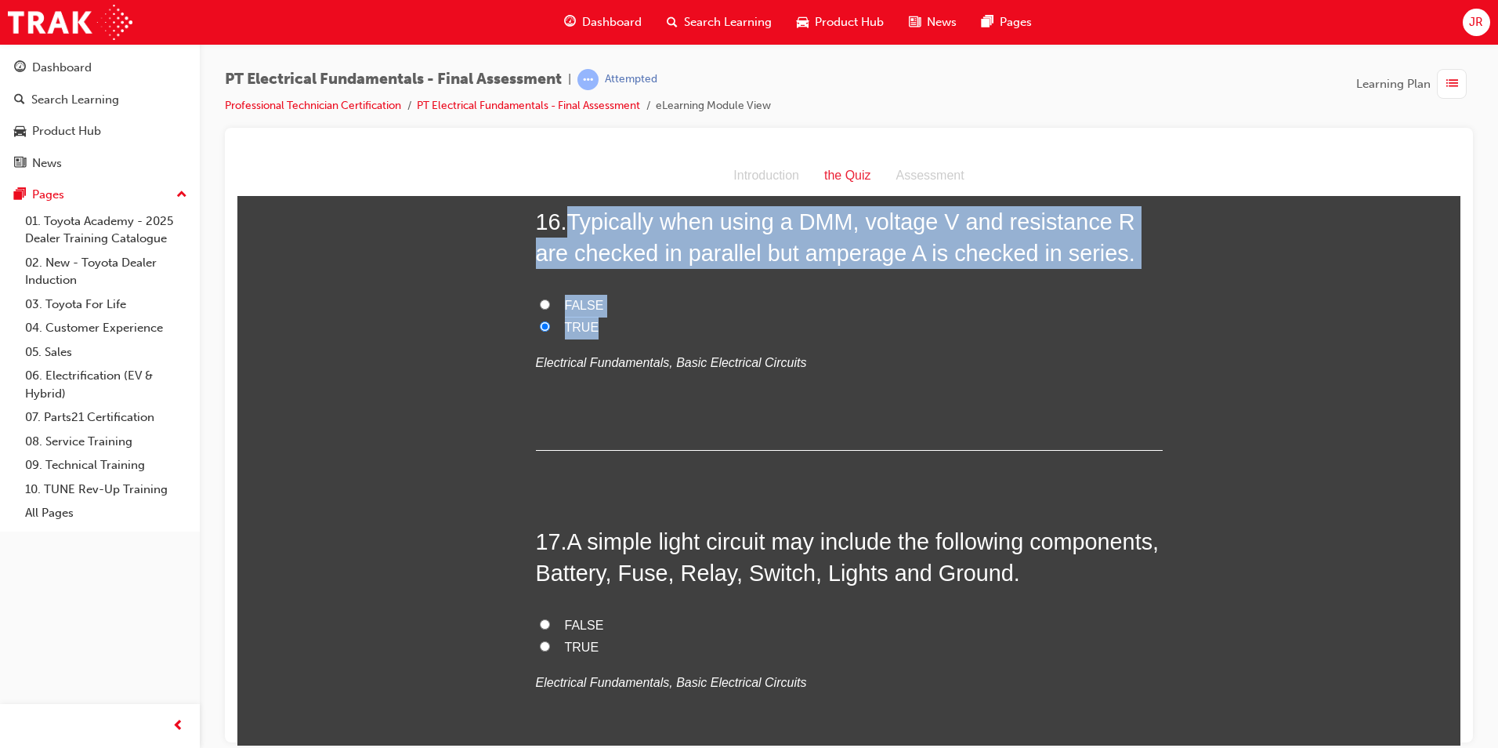
click at [540, 640] on input "TRUE" at bounding box center [545, 645] width 10 height 10
radio input "true"
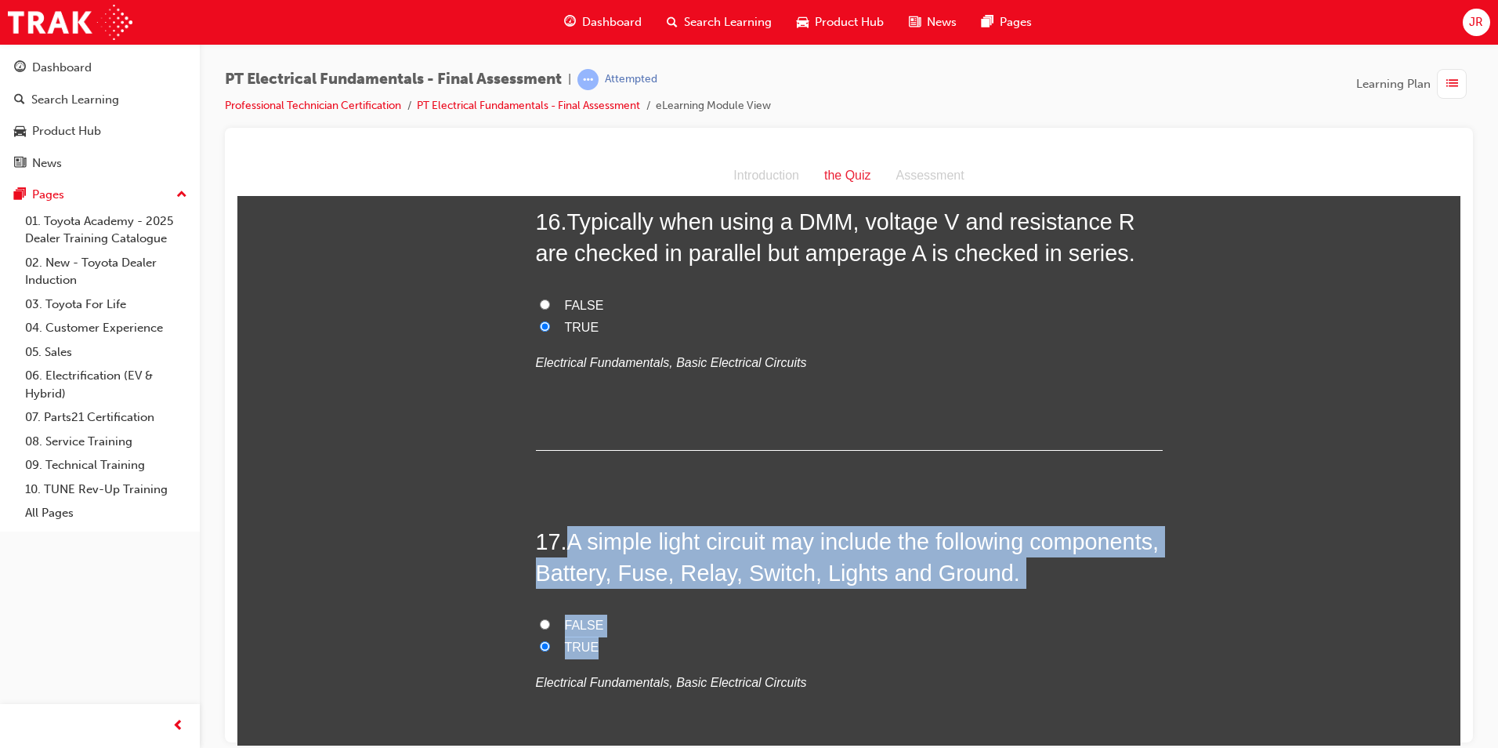
drag, startPoint x: 563, startPoint y: 412, endPoint x: 614, endPoint y: 517, distance: 117.1
click at [614, 525] on div "17 . A simple light circuit may include the following components, Battery, Fuse…" at bounding box center [849, 647] width 627 height 245
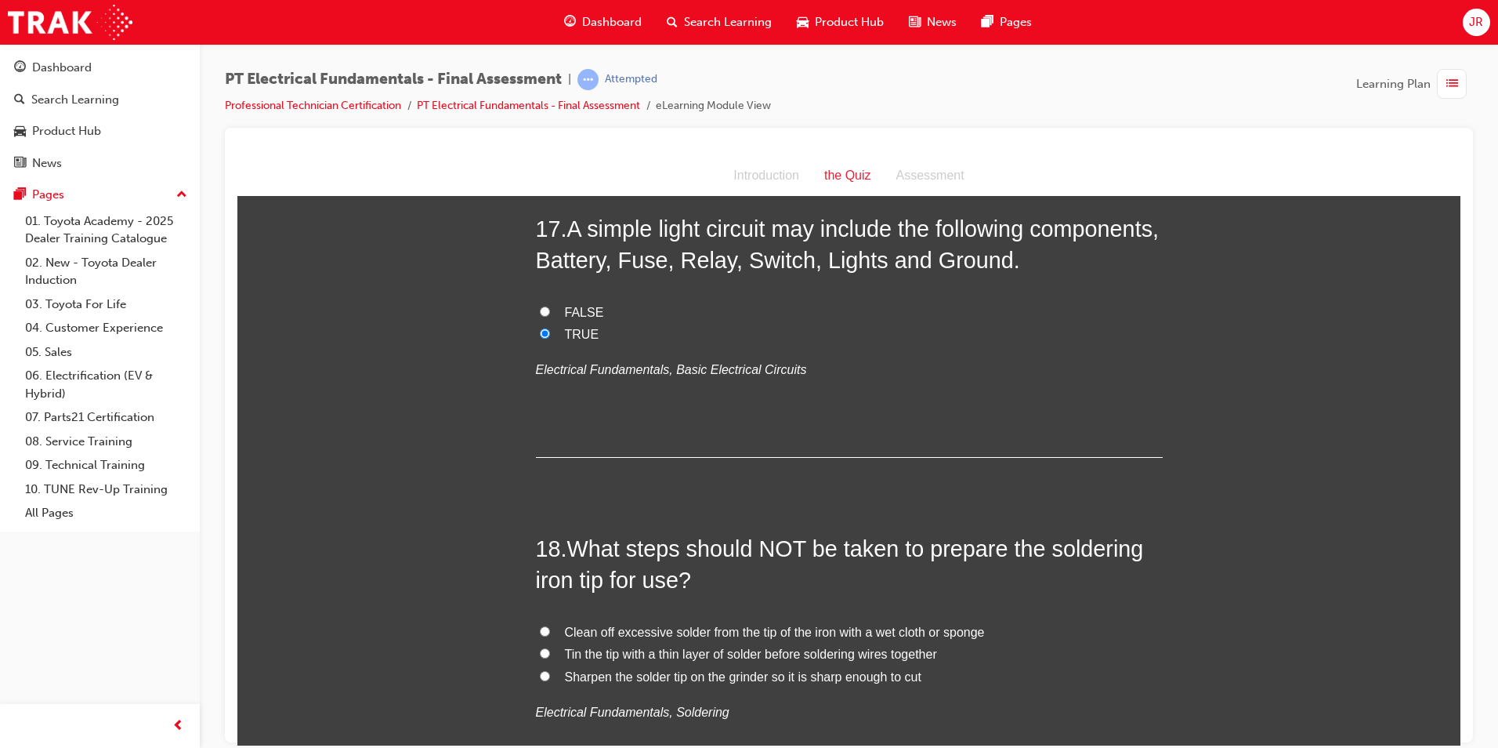
scroll to position [5643, 0]
click at [542, 669] on input "Sharpen the solder tip on the grinder so it is sharp enough to cut" at bounding box center [545, 674] width 10 height 10
radio input "true"
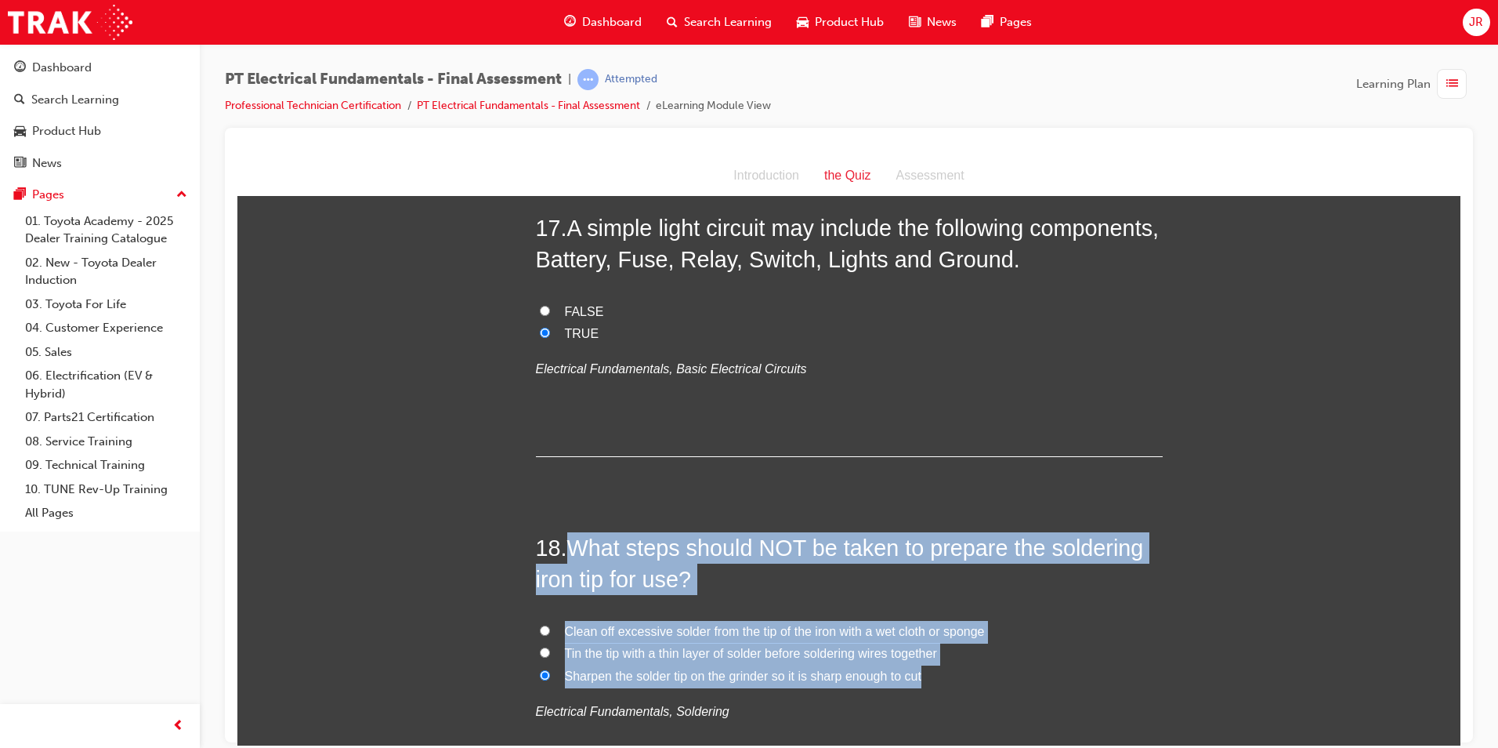
drag, startPoint x: 567, startPoint y: 422, endPoint x: 919, endPoint y: 557, distance: 377.1
click at [919, 557] on div "18 . What steps should NOT be taken to prepare the soldering iron tip for use? …" at bounding box center [849, 664] width 627 height 267
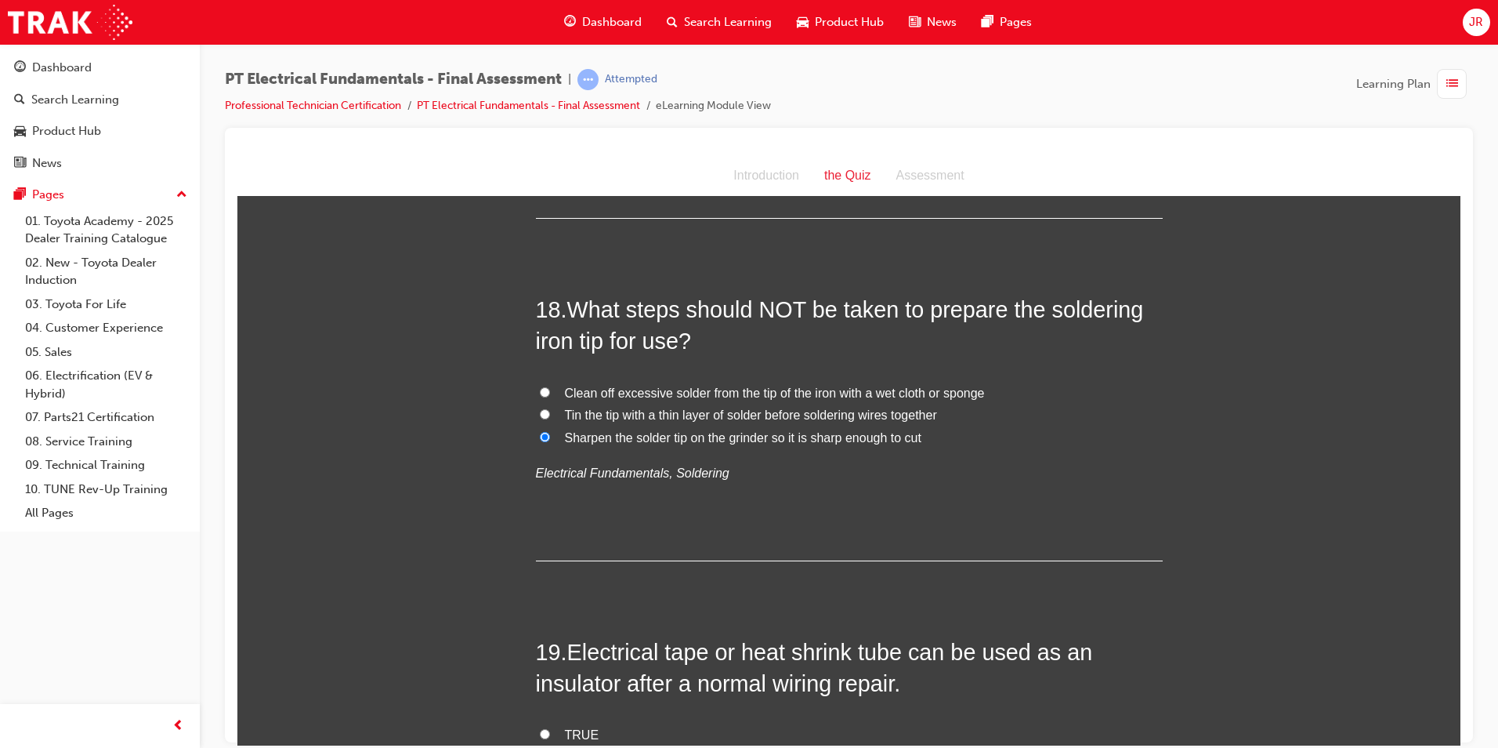
scroll to position [5956, 0]
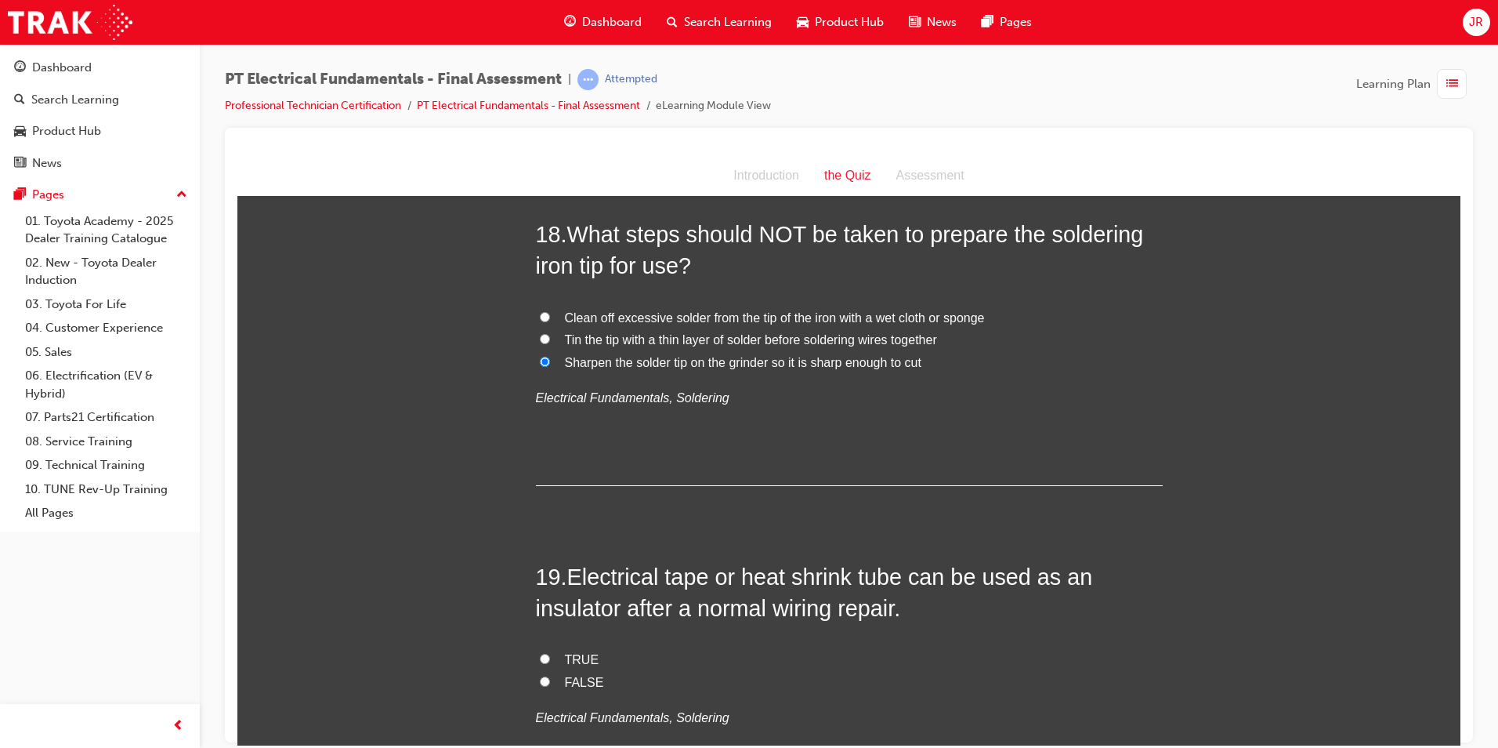
click at [540, 653] on input "TRUE" at bounding box center [545, 658] width 10 height 10
radio input "true"
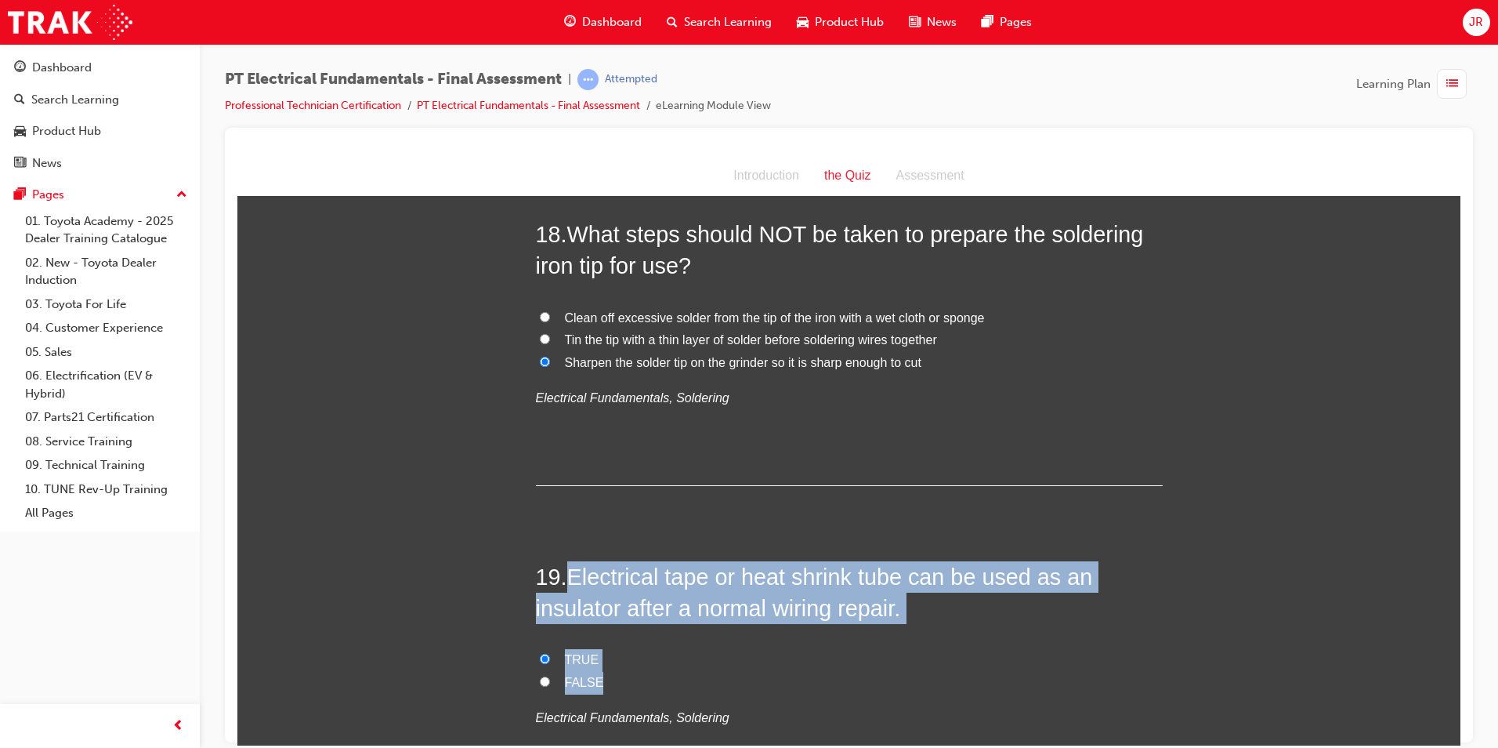
drag, startPoint x: 570, startPoint y: 447, endPoint x: 611, endPoint y: 550, distance: 111.5
click at [611, 560] on div "19 . Electrical tape or heat shrink tube can be used as an insulator after a no…" at bounding box center [849, 682] width 627 height 245
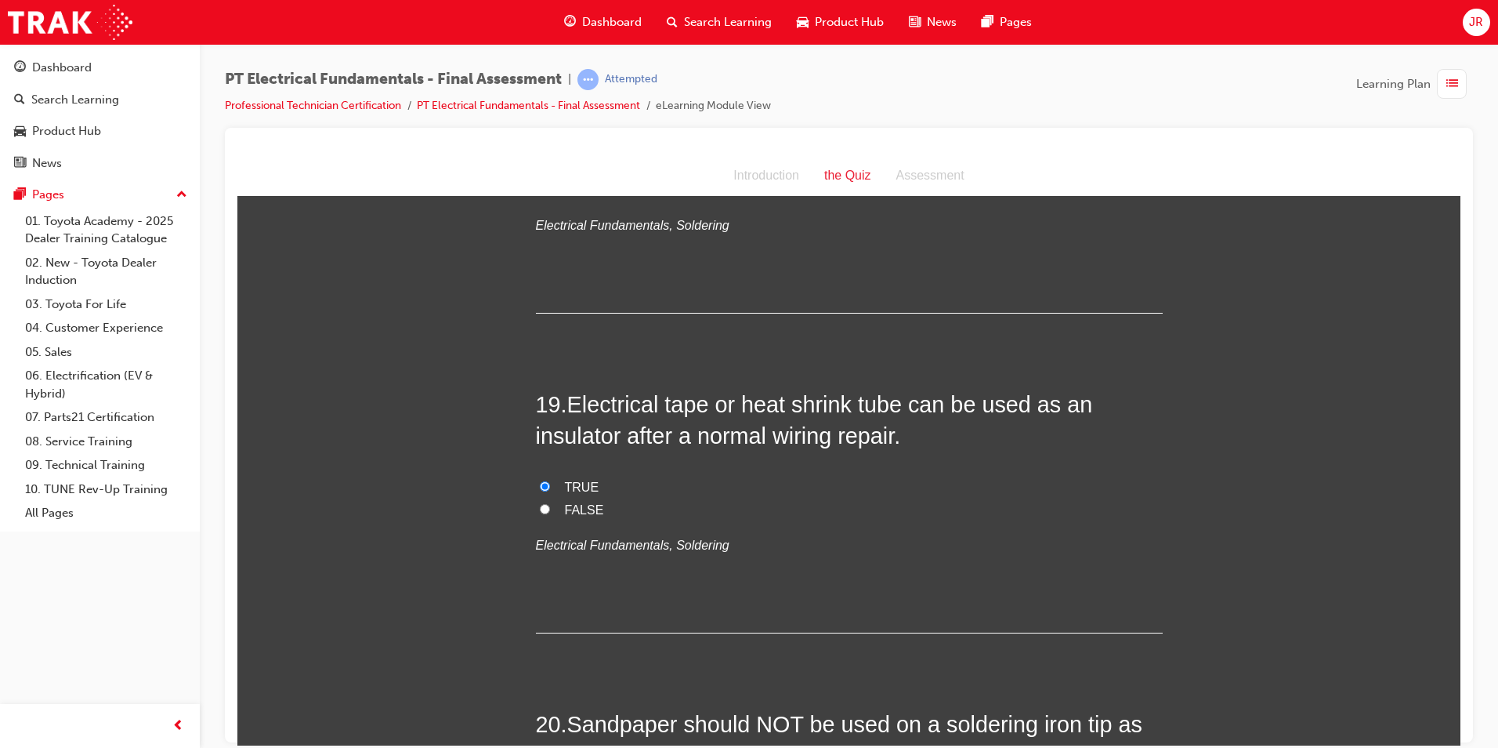
scroll to position [6191, 0]
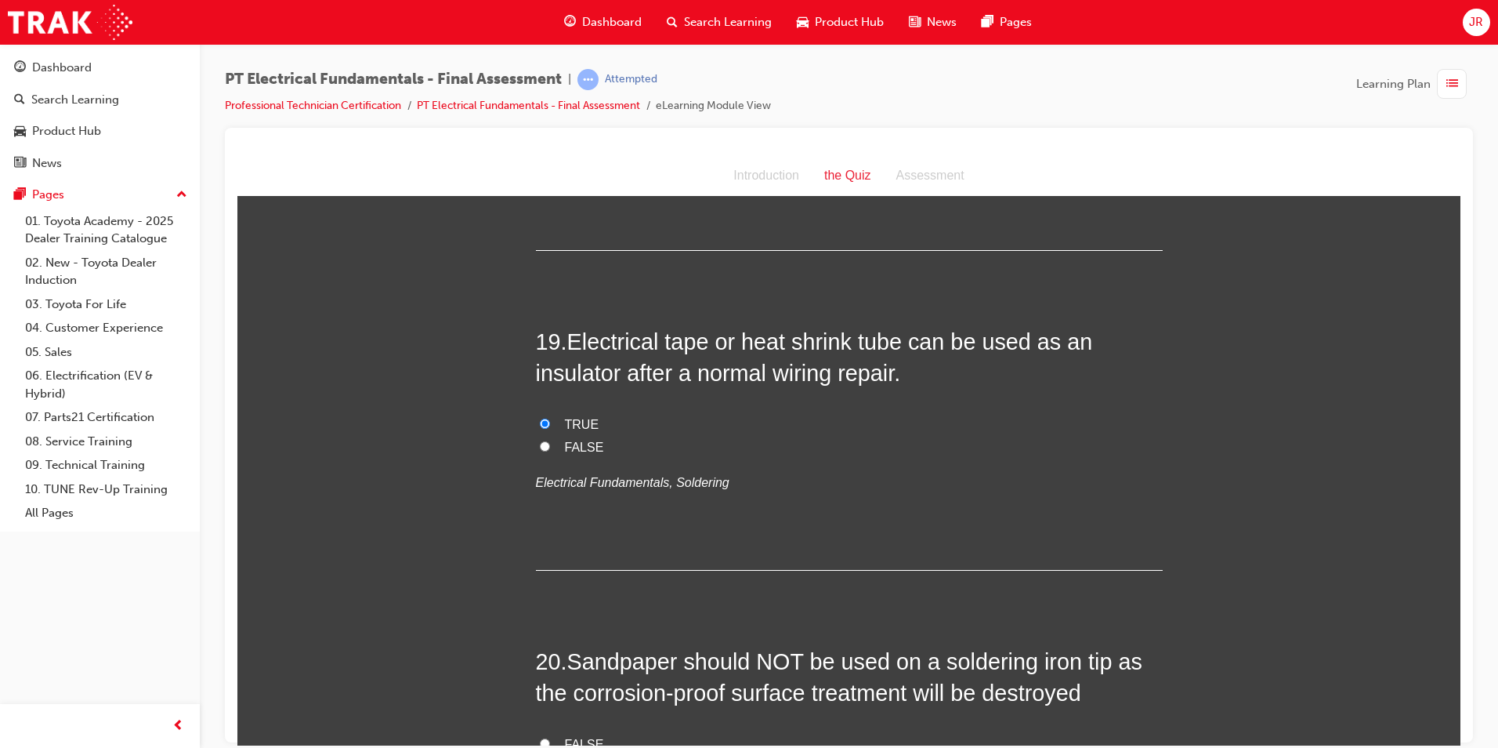
radio input "true"
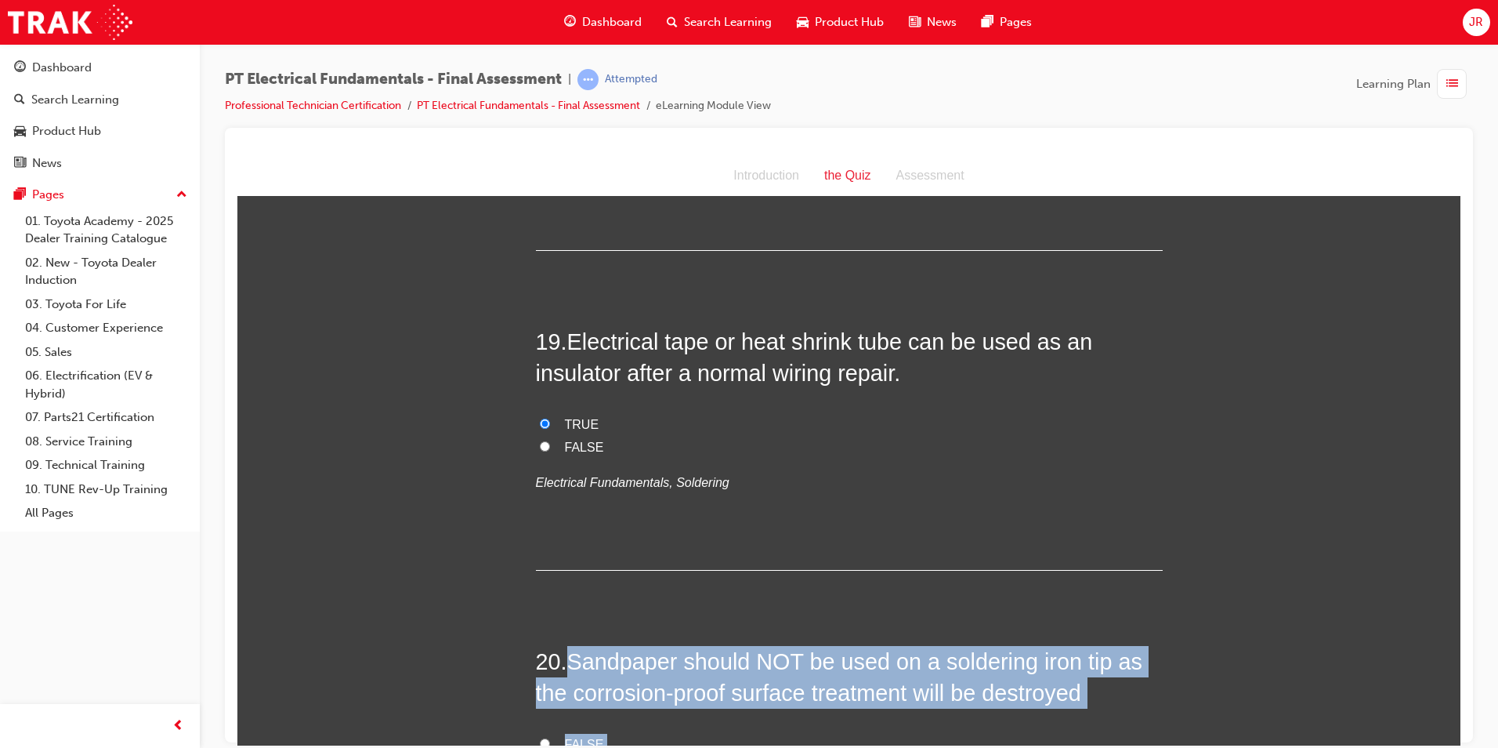
drag, startPoint x: 570, startPoint y: 532, endPoint x: 607, endPoint y: 652, distance: 125.4
drag, startPoint x: 568, startPoint y: 530, endPoint x: 603, endPoint y: 631, distance: 106.8
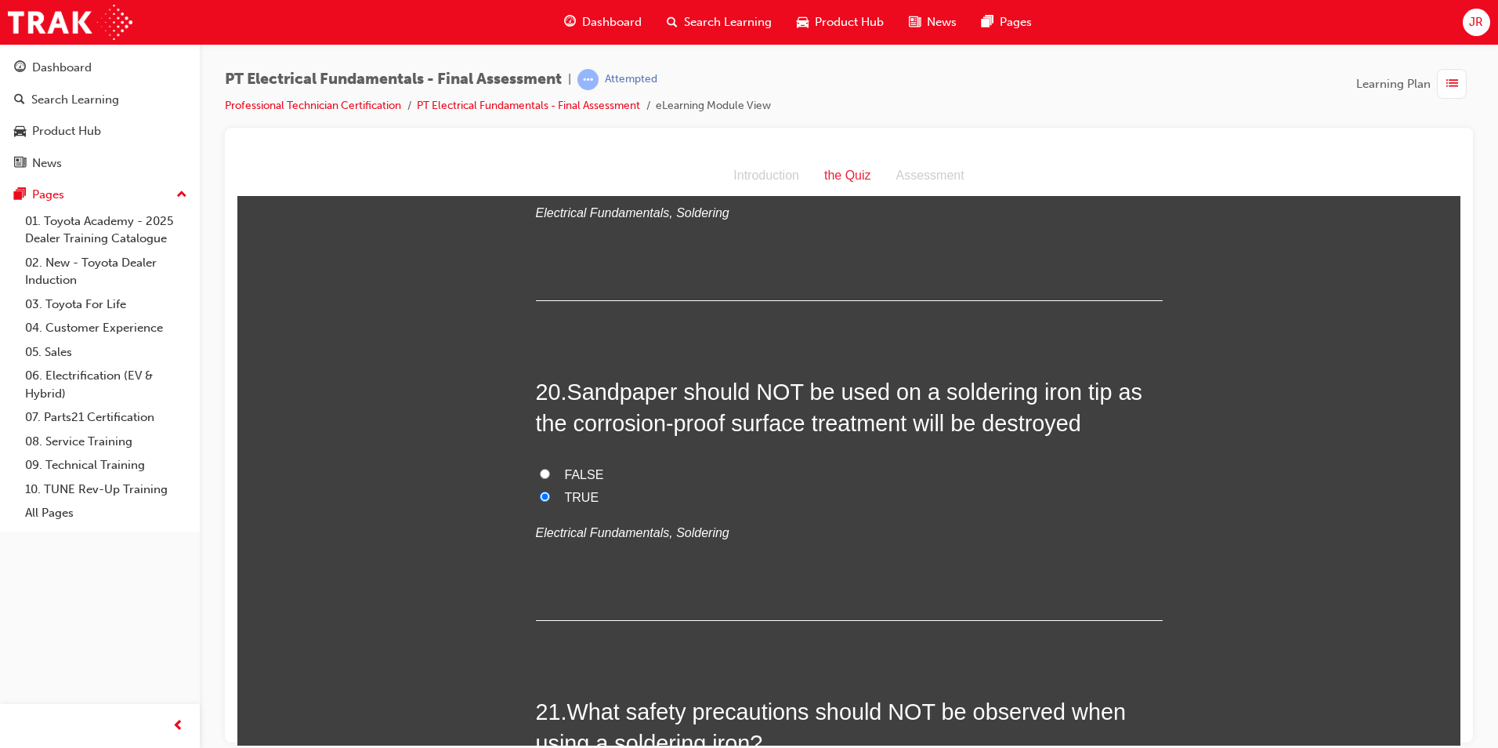
scroll to position [6505, 0]
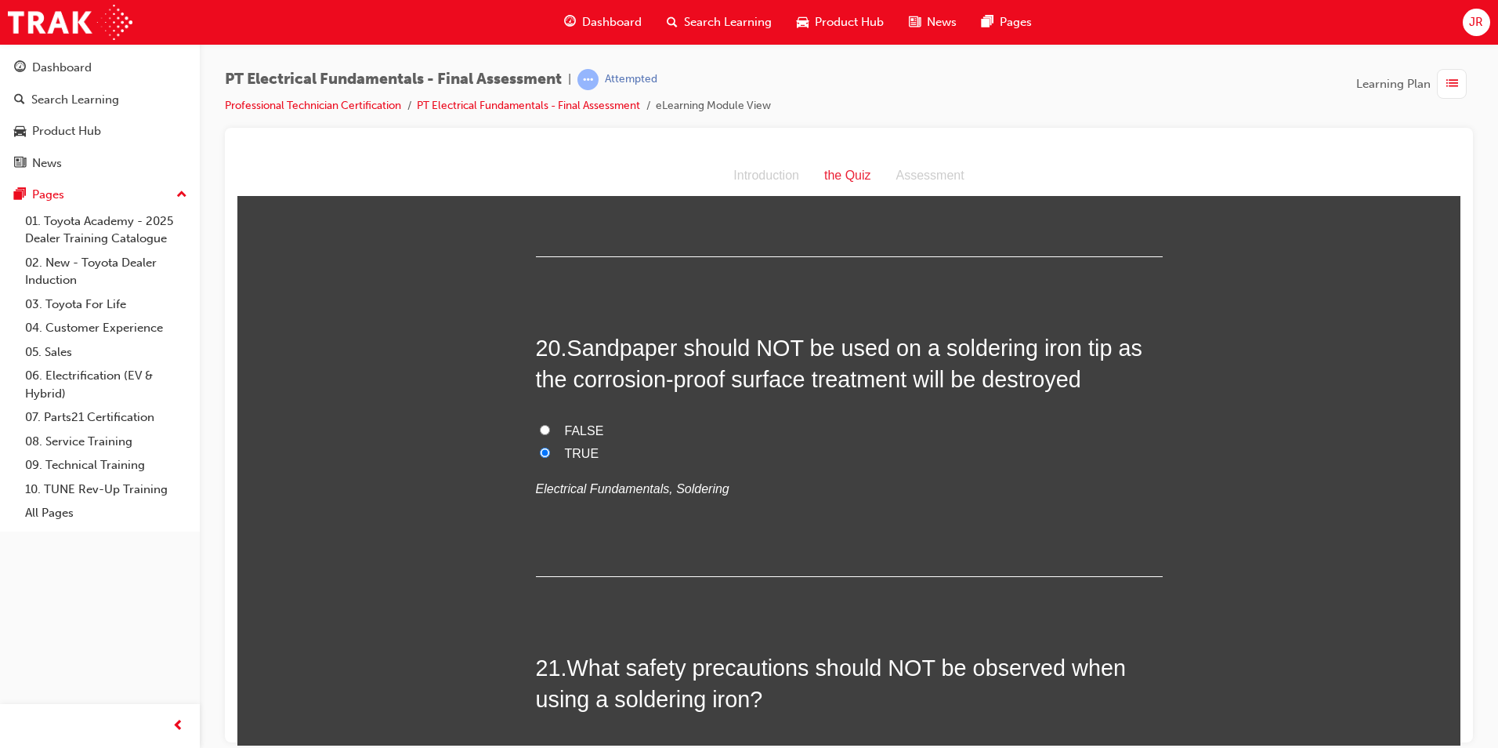
click at [540, 745] on input "Spray all components with water during soldering to keep them cool" at bounding box center [545, 750] width 10 height 10
radio input "true"
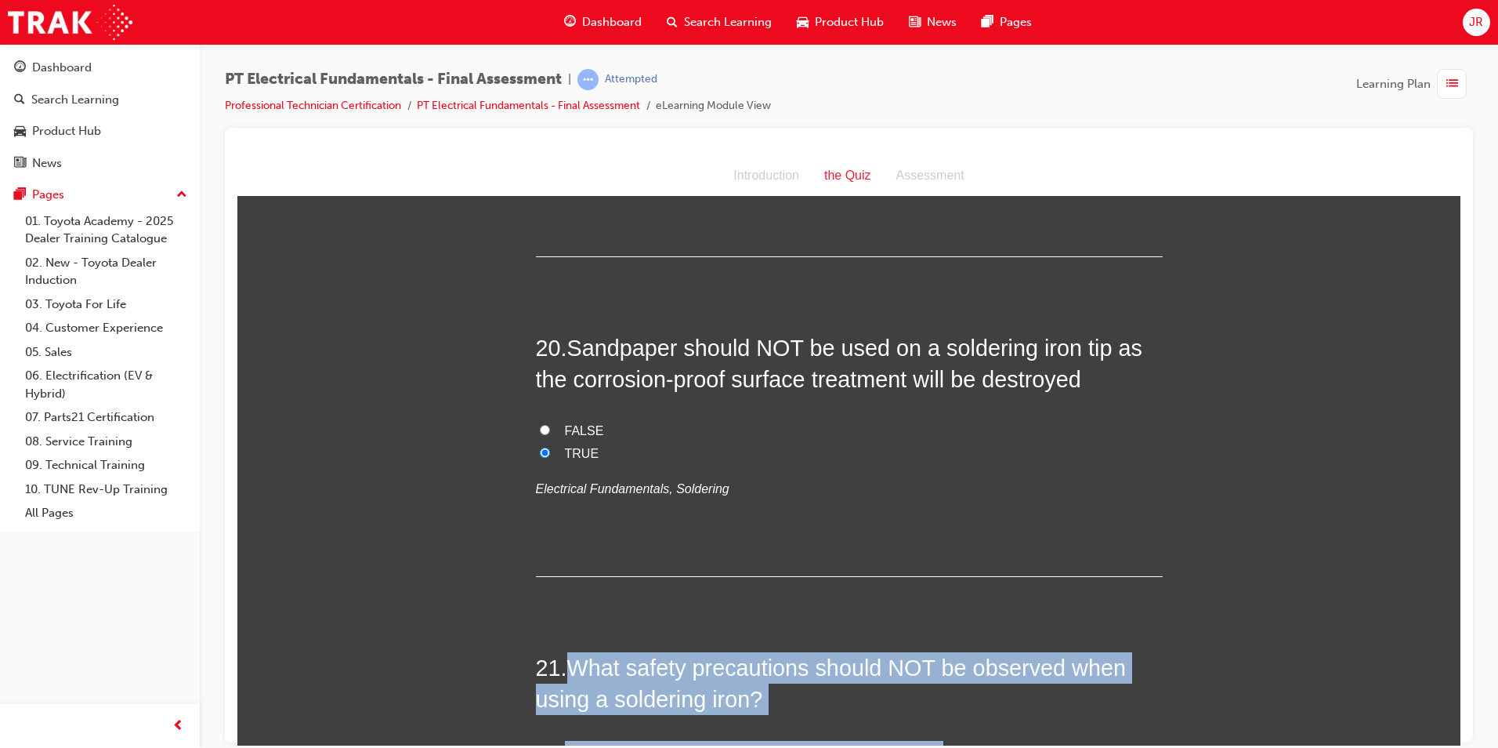
drag, startPoint x: 565, startPoint y: 540, endPoint x: 937, endPoint y: 676, distance: 396.4
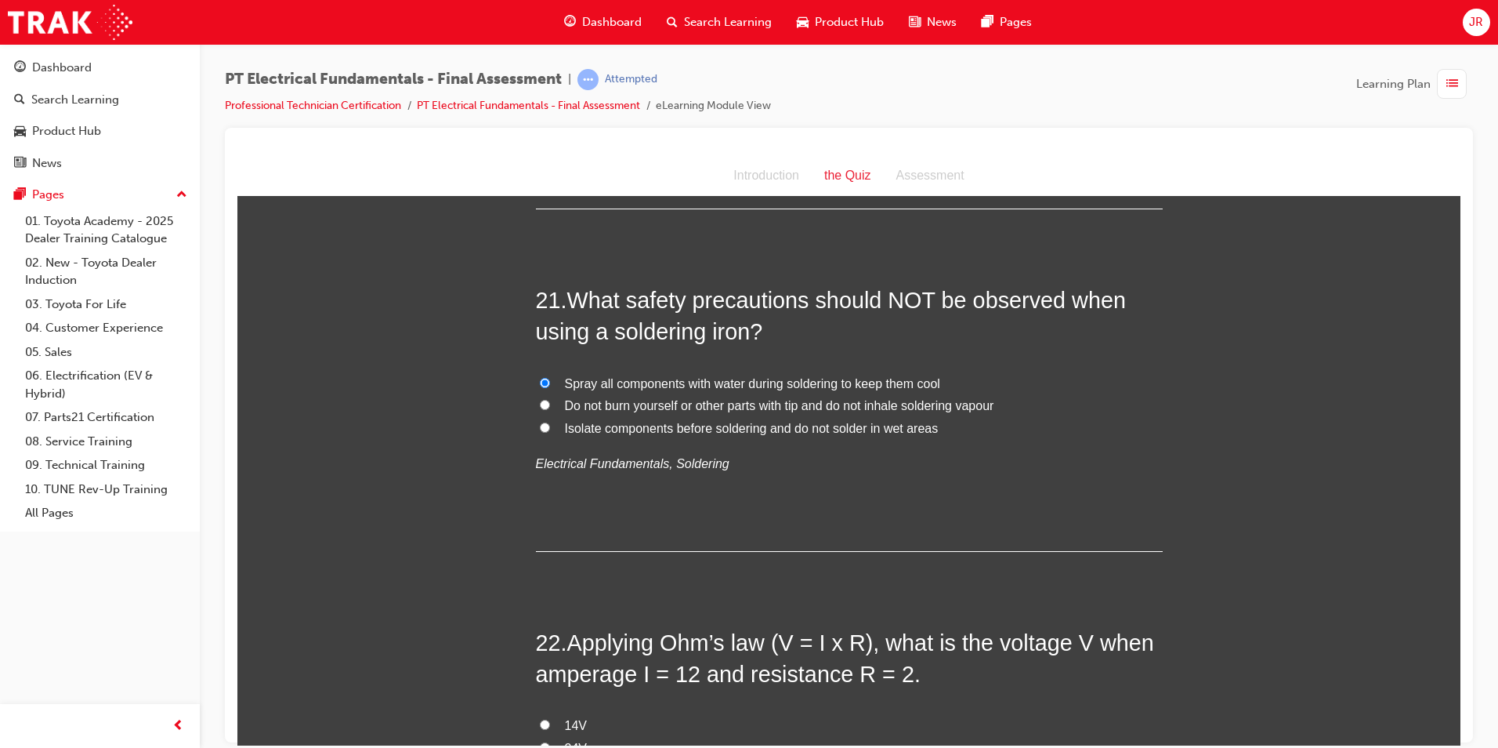
scroll to position [6975, 0]
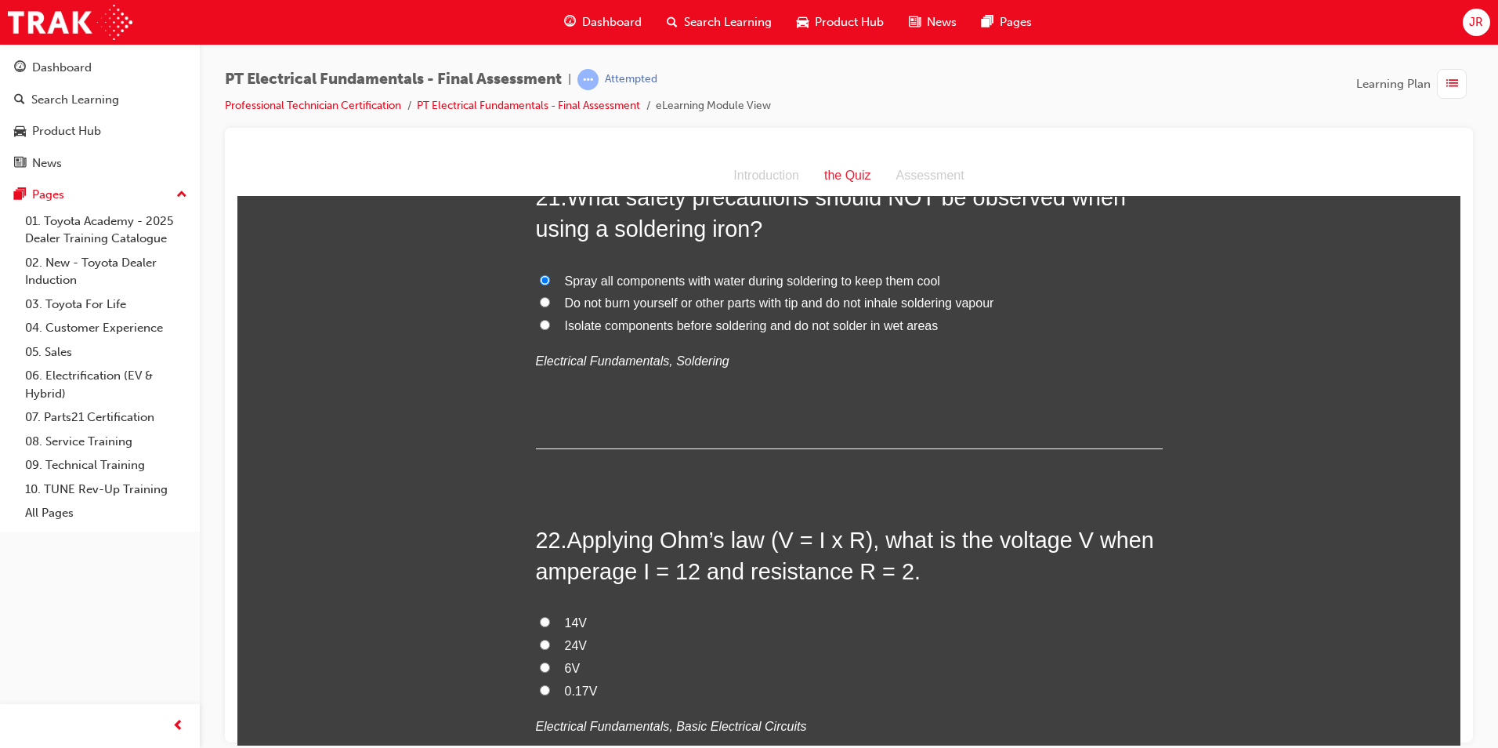
click at [540, 661] on input "6V" at bounding box center [545, 666] width 10 height 10
radio input "true"
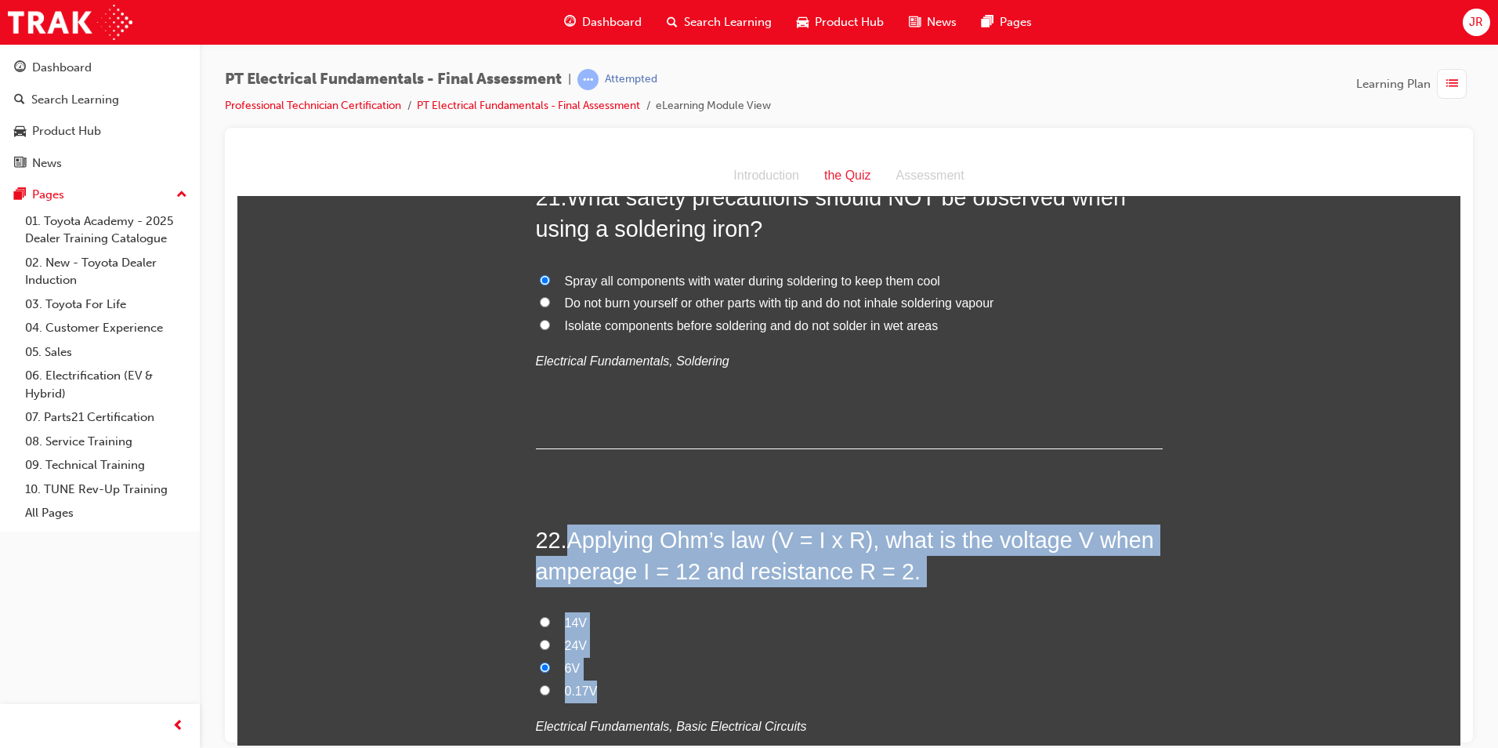
drag, startPoint x: 565, startPoint y: 405, endPoint x: 614, endPoint y: 553, distance: 156.1
click at [614, 553] on div "22 . Applying Ohm’s law (V = I x R), what is the voltage V when amperage I = 12…" at bounding box center [849, 669] width 627 height 290
click at [540, 639] on input "24V" at bounding box center [545, 644] width 10 height 10
radio input "true"
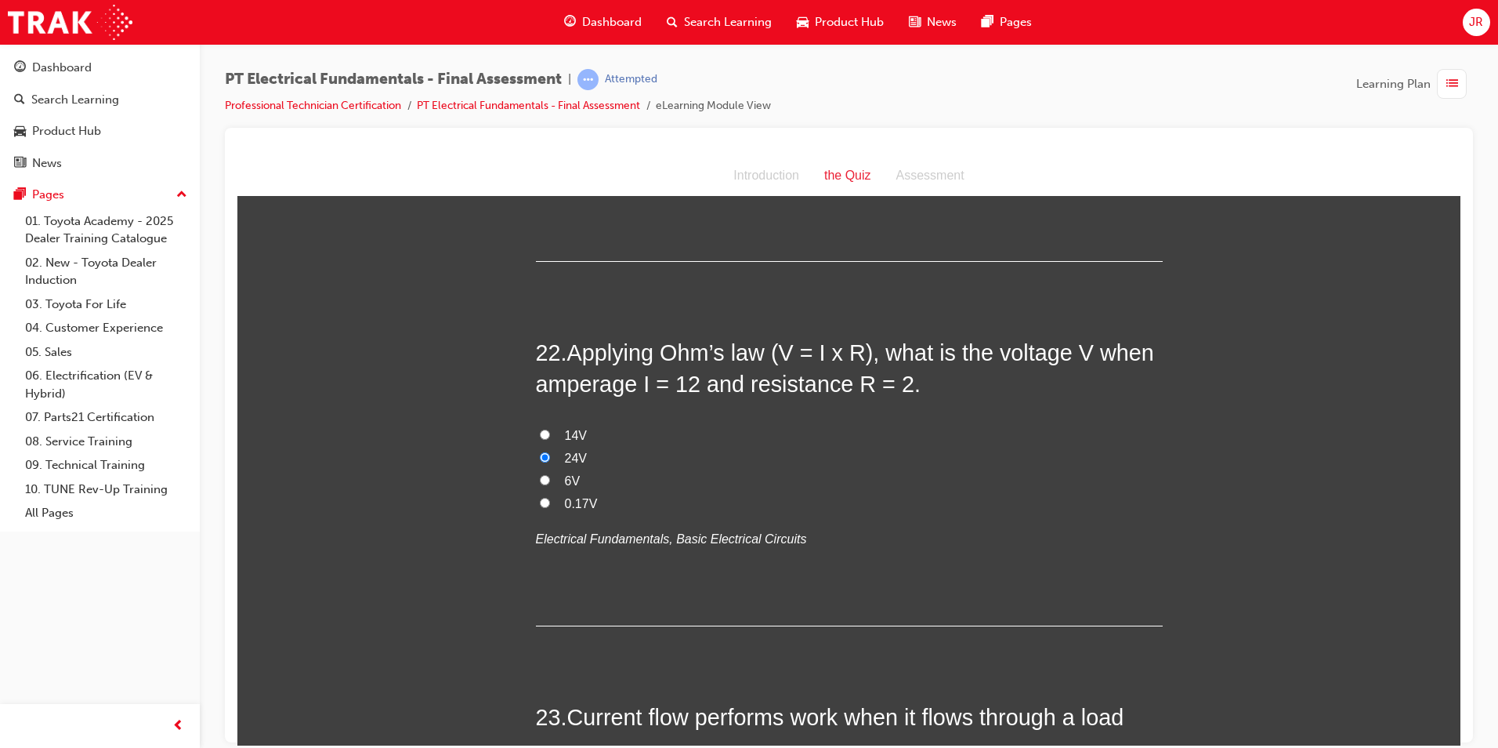
scroll to position [7210, 0]
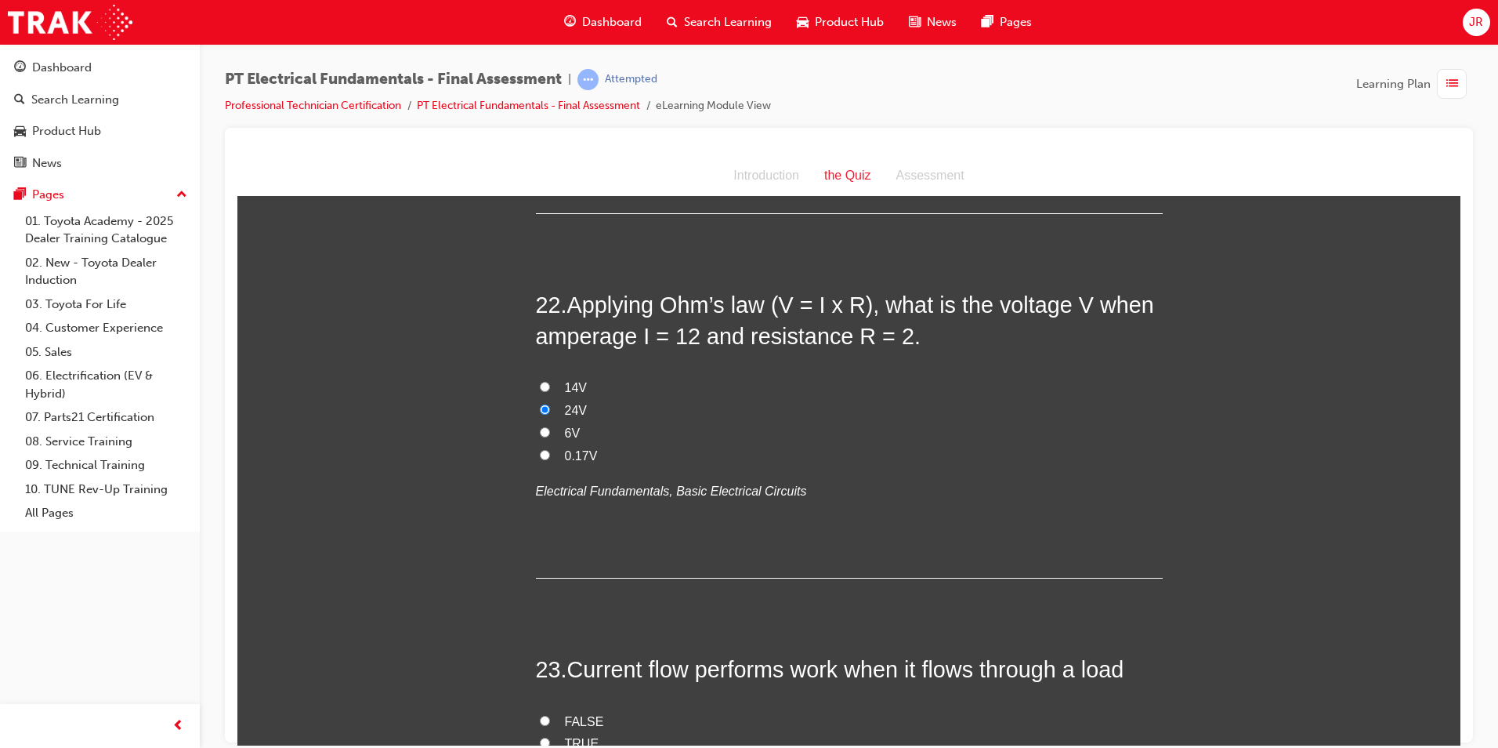
click at [540, 737] on input "TRUE" at bounding box center [545, 742] width 10 height 10
radio input "true"
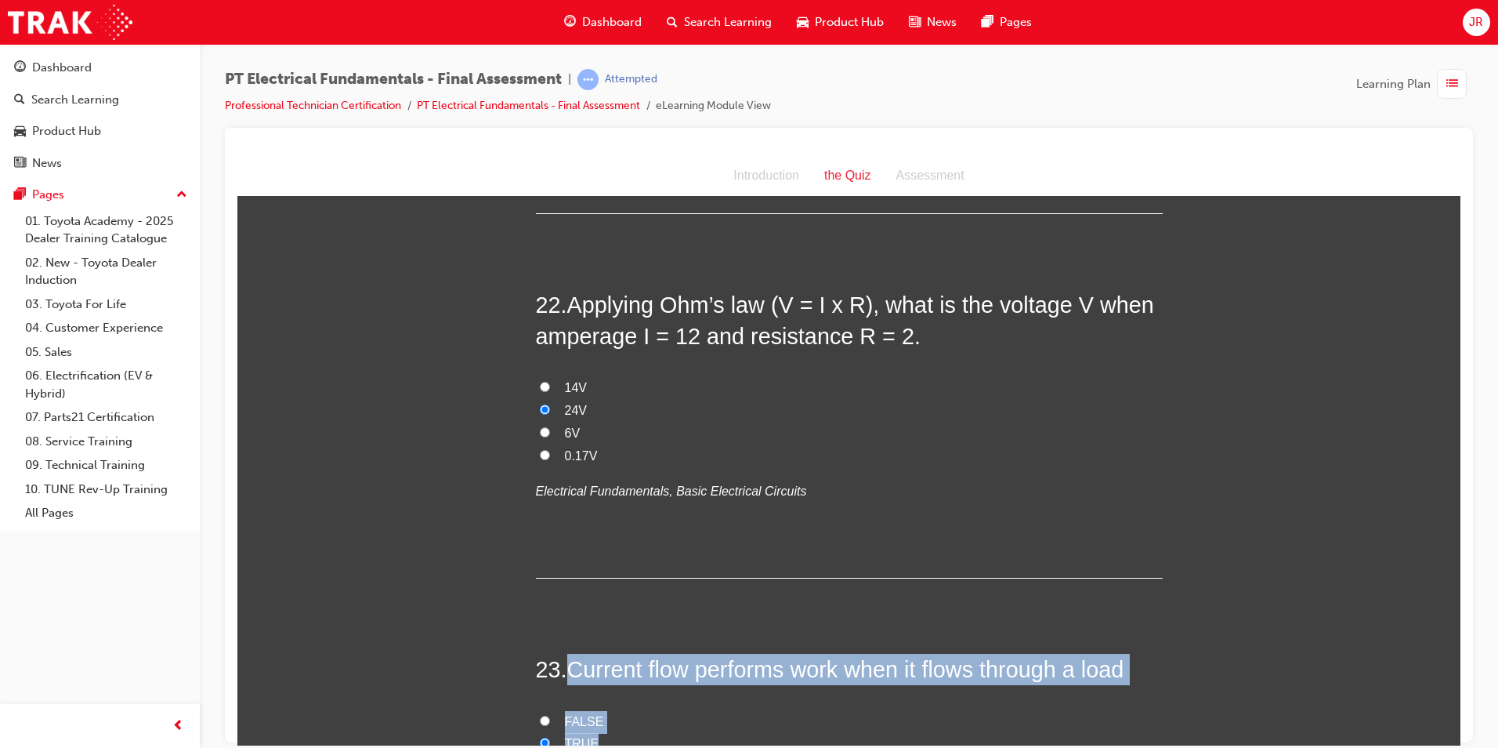
drag, startPoint x: 567, startPoint y: 543, endPoint x: 610, endPoint y: 607, distance: 77.4
click at [610, 653] on div "23 . Current flow performs work when it flows through a load FALSE TRUE Electri…" at bounding box center [849, 759] width 627 height 213
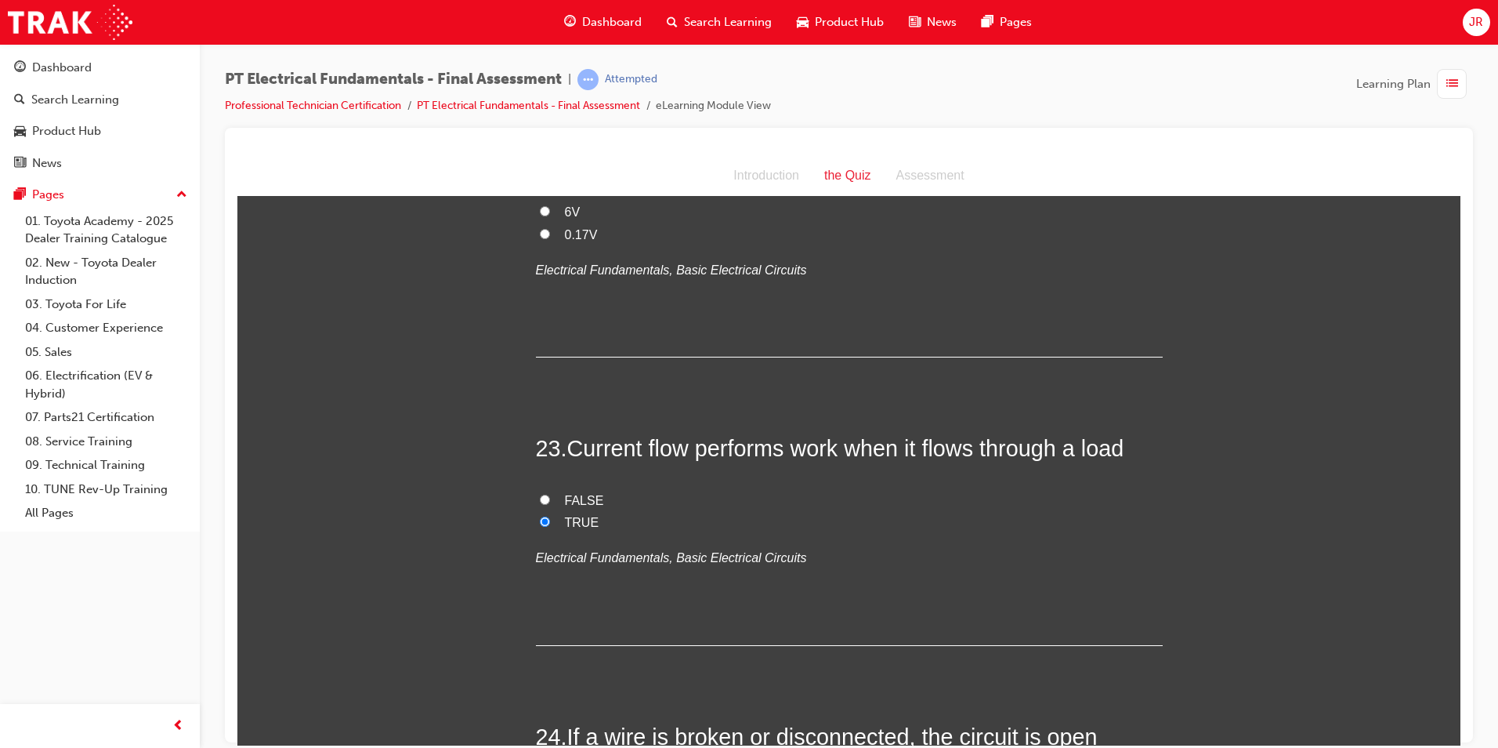
scroll to position [7445, 0]
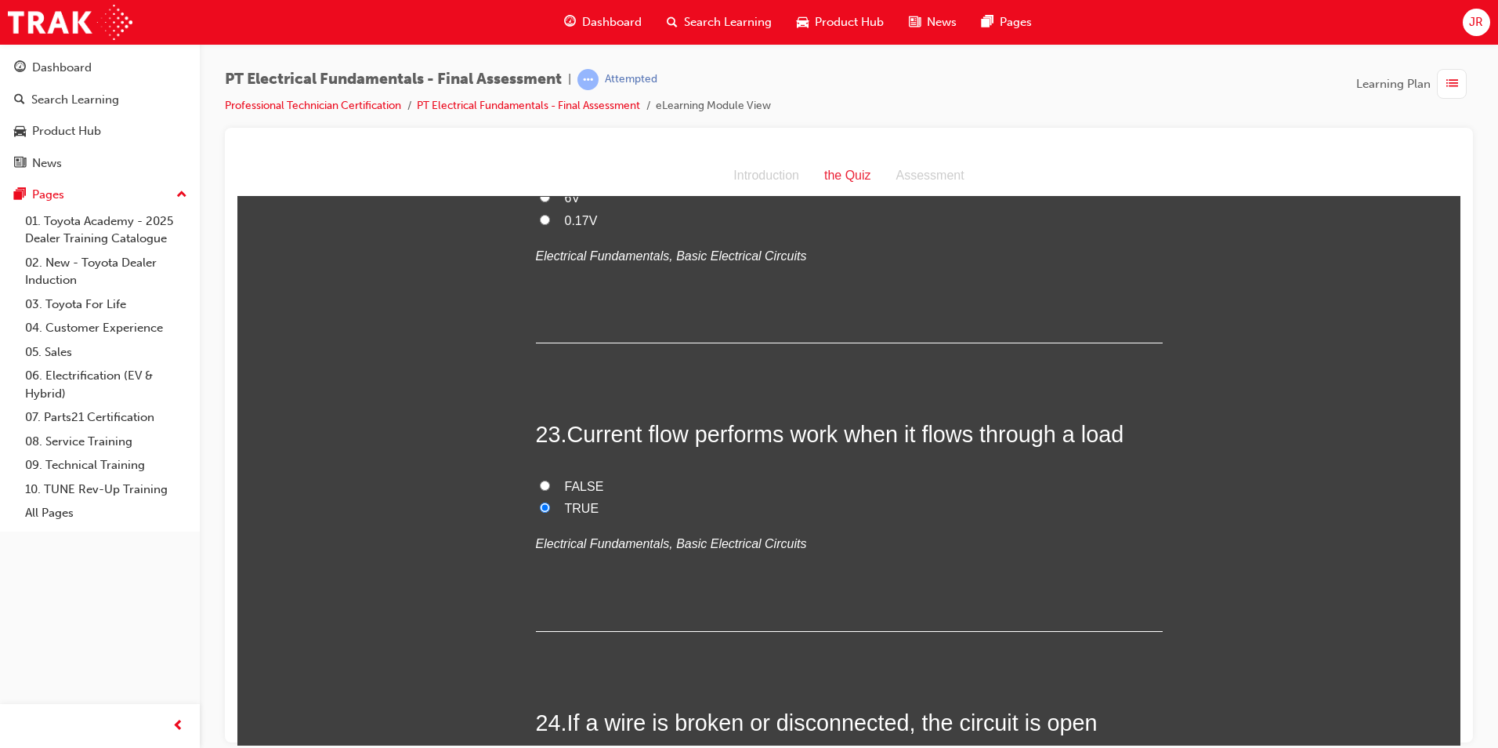
radio input "true"
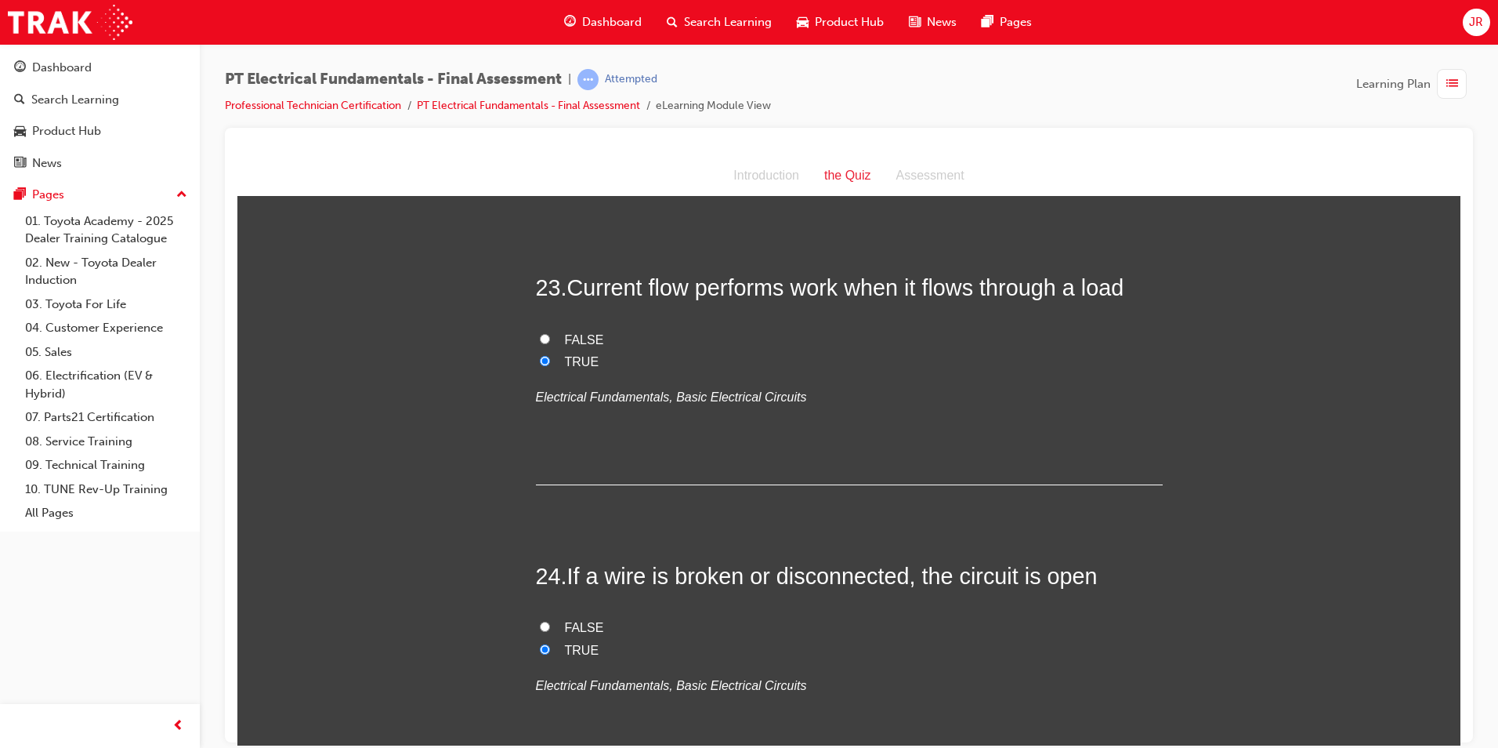
scroll to position [7611, 0]
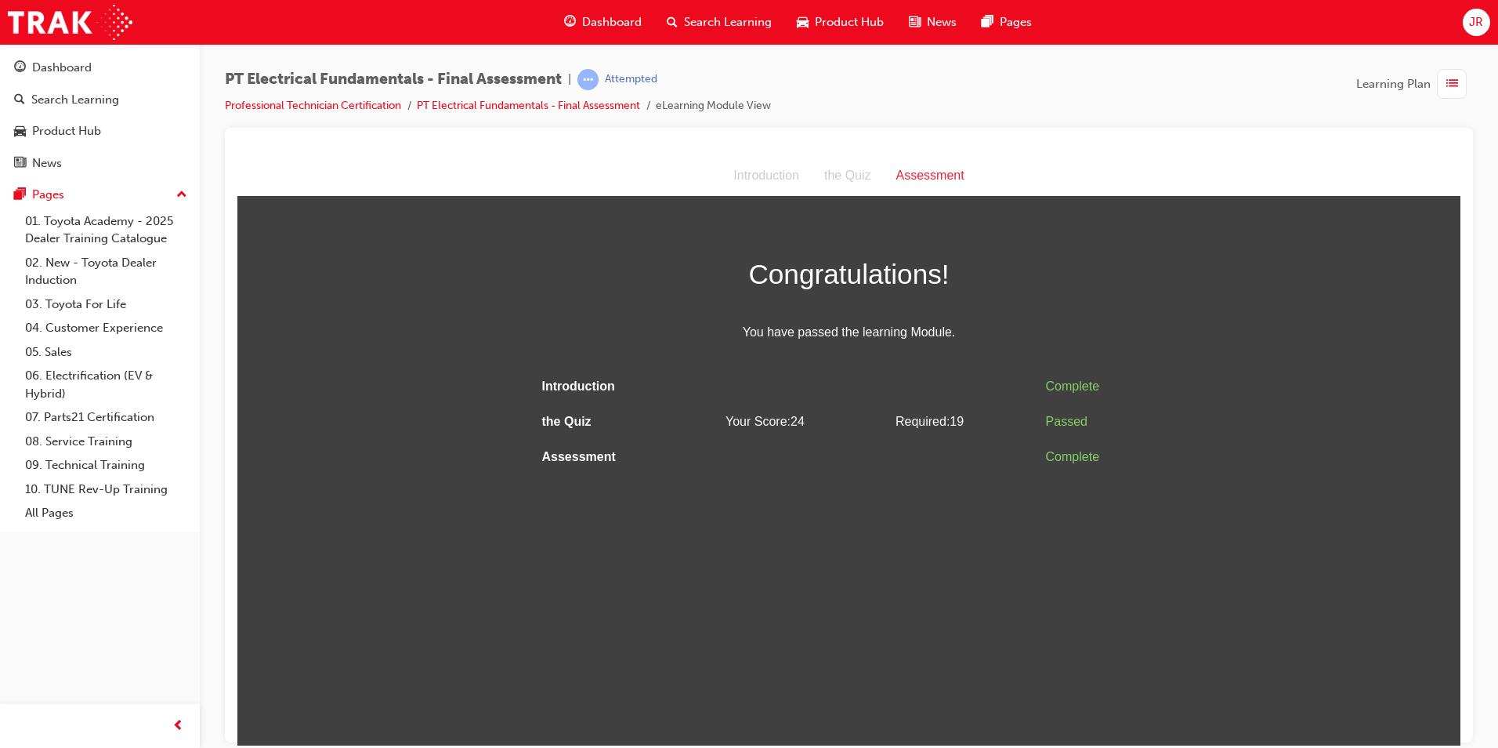
scroll to position [0, 0]
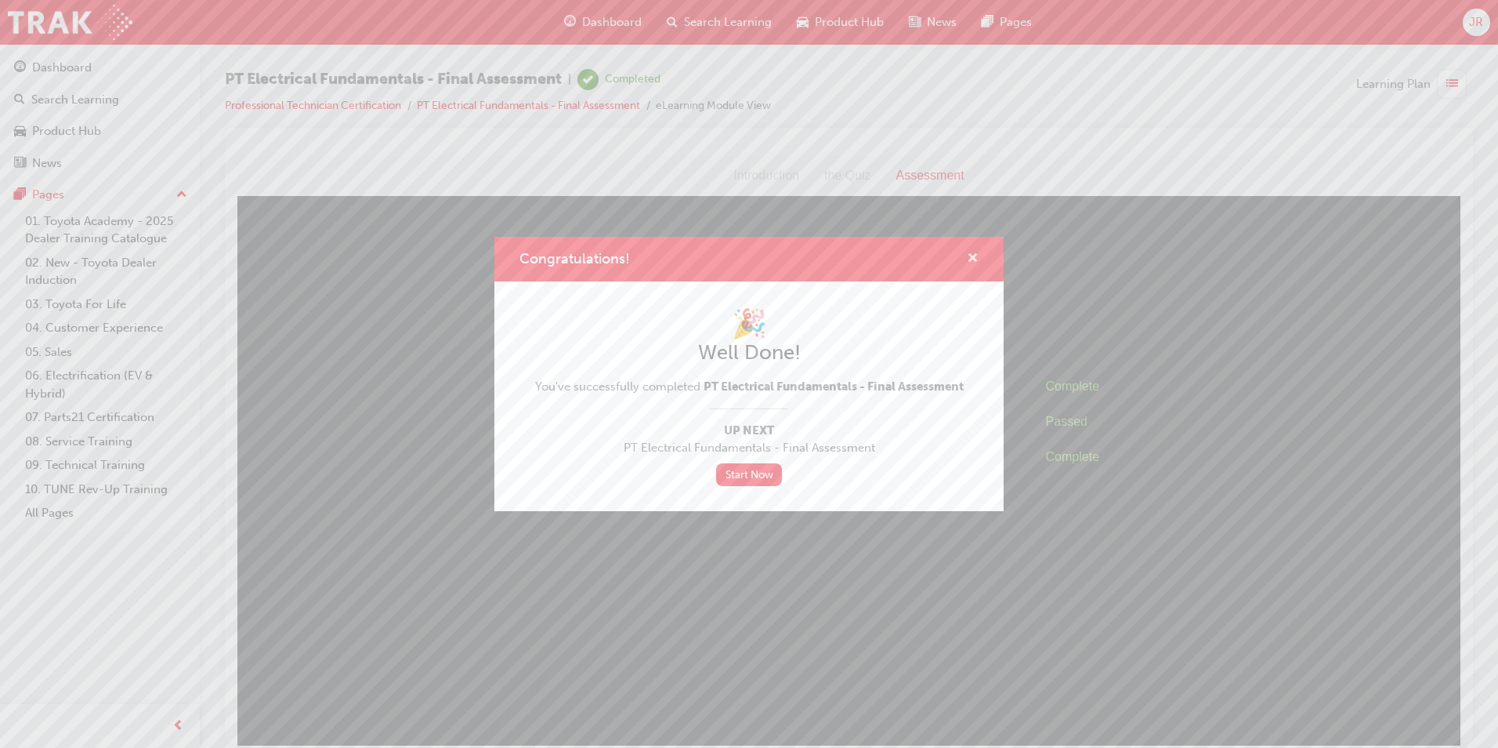
click at [975, 255] on span "cross-icon" at bounding box center [973, 259] width 12 height 14
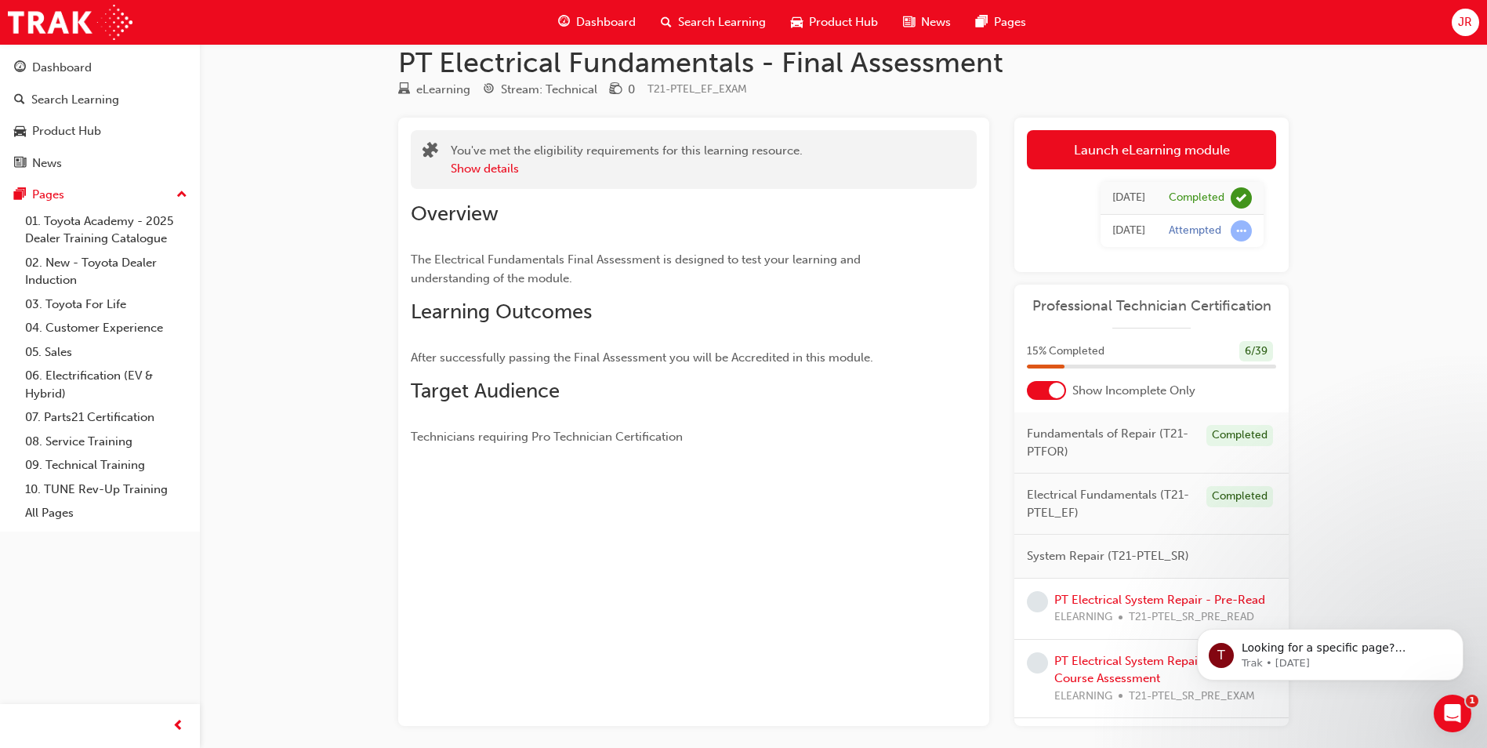
click at [1346, 481] on div "PT Electrical Fundamentals - Final Assessment eLearning Stream: Technical 0 T21…" at bounding box center [743, 395] width 1487 height 839
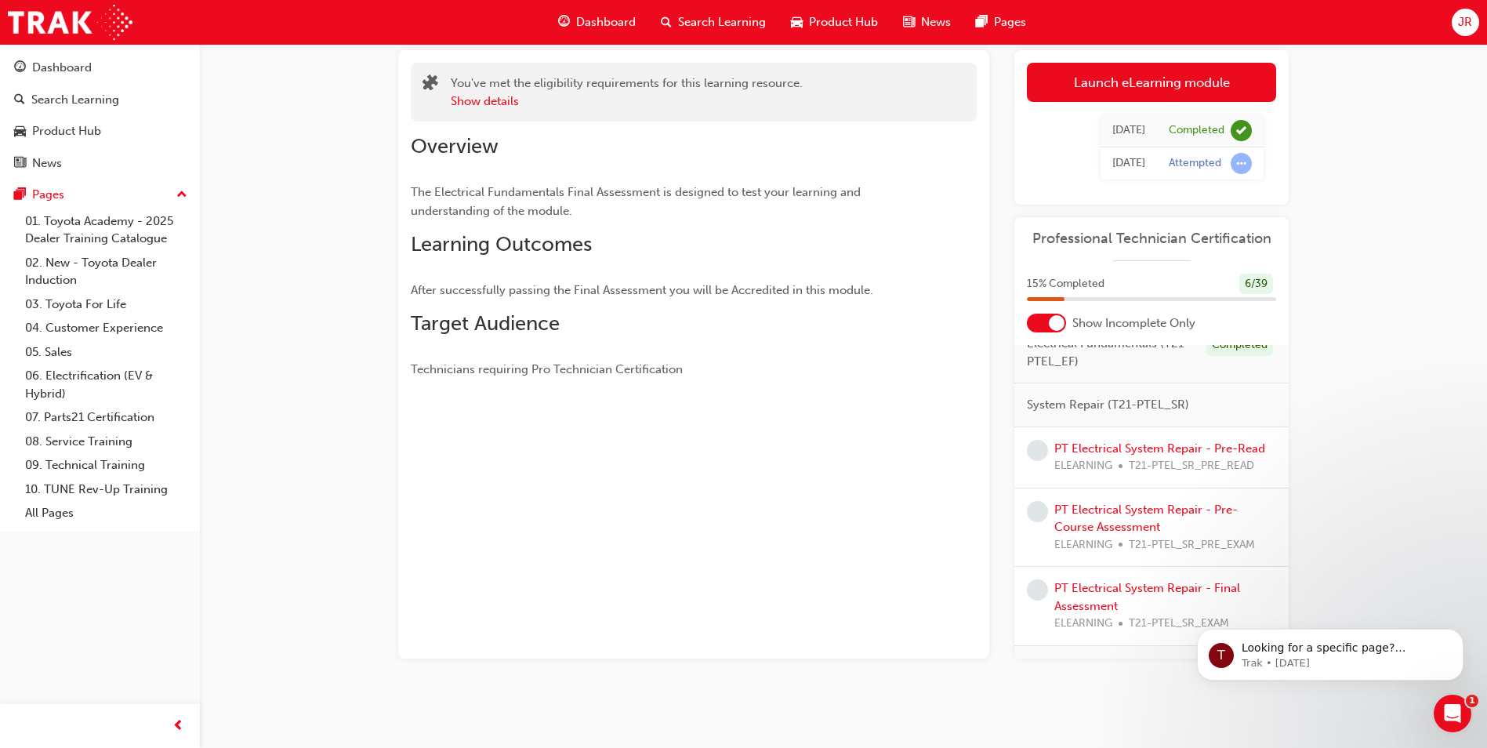
scroll to position [56, 0]
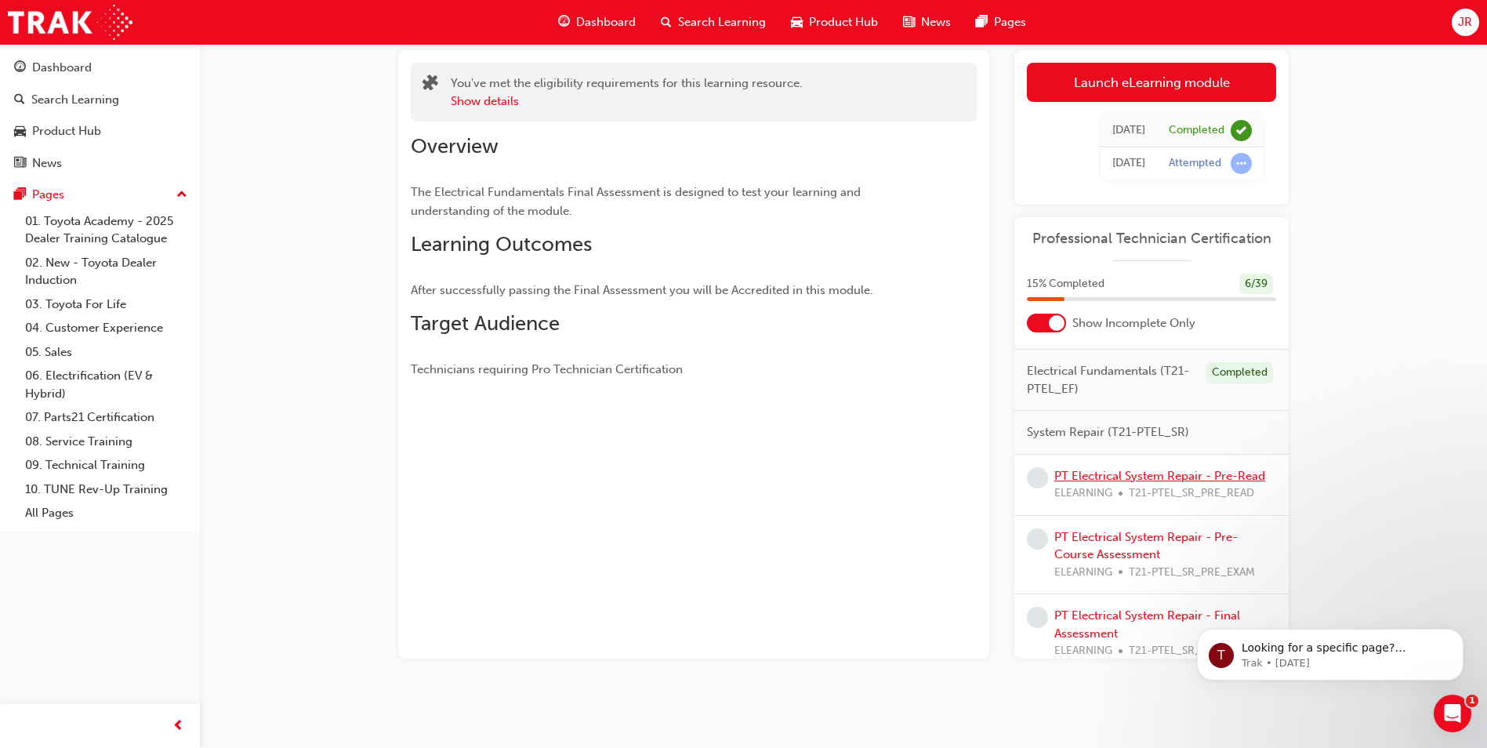
click at [1175, 474] on link "PT Electrical System Repair - Pre-Read" at bounding box center [1159, 476] width 211 height 14
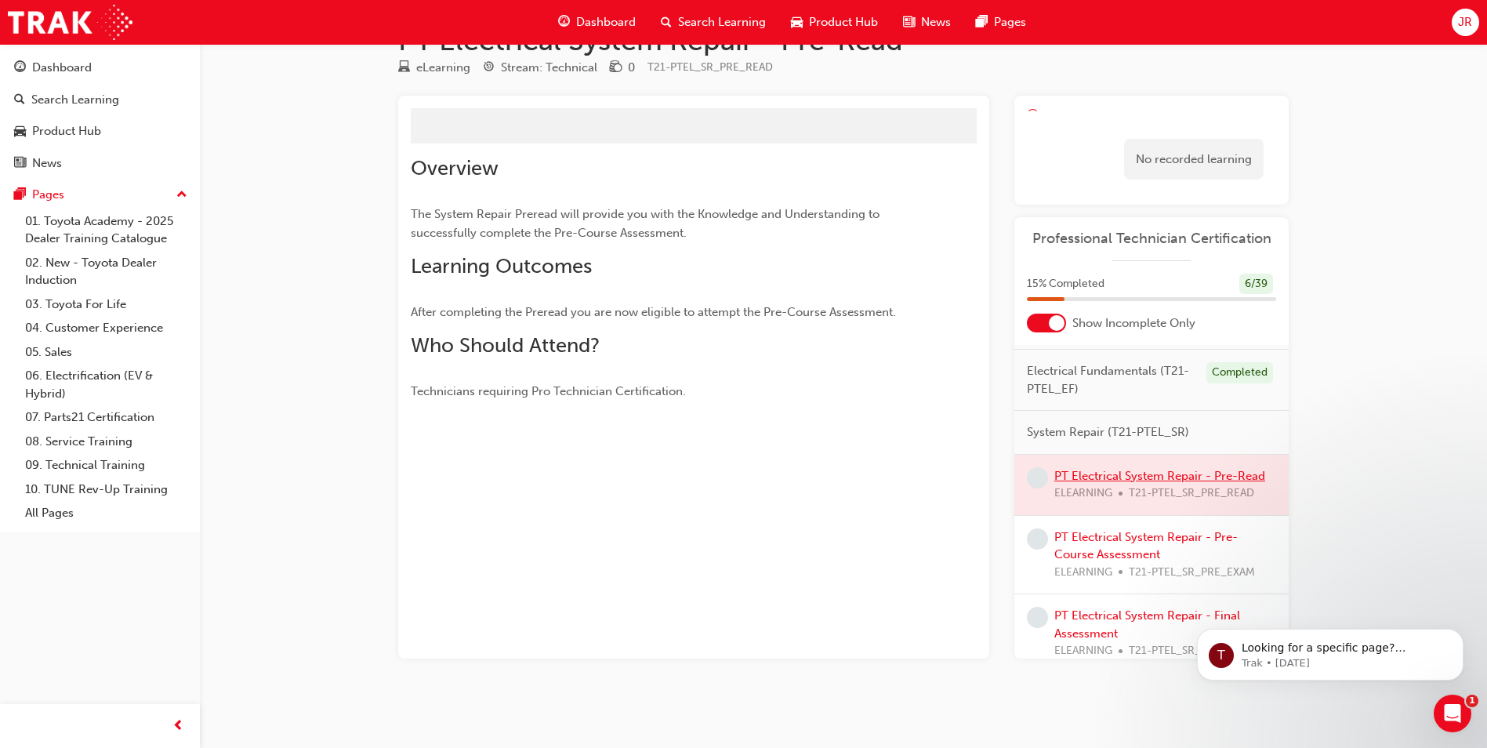
scroll to position [67, 0]
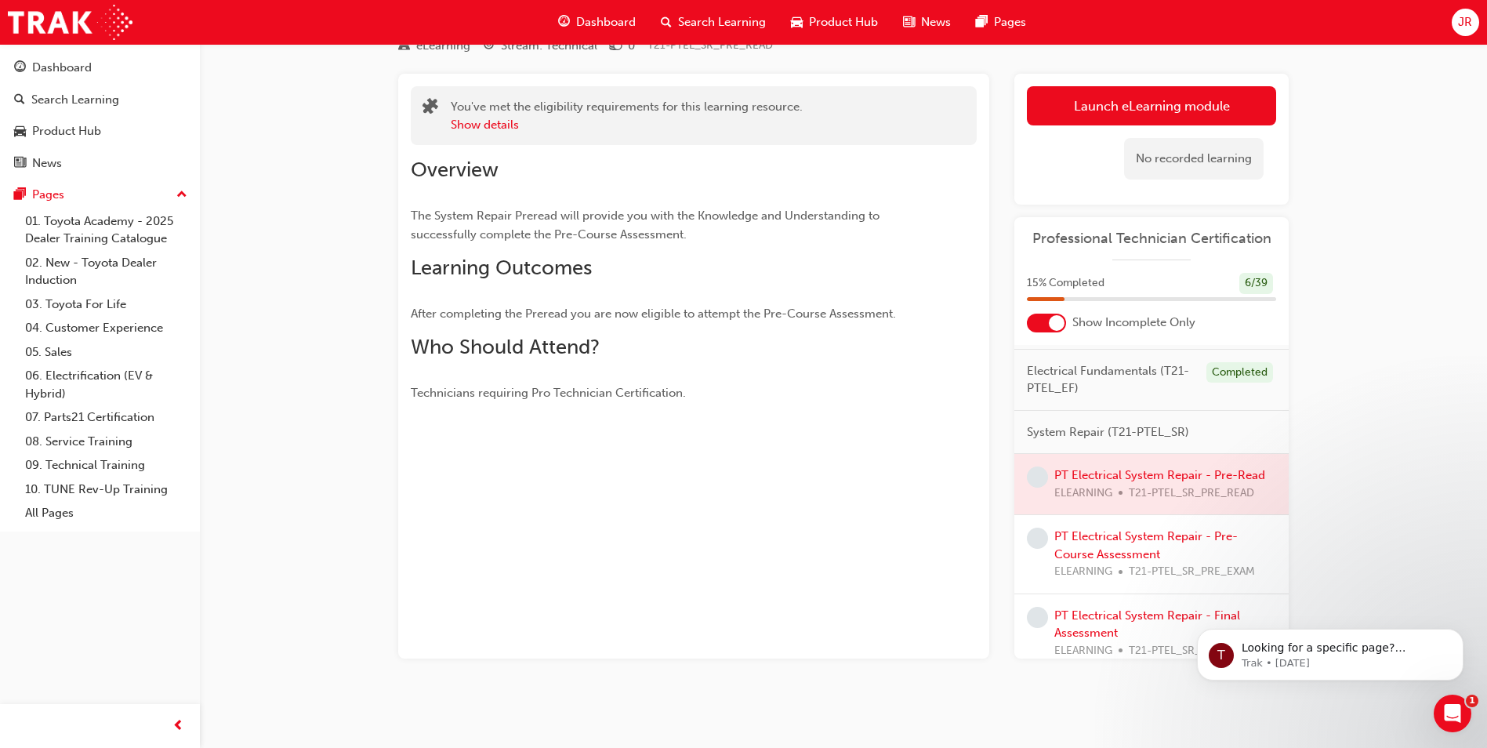
click at [1155, 110] on link "Launch eLearning module" at bounding box center [1151, 105] width 249 height 39
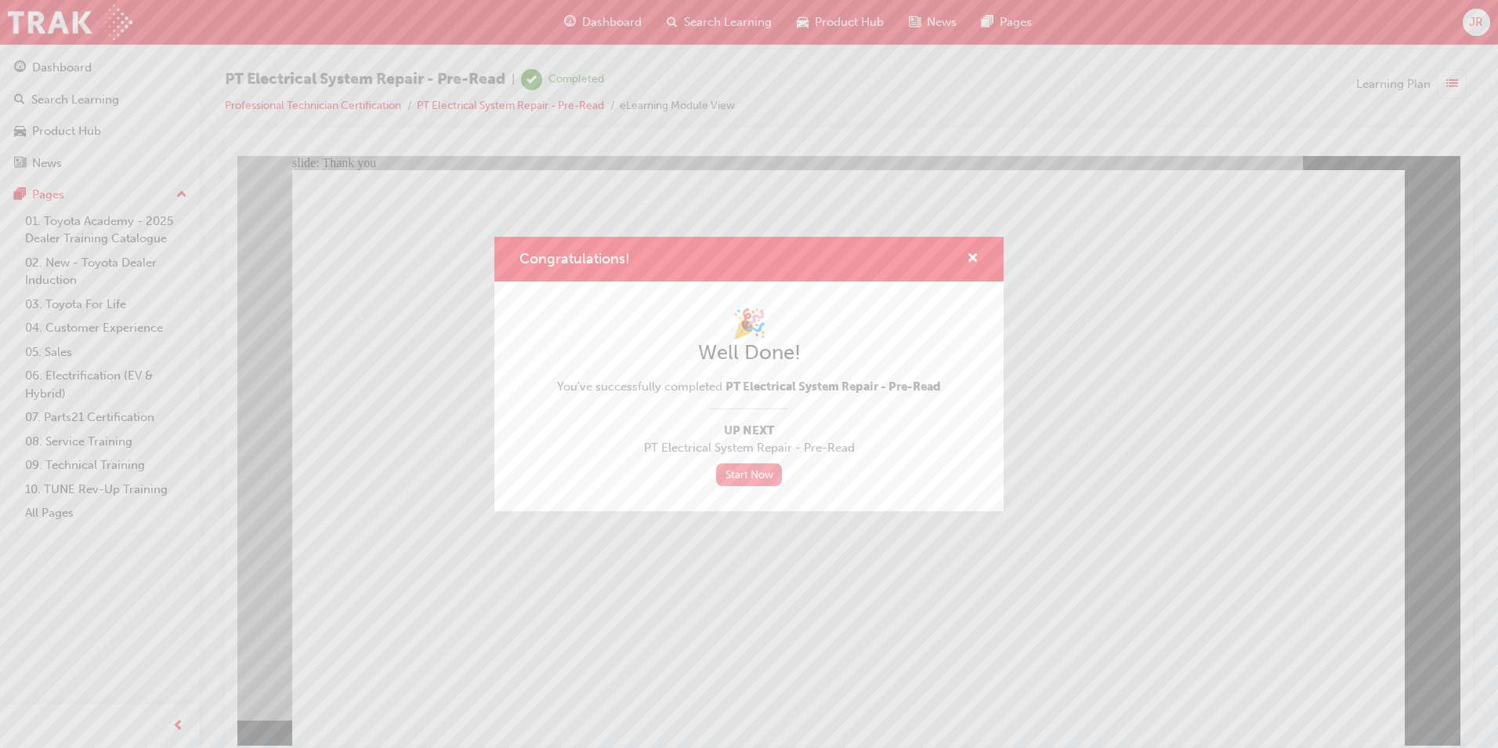
click at [758, 476] on link "Start Now" at bounding box center [749, 474] width 66 height 23
click at [974, 259] on span "cross-icon" at bounding box center [973, 259] width 12 height 14
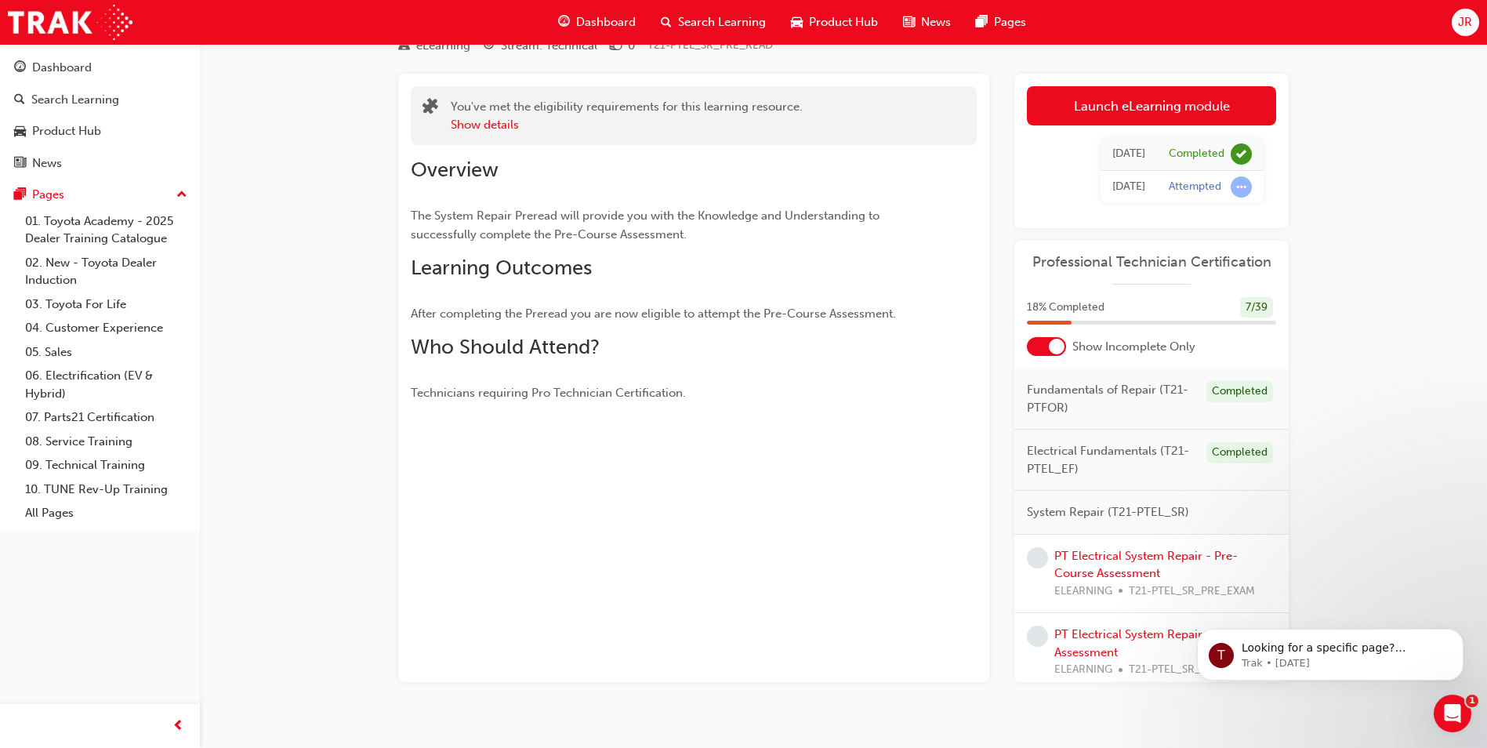
scroll to position [91, 0]
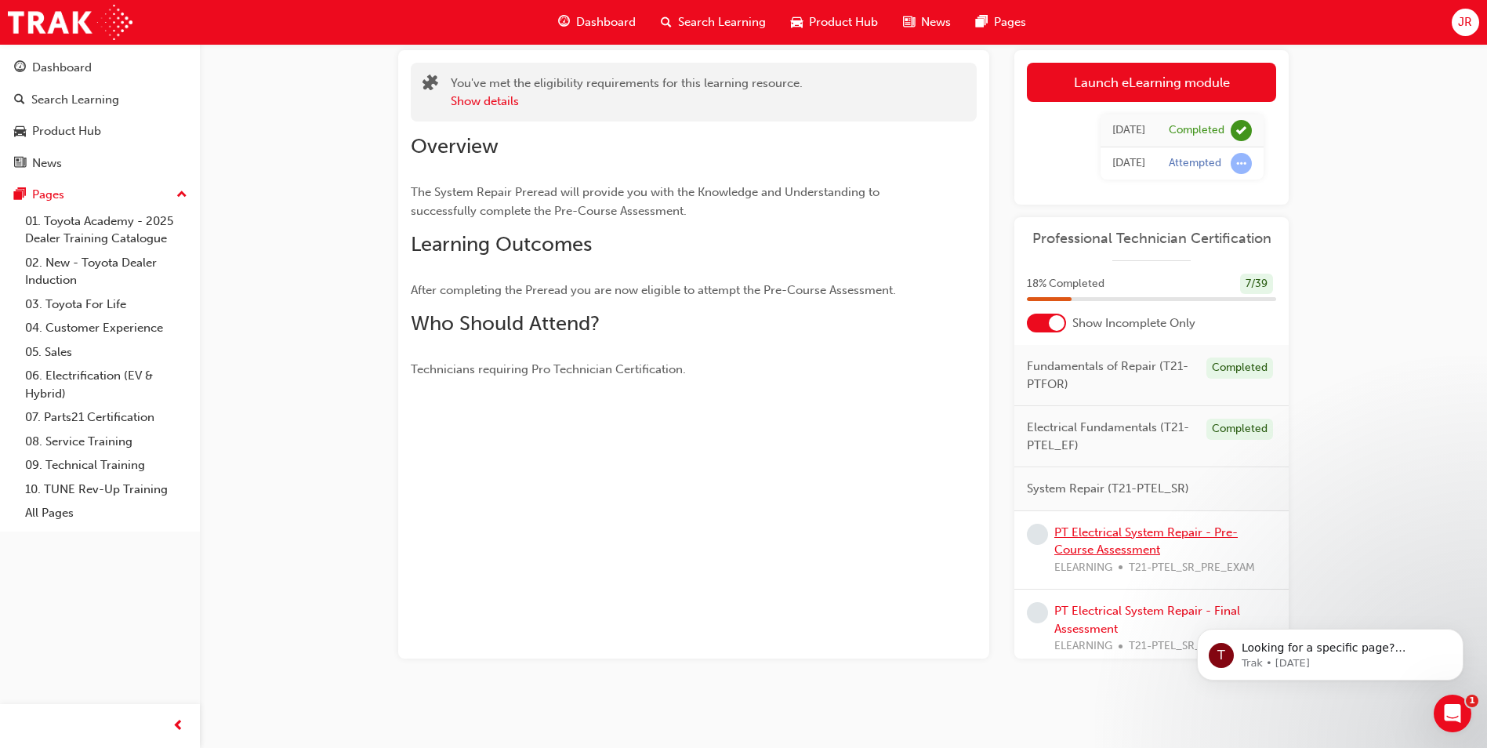
click at [1162, 534] on link "PT Electrical System Repair - Pre-Course Assessment" at bounding box center [1145, 541] width 183 height 32
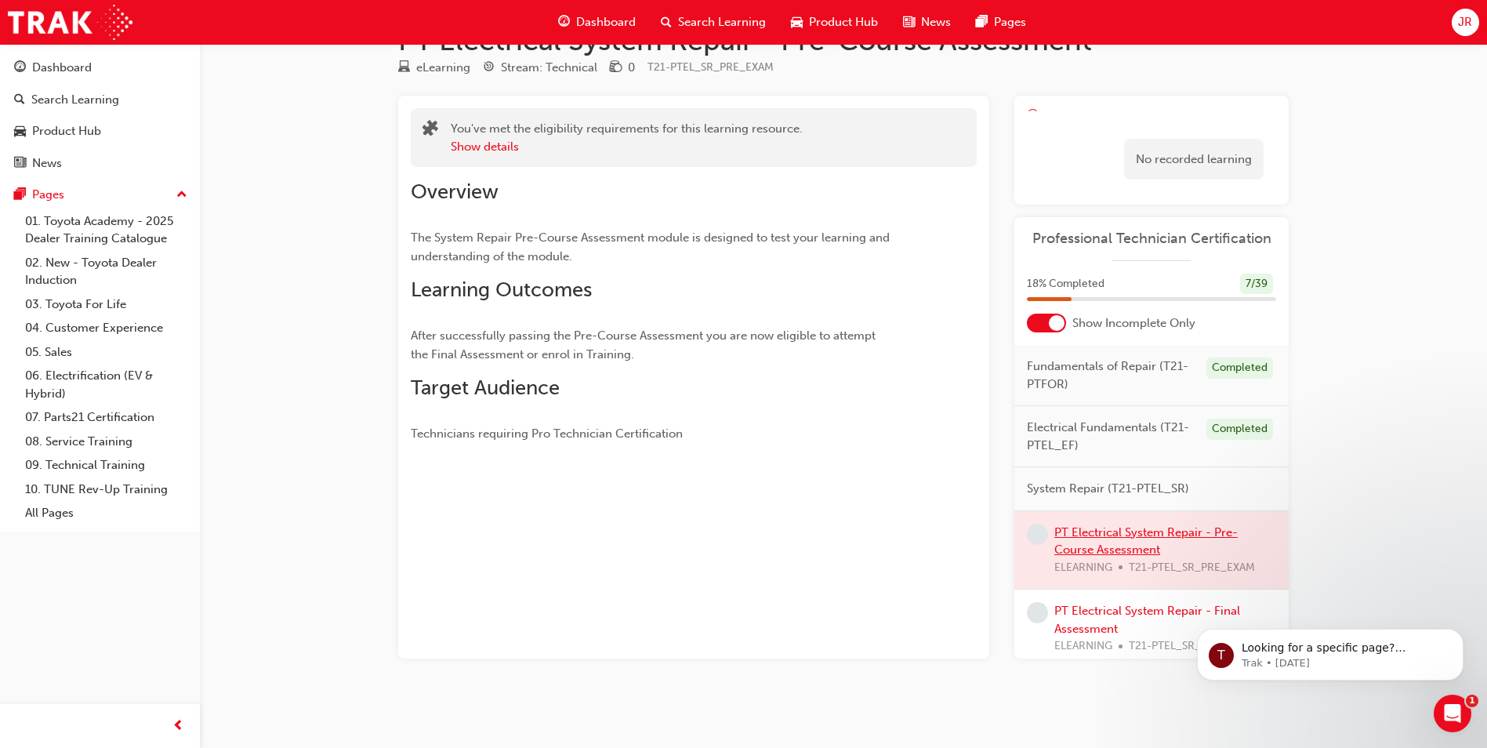
scroll to position [67, 0]
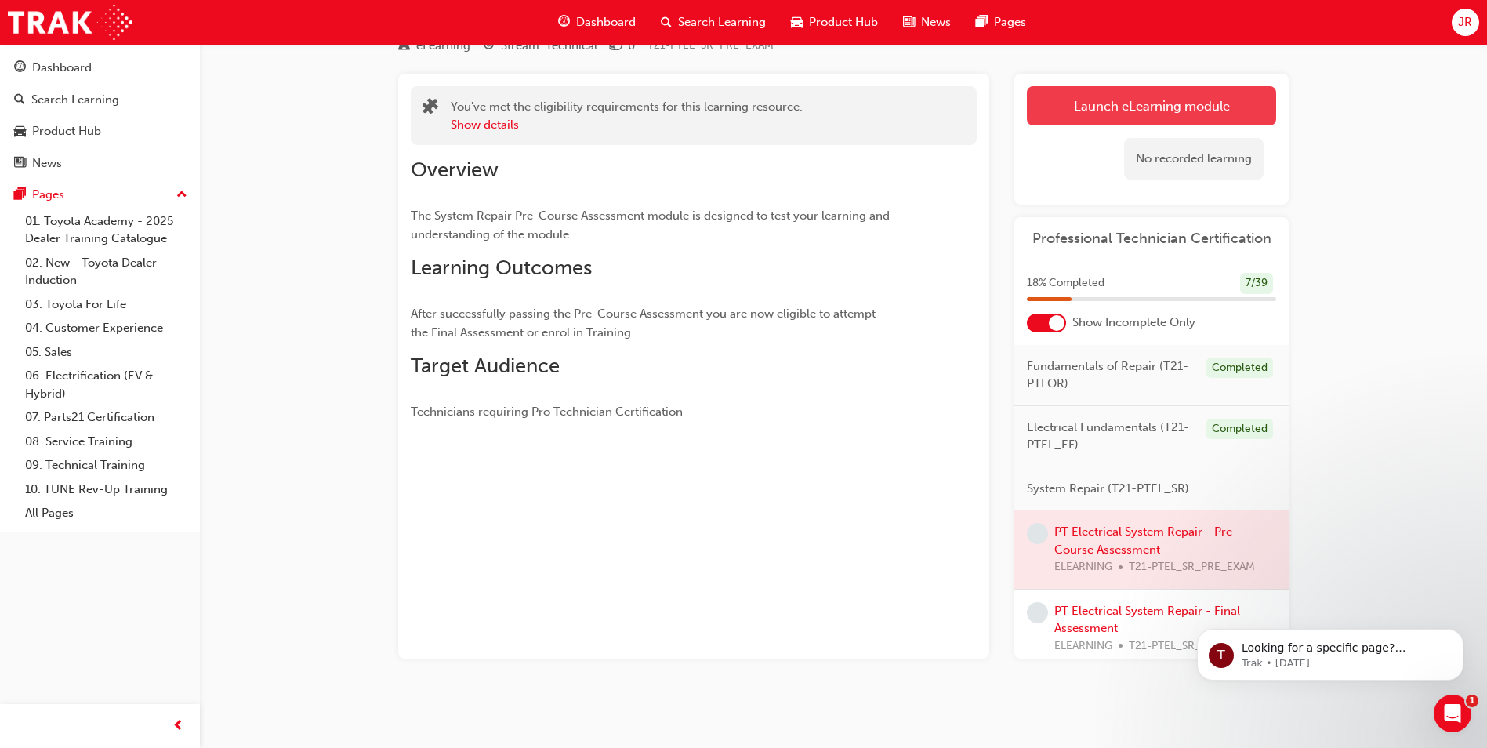
click at [1139, 106] on link "Launch eLearning module" at bounding box center [1151, 105] width 249 height 39
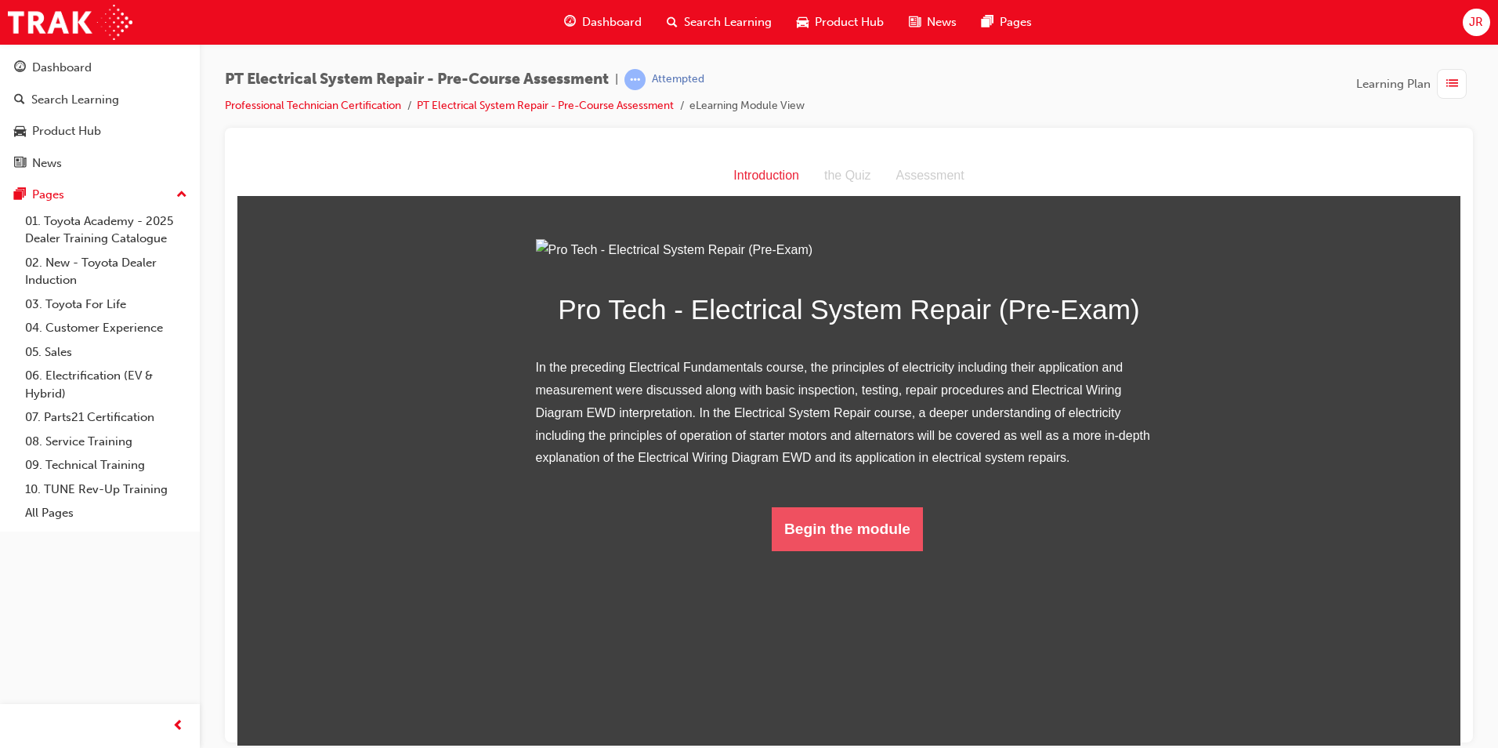
click at [862, 550] on button "Begin the module" at bounding box center [847, 528] width 151 height 44
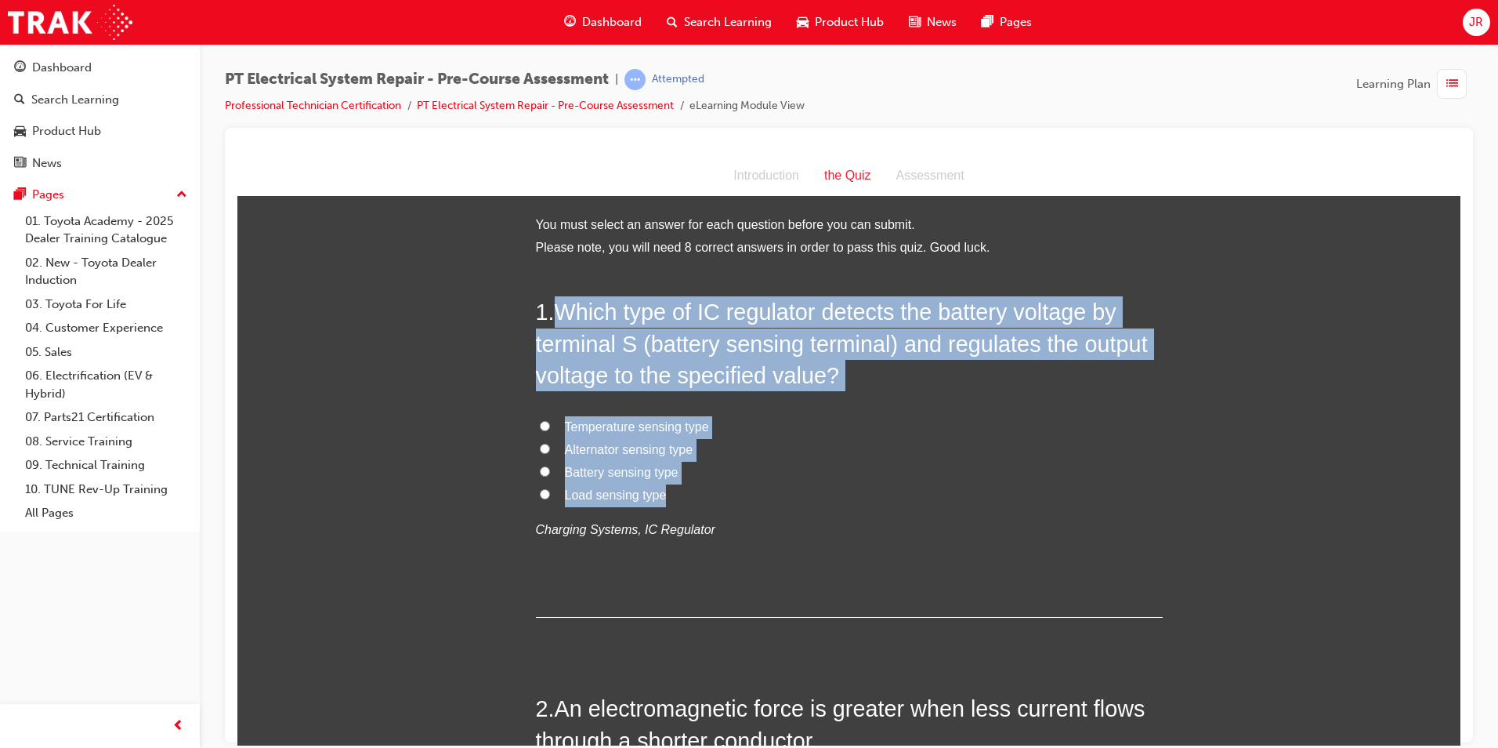
drag, startPoint x: 553, startPoint y: 311, endPoint x: 671, endPoint y: 495, distance: 218.5
click at [671, 495] on div "1 . Which type of IC regulator detects the battery voltage by terminal S (batte…" at bounding box center [849, 455] width 627 height 321
click at [542, 468] on input "Battery sensing type" at bounding box center [545, 471] width 10 height 10
radio input "true"
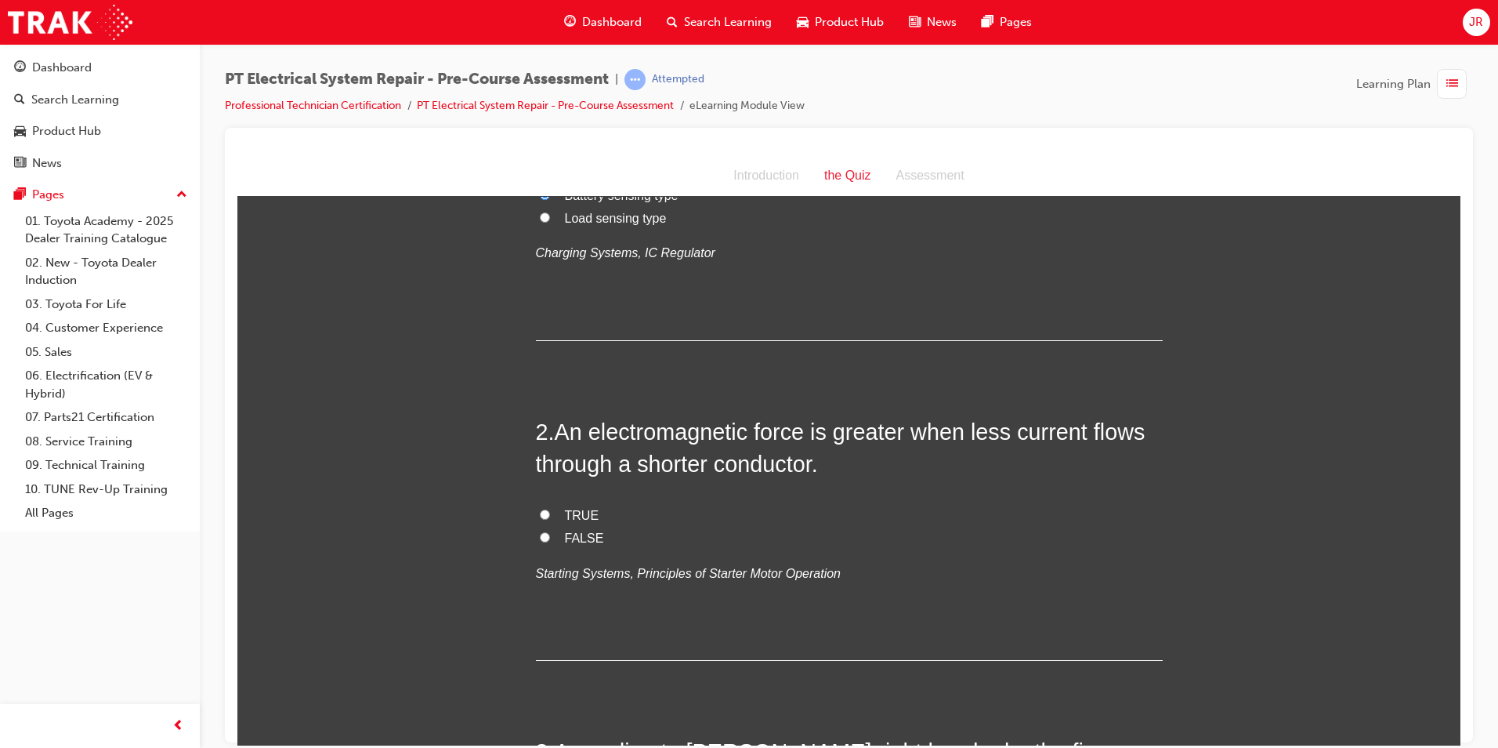
scroll to position [313, 0]
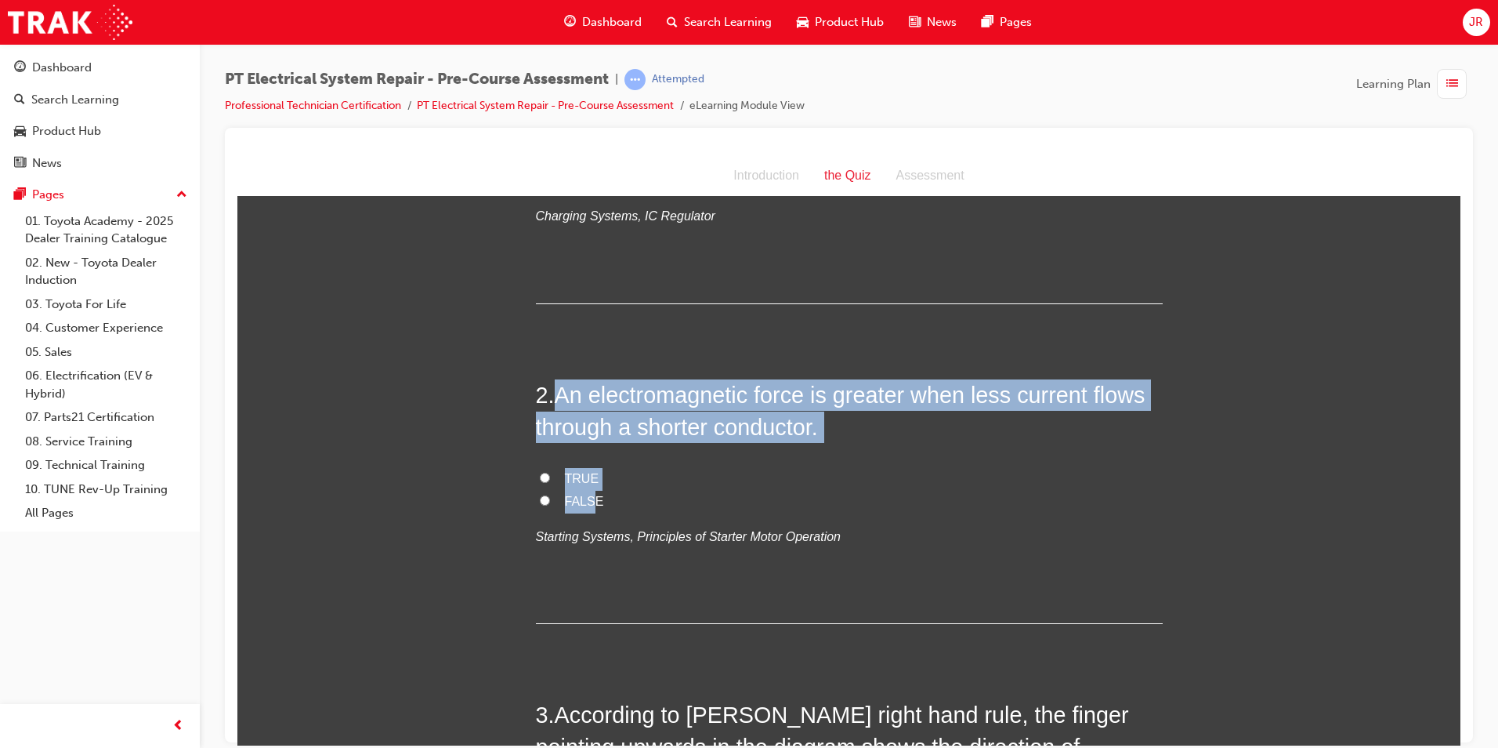
drag, startPoint x: 549, startPoint y: 393, endPoint x: 589, endPoint y: 492, distance: 106.5
click at [589, 492] on div "2 . An electromagnetic force is greater when less current flows through a short…" at bounding box center [849, 501] width 627 height 245
click at [542, 499] on input "FALSE" at bounding box center [545, 500] width 10 height 10
radio input "true"
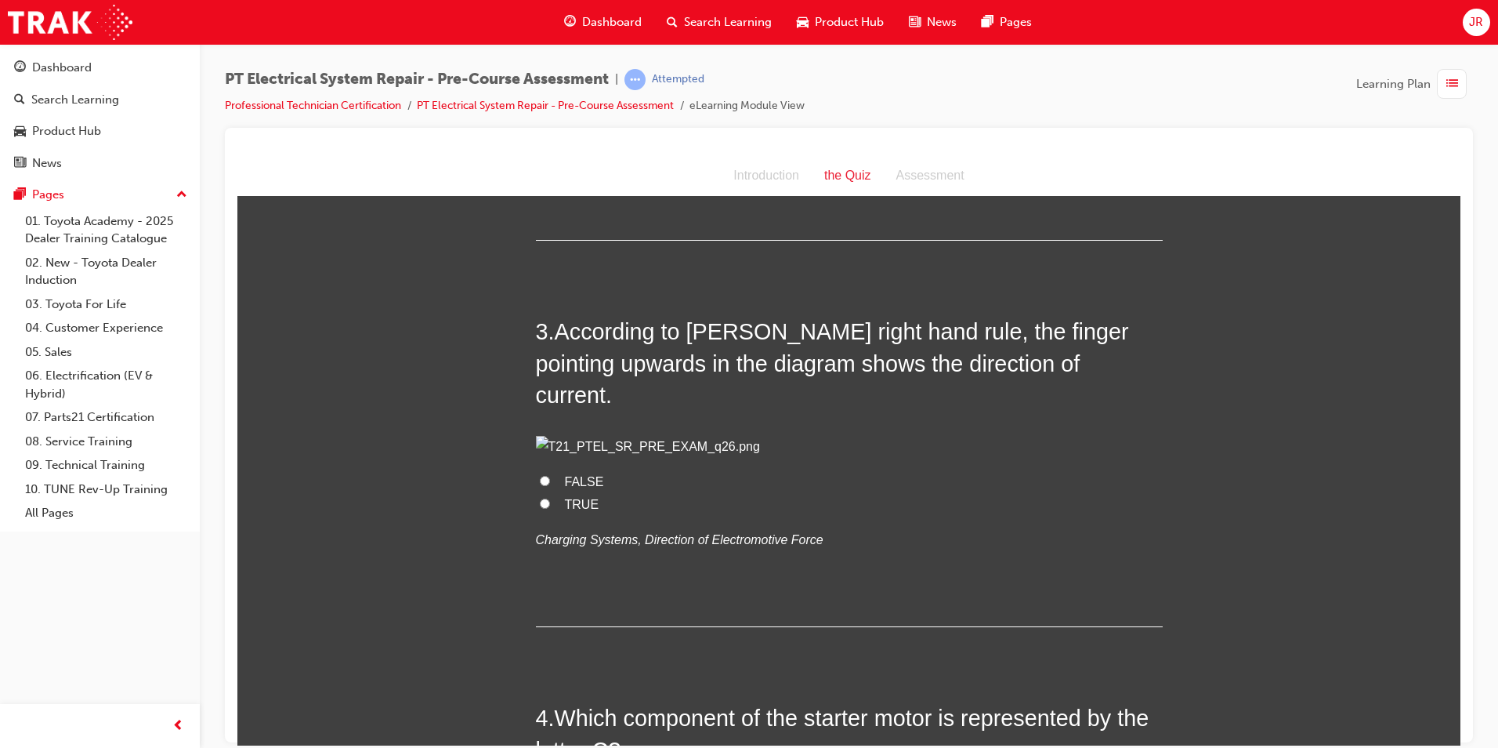
scroll to position [705, 0]
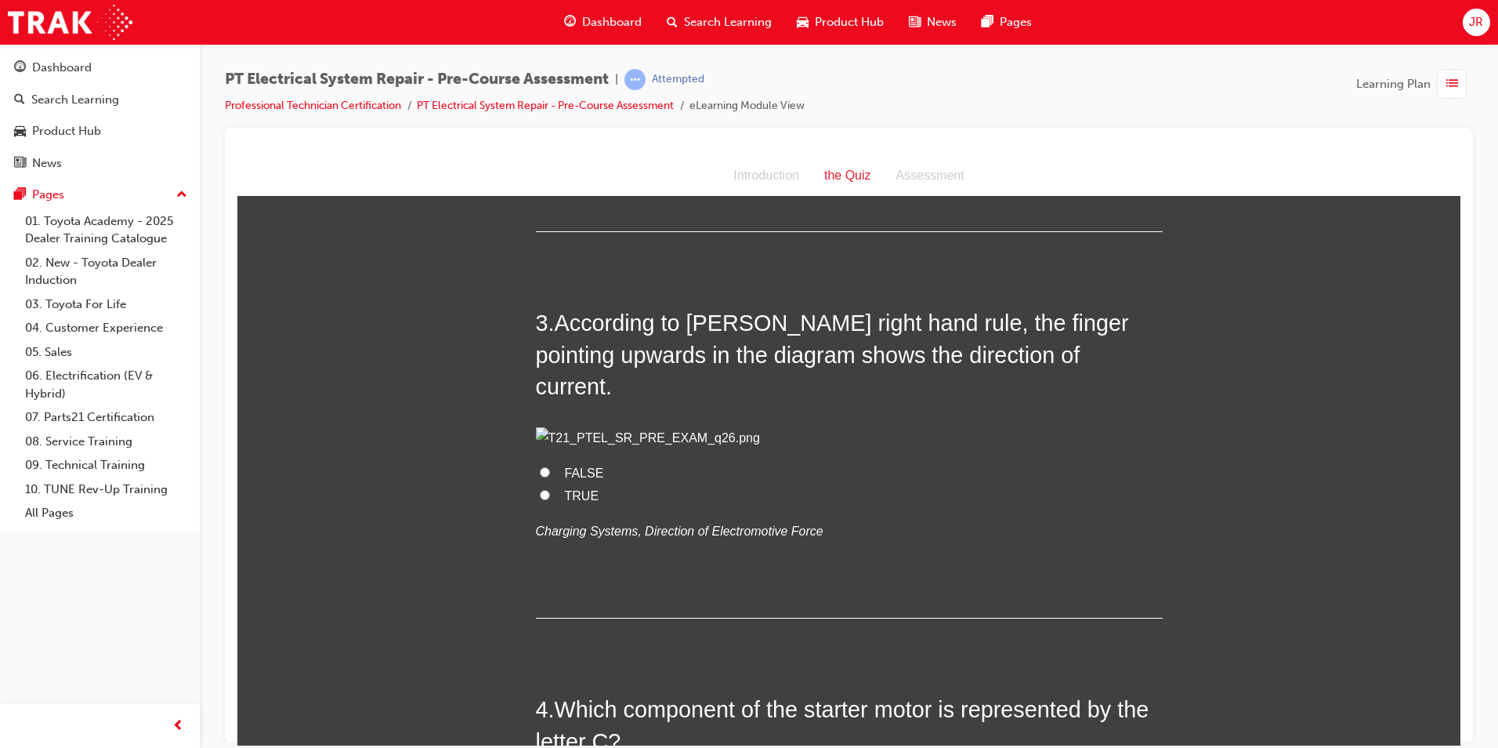
click at [540, 476] on input "FALSE" at bounding box center [545, 471] width 10 height 10
radio input "true"
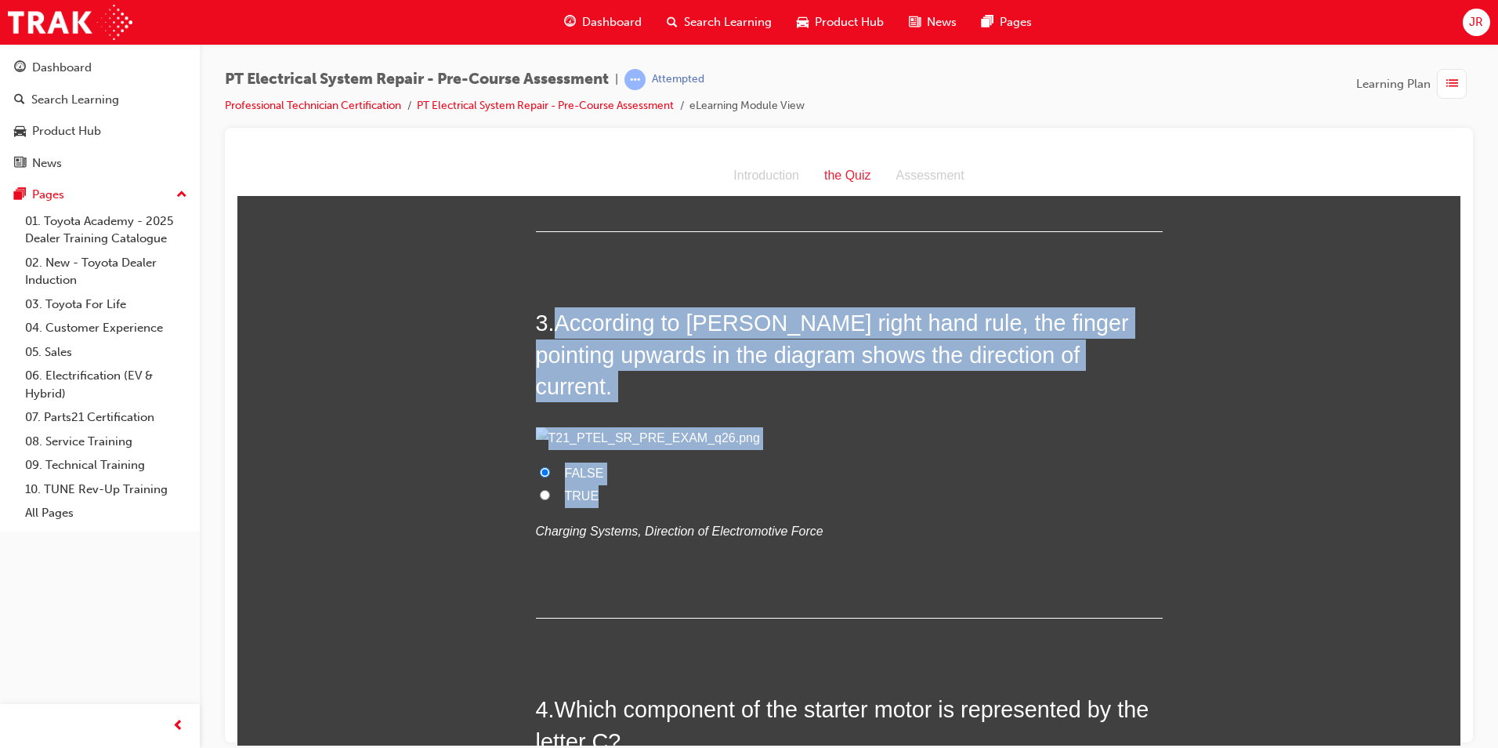
drag, startPoint x: 551, startPoint y: 323, endPoint x: 632, endPoint y: 560, distance: 250.1
click at [632, 560] on div "3 . According to Fleming’s right hand rule, the finger pointing upwards in the …" at bounding box center [849, 461] width 627 height 311
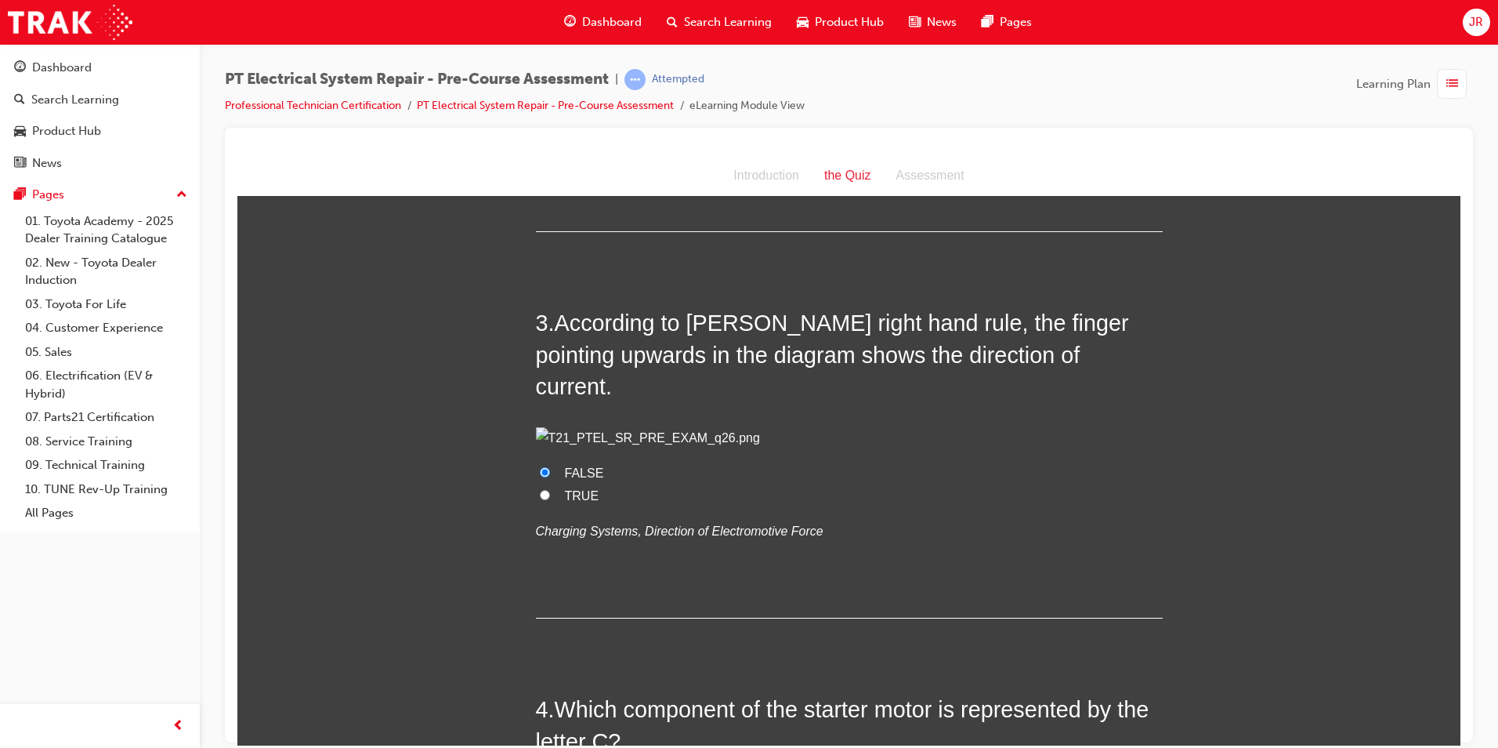
click at [540, 499] on input "TRUE" at bounding box center [545, 494] width 10 height 10
radio input "true"
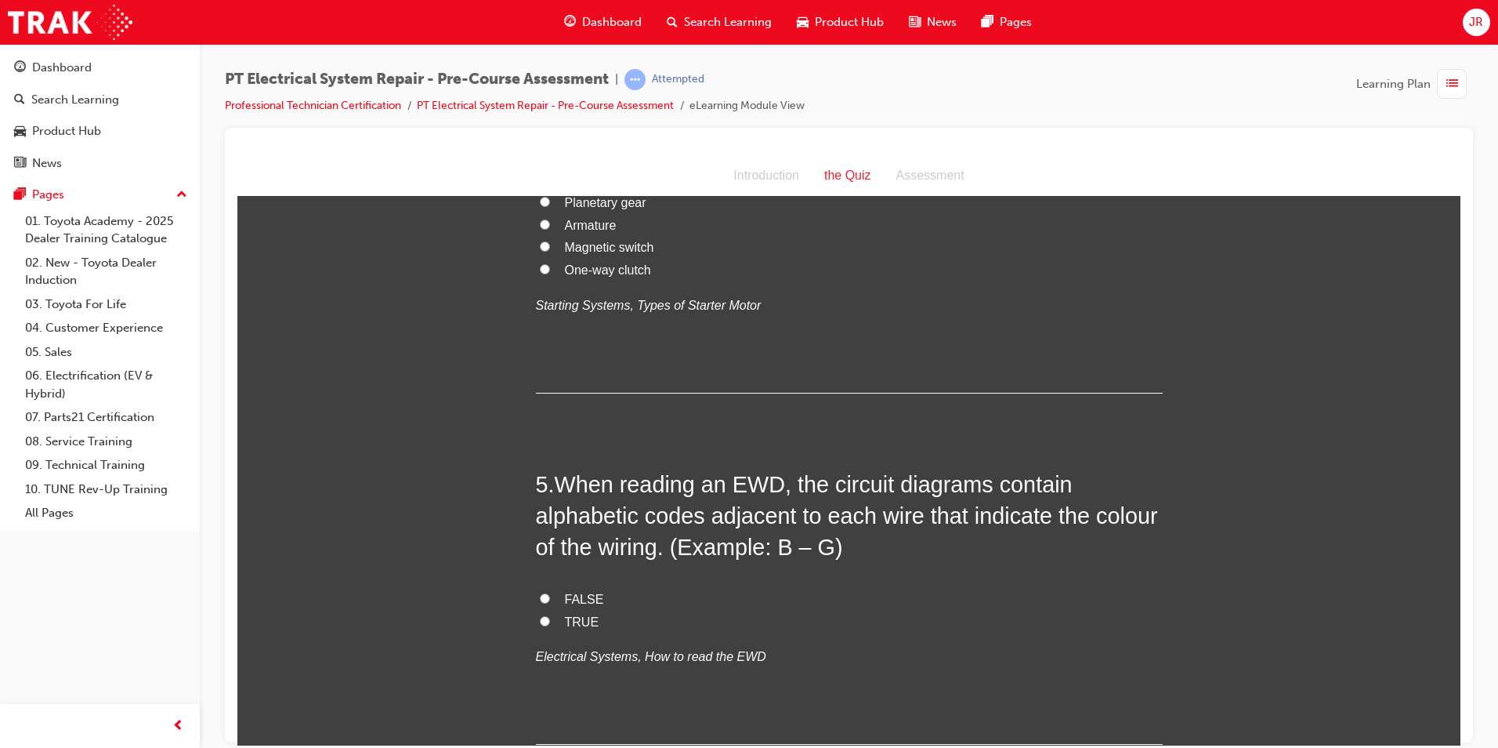
scroll to position [1332, 0]
click at [540, 205] on input "Planetary gear" at bounding box center [545, 199] width 10 height 10
radio input "true"
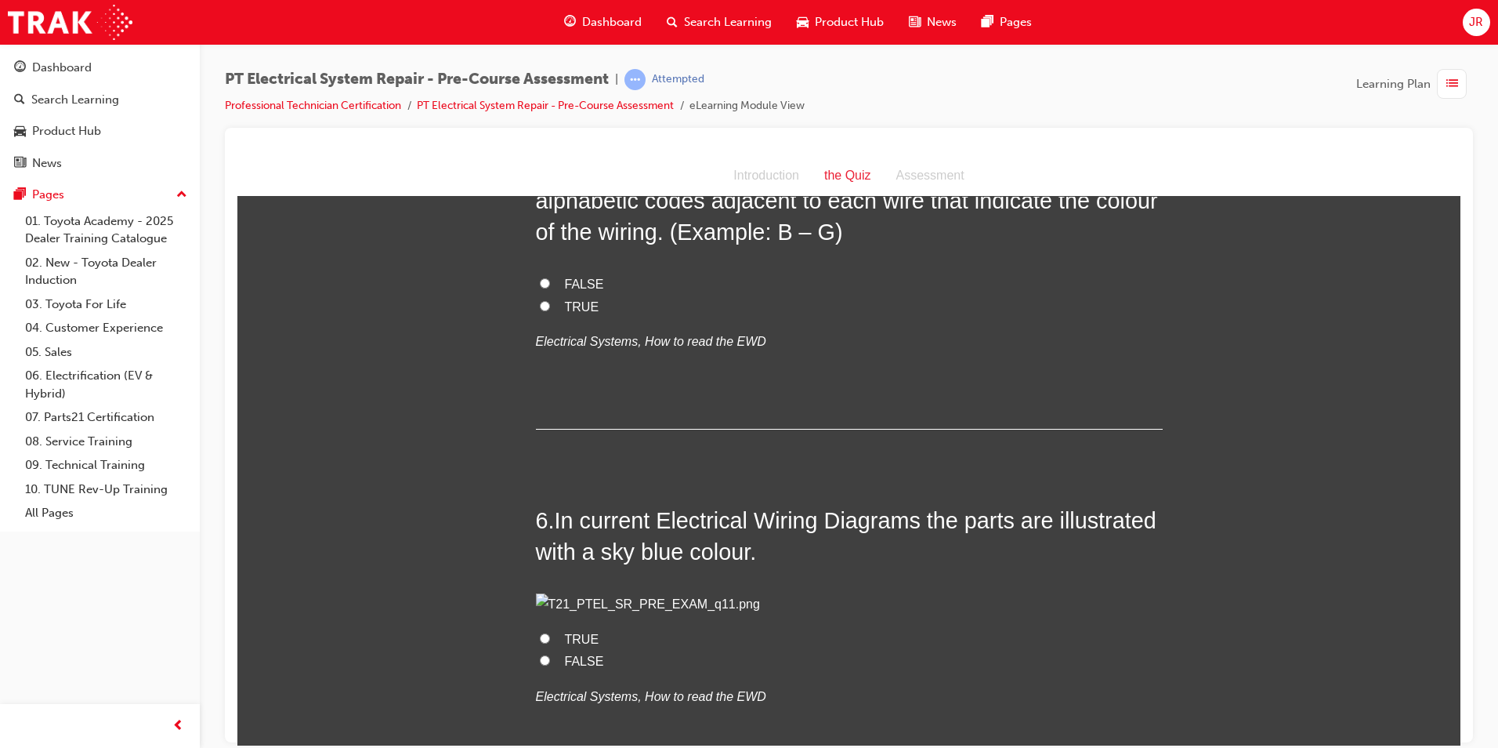
scroll to position [1724, 0]
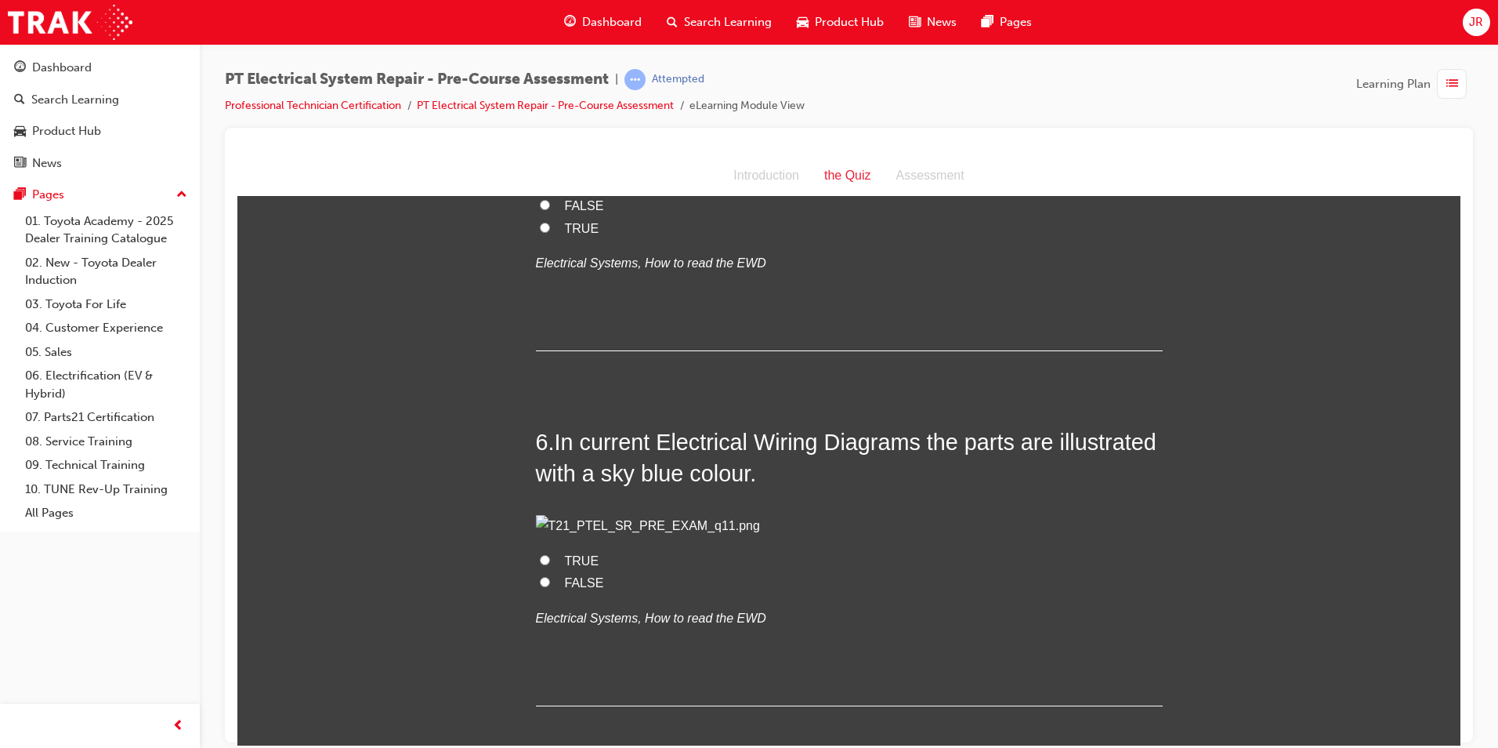
click at [540, 232] on input "TRUE" at bounding box center [545, 227] width 10 height 10
radio input "true"
drag, startPoint x: 548, startPoint y: 397, endPoint x: 583, endPoint y: 533, distance: 140.9
click at [583, 350] on div "5 . When reading an EWD, the circuit diagrams contain alphabetic codes adjacent…" at bounding box center [849, 212] width 627 height 276
drag, startPoint x: 583, startPoint y: 533, endPoint x: 596, endPoint y: 542, distance: 15.9
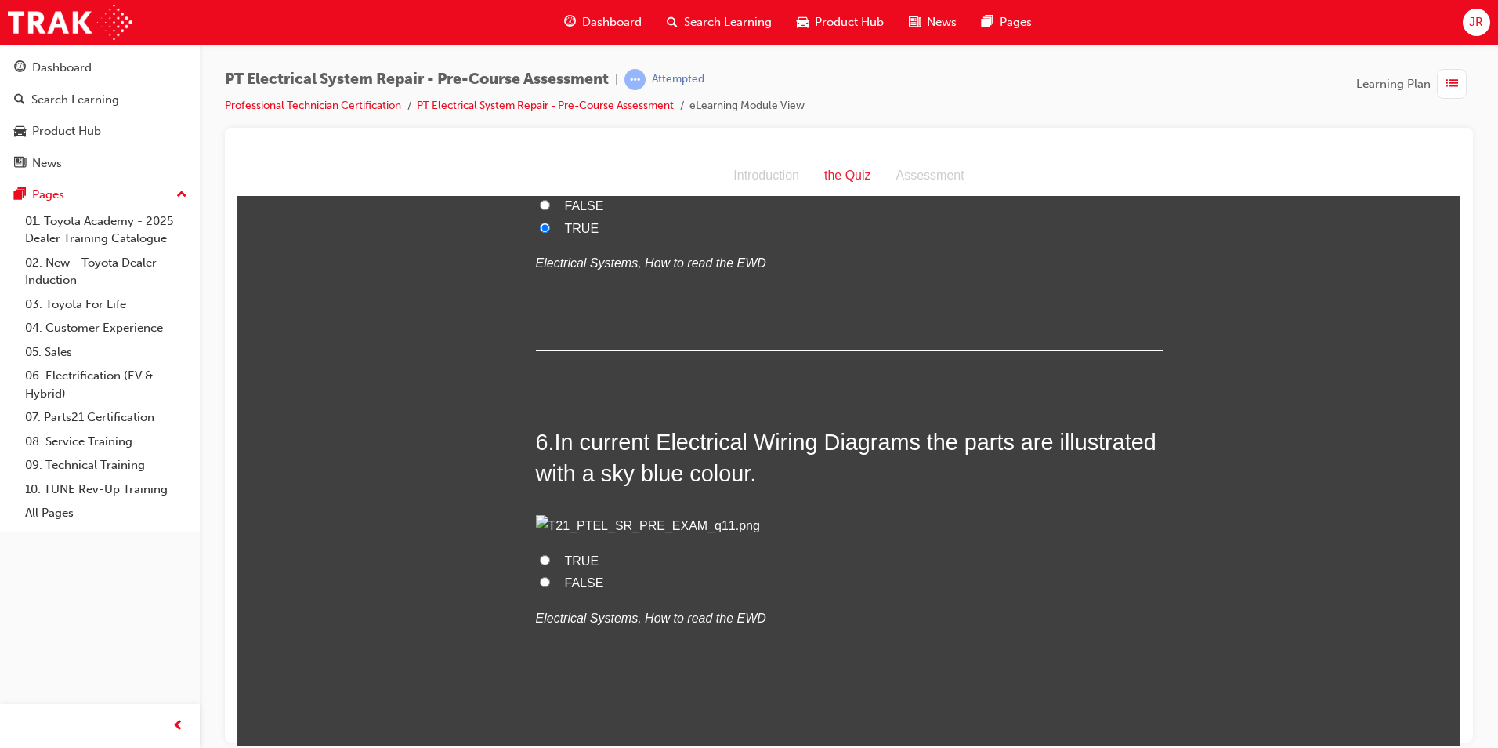
click at [596, 240] on label "TRUE" at bounding box center [849, 228] width 627 height 23
click at [550, 232] on input "TRUE" at bounding box center [545, 227] width 10 height 10
drag, startPoint x: 555, startPoint y: 400, endPoint x: 600, endPoint y: 538, distance: 144.2
click at [600, 350] on div "5 . When reading an EWD, the circuit diagrams contain alphabetic codes adjacent…" at bounding box center [849, 212] width 627 height 276
click at [288, 680] on div "You must select an answer for each question before you can submit. Please note,…" at bounding box center [848, 361] width 1223 height 3745
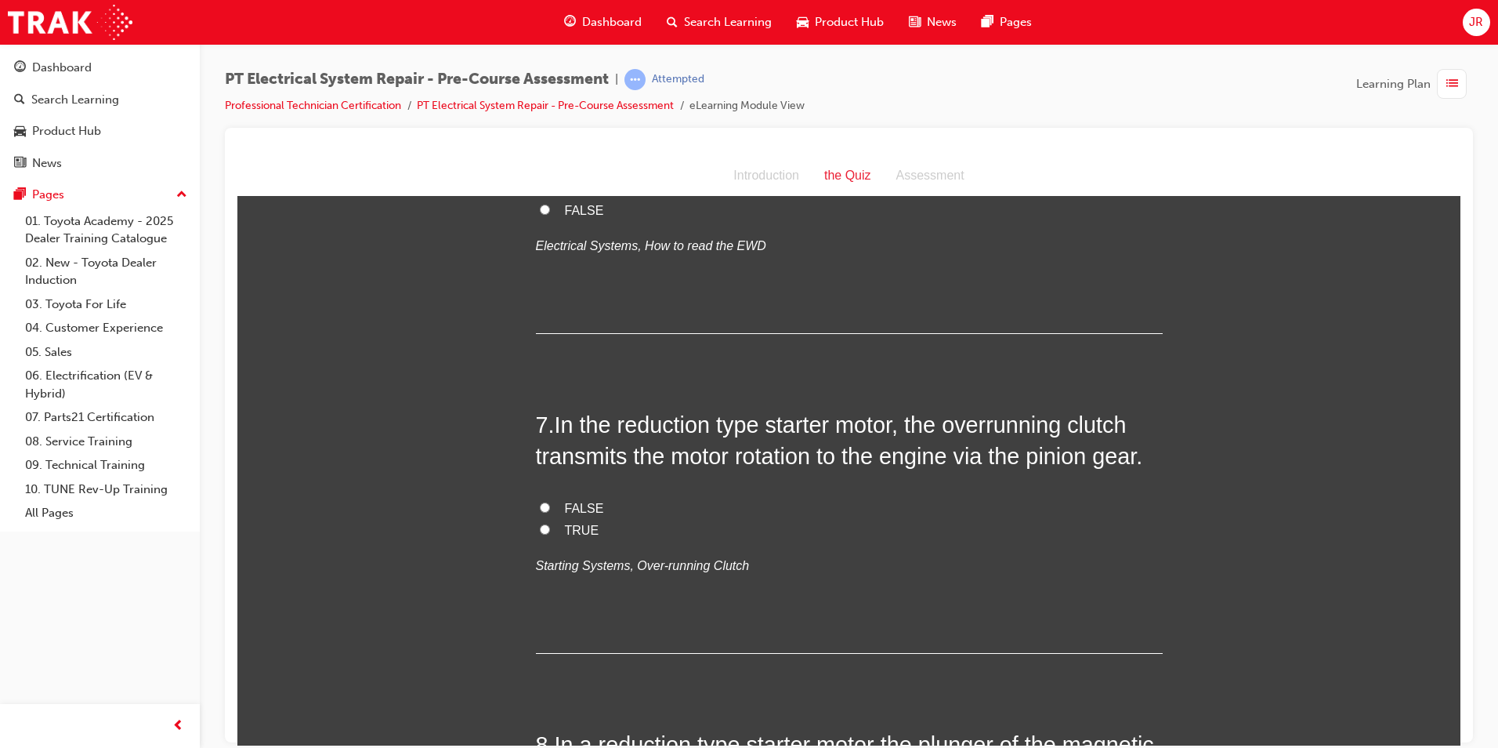
scroll to position [2116, 0]
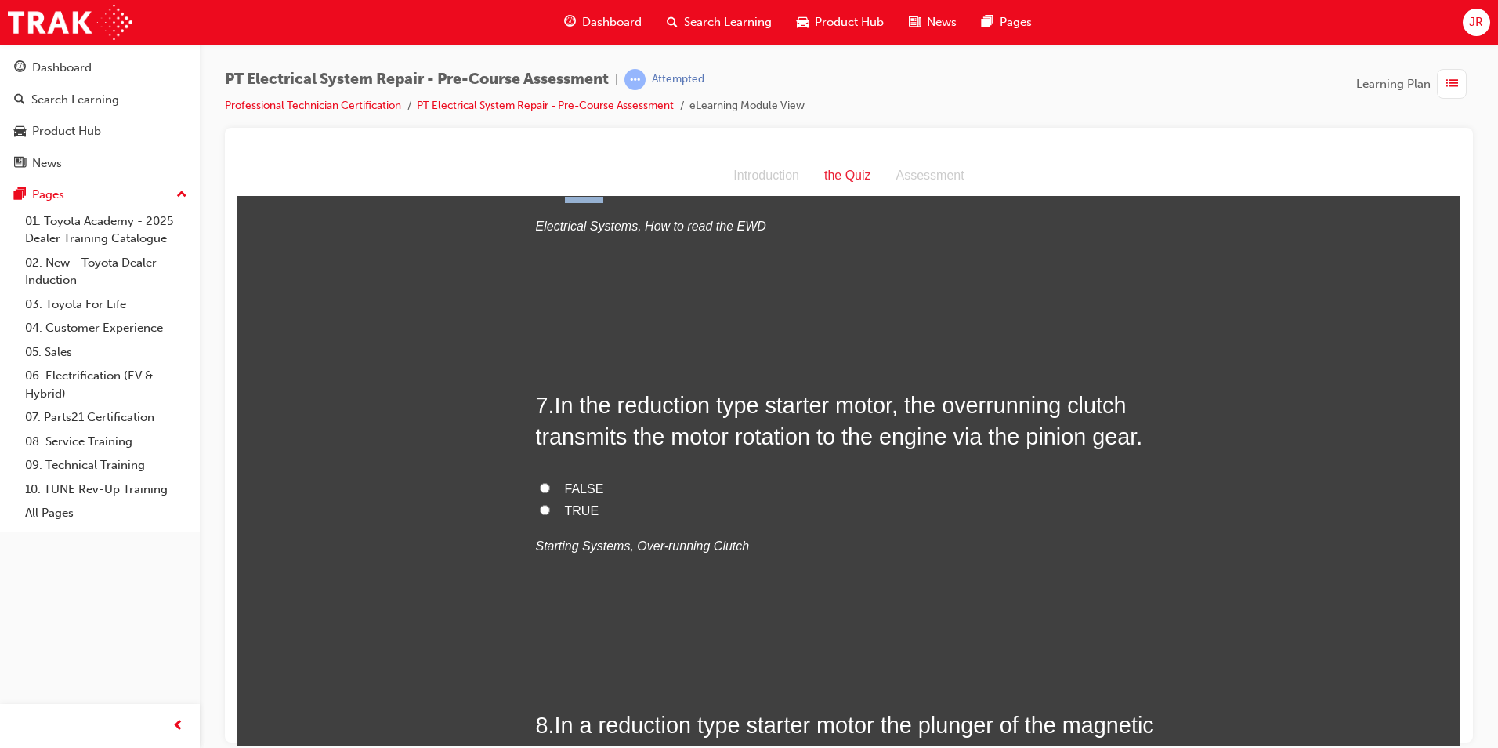
drag, startPoint x: 554, startPoint y: 363, endPoint x: 675, endPoint y: 600, distance: 265.7
click at [675, 313] on div "6 . In current Electrical Wiring Diagrams the parts are illustrated with a sky …" at bounding box center [849, 174] width 627 height 280
click at [541, 194] on input "FALSE" at bounding box center [545, 189] width 10 height 10
radio input "true"
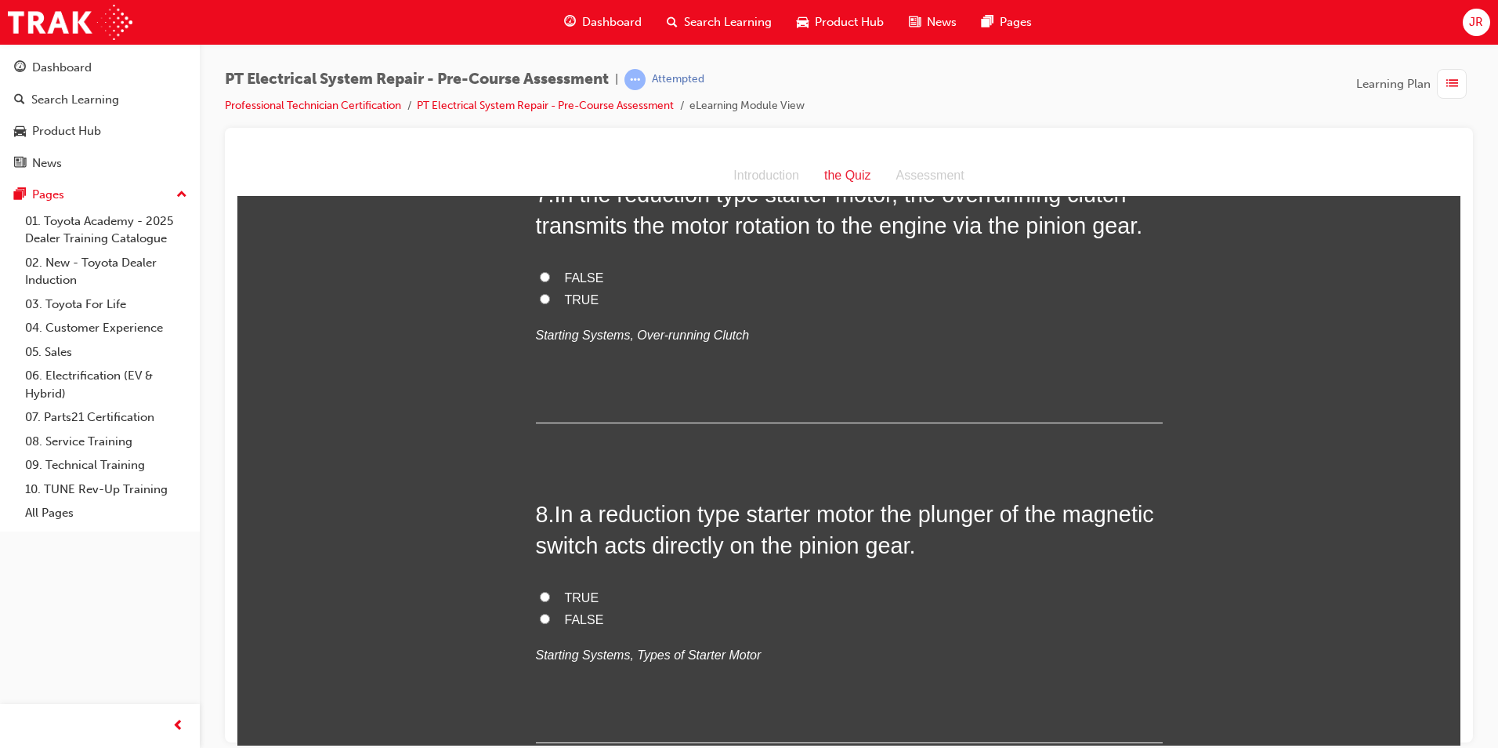
scroll to position [2429, 0]
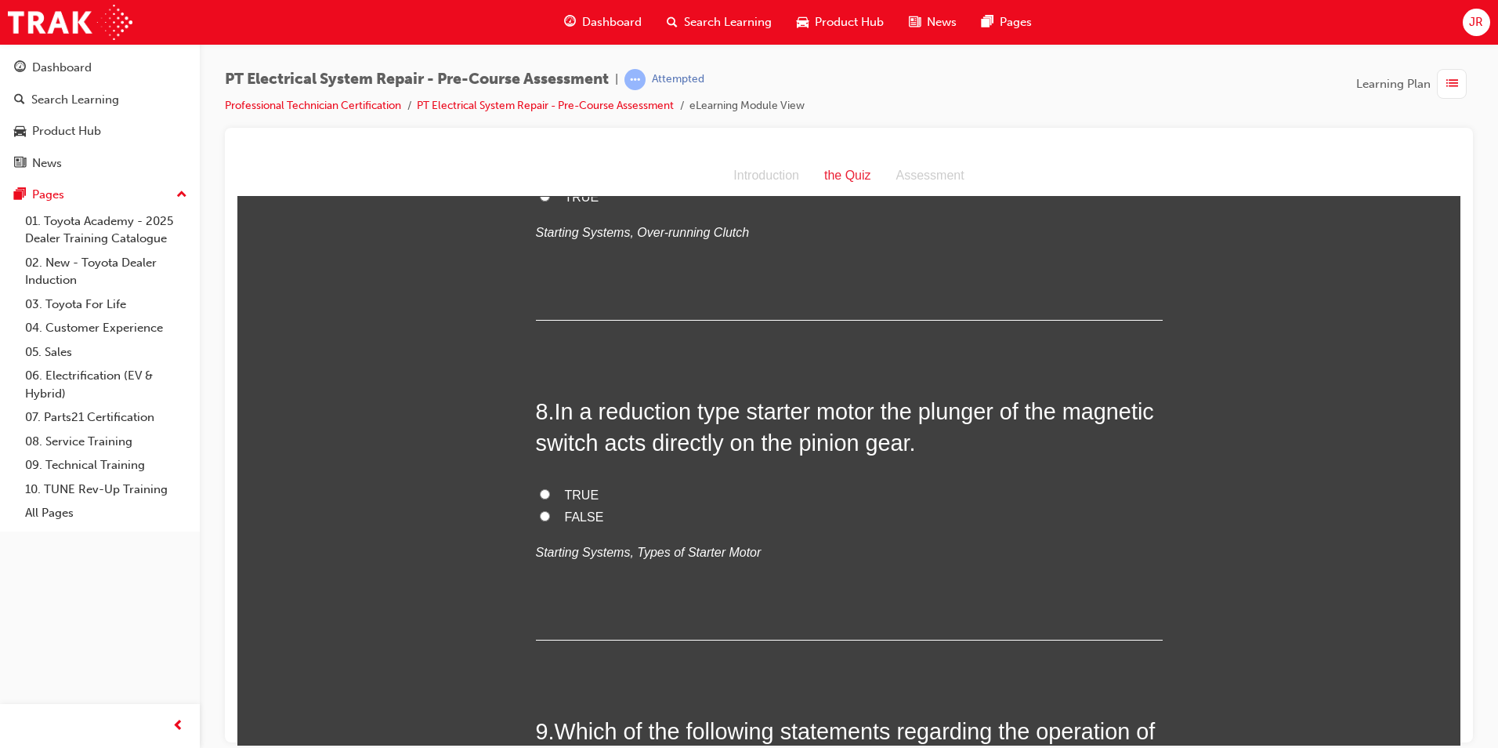
click at [540, 201] on input "TRUE" at bounding box center [545, 195] width 10 height 10
radio input "true"
drag, startPoint x: 553, startPoint y: 495, endPoint x: 603, endPoint y: 600, distance: 116.0
click at [603, 320] on div "7 . In the reduction type starter motor, the overrunning clutch transmits the m…" at bounding box center [849, 197] width 627 height 245
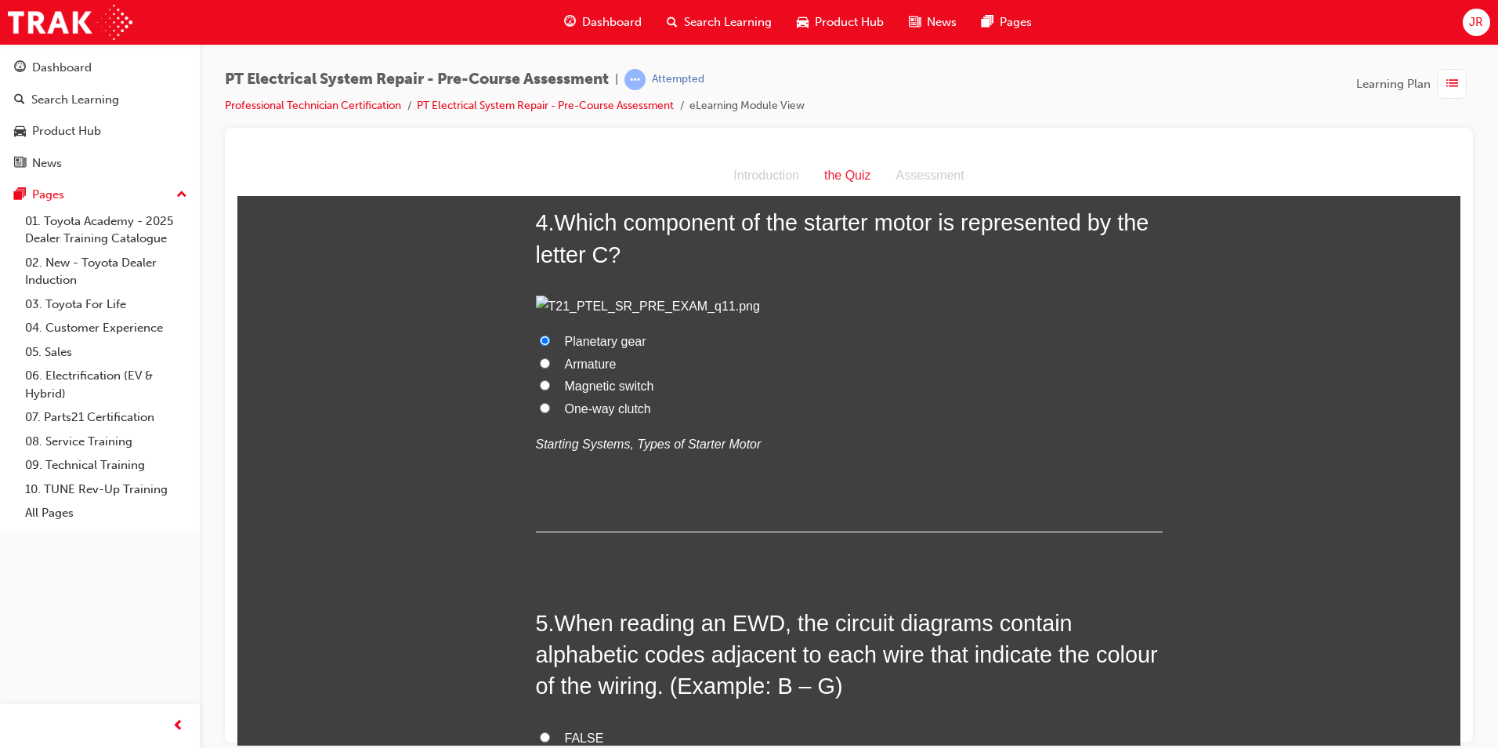
scroll to position [1176, 0]
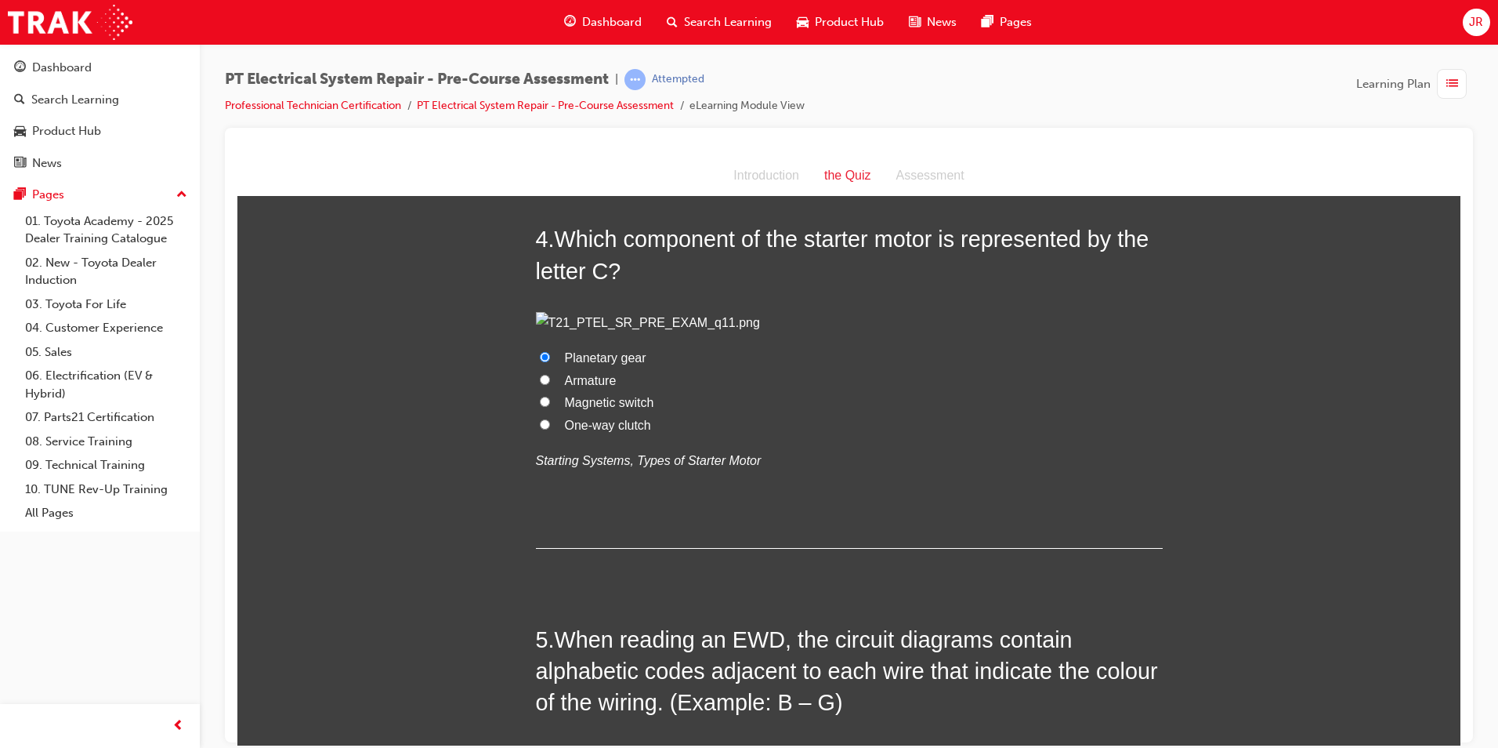
click at [540, 384] on input "Armature" at bounding box center [545, 379] width 10 height 10
radio input "true"
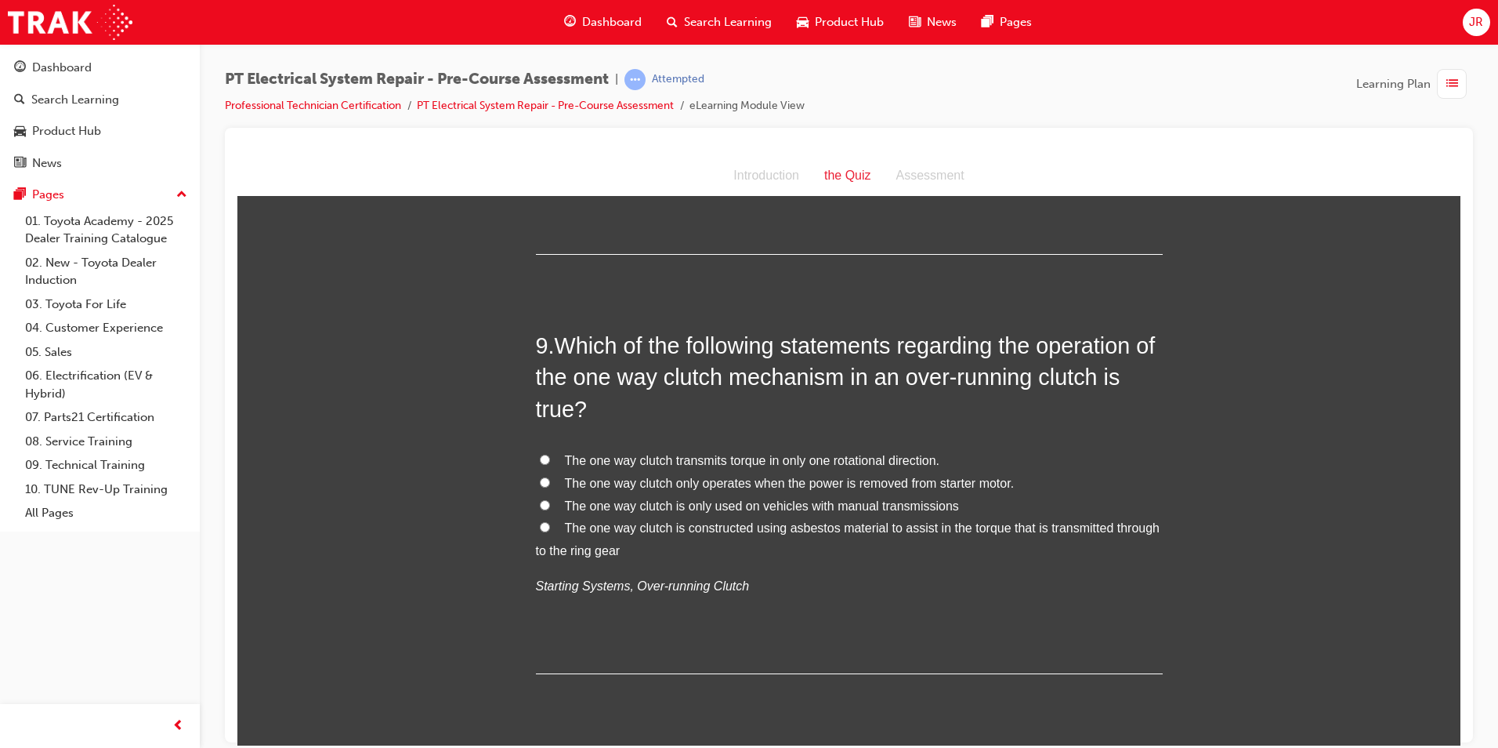
scroll to position [2900, 0]
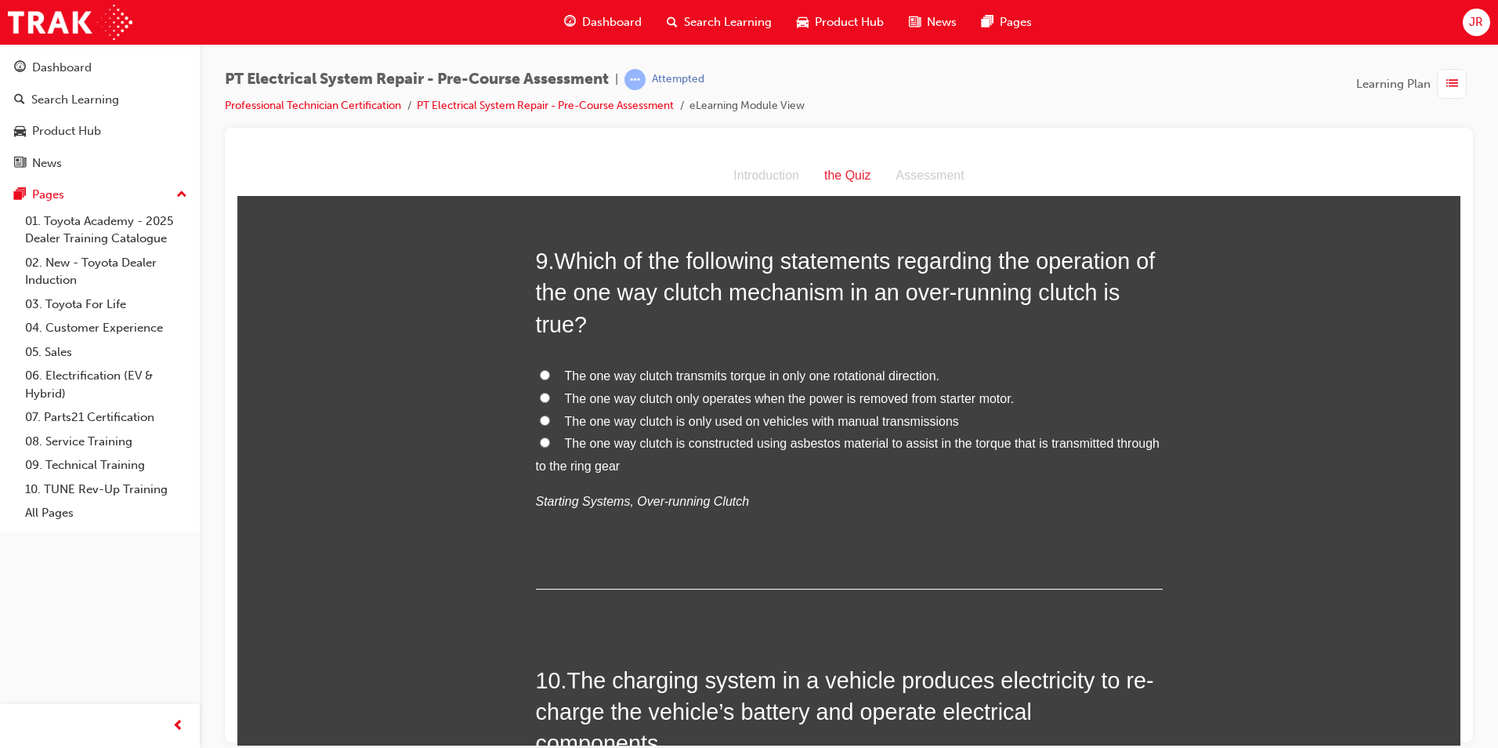
drag, startPoint x: 553, startPoint y: 351, endPoint x: 606, endPoint y: 454, distance: 115.3
click at [606, 169] on div "8 . In a reduction type starter motor the plunger of the magnetic switch acts d…" at bounding box center [849, 47] width 627 height 245
click at [540, 50] on input "FALSE" at bounding box center [545, 45] width 10 height 10
radio input "true"
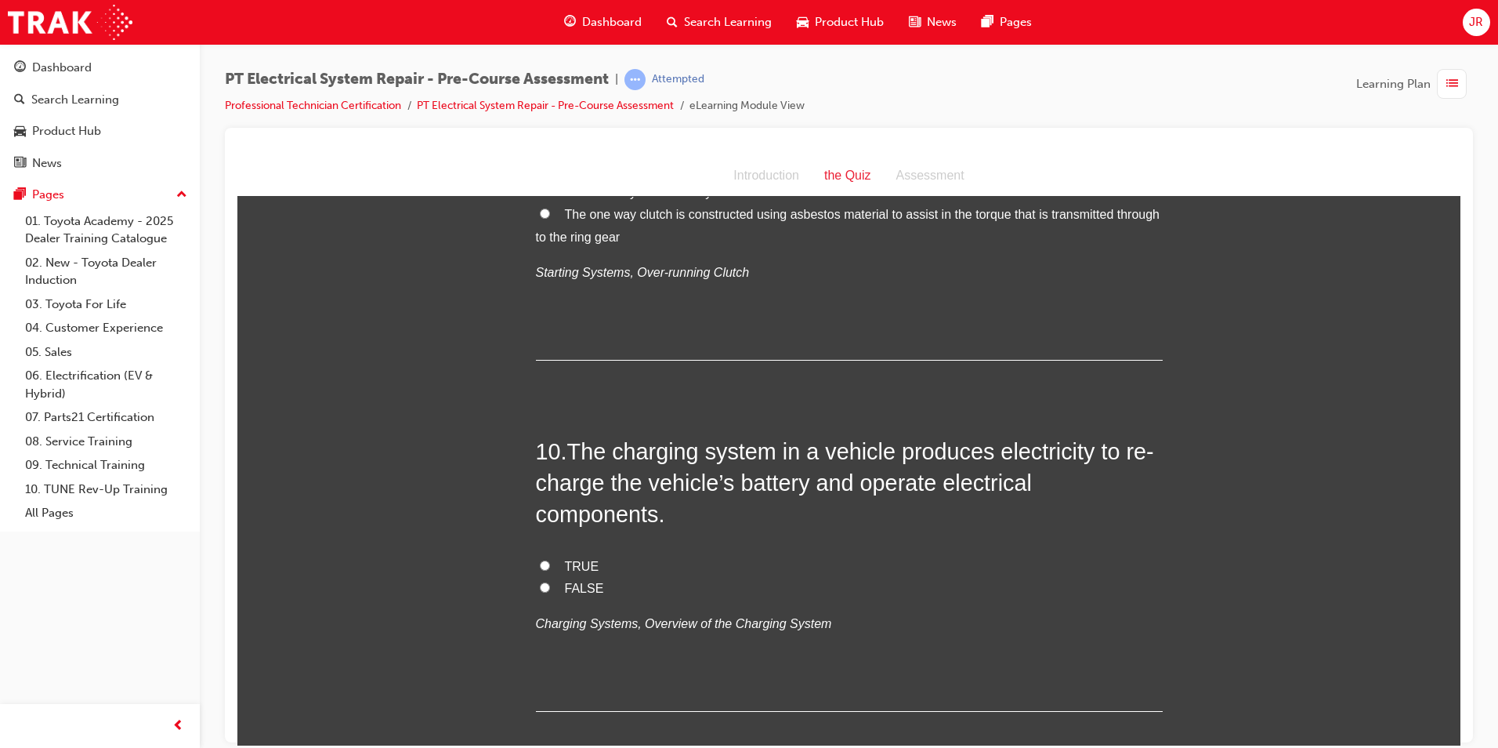
scroll to position [3135, 0]
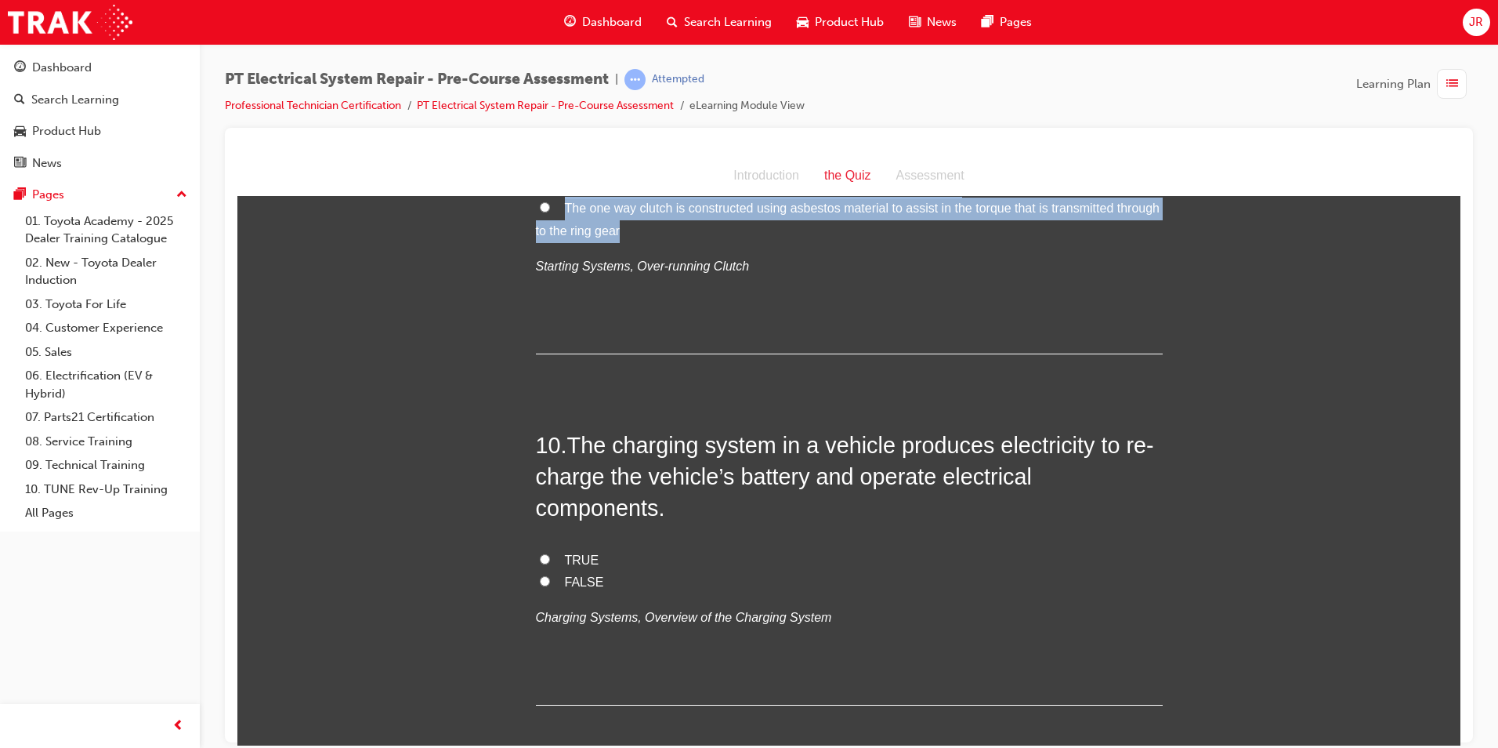
drag, startPoint x: 554, startPoint y: 434, endPoint x: 737, endPoint y: 633, distance: 270.1
click at [737, 353] on div "9 . Which of the following statements regarding the operation of the one way cl…" at bounding box center [849, 181] width 627 height 344
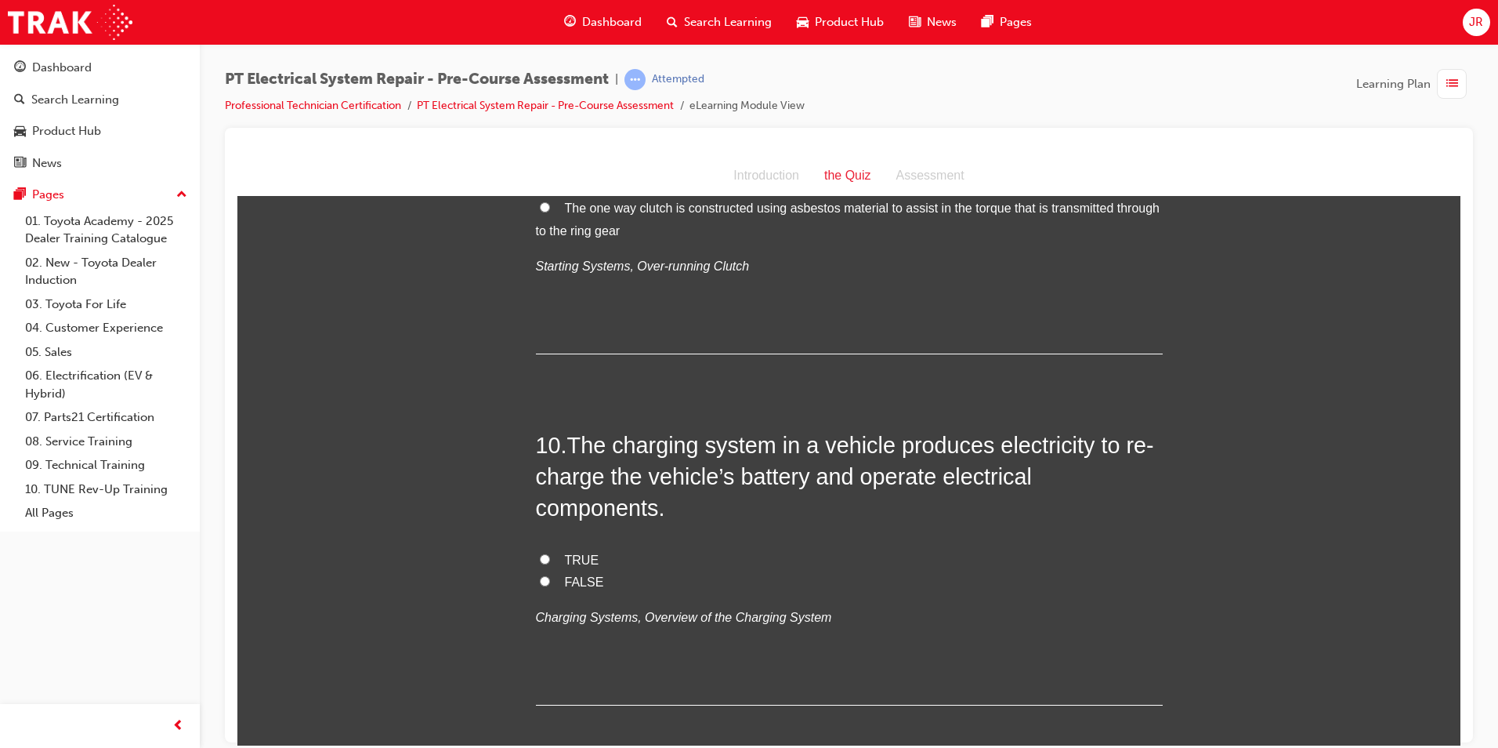
click at [540, 144] on input "The one way clutch transmits torque in only one rotational direction." at bounding box center [545, 139] width 10 height 10
radio input "true"
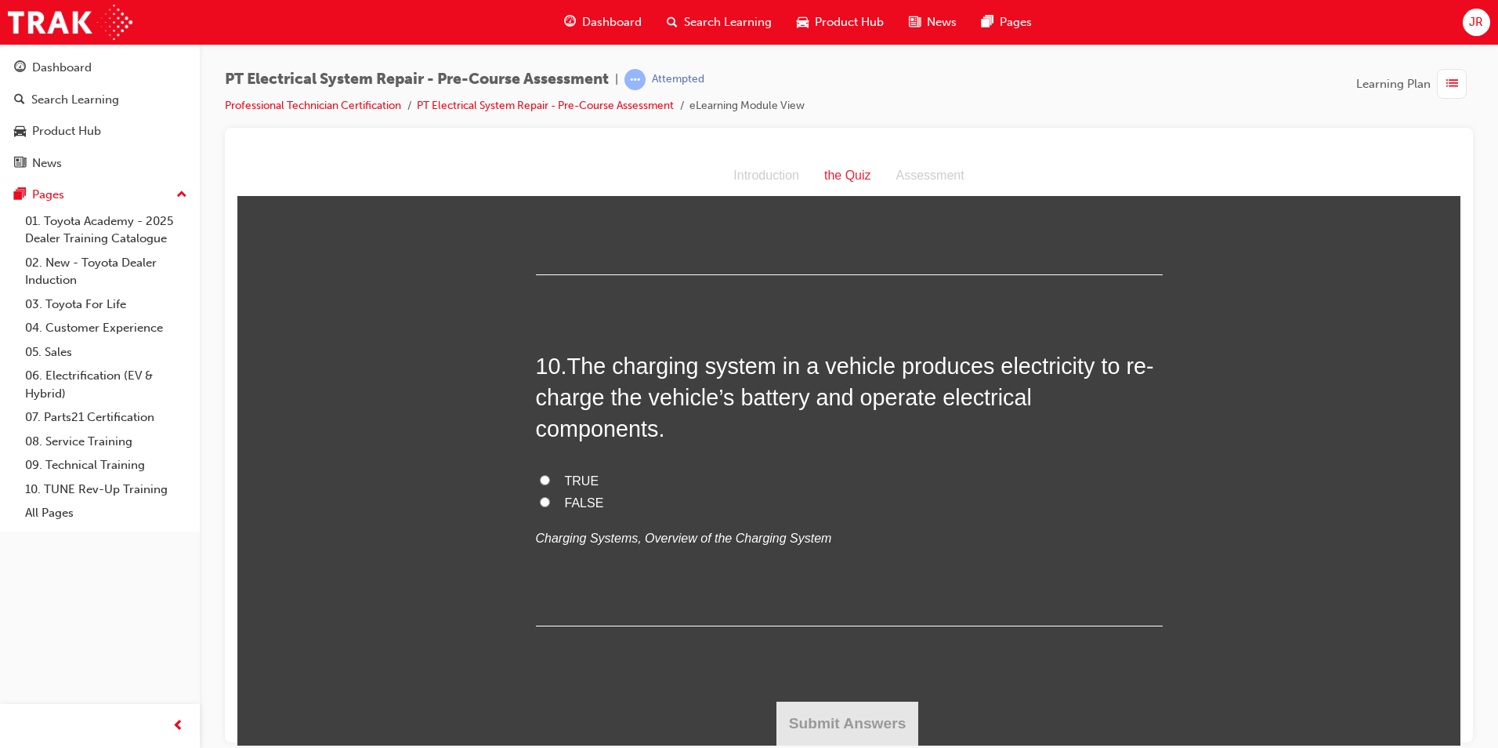
scroll to position [3605, 0]
click at [540, 484] on input "TRUE" at bounding box center [545, 479] width 10 height 10
radio input "true"
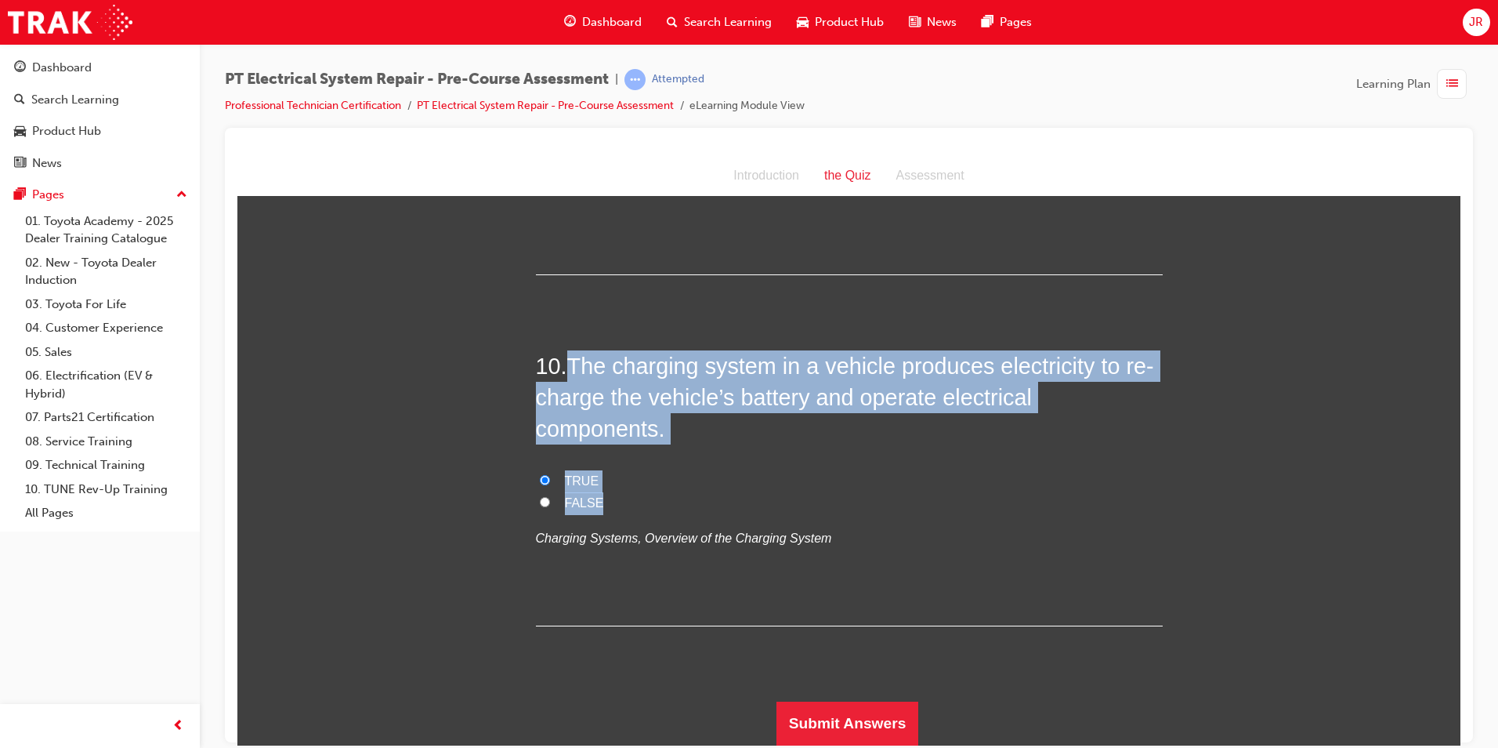
drag, startPoint x: 568, startPoint y: 386, endPoint x: 645, endPoint y: 516, distance: 150.4
click at [645, 516] on div "10 . The charging system in a vehicle produces electricity to re-charge the veh…" at bounding box center [849, 488] width 627 height 276
click at [793, 726] on button "Submit Answers" at bounding box center [848, 723] width 143 height 44
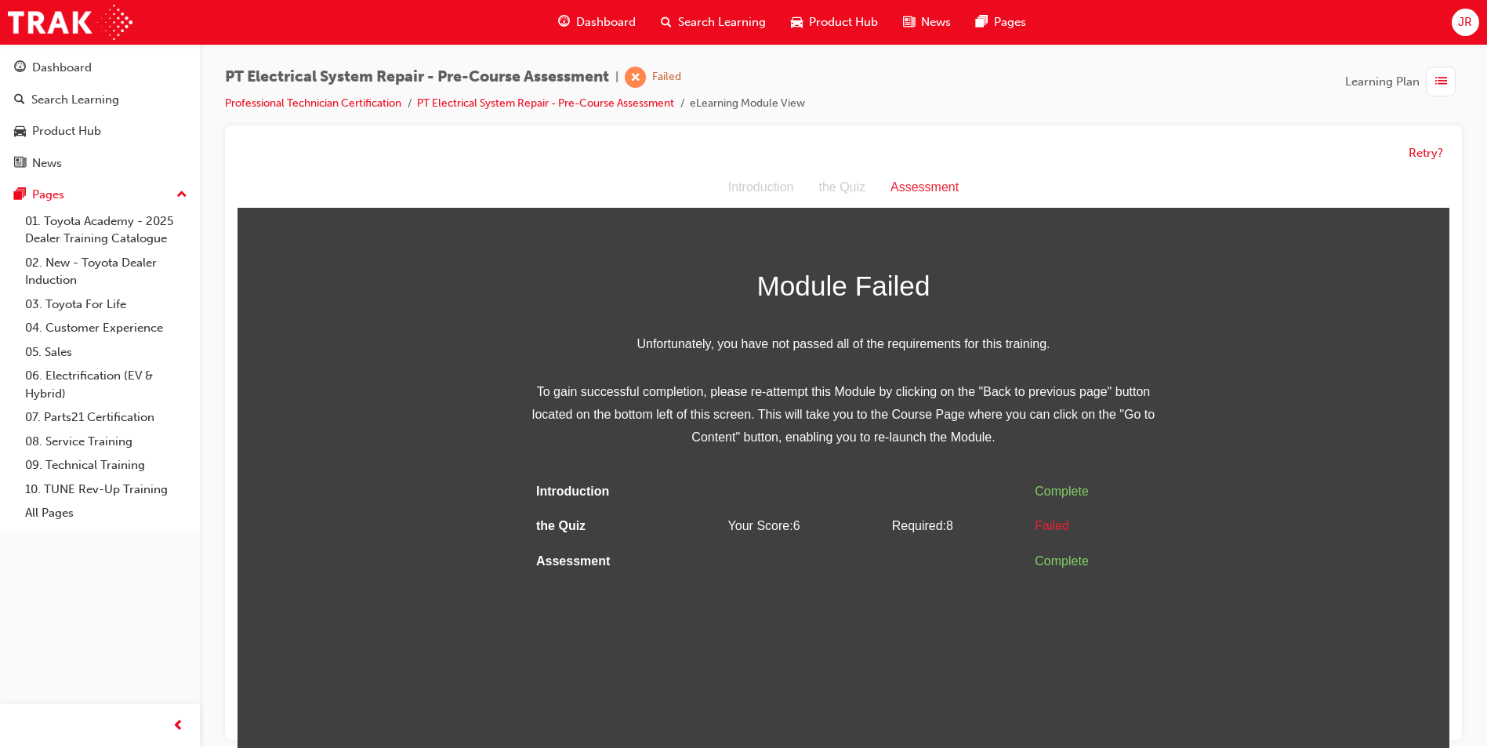
scroll to position [0, 0]
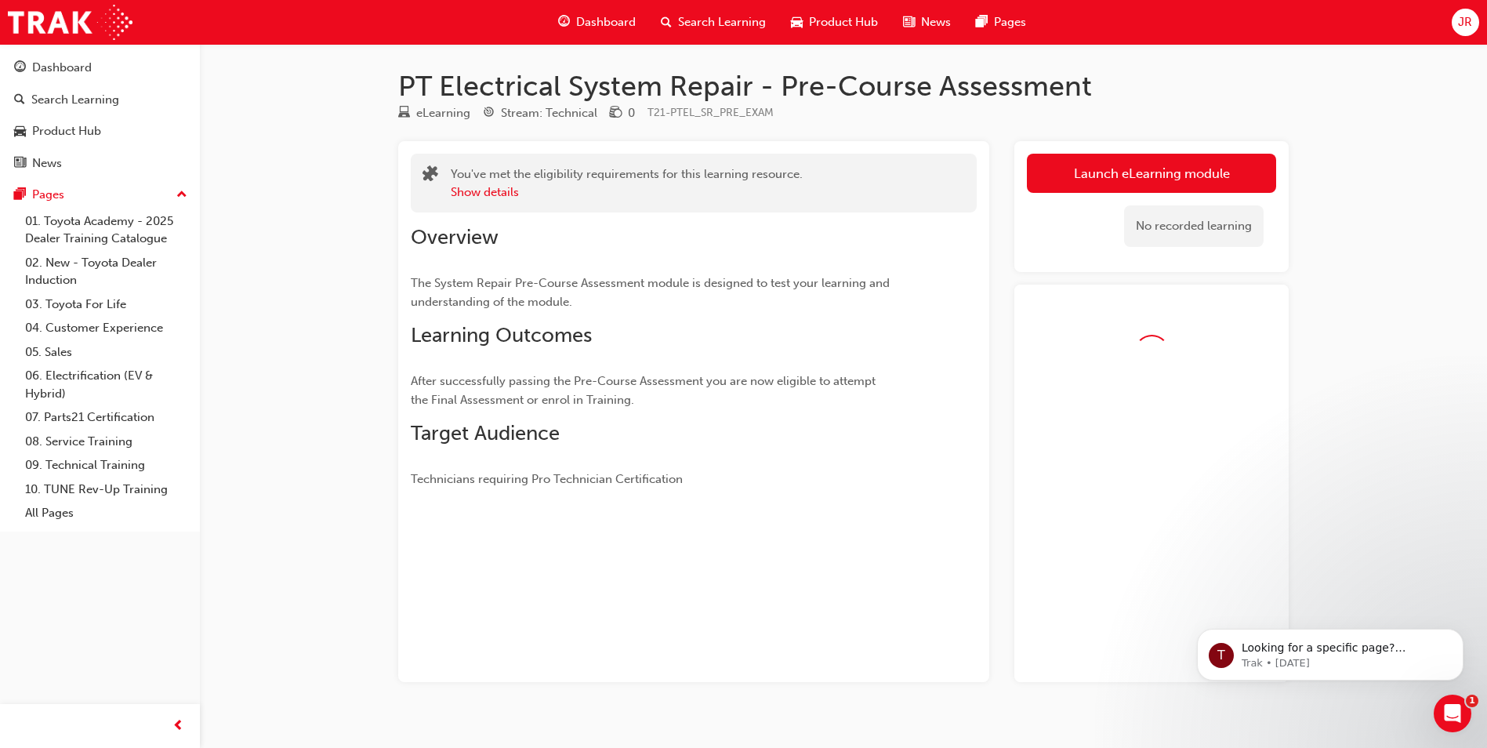
scroll to position [24, 0]
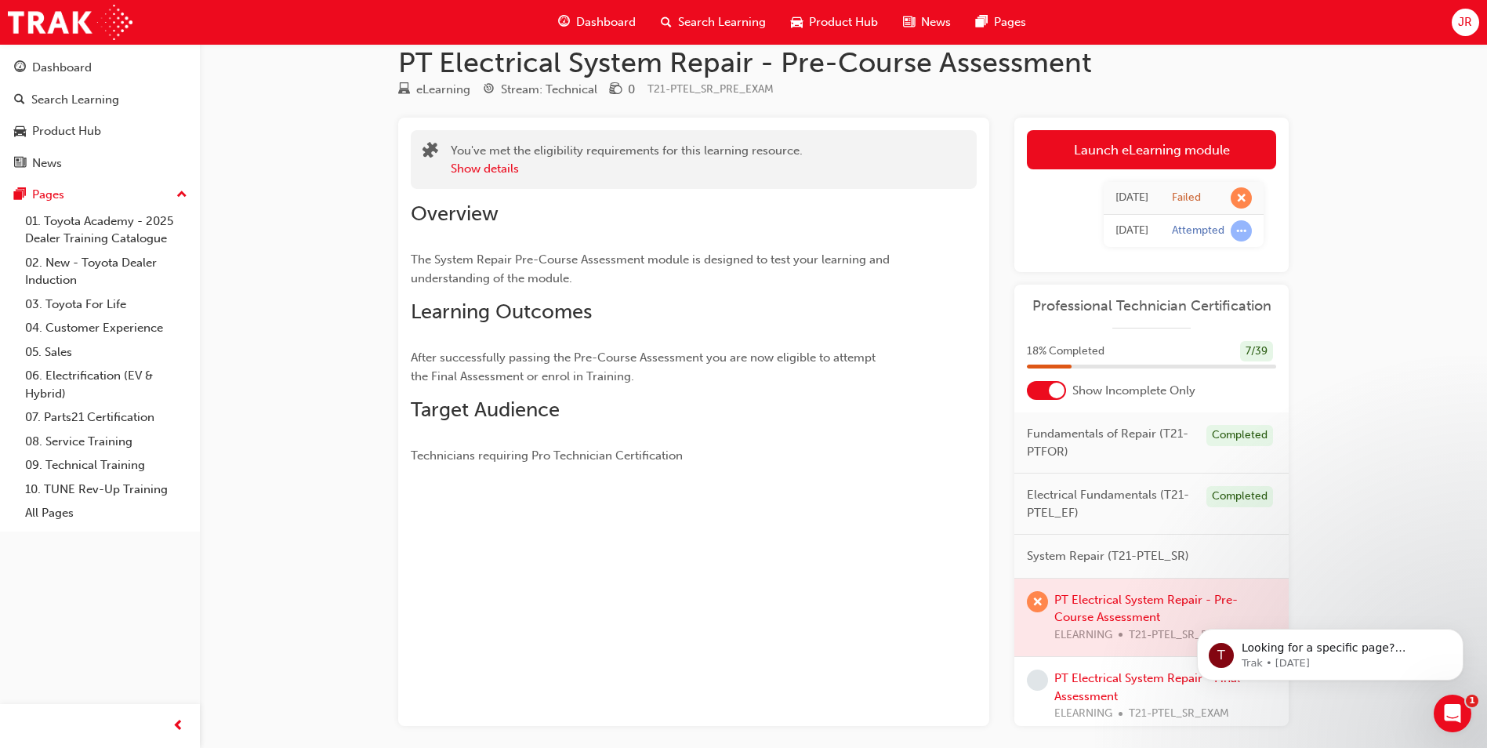
click at [1102, 606] on div at bounding box center [1151, 617] width 274 height 78
click at [1148, 145] on link "Launch eLearning module" at bounding box center [1151, 149] width 249 height 39
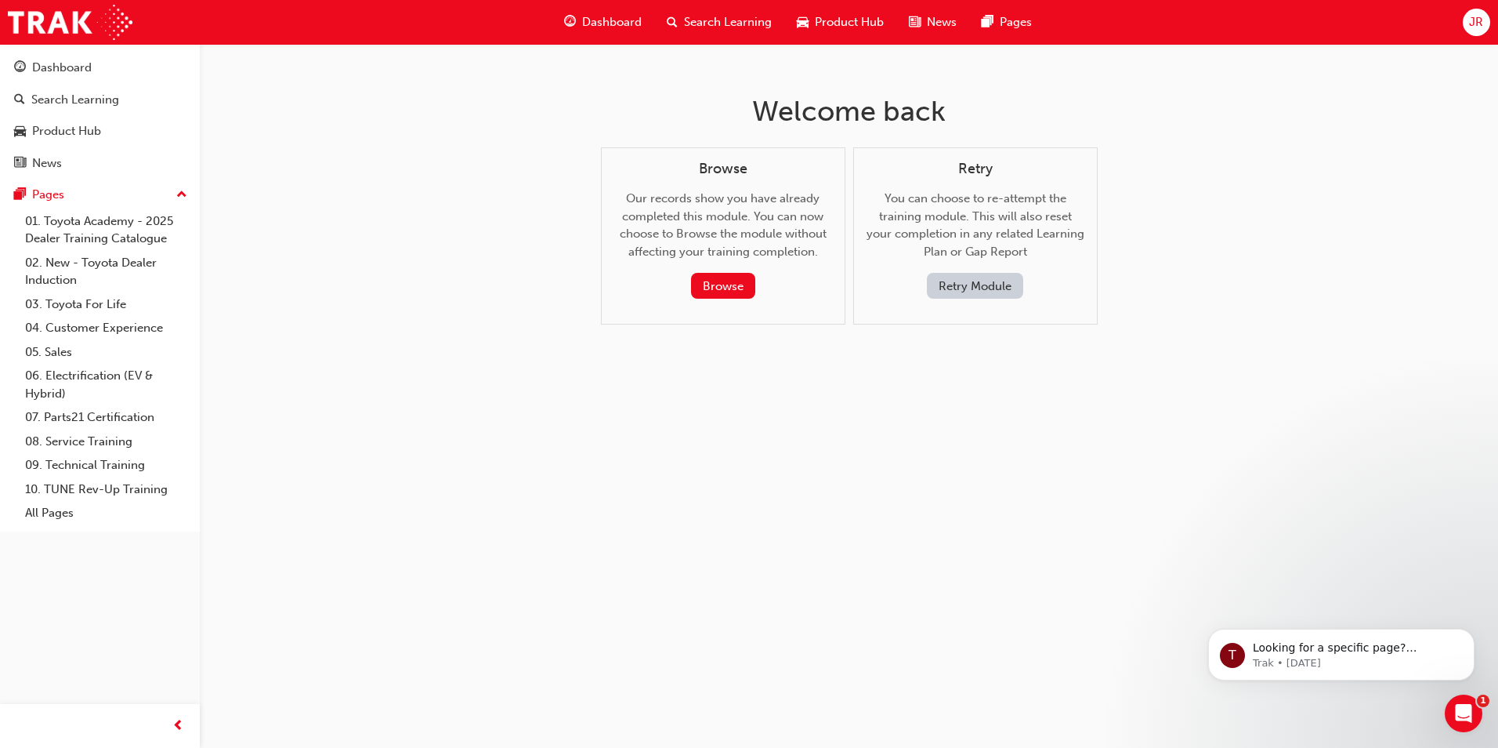
click at [991, 286] on button "Retry Module" at bounding box center [975, 286] width 96 height 26
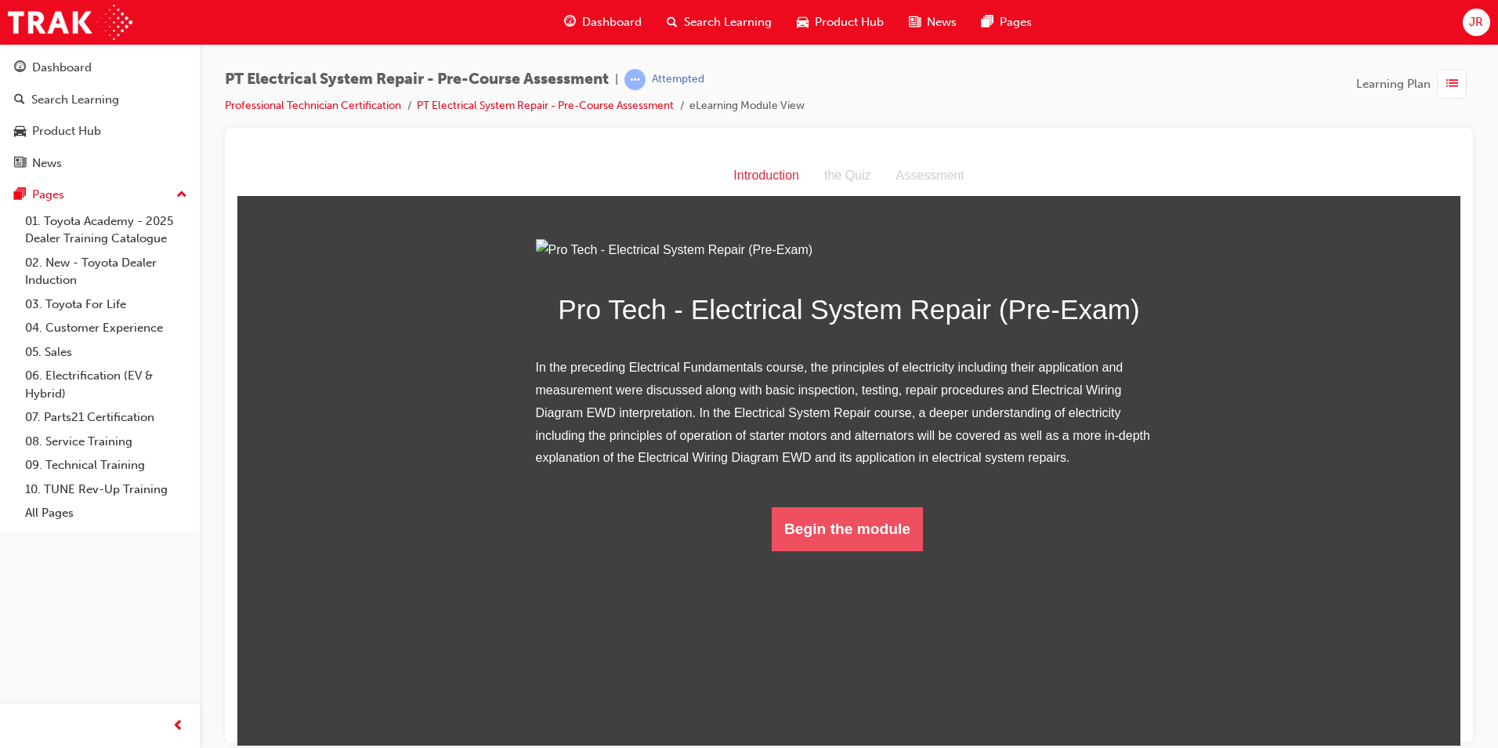
click at [880, 550] on button "Begin the module" at bounding box center [847, 528] width 151 height 44
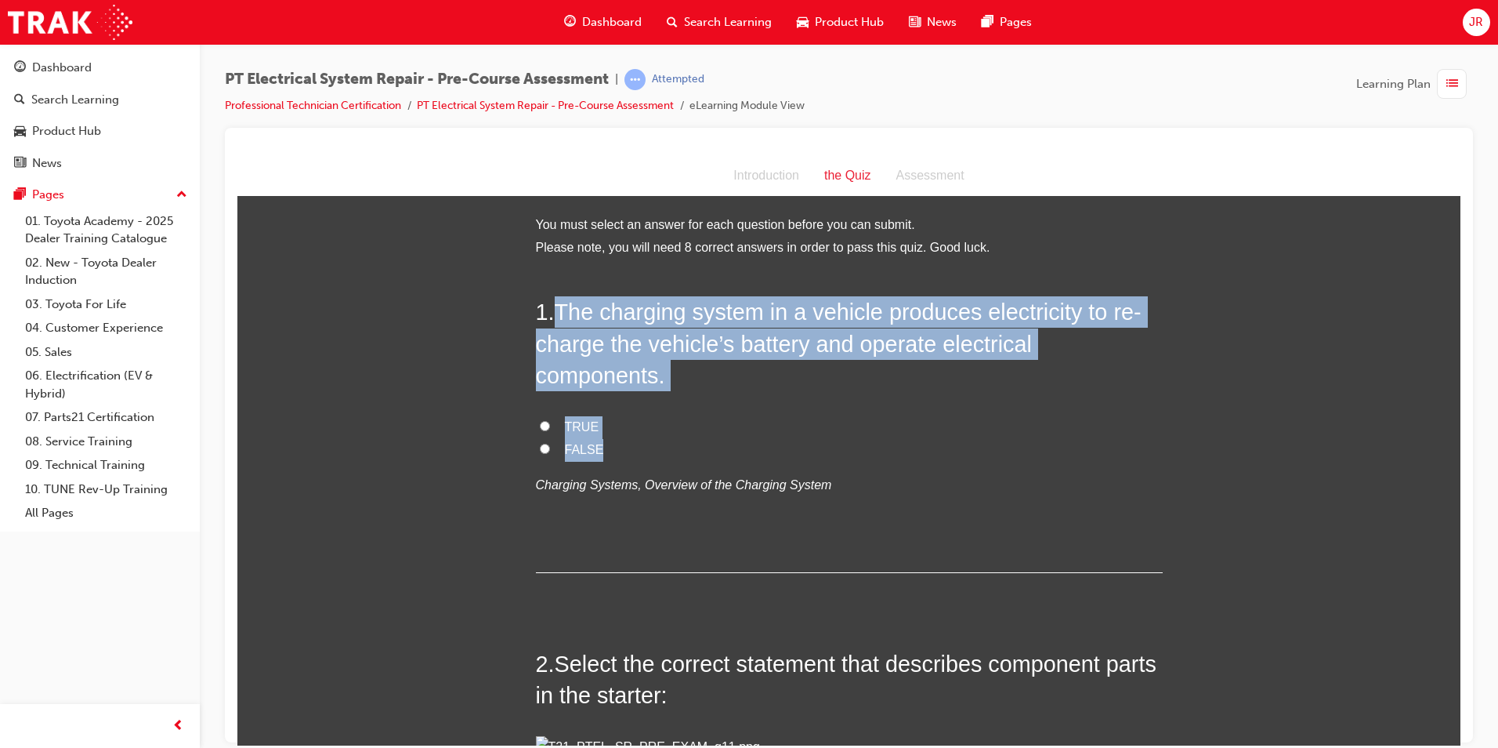
drag, startPoint x: 549, startPoint y: 306, endPoint x: 648, endPoint y: 451, distance: 176.1
click at [648, 451] on div "1 . The charging system in a vehicle produces electricity to re-charge the vehi…" at bounding box center [849, 433] width 627 height 276
click at [540, 424] on input "TRUE" at bounding box center [545, 425] width 10 height 10
radio input "true"
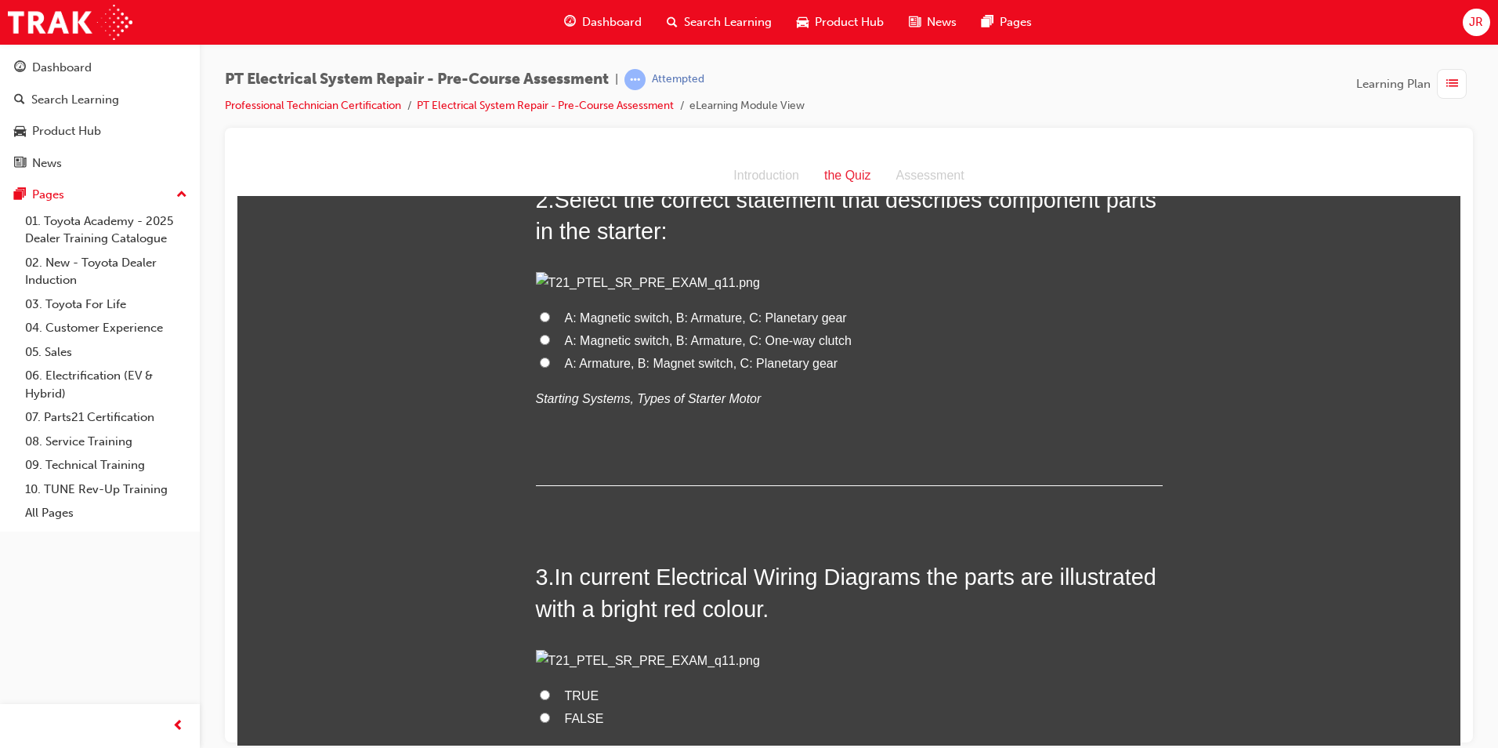
scroll to position [470, 0]
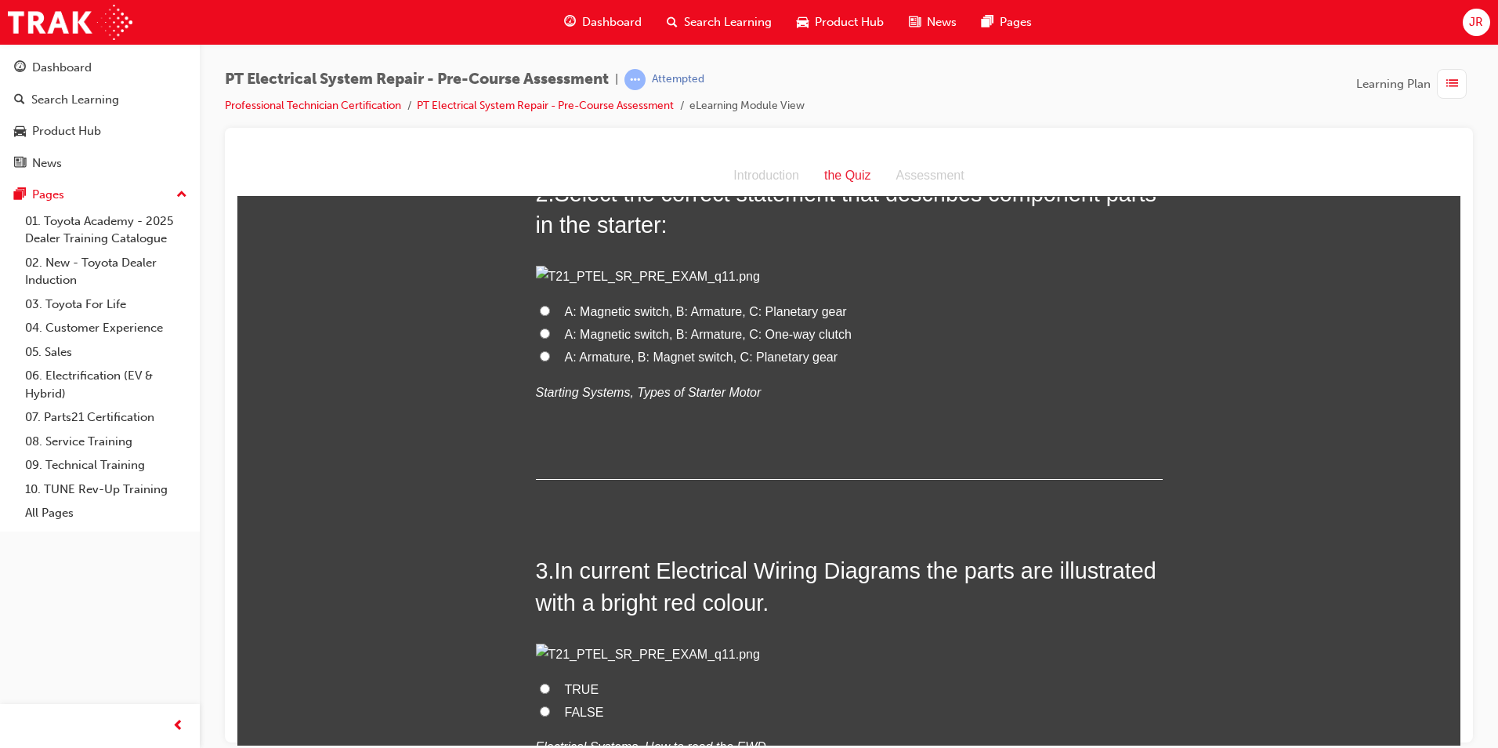
click at [540, 315] on input "A: Magnetic switch, B: Armature, C: Planetary gear" at bounding box center [545, 310] width 10 height 10
radio input "true"
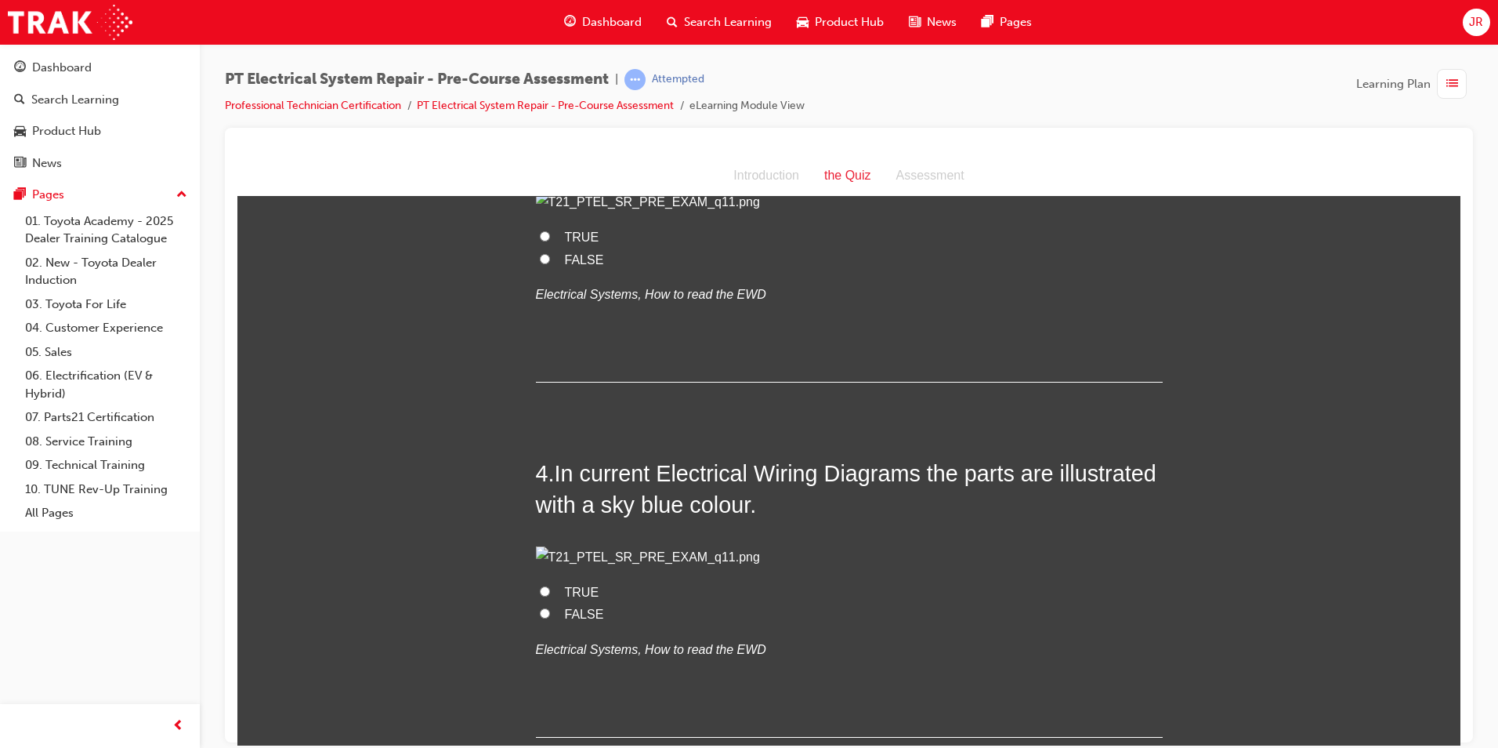
scroll to position [940, 0]
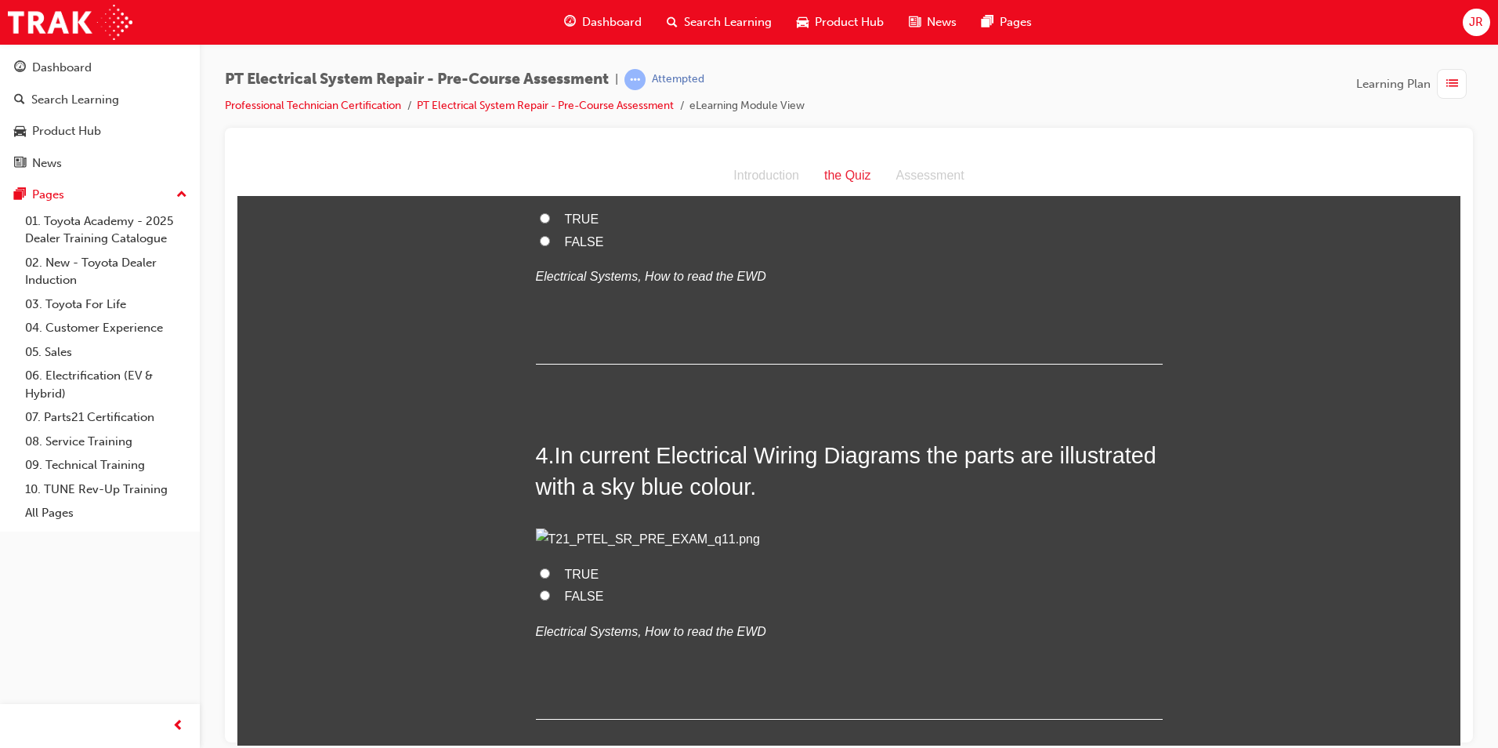
click at [540, 245] on input "FALSE" at bounding box center [545, 240] width 10 height 10
radio input "true"
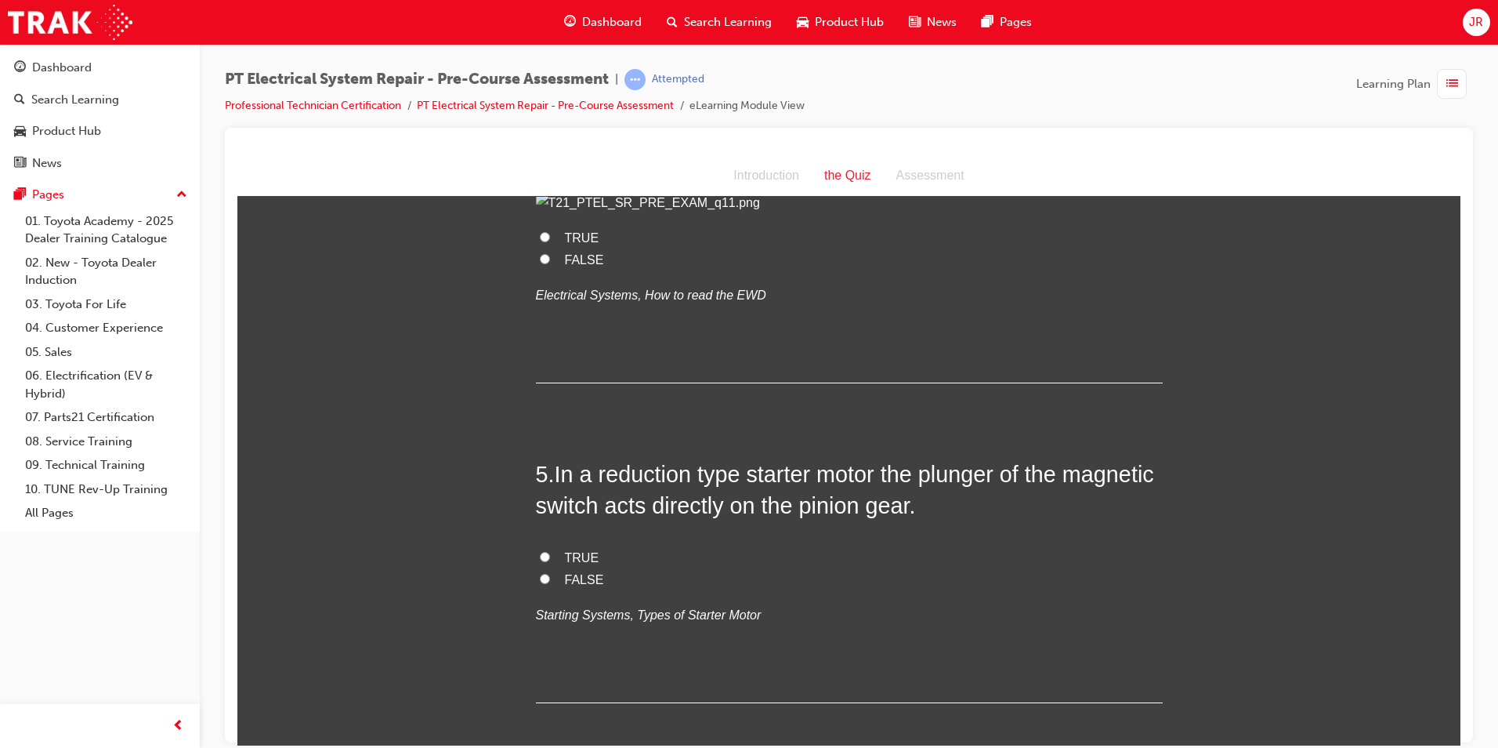
scroll to position [1332, 0]
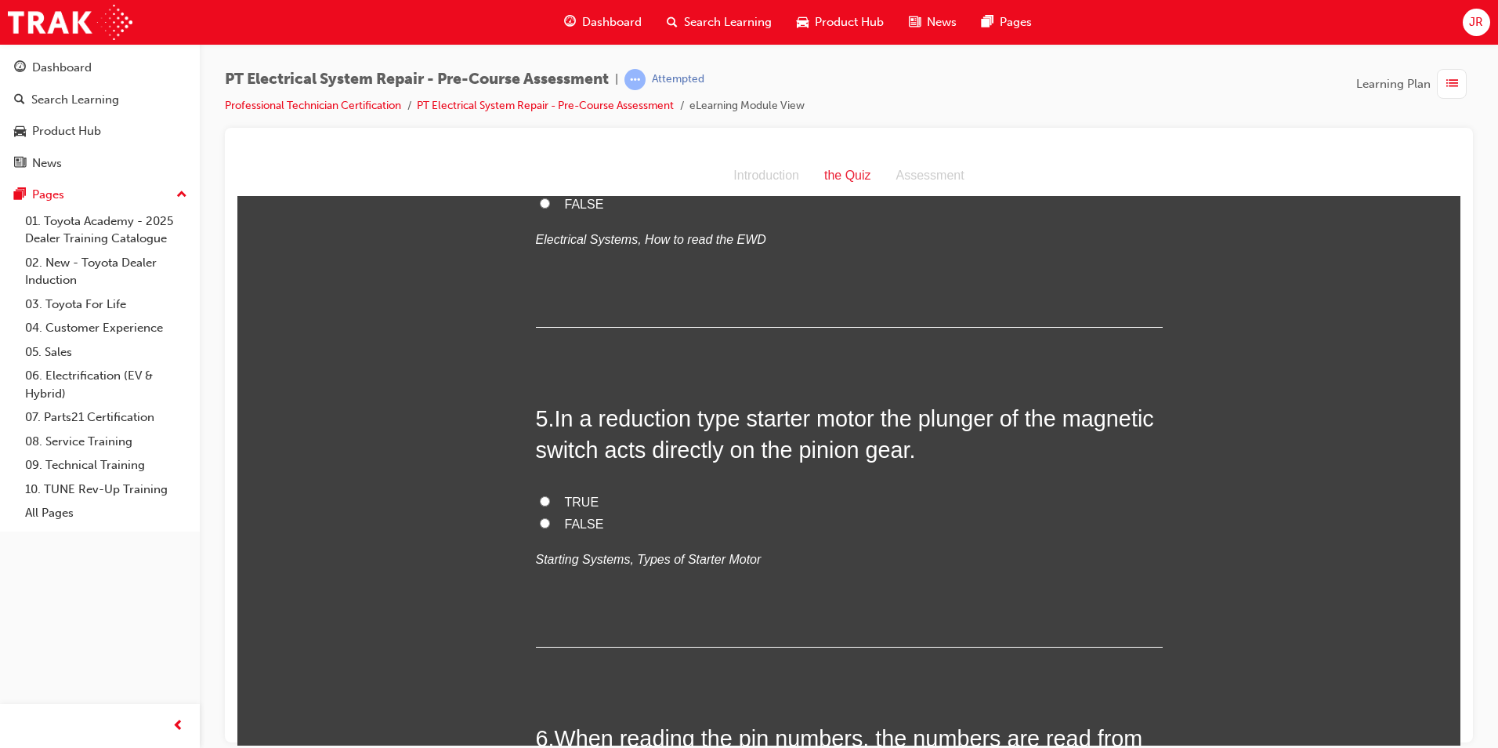
click at [540, 208] on input "FALSE" at bounding box center [545, 202] width 10 height 10
radio input "true"
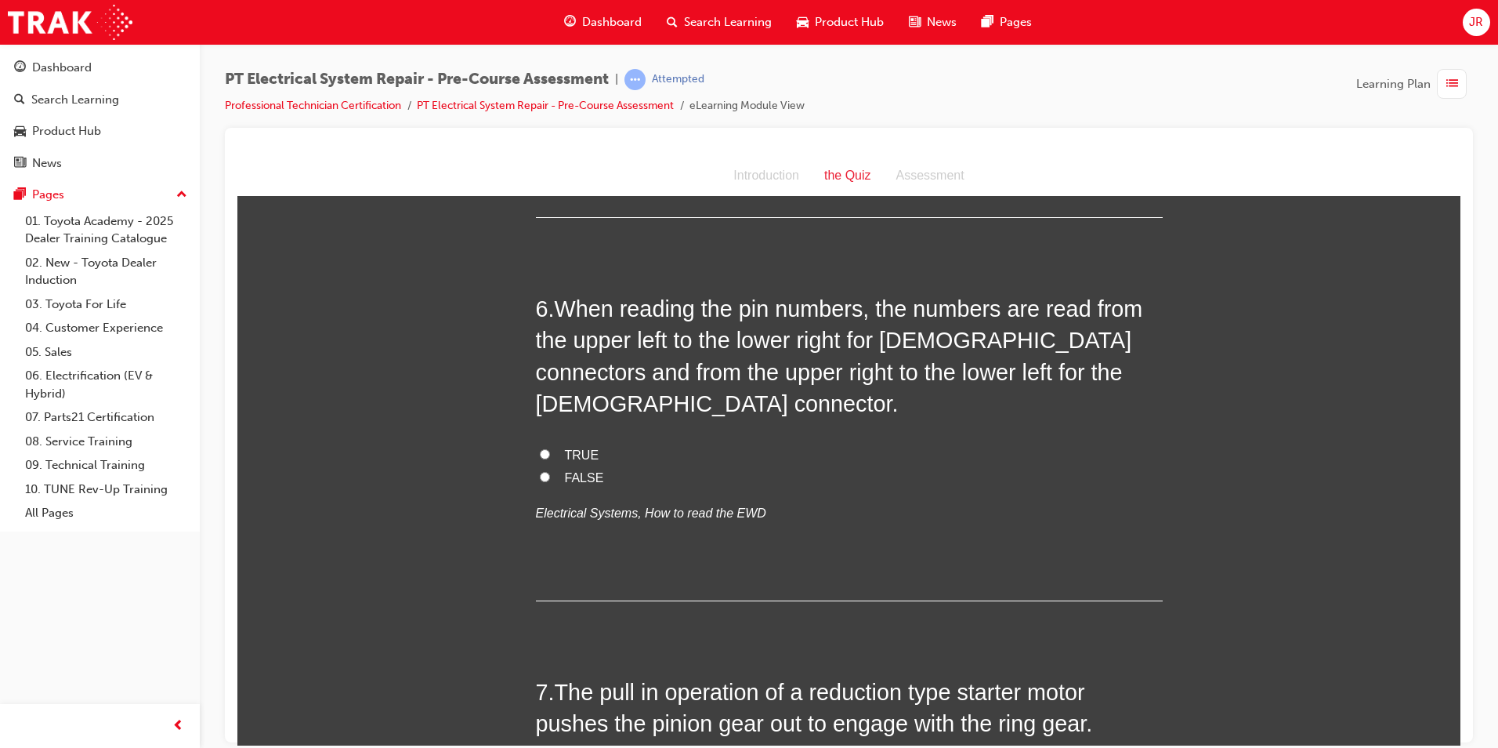
scroll to position [1803, 0]
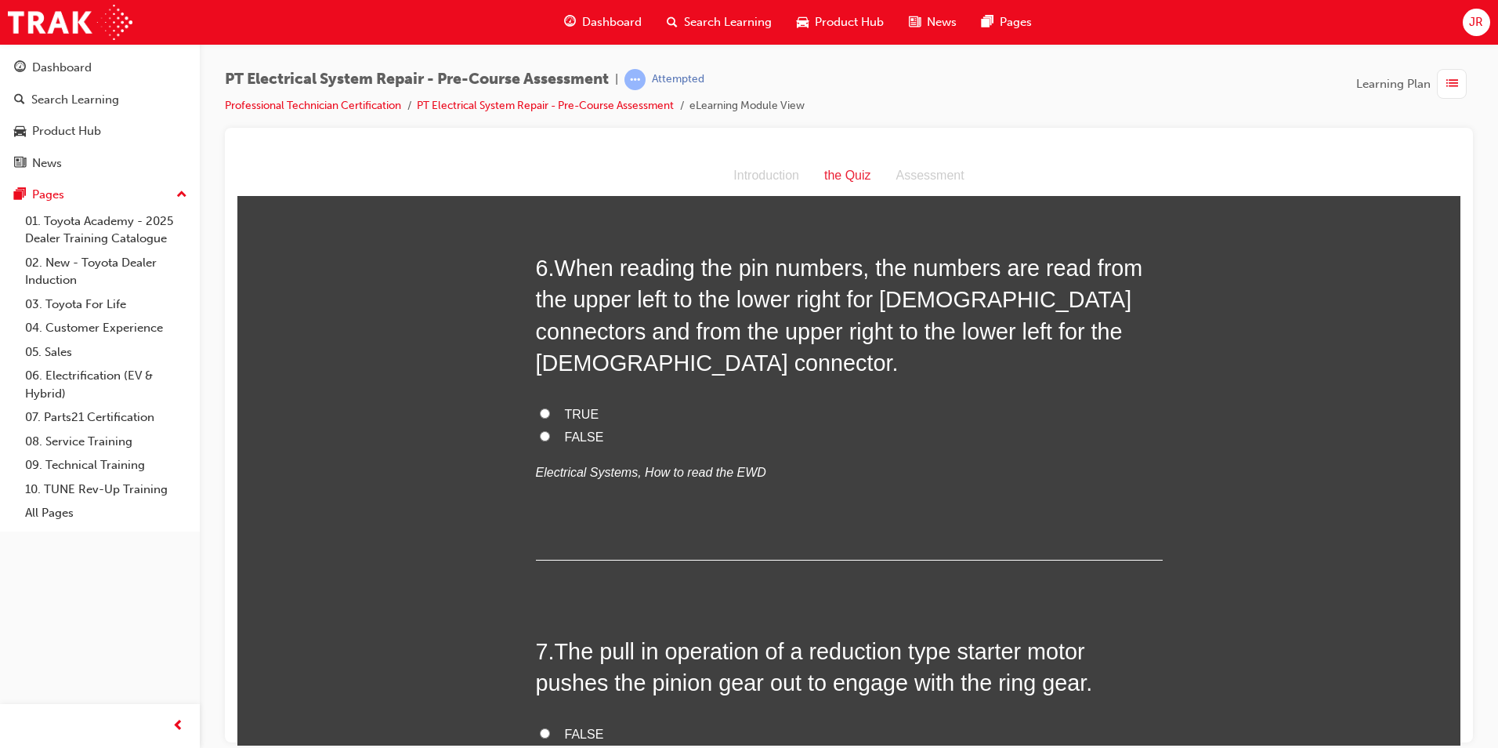
drag, startPoint x: 555, startPoint y: 386, endPoint x: 599, endPoint y: 491, distance: 114.5
click at [599, 176] on div "5 . In a reduction type starter motor the plunger of the magnetic switch acts d…" at bounding box center [849, 54] width 627 height 245
click at [540, 57] on input "FALSE" at bounding box center [545, 52] width 10 height 10
radio input "true"
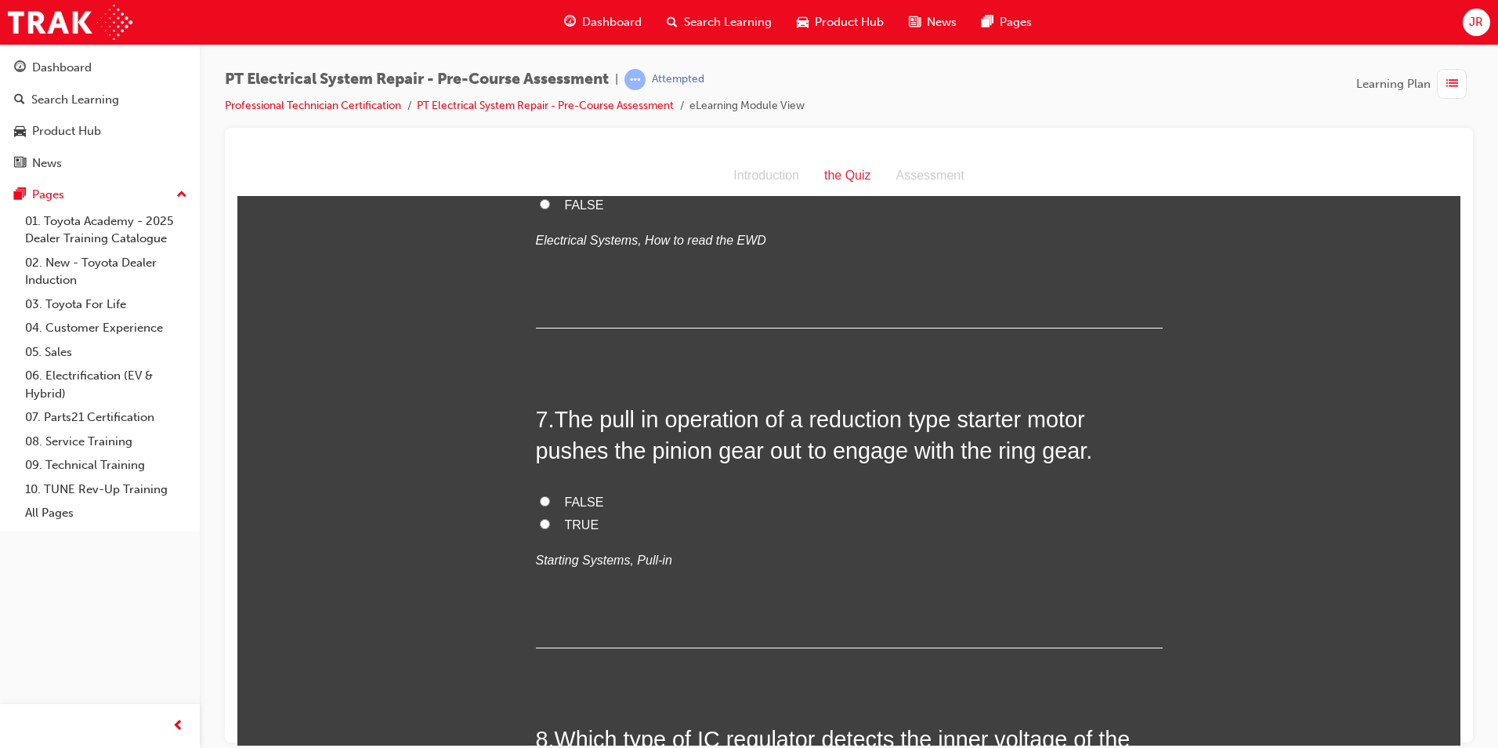
scroll to position [2038, 0]
click at [442, 573] on div "You must select an answer for each question before you can submit. Please note,…" at bounding box center [848, 17] width 1223 height 3683
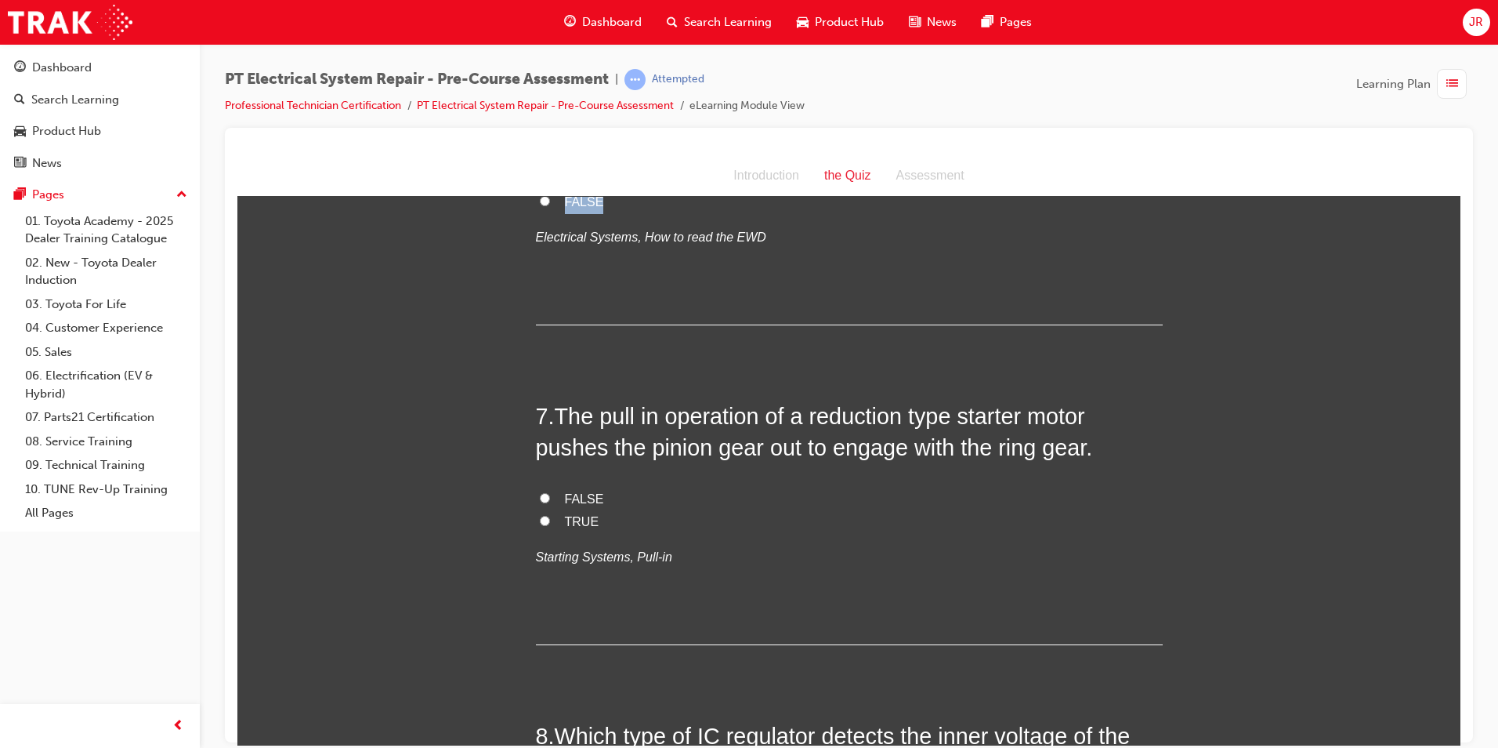
drag, startPoint x: 554, startPoint y: 469, endPoint x: 628, endPoint y: 622, distance: 169.7
click at [628, 324] on div "6 . When reading the pin numbers, the numbers are read from the upper left to t…" at bounding box center [849, 170] width 627 height 308
click at [540, 205] on input "FALSE" at bounding box center [545, 200] width 10 height 10
radio input "true"
click at [451, 614] on div "You must select an answer for each question before you can submit. Please note,…" at bounding box center [848, 17] width 1223 height 3683
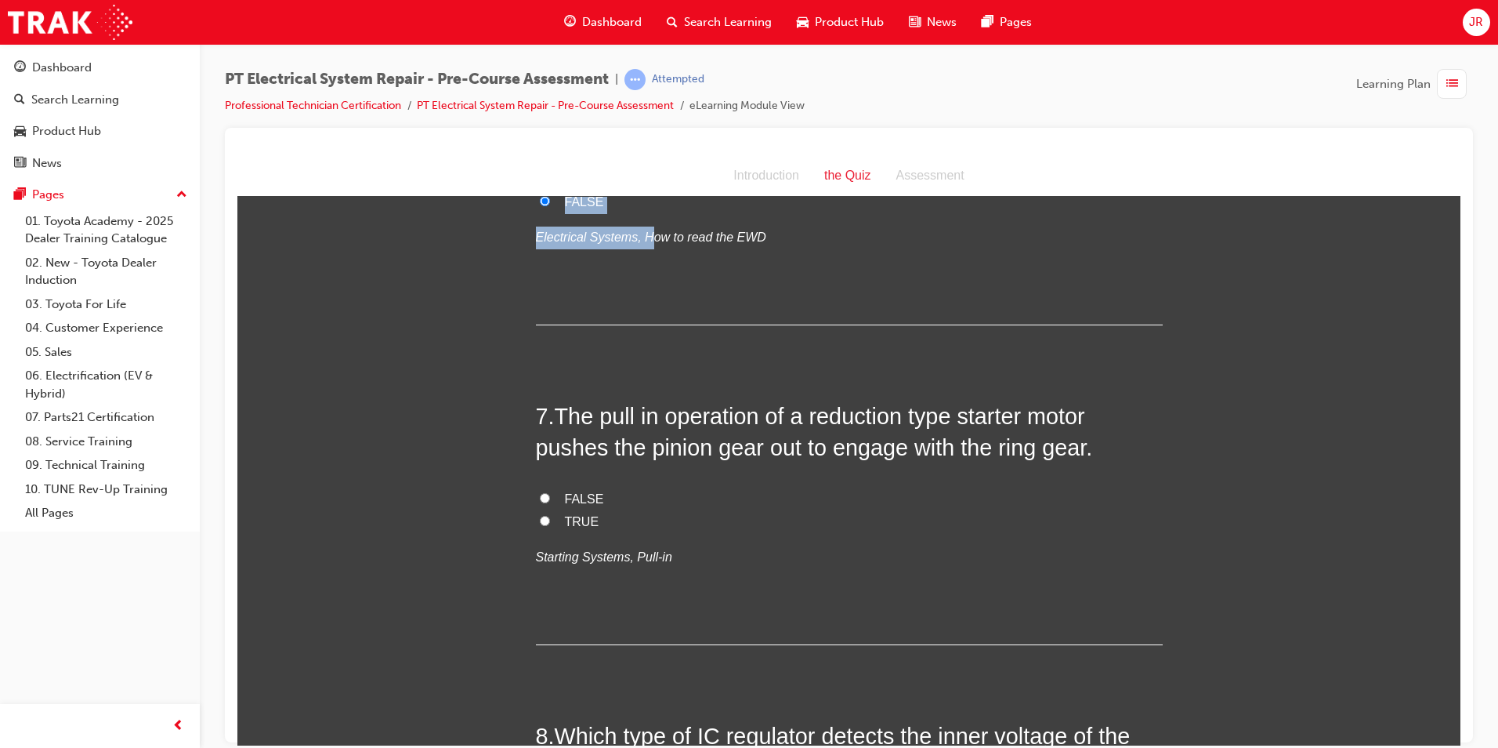
drag, startPoint x: 550, startPoint y: 473, endPoint x: 637, endPoint y: 624, distance: 173.8
click at [637, 324] on div "6 . When reading the pin numbers, the numbers are read from the upper left to t…" at bounding box center [849, 170] width 627 height 308
drag, startPoint x: 637, startPoint y: 624, endPoint x: 628, endPoint y: 605, distance: 21.0
click at [631, 213] on label "FALSE" at bounding box center [849, 201] width 627 height 23
click at [550, 205] on input "FALSE" at bounding box center [545, 200] width 10 height 10
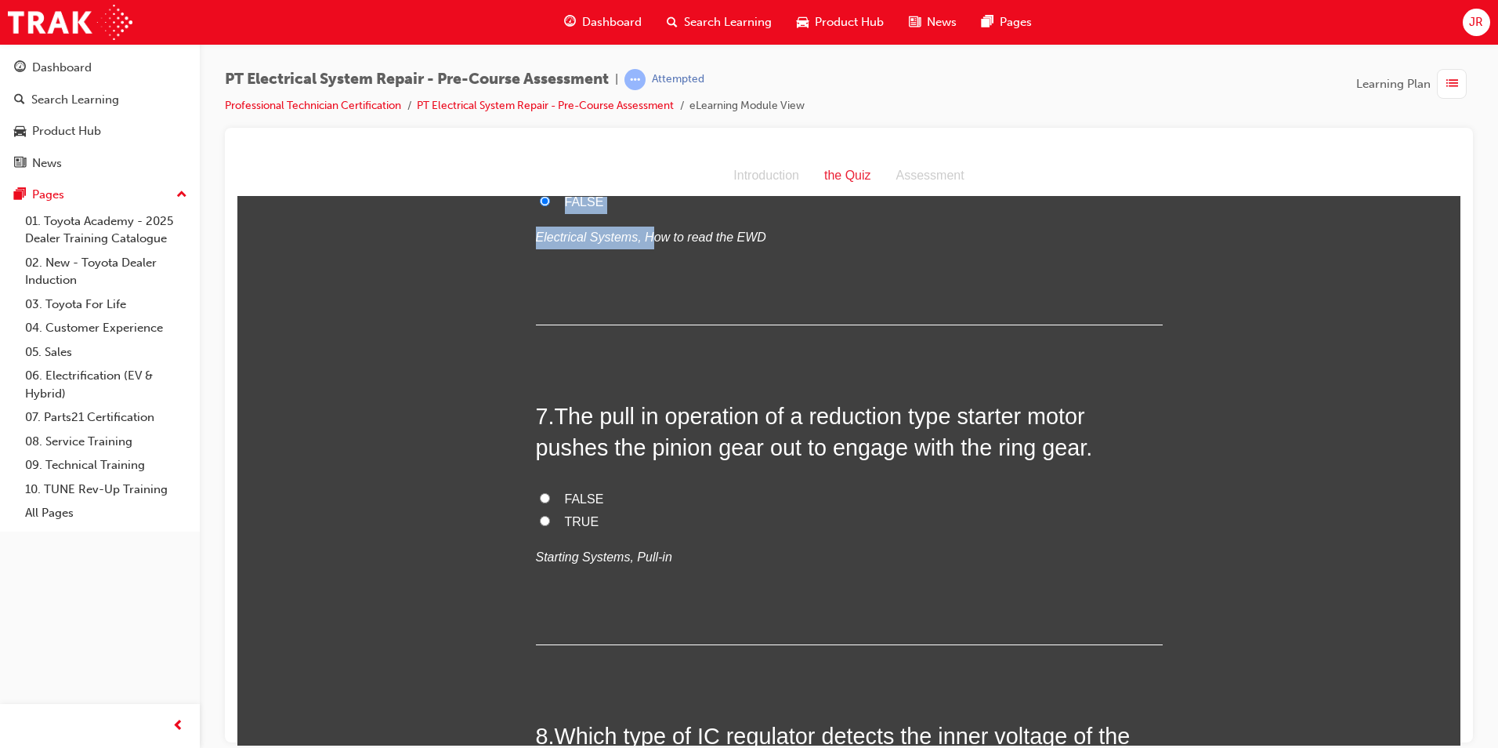
click at [624, 213] on label "FALSE" at bounding box center [849, 201] width 627 height 23
click at [550, 205] on input "FALSE" at bounding box center [545, 200] width 10 height 10
drag, startPoint x: 553, startPoint y: 474, endPoint x: 603, endPoint y: 601, distance: 136.5
click at [603, 324] on div "6 . When reading the pin numbers, the numbers are read from the upper left to t…" at bounding box center [849, 170] width 627 height 308
click at [540, 183] on input "TRUE" at bounding box center [545, 177] width 10 height 10
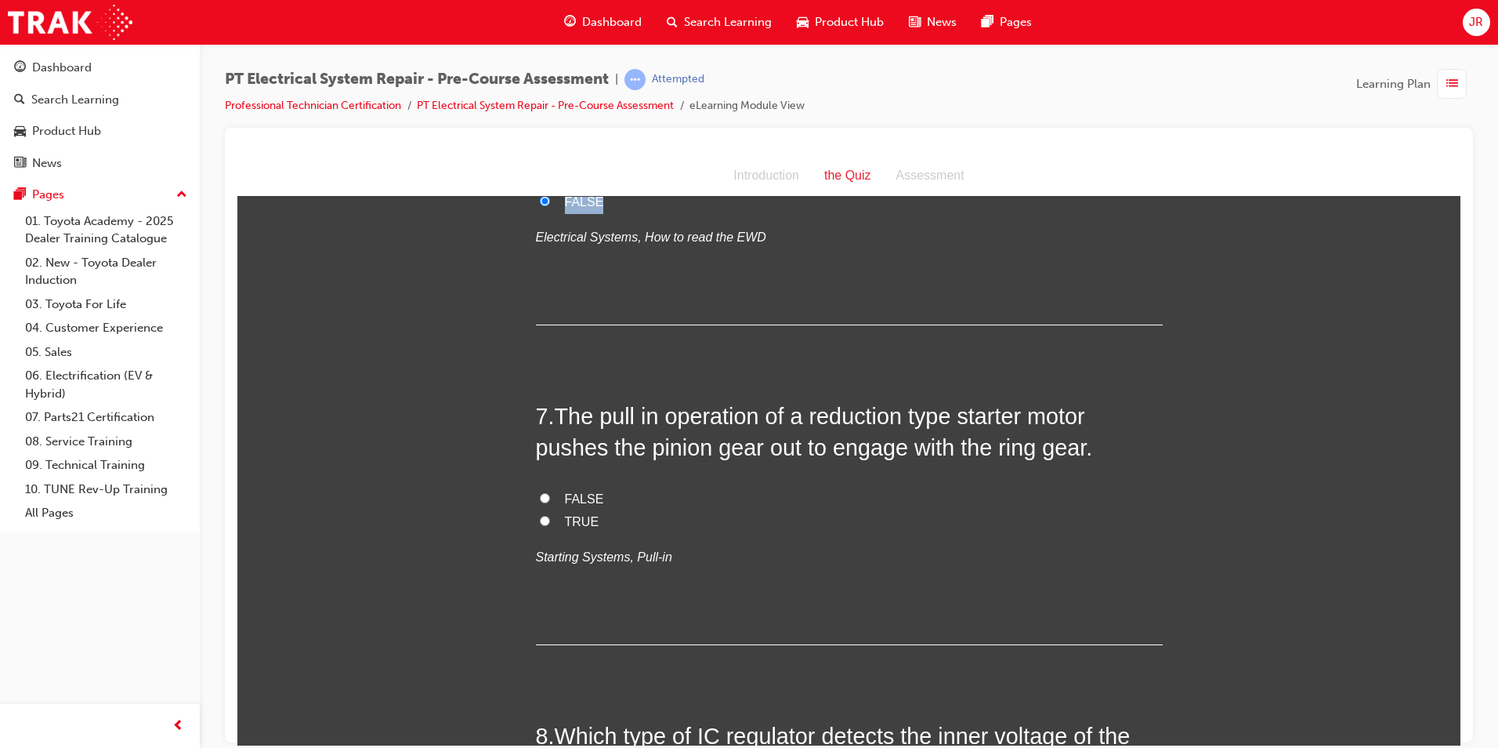
radio input "true"
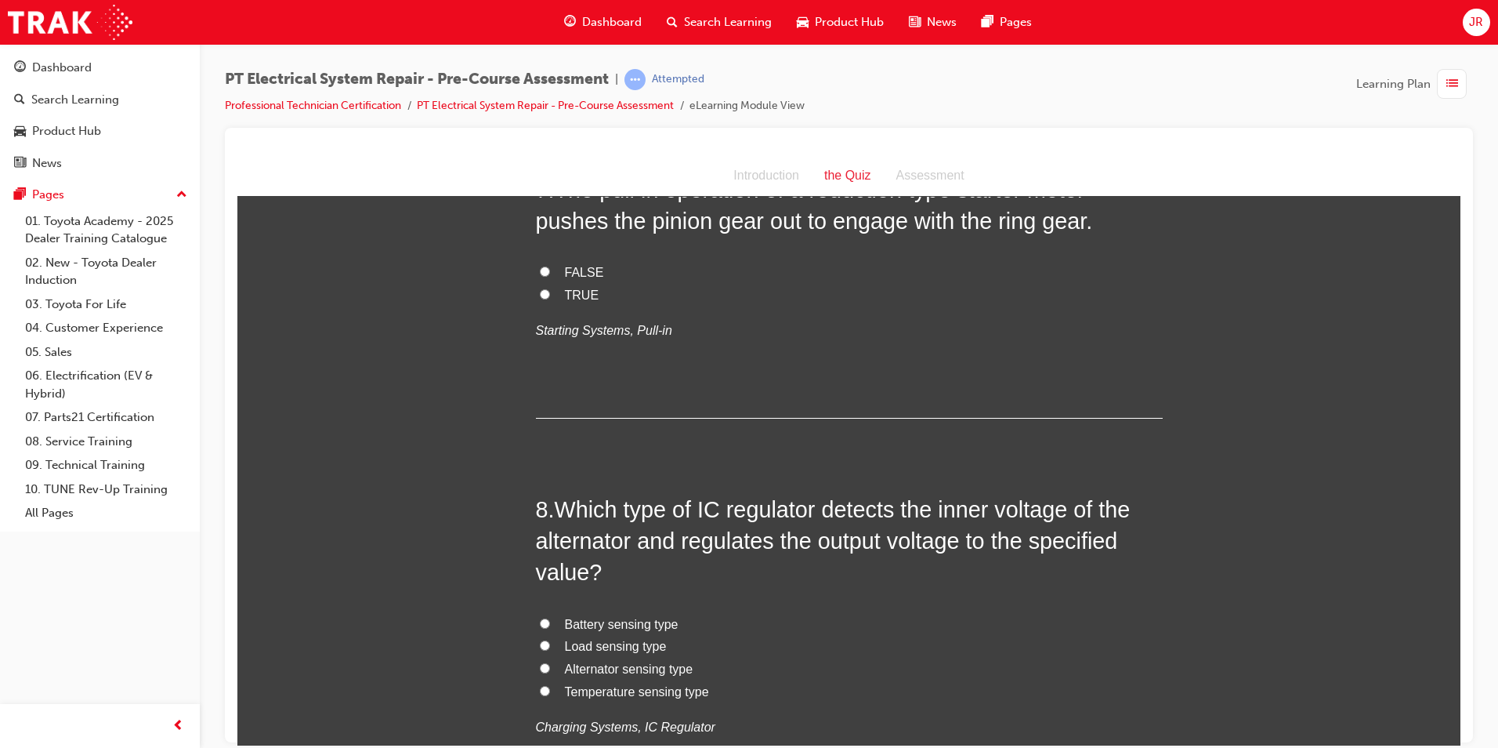
scroll to position [2273, 0]
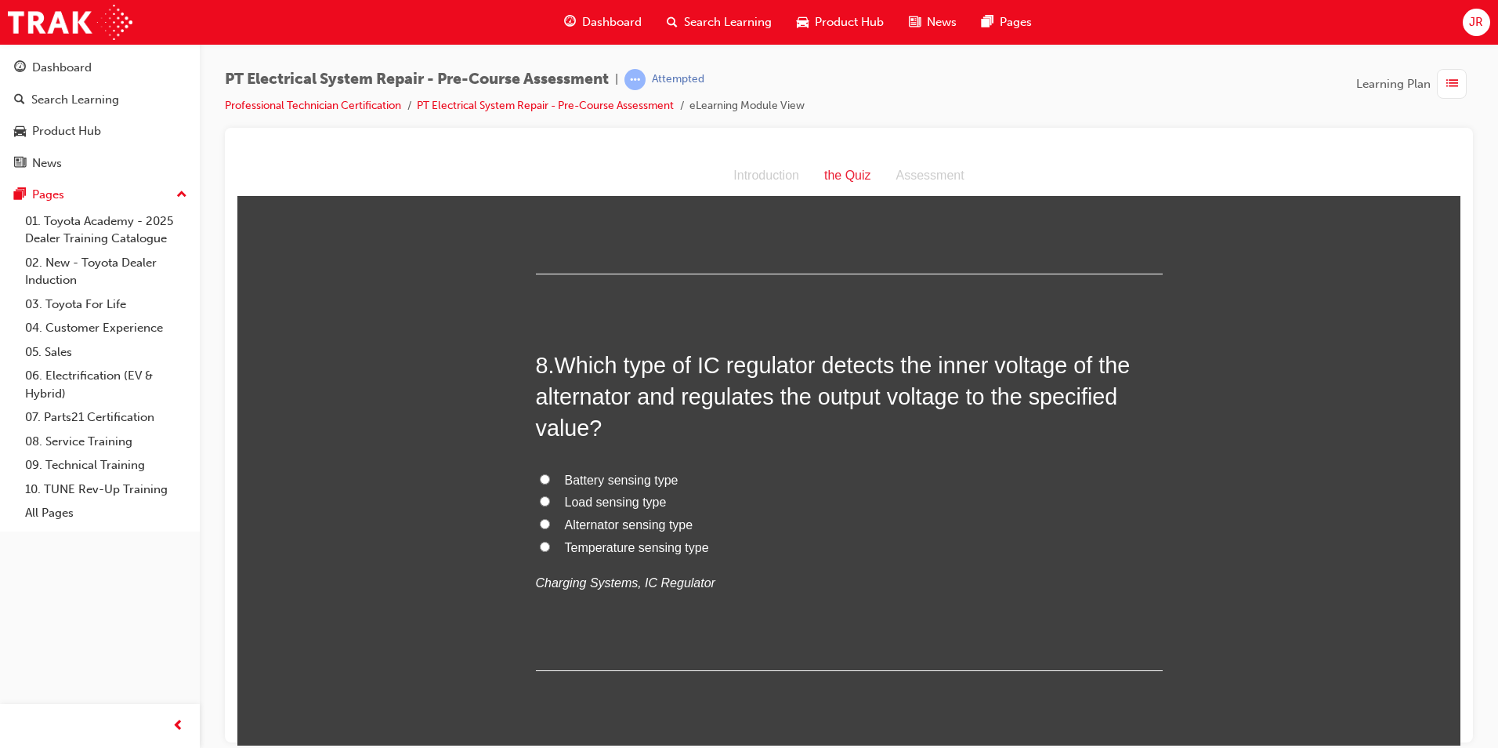
scroll to position [2429, 0]
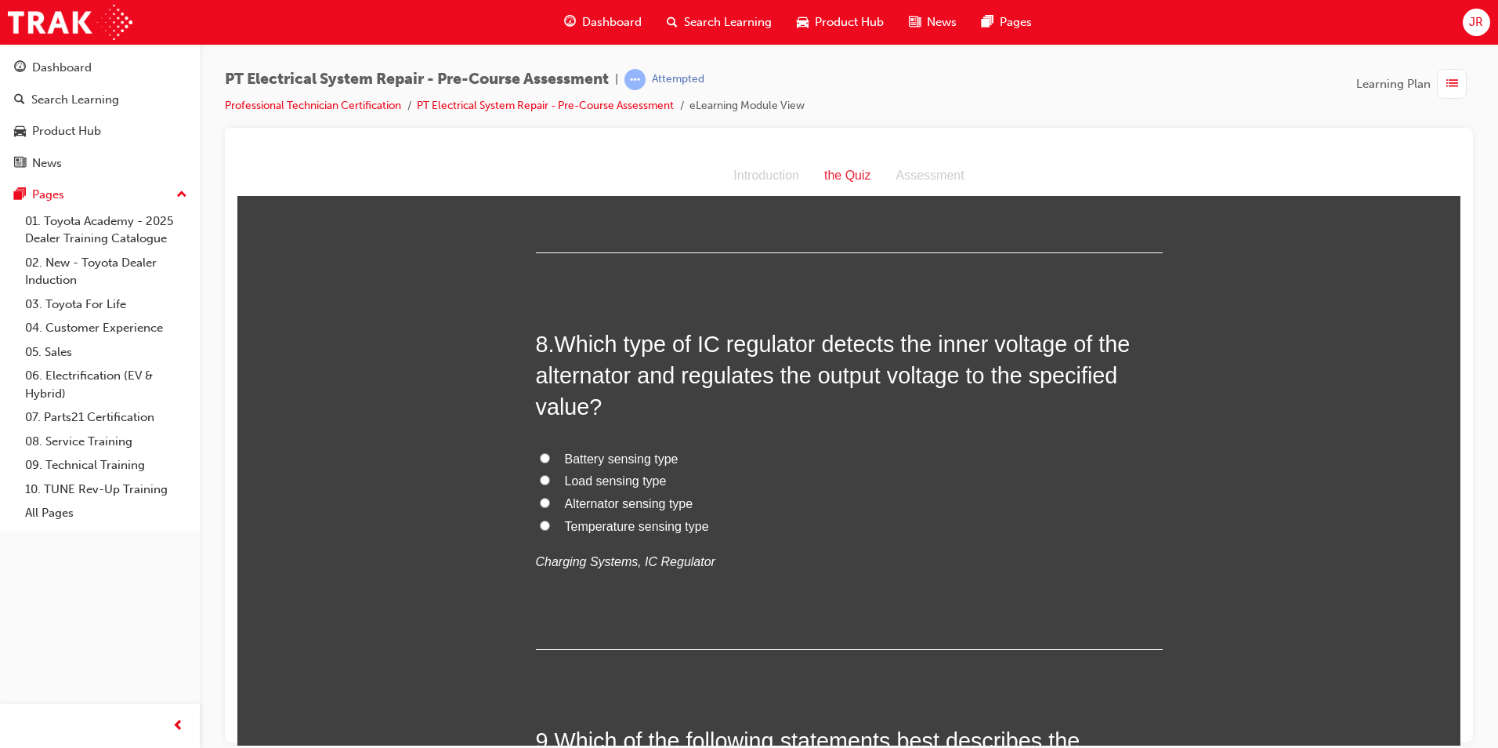
drag, startPoint x: 555, startPoint y: 426, endPoint x: 607, endPoint y: 530, distance: 115.7
click at [607, 252] on div "7 . The pull in operation of a reduction type starter motor pushes the pinion g…" at bounding box center [849, 130] width 627 height 245
click at [540, 133] on input "TRUE" at bounding box center [545, 128] width 10 height 10
radio input "true"
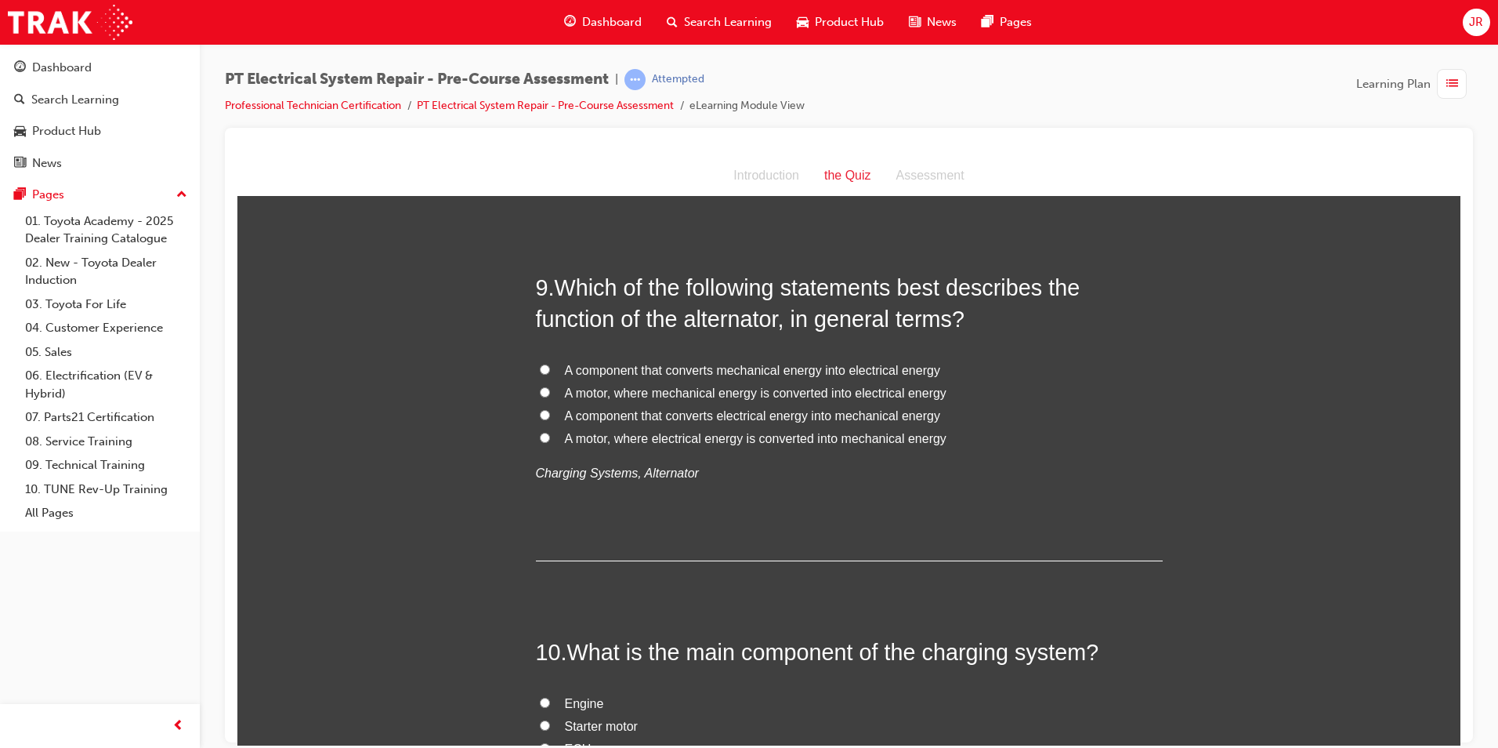
scroll to position [2900, 0]
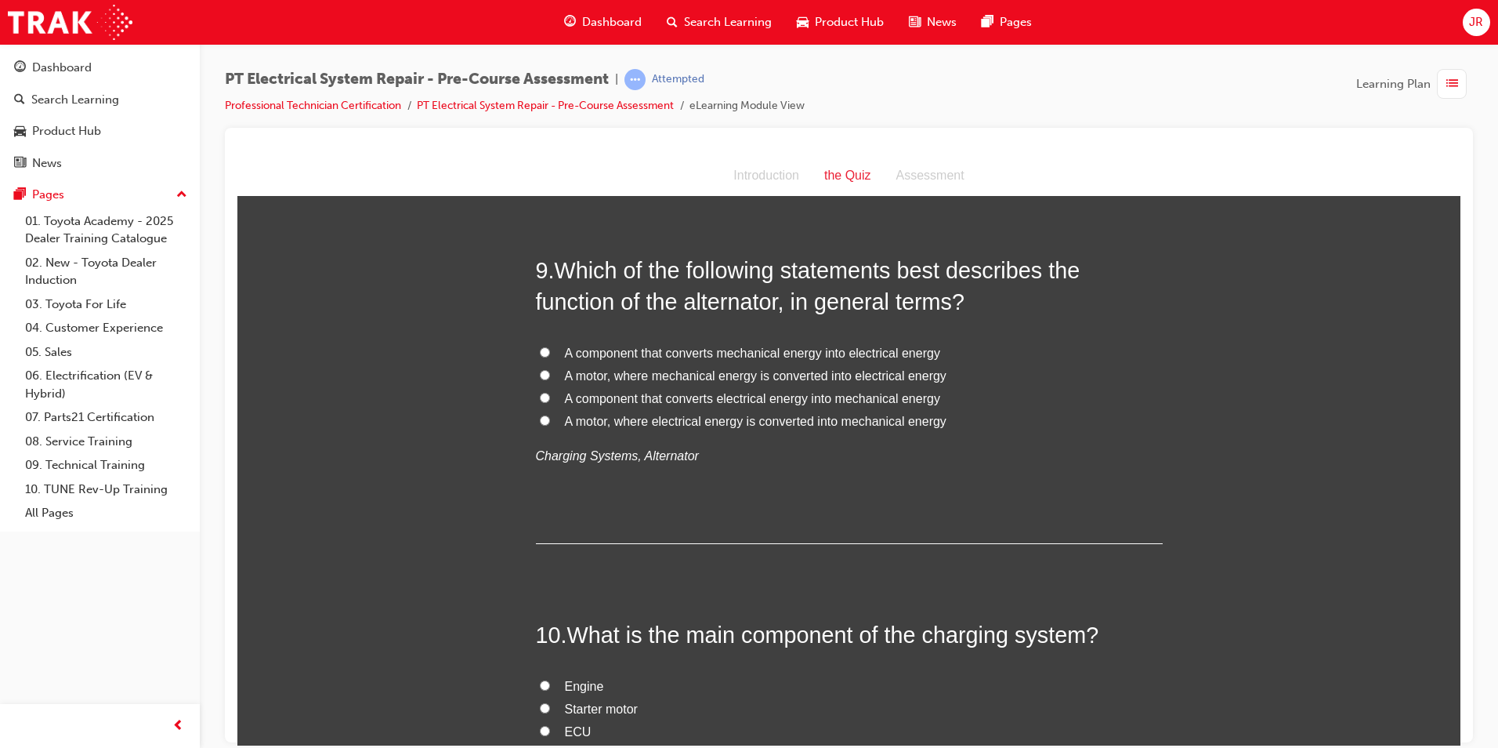
drag, startPoint x: 552, startPoint y: 278, endPoint x: 712, endPoint y: 466, distance: 246.8
click at [712, 179] on div "8 . Which type of IC regulator detects the inner voltage of the alternator and …" at bounding box center [849, 17] width 627 height 321
click at [540, 37] on input "Alternator sensing type" at bounding box center [545, 32] width 10 height 10
radio input "true"
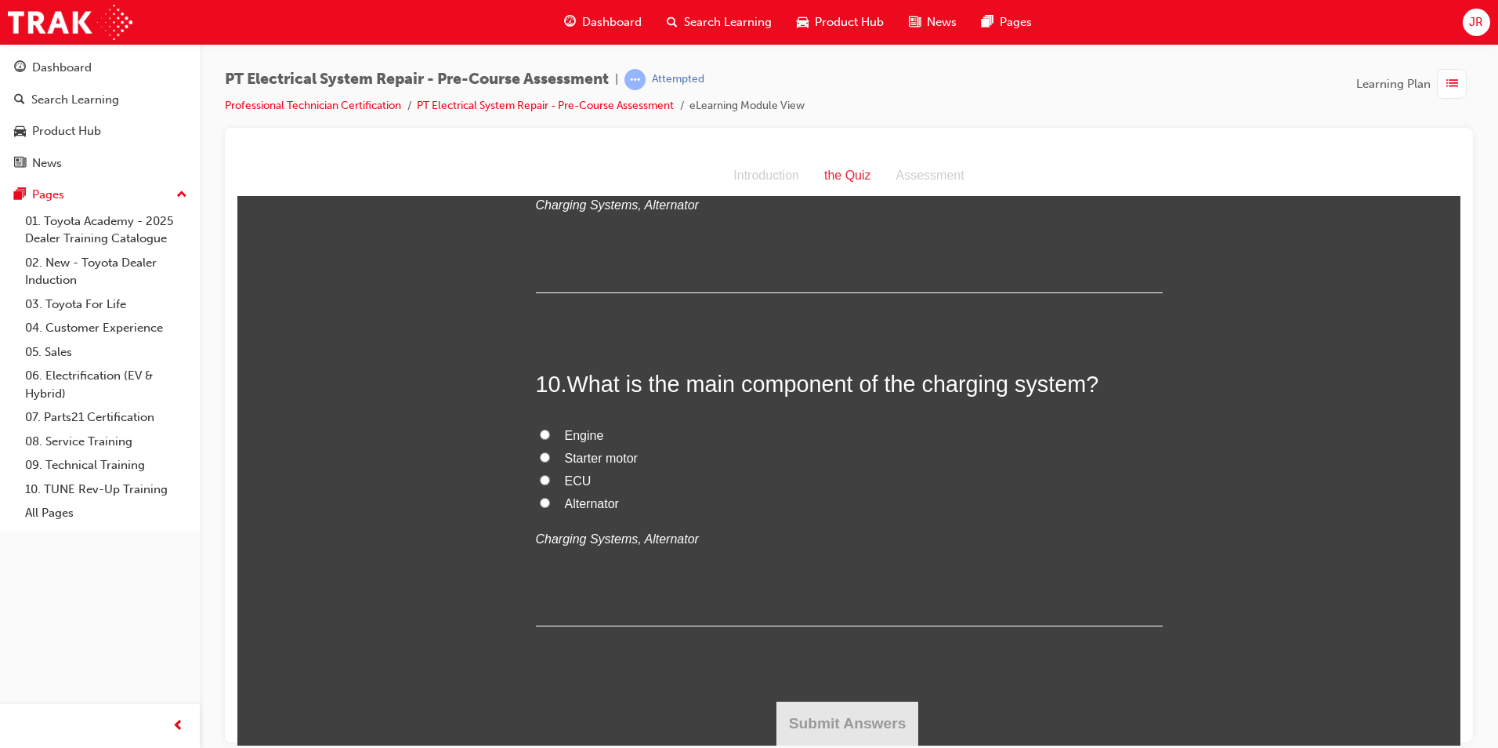
scroll to position [3448, 0]
click at [540, 507] on input "Alternator" at bounding box center [545, 502] width 10 height 10
radio input "true"
click at [540, 106] on input "A component that converts mechanical energy into electrical energy" at bounding box center [545, 101] width 10 height 10
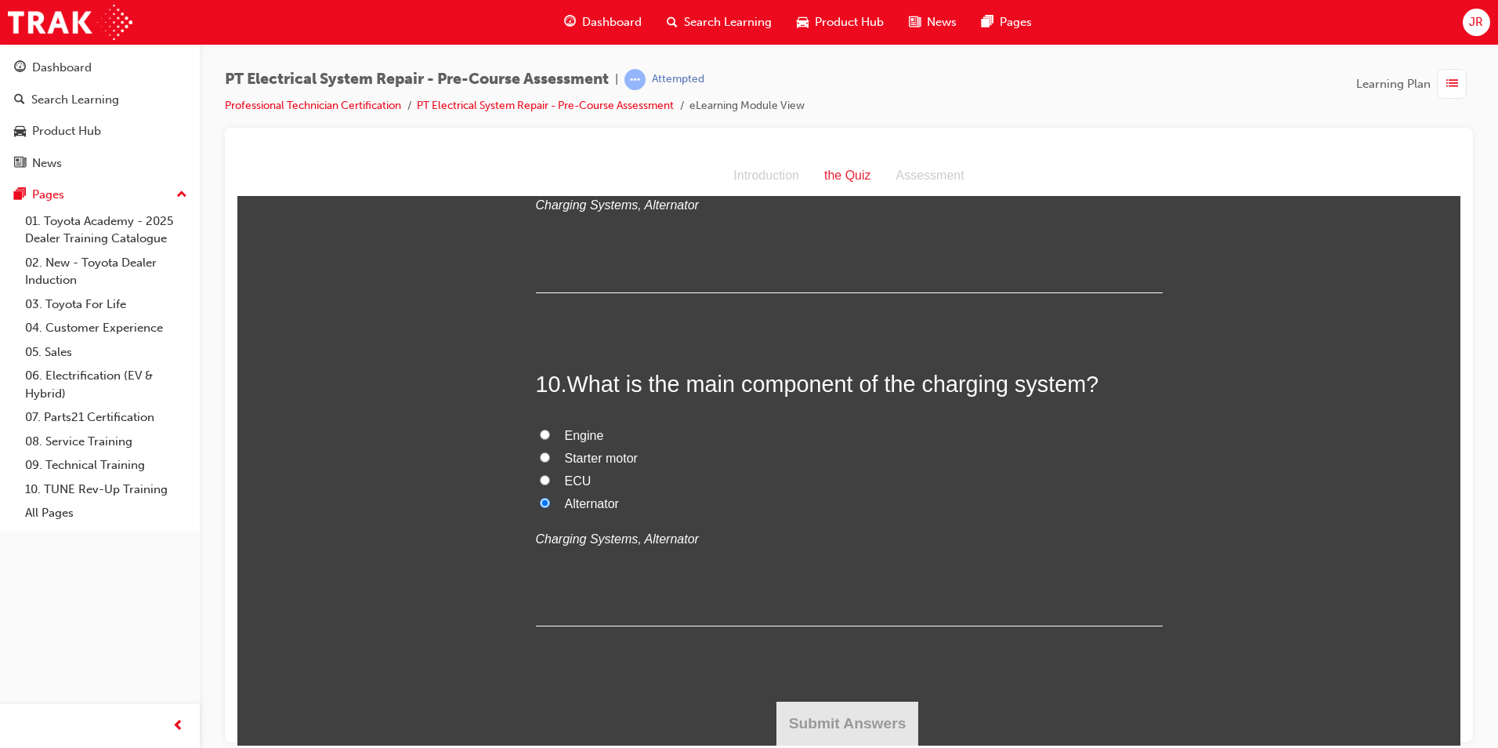
radio input "true"
drag, startPoint x: 554, startPoint y: 288, endPoint x: 944, endPoint y: 440, distance: 418.1
click at [944, 293] on div "9 . Which of the following statements best describes the function of the altern…" at bounding box center [849, 148] width 627 height 290
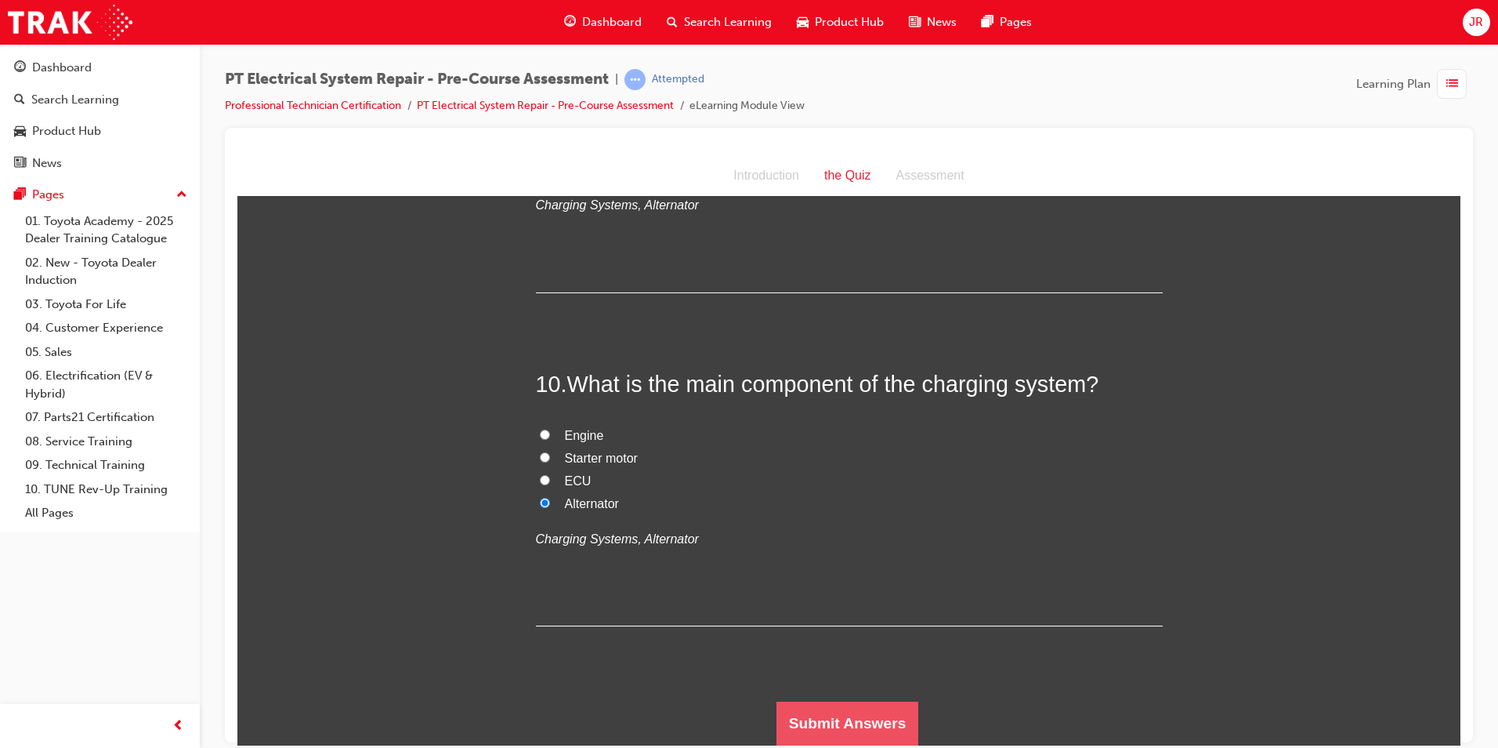
click at [817, 730] on button "Submit Answers" at bounding box center [848, 723] width 143 height 44
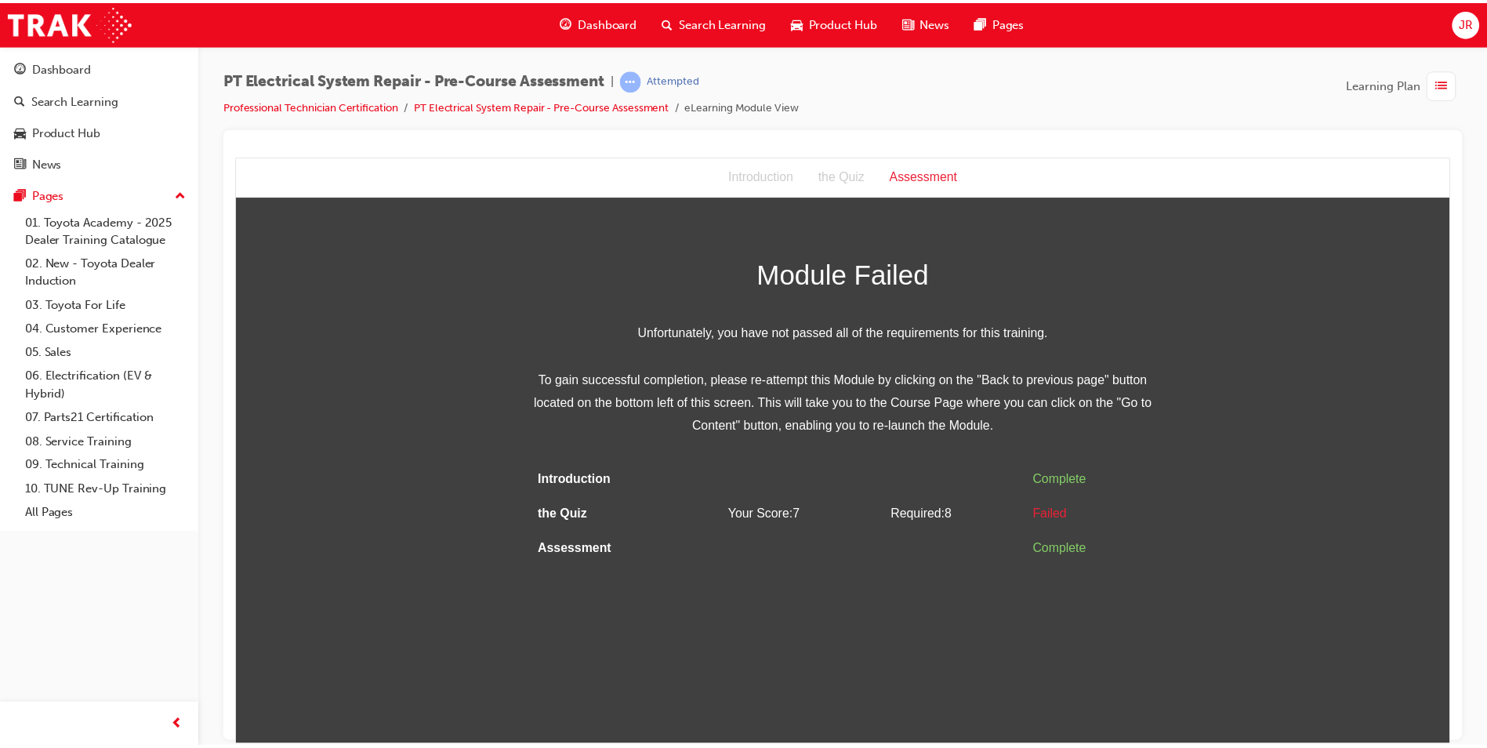
scroll to position [0, 0]
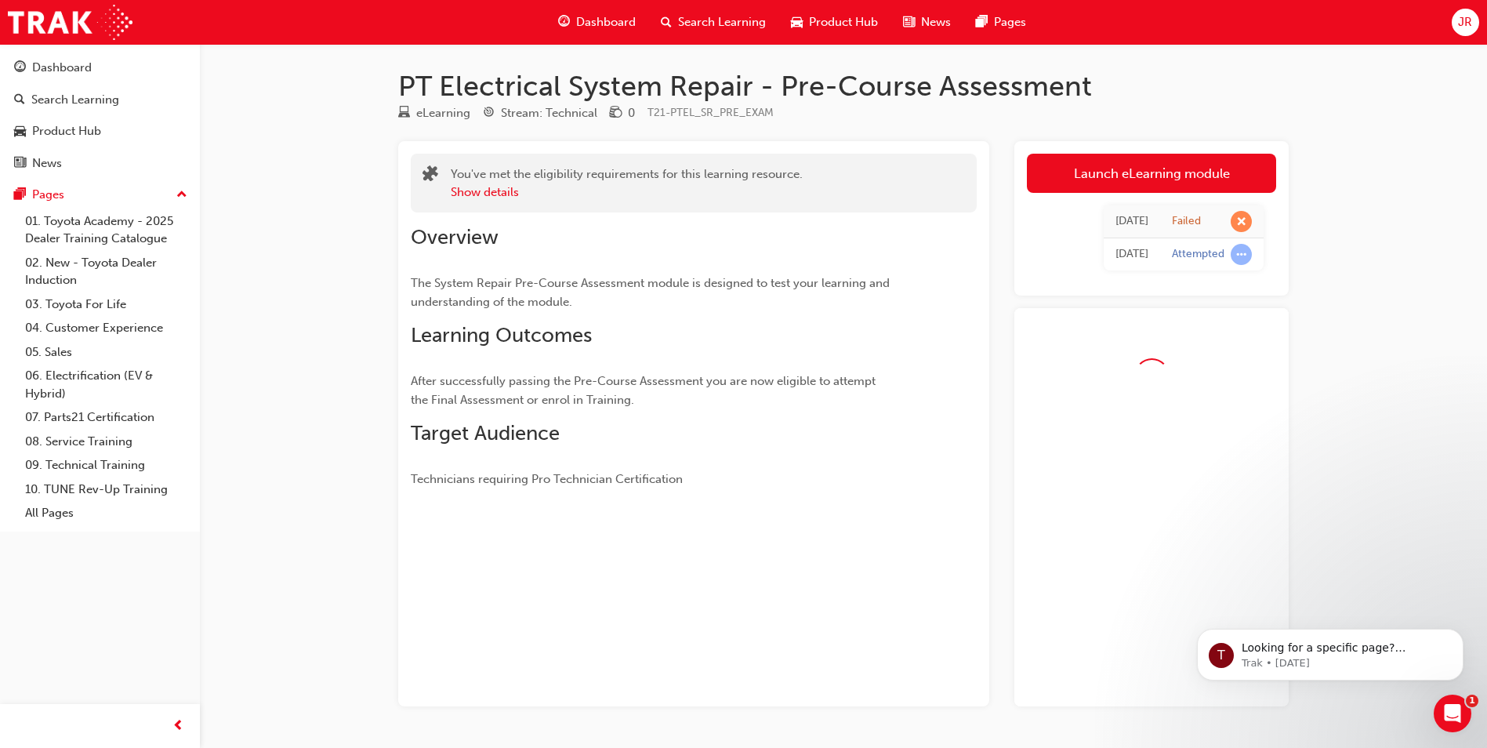
scroll to position [24, 0]
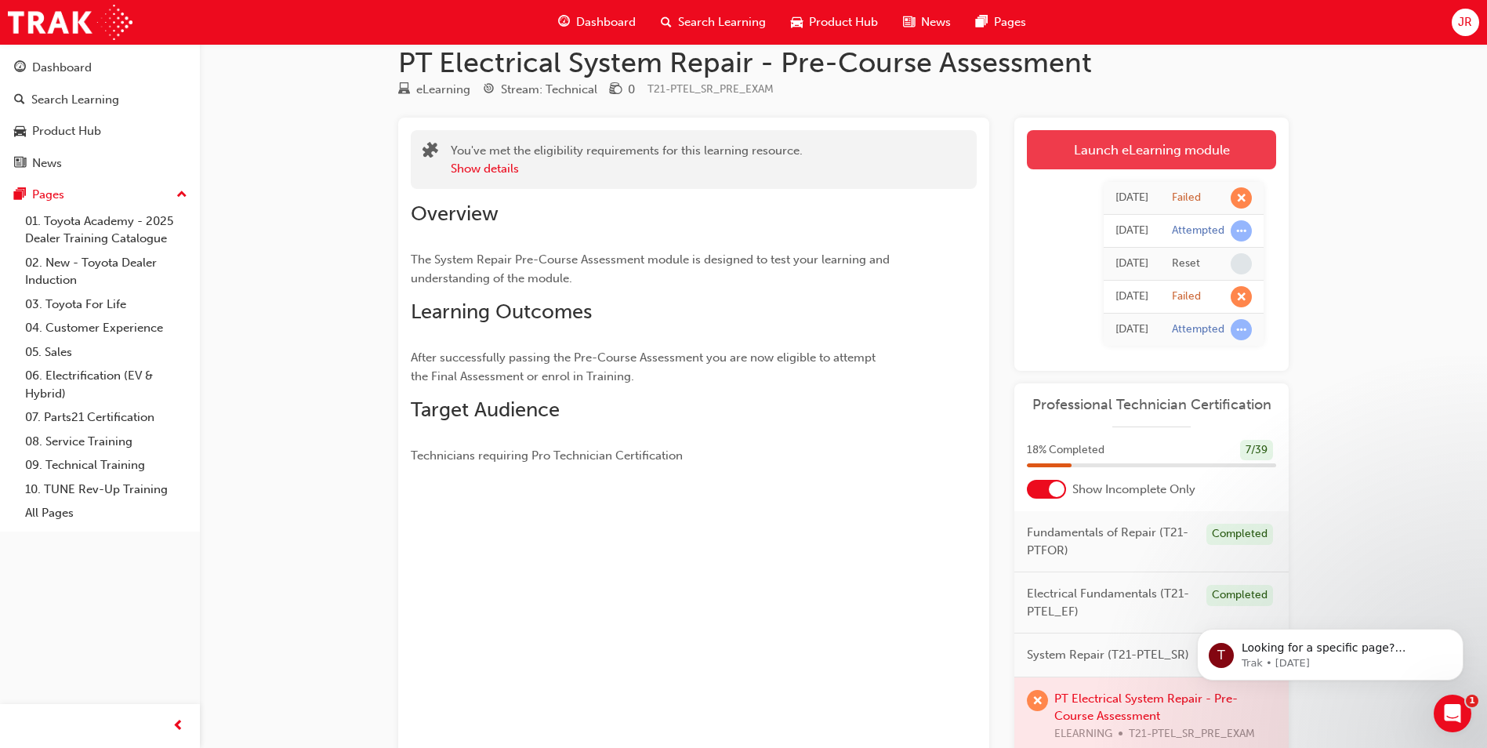
click at [1111, 145] on link "Launch eLearning module" at bounding box center [1151, 149] width 249 height 39
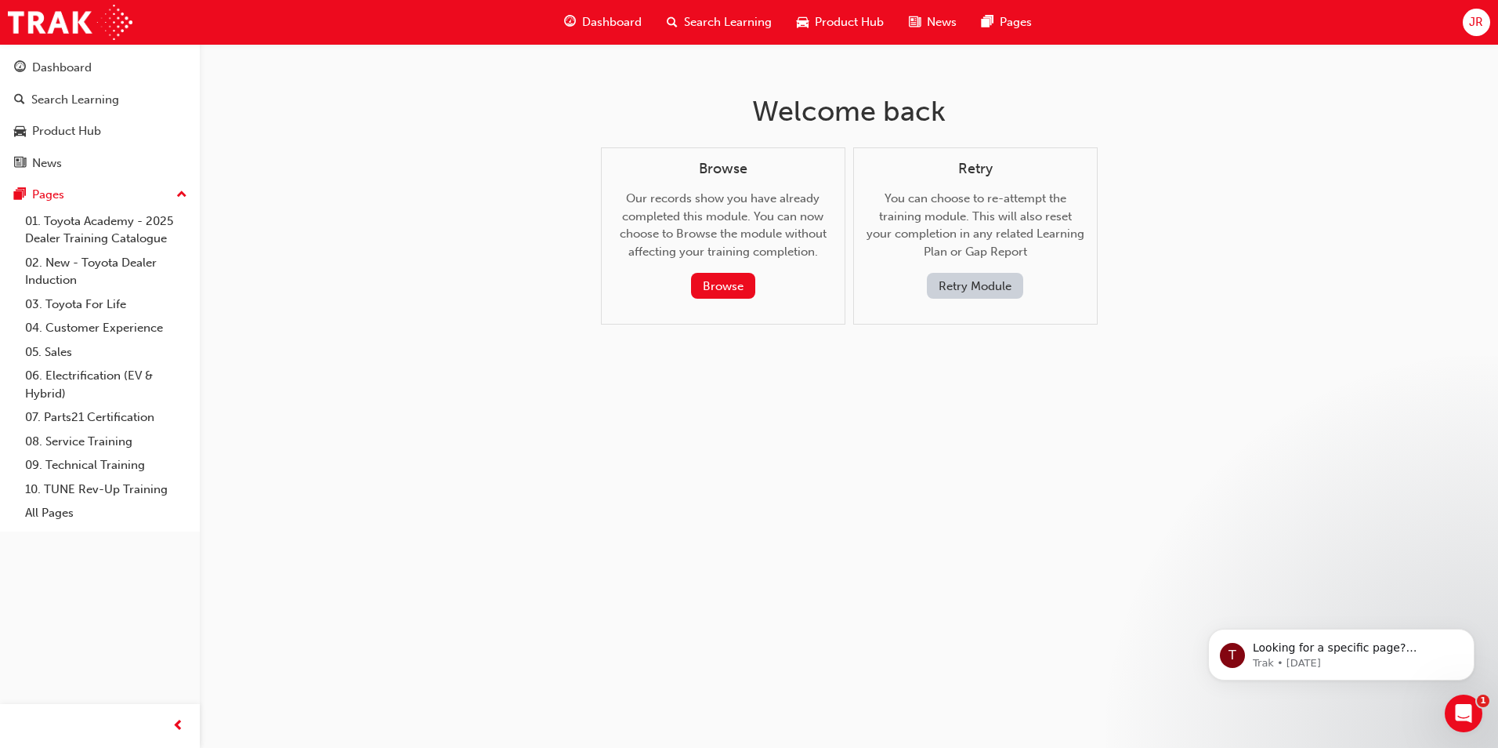
click at [981, 282] on button "Retry Module" at bounding box center [975, 286] width 96 height 26
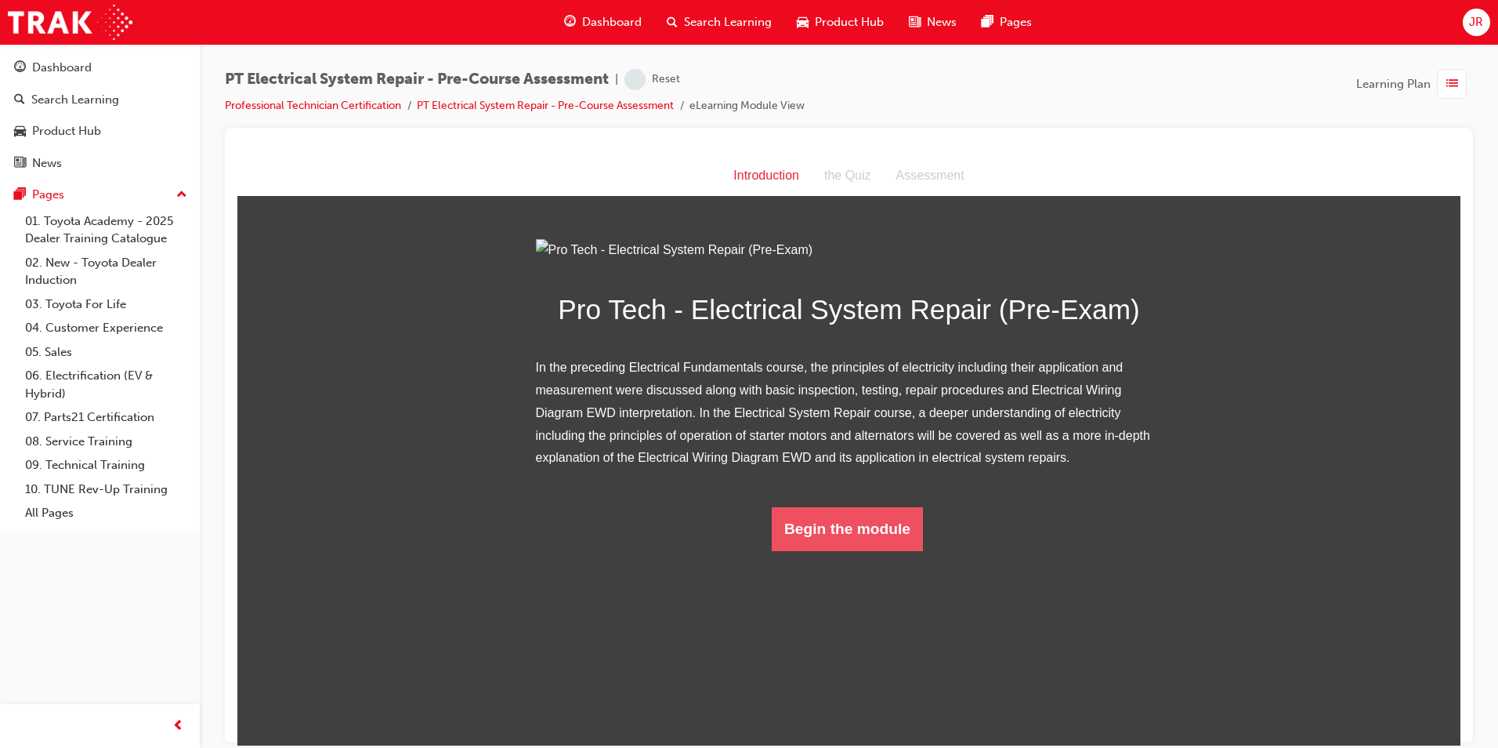
click at [808, 550] on button "Begin the module" at bounding box center [847, 528] width 151 height 44
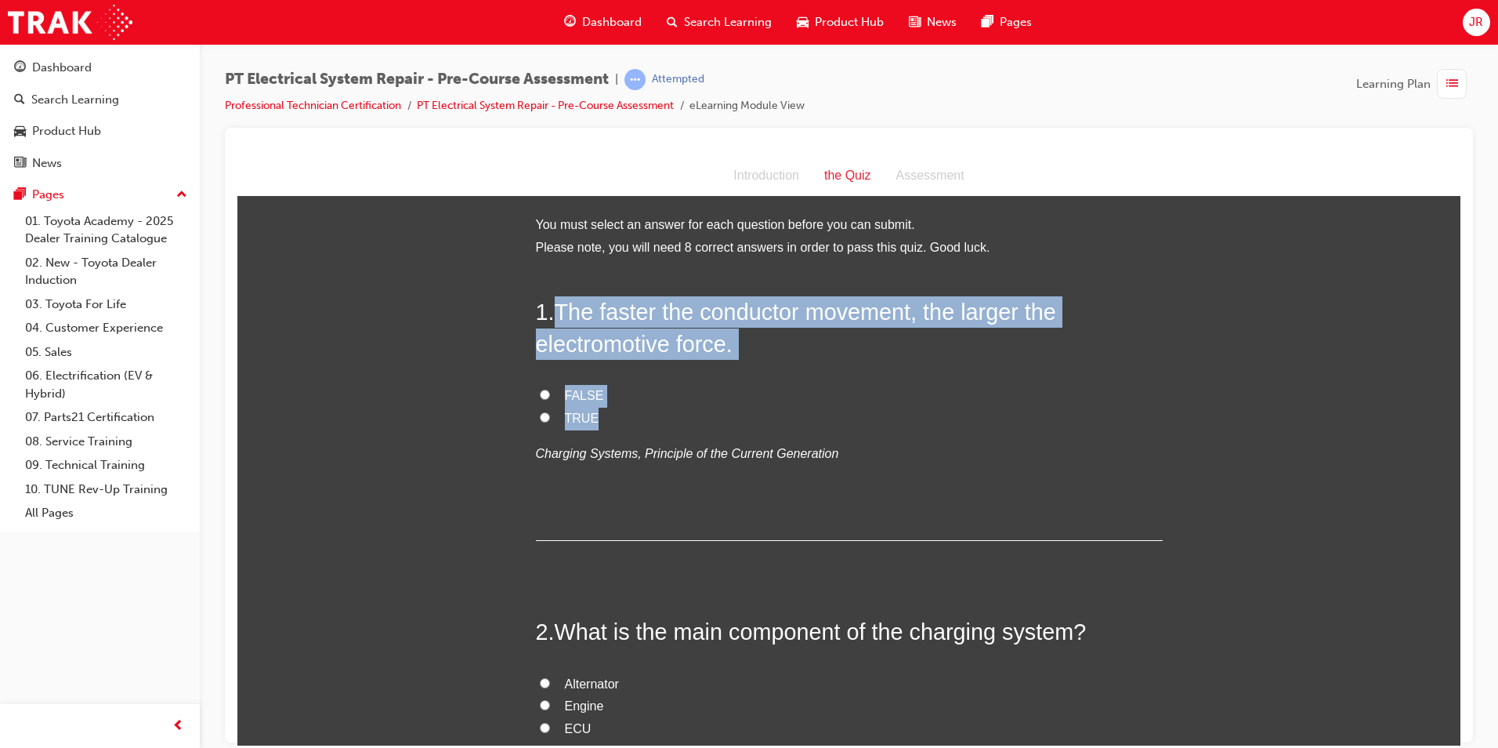
drag, startPoint x: 556, startPoint y: 310, endPoint x: 630, endPoint y: 413, distance: 127.0
click at [630, 413] on div "1 . The faster the conductor movement, the larger the electromotive force. FALS…" at bounding box center [849, 417] width 627 height 245
click at [541, 418] on input "TRUE" at bounding box center [545, 416] width 10 height 10
radio input "true"
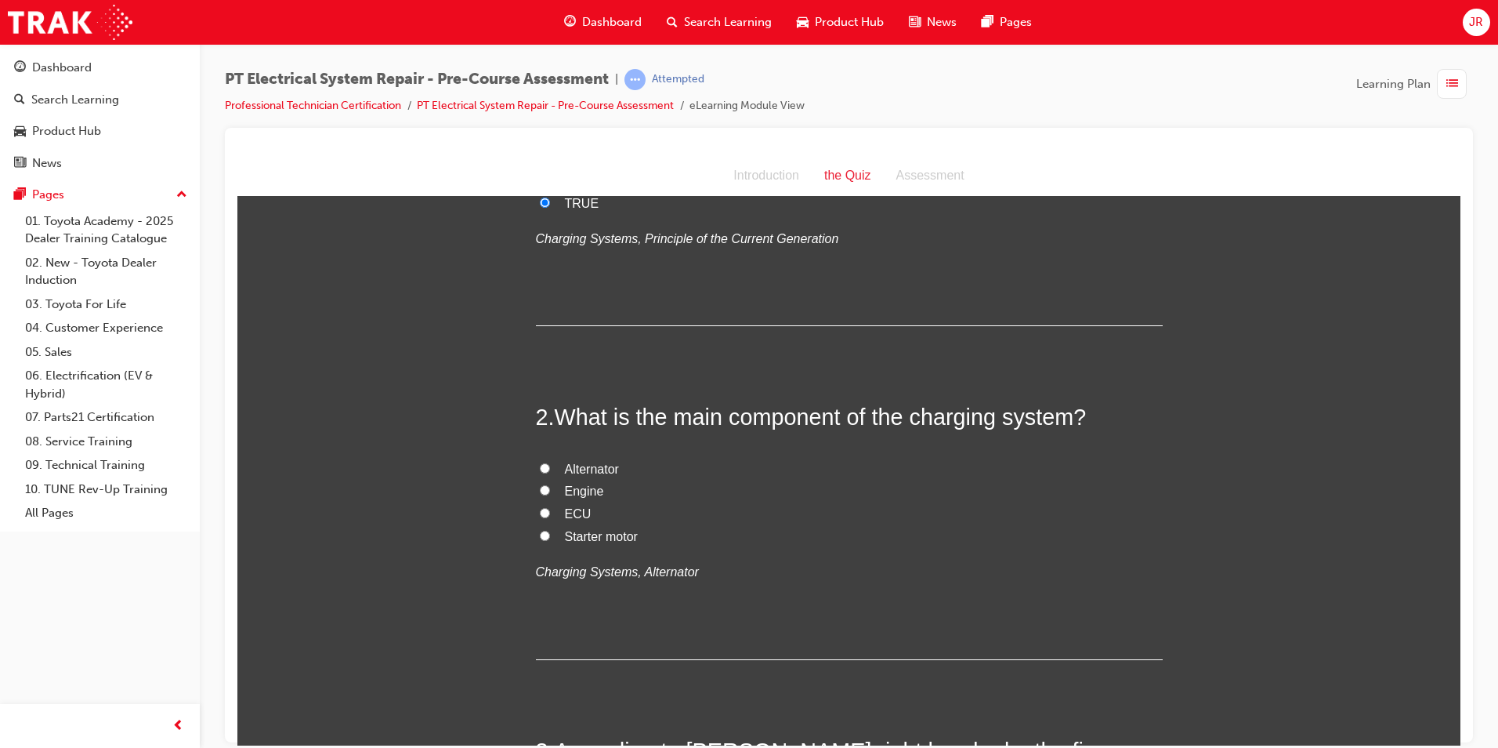
scroll to position [235, 0]
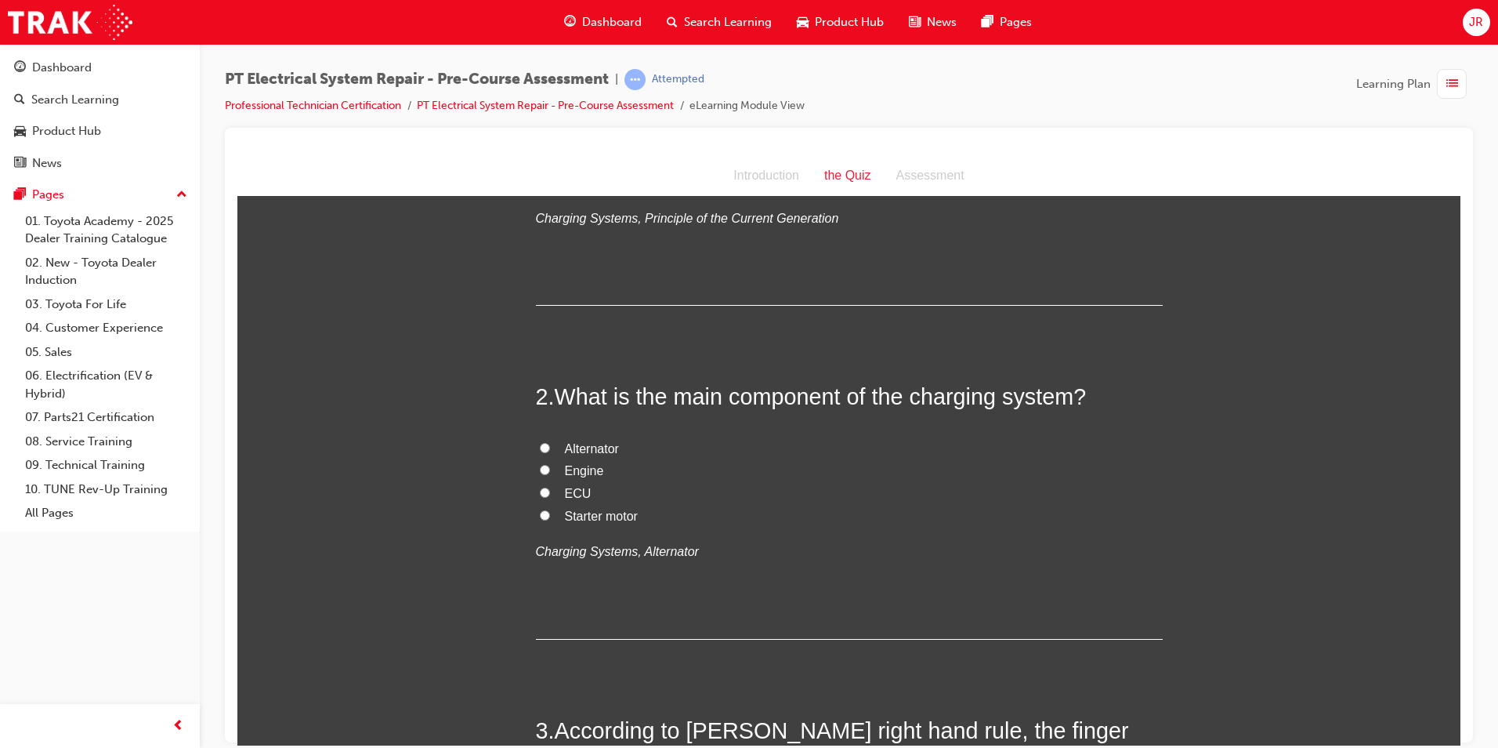
click at [540, 443] on input "Alternator" at bounding box center [545, 447] width 10 height 10
radio input "true"
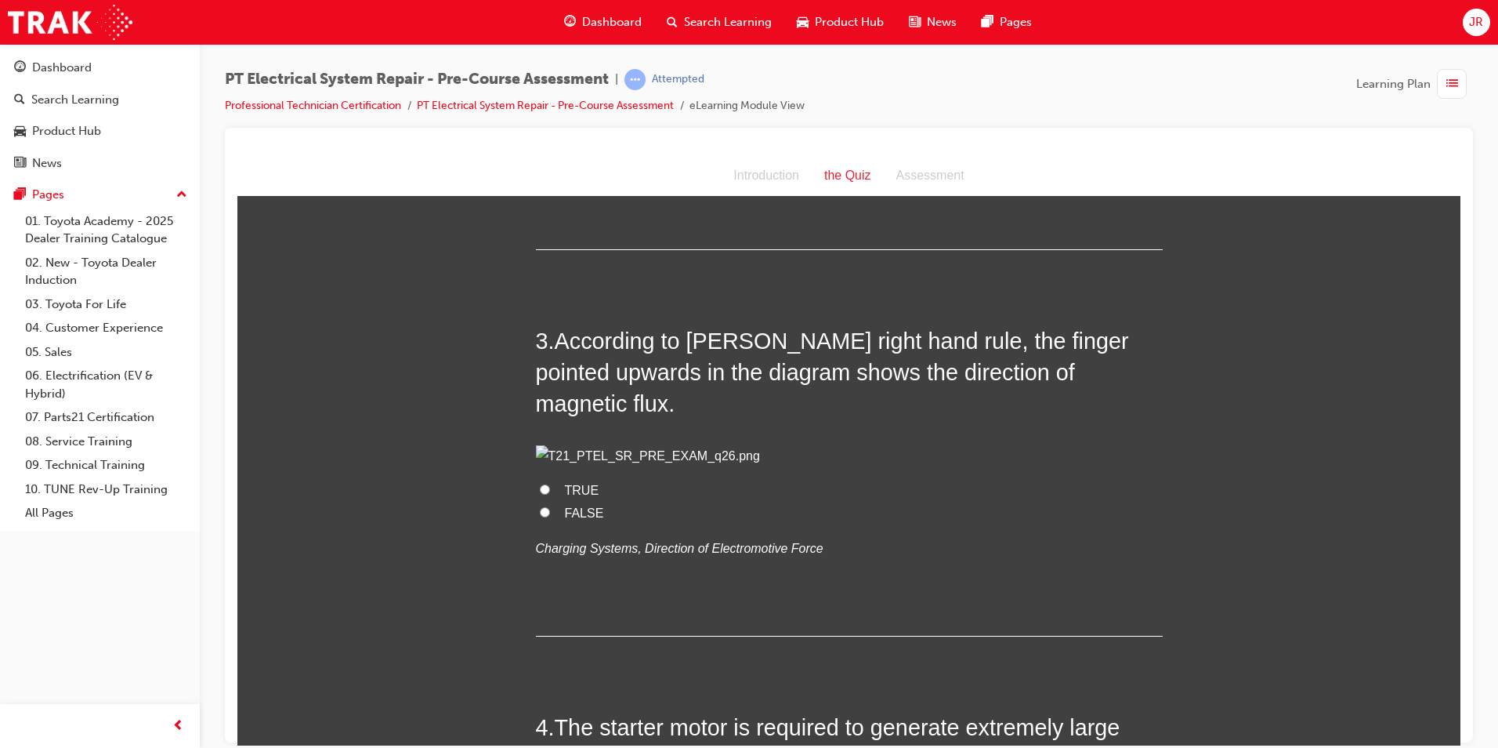
scroll to position [627, 0]
click at [540, 514] on input "FALSE" at bounding box center [545, 509] width 10 height 10
radio input "true"
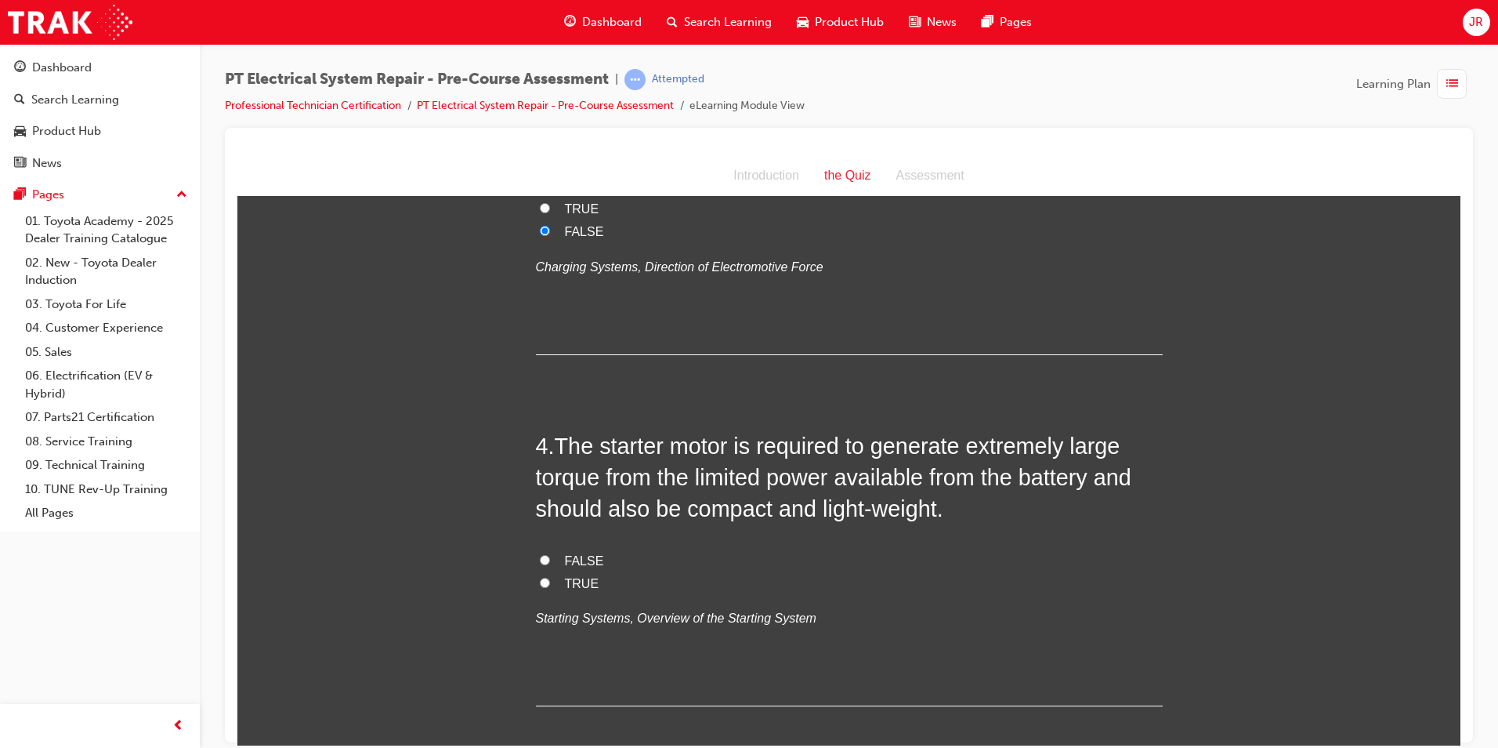
scroll to position [940, 0]
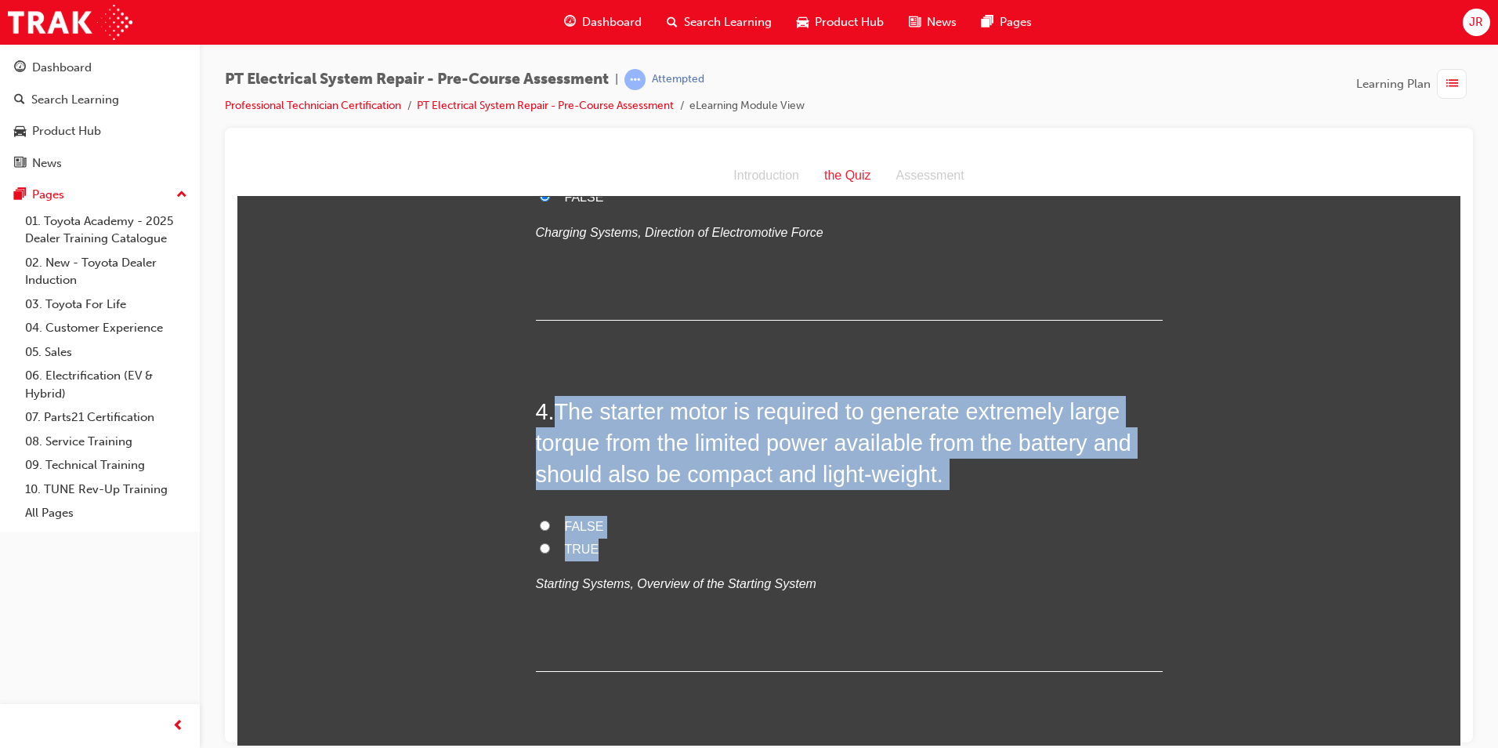
drag, startPoint x: 556, startPoint y: 476, endPoint x: 604, endPoint y: 614, distance: 146.2
click at [604, 614] on div "4 . The starter motor is required to generate extremely large torque from the l…" at bounding box center [849, 533] width 627 height 276
click at [540, 553] on input "TRUE" at bounding box center [545, 547] width 10 height 10
radio input "true"
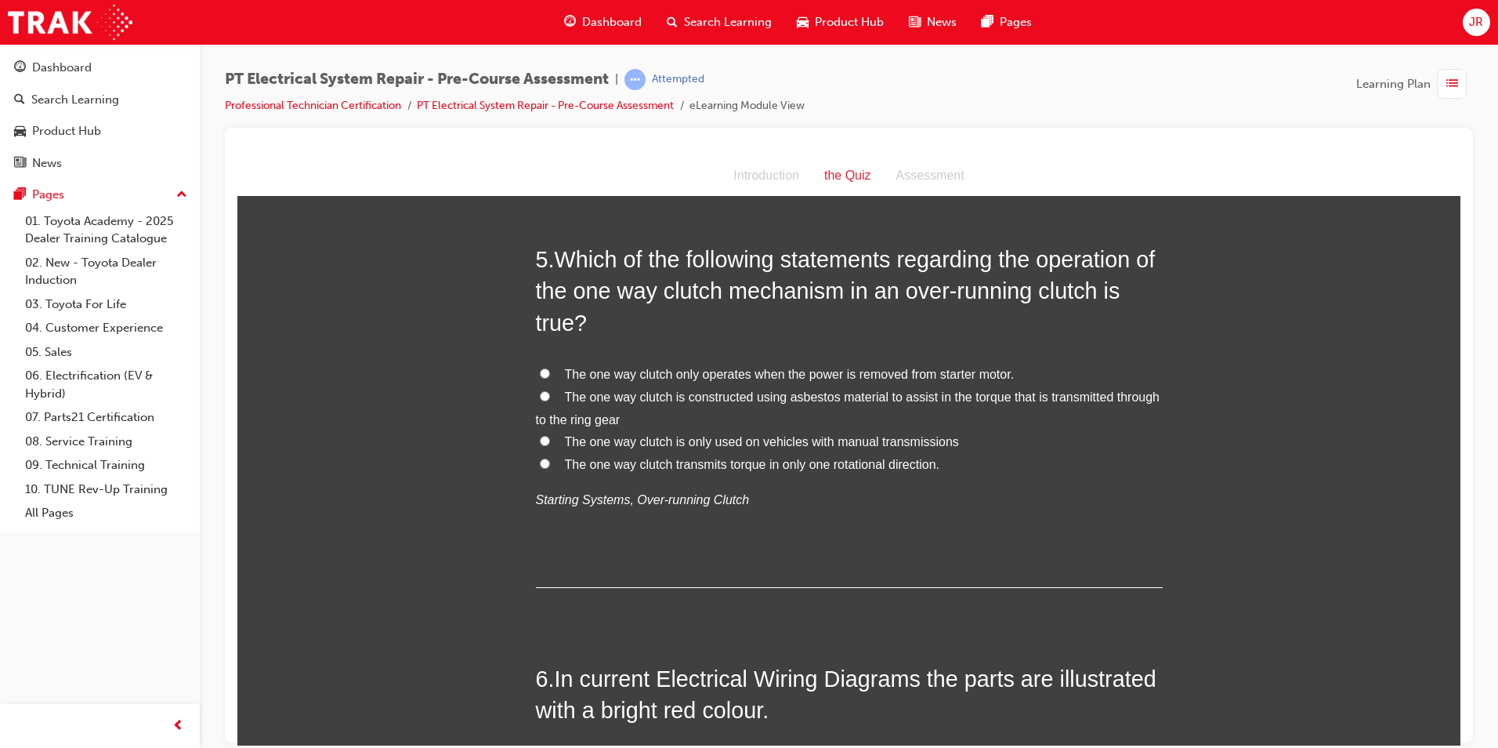
scroll to position [1489, 0]
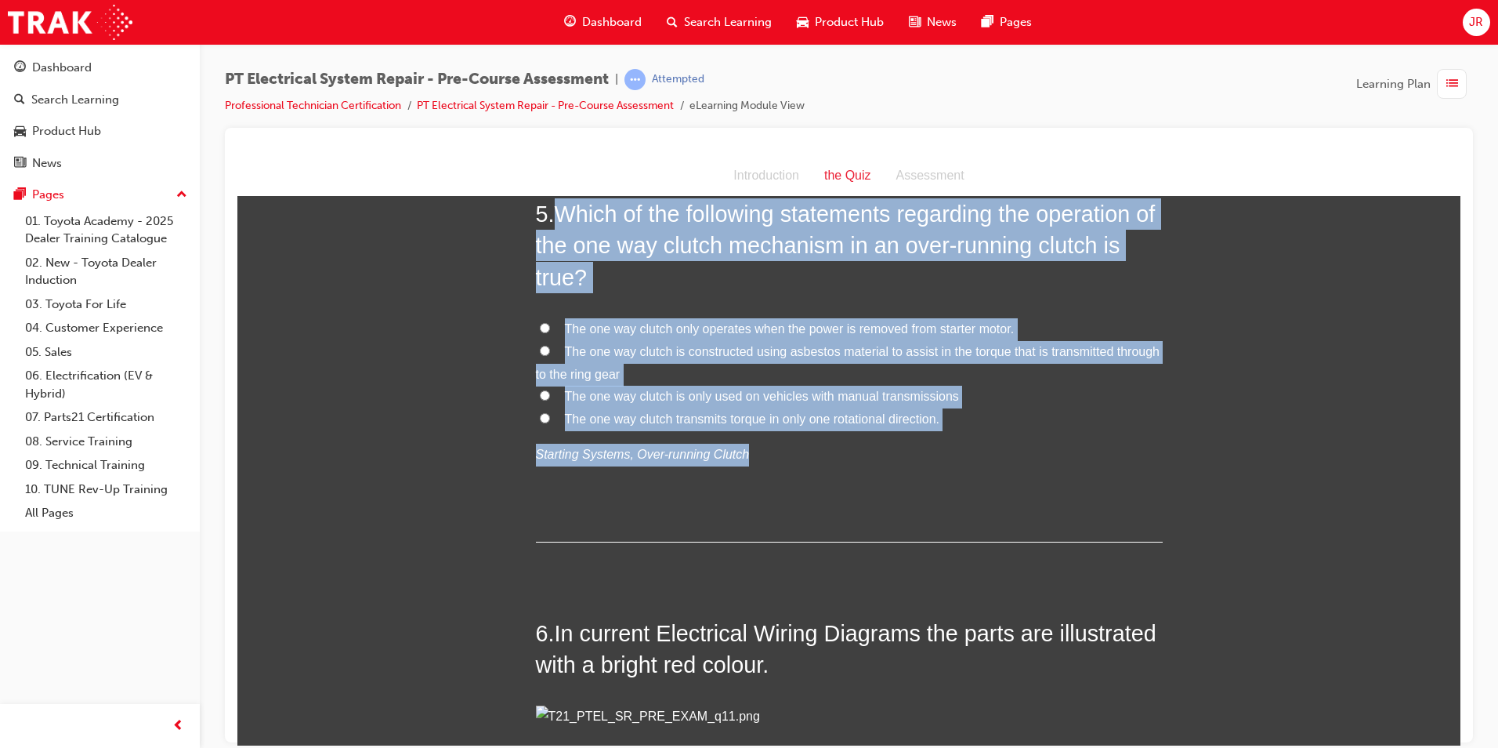
drag, startPoint x: 553, startPoint y: 280, endPoint x: 765, endPoint y: 520, distance: 320.4
click at [765, 520] on div "5 . Which of the following statements regarding the operation of the one way cl…" at bounding box center [849, 369] width 627 height 344
click at [542, 422] on input "The one way clutch transmits torque in only one rotational direction." at bounding box center [545, 417] width 10 height 10
radio input "true"
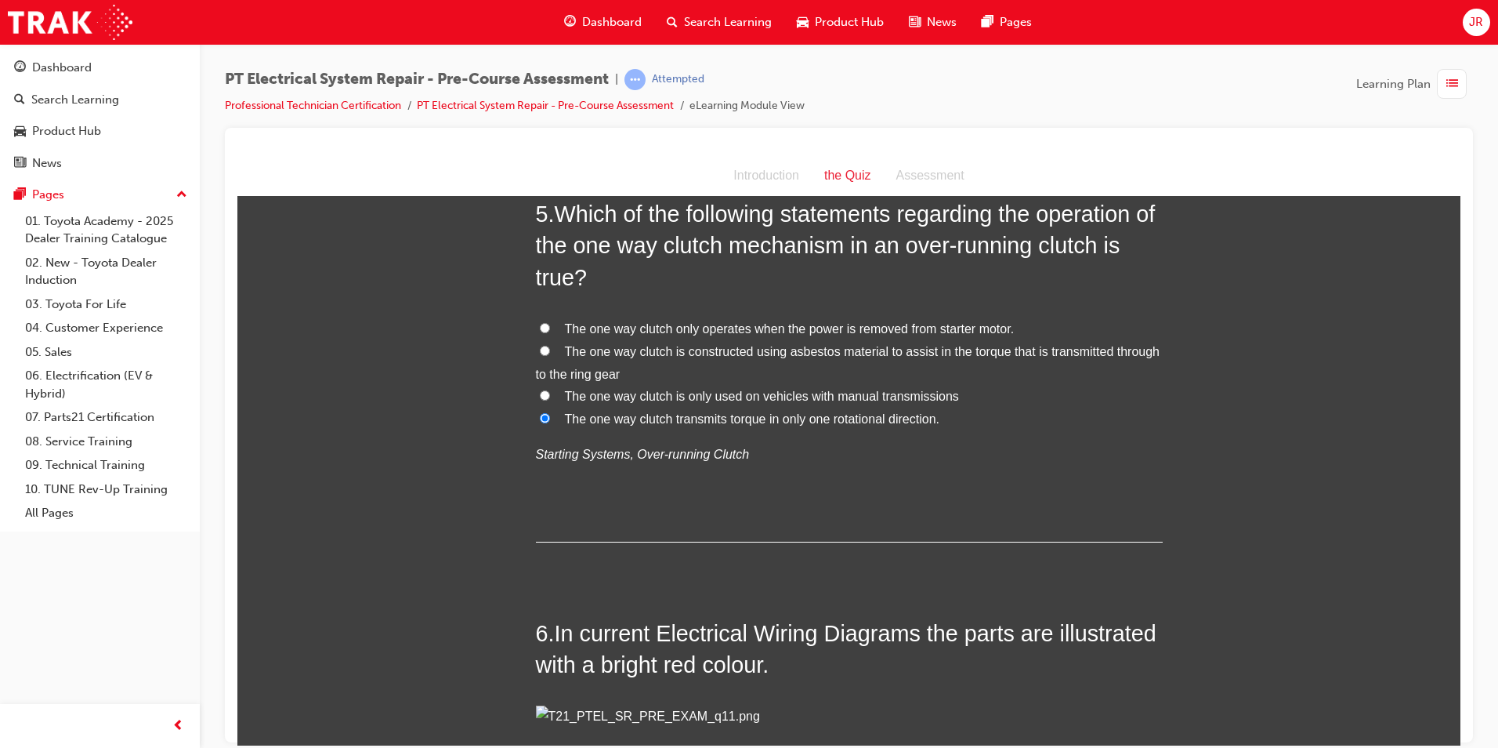
click at [431, 548] on div "You must select an answer for each question before you can submit. Please note,…" at bounding box center [848, 595] width 1223 height 3742
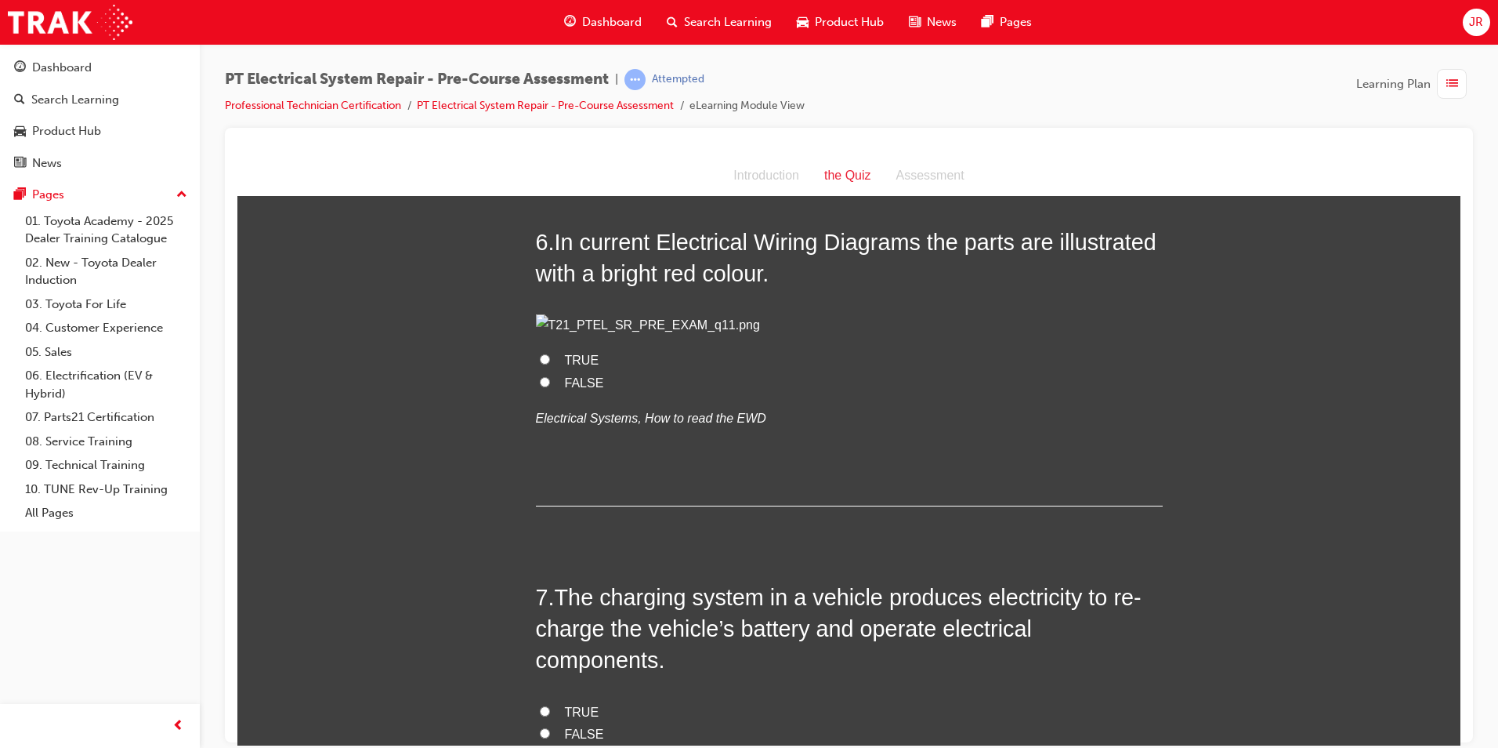
scroll to position [1881, 0]
click at [540, 386] on input "FALSE" at bounding box center [545, 380] width 10 height 10
radio input "true"
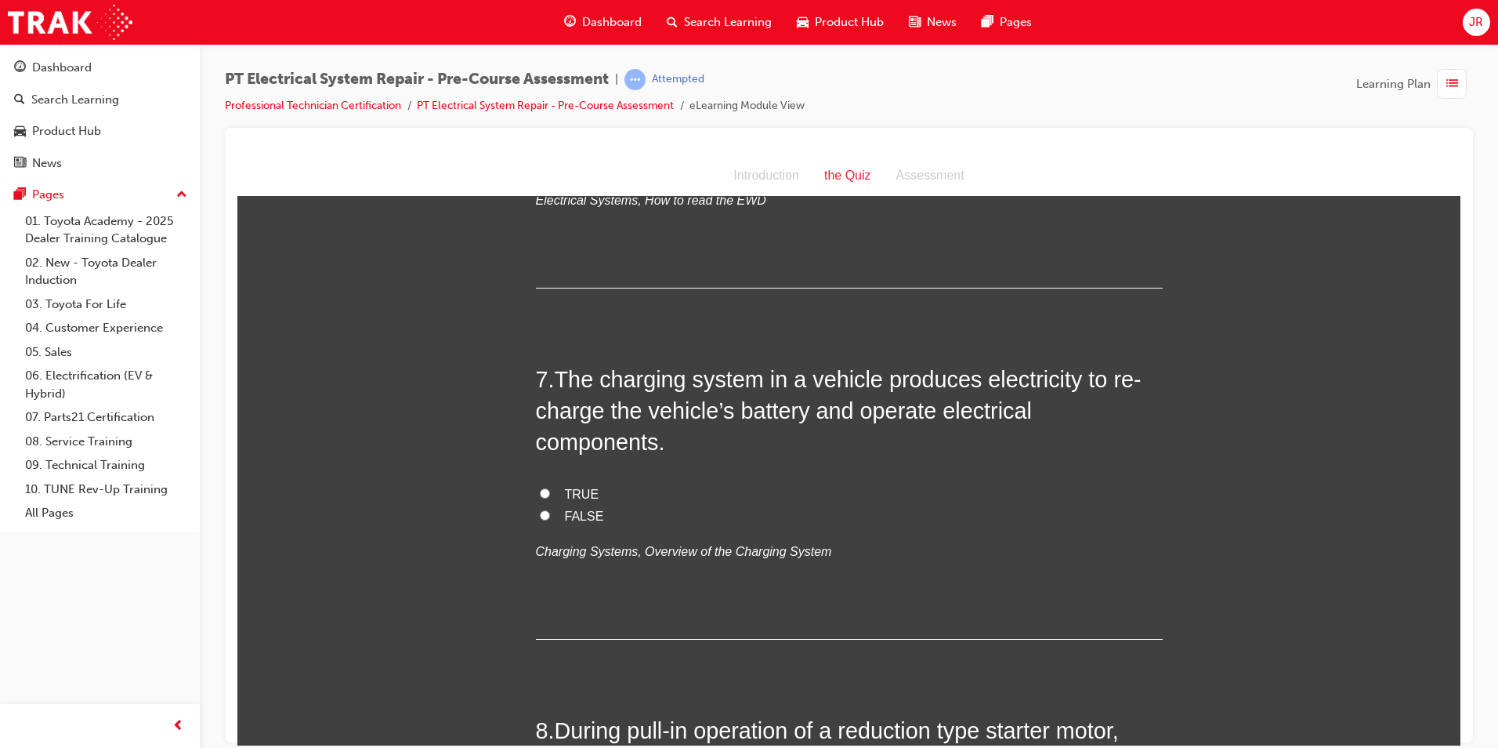
scroll to position [2116, 0]
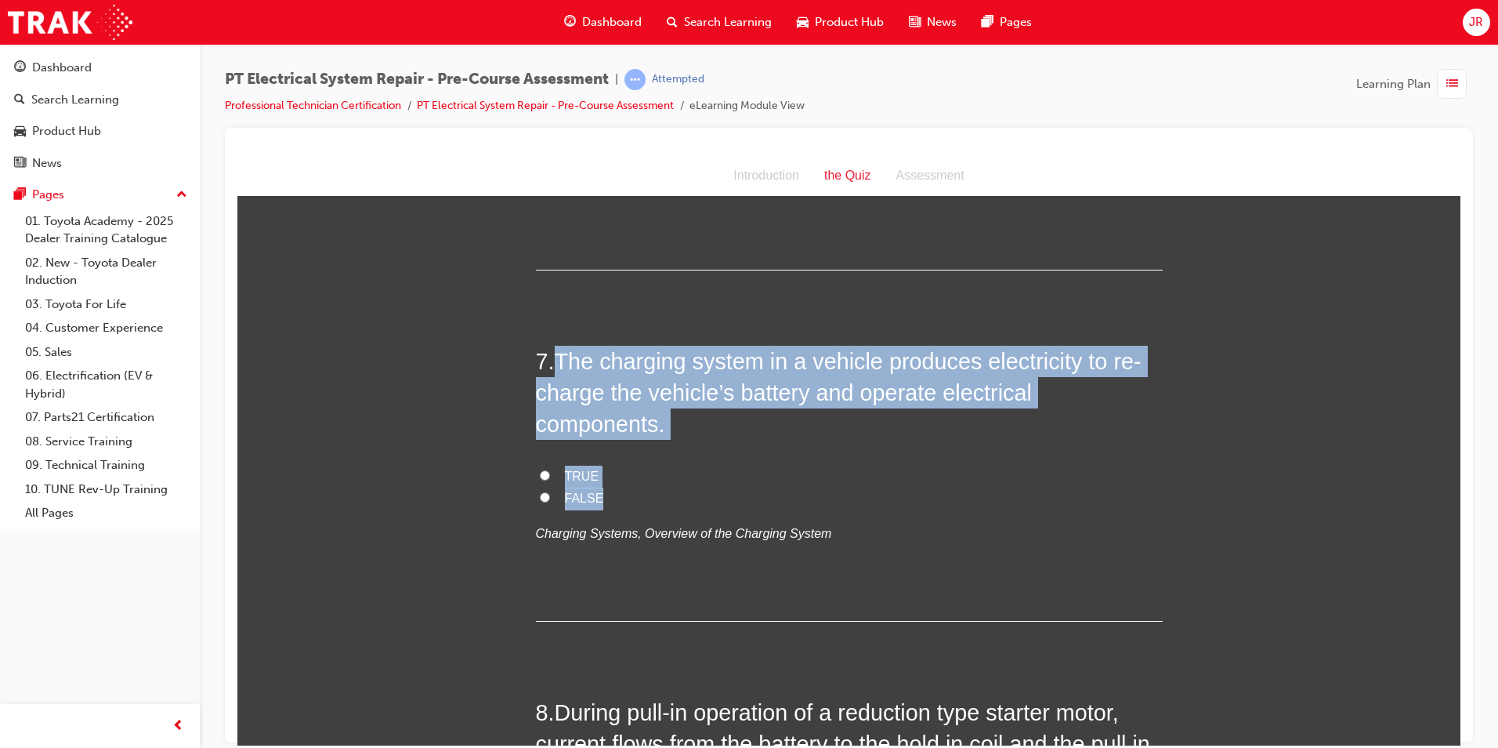
drag, startPoint x: 556, startPoint y: 530, endPoint x: 646, endPoint y: 665, distance: 162.8
click at [646, 621] on div "7 . The charging system in a vehicle produces electricity to re-charge the vehi…" at bounding box center [849, 483] width 627 height 276
click at [540, 480] on input "TRUE" at bounding box center [545, 474] width 10 height 10
radio input "true"
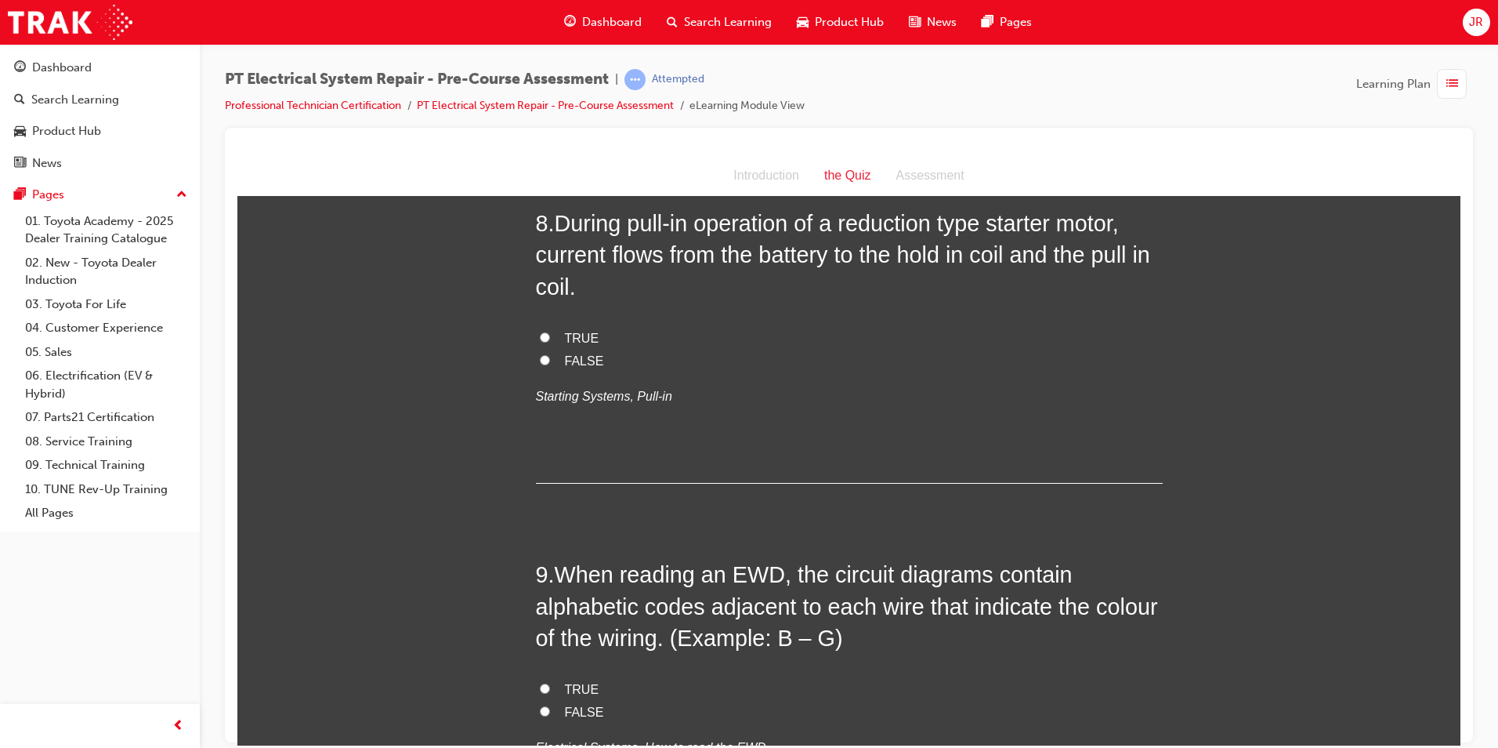
scroll to position [2665, 0]
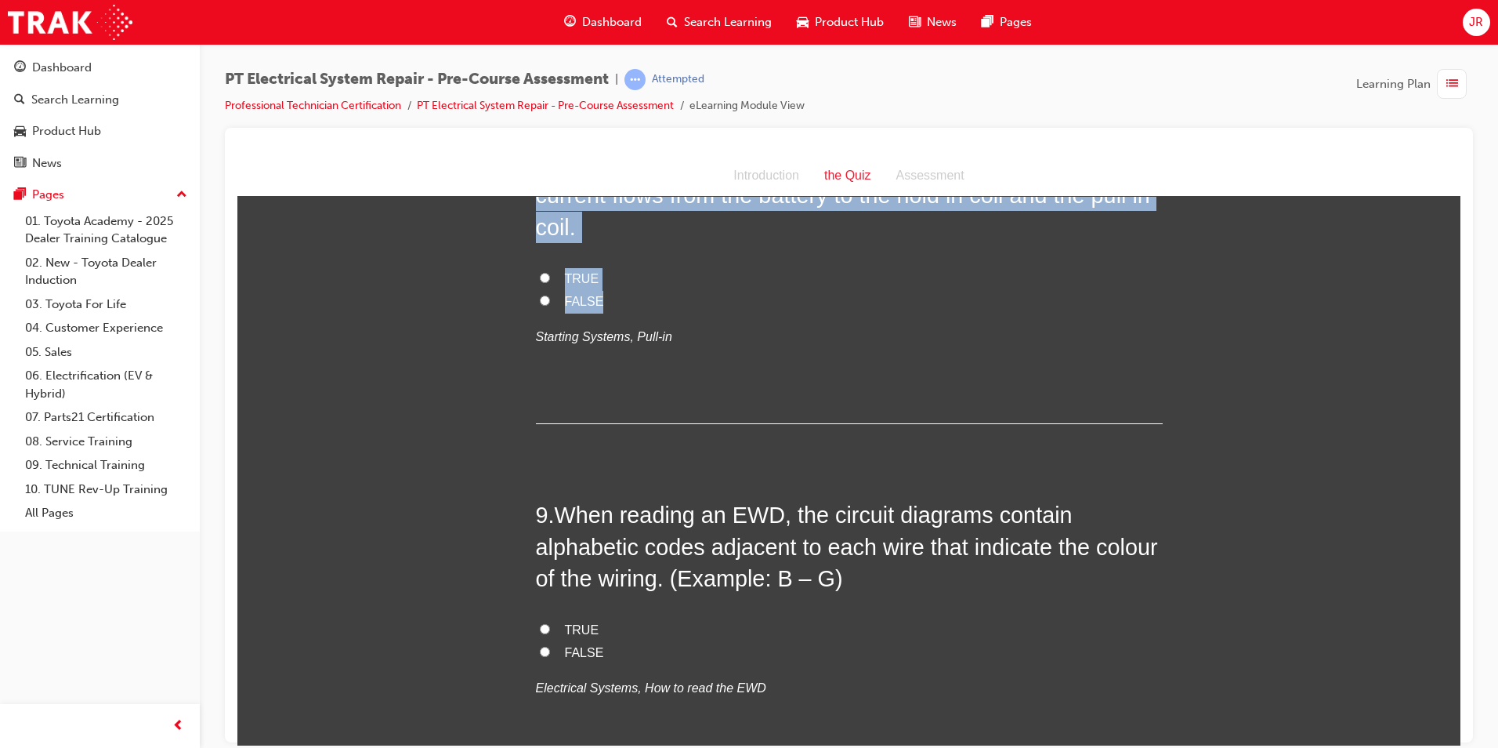
drag, startPoint x: 549, startPoint y: 331, endPoint x: 607, endPoint y: 473, distance: 154.0
click at [607, 423] on div "8 . During pull-in operation of a reduction type starter motor, current flows f…" at bounding box center [849, 285] width 627 height 276
click at [540, 282] on input "TRUE" at bounding box center [545, 277] width 10 height 10
radio input "true"
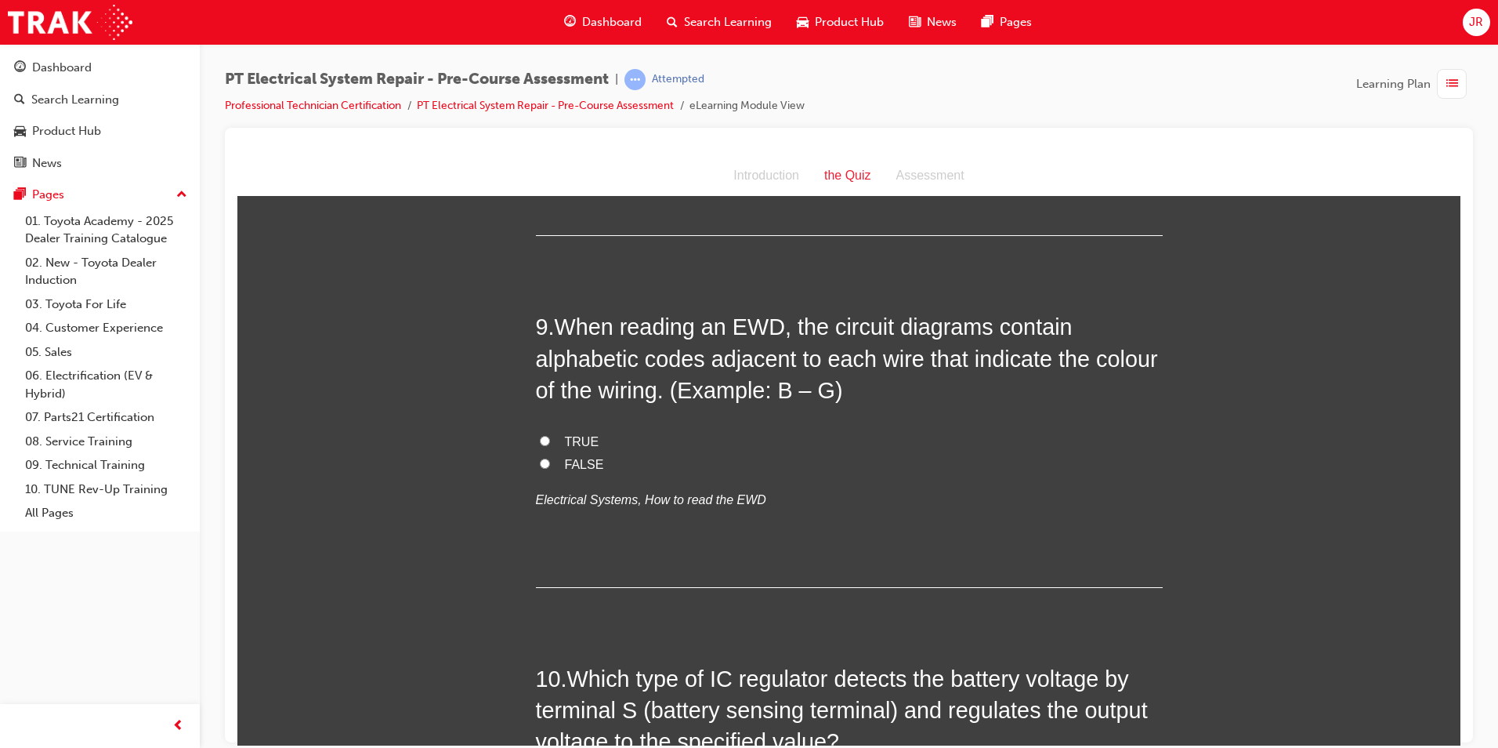
scroll to position [2900, 0]
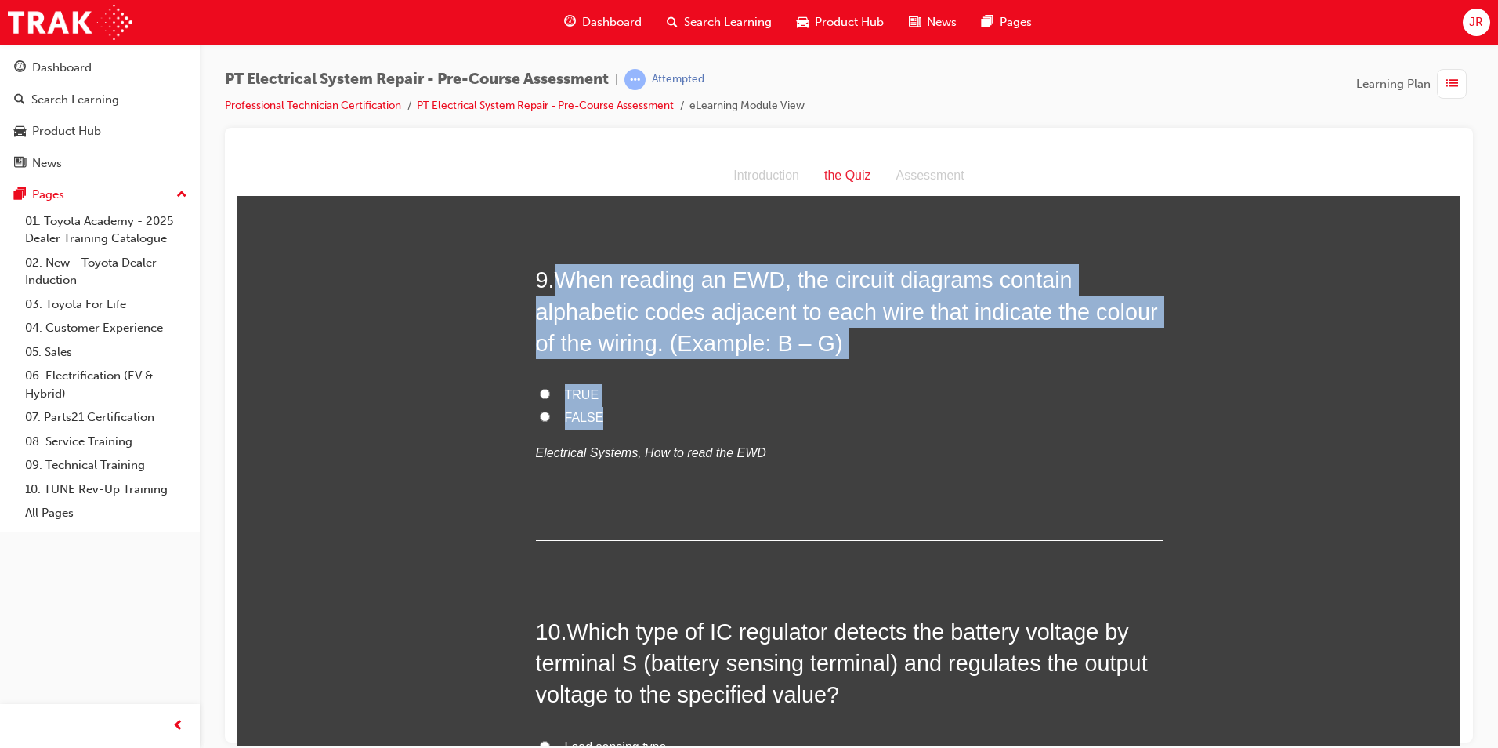
drag, startPoint x: 556, startPoint y: 447, endPoint x: 639, endPoint y: 583, distance: 159.0
click at [639, 539] on div "9 . When reading an EWD, the circuit diagrams contain alphabetic codes adjacent…" at bounding box center [849, 401] width 627 height 276
click at [540, 398] on input "TRUE" at bounding box center [545, 393] width 10 height 10
radio input "true"
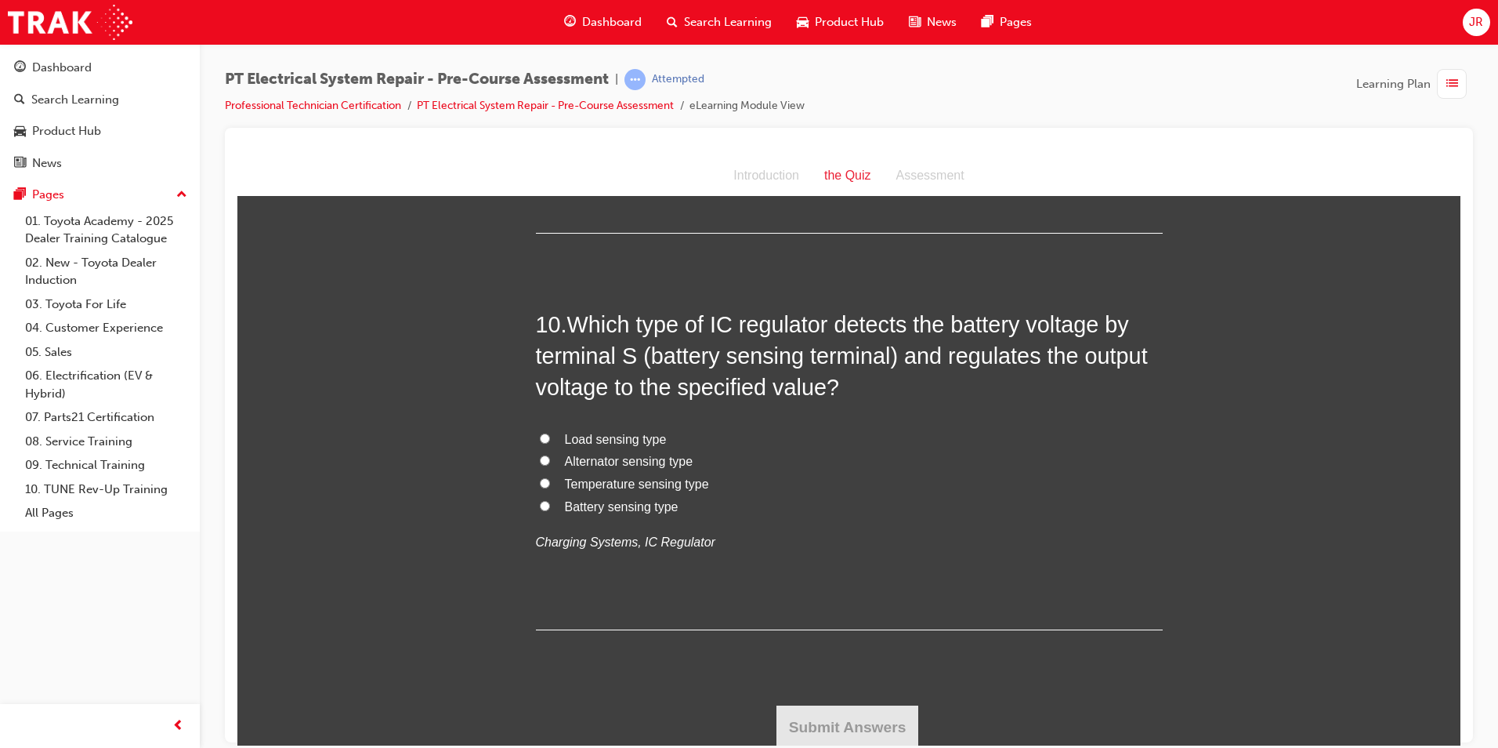
scroll to position [3292, 0]
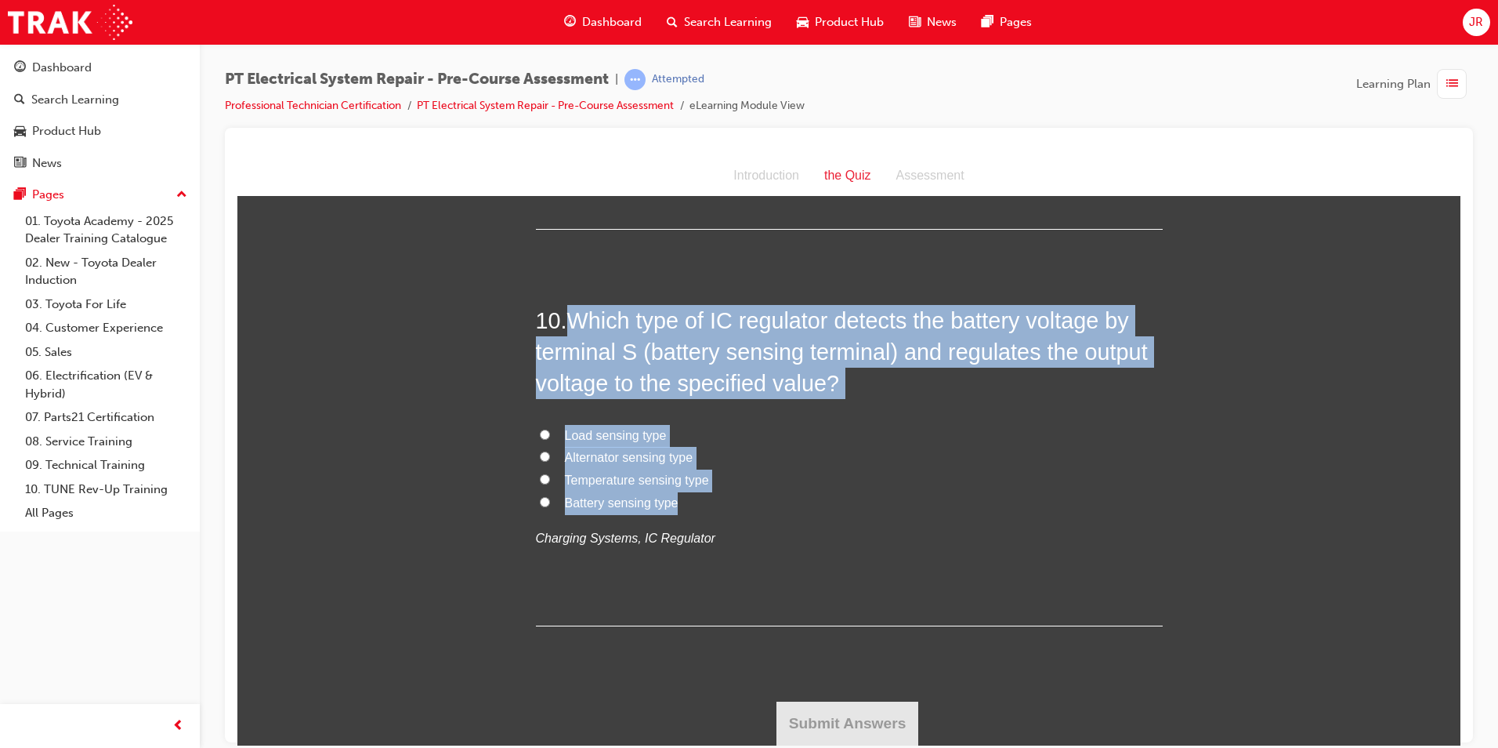
drag, startPoint x: 567, startPoint y: 409, endPoint x: 703, endPoint y: 589, distance: 224.9
click at [703, 589] on div "10 . Which type of IC regulator detects the battery voltage by terminal S (batt…" at bounding box center [849, 464] width 627 height 321
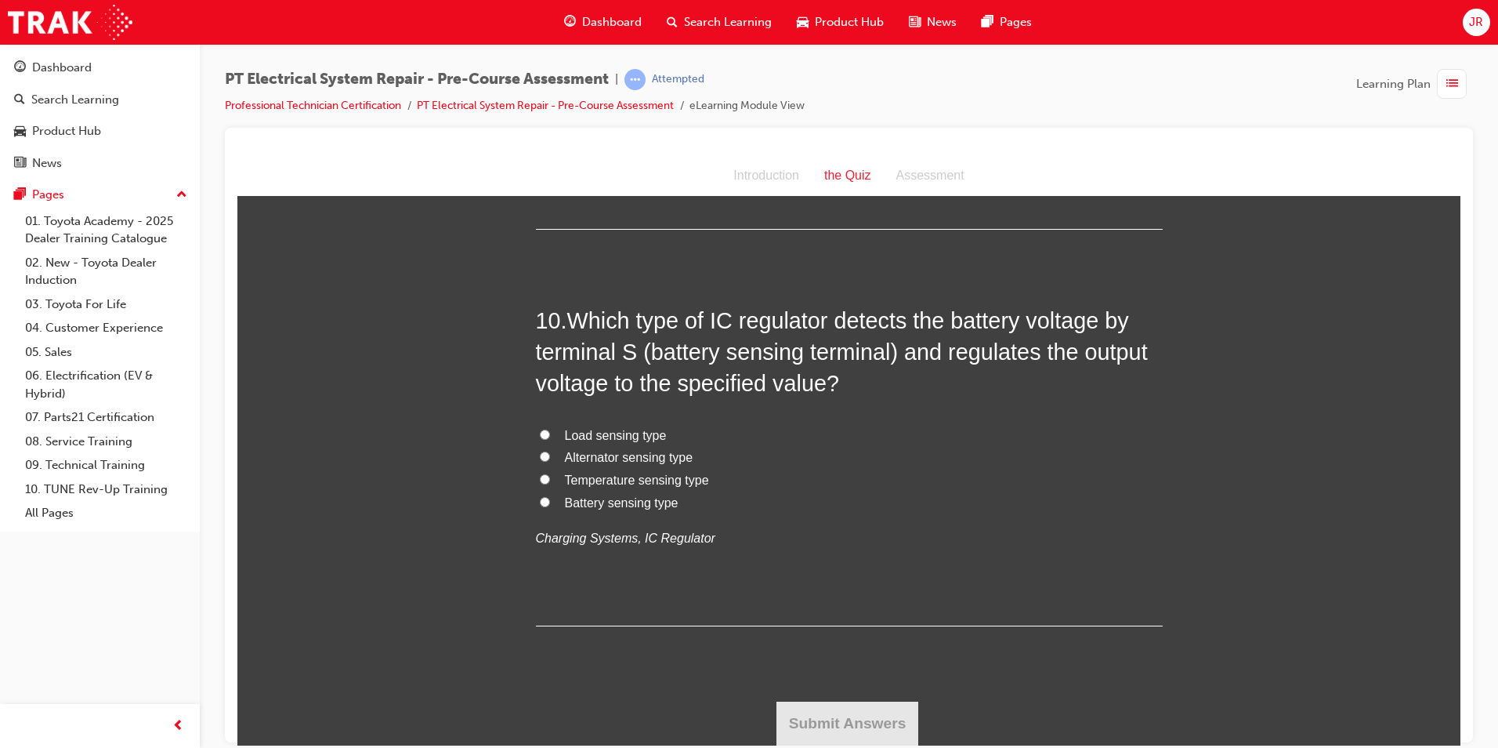
click at [540, 506] on input "Battery sensing type" at bounding box center [545, 501] width 10 height 10
radio input "true"
click at [882, 720] on button "Submit Answers" at bounding box center [848, 723] width 143 height 44
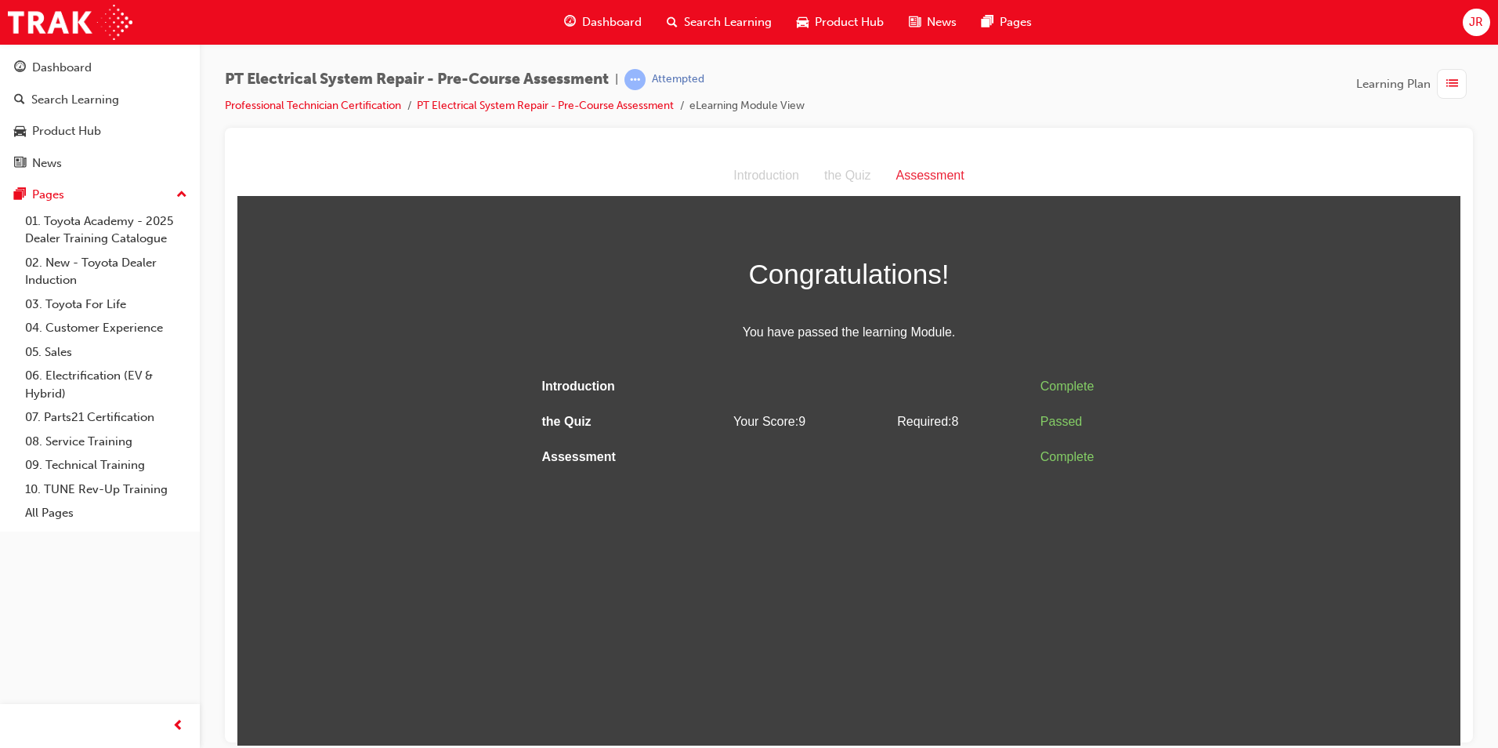
scroll to position [0, 0]
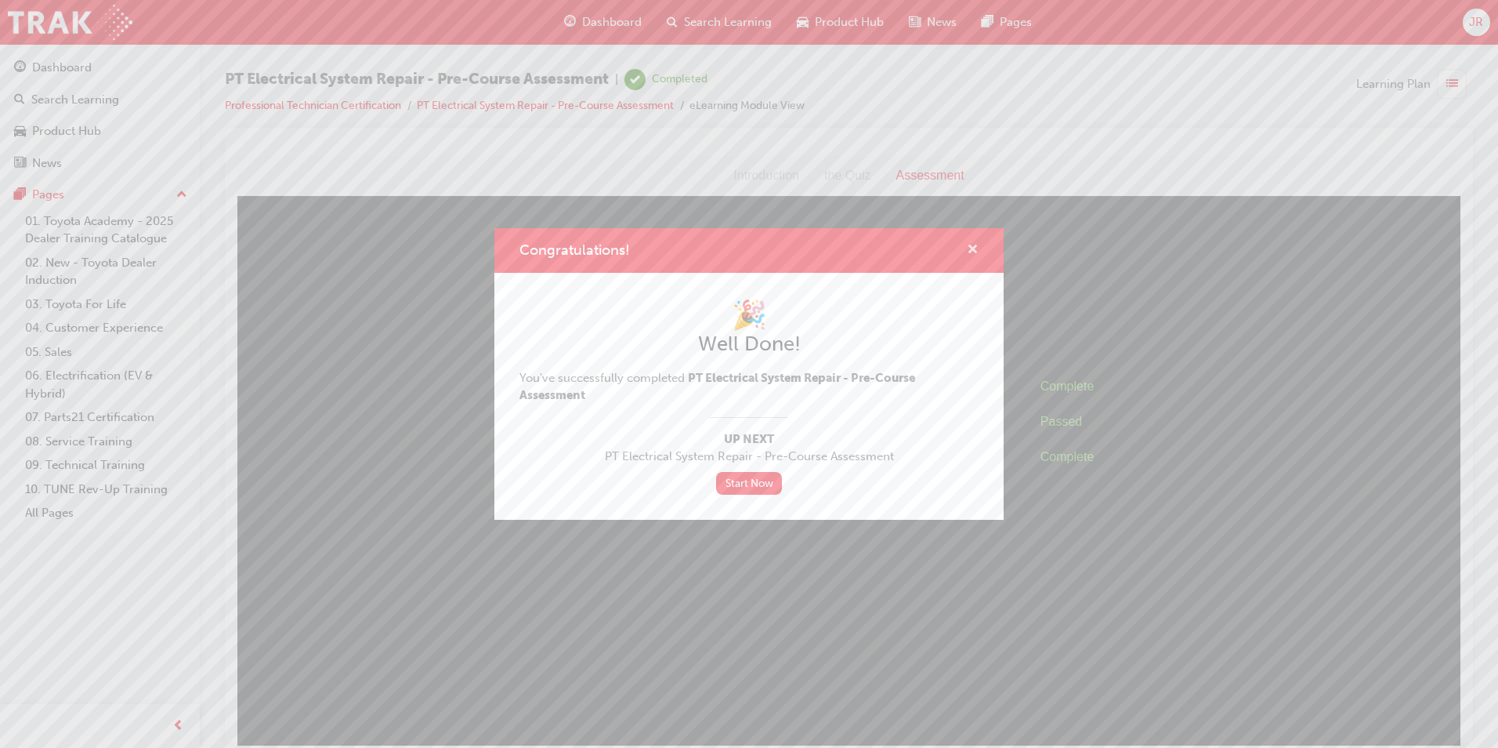
click at [974, 244] on span "cross-icon" at bounding box center [973, 251] width 12 height 14
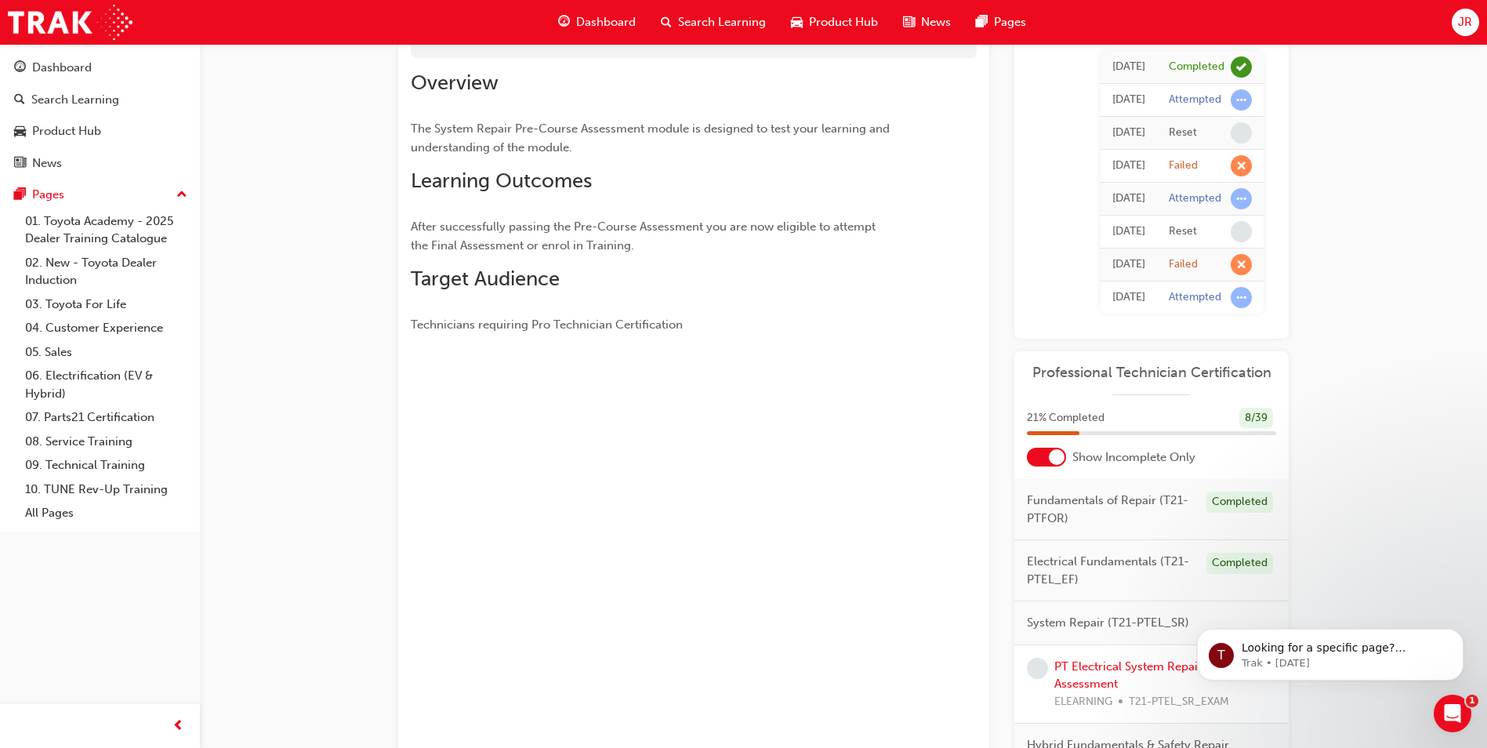
click at [1216, 408] on div "21 % Completed 8 / 39" at bounding box center [1151, 418] width 249 height 21
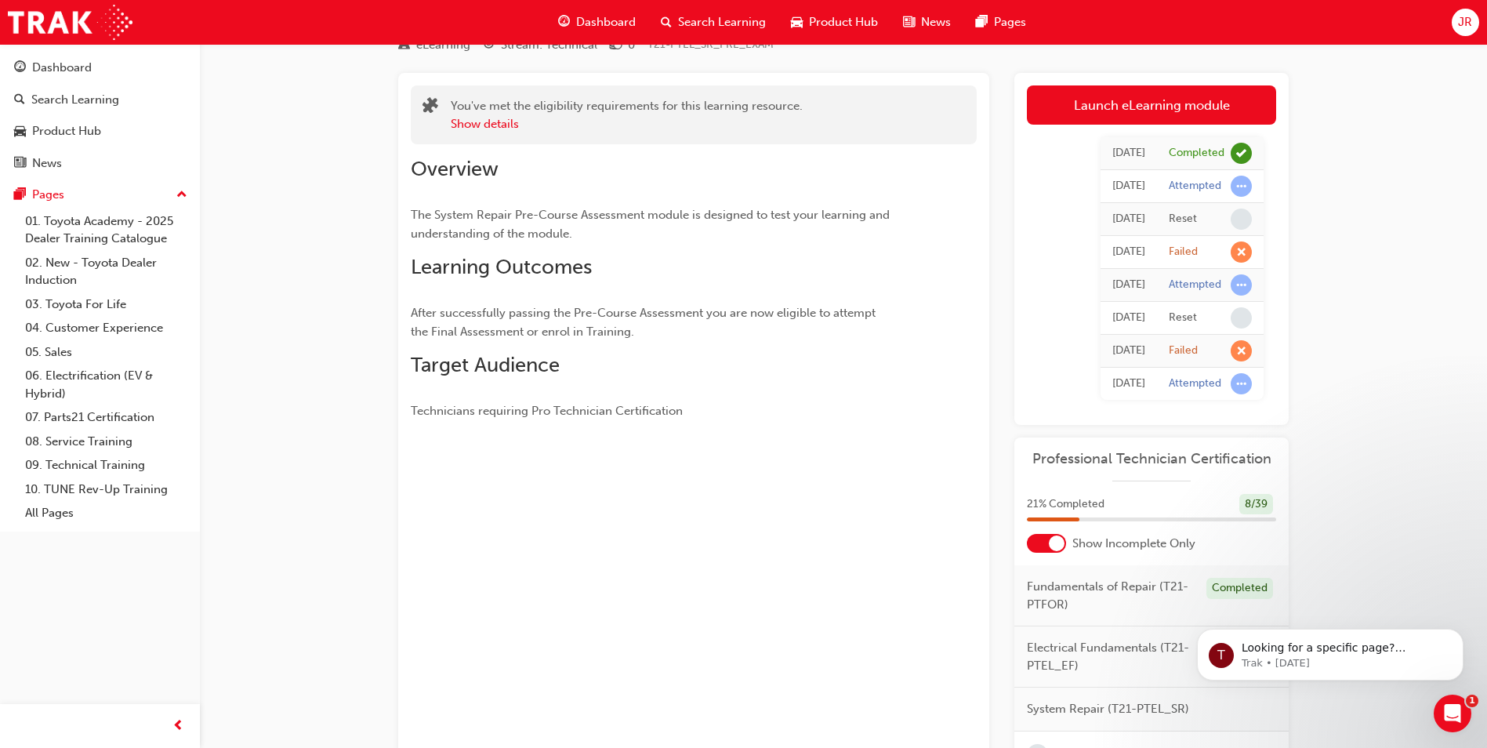
scroll to position [39, 0]
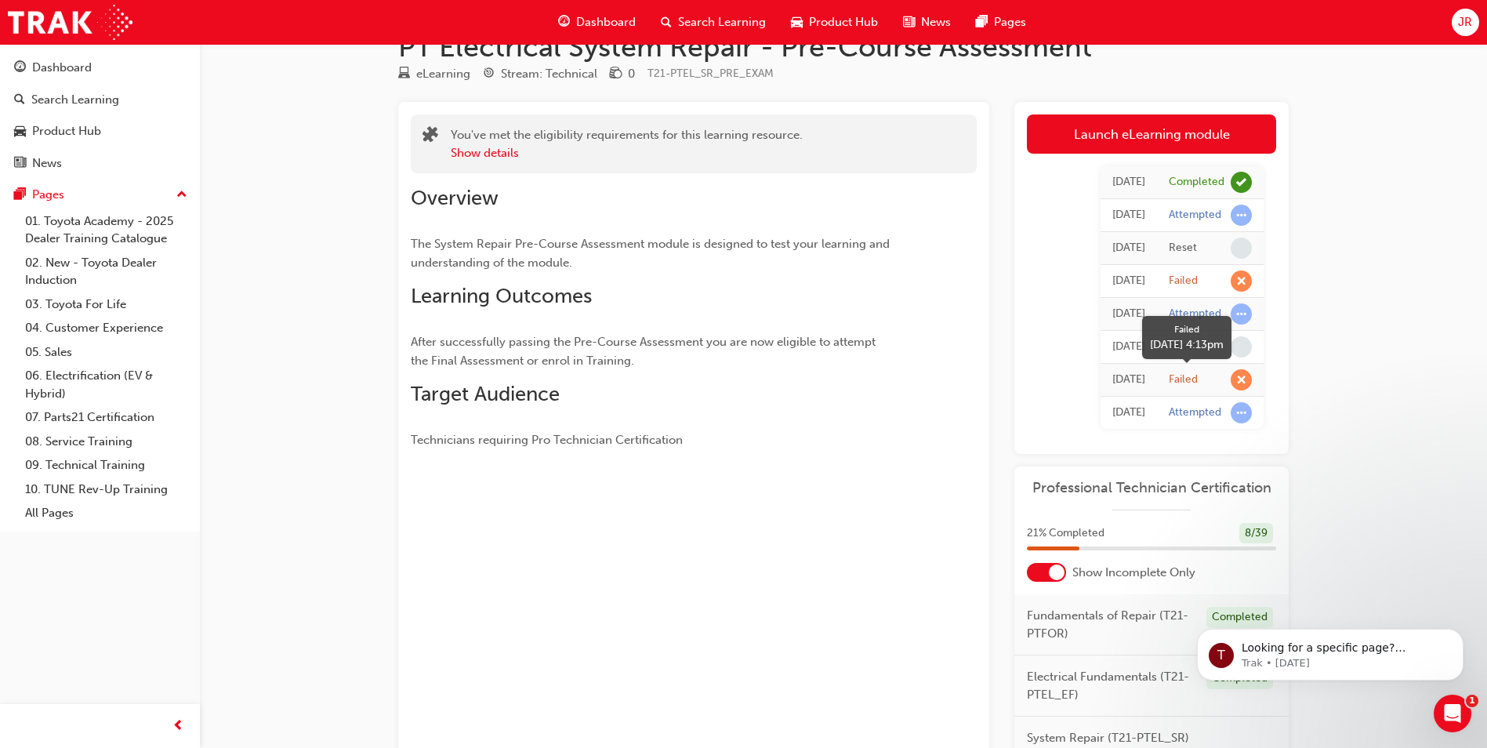
click at [1241, 382] on span "learningRecordVerb_FAIL-icon" at bounding box center [1240, 379] width 21 height 21
click at [1045, 565] on div at bounding box center [1046, 572] width 39 height 19
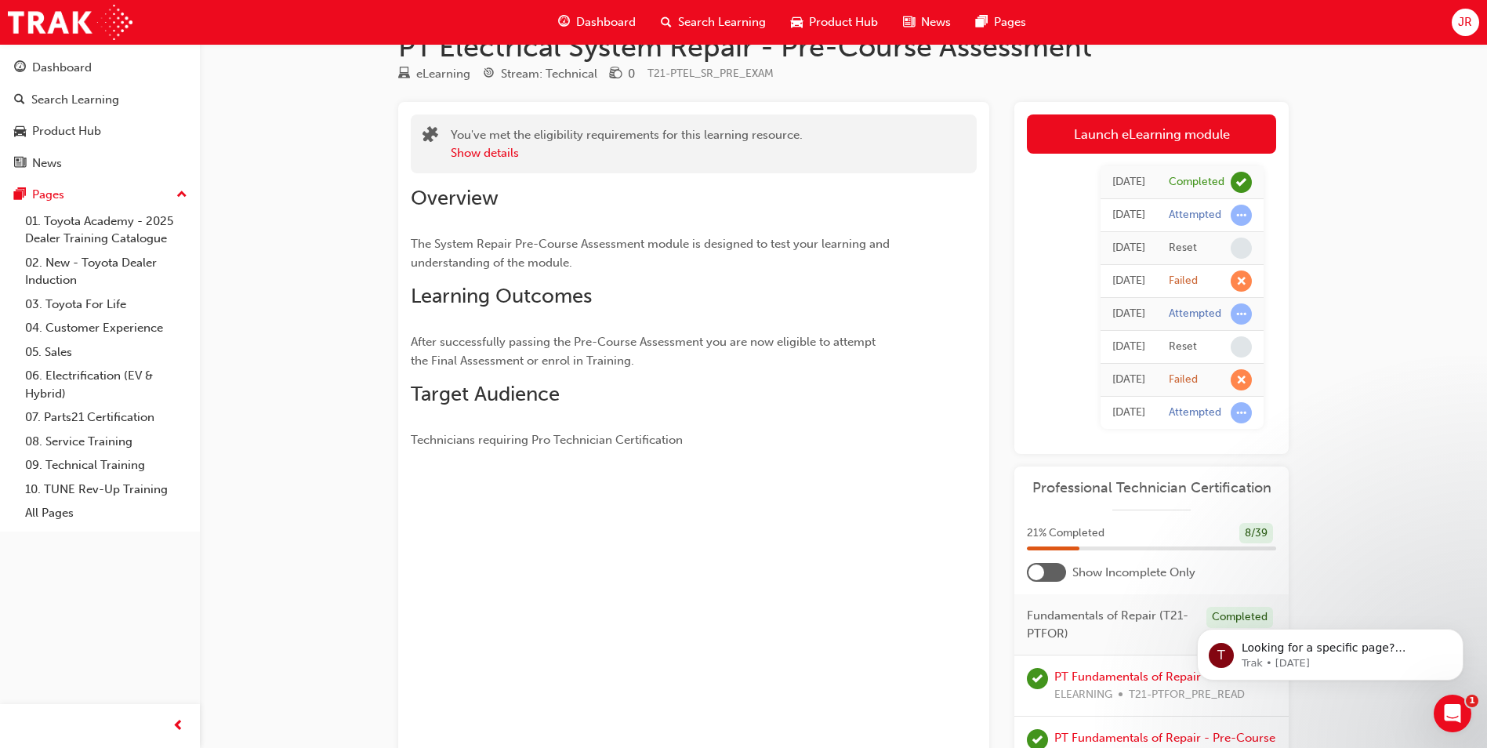
click at [1045, 565] on div at bounding box center [1046, 572] width 39 height 19
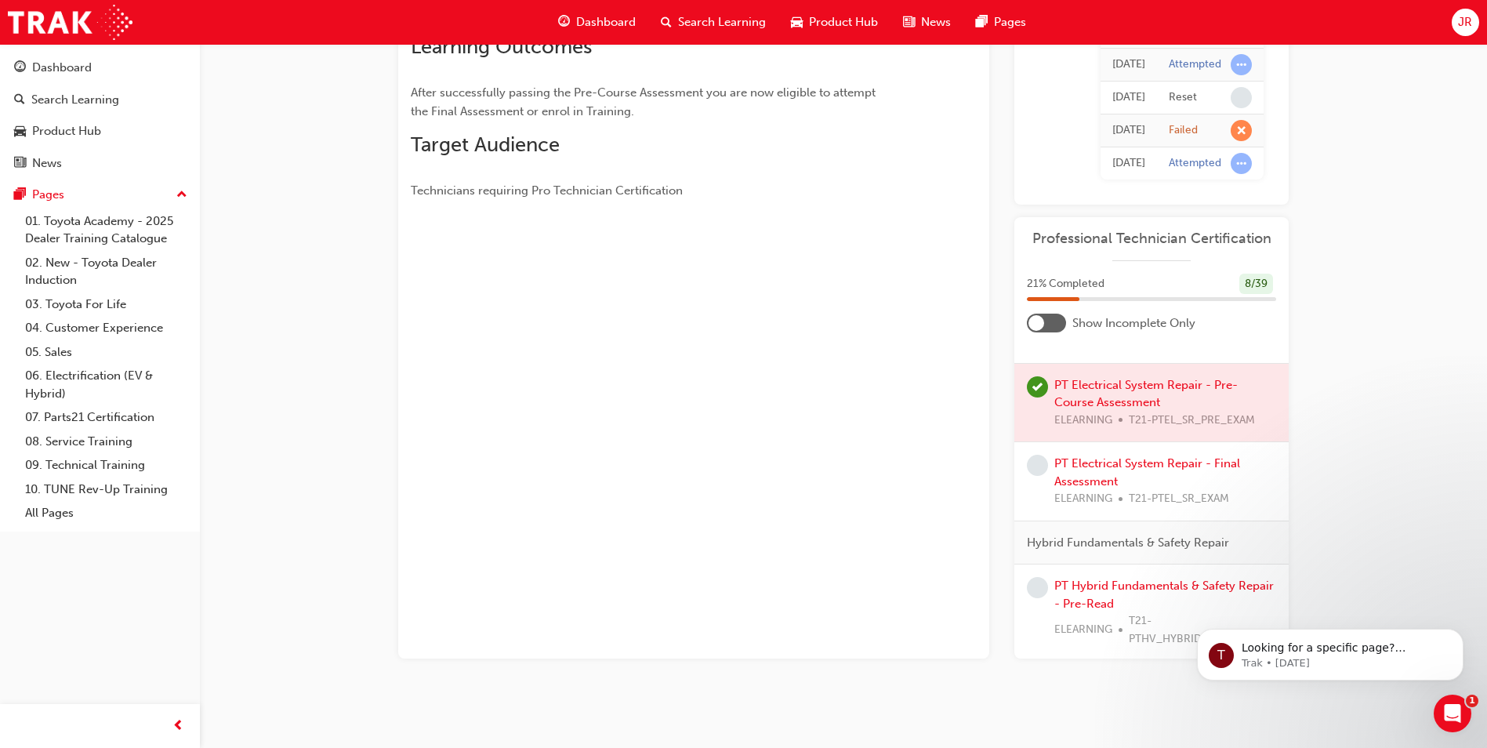
scroll to position [592, 0]
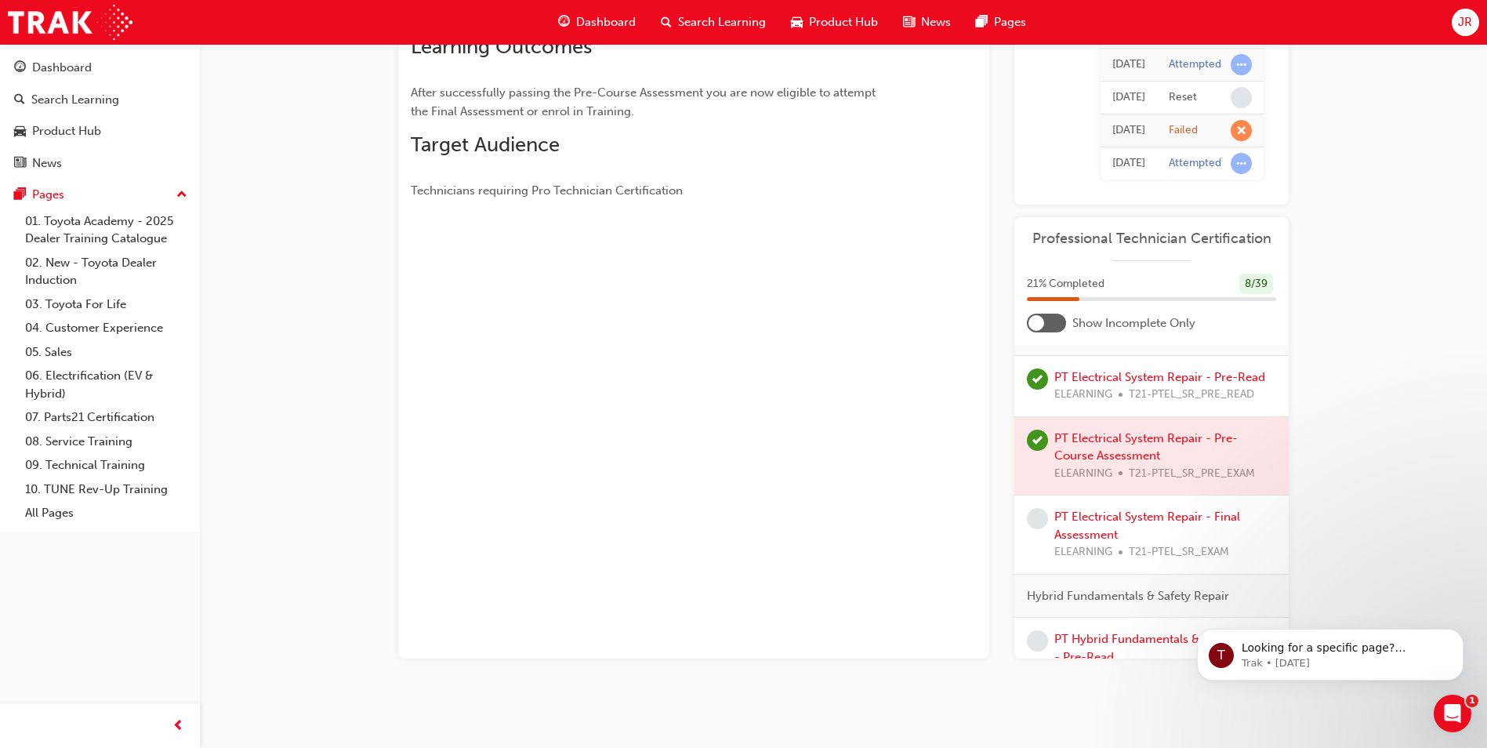
click at [1250, 393] on span "T21-PTEL_SR_PRE_READ" at bounding box center [1191, 395] width 125 height 18
click at [1208, 387] on span "T21-PTEL_SR_PRE_READ" at bounding box center [1191, 395] width 125 height 18
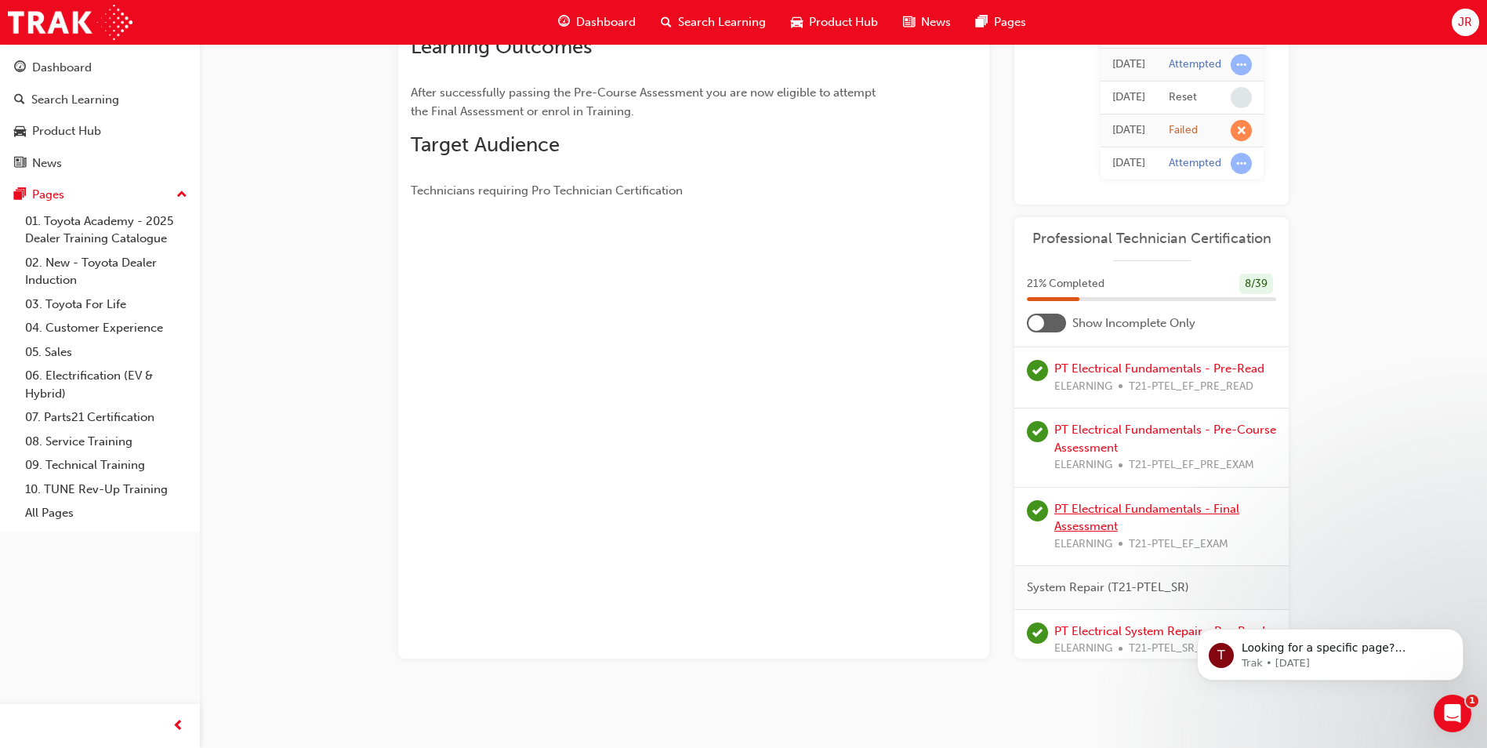
click at [1193, 507] on link "PT Electrical Fundamentals - Final Assessment" at bounding box center [1146, 518] width 185 height 32
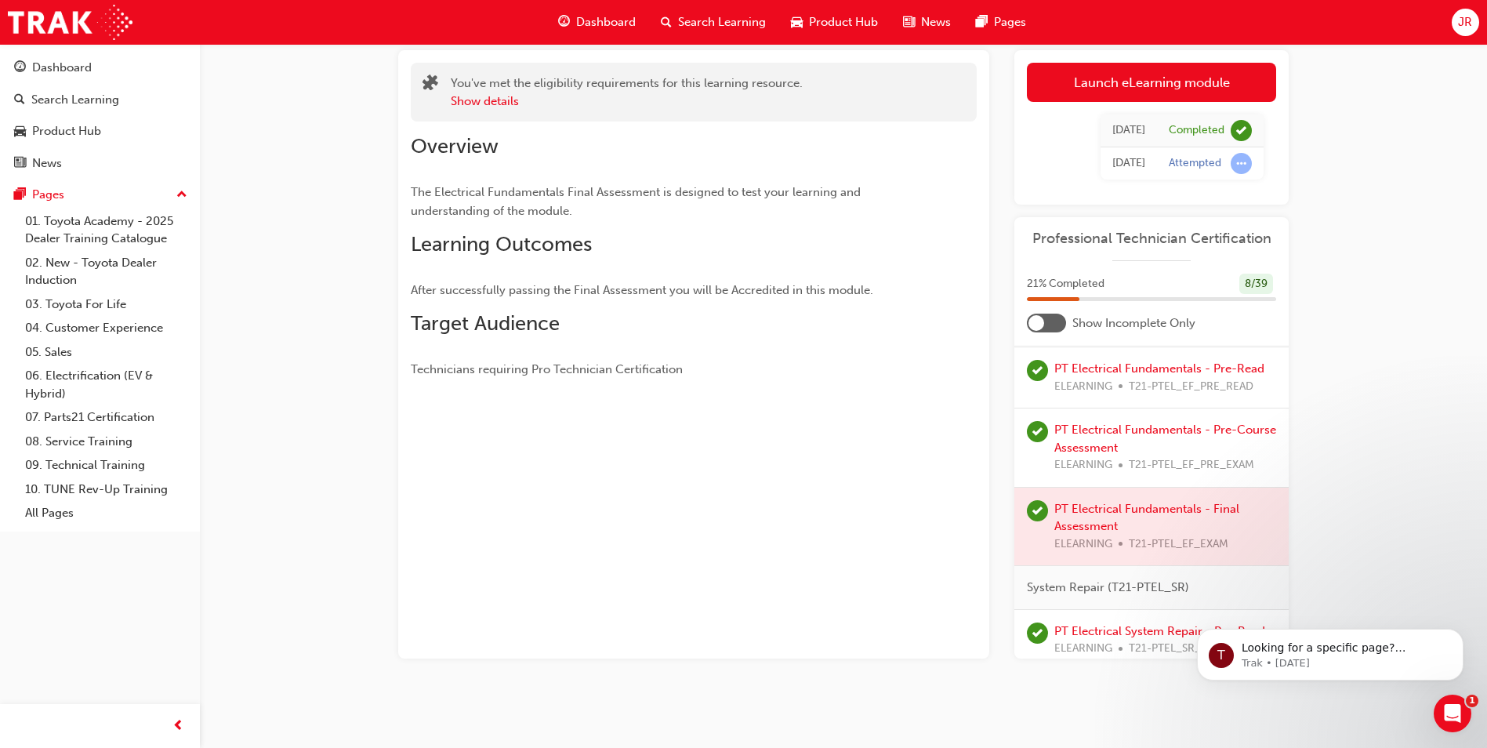
drag, startPoint x: 1273, startPoint y: 404, endPoint x: 1272, endPoint y: 386, distance: 18.0
click at [1272, 386] on div "PT Electrical Fundamentals - Pre-Read ELEARNING T21-PTEL_EF_PRE_READ" at bounding box center [1151, 377] width 274 height 61
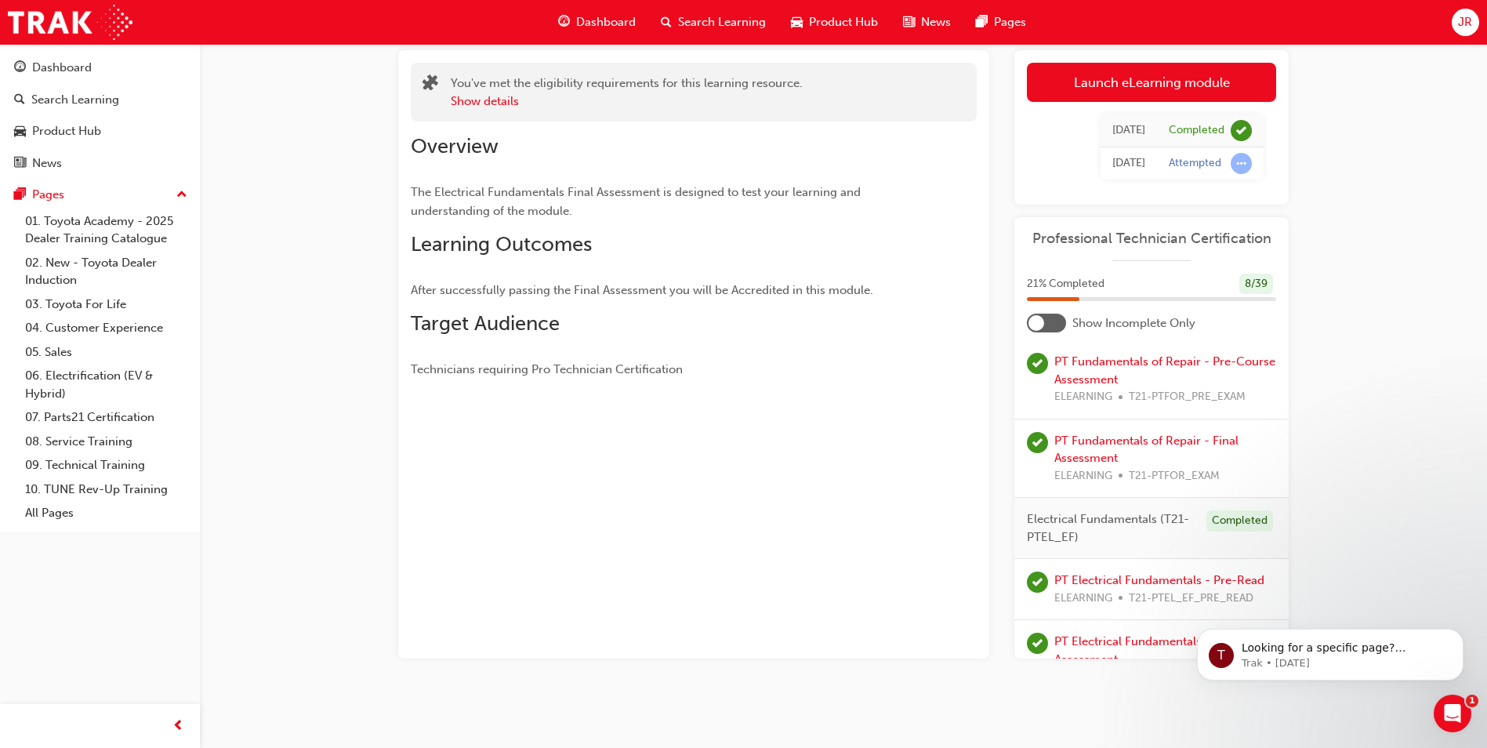
scroll to position [0, 0]
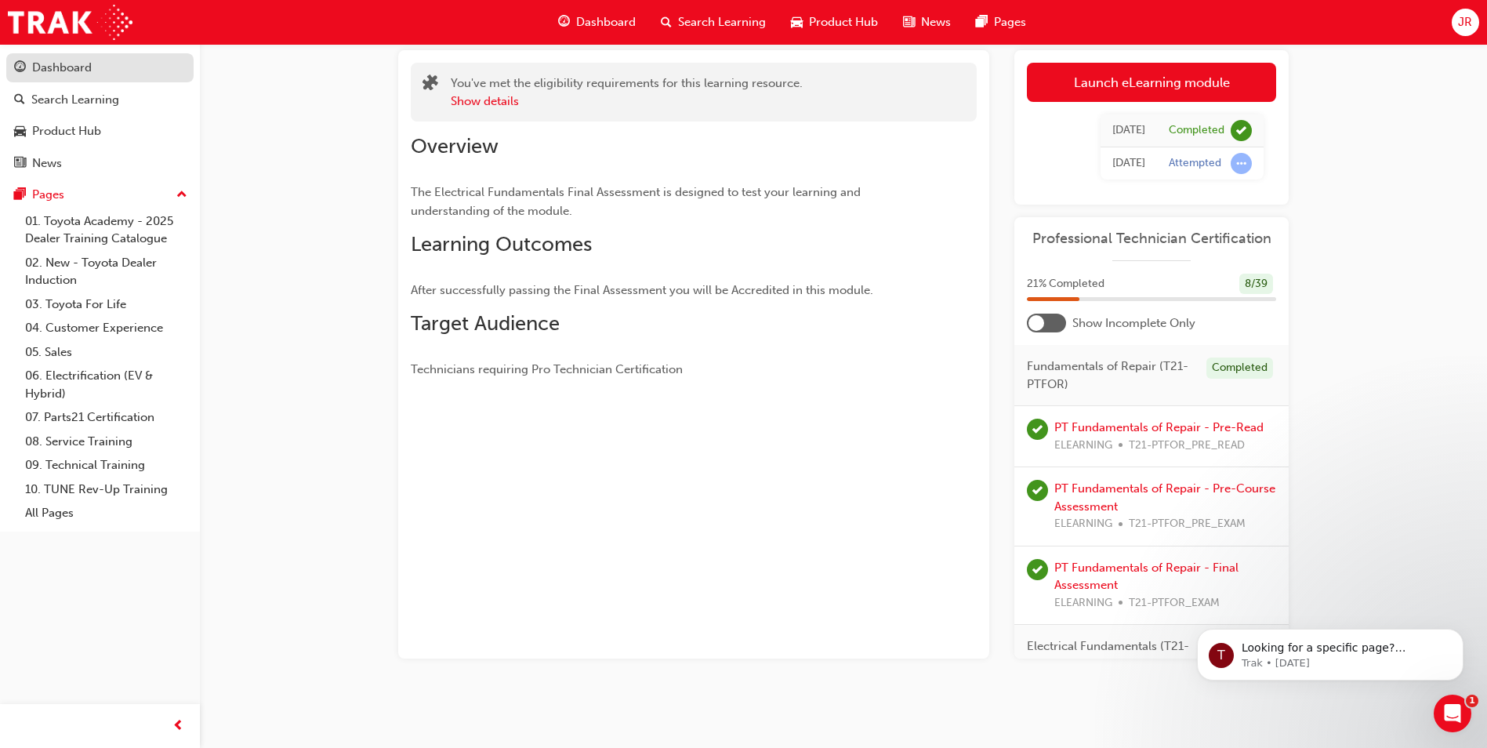
click at [67, 70] on div "Dashboard" at bounding box center [62, 68] width 60 height 18
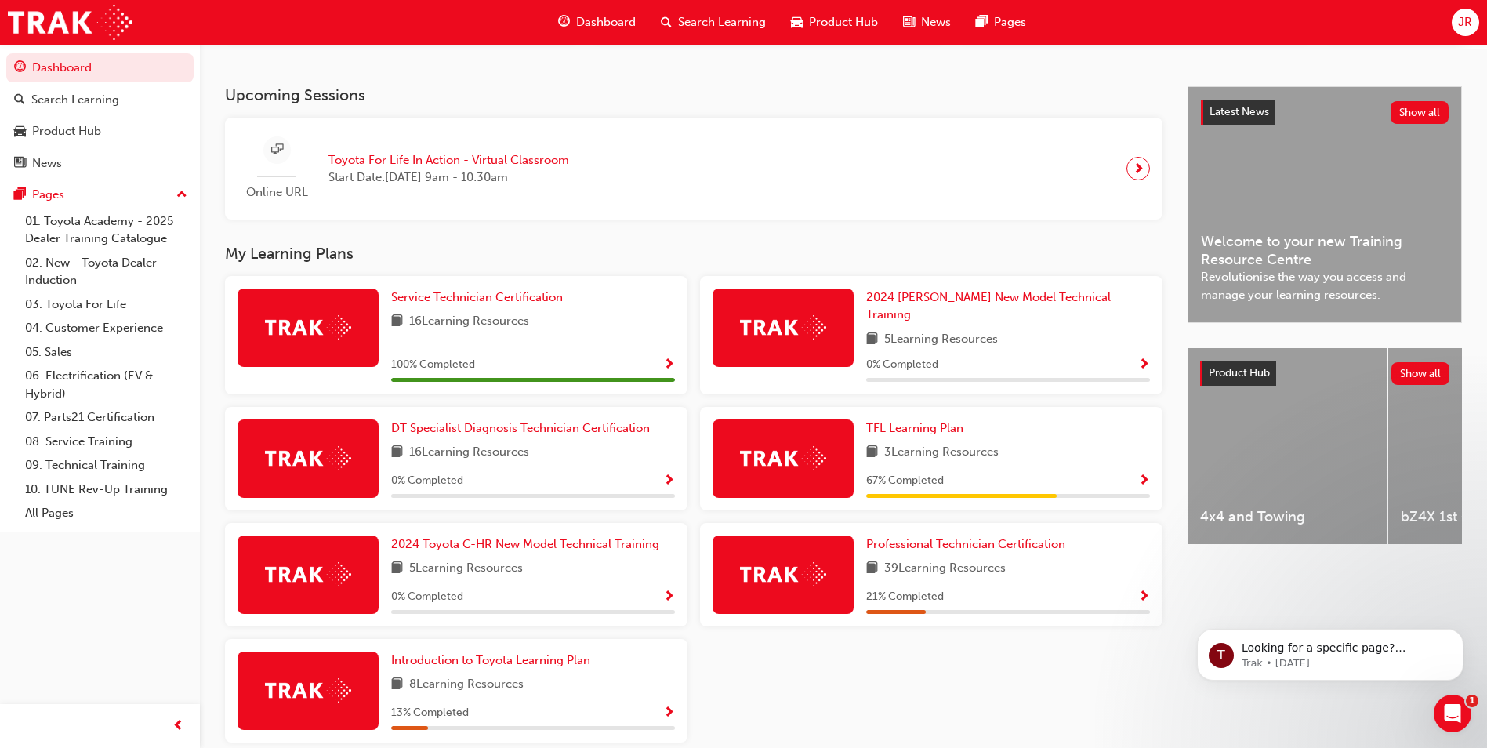
scroll to position [375, 0]
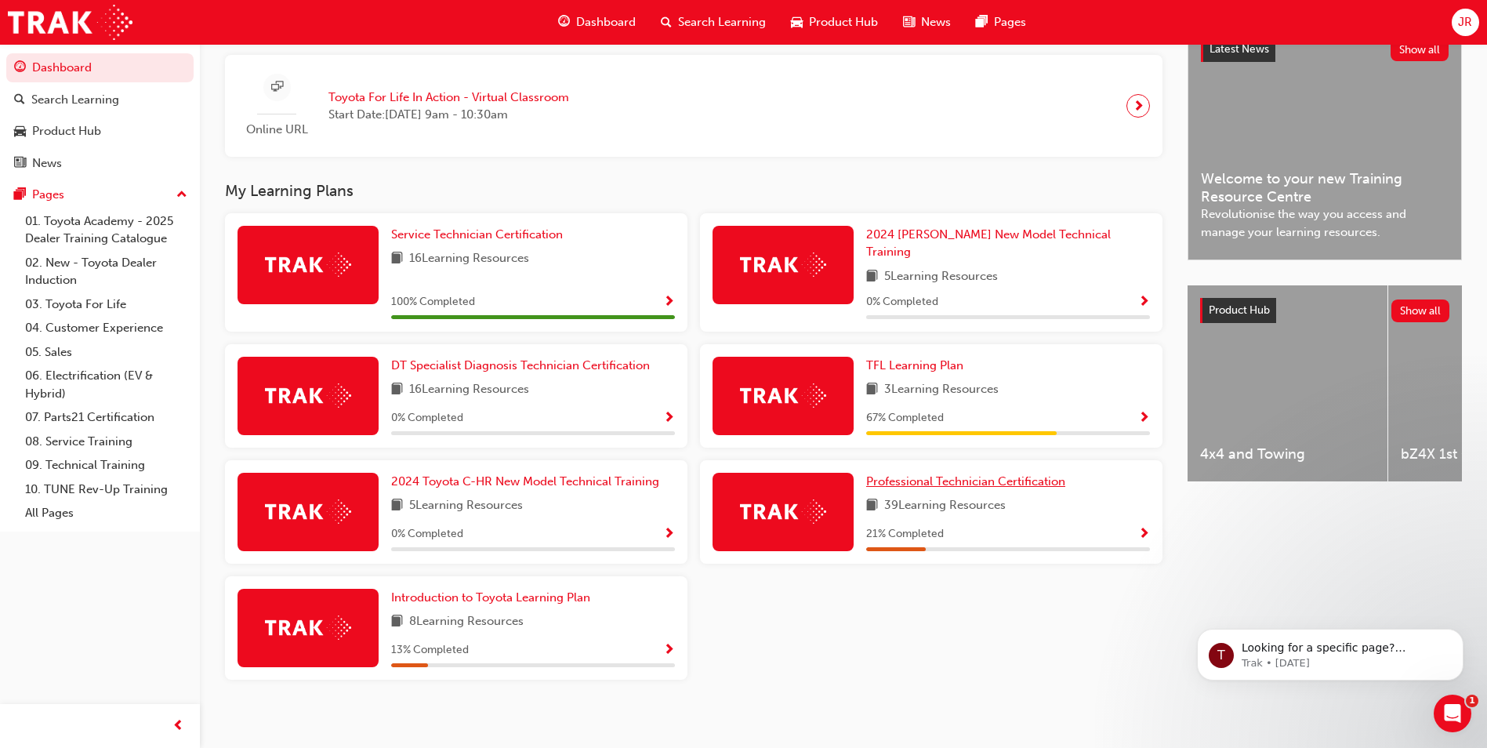
click at [914, 474] on span "Professional Technician Certification" at bounding box center [965, 481] width 199 height 14
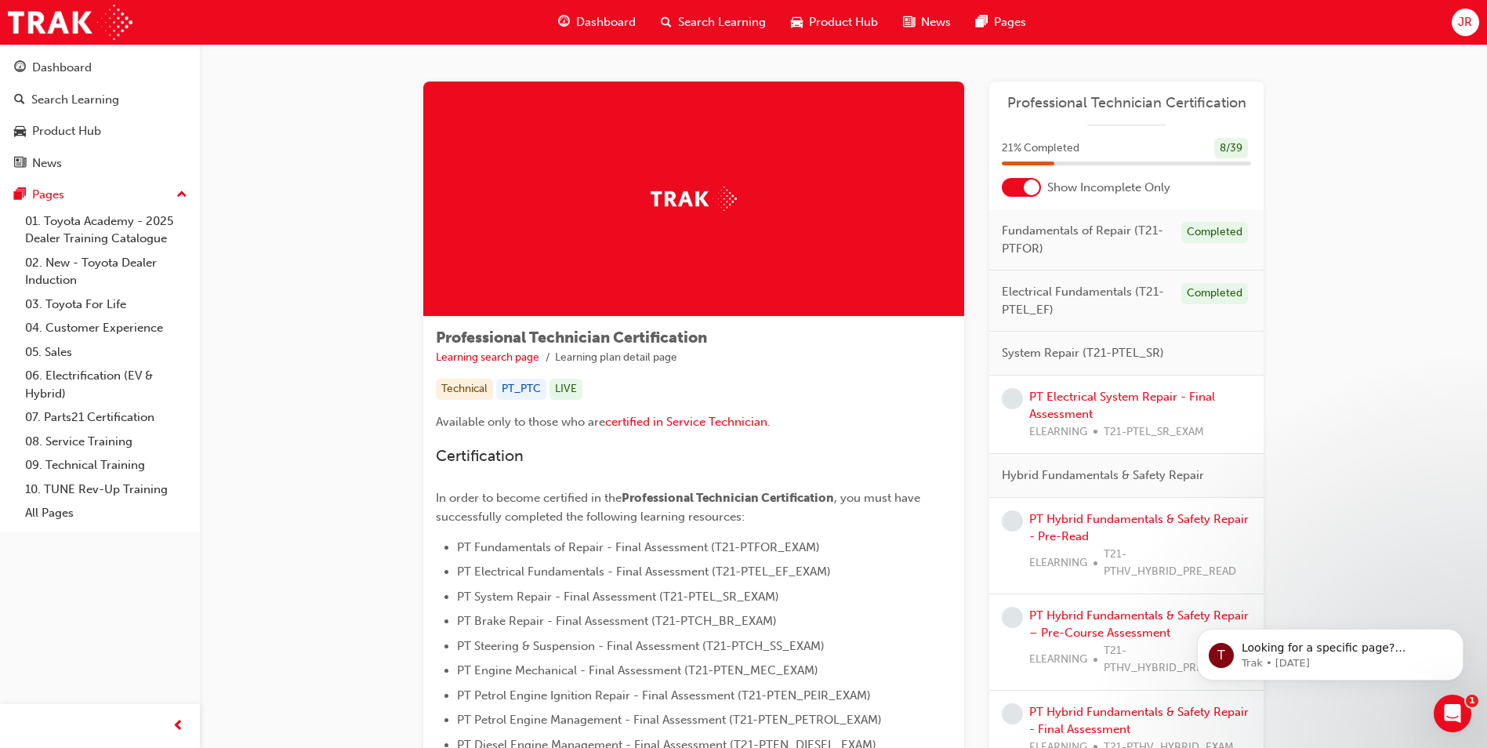
click at [1009, 190] on div at bounding box center [1021, 187] width 39 height 19
